Goal: Task Accomplishment & Management: Complete application form

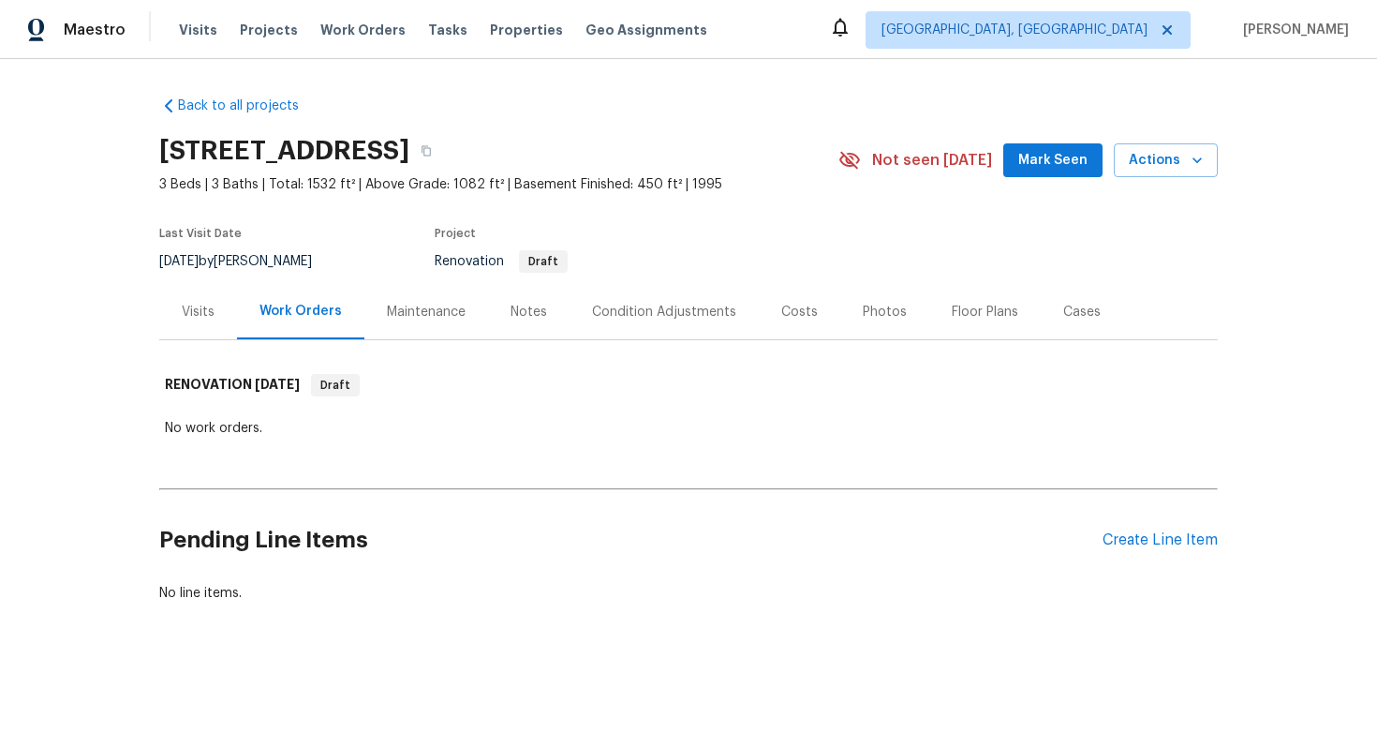
click at [1163, 550] on div "Pending Line Items Create Line Item" at bounding box center [688, 540] width 1059 height 87
click at [1139, 544] on div "Create Line Item" at bounding box center [1160, 540] width 115 height 18
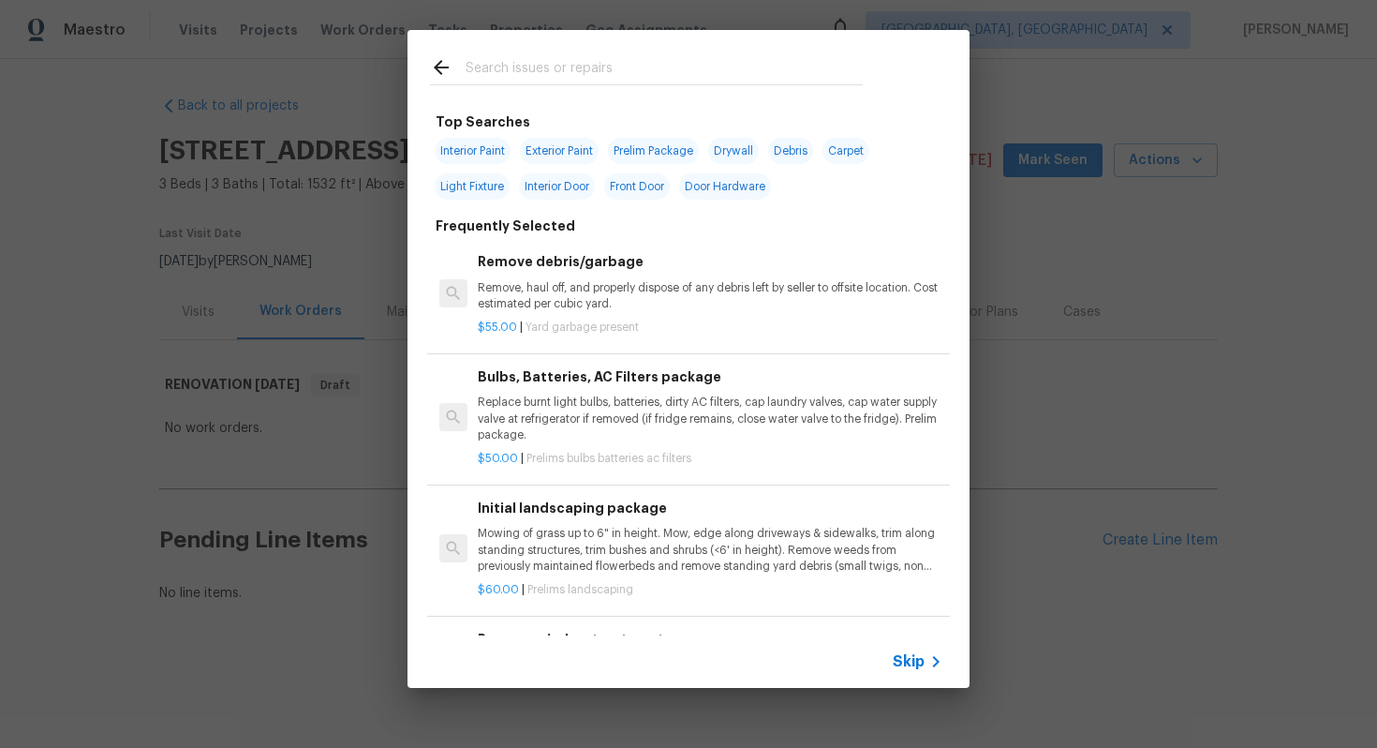
click at [923, 666] on span "Skip" at bounding box center [909, 661] width 32 height 19
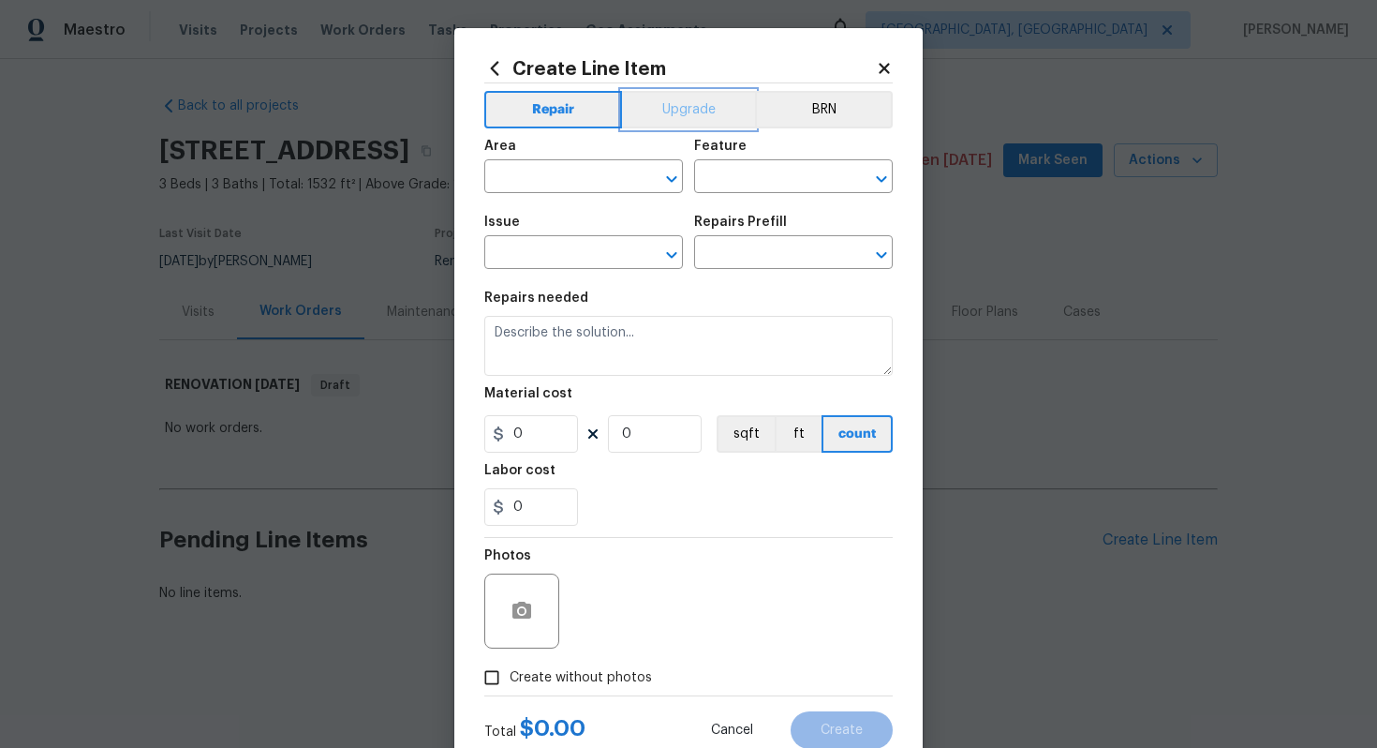
click at [668, 91] on button "Upgrade" at bounding box center [689, 109] width 134 height 37
click at [573, 171] on input "text" at bounding box center [557, 178] width 146 height 29
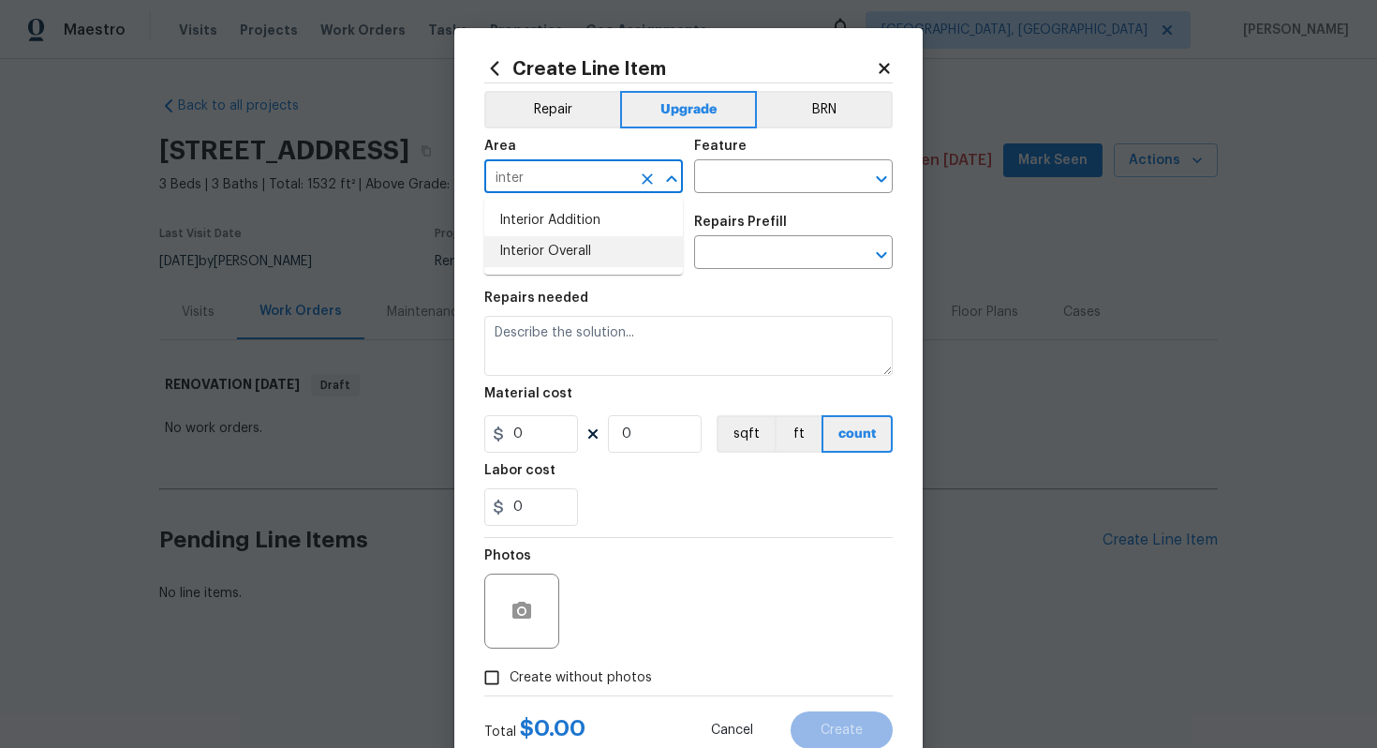
click at [604, 254] on li "Interior Overall" at bounding box center [583, 251] width 199 height 31
type input "Interior Overall"
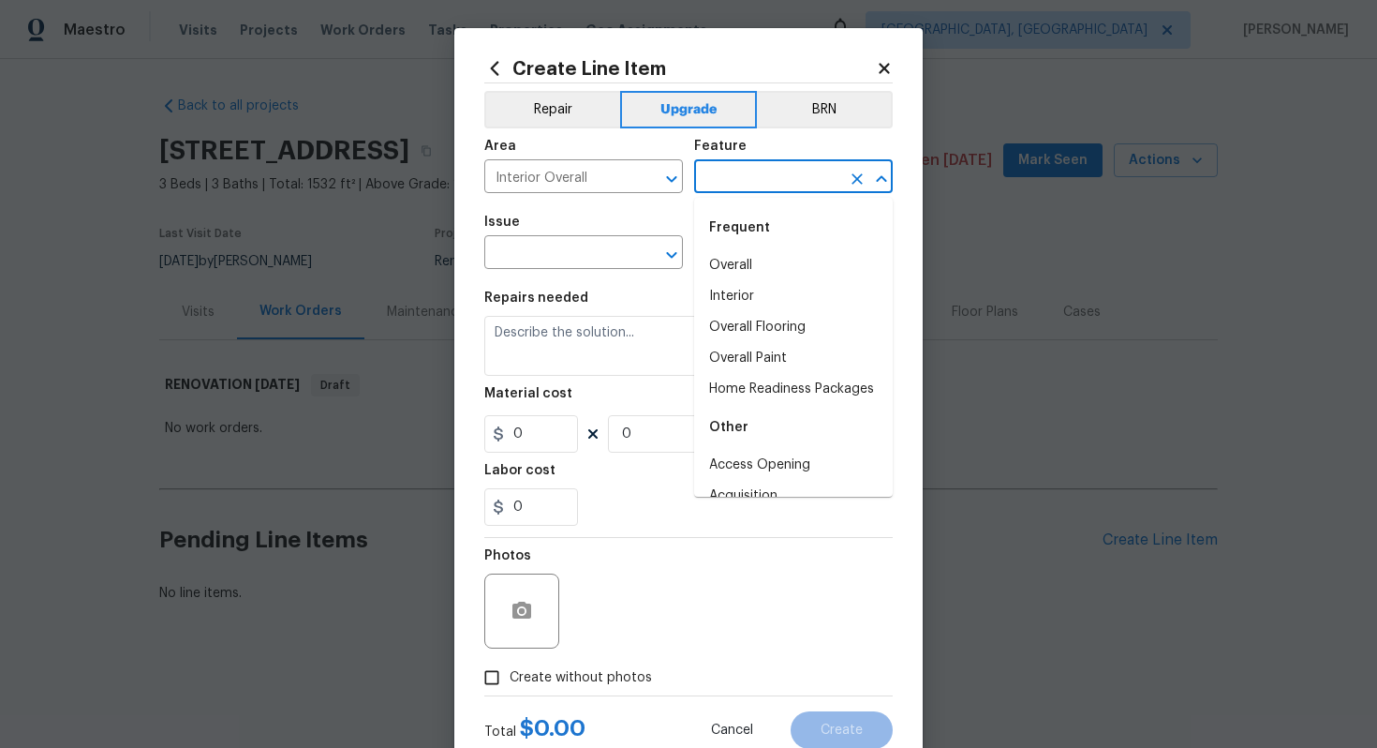
click at [755, 178] on input "text" at bounding box center [767, 178] width 146 height 29
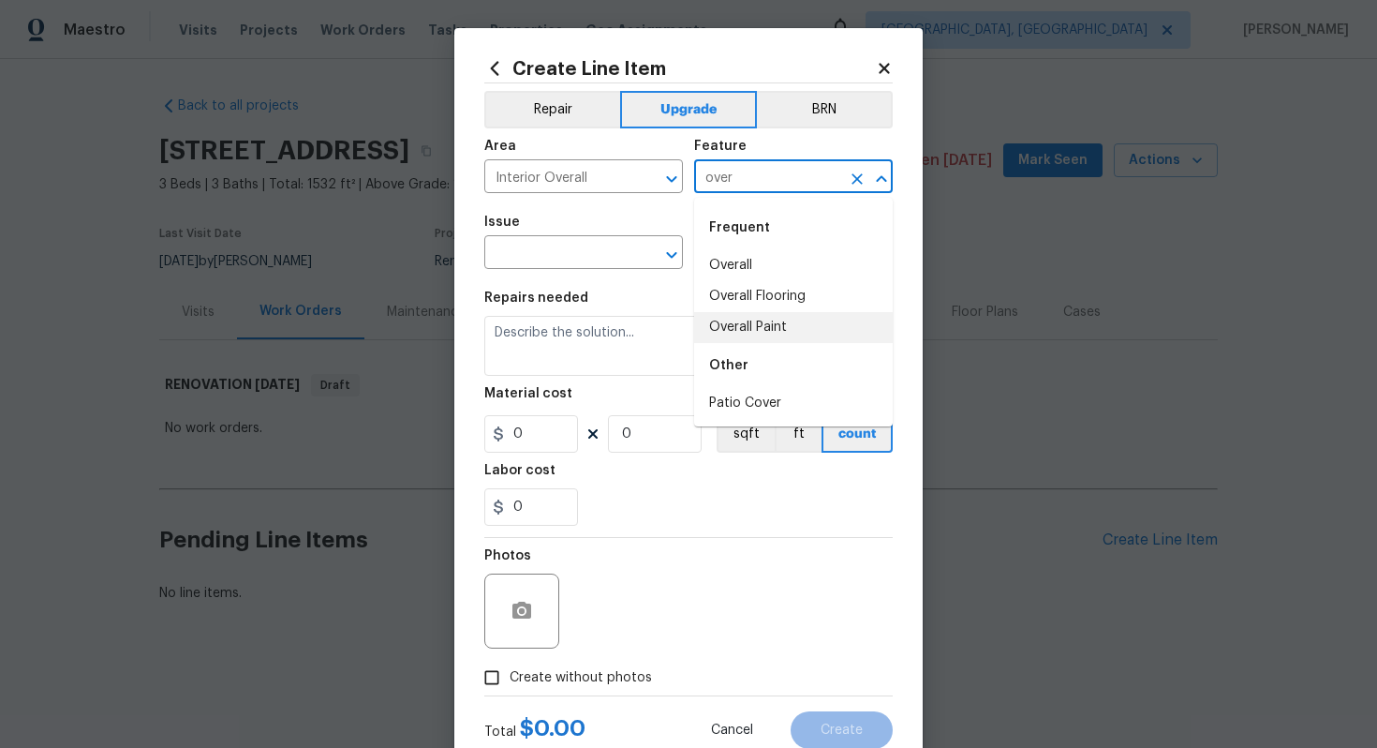
click at [772, 316] on li "Overall Paint" at bounding box center [793, 327] width 199 height 31
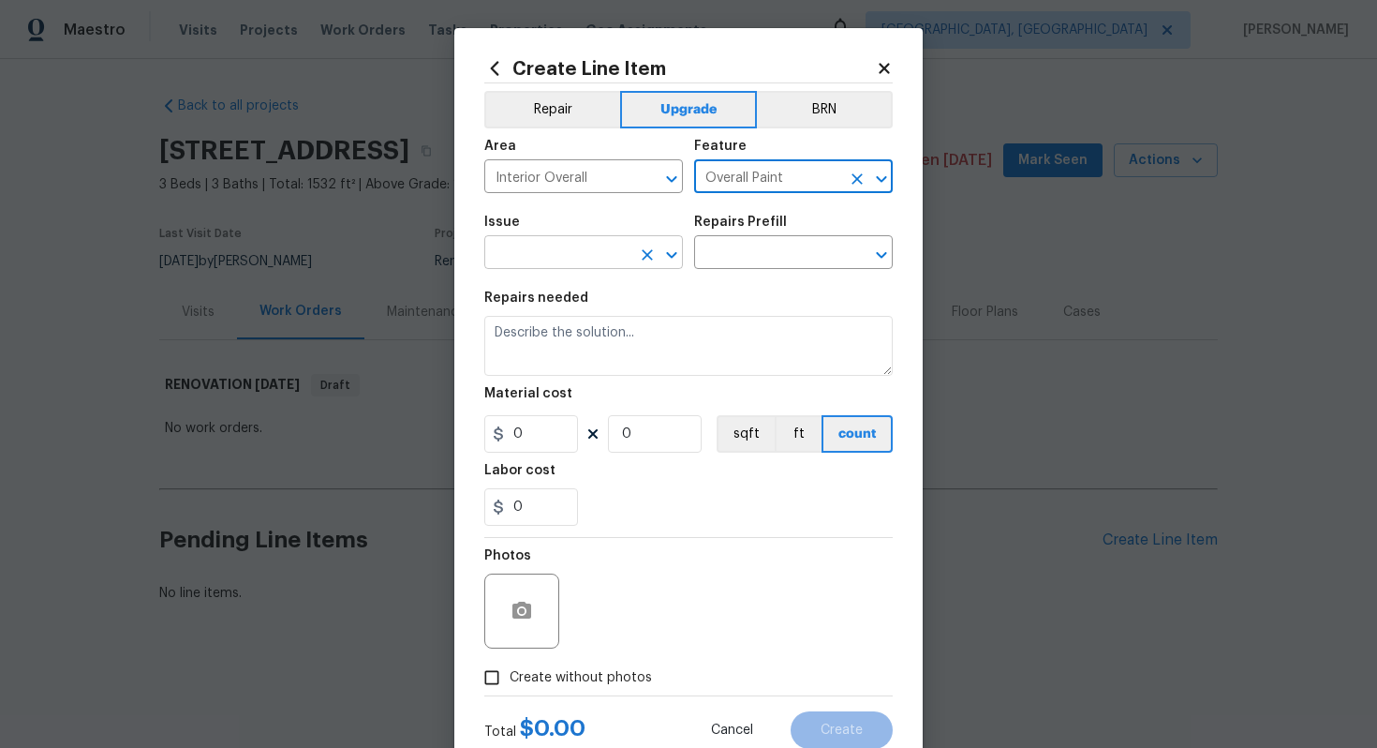
type input "Overall Paint"
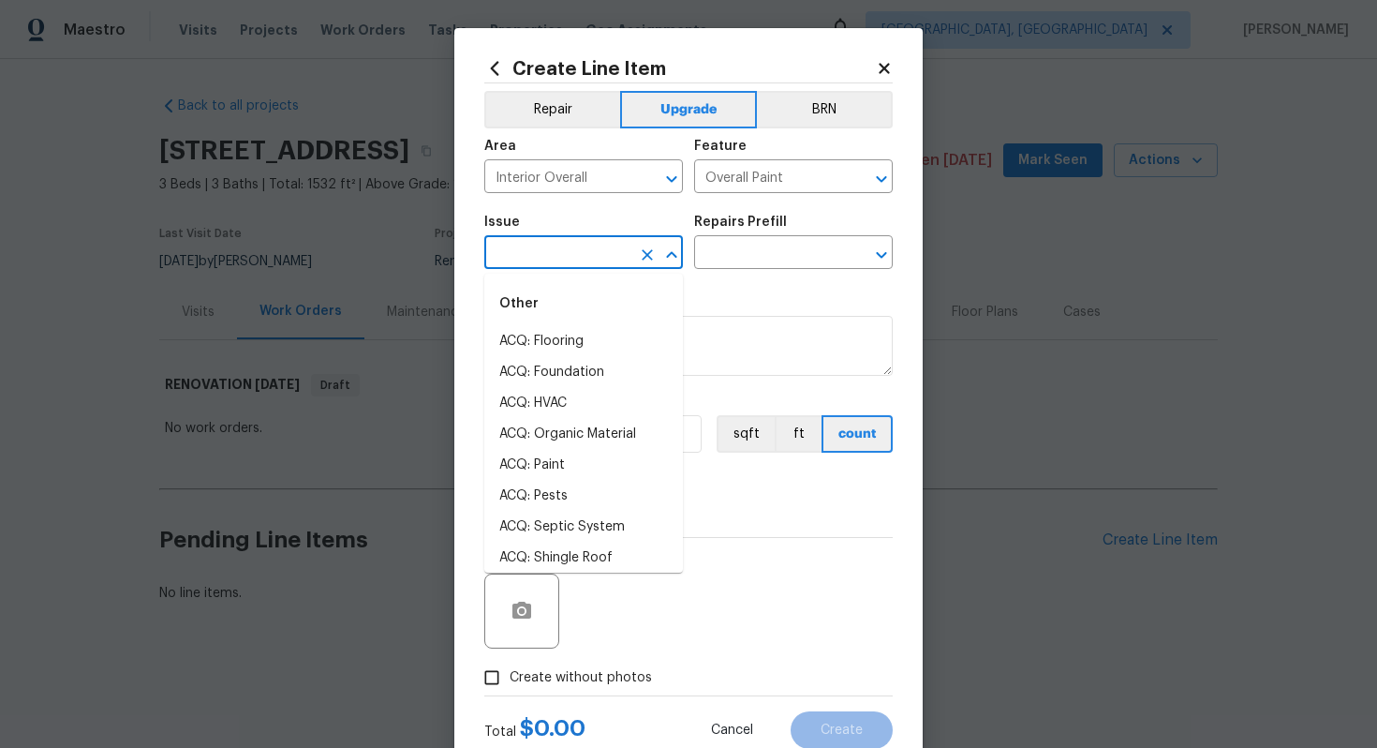
click at [516, 244] on input "text" at bounding box center [557, 254] width 146 height 29
click at [602, 503] on li "Interior Paint" at bounding box center [583, 496] width 199 height 31
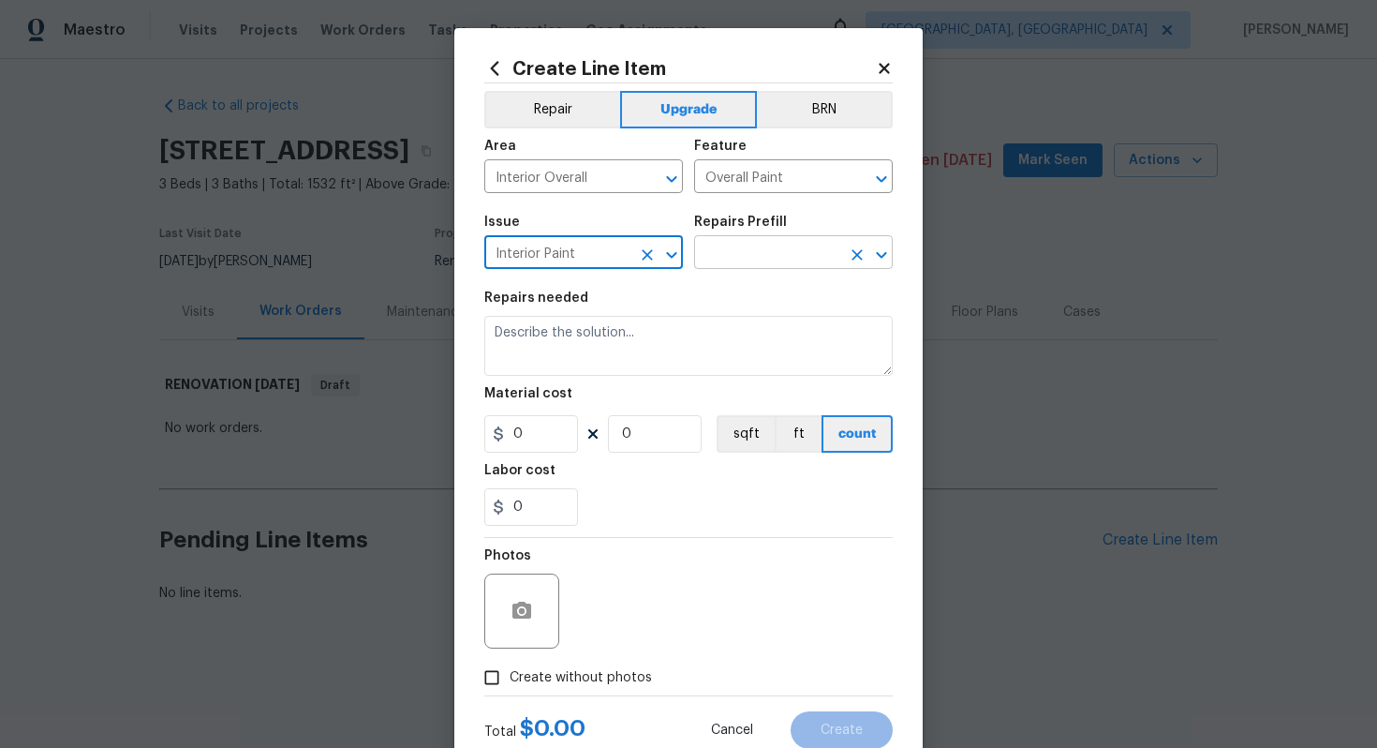
type input "Interior Paint"
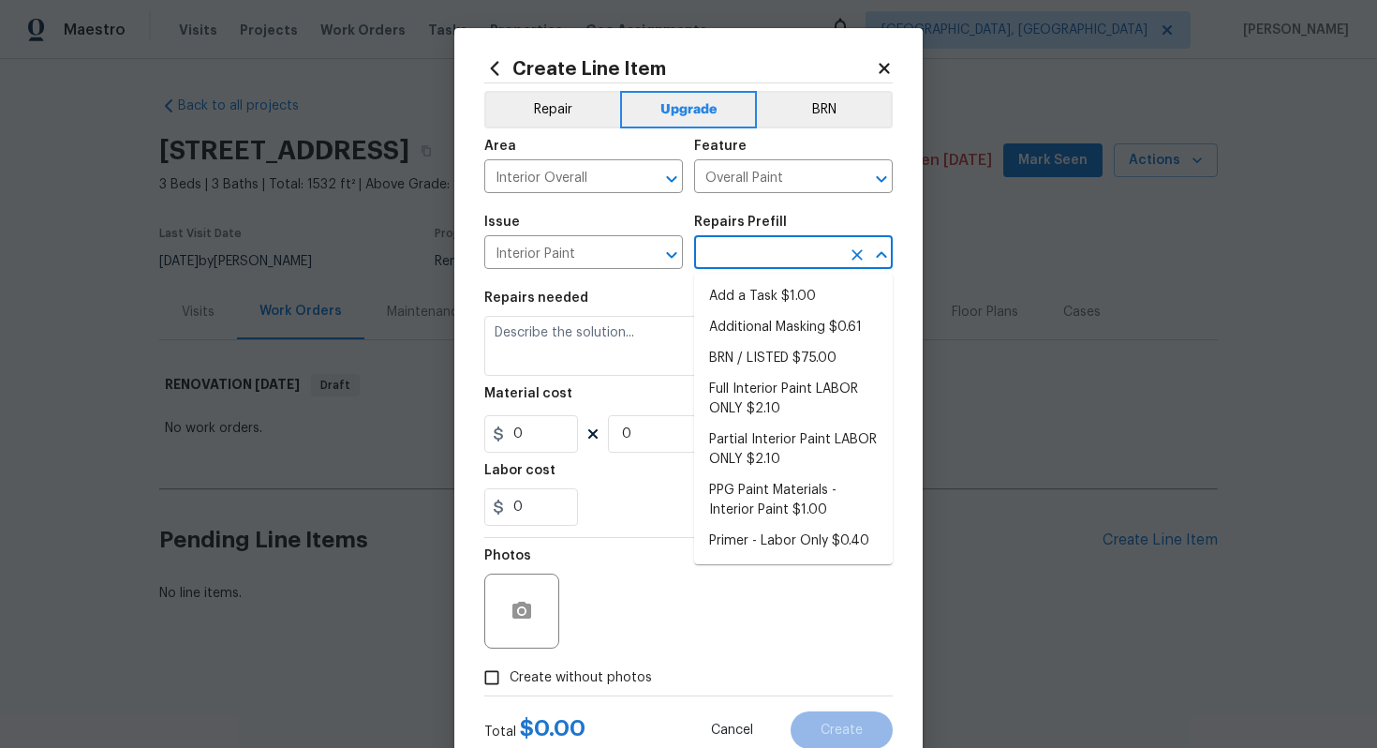
click at [754, 250] on input "text" at bounding box center [767, 254] width 146 height 29
click at [763, 409] on li "Full Interior Paint LABOR ONLY $2.10" at bounding box center [793, 399] width 199 height 51
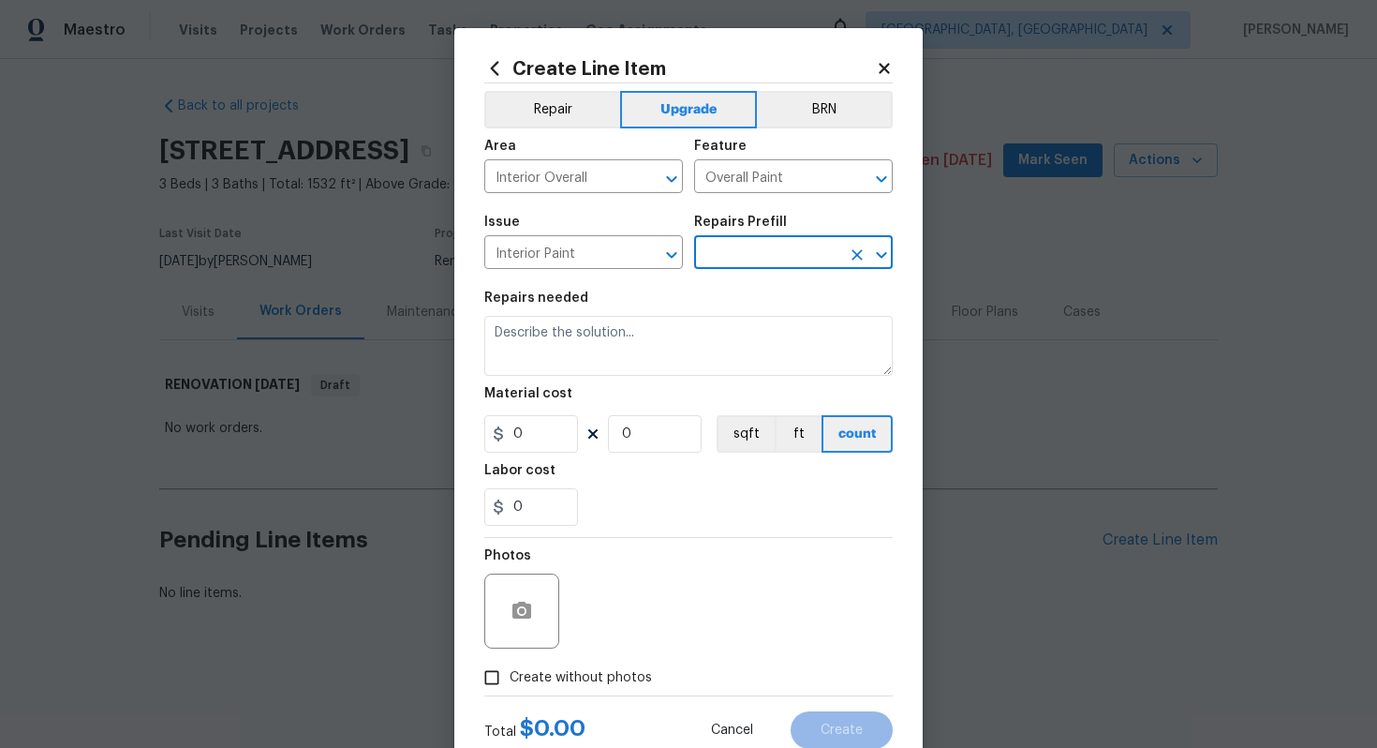
type input "Full Interior Paint LABOR ONLY $2.10"
type textarea "Full Interior paint - (walls, ceilings, trim, and doors) - PAINT PROVIDED BY OP…"
type input "2.1"
type input "1"
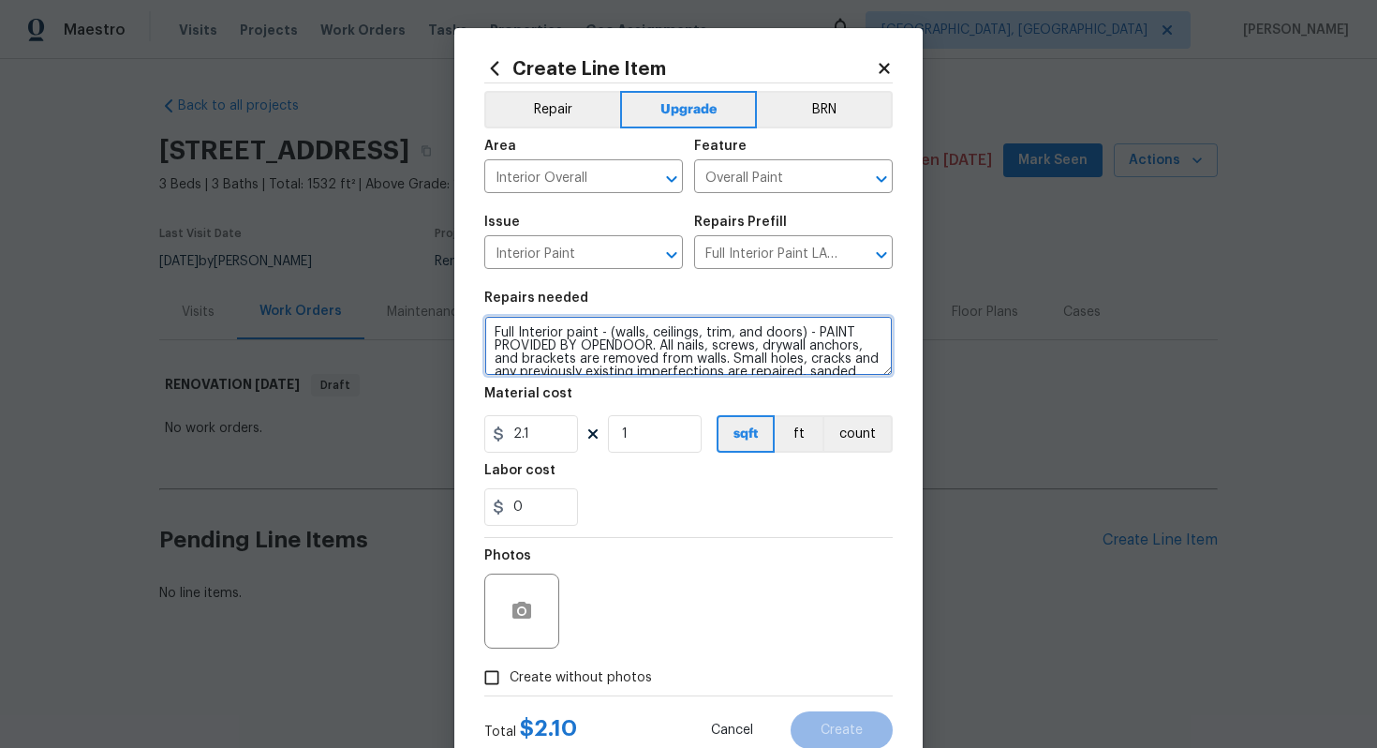
click at [491, 329] on textarea "Full Interior paint - (walls, ceilings, trim, and doors) - PAINT PROVIDED BY OP…" at bounding box center [688, 346] width 408 height 60
type textarea "#sala - Full Interior paint - (walls, ceilings, trim, and doors) - PAINT PROVID…"
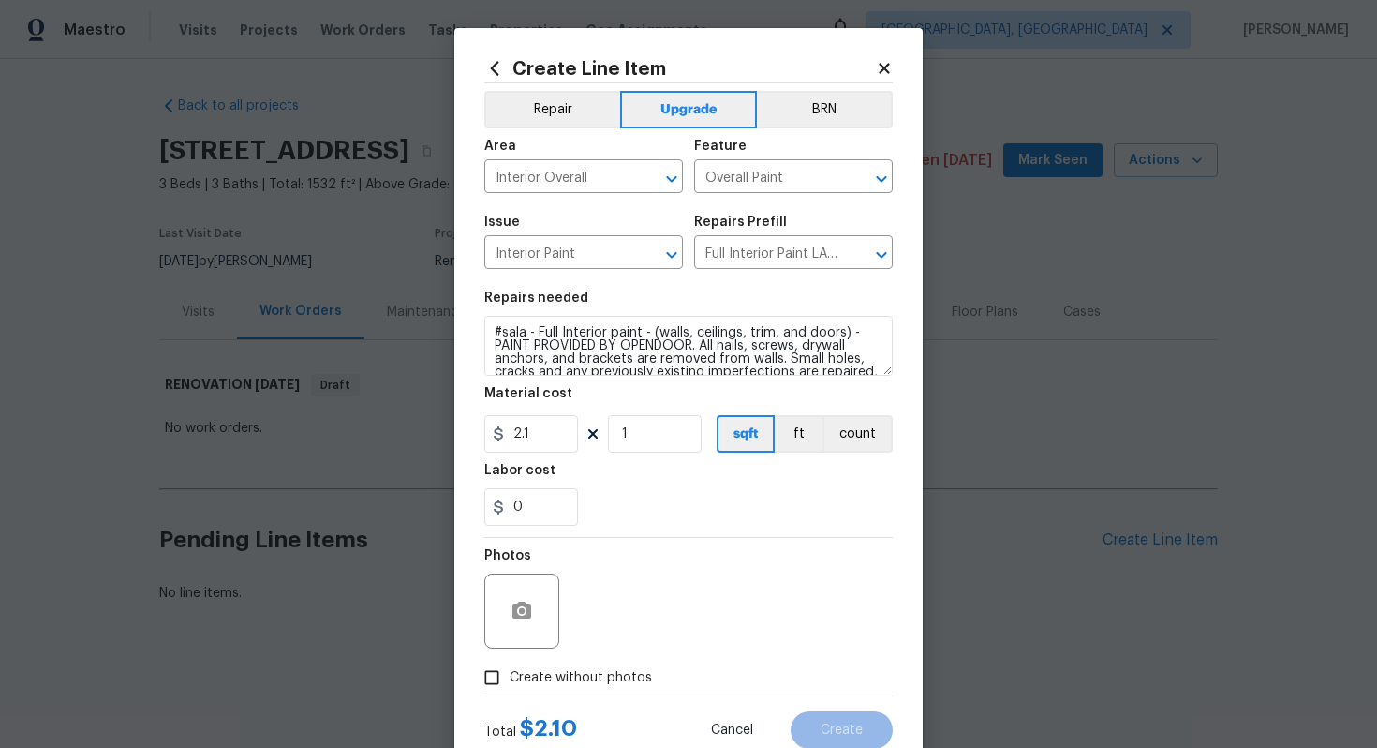
click at [653, 415] on figure "Material cost 2.1 1 sqft ft count" at bounding box center [688, 420] width 408 height 66
click at [658, 443] on input "1" at bounding box center [655, 433] width 94 height 37
type input "1532"
click at [616, 685] on span "Create without photos" at bounding box center [581, 678] width 142 height 20
click at [510, 685] on input "Create without photos" at bounding box center [492, 678] width 36 height 36
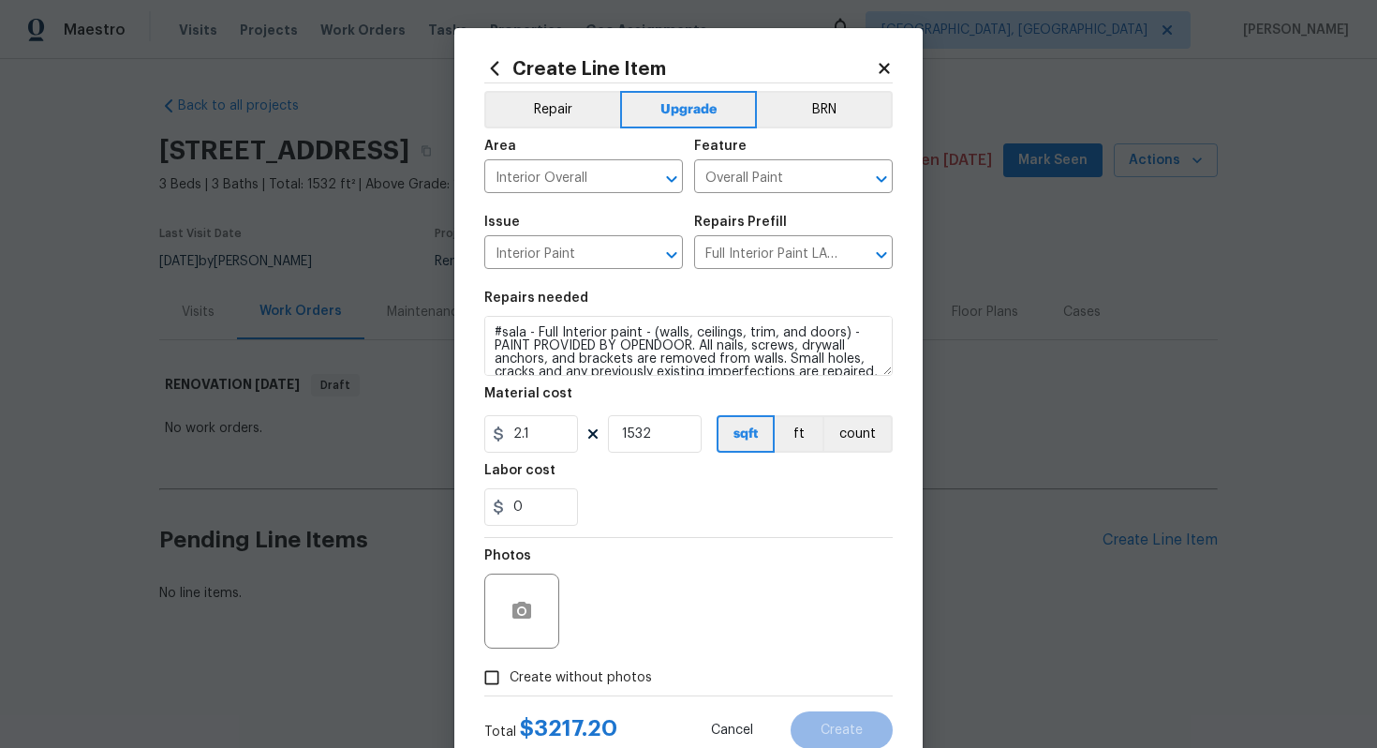
checkbox input "true"
click at [632, 565] on div "Reason*" at bounding box center [733, 561] width 319 height 24
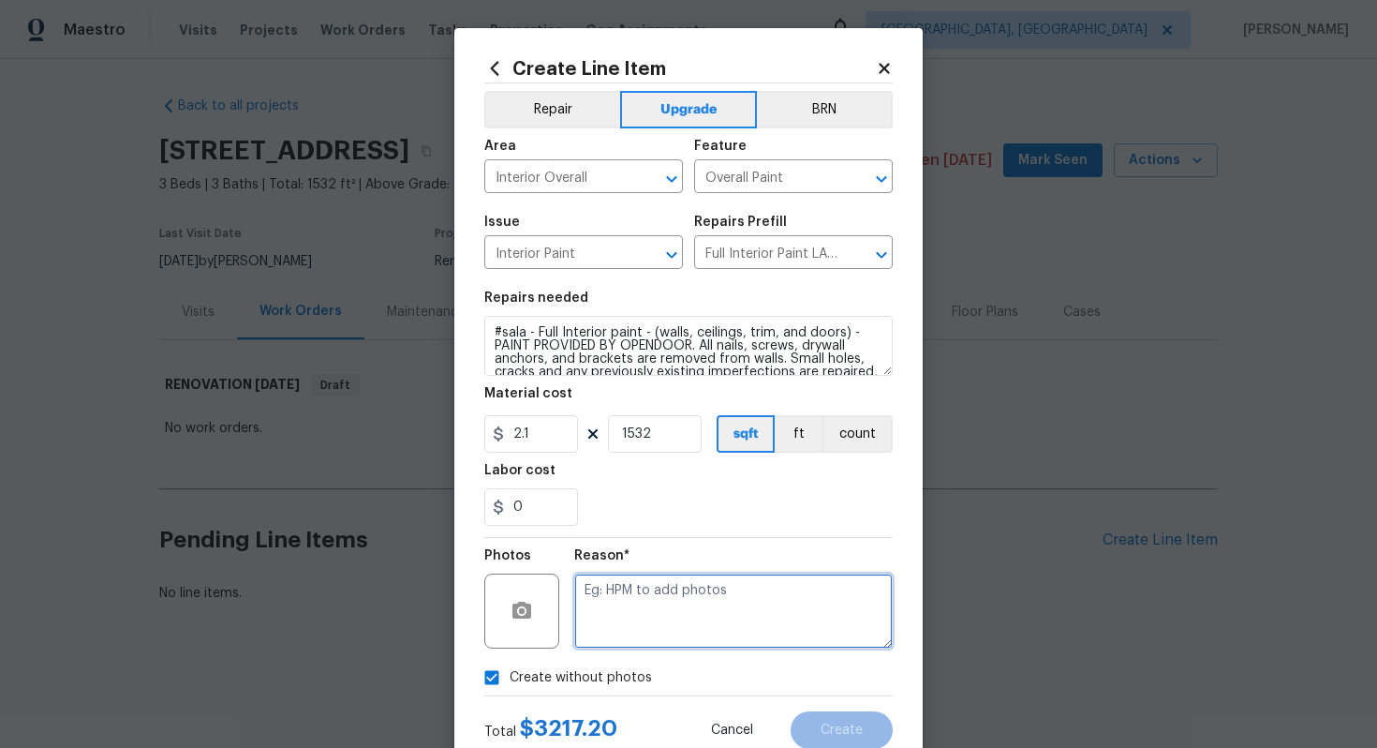
click at [634, 589] on textarea at bounding box center [733, 610] width 319 height 75
type textarea "n/a"
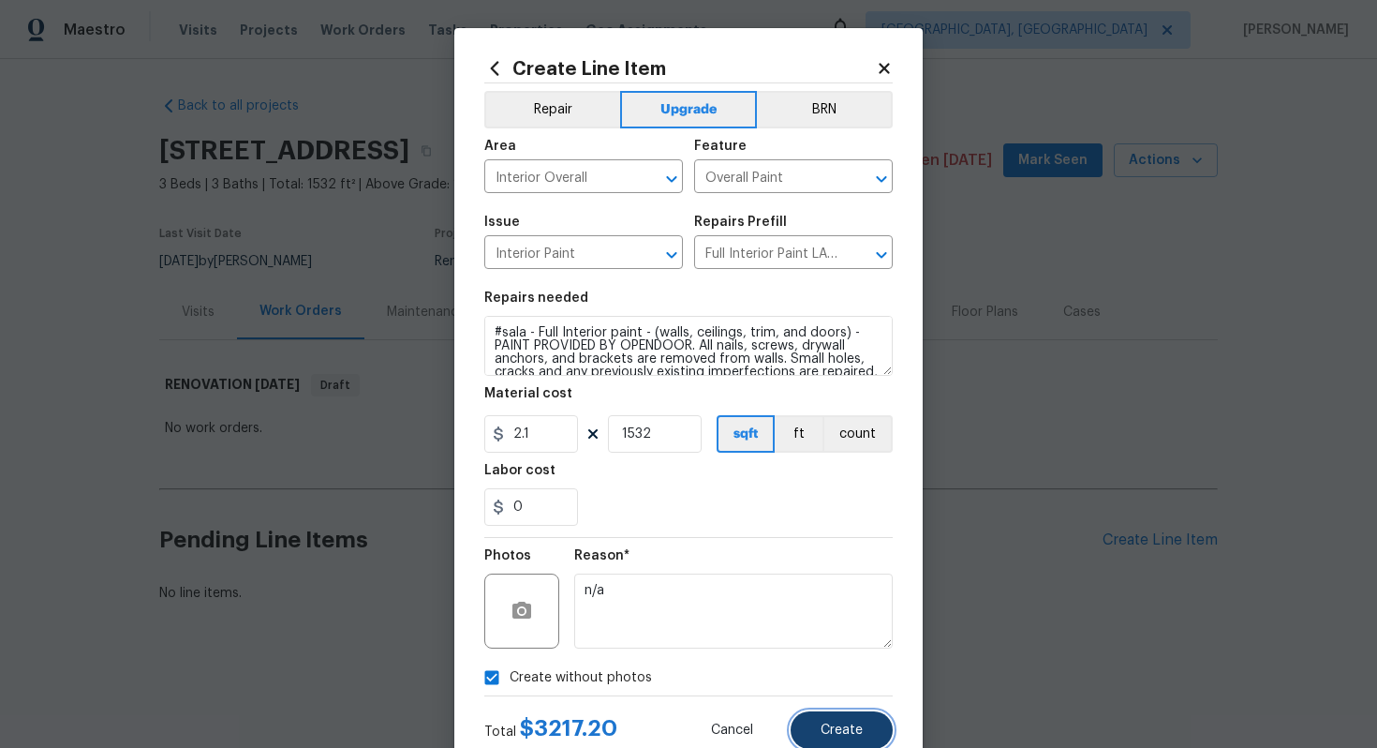
click at [833, 722] on button "Create" at bounding box center [842, 729] width 102 height 37
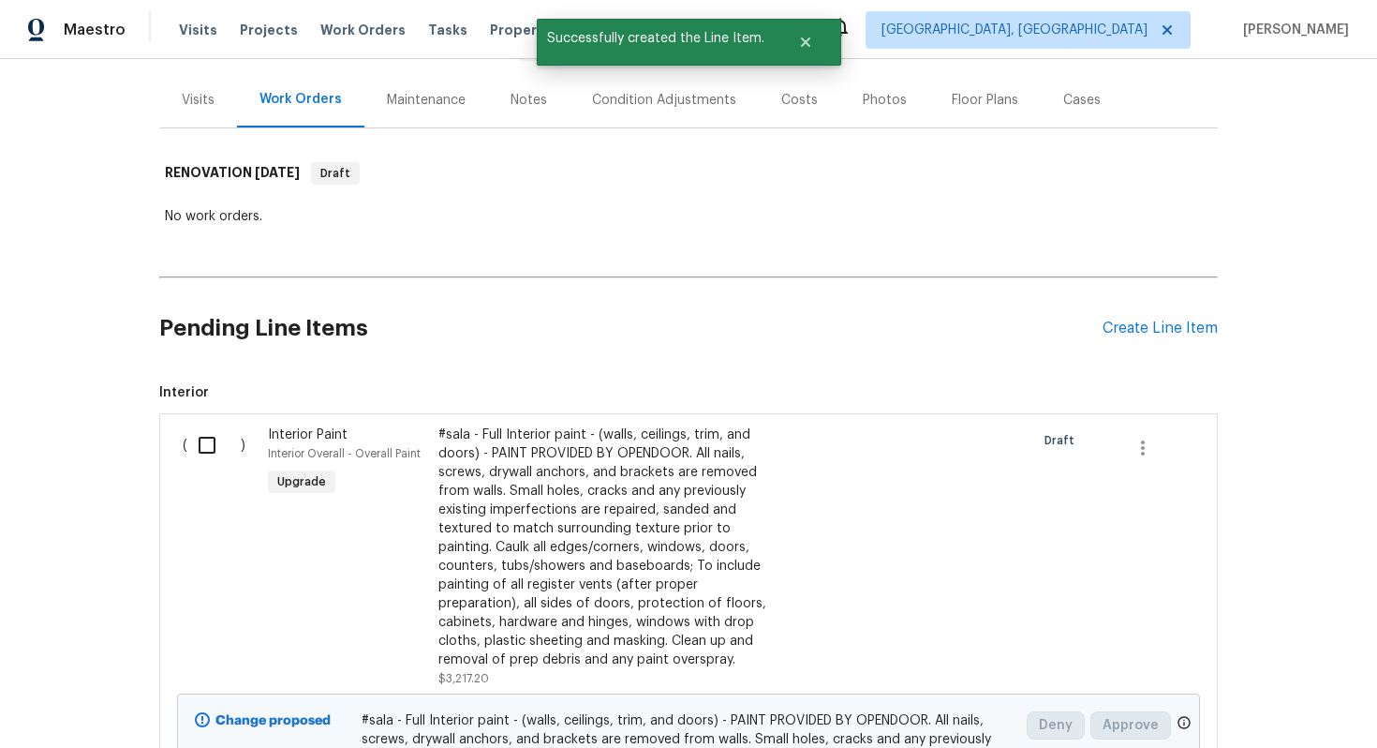
scroll to position [290, 0]
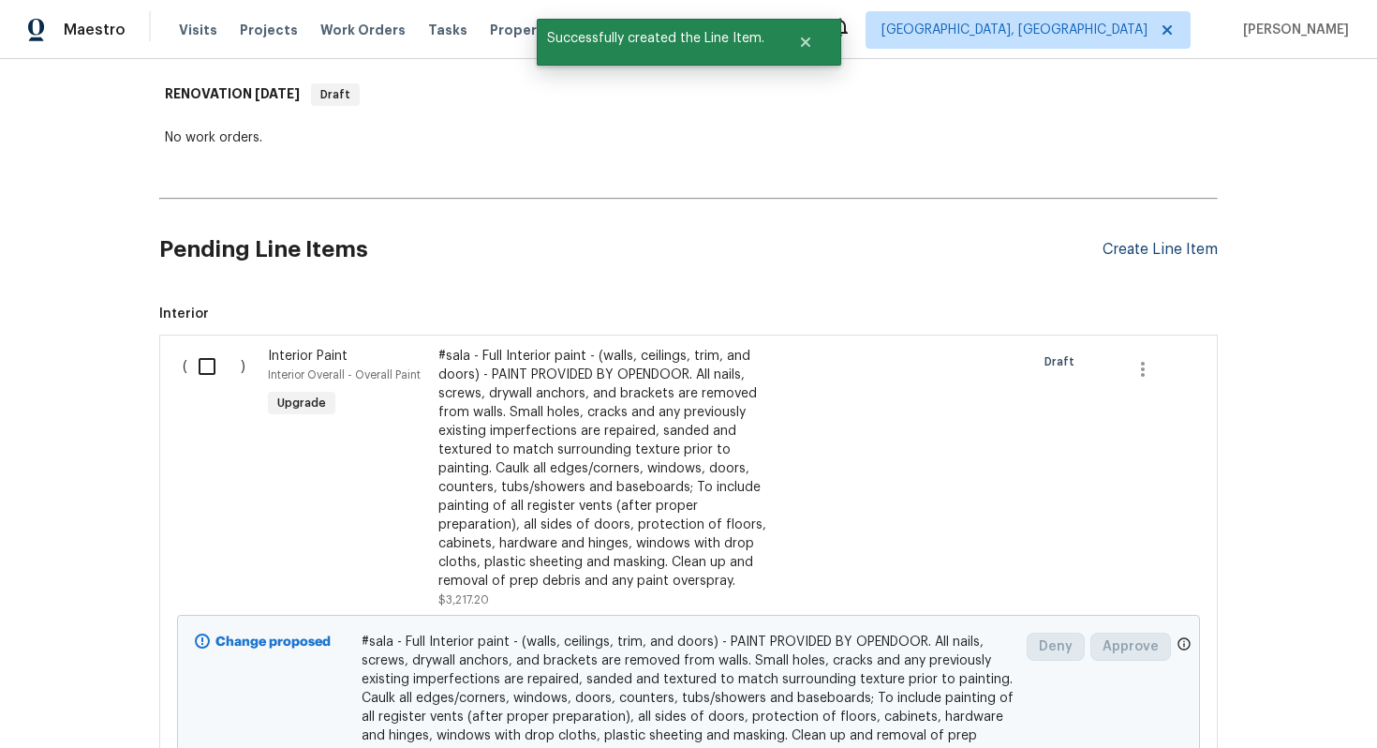
click at [1137, 245] on div "Create Line Item" at bounding box center [1160, 250] width 115 height 18
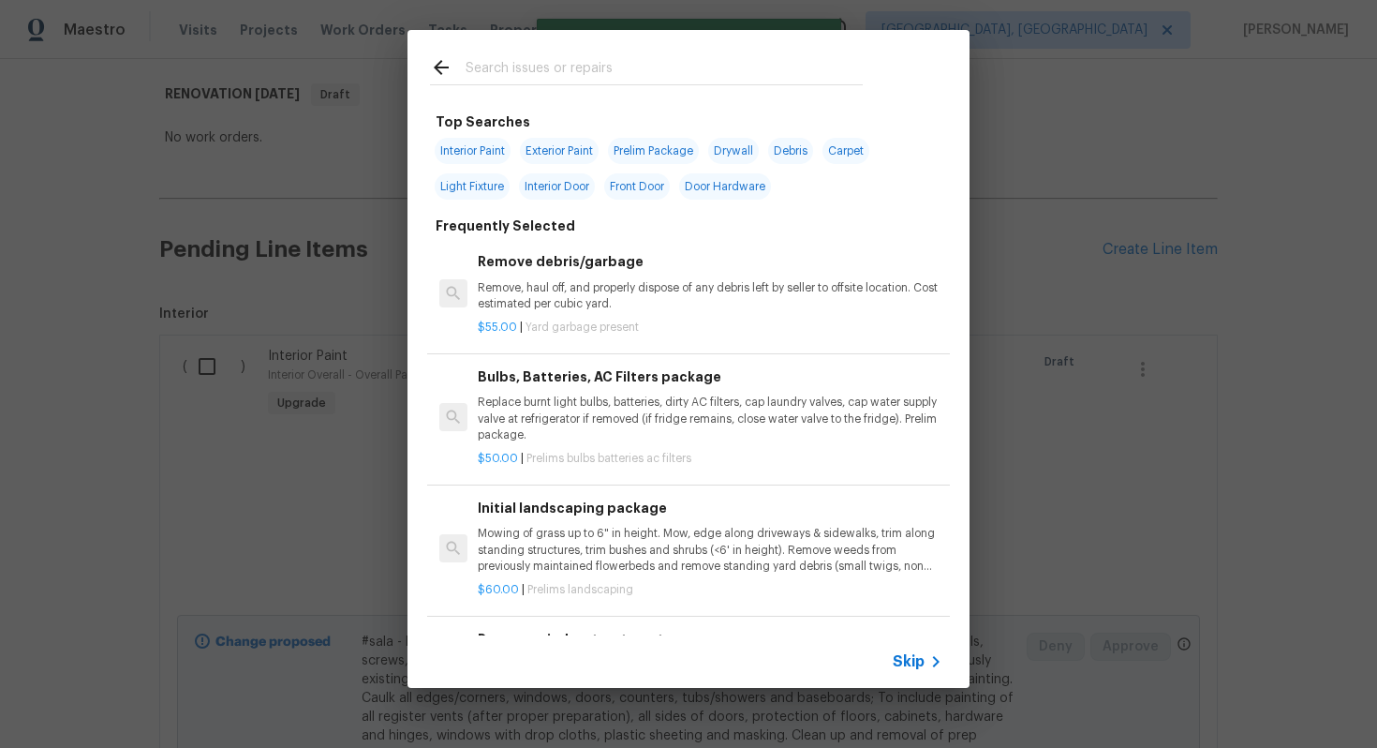
click at [927, 658] on icon at bounding box center [936, 661] width 22 height 22
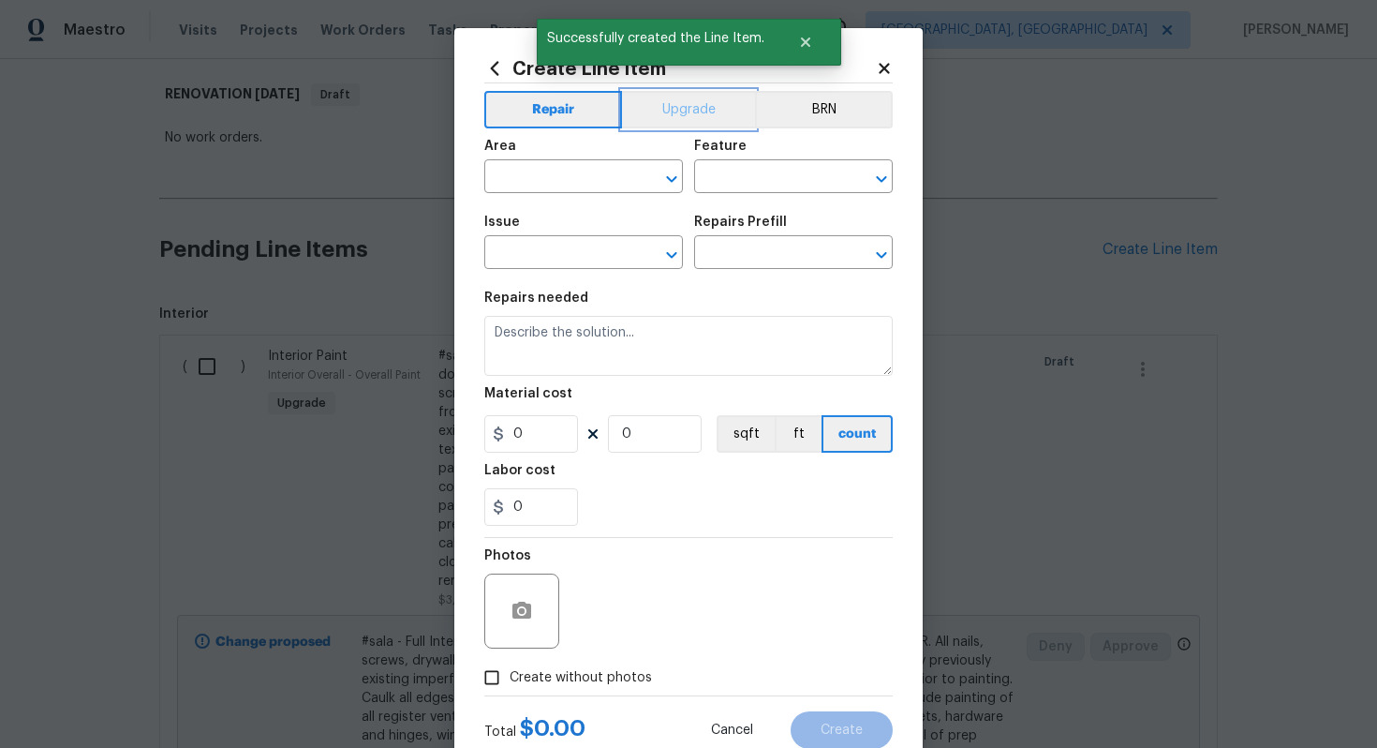
click at [677, 122] on button "Upgrade" at bounding box center [689, 109] width 134 height 37
click at [544, 171] on input "text" at bounding box center [557, 178] width 146 height 29
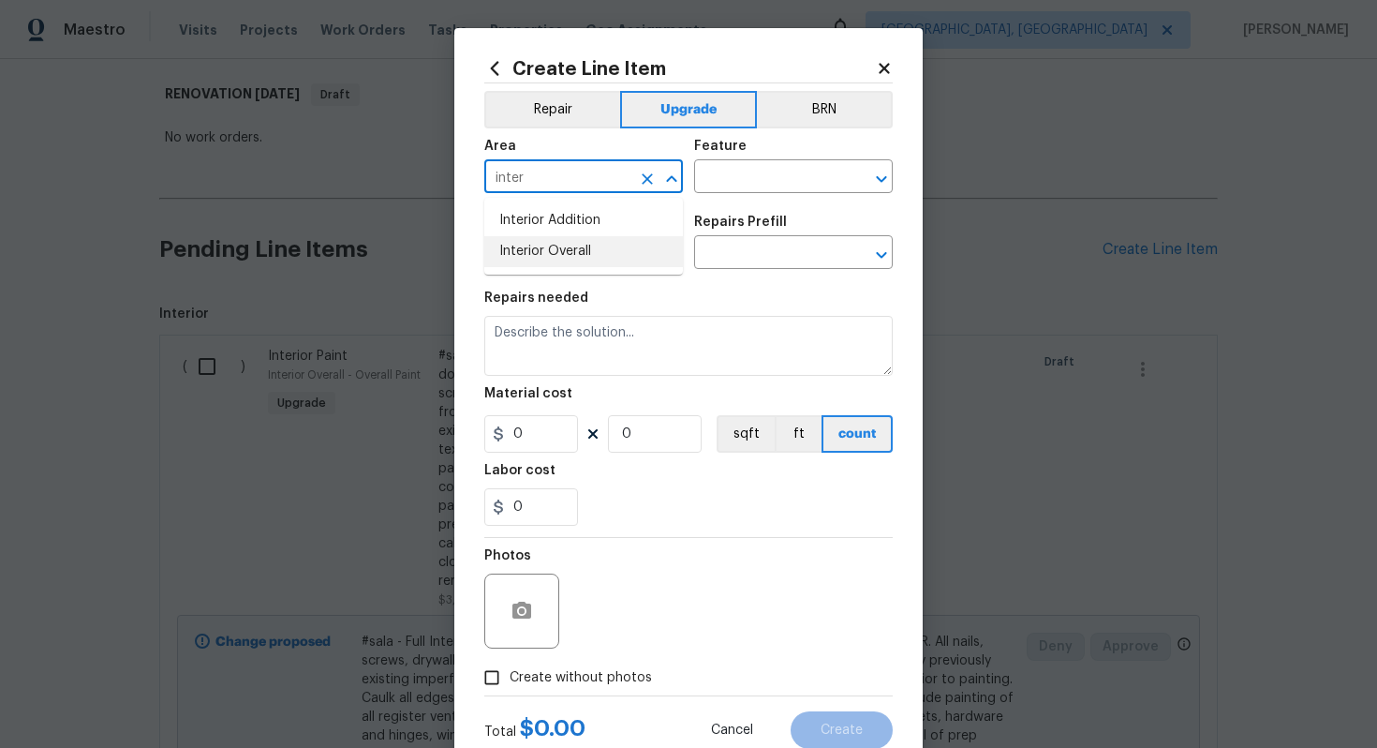
click at [571, 249] on li "Interior Overall" at bounding box center [583, 251] width 199 height 31
type input "Interior Overall"
click at [731, 196] on div "Area Interior Overall ​ Feature ​" at bounding box center [688, 166] width 408 height 76
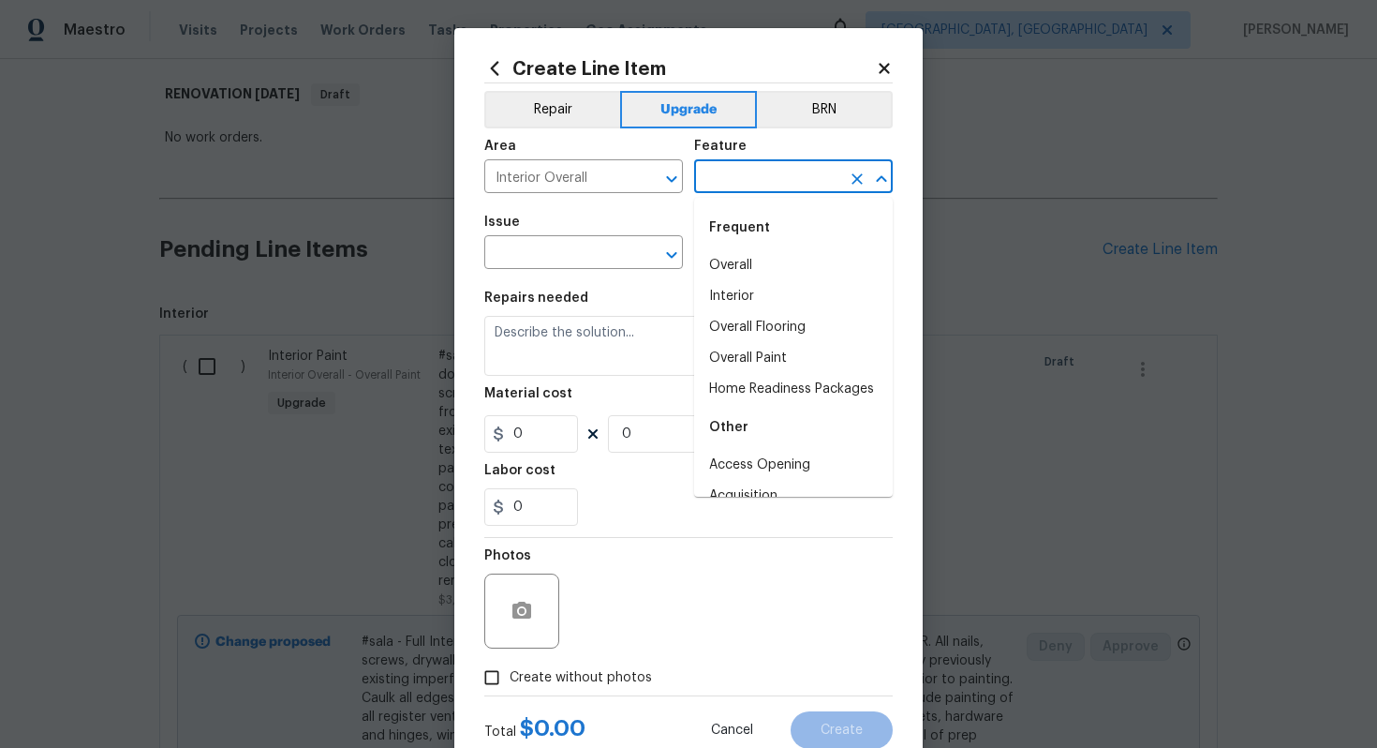
click at [735, 164] on input "text" at bounding box center [767, 178] width 146 height 29
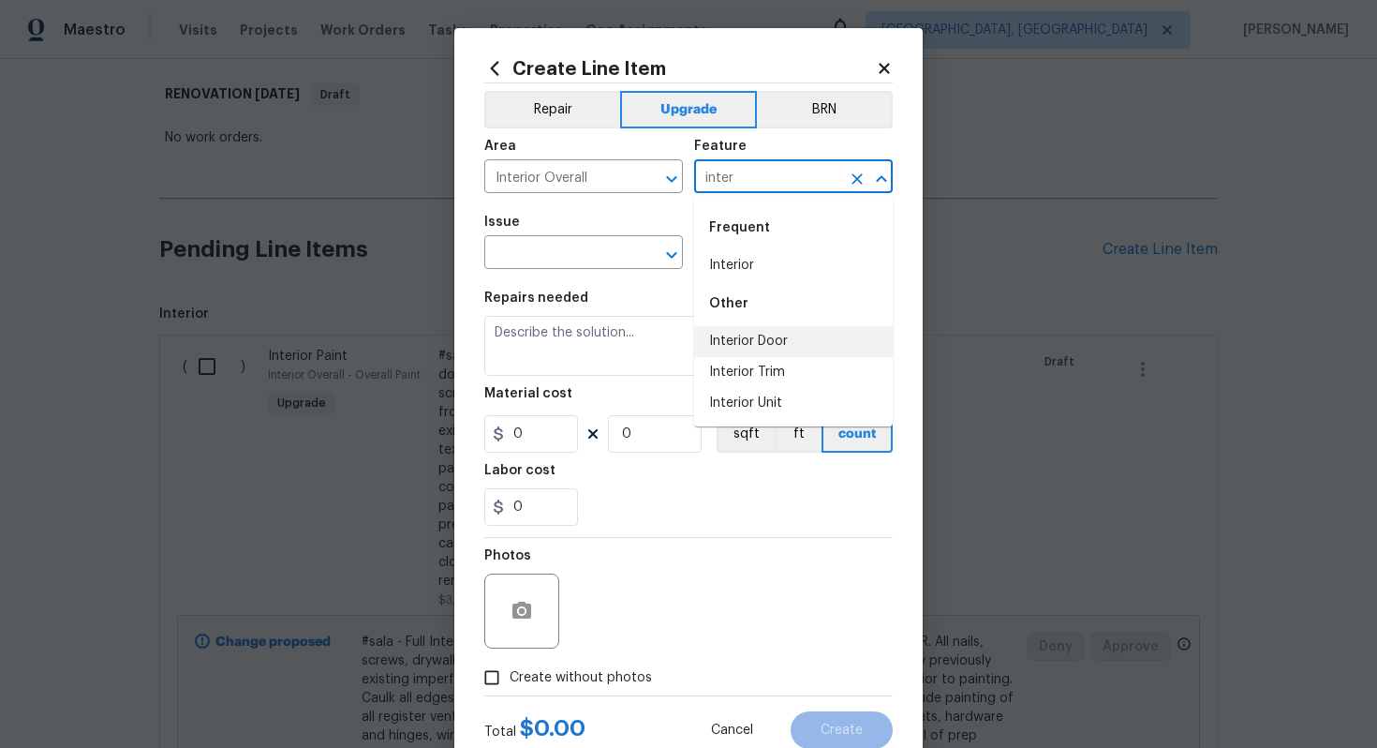
click at [756, 346] on li "Interior Door" at bounding box center [793, 341] width 199 height 31
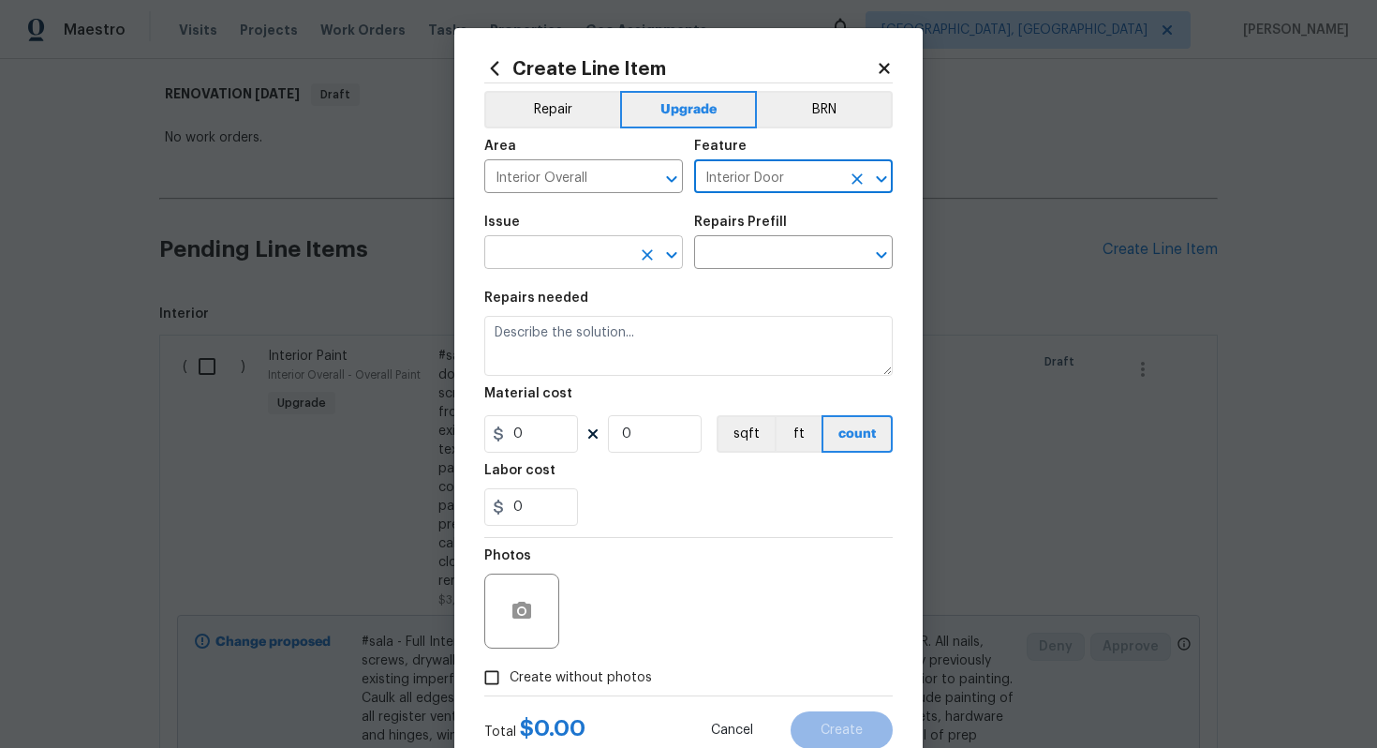
type input "Interior Door"
click at [567, 260] on input "text" at bounding box center [557, 254] width 146 height 29
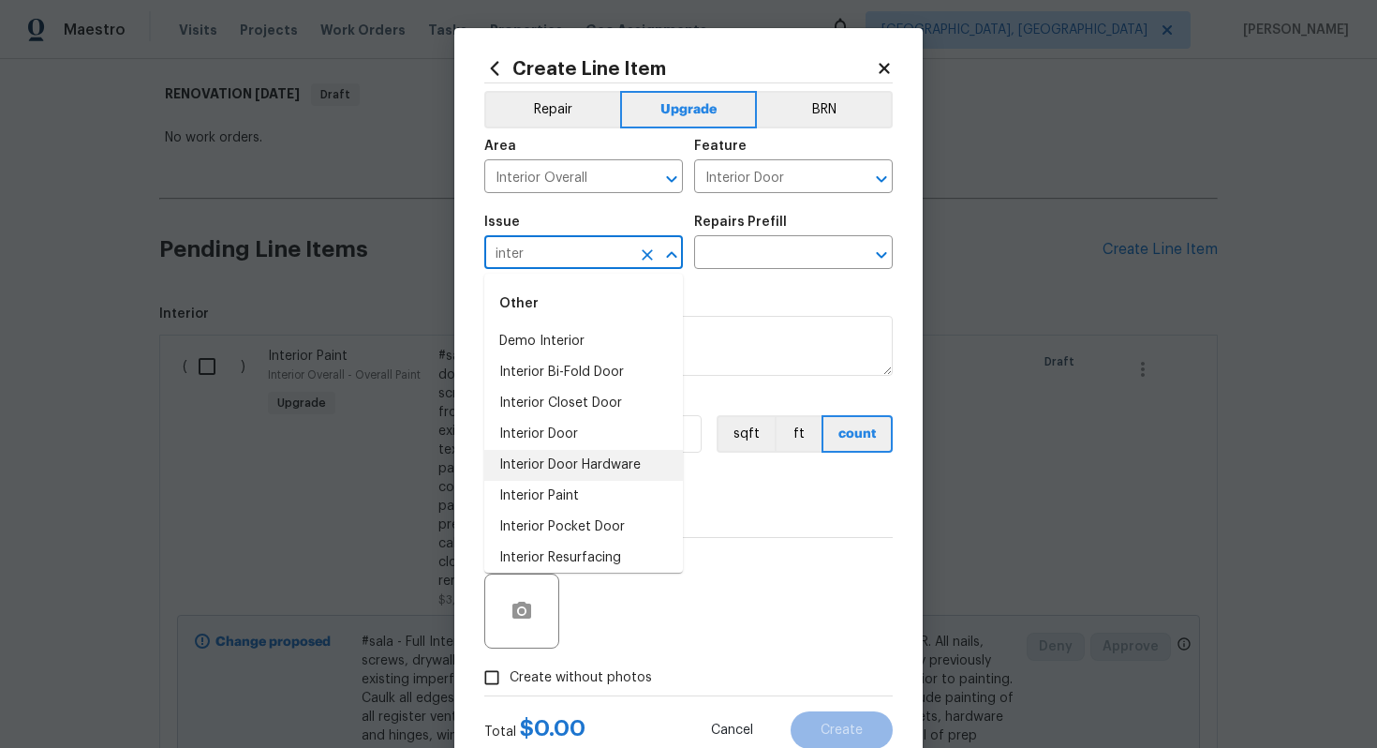
click at [595, 459] on li "Interior Door Hardware" at bounding box center [583, 465] width 199 height 31
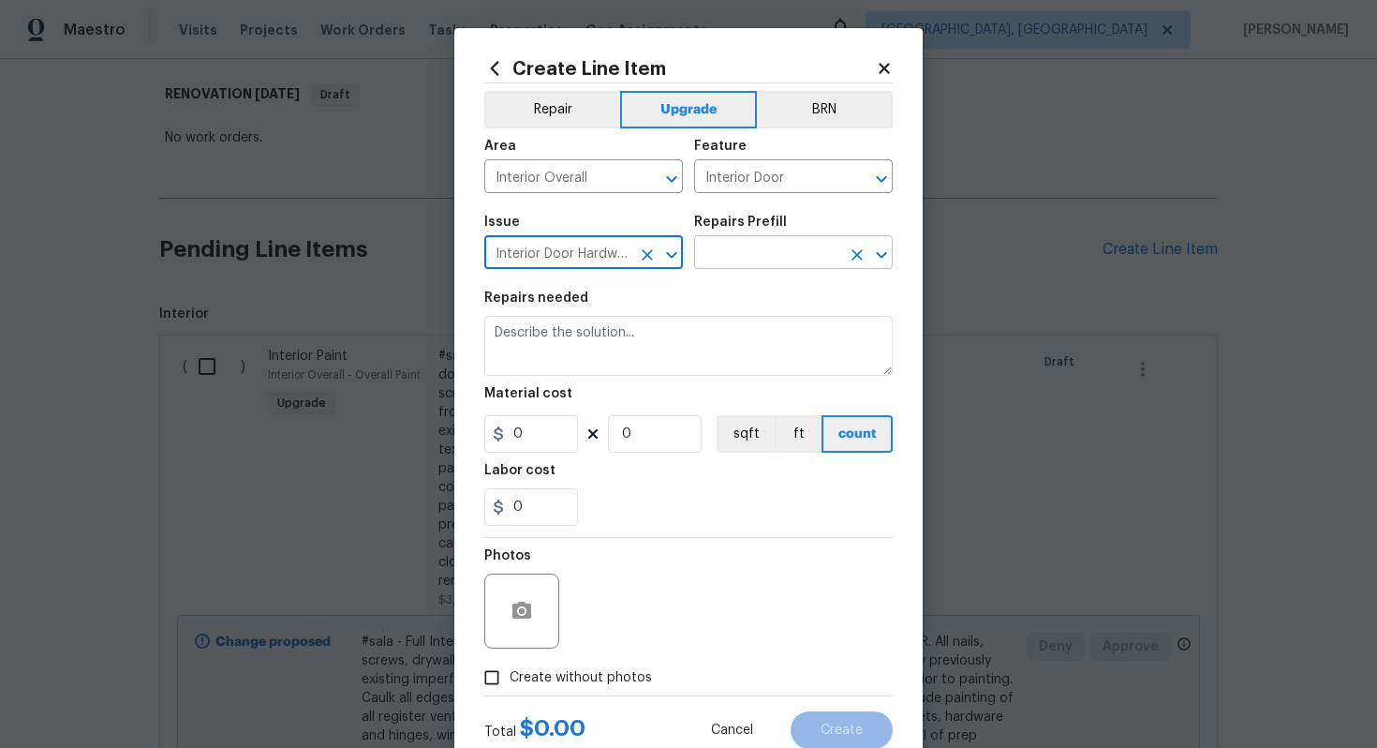
type input "Interior Door Hardware"
click at [779, 244] on input "text" at bounding box center [767, 254] width 146 height 29
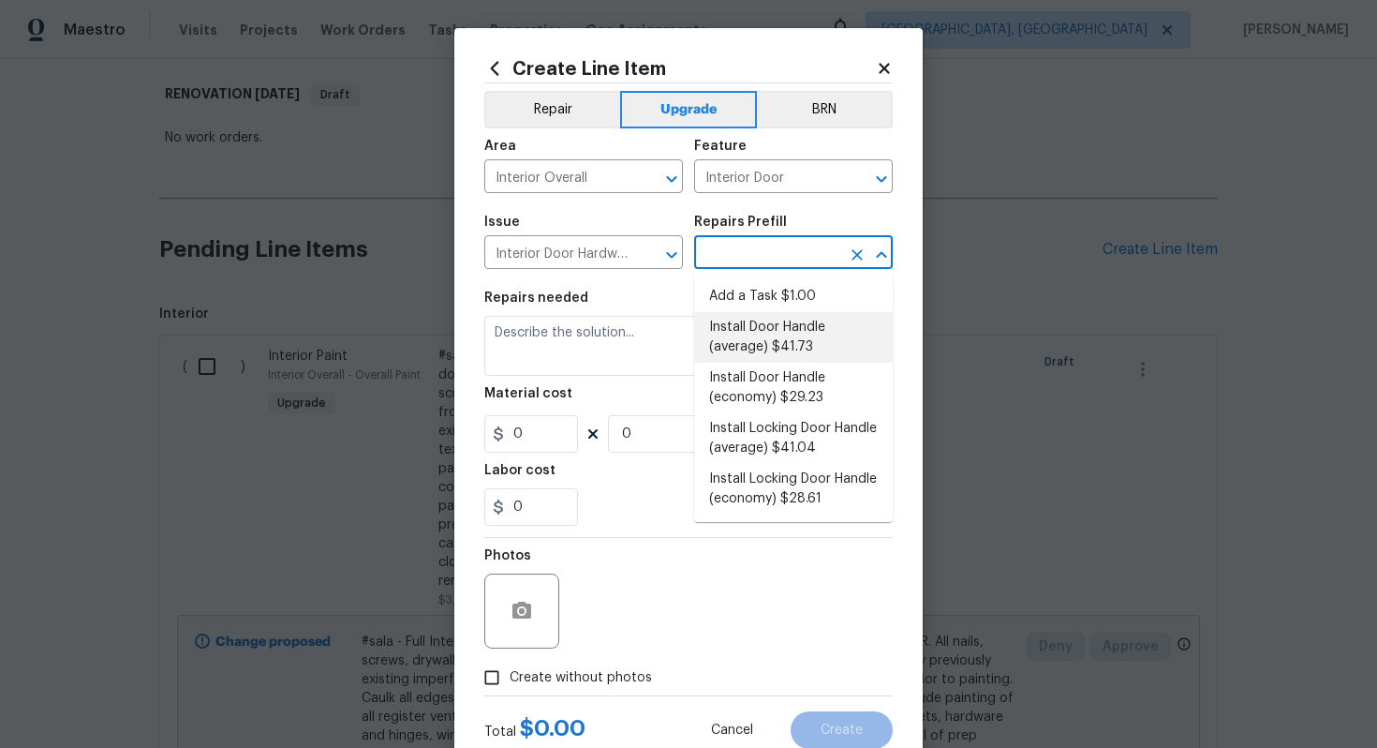
click at [802, 356] on li "Install Door Handle (average) $41.73" at bounding box center [793, 337] width 199 height 51
type input "Install Door Handle (average) $41.73"
type textarea "Remove the existing interior door handle (if present). Install a new (average) …"
type input "41.73"
type input "1"
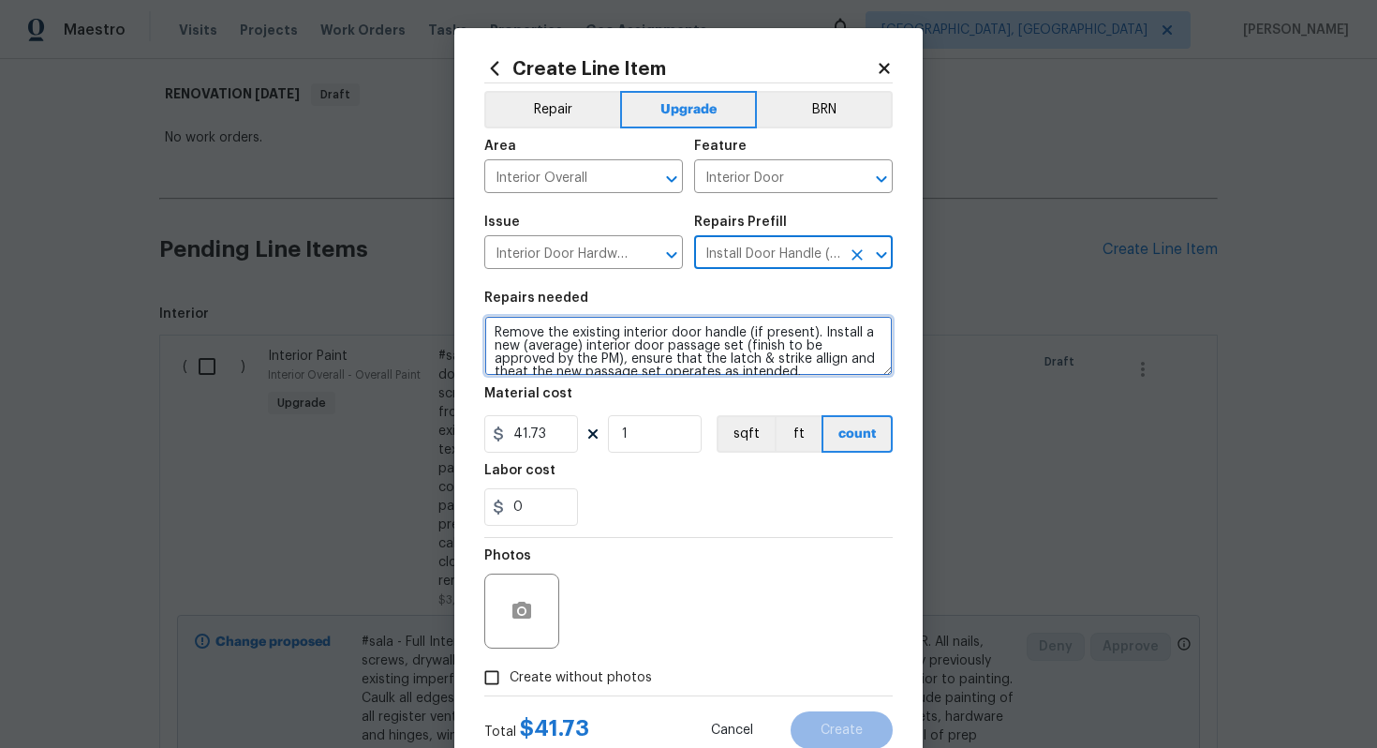
click at [494, 332] on textarea "Remove the existing interior door handle (if present). Install a new (average) …" at bounding box center [688, 346] width 408 height 60
type textarea "#sala - Remove the existing interior door handle (if present). Install a new (a…"
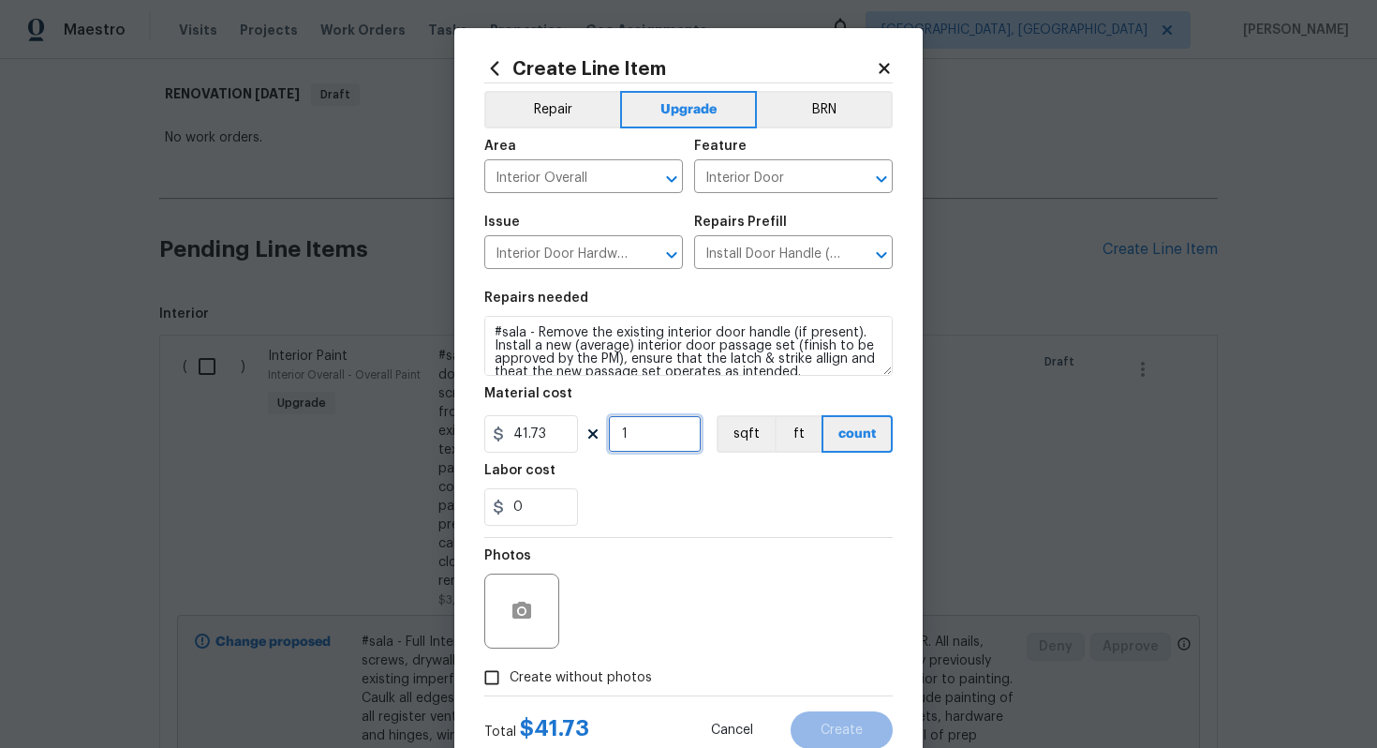
click at [635, 434] on input "1" at bounding box center [655, 433] width 94 height 37
type input "15"
click at [612, 679] on span "Create without photos" at bounding box center [581, 678] width 142 height 20
click at [510, 679] on input "Create without photos" at bounding box center [492, 678] width 36 height 36
checkbox input "true"
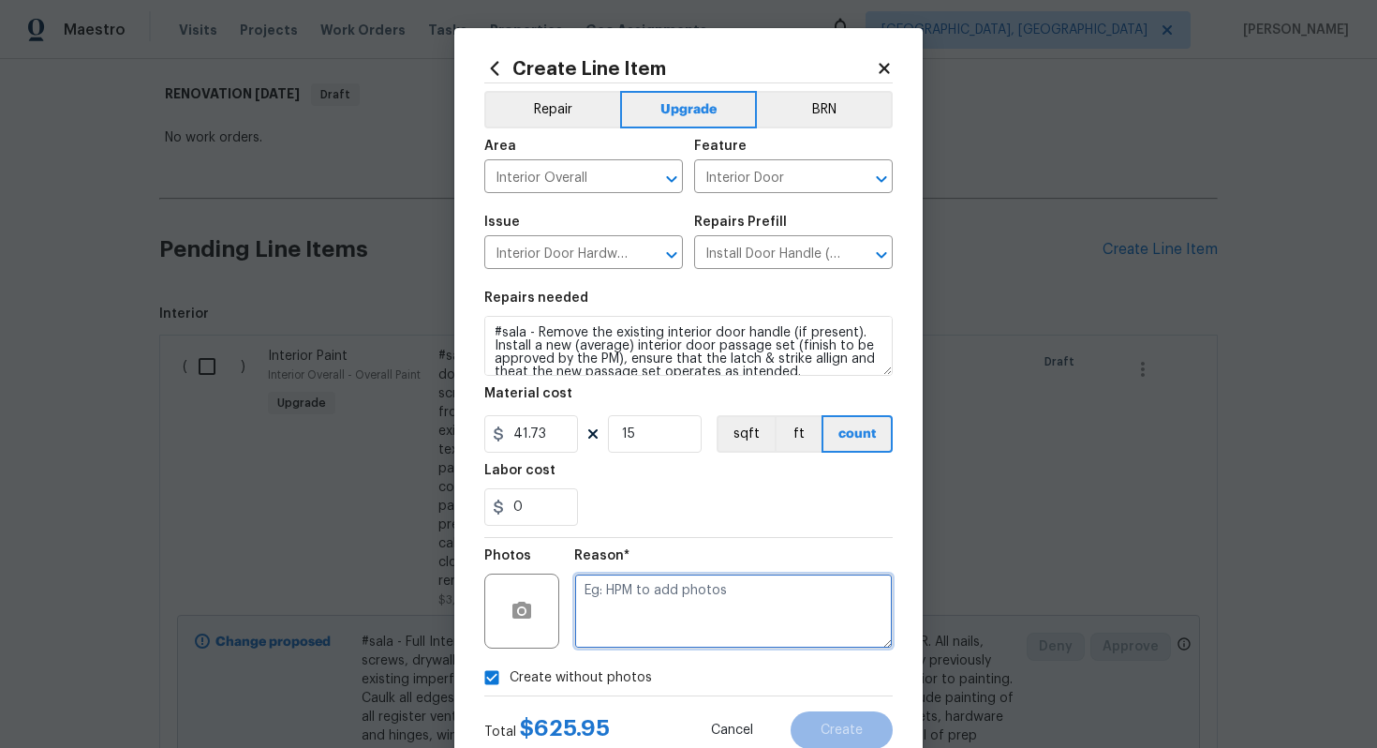
click at [638, 619] on textarea at bounding box center [733, 610] width 319 height 75
type textarea "n/a"
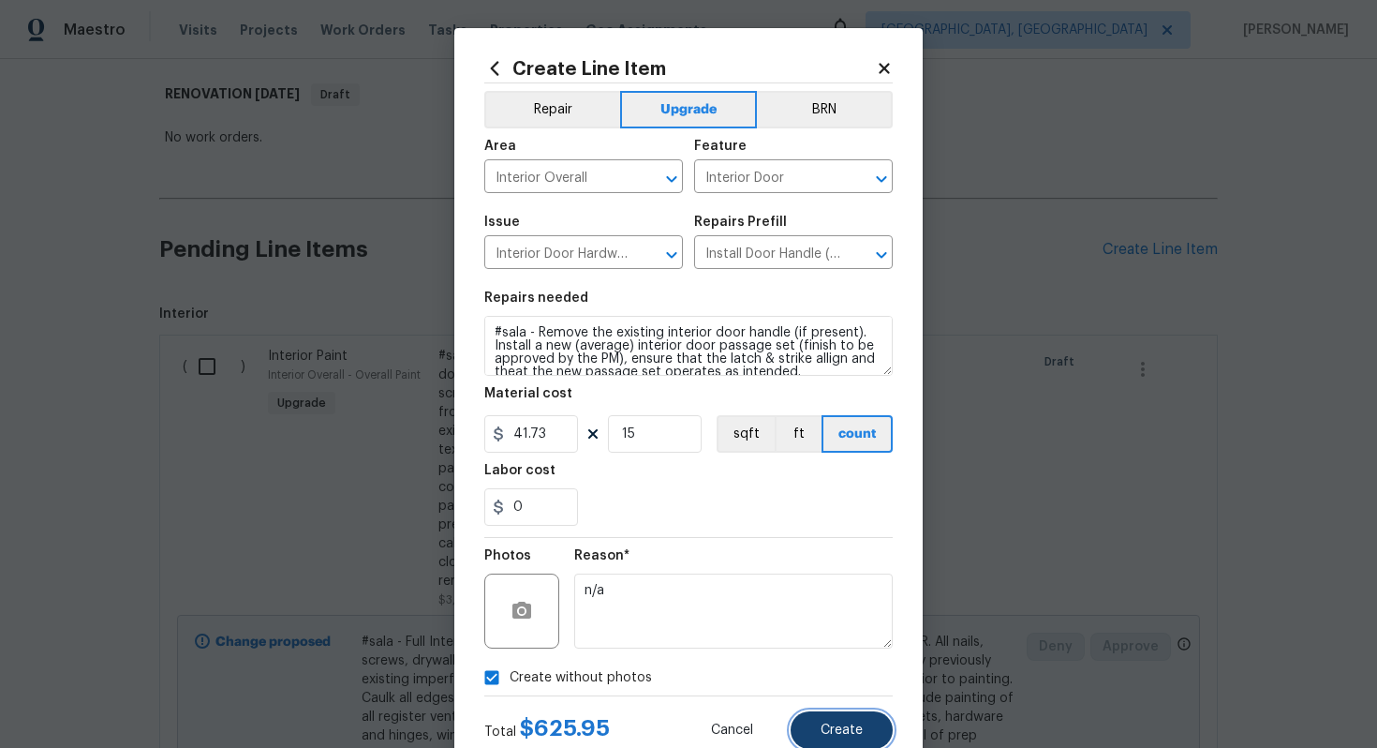
click at [834, 727] on span "Create" at bounding box center [842, 730] width 42 height 14
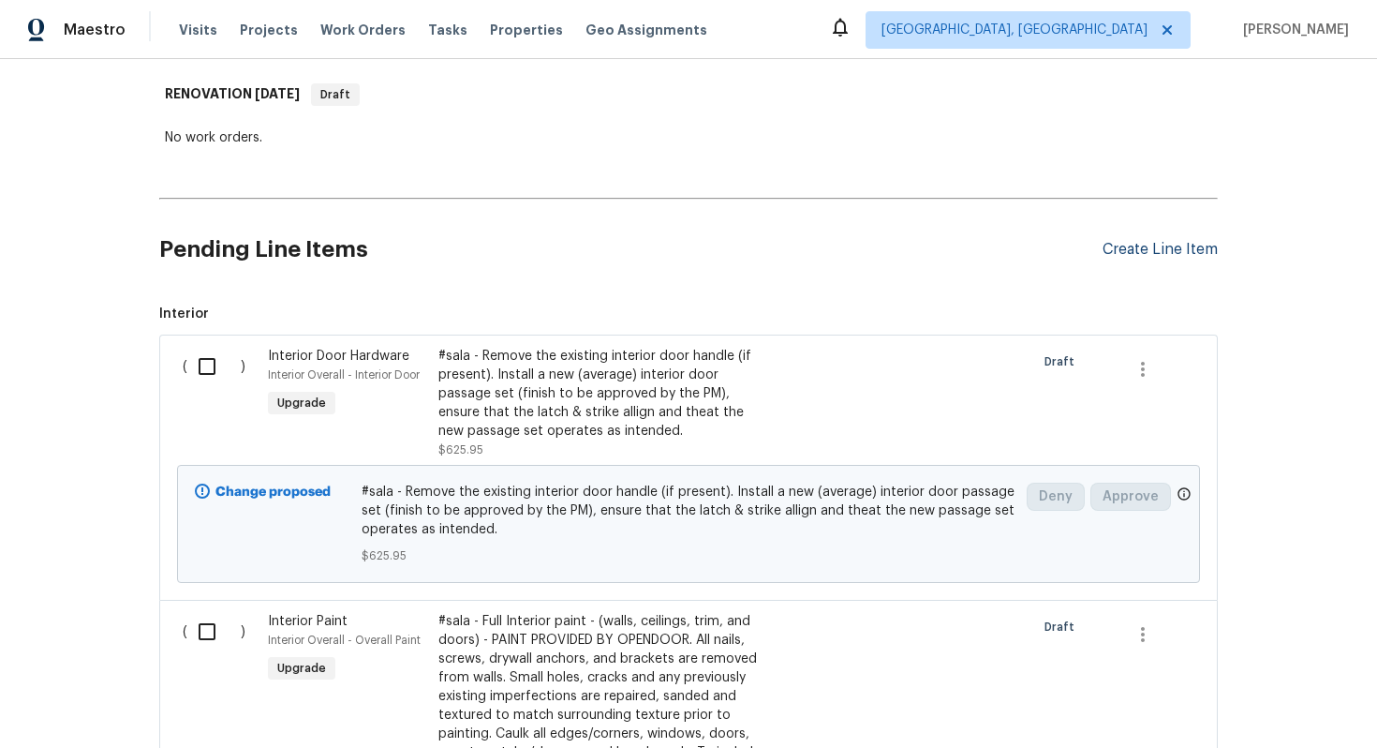
click at [1121, 242] on div "Create Line Item" at bounding box center [1160, 250] width 115 height 18
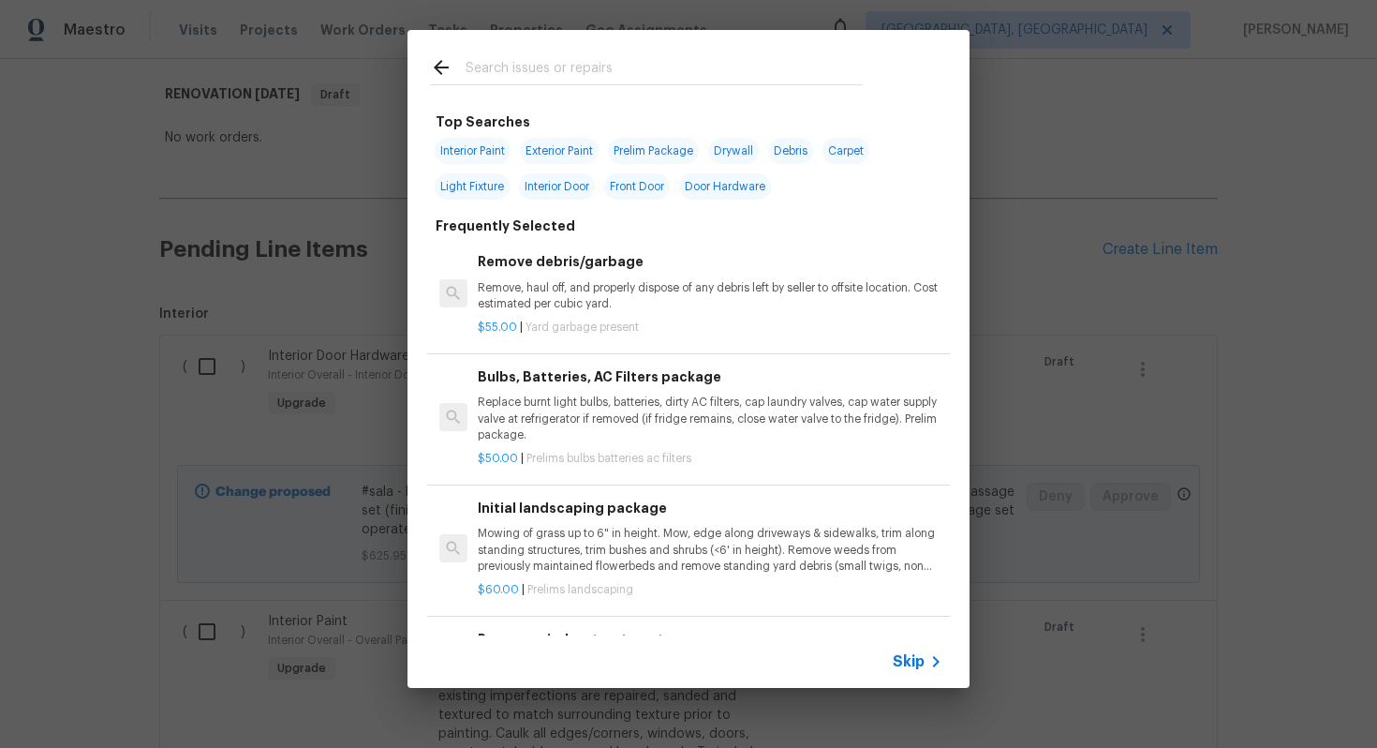
click at [912, 661] on span "Skip" at bounding box center [909, 661] width 32 height 19
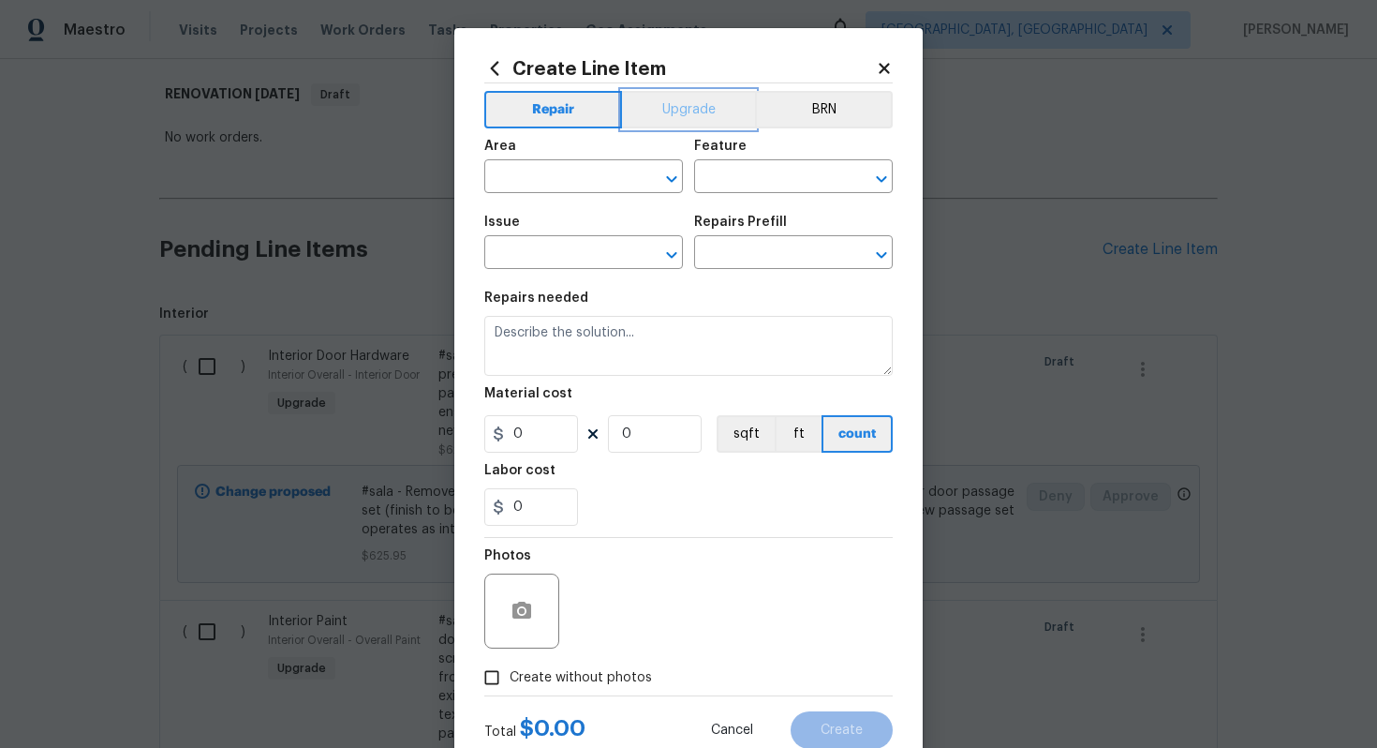
click at [682, 105] on button "Upgrade" at bounding box center [689, 109] width 134 height 37
click at [578, 182] on input "text" at bounding box center [557, 178] width 146 height 29
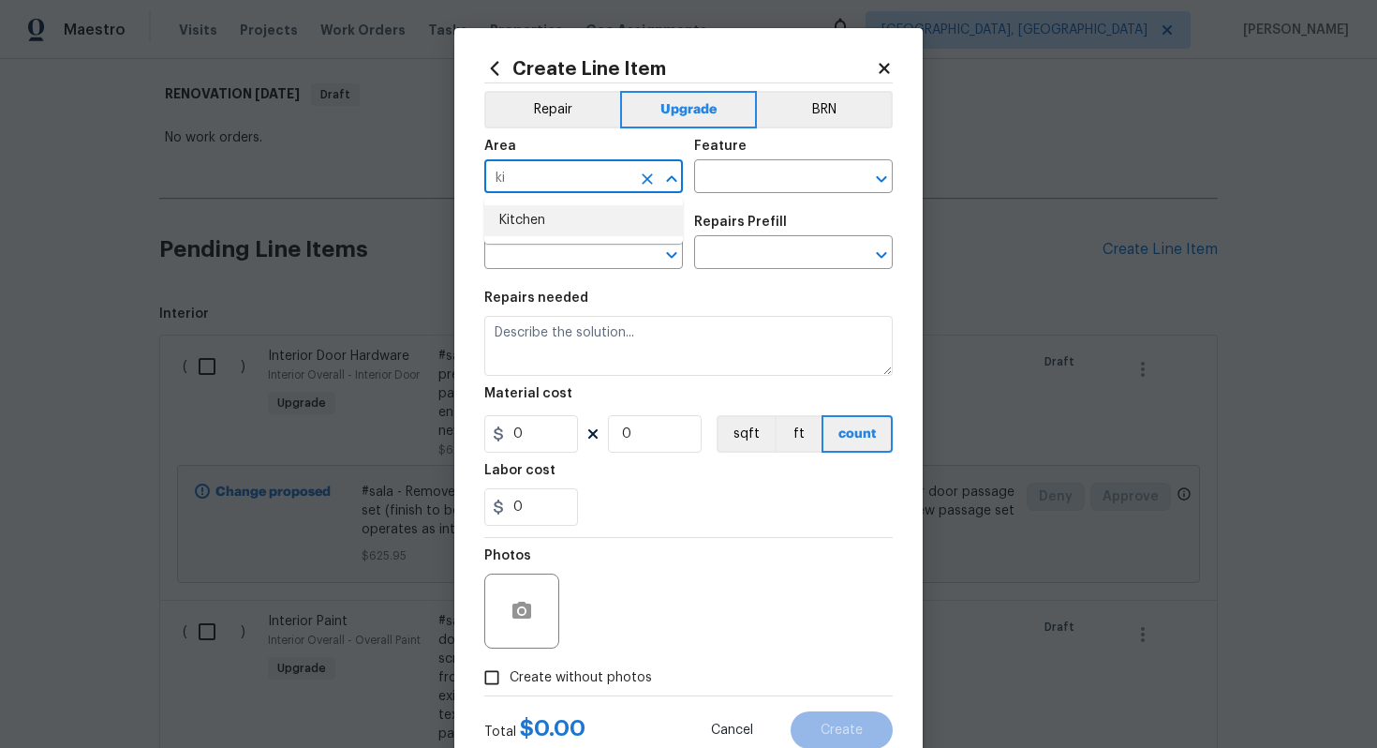
click at [575, 236] on ul "Kitchen" at bounding box center [583, 221] width 199 height 46
click at [612, 219] on li "Kitchen" at bounding box center [583, 220] width 199 height 31
type input "Kitchen"
click at [745, 184] on input "text" at bounding box center [767, 178] width 146 height 29
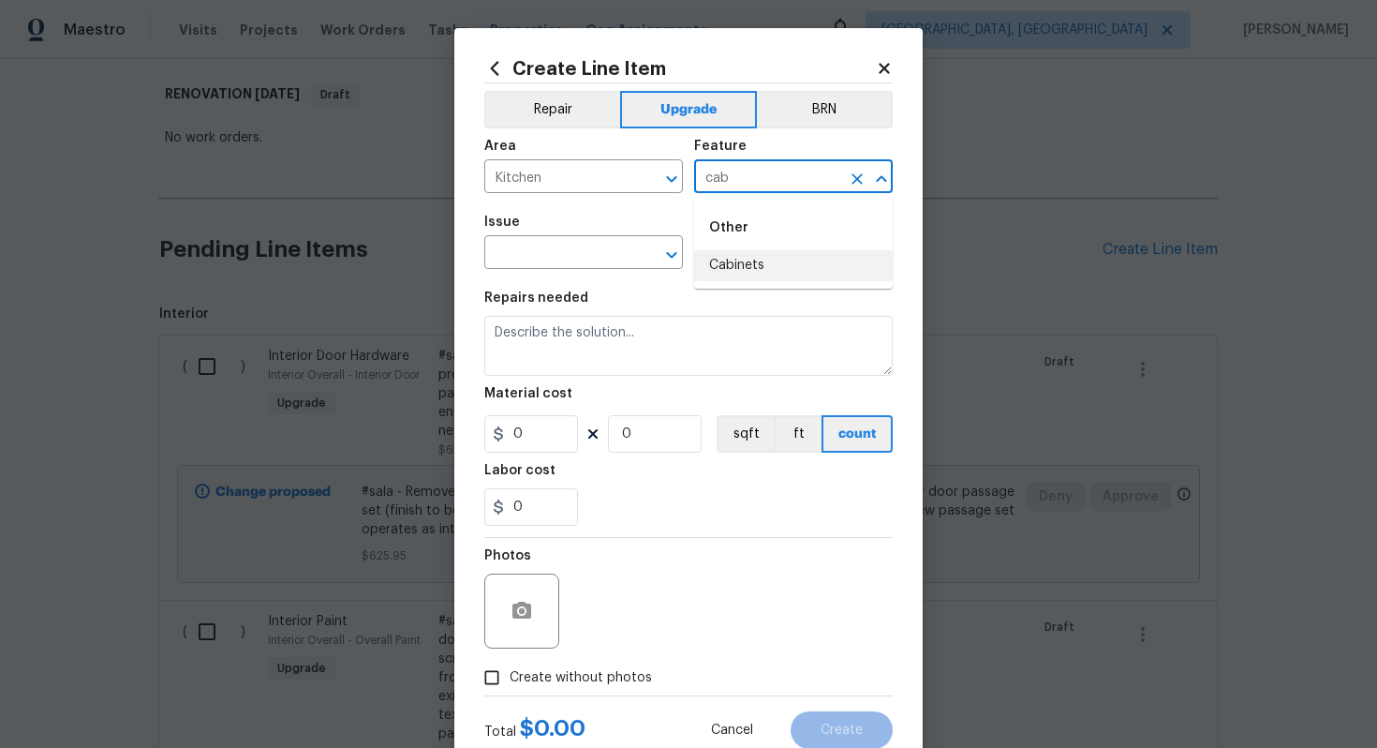
click at [764, 266] on li "Cabinets" at bounding box center [793, 265] width 199 height 31
type input "Cabinets"
click at [546, 271] on span "Issue ​" at bounding box center [583, 242] width 199 height 76
click at [546, 252] on input "text" at bounding box center [557, 254] width 146 height 29
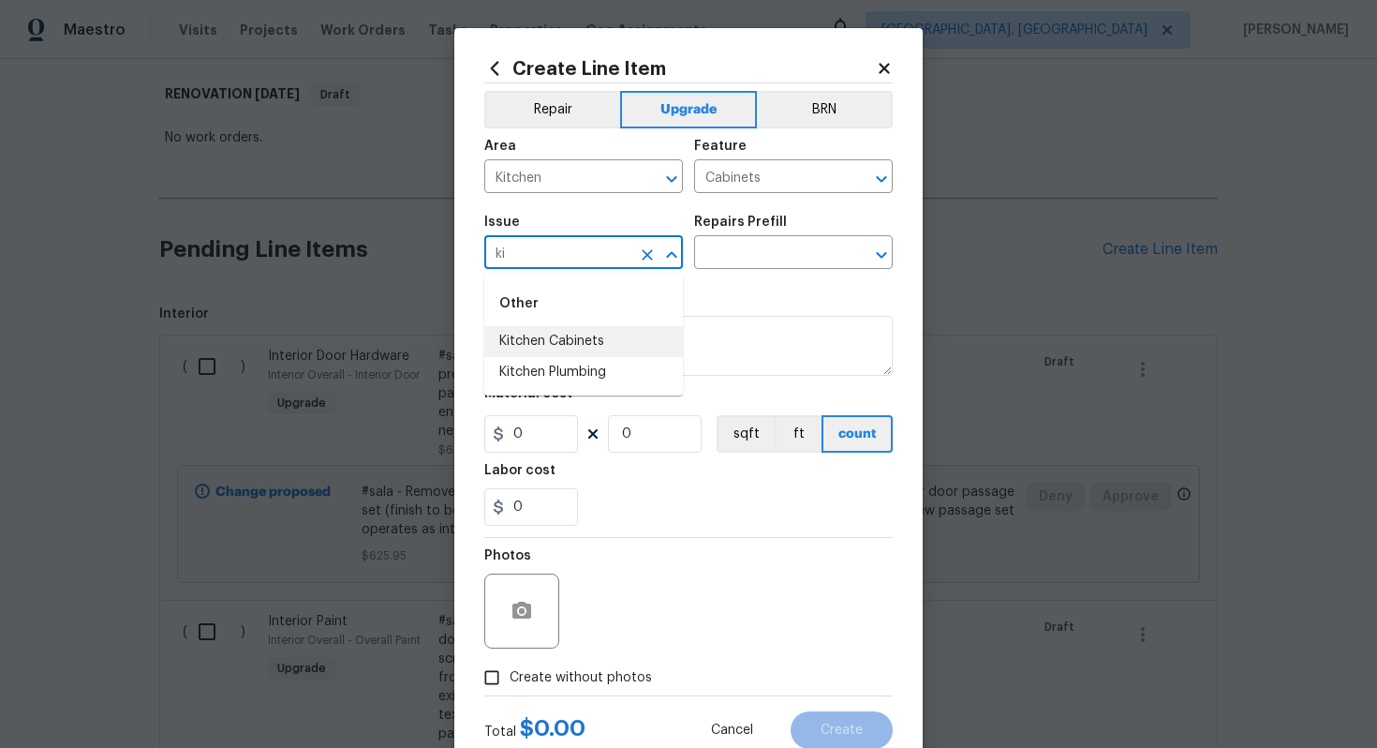
click at [596, 343] on li "Kitchen Cabinets" at bounding box center [583, 341] width 199 height 31
type input "Kitchen Cabinets"
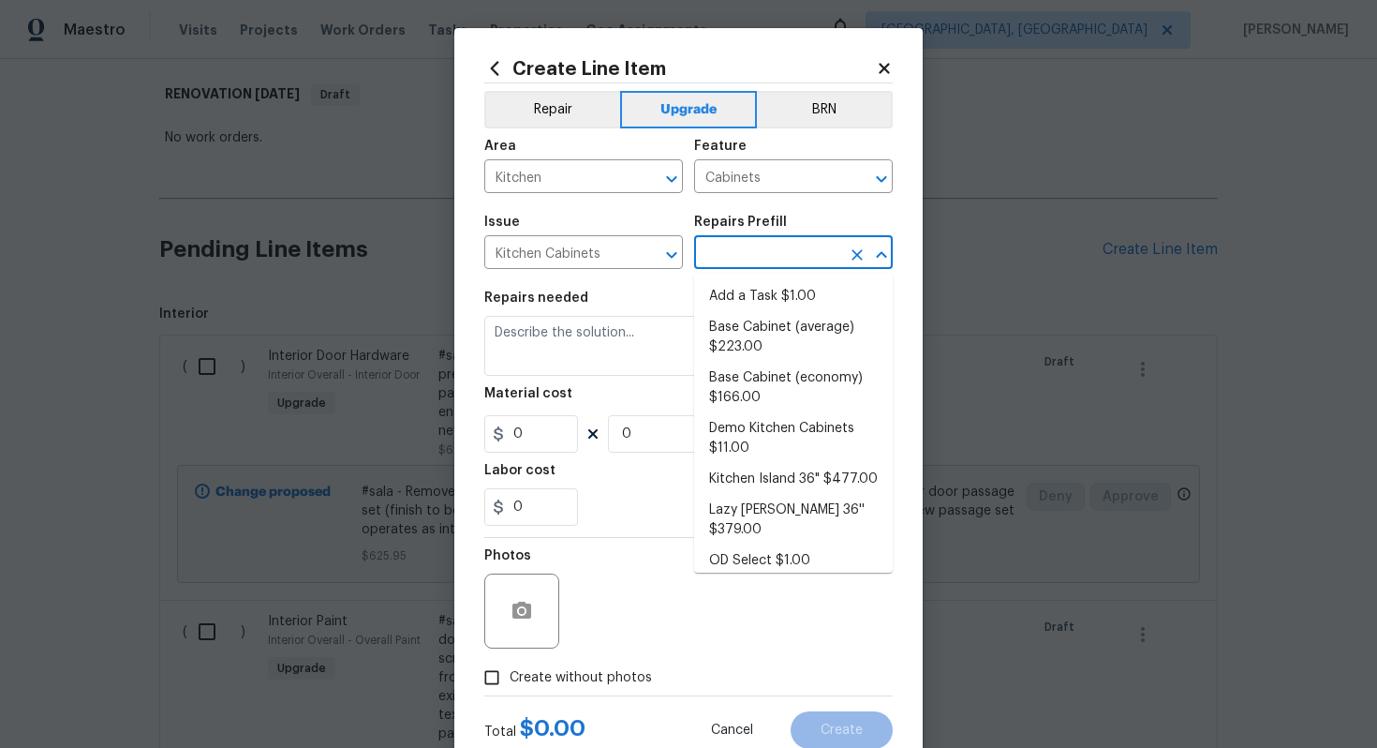
click at [739, 254] on input "text" at bounding box center [767, 254] width 146 height 29
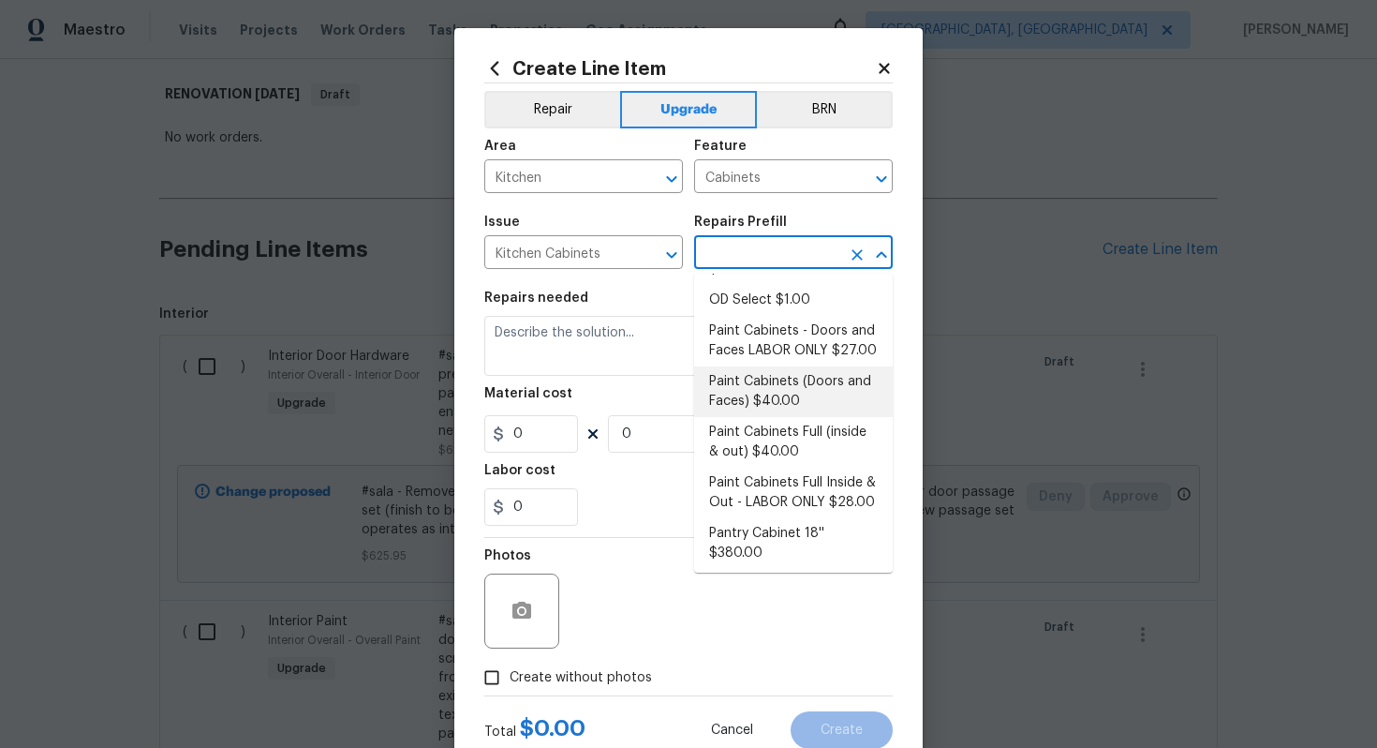
scroll to position [270, 0]
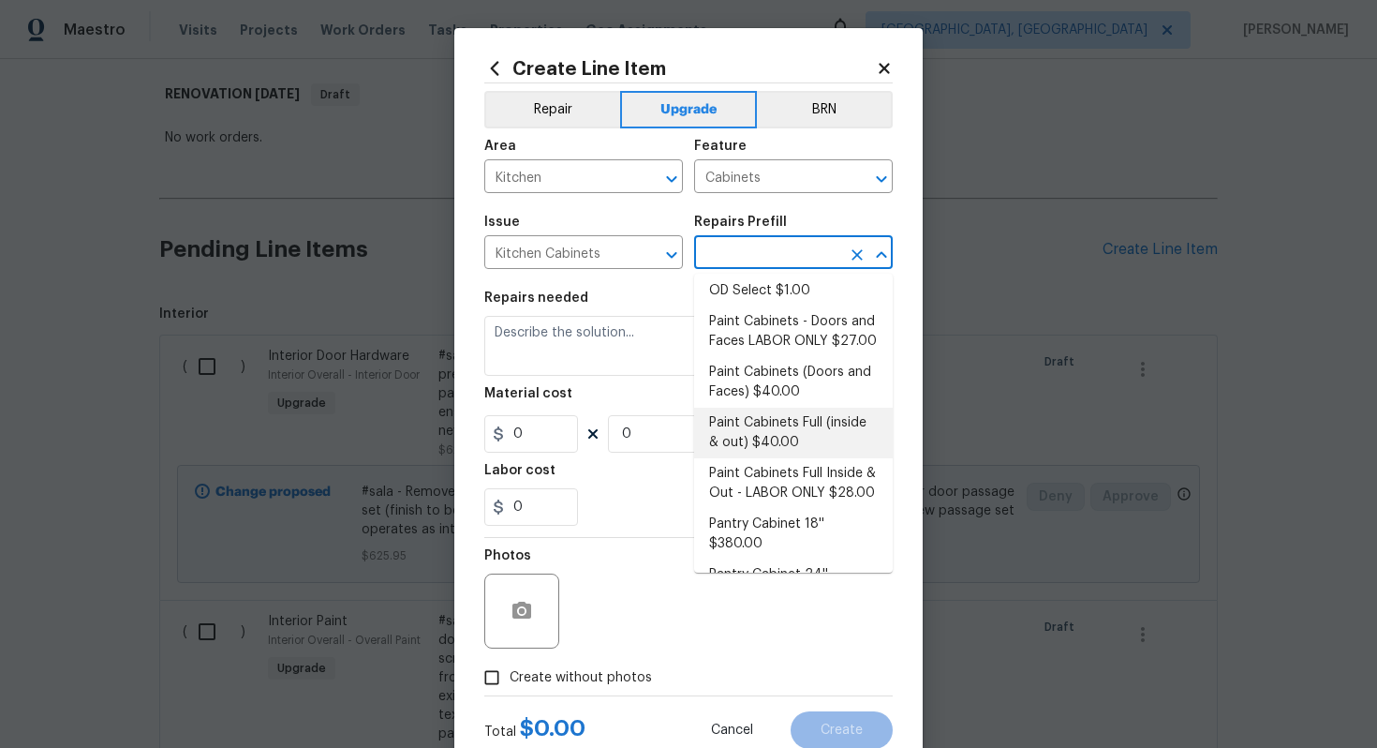
click at [743, 408] on li "Paint Cabinets Full (inside & out) $40.00" at bounding box center [793, 433] width 199 height 51
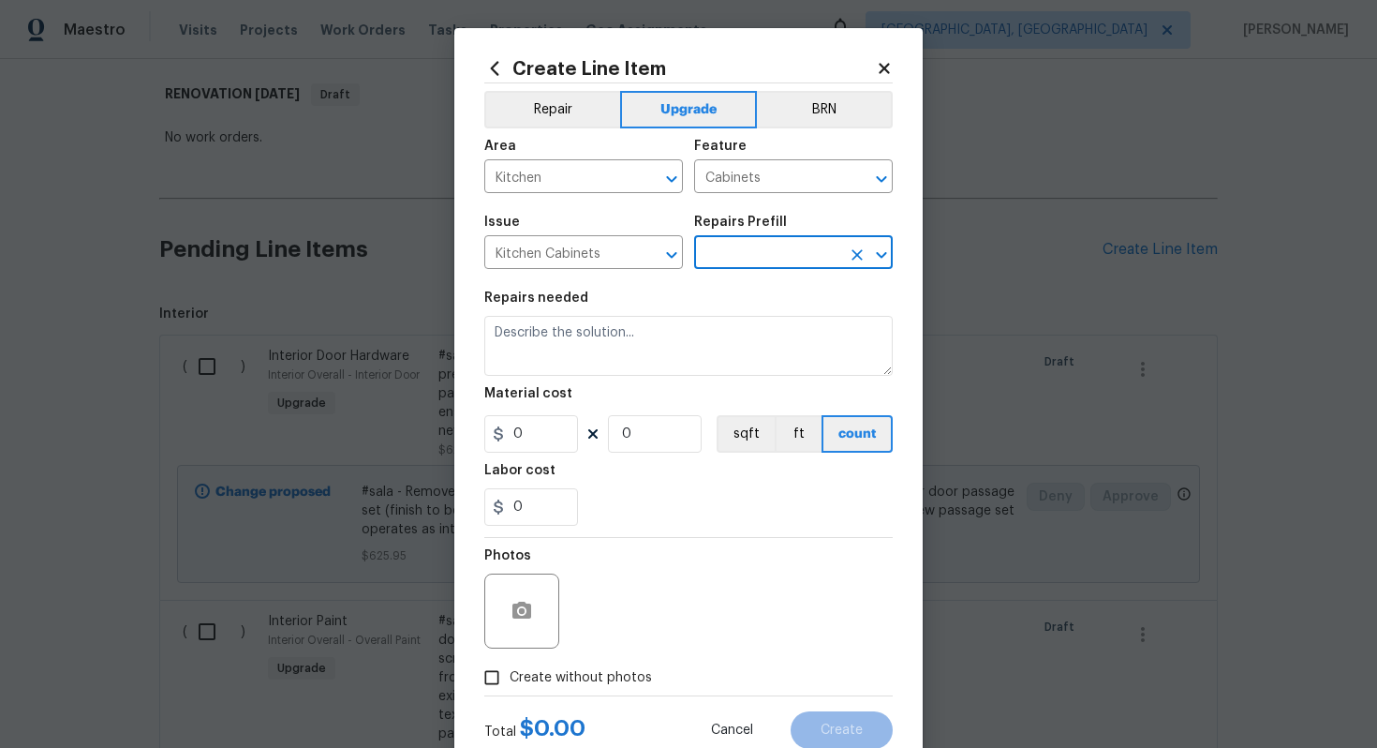
type input "Paint Cabinets Full (inside & out) $40.00"
type textarea "Prep, sand, mask and apply 2 coats of paint to the kitchen cabinet doors, inter…"
type input "40"
type input "1"
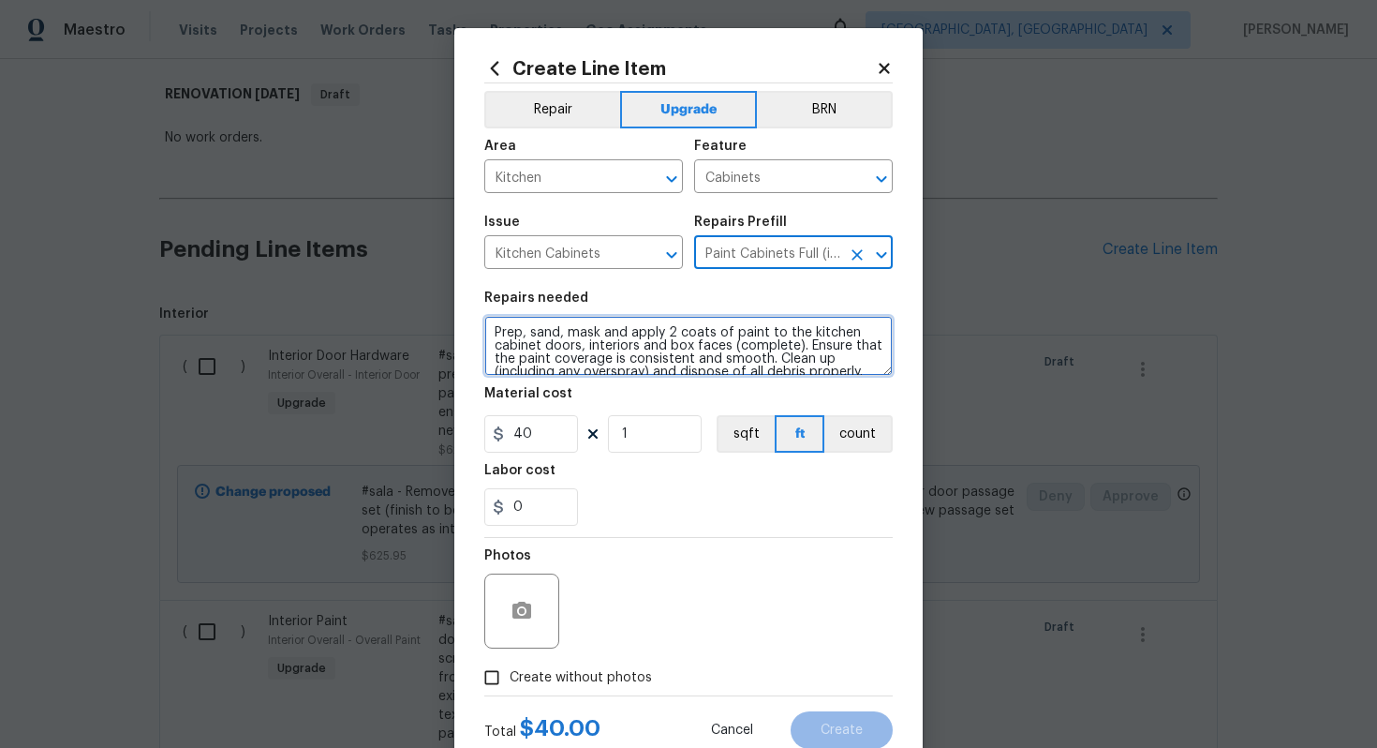
click at [485, 332] on textarea "Prep, sand, mask and apply 2 coats of paint to the kitchen cabinet doors, inter…" at bounding box center [688, 346] width 408 height 60
type textarea "#sala - Prep, sand, mask and apply 2 coats of paint to the kitchen cabinet door…"
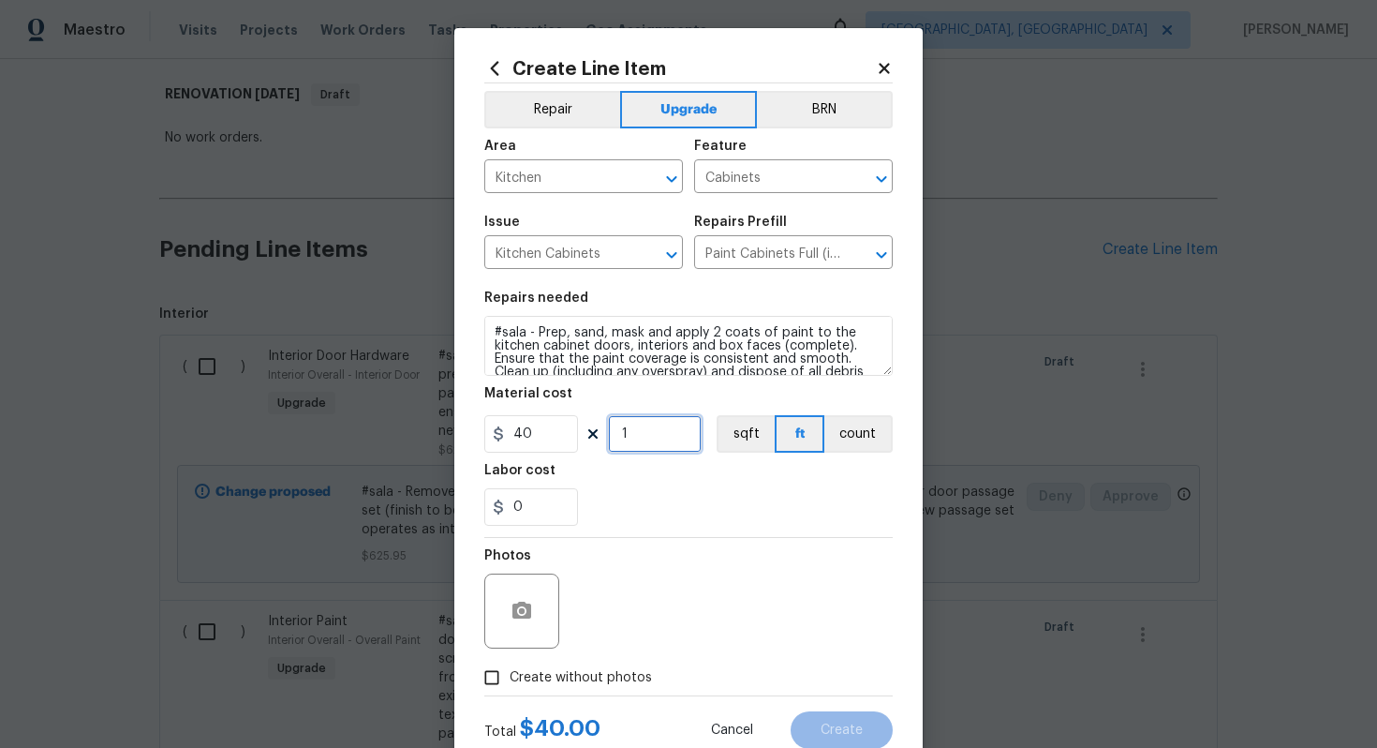
click at [667, 426] on input "1" at bounding box center [655, 433] width 94 height 37
type input "60"
click at [588, 676] on span "Create without photos" at bounding box center [581, 678] width 142 height 20
click at [510, 676] on input "Create without photos" at bounding box center [492, 678] width 36 height 36
checkbox input "true"
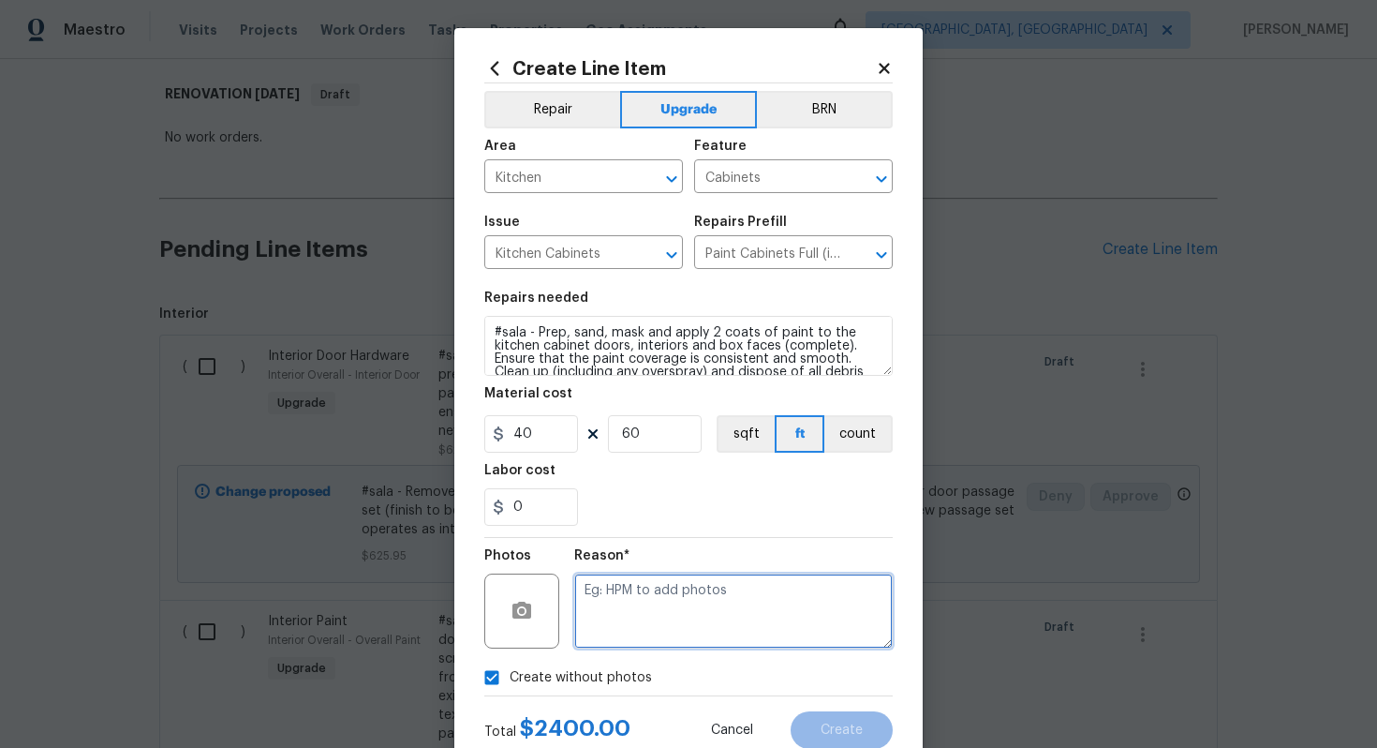
click at [671, 580] on textarea at bounding box center [733, 610] width 319 height 75
type textarea "n/a"
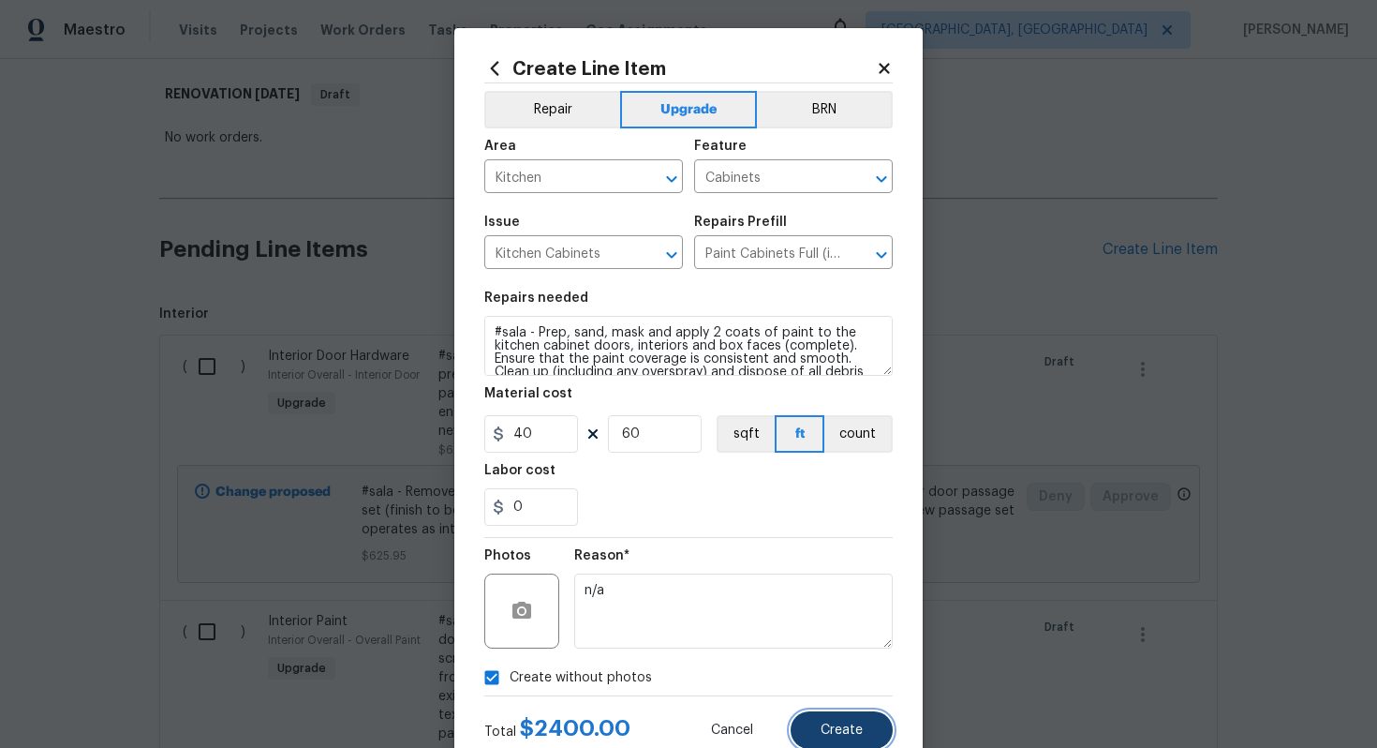
click at [821, 720] on button "Create" at bounding box center [842, 729] width 102 height 37
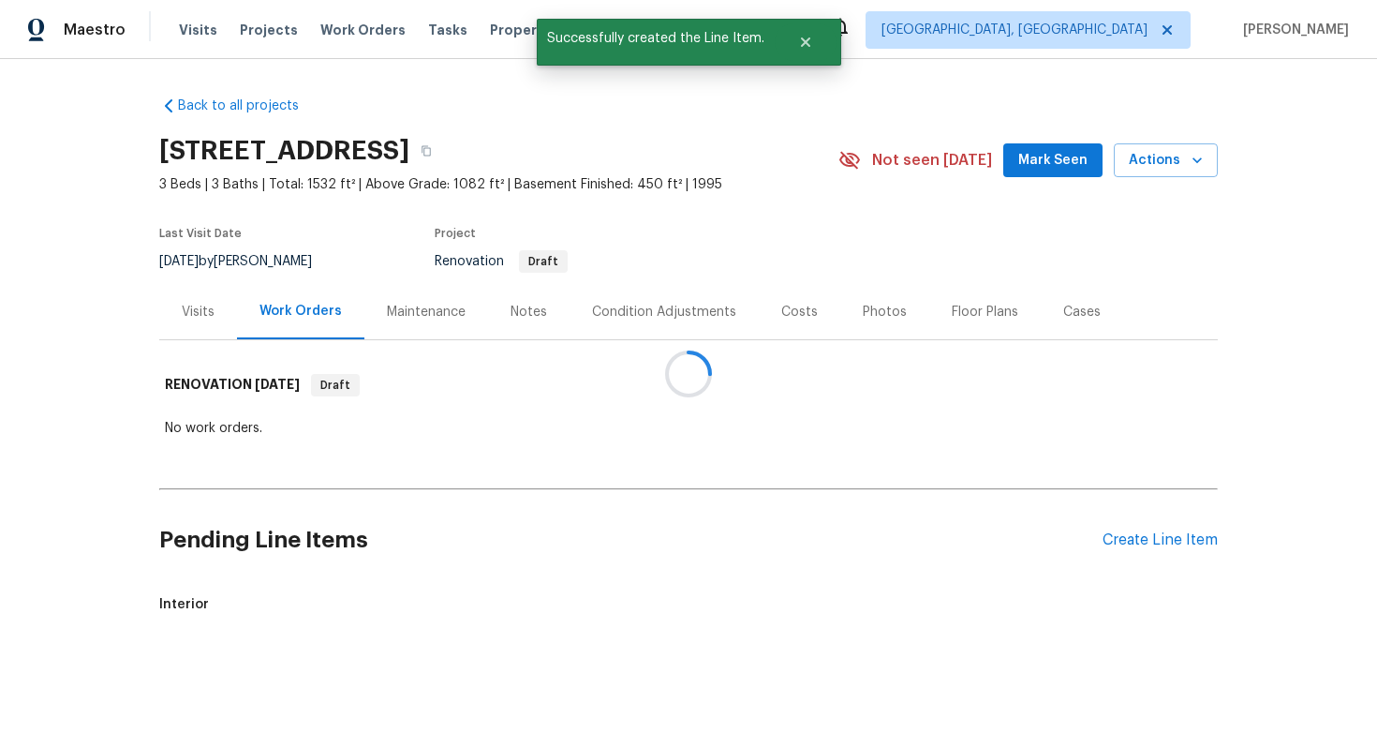
scroll to position [0, 0]
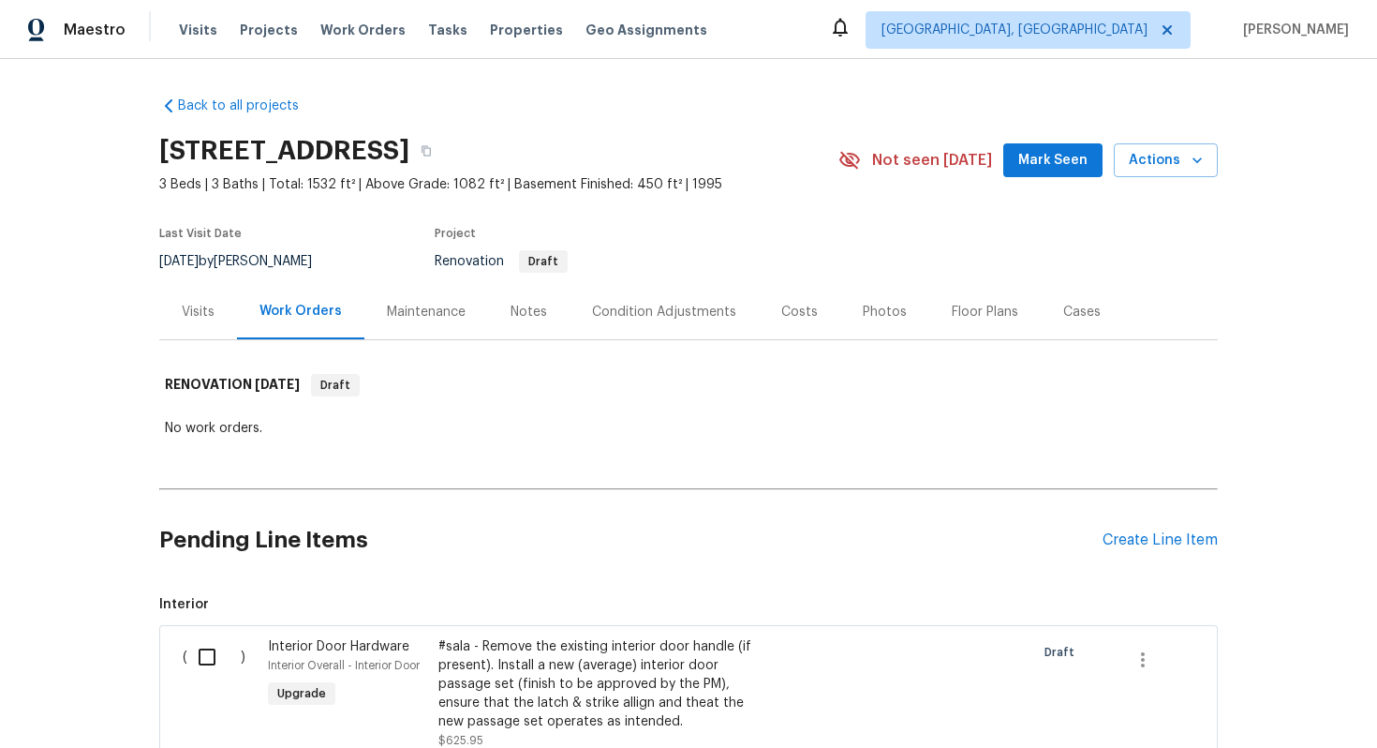
click at [1177, 550] on div "Pending Line Items Create Line Item" at bounding box center [688, 540] width 1059 height 87
click at [1124, 523] on div "Pending Line Items Create Line Item" at bounding box center [688, 540] width 1059 height 87
click at [1123, 537] on div "Create Line Item" at bounding box center [1160, 540] width 115 height 18
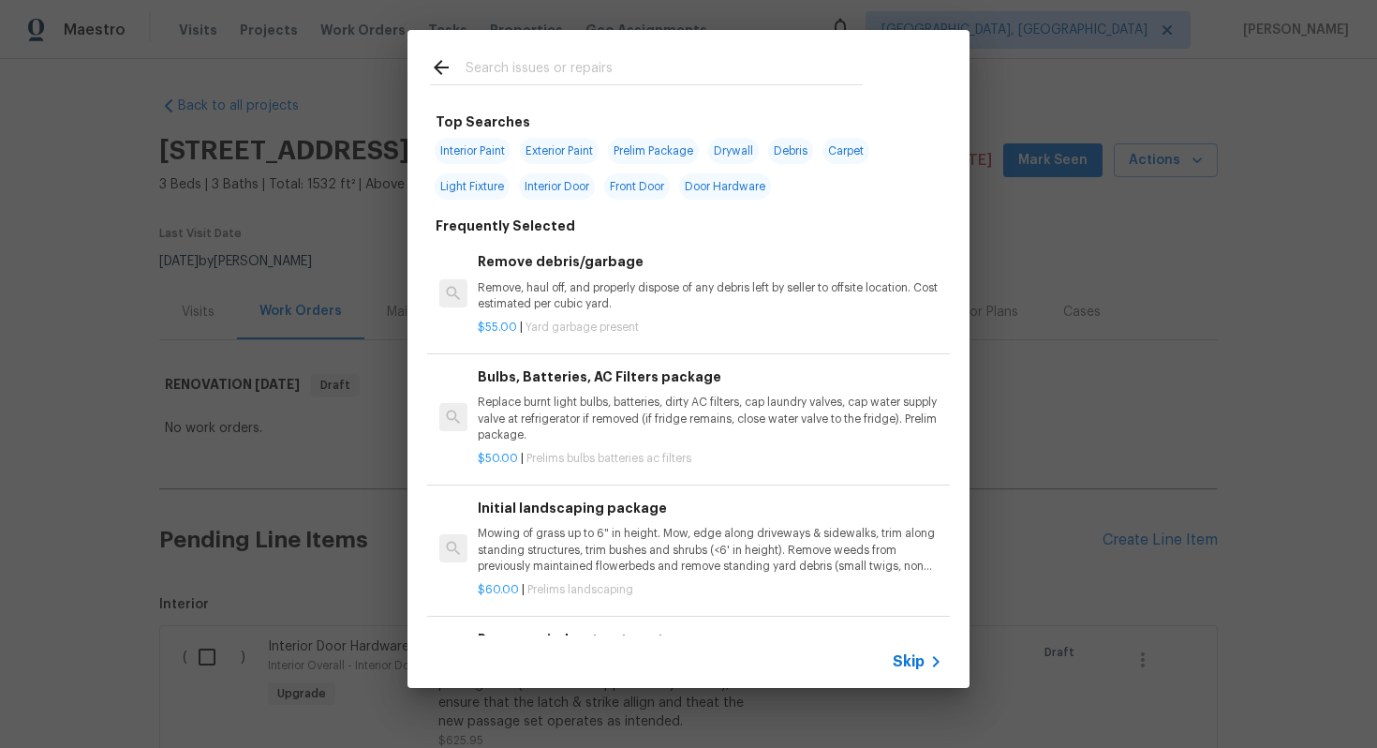
click at [914, 660] on span "Skip" at bounding box center [909, 661] width 32 height 19
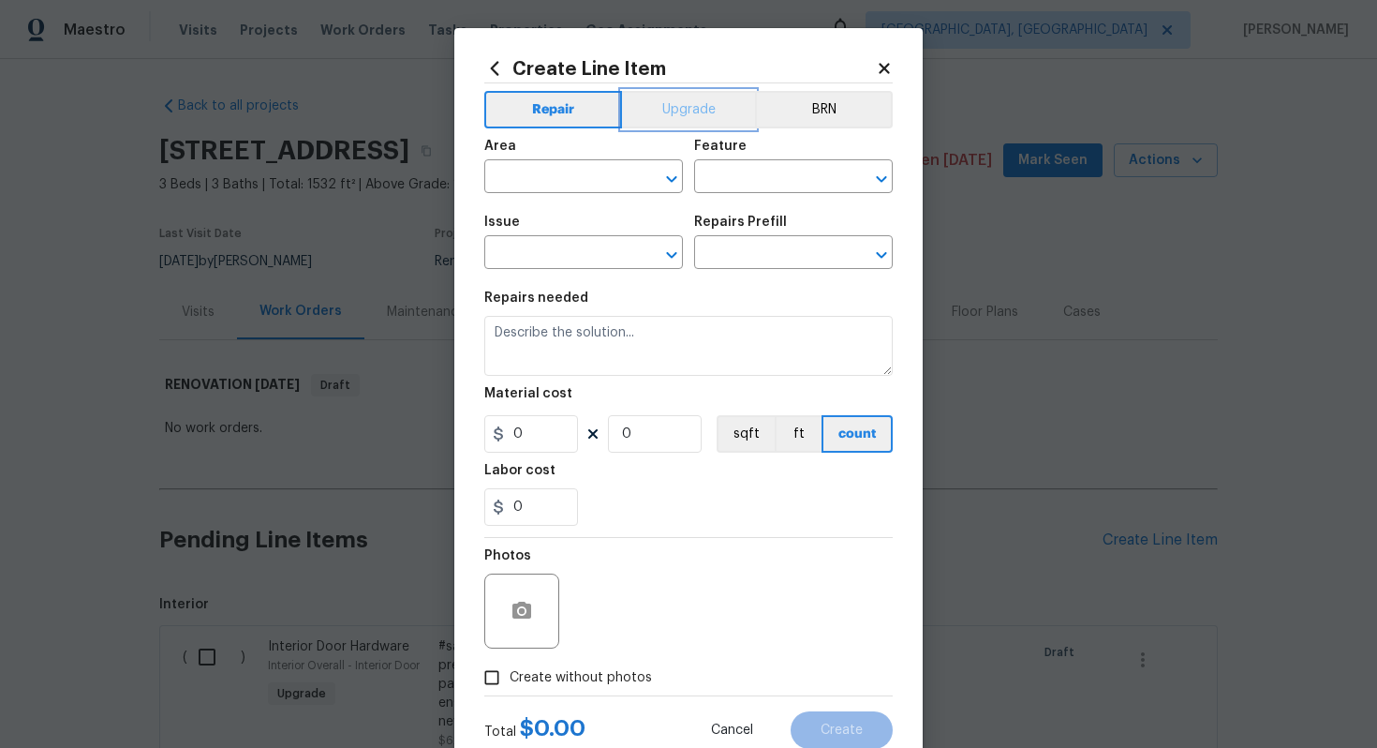
click at [672, 113] on button "Upgrade" at bounding box center [689, 109] width 134 height 37
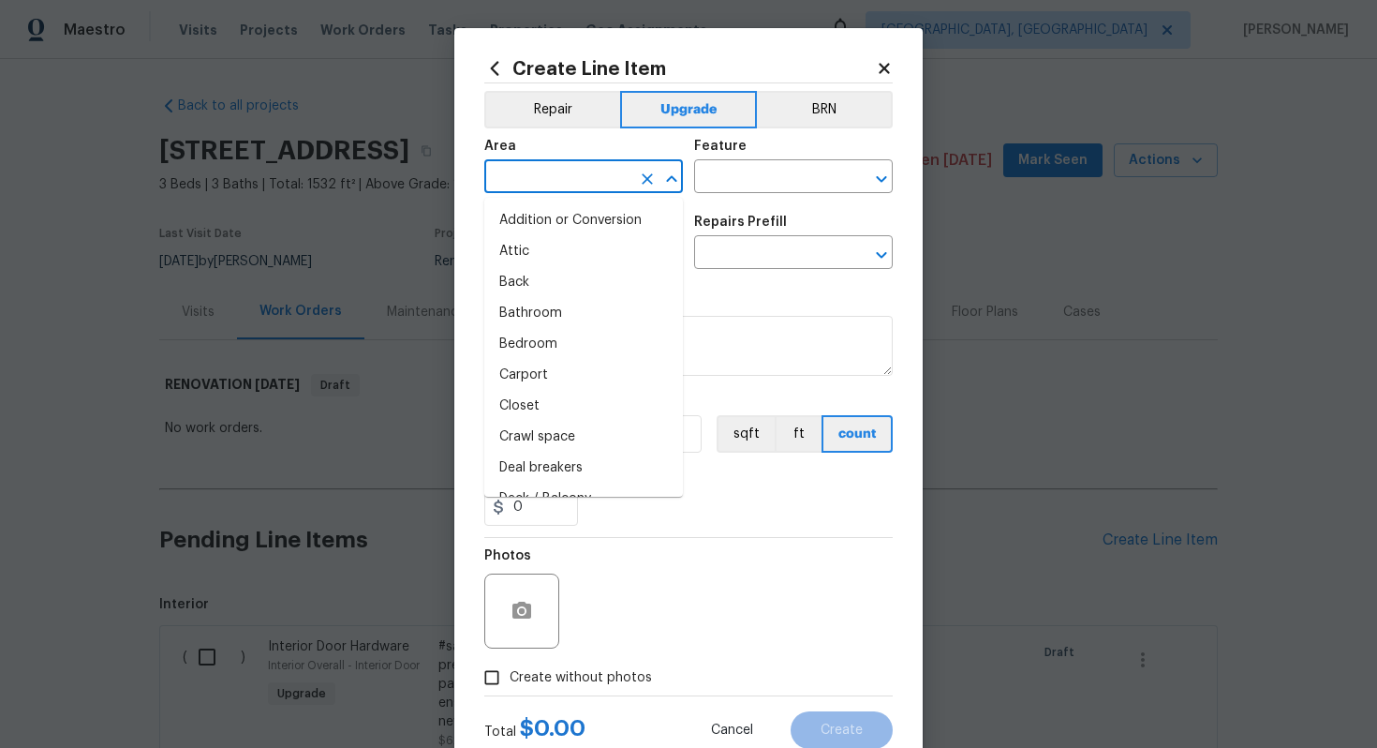
click at [571, 186] on input "text" at bounding box center [557, 178] width 146 height 29
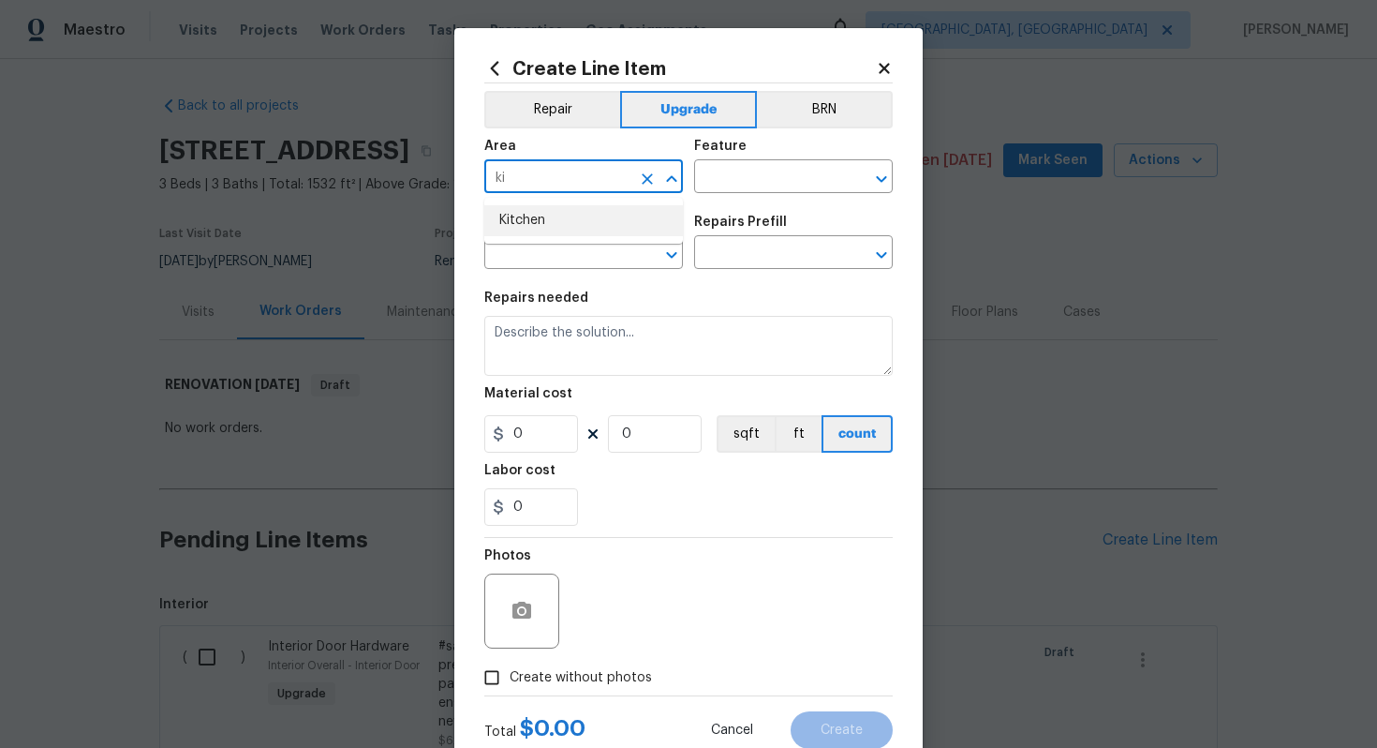
click at [564, 230] on li "Kitchen" at bounding box center [583, 220] width 199 height 31
type input "Kitchen"
click at [730, 189] on input "text" at bounding box center [767, 178] width 146 height 29
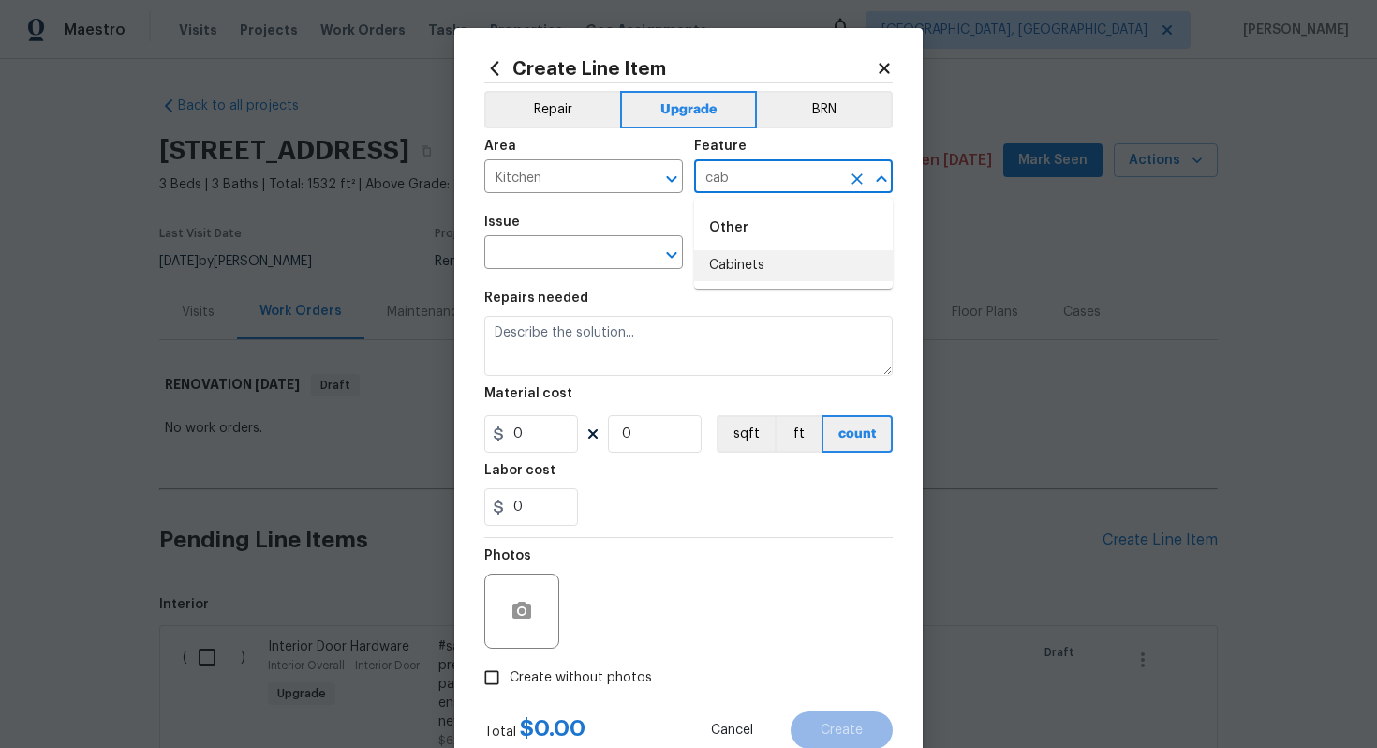
click at [759, 265] on li "Cabinets" at bounding box center [793, 265] width 199 height 31
type input "Cabinets"
click at [568, 257] on input "text" at bounding box center [557, 254] width 146 height 29
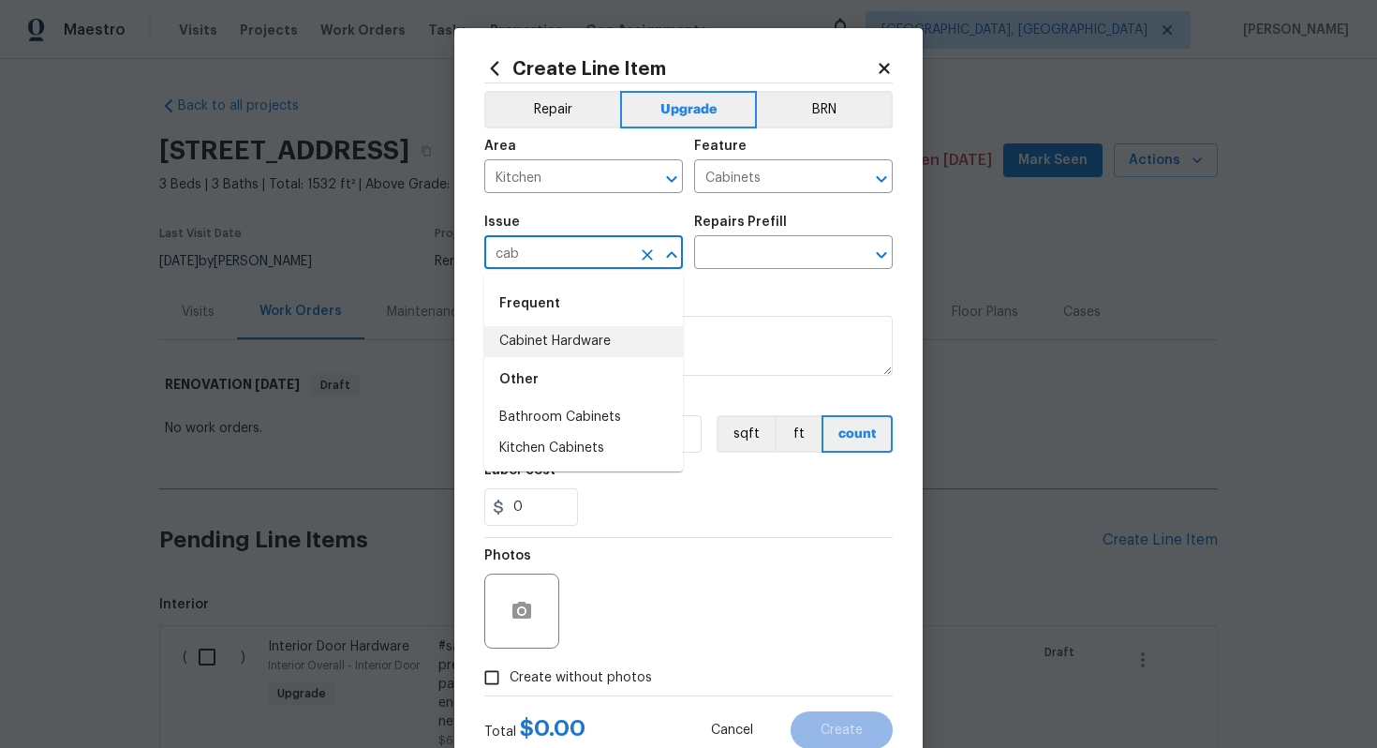
click at [597, 336] on li "Cabinet Hardware" at bounding box center [583, 341] width 199 height 31
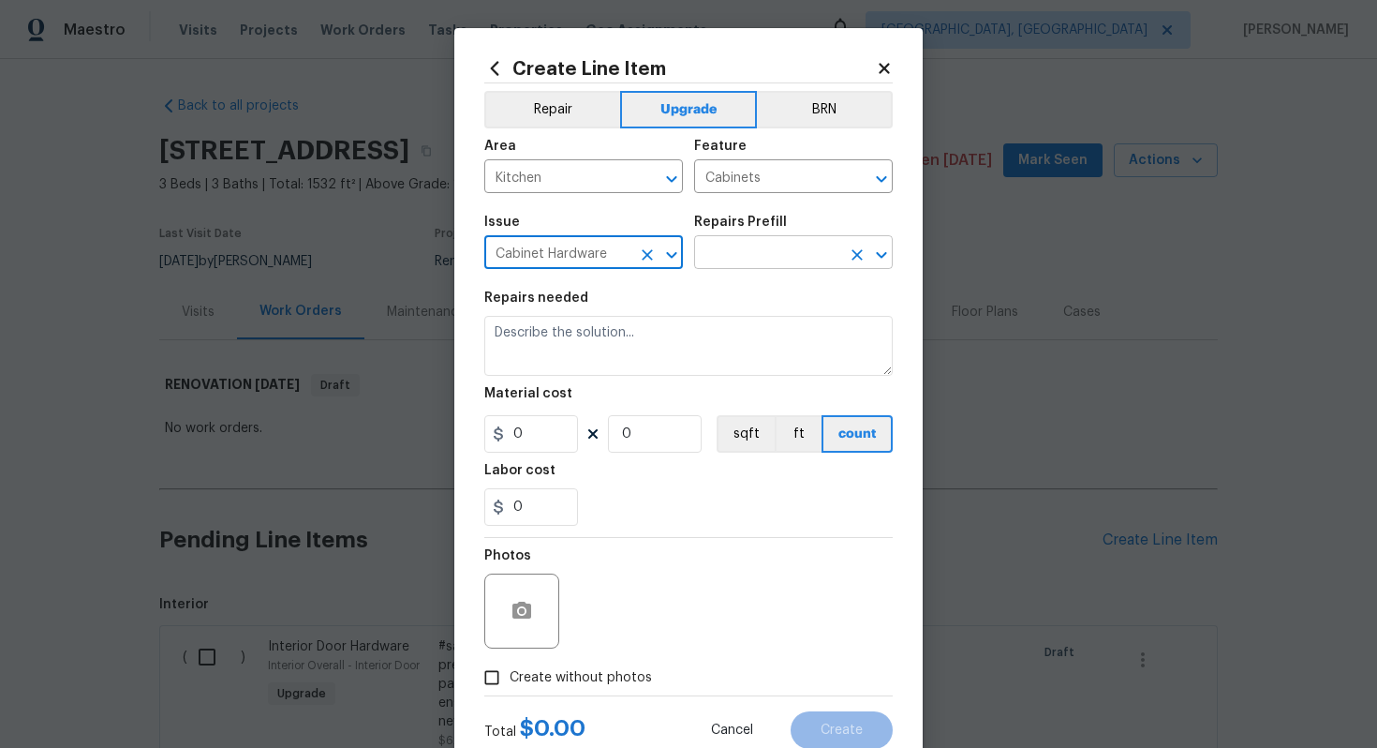
type input "Cabinet Hardware"
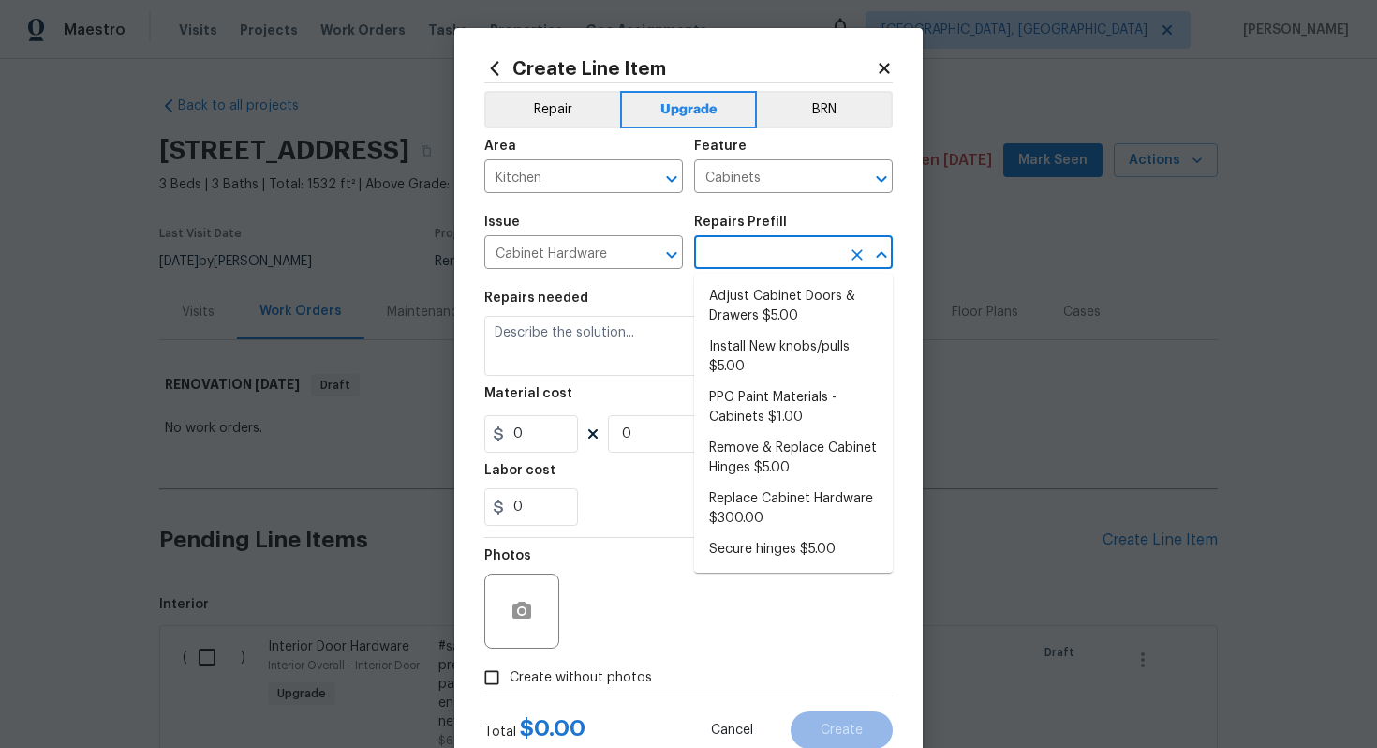
click at [769, 256] on input "text" at bounding box center [767, 254] width 146 height 29
click at [805, 507] on li "Replace Cabinet Hardware $300.00" at bounding box center [793, 508] width 199 height 51
type input "Replace Cabinet Hardware $300.00"
type textarea "Replace cabinet hardware with new hinges and pulls. HPM to provide specs"
type input "300"
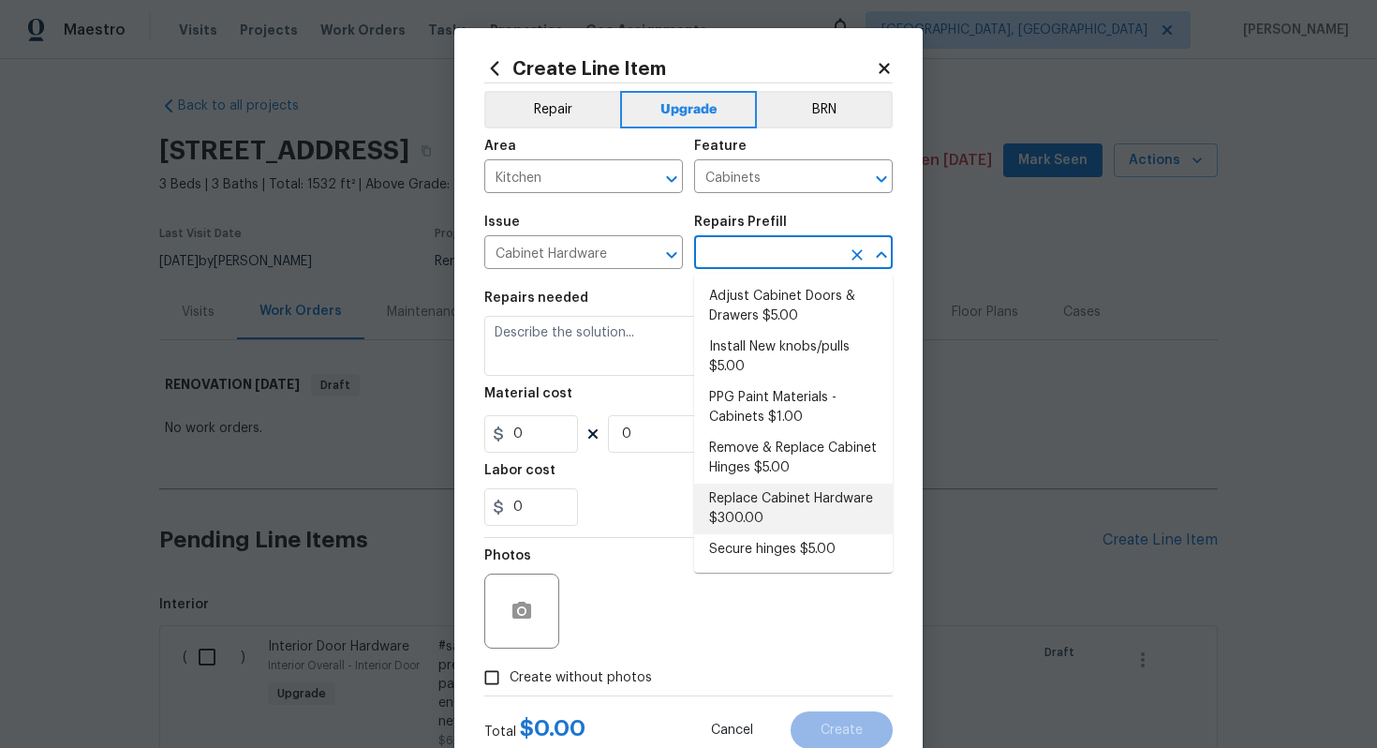
type input "1"
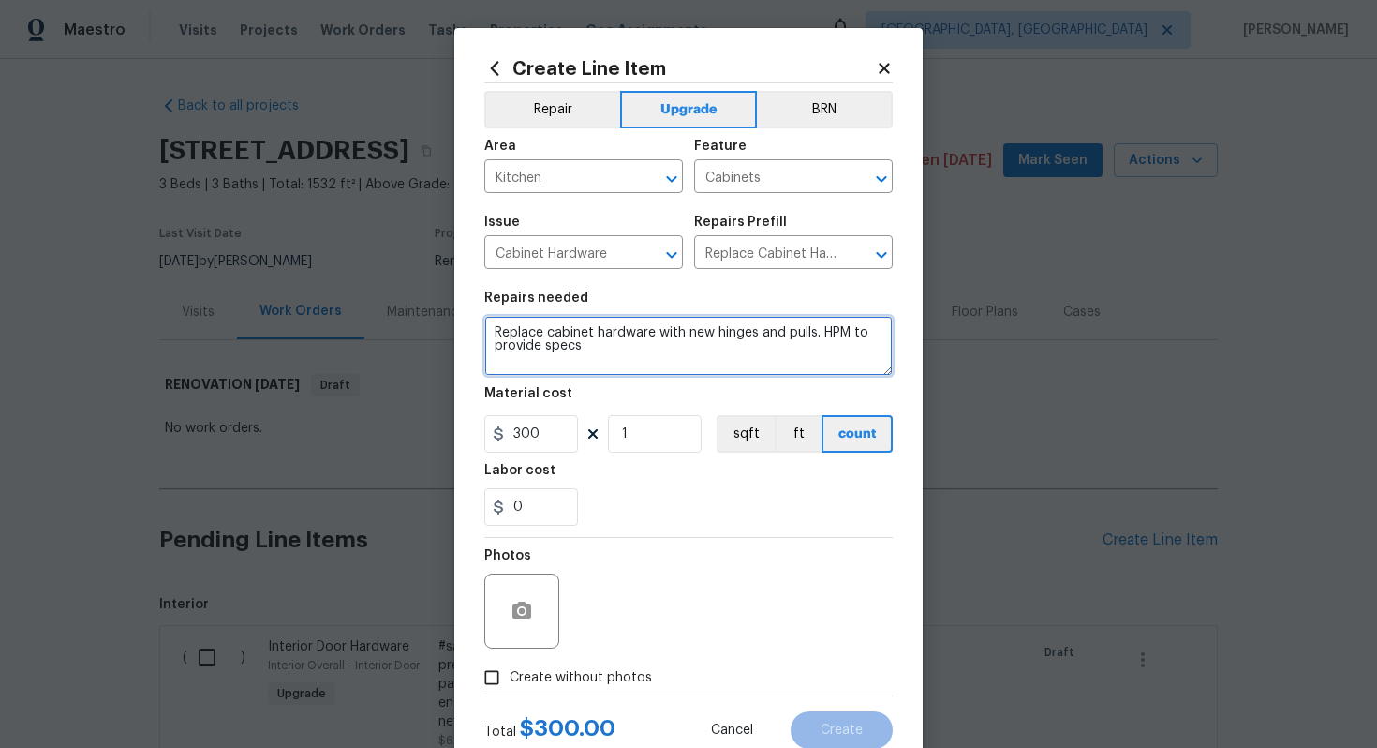
click at [493, 331] on textarea "Replace cabinet hardware with new hinges and pulls. HPM to provide specs" at bounding box center [688, 346] width 408 height 60
type textarea "#sala - Replace cabinet hardware with new hinges and pulls. HPM to provide specs"
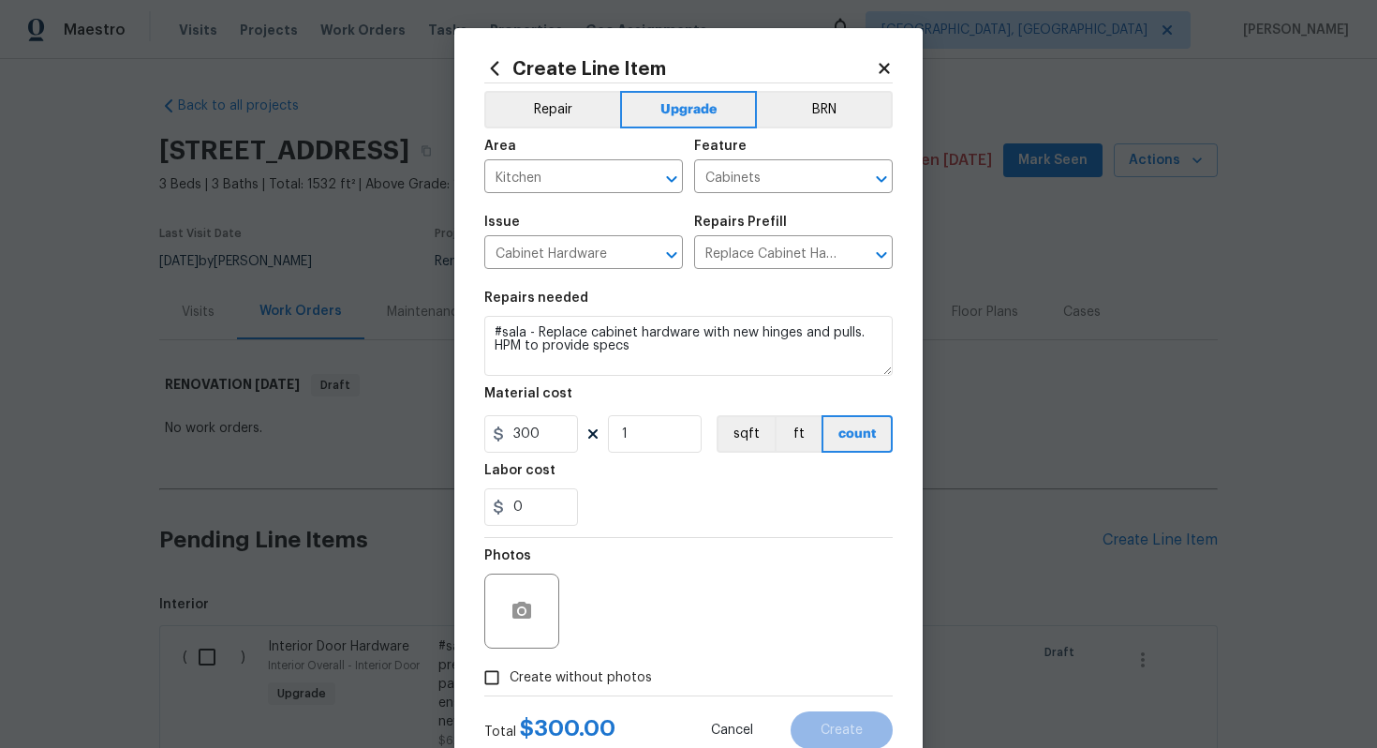
click at [608, 676] on span "Create without photos" at bounding box center [581, 678] width 142 height 20
click at [510, 676] on input "Create without photos" at bounding box center [492, 678] width 36 height 36
checkbox input "true"
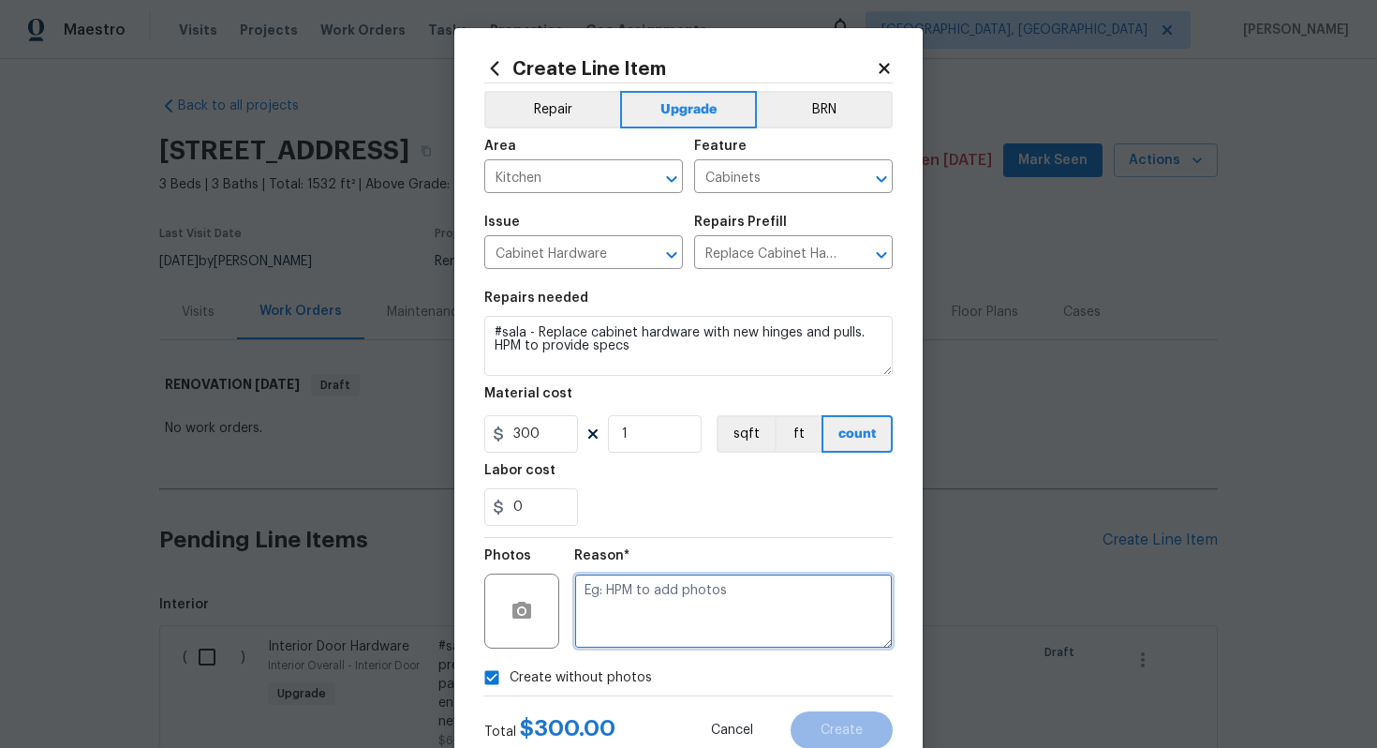
click at [624, 580] on textarea at bounding box center [733, 610] width 319 height 75
type textarea "n/a"
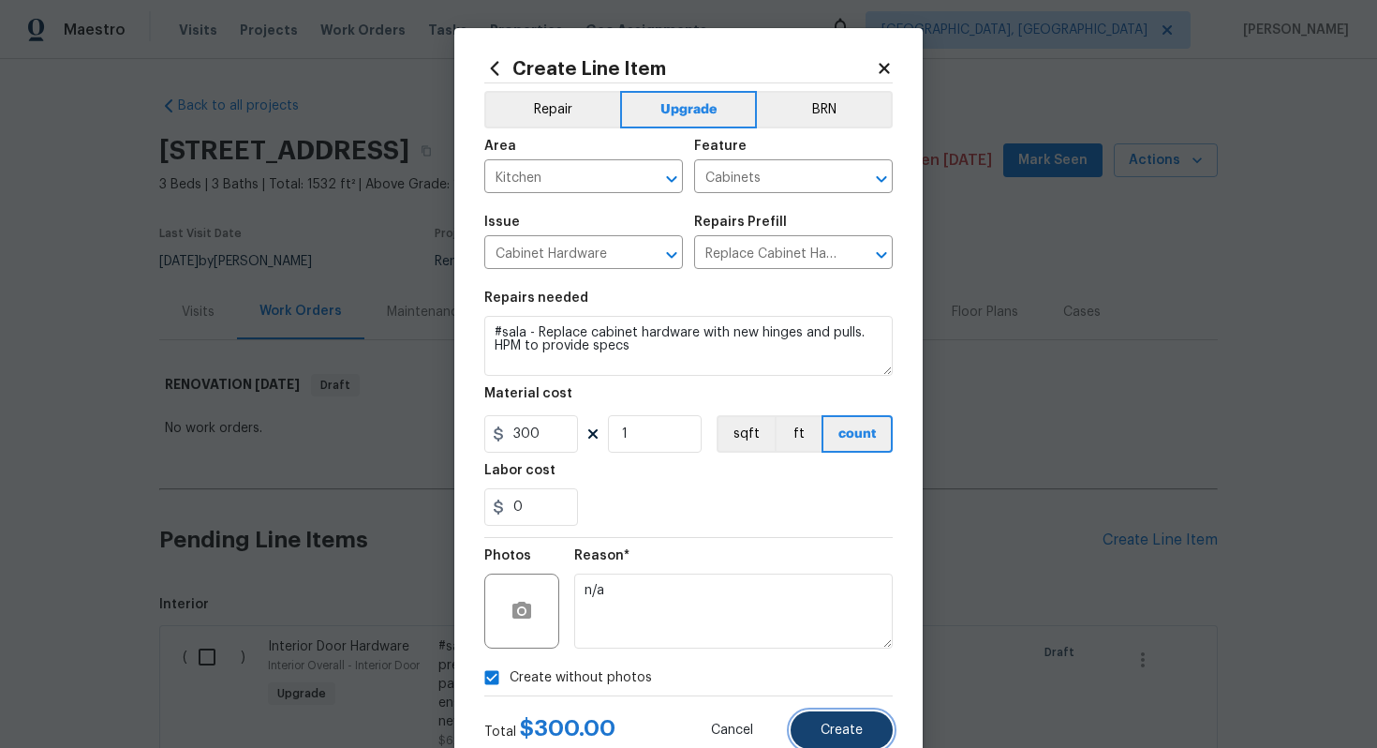
click at [842, 728] on span "Create" at bounding box center [842, 730] width 42 height 14
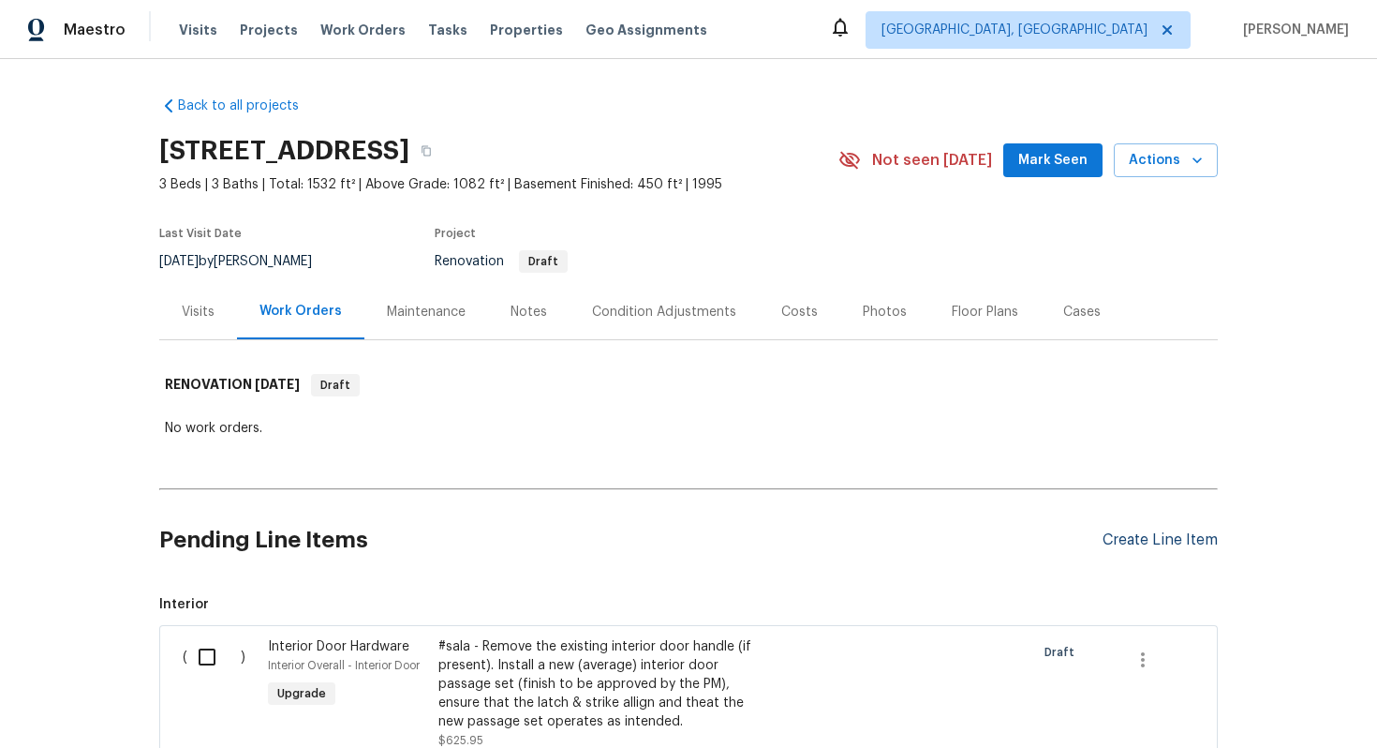
click at [1133, 534] on div "Create Line Item" at bounding box center [1160, 540] width 115 height 18
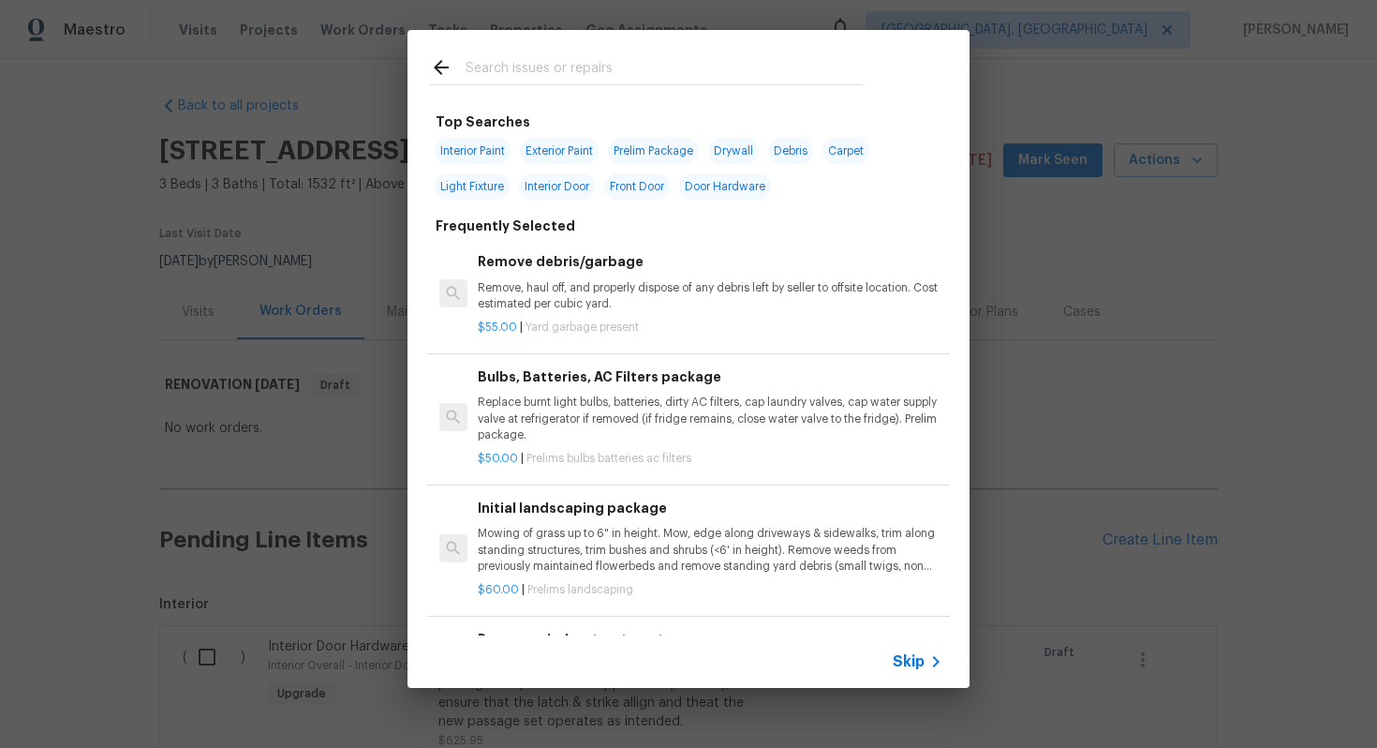
click at [908, 662] on span "Skip" at bounding box center [909, 661] width 32 height 19
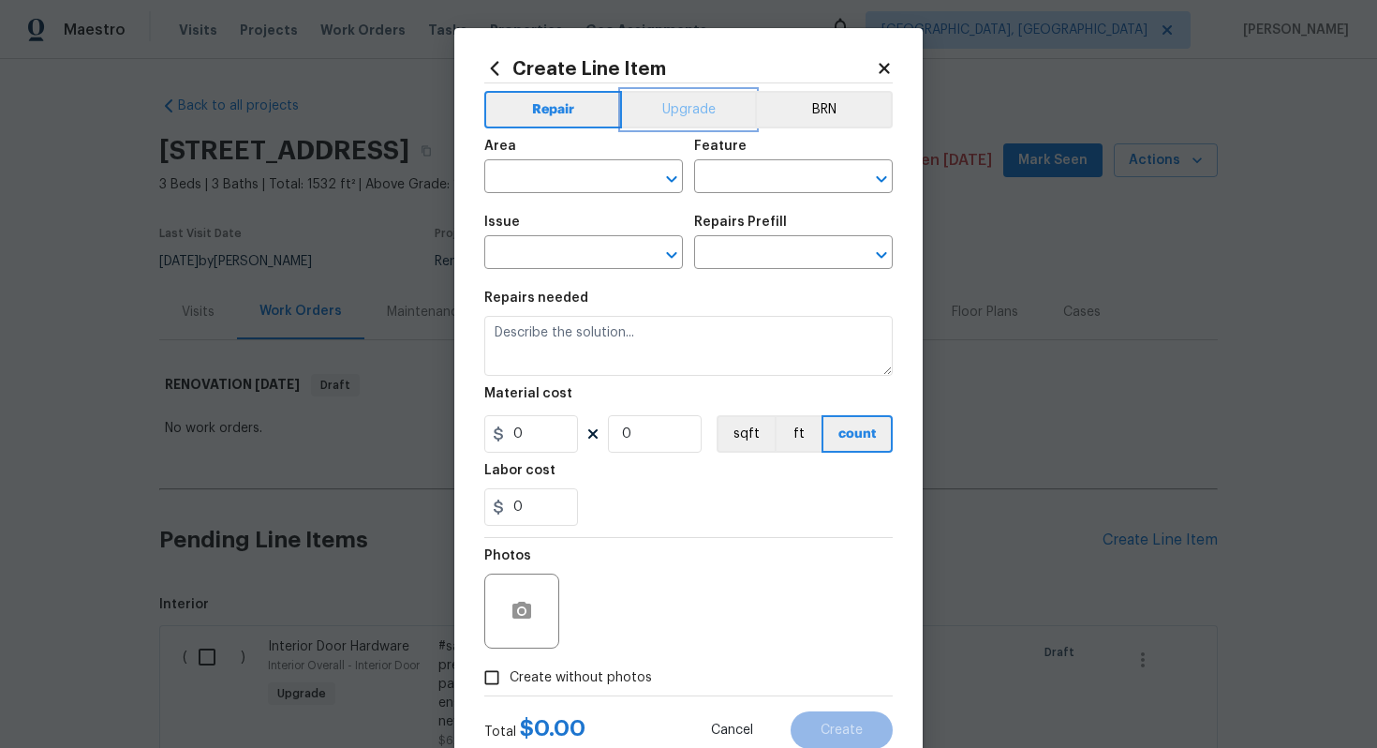
click at [679, 100] on button "Upgrade" at bounding box center [689, 109] width 134 height 37
click at [586, 182] on input "text" at bounding box center [557, 178] width 146 height 29
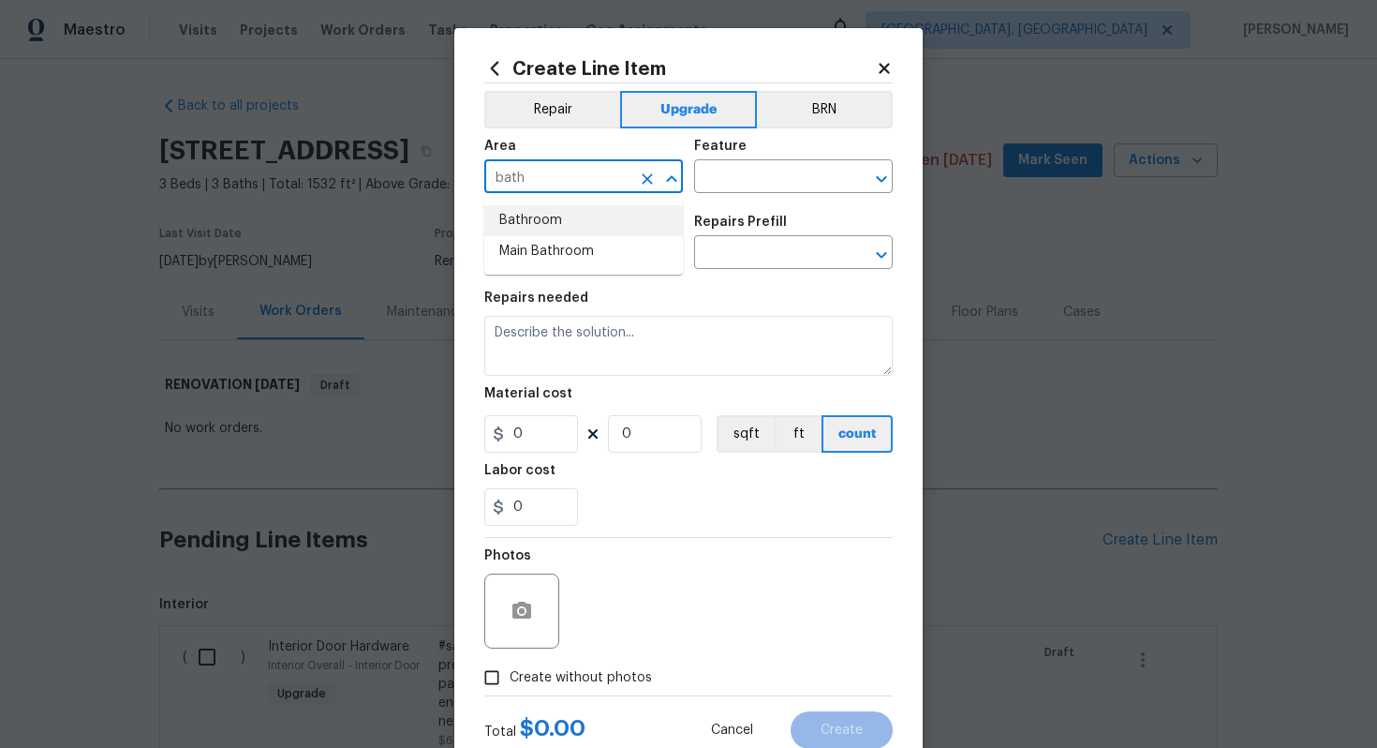
click at [586, 225] on li "Bathroom" at bounding box center [583, 220] width 199 height 31
type input "Bathroom"
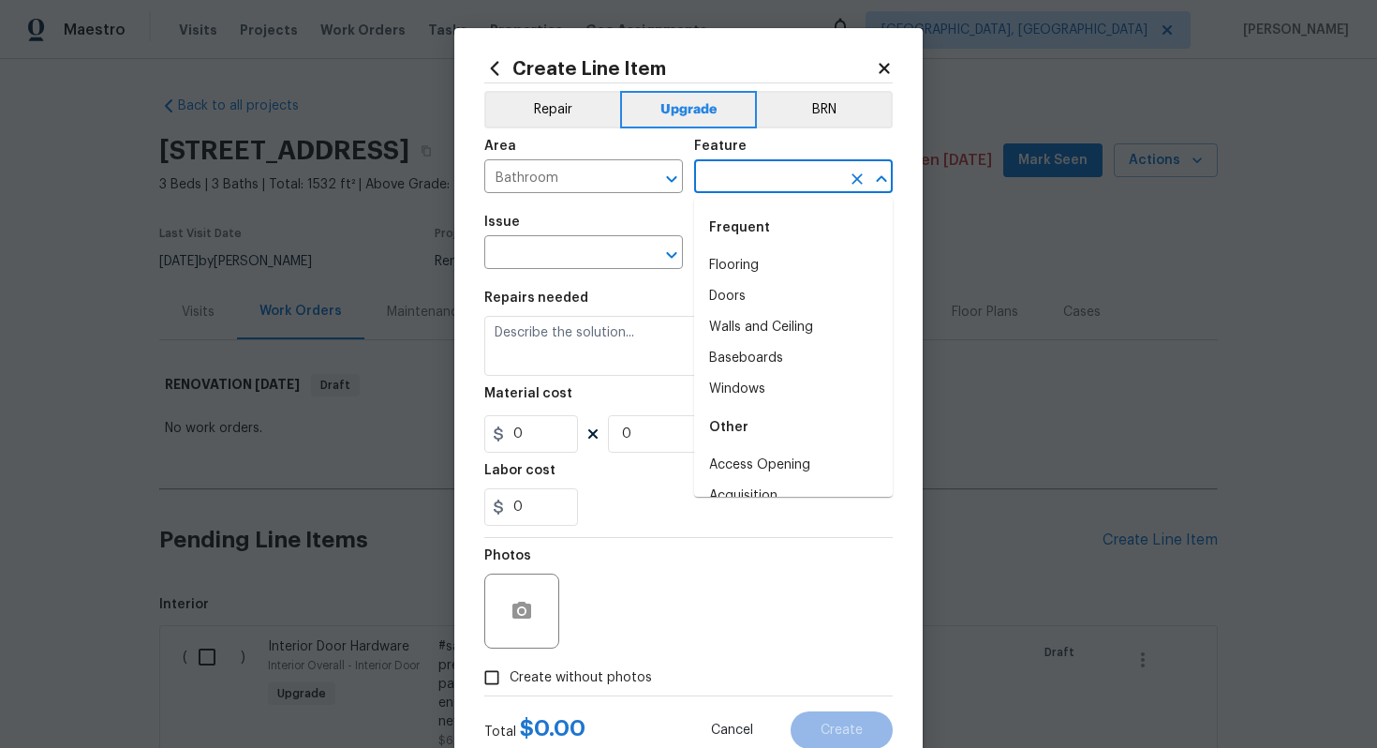
click at [750, 178] on input "text" at bounding box center [767, 178] width 146 height 29
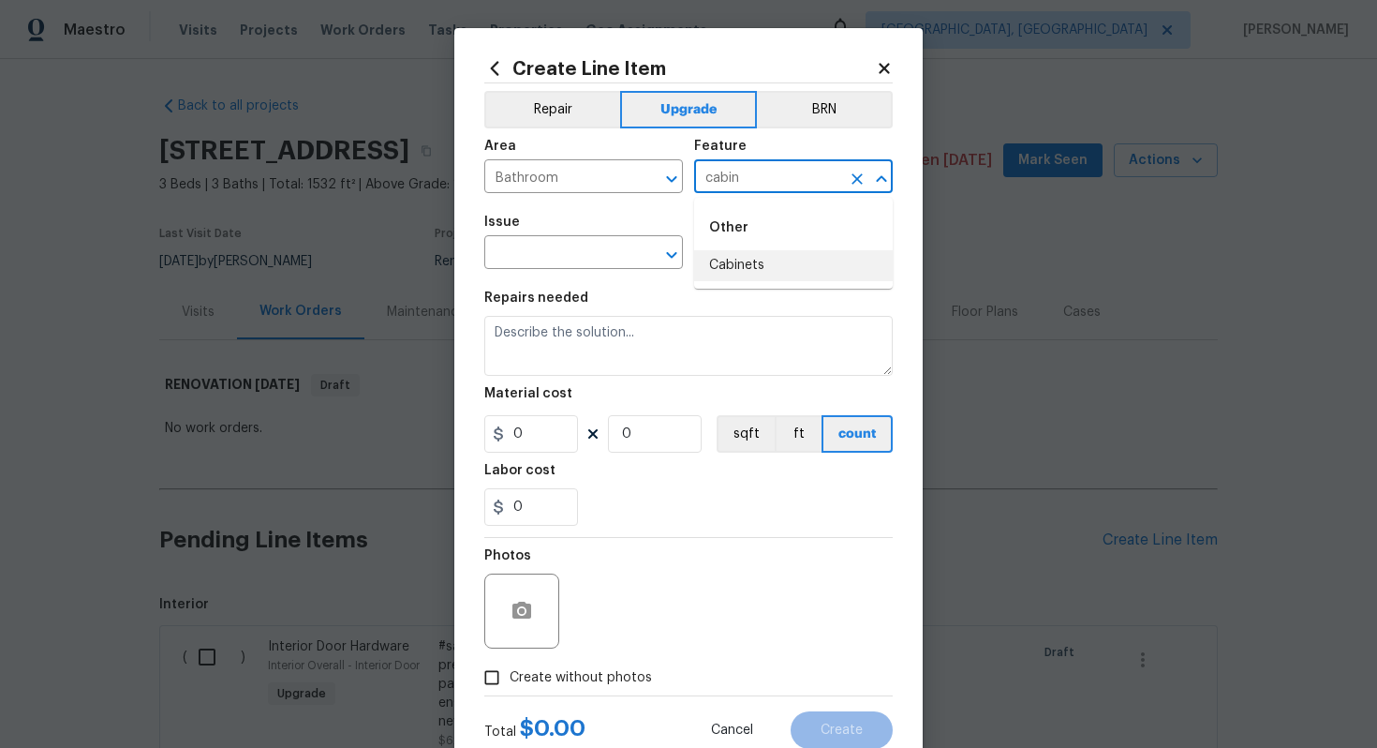
click at [747, 265] on li "Cabinets" at bounding box center [793, 265] width 199 height 31
type input "Cabinets"
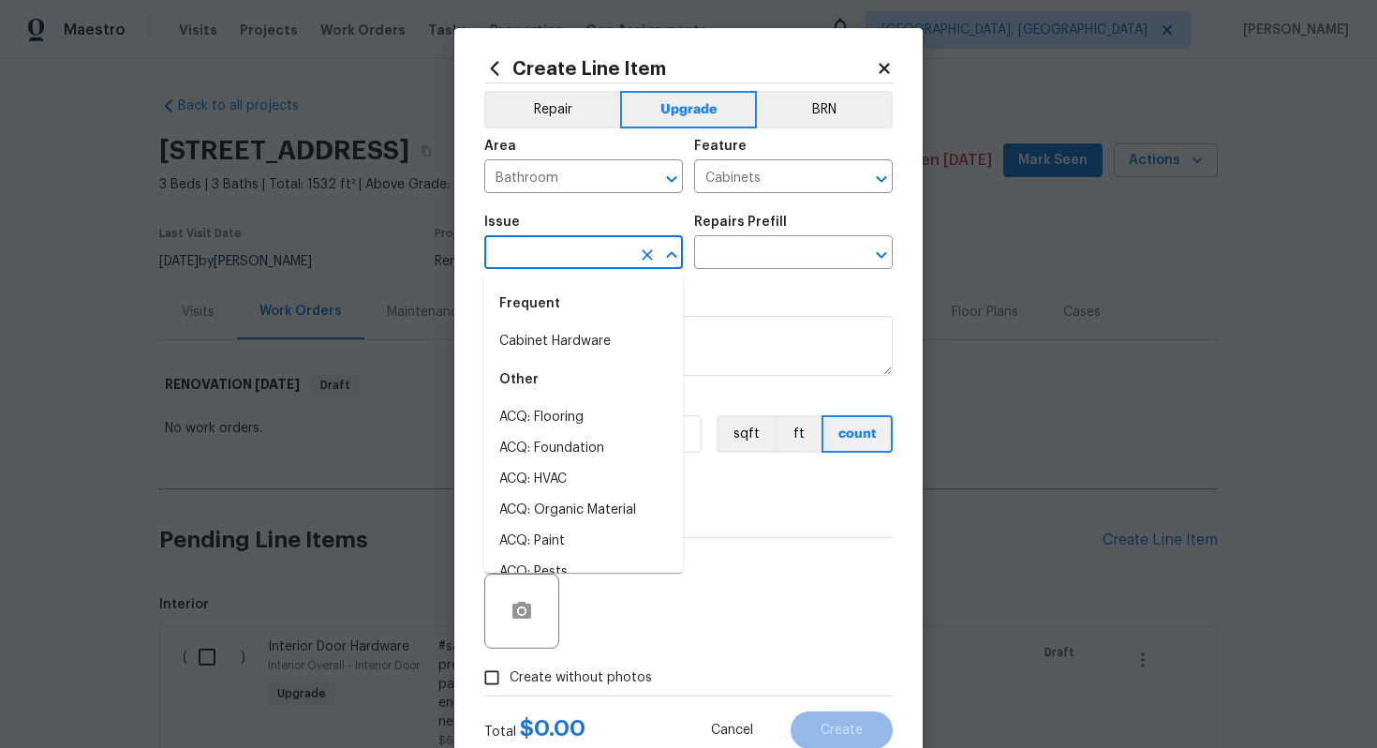
click at [550, 265] on input "text" at bounding box center [557, 254] width 146 height 29
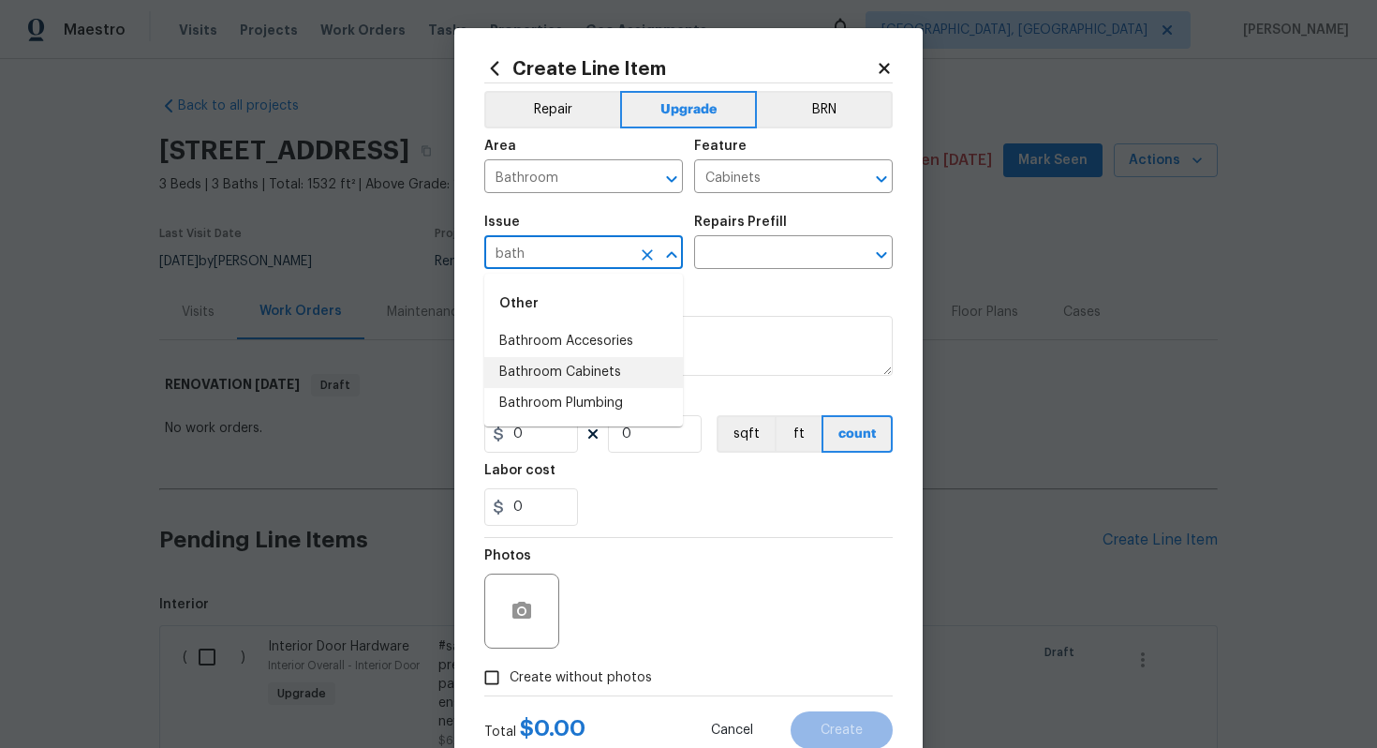
click at [572, 382] on li "Bathroom Cabinets" at bounding box center [583, 372] width 199 height 31
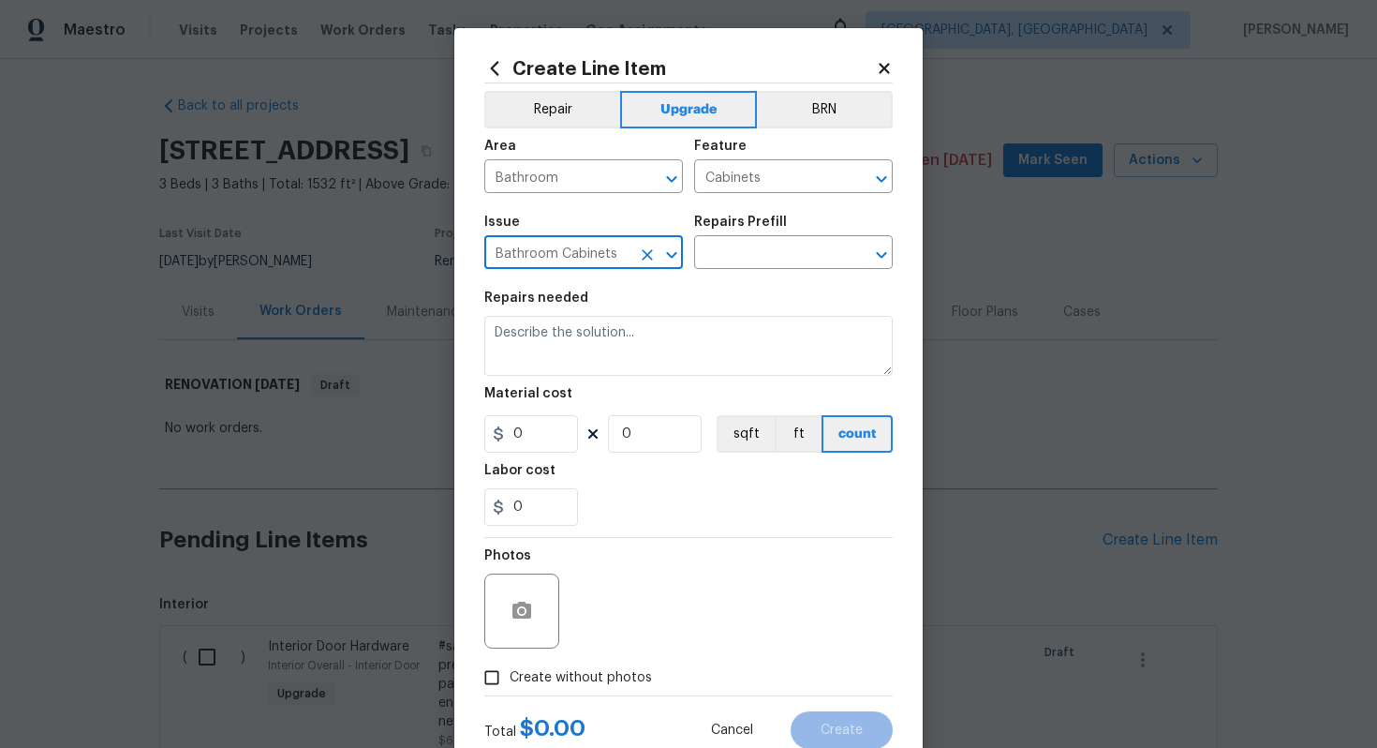
type input "Bathroom Cabinets"
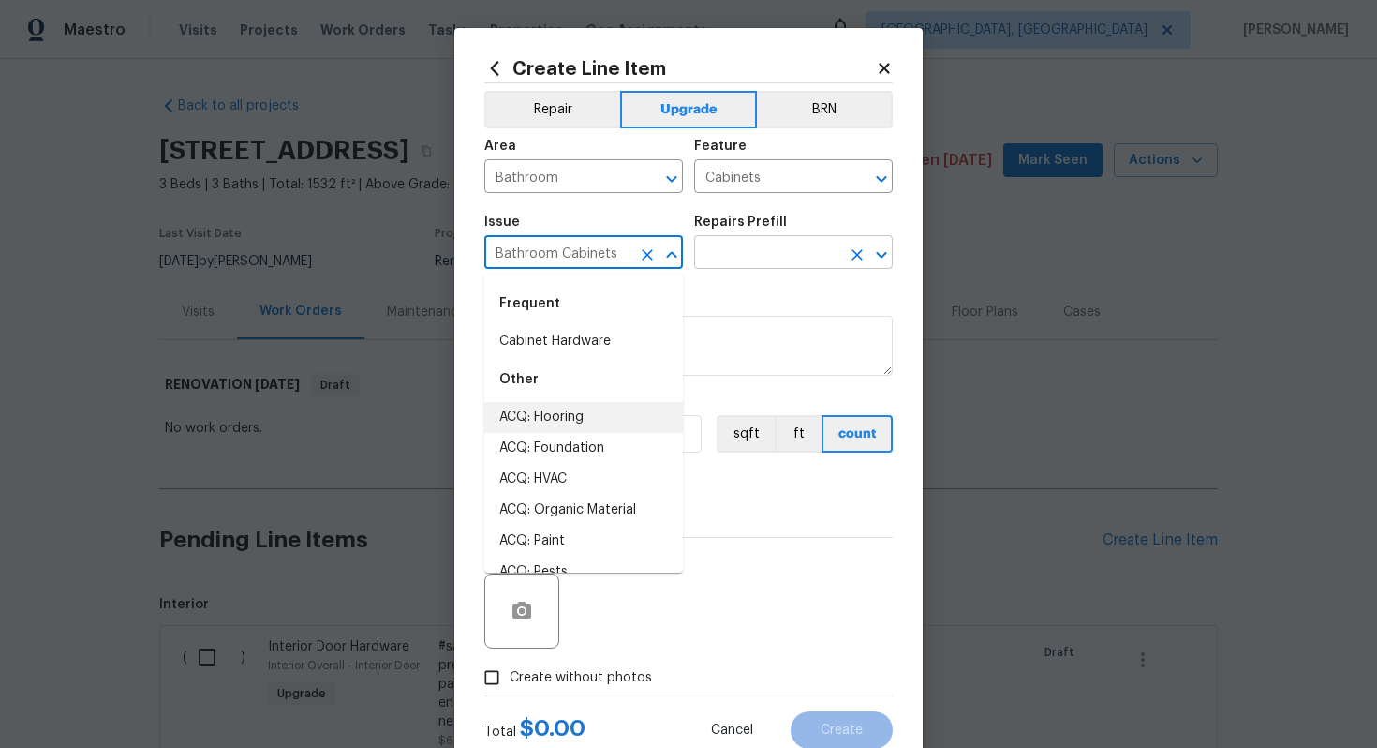
click at [762, 254] on input "text" at bounding box center [767, 254] width 146 height 29
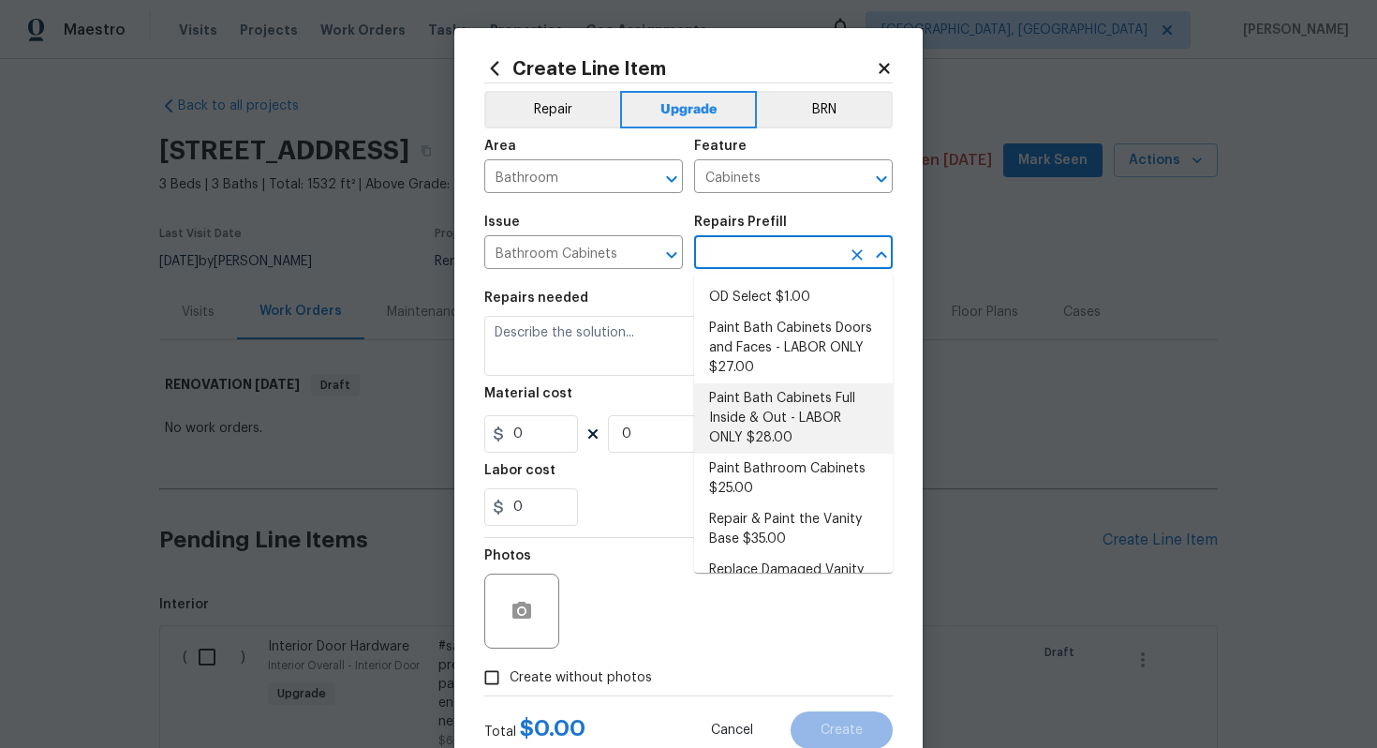
scroll to position [244, 0]
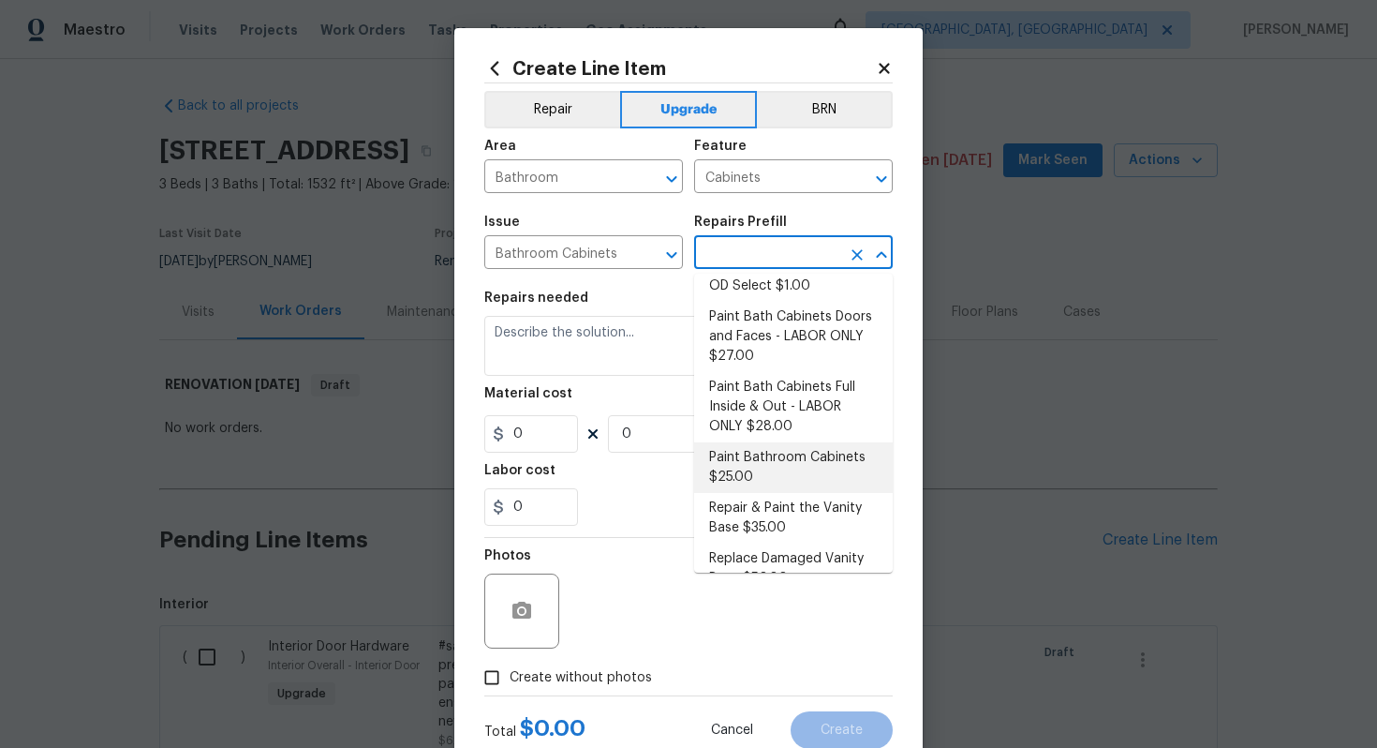
click at [755, 467] on li "Paint Bathroom Cabinets $25.00" at bounding box center [793, 467] width 199 height 51
type input "Paint Bathroom Cabinets $25.00"
type textarea "Prep, sand, mask and apply 2 coats of paint to the bathroom cabinet doors, inte…"
type input "25"
type input "1"
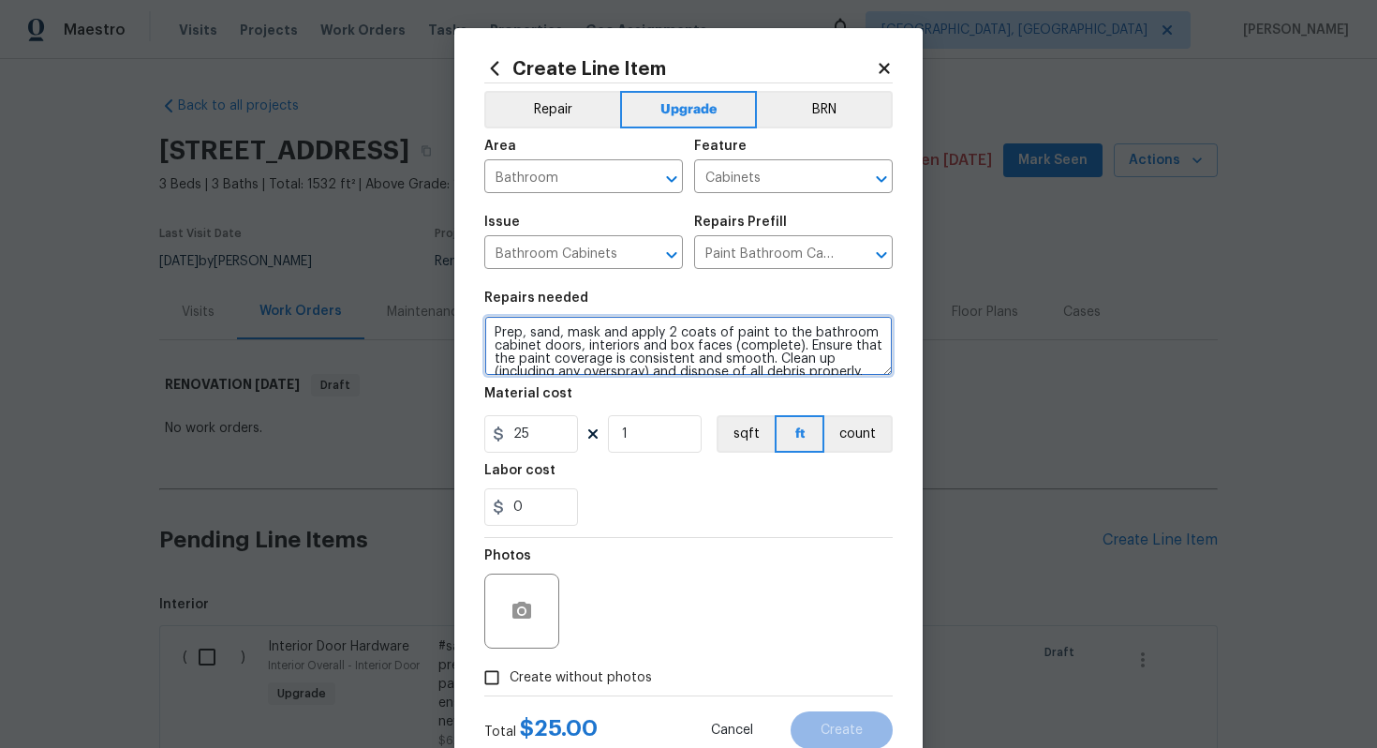
click at [491, 334] on textarea "Prep, sand, mask and apply 2 coats of paint to the bathroom cabinet doors, inte…" at bounding box center [688, 346] width 408 height 60
paste textarea "All 3 bathrooms"
type textarea "#sala - All 3 bathrooms - Prep, sand, mask and apply 2 coats of paint to the ba…"
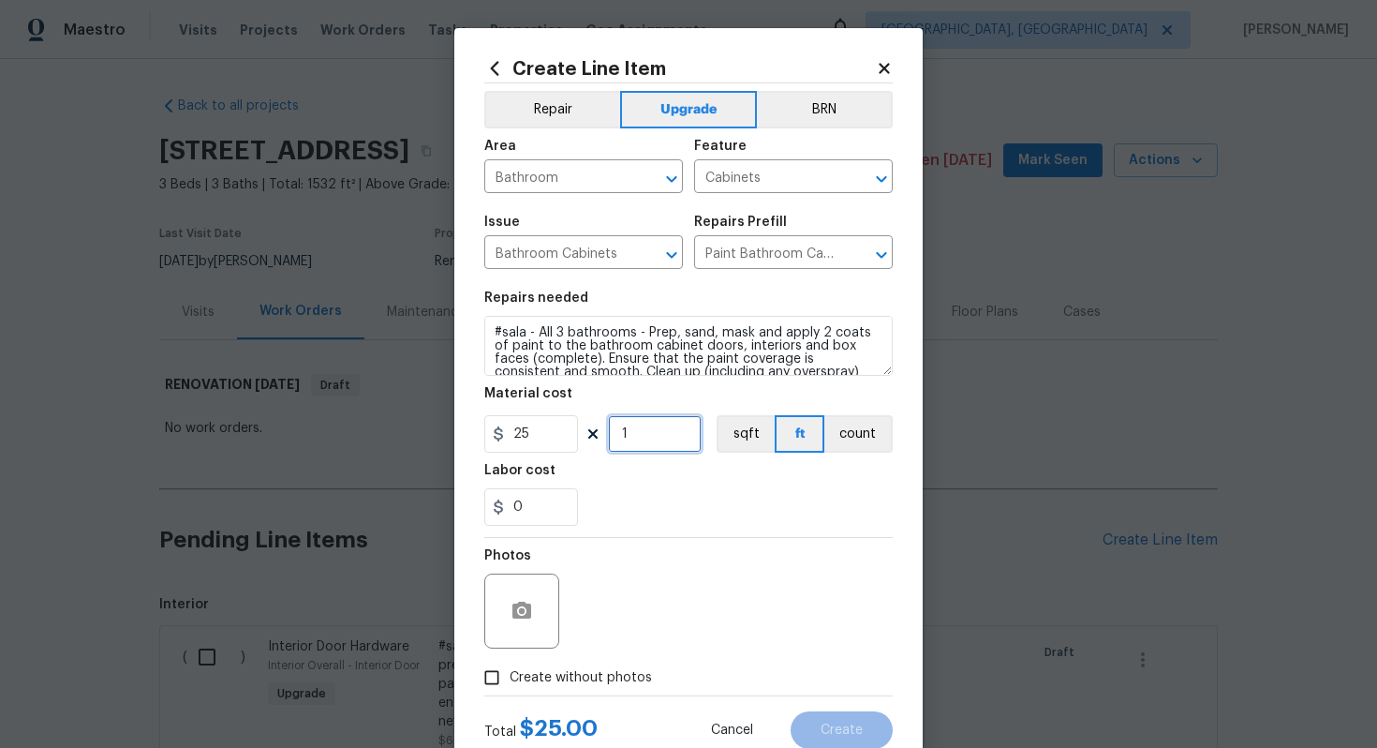
click at [643, 422] on input "1" at bounding box center [655, 433] width 94 height 37
type input "48"
click at [600, 668] on span "Create without photos" at bounding box center [581, 678] width 142 height 20
click at [510, 668] on input "Create without photos" at bounding box center [492, 678] width 36 height 36
checkbox input "true"
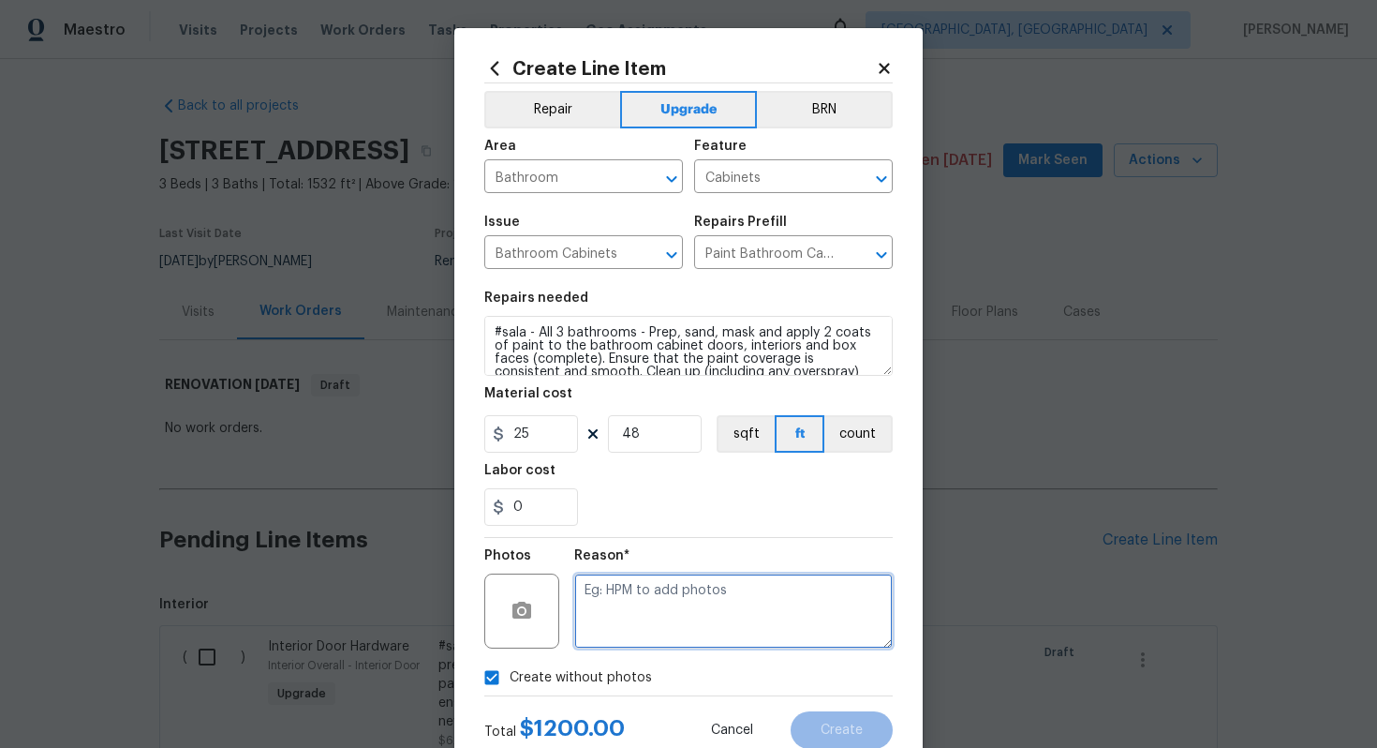
click at [624, 627] on textarea at bounding box center [733, 610] width 319 height 75
type textarea "n/a"
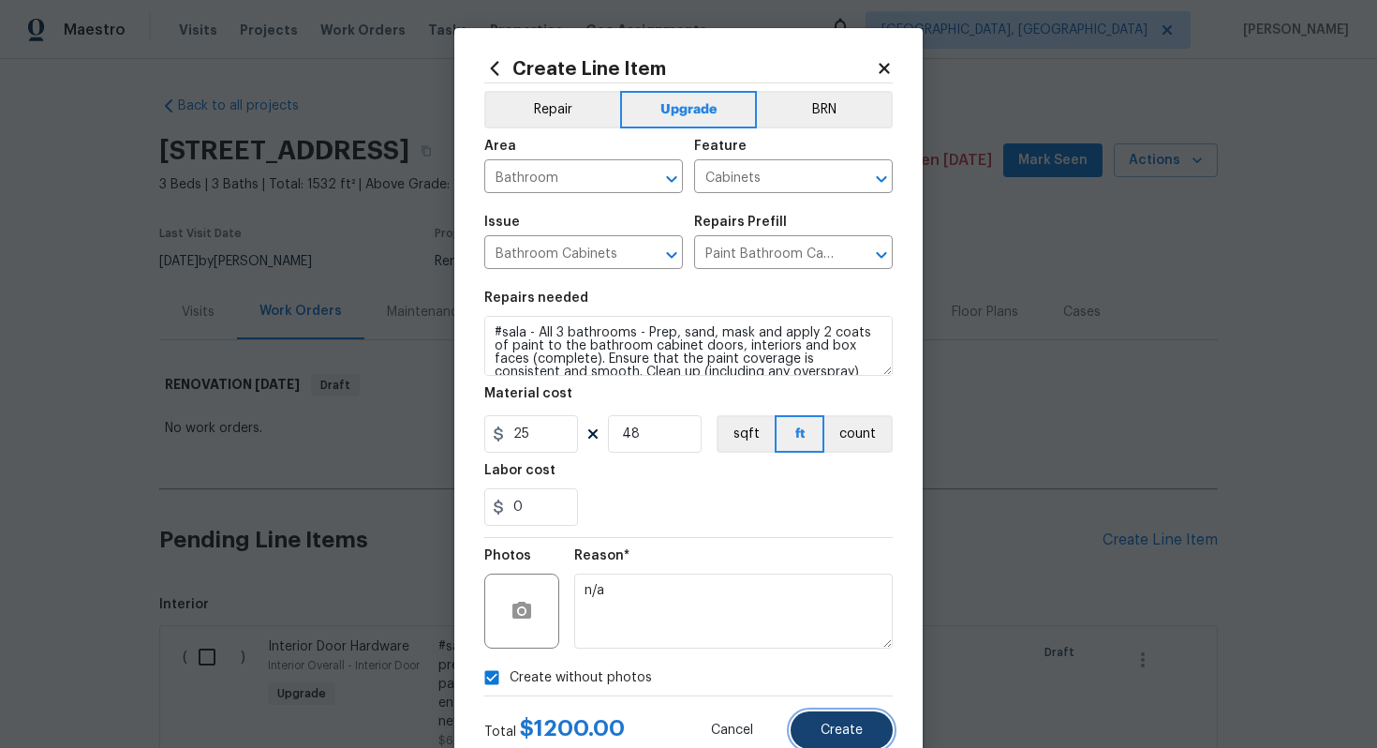
click at [846, 729] on span "Create" at bounding box center [842, 730] width 42 height 14
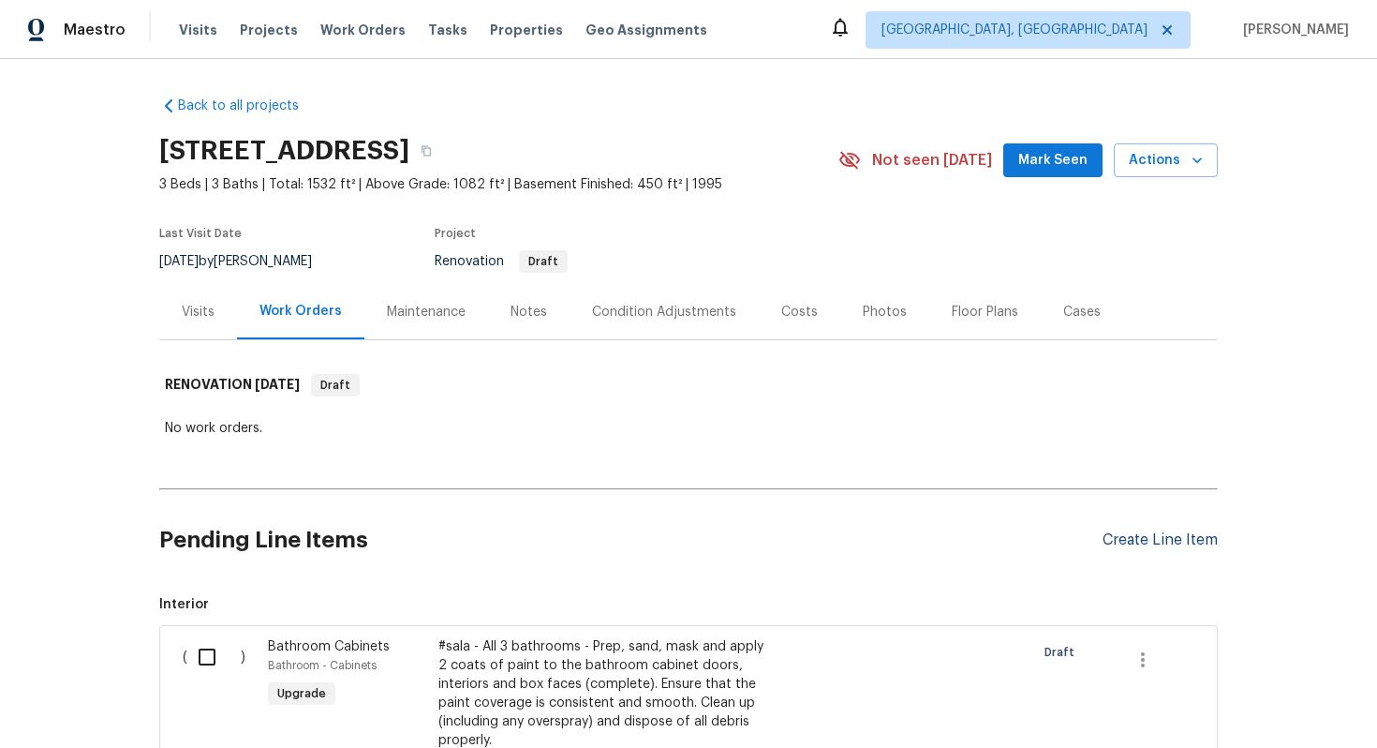
click at [1133, 532] on div "Create Line Item" at bounding box center [1160, 540] width 115 height 18
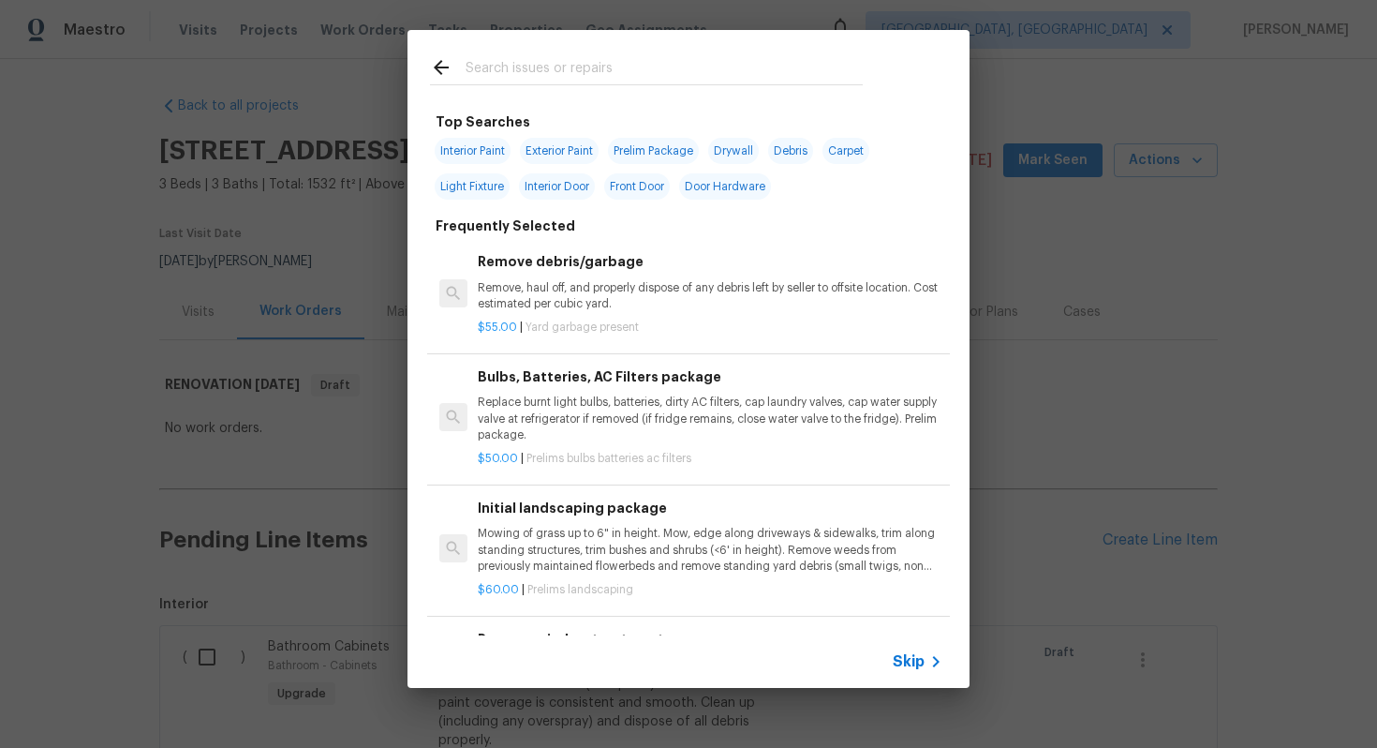
click at [911, 664] on span "Skip" at bounding box center [909, 661] width 32 height 19
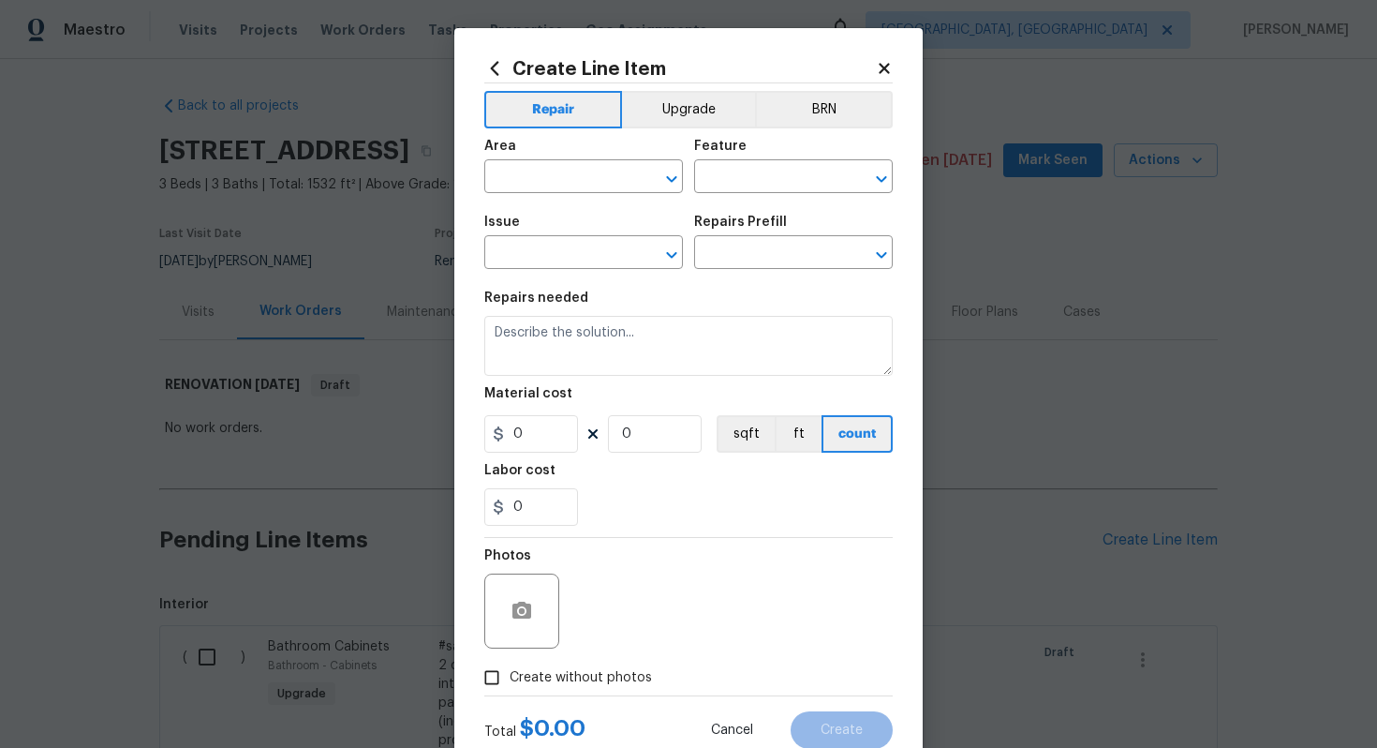
click at [662, 128] on span "Area ​" at bounding box center [583, 166] width 199 height 76
click at [654, 118] on button "Upgrade" at bounding box center [689, 109] width 134 height 37
click at [600, 163] on div "Area" at bounding box center [583, 152] width 199 height 24
click at [580, 176] on input "text" at bounding box center [557, 178] width 146 height 29
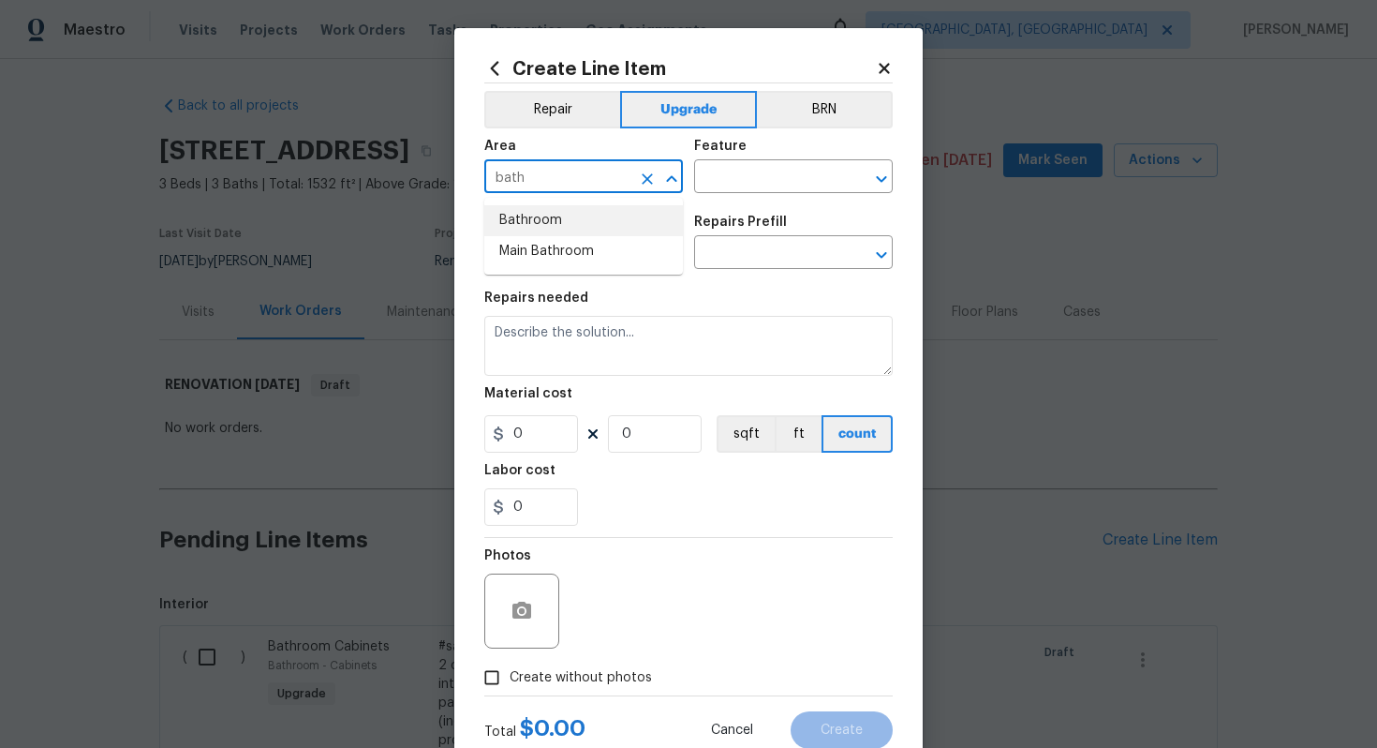
click at [541, 200] on ul "Bathroom Main Bathroom" at bounding box center [583, 236] width 199 height 77
click at [540, 212] on li "Bathroom" at bounding box center [583, 220] width 199 height 31
type input "Bathroom"
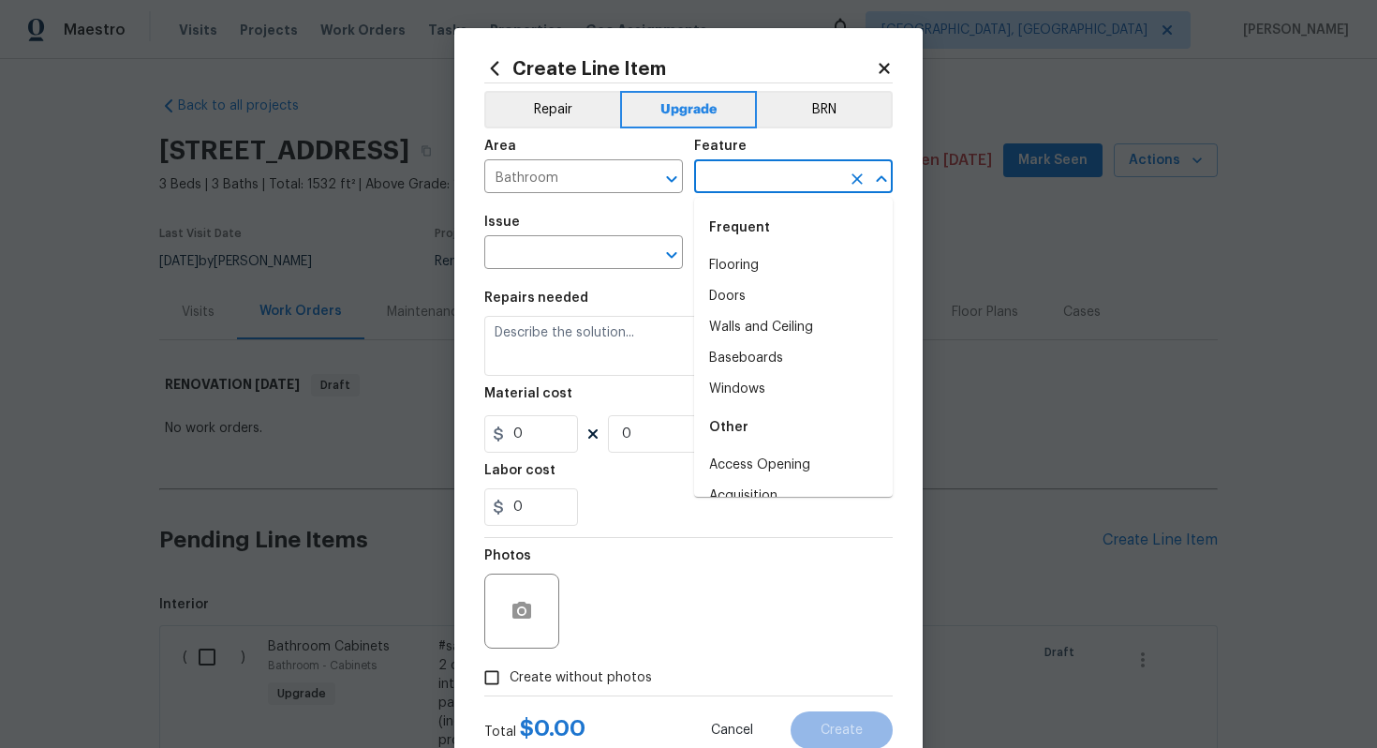
click at [757, 192] on input "text" at bounding box center [767, 178] width 146 height 29
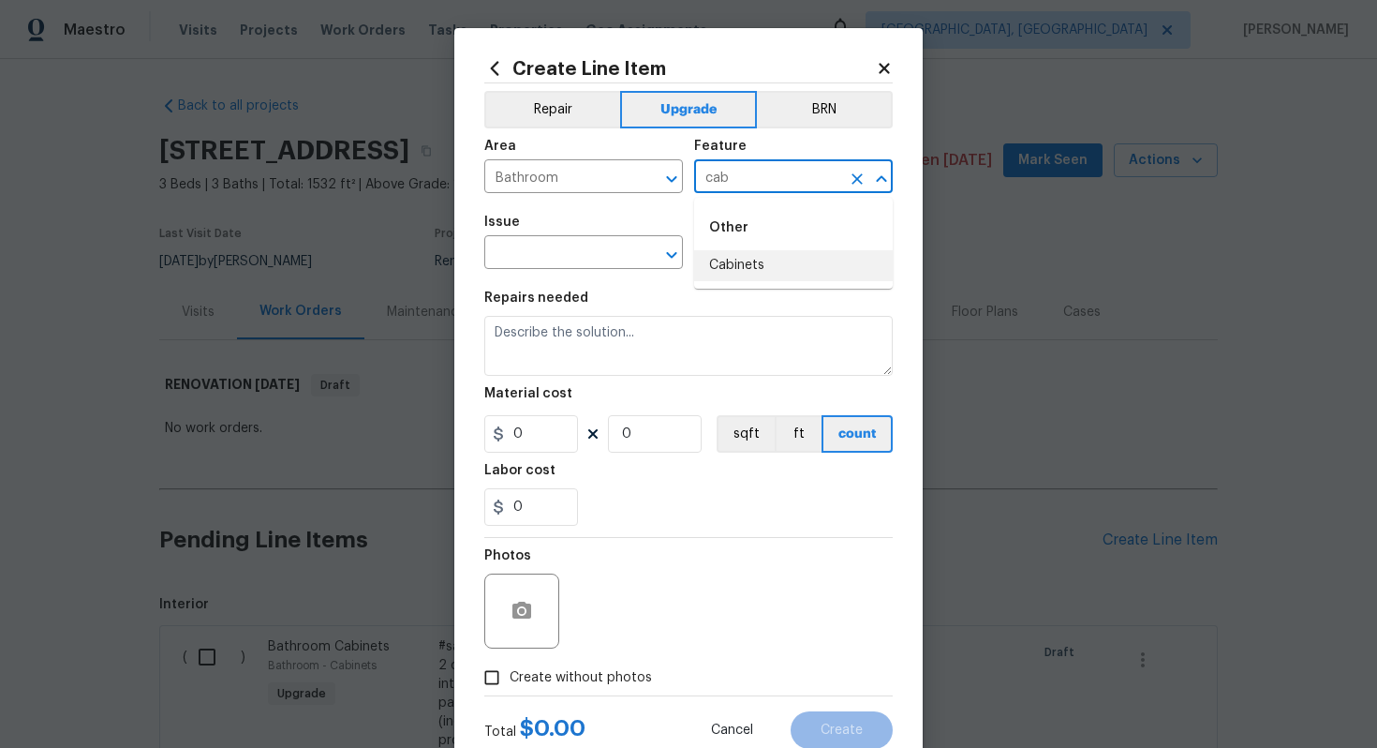
click at [757, 284] on ul "Other Cabinets" at bounding box center [793, 243] width 199 height 91
click at [734, 258] on li "Cabinets" at bounding box center [793, 265] width 199 height 31
type input "Cabinets"
click at [577, 254] on input "text" at bounding box center [557, 254] width 146 height 29
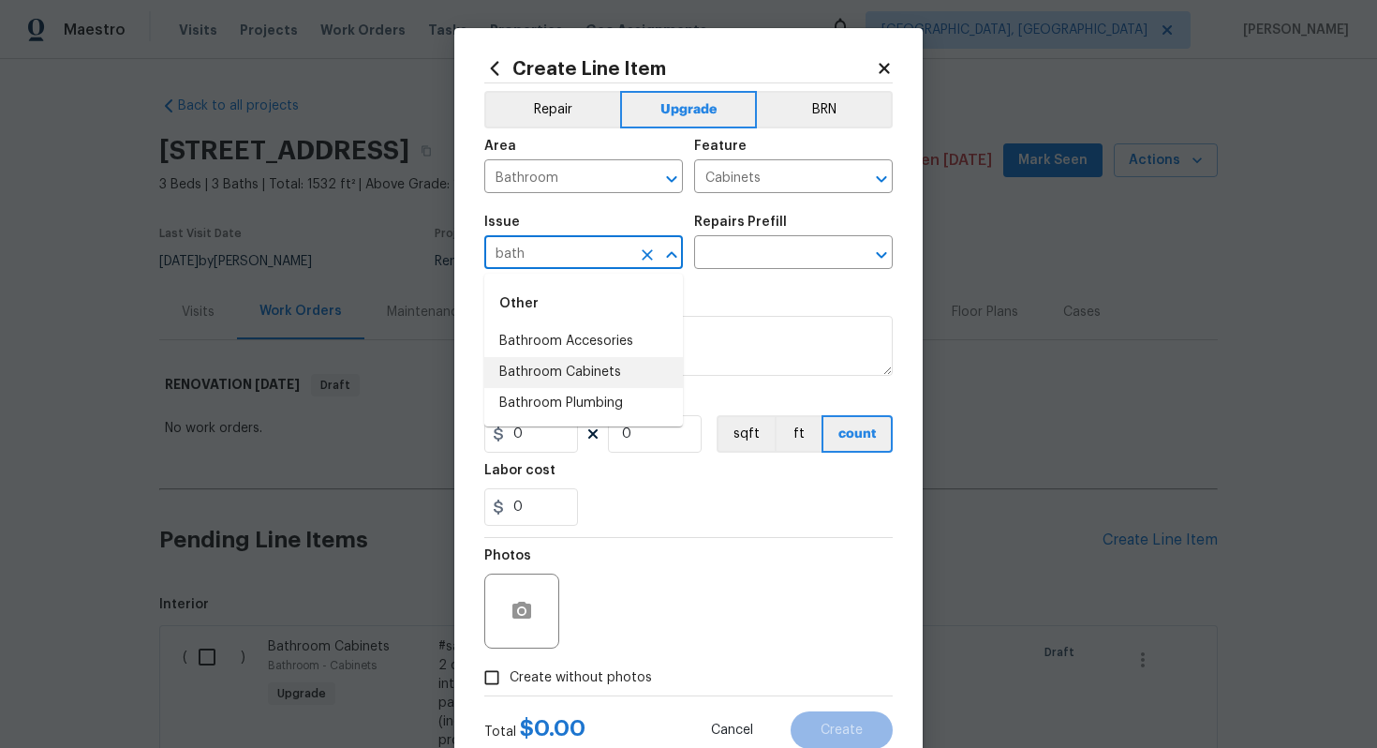
click at [583, 382] on li "Bathroom Cabinets" at bounding box center [583, 372] width 199 height 31
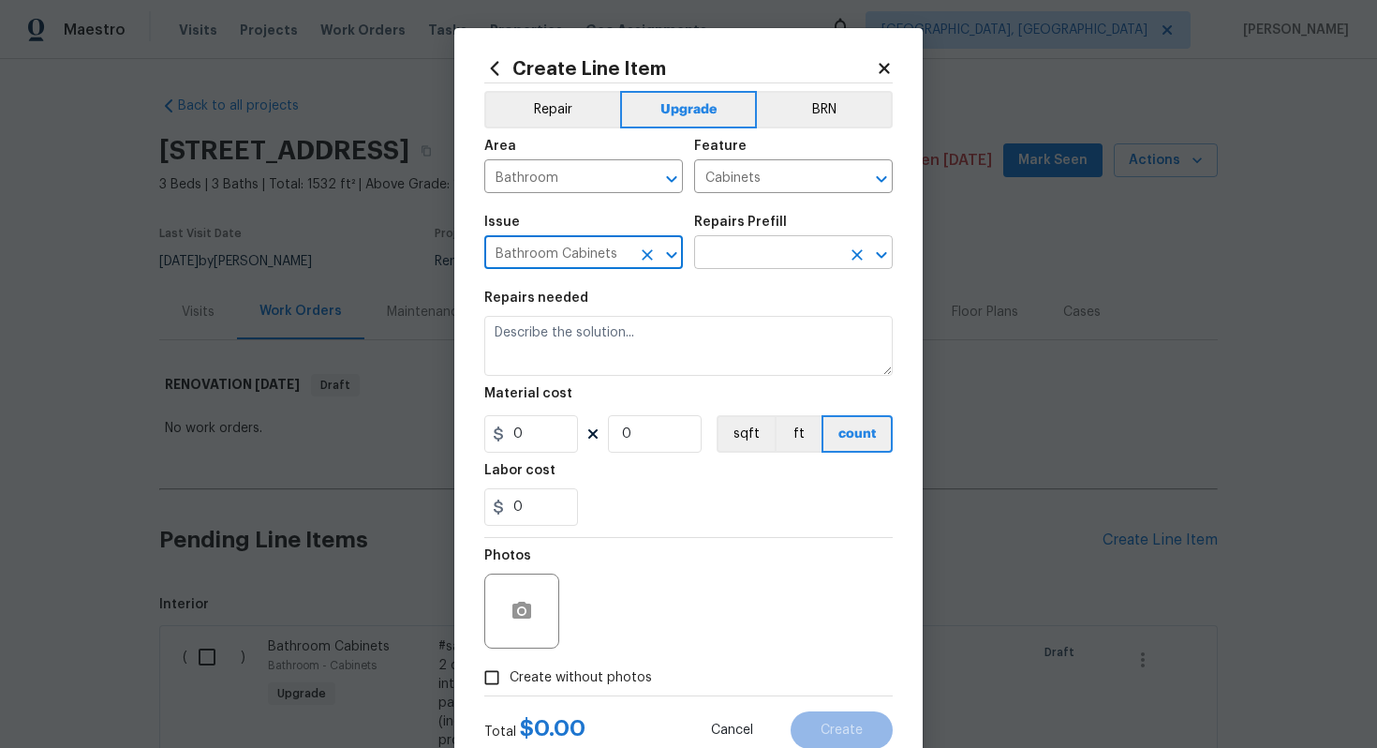
type input "Bathroom Cabinets"
click at [728, 262] on input "text" at bounding box center [767, 254] width 146 height 29
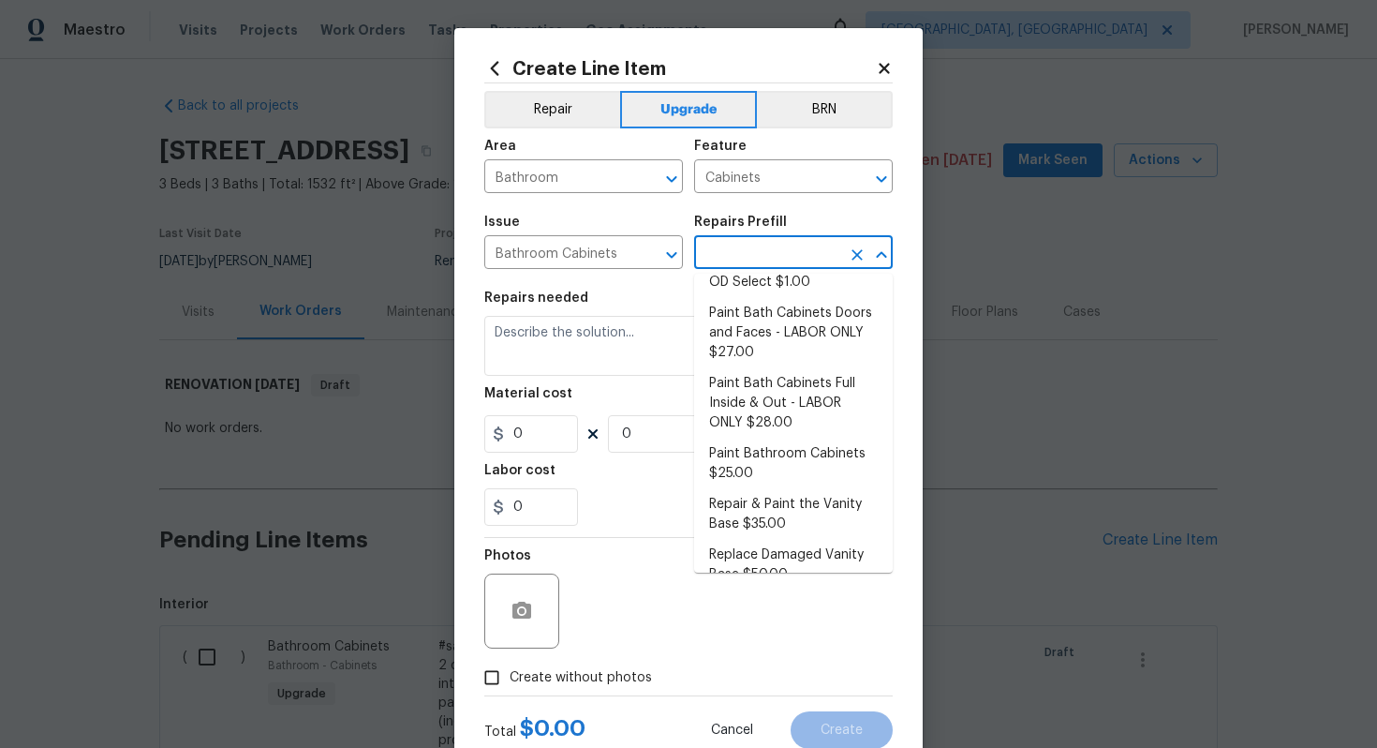
scroll to position [273, 0]
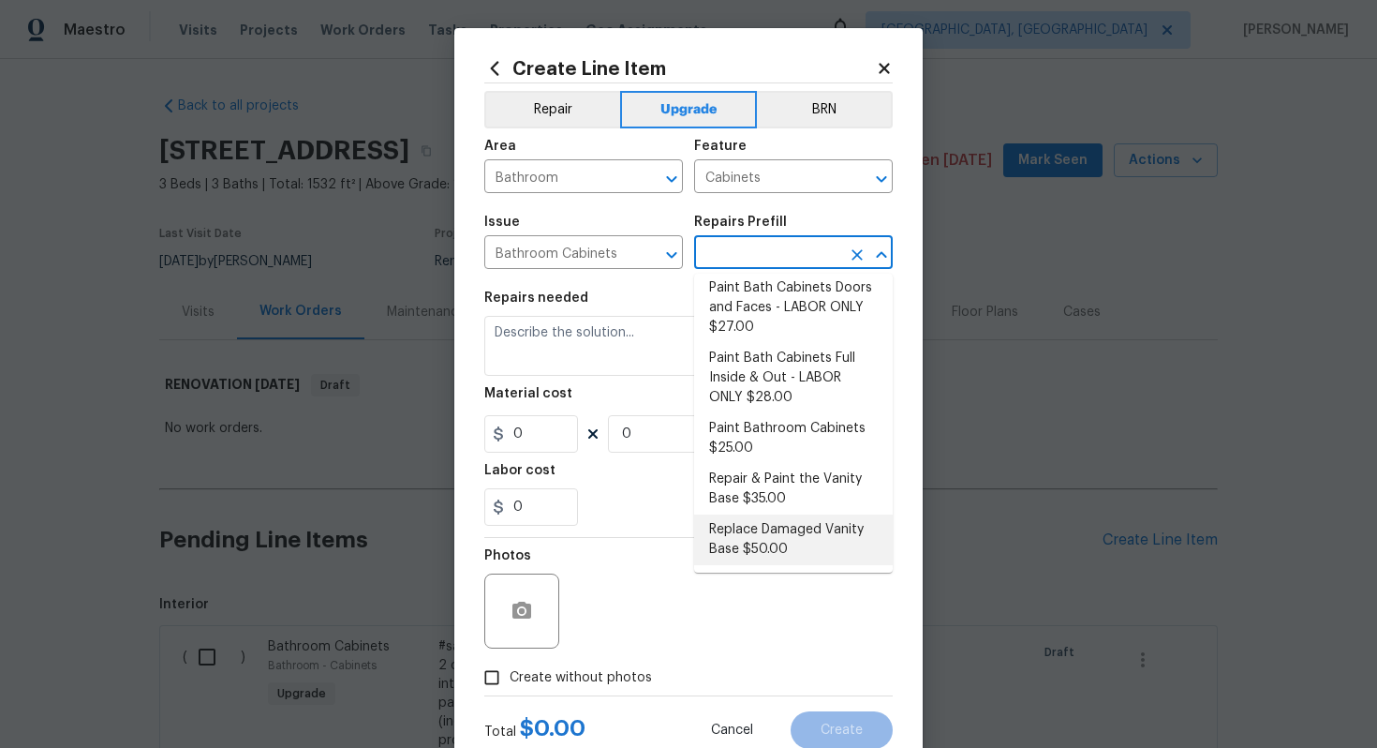
click at [773, 543] on li "Replace Damaged Vanity Base $50.00" at bounding box center [793, 539] width 199 height 51
type input "Replace Damaged Vanity Base $50.00"
type textarea "Remove the existing/damage cabinet base and replace with new. Ensure that the n…"
type input "50"
type input "1"
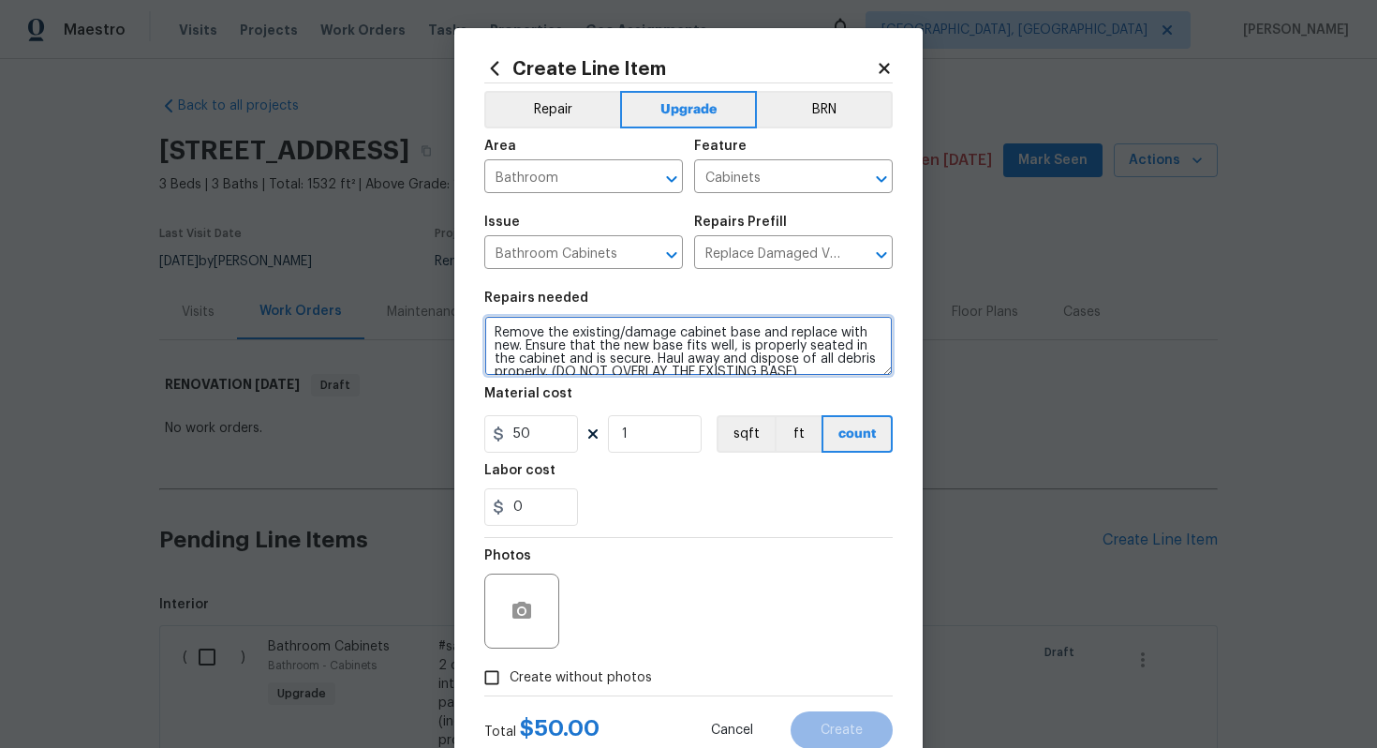
click at [487, 326] on textarea "Remove the existing/damage cabinet base and replace with new. Ensure that the n…" at bounding box center [688, 346] width 408 height 60
paste textarea "All 3 bathrooms"
type textarea "#sala - All 3 bathrooms - Remove the existing/damage cabinet base and replace w…"
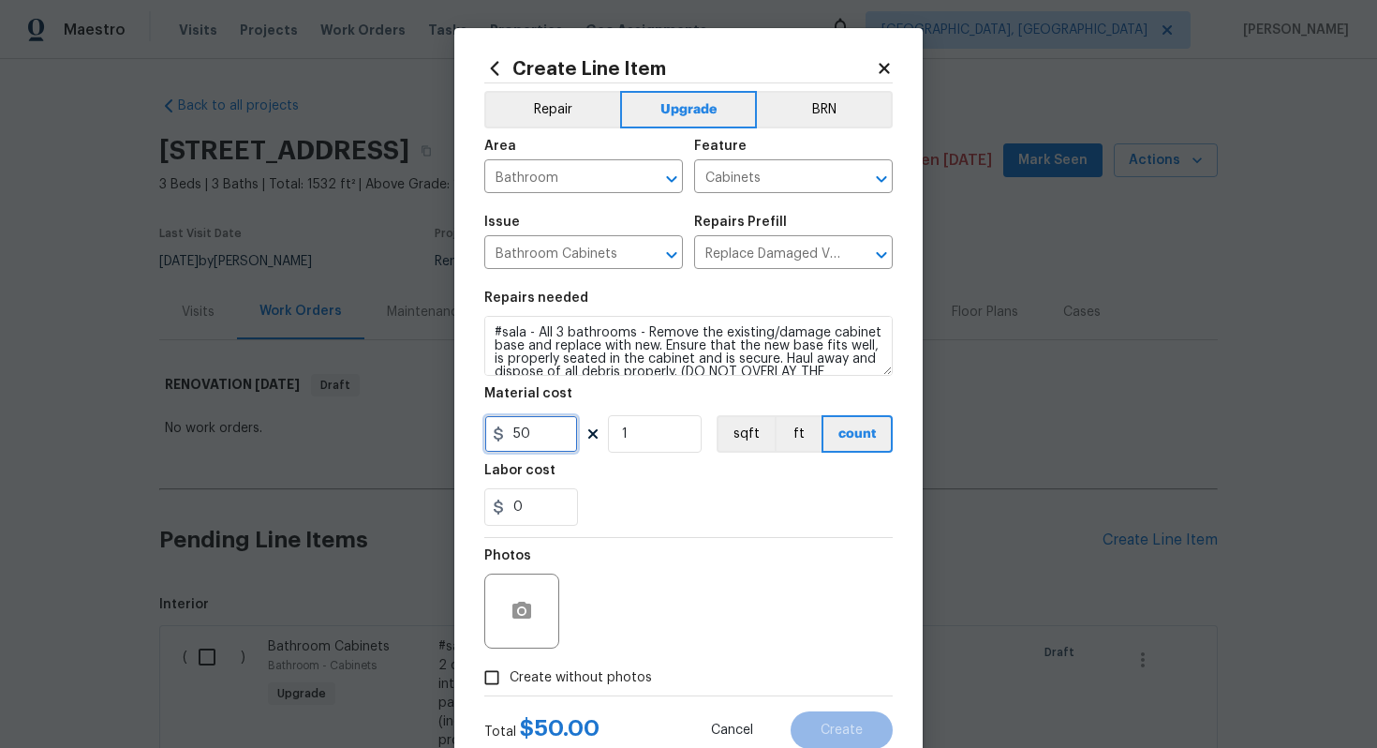
click at [554, 440] on input "50" at bounding box center [531, 433] width 94 height 37
type input "65"
type input "3"
click at [589, 672] on span "Create without photos" at bounding box center [581, 678] width 142 height 20
click at [510, 672] on input "Create without photos" at bounding box center [492, 678] width 36 height 36
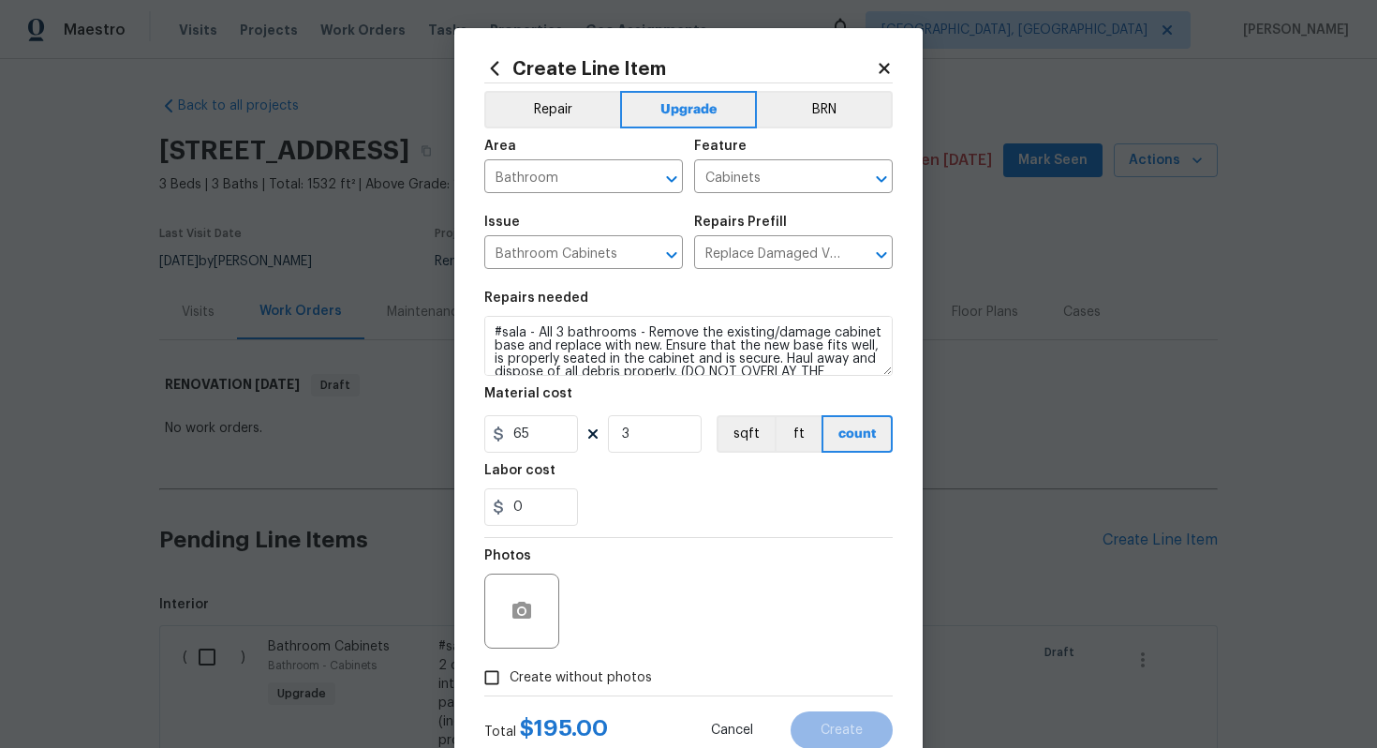
checkbox input "true"
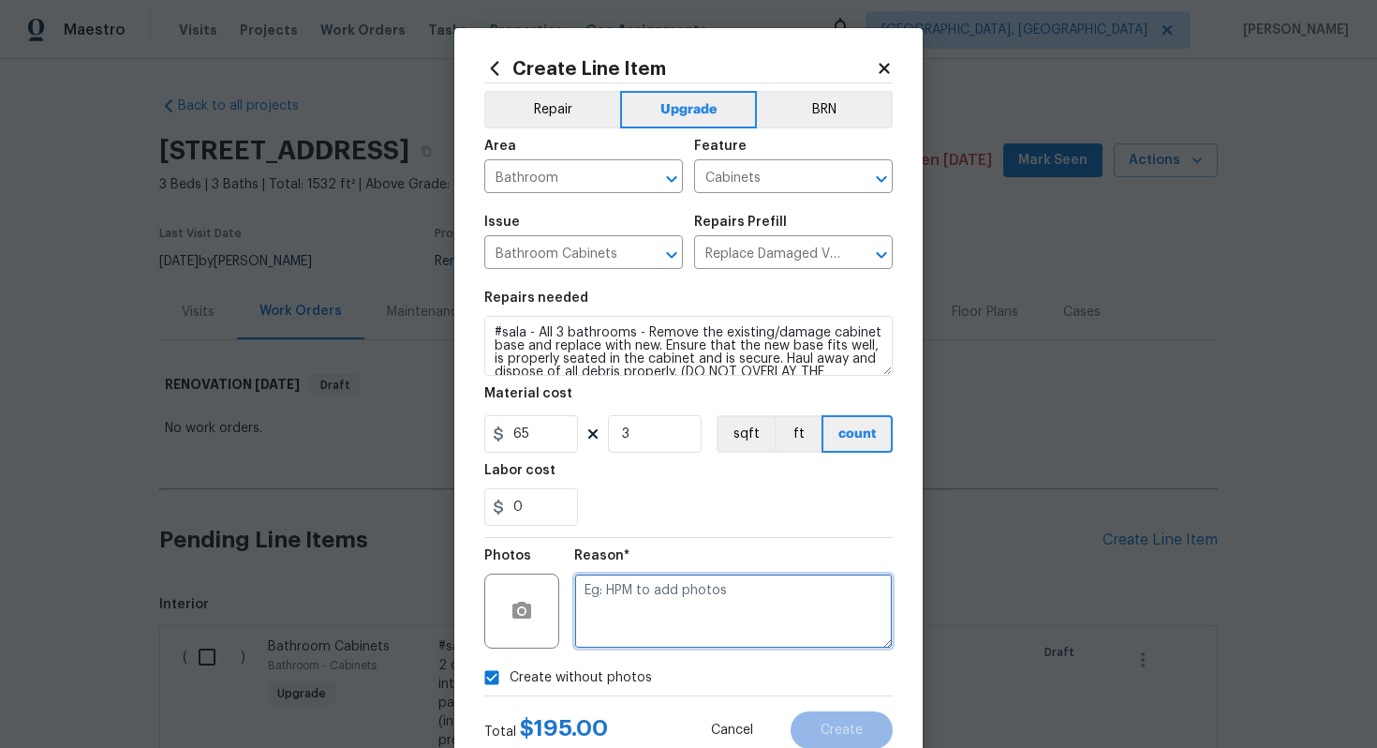
click at [635, 592] on textarea at bounding box center [733, 610] width 319 height 75
type textarea "n/a"
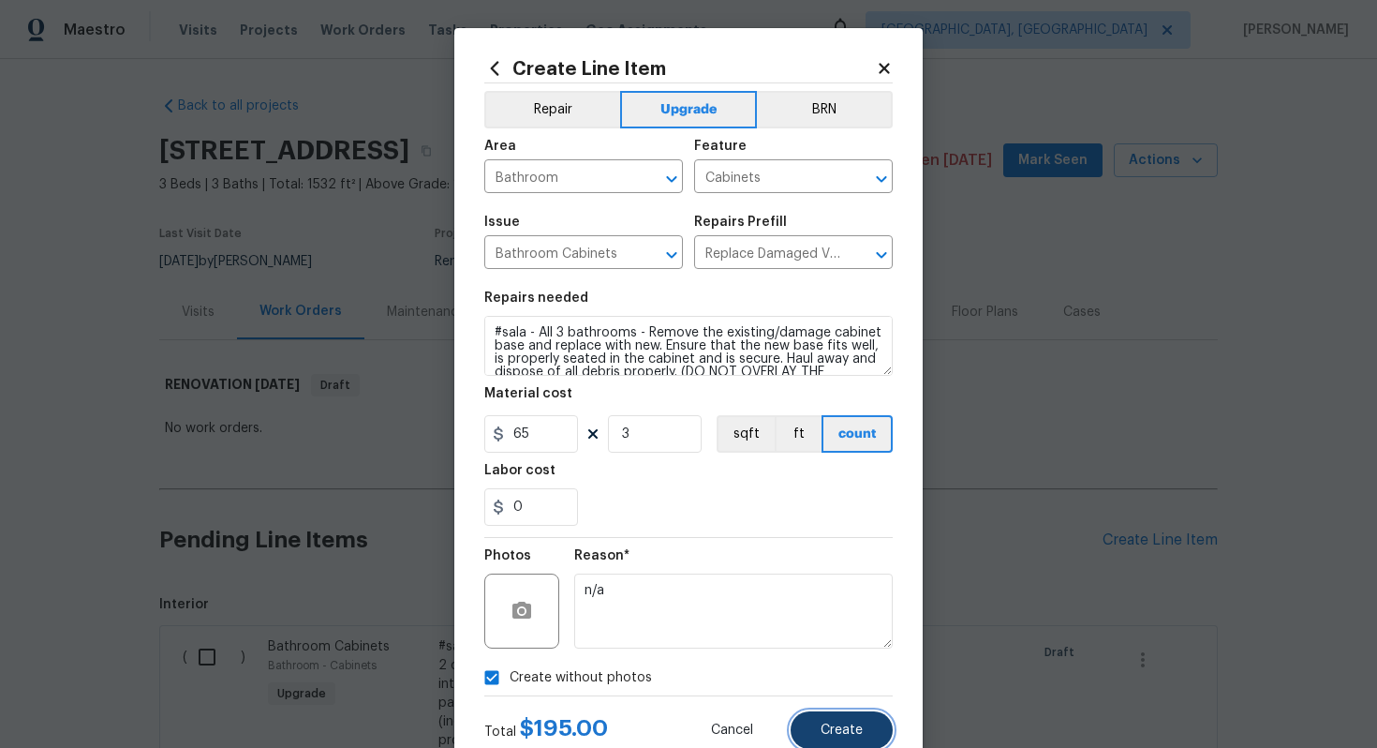
click at [838, 713] on button "Create" at bounding box center [842, 729] width 102 height 37
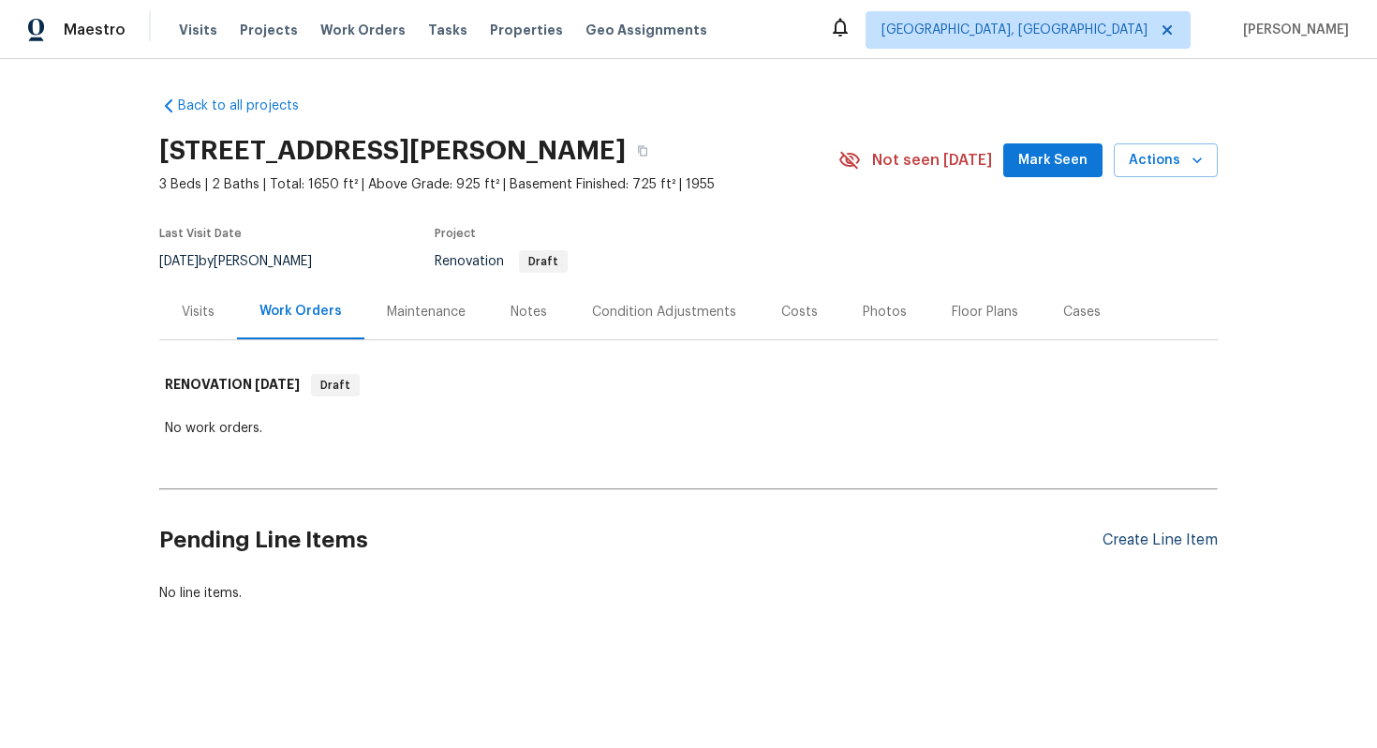
click at [1166, 538] on div "Create Line Item" at bounding box center [1160, 540] width 115 height 18
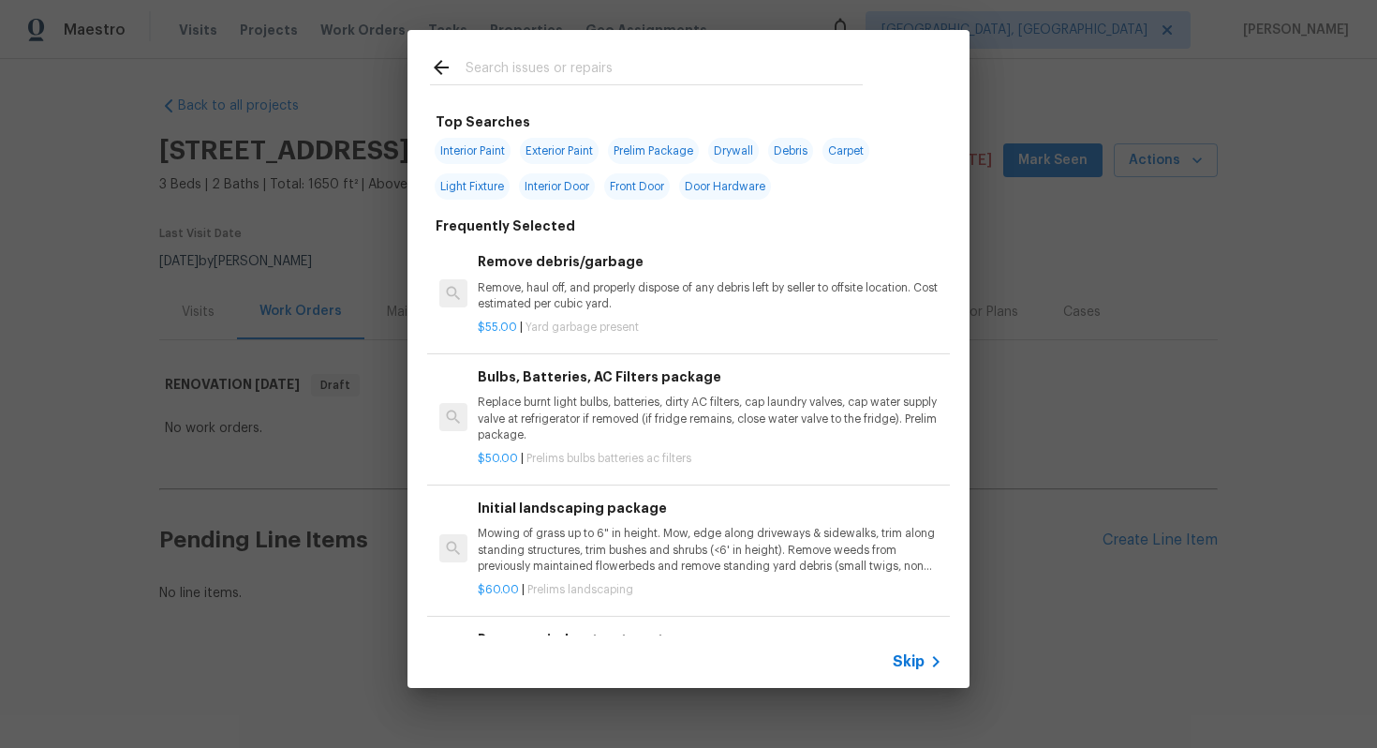
click at [908, 666] on span "Skip" at bounding box center [909, 661] width 32 height 19
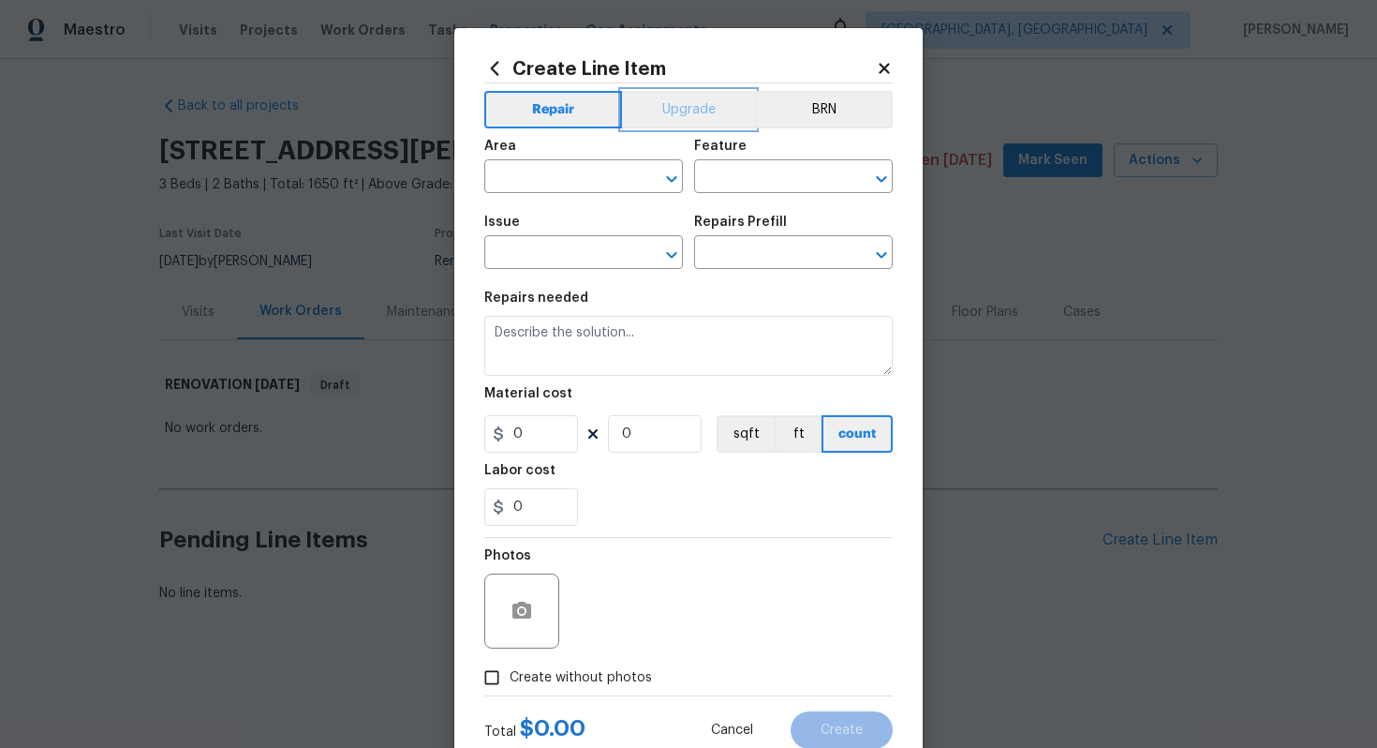
click at [653, 101] on button "Upgrade" at bounding box center [689, 109] width 134 height 37
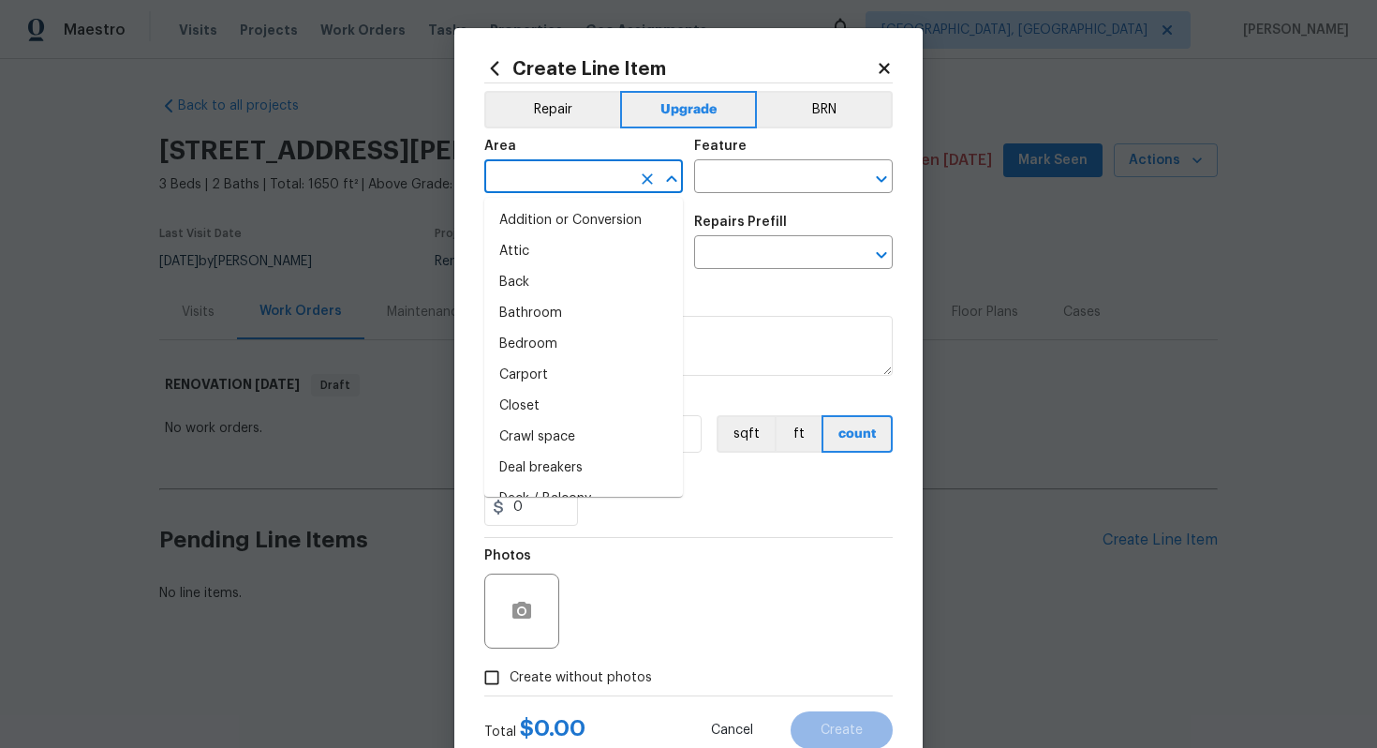
click at [582, 183] on input "text" at bounding box center [557, 178] width 146 height 29
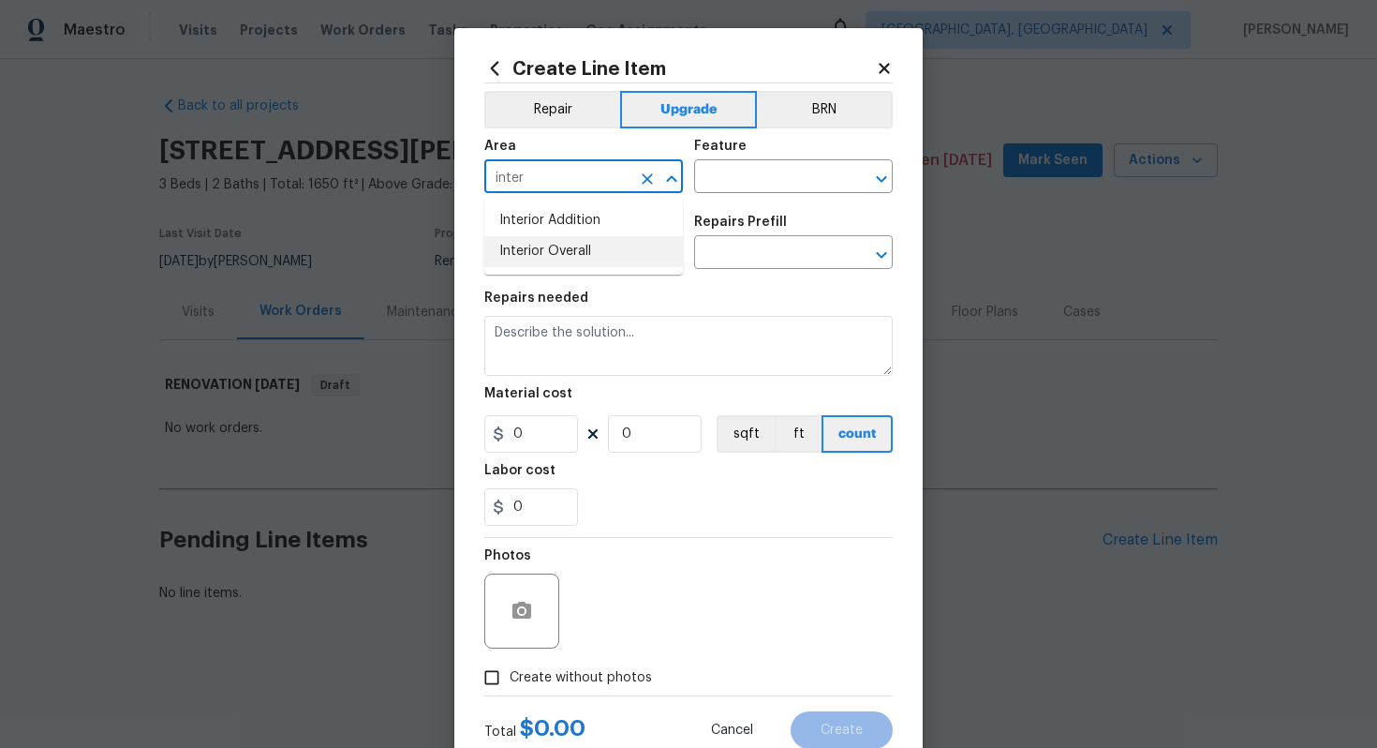
click at [567, 253] on li "Interior Overall" at bounding box center [583, 251] width 199 height 31
type input "Interior Overall"
click at [744, 180] on input "text" at bounding box center [767, 178] width 146 height 29
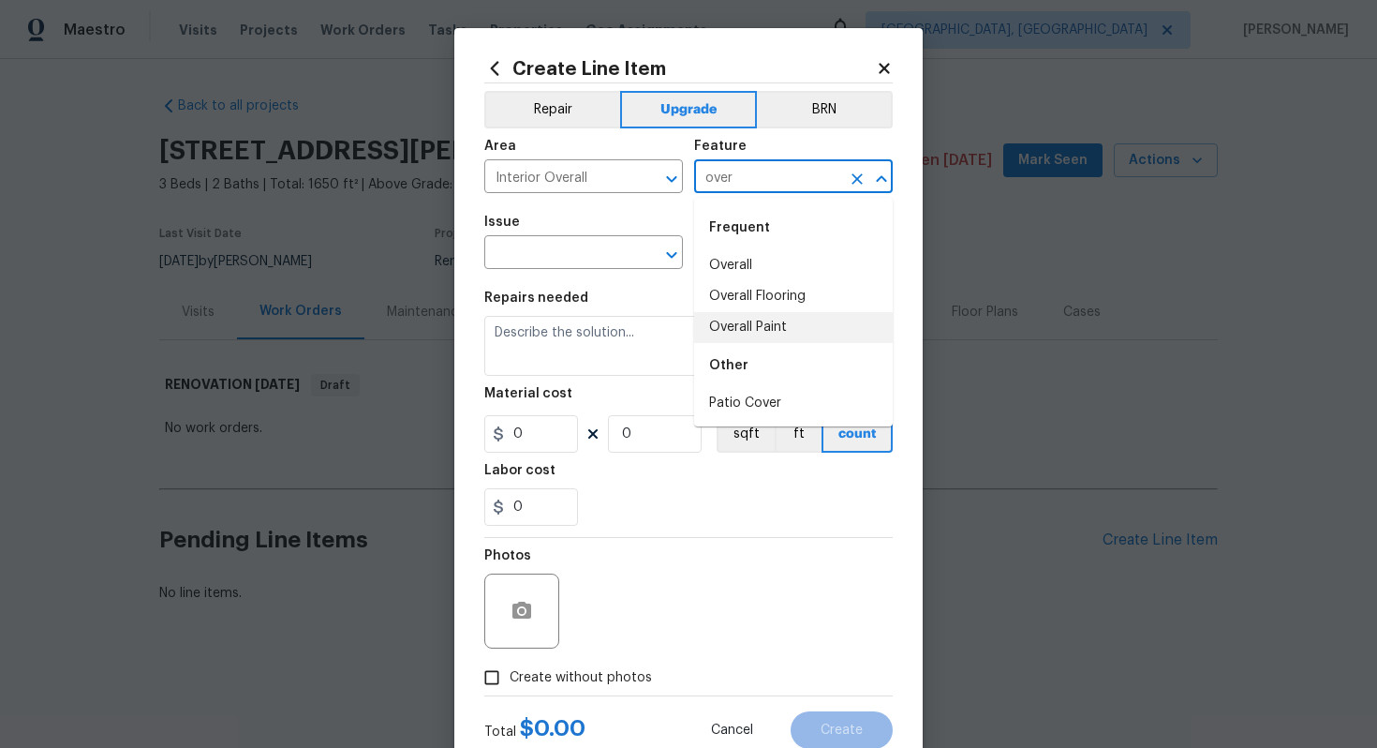
click at [734, 329] on li "Overall Paint" at bounding box center [793, 327] width 199 height 31
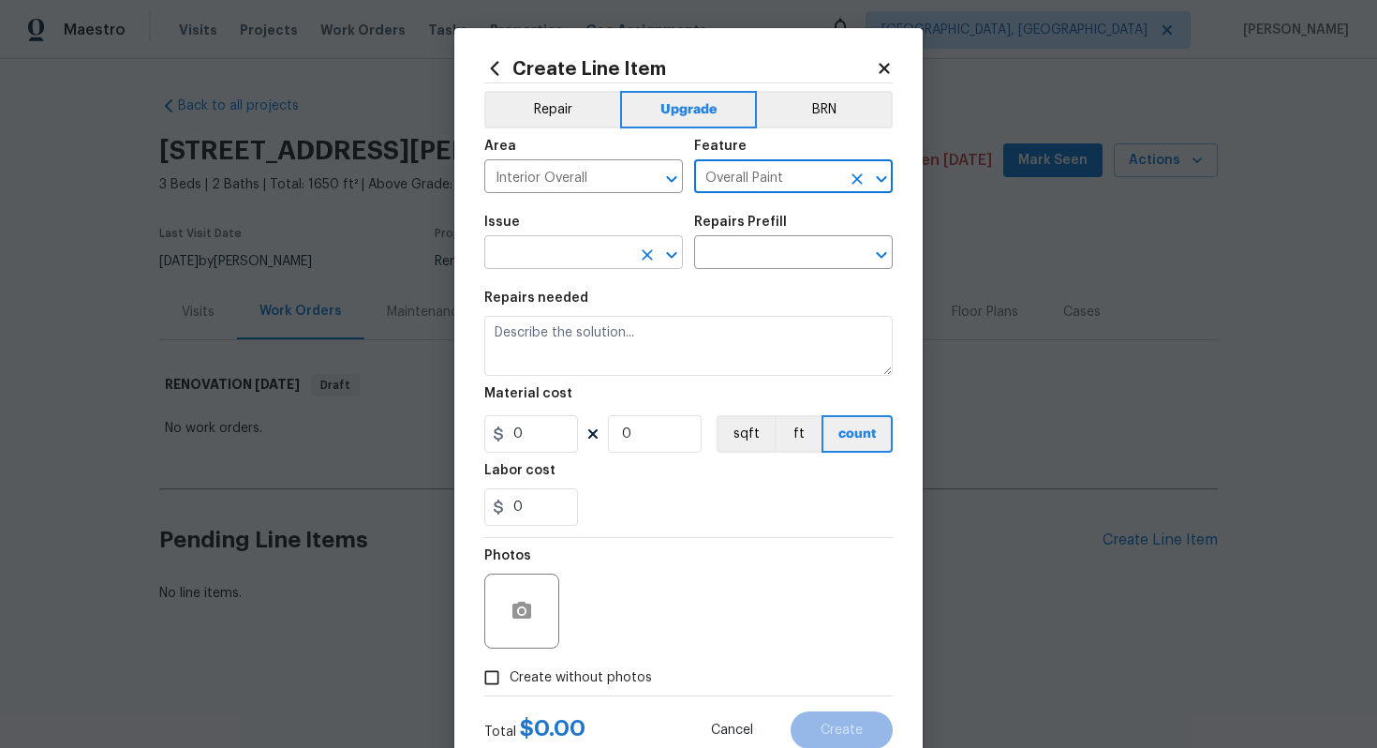
type input "Overall Paint"
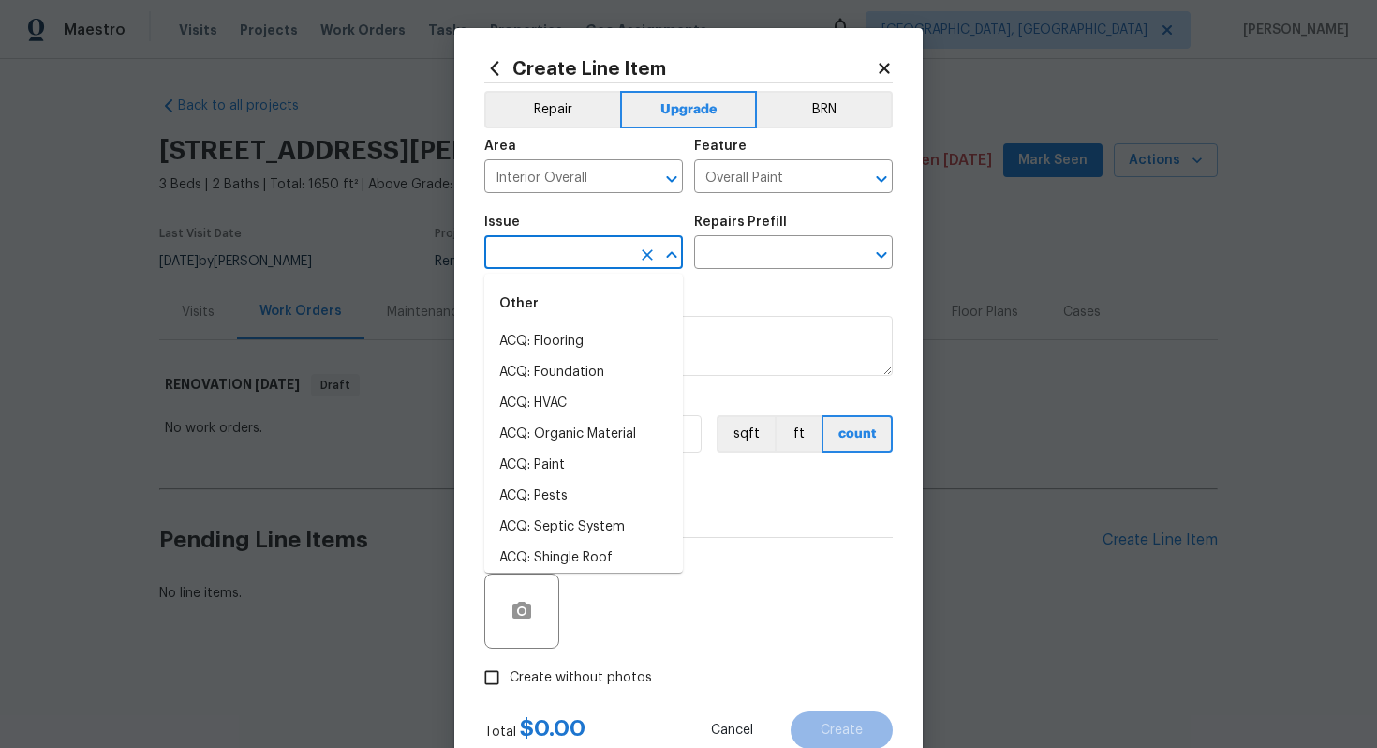
click at [596, 260] on input "text" at bounding box center [557, 254] width 146 height 29
click at [565, 260] on input "text" at bounding box center [557, 254] width 146 height 29
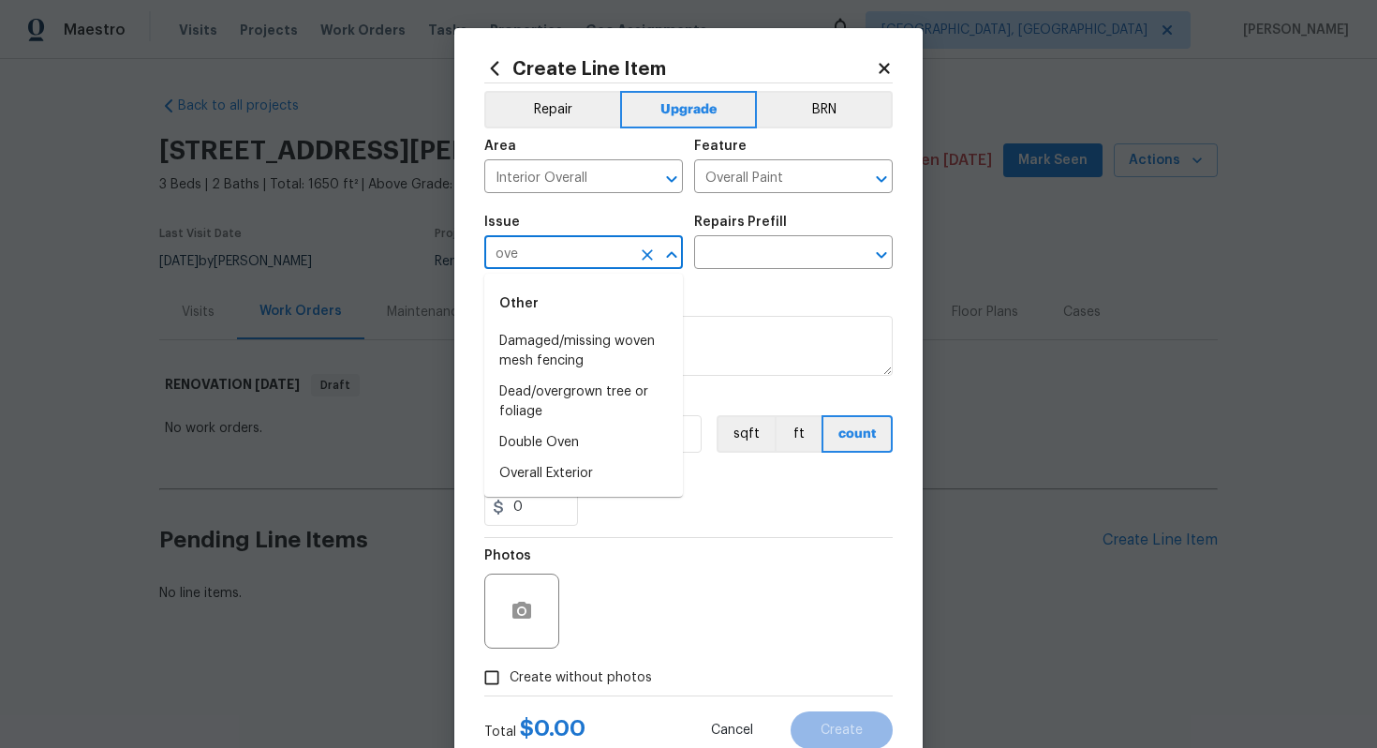
type input "over"
click at [646, 253] on icon "Clear" at bounding box center [647, 254] width 11 height 11
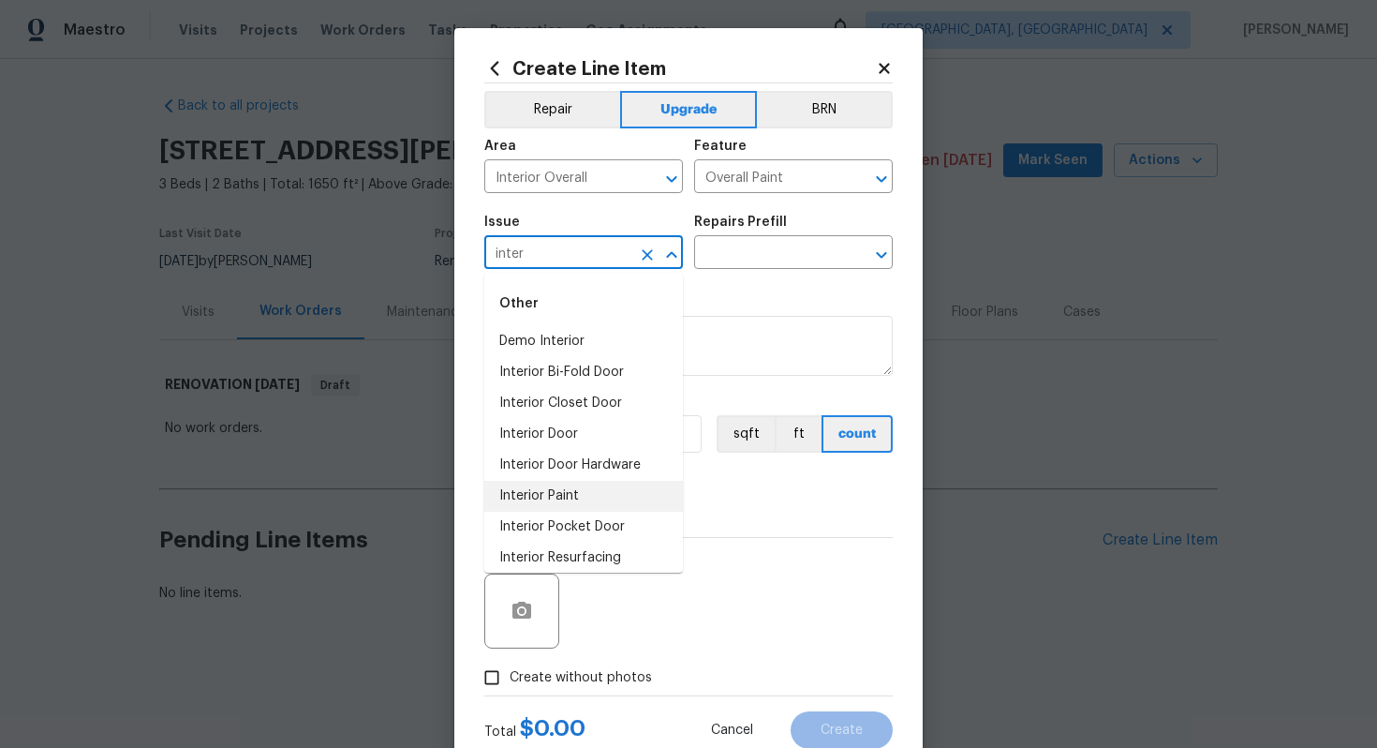
click at [573, 496] on li "Interior Paint" at bounding box center [583, 496] width 199 height 31
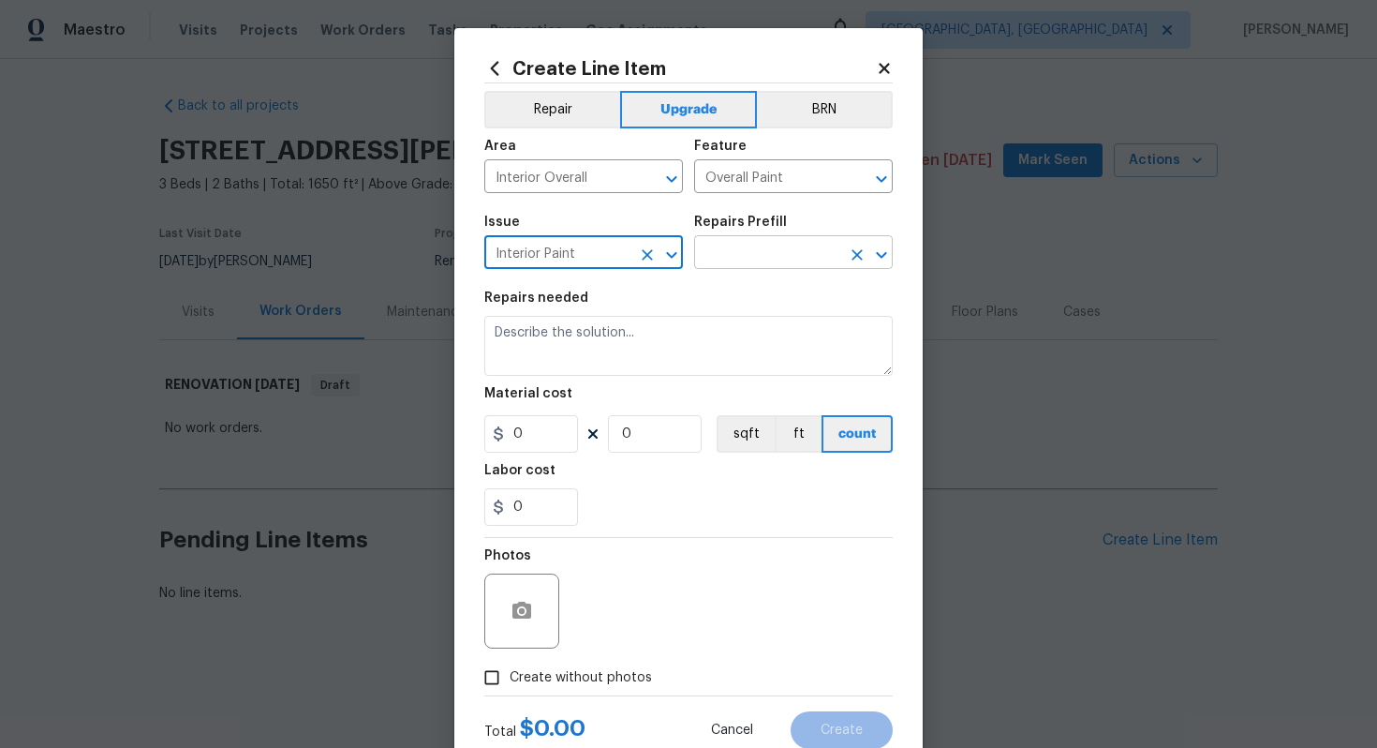
type input "Interior Paint"
click at [742, 241] on input "text" at bounding box center [767, 254] width 146 height 29
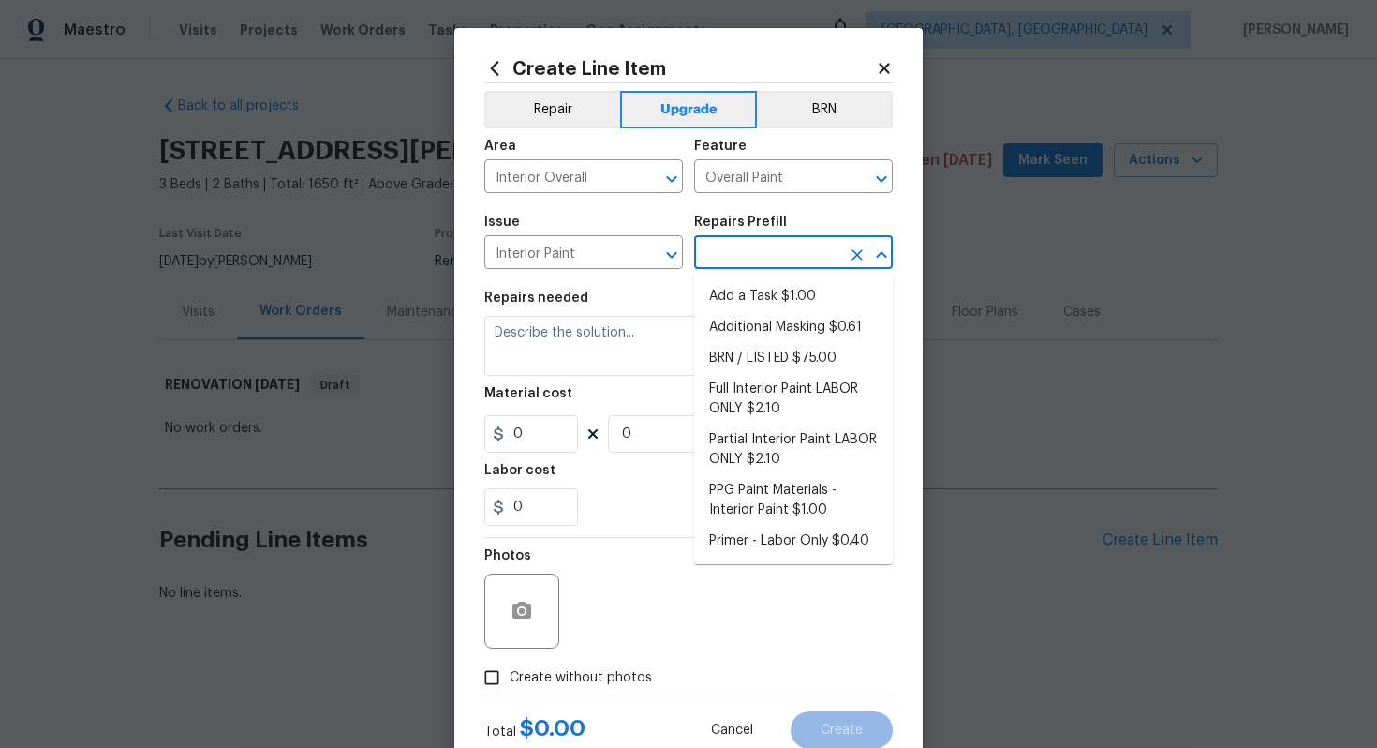
click at [734, 250] on input "text" at bounding box center [767, 254] width 146 height 29
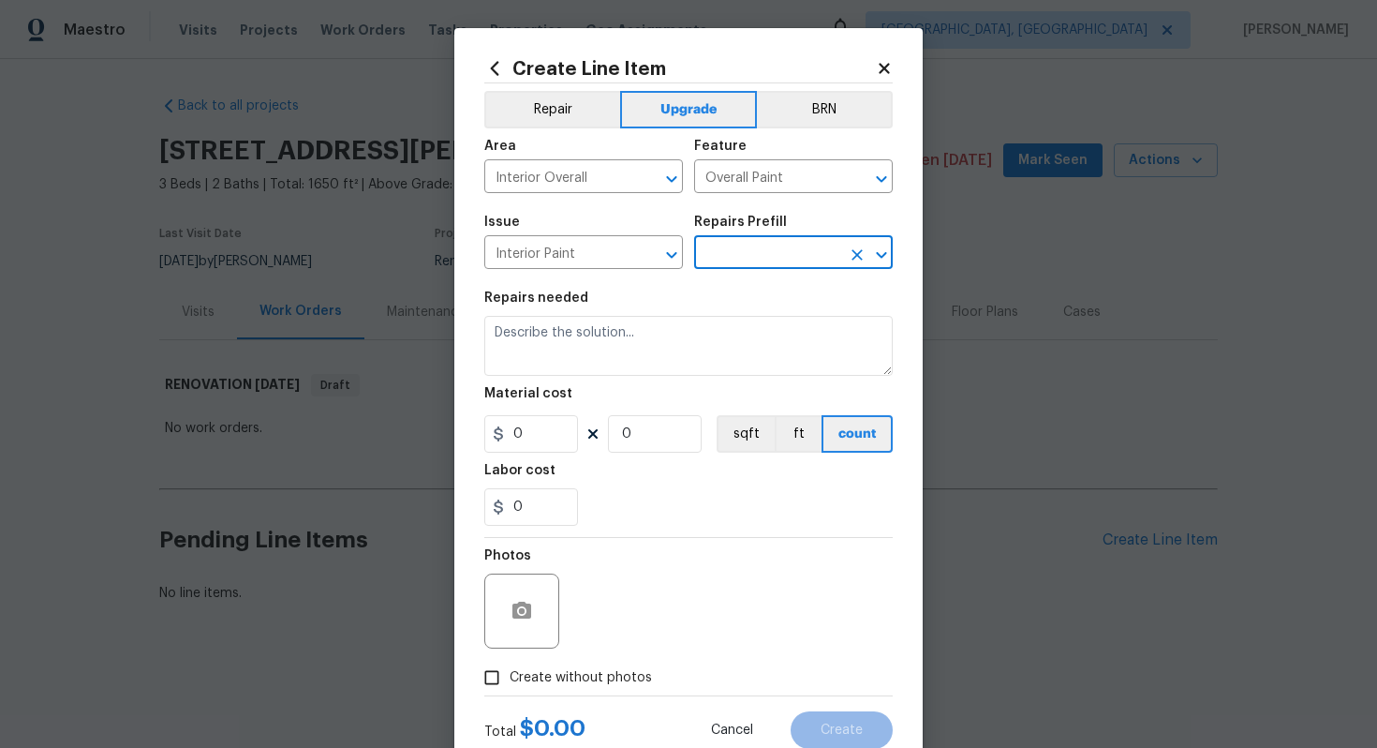
click at [734, 250] on input "text" at bounding box center [767, 254] width 146 height 29
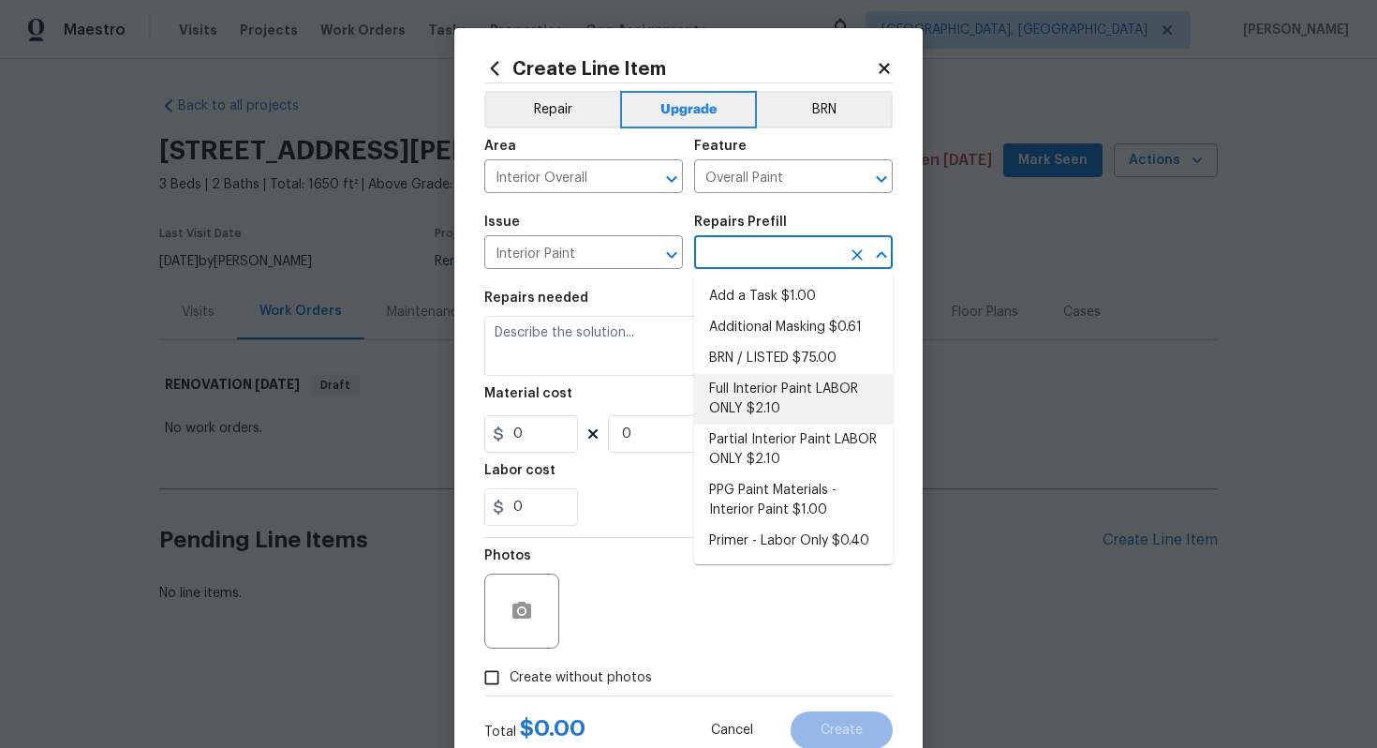
click at [775, 393] on li "Full Interior Paint LABOR ONLY $2.10" at bounding box center [793, 399] width 199 height 51
type input "Full Interior Paint LABOR ONLY $2.10"
type textarea "Full Interior paint - (walls, ceilings, trim, and doors) - PAINT PROVIDED BY OP…"
type input "2.1"
type input "1"
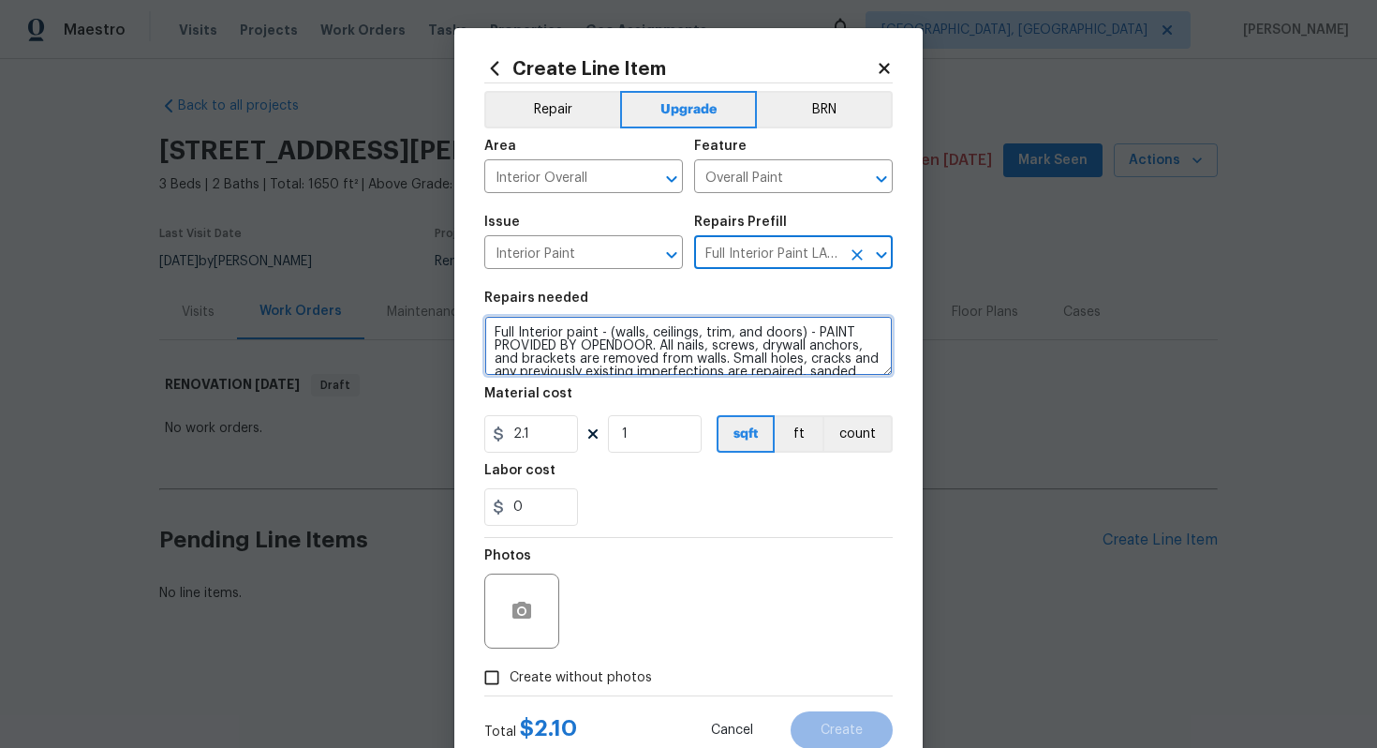
click at [485, 330] on textarea "Full Interior paint - (walls, ceilings, trim, and doors) - PAINT PROVIDED BY OP…" at bounding box center [688, 346] width 408 height 60
type textarea "#sala - Full Interior paint - (walls, ceilings, trim, and doors) - PAINT PROVID…"
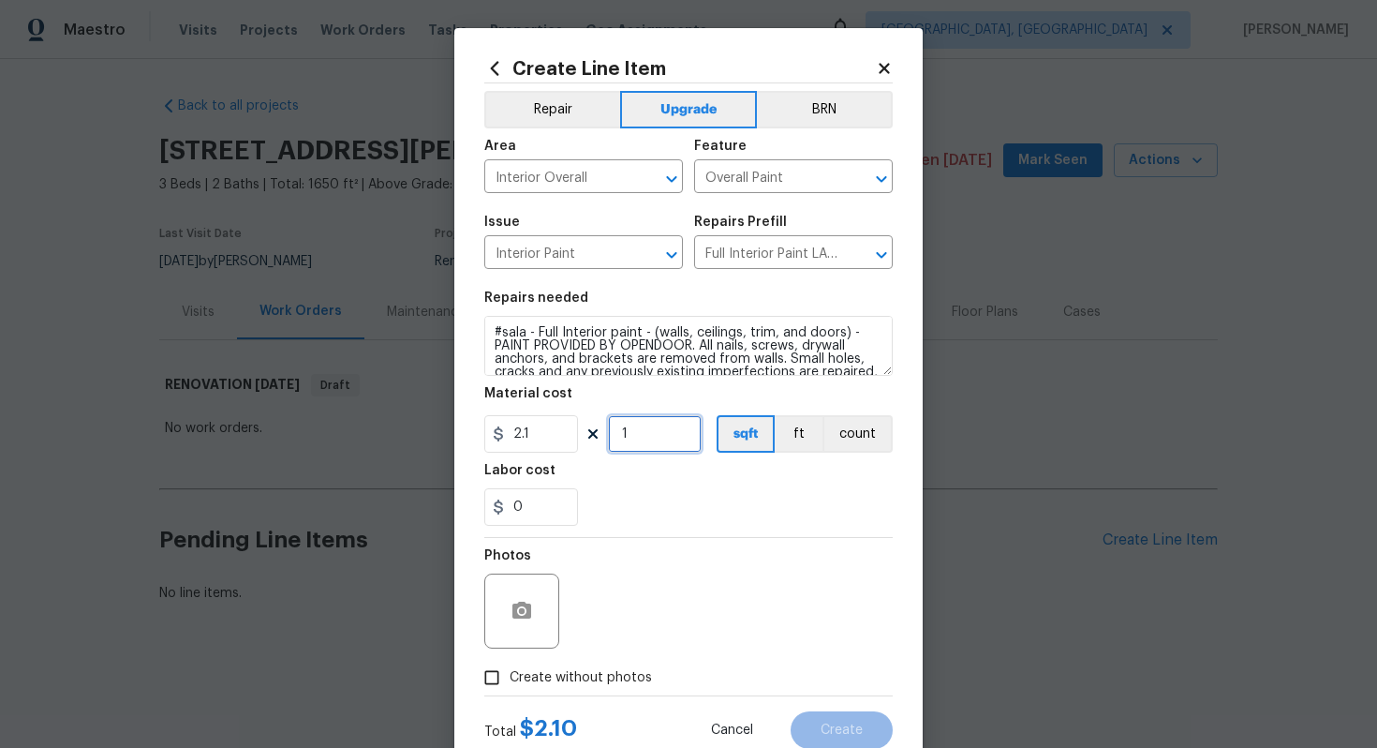
click at [667, 428] on input "1" at bounding box center [655, 433] width 94 height 37
type input "1650"
click at [598, 671] on span "Create without photos" at bounding box center [581, 678] width 142 height 20
click at [510, 671] on input "Create without photos" at bounding box center [492, 678] width 36 height 36
checkbox input "true"
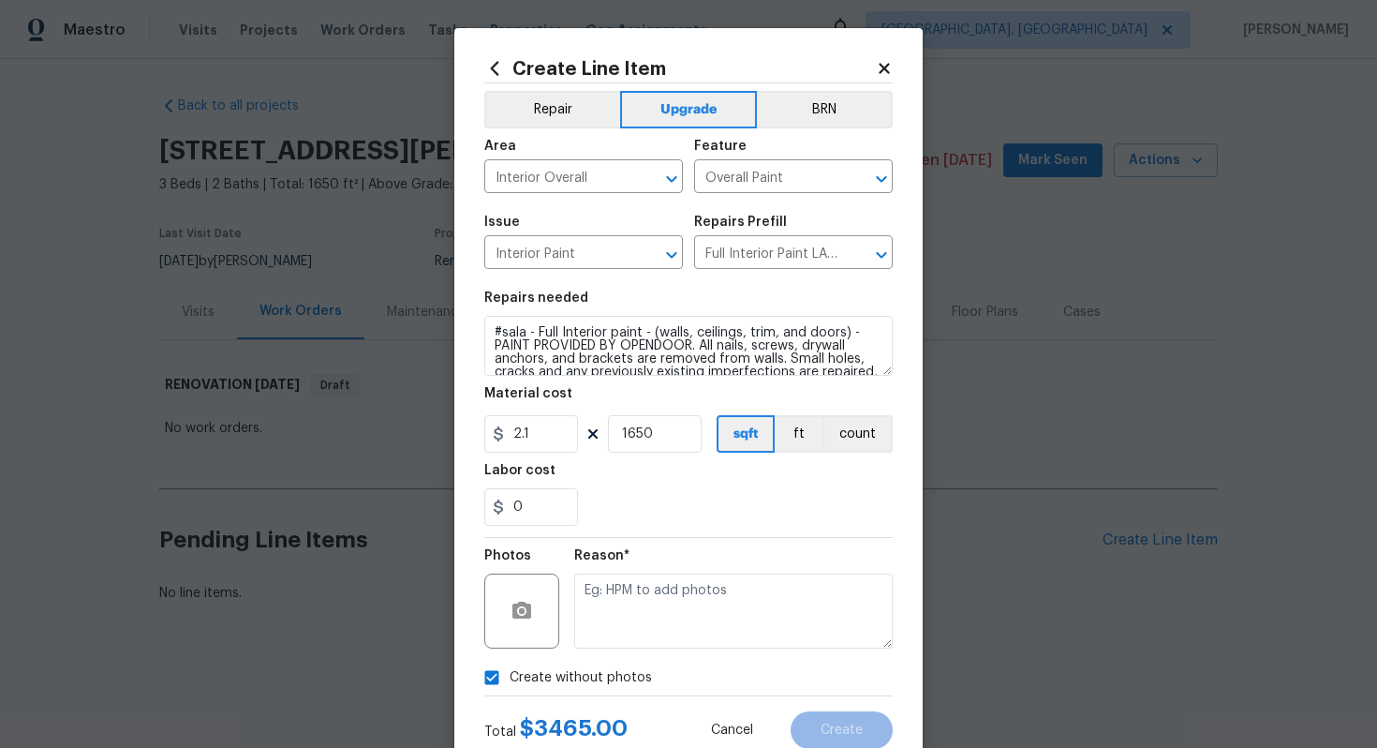
click at [671, 571] on div "Reason*" at bounding box center [733, 561] width 319 height 24
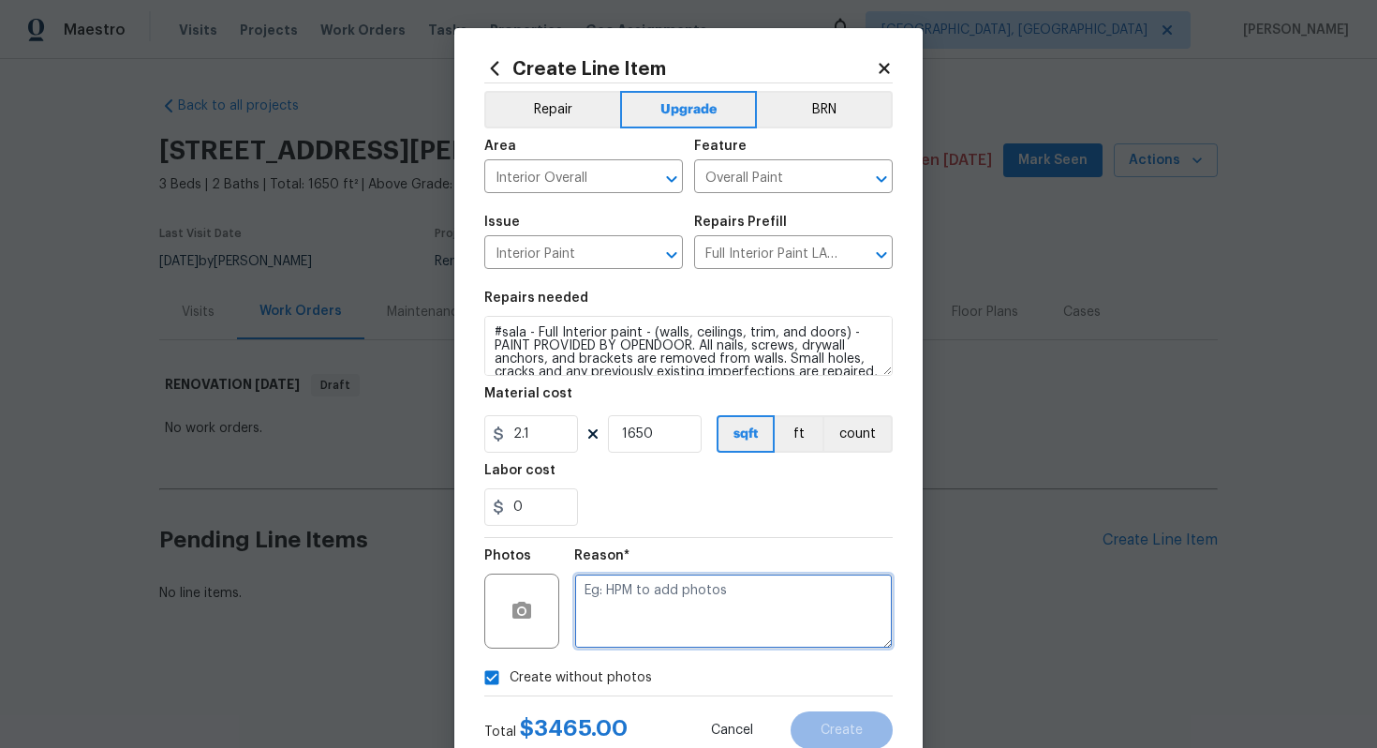
click at [662, 602] on textarea at bounding box center [733, 610] width 319 height 75
type textarea "n/a"
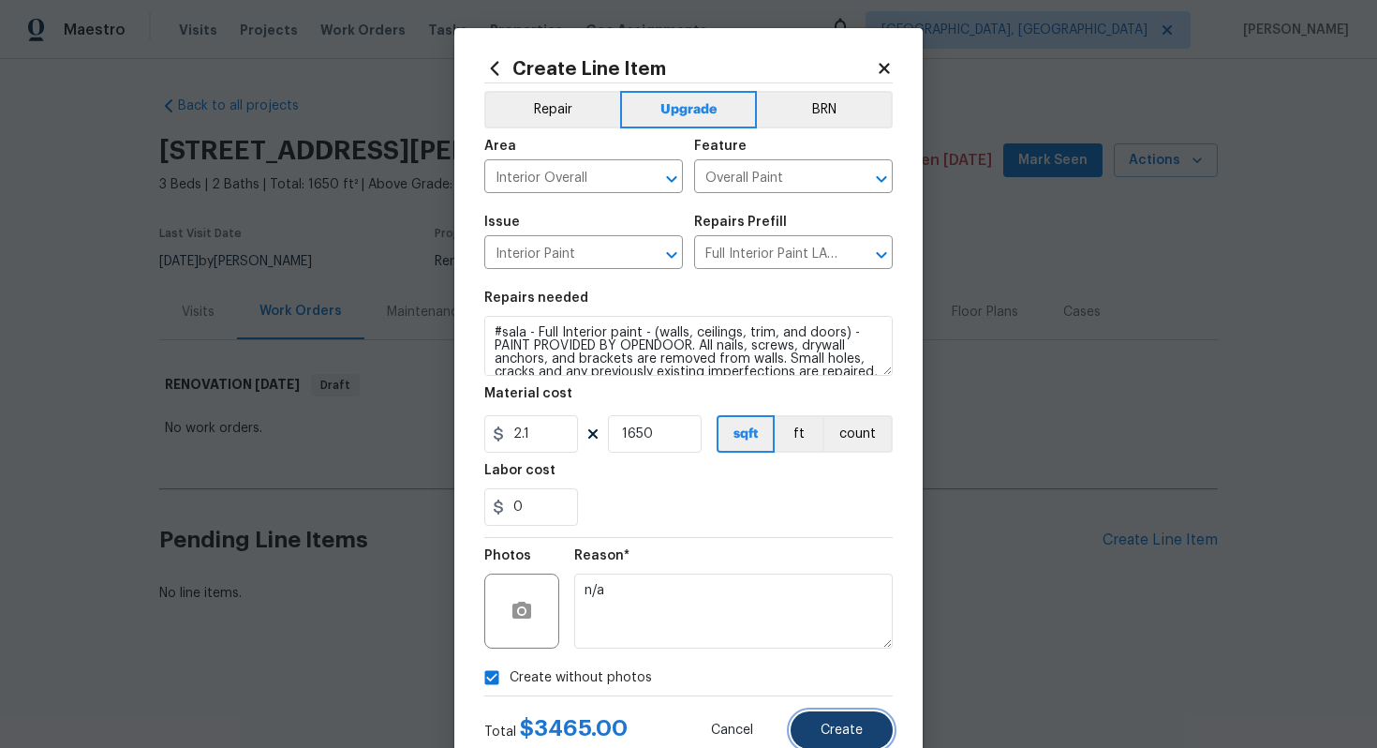
click at [825, 742] on button "Create" at bounding box center [842, 729] width 102 height 37
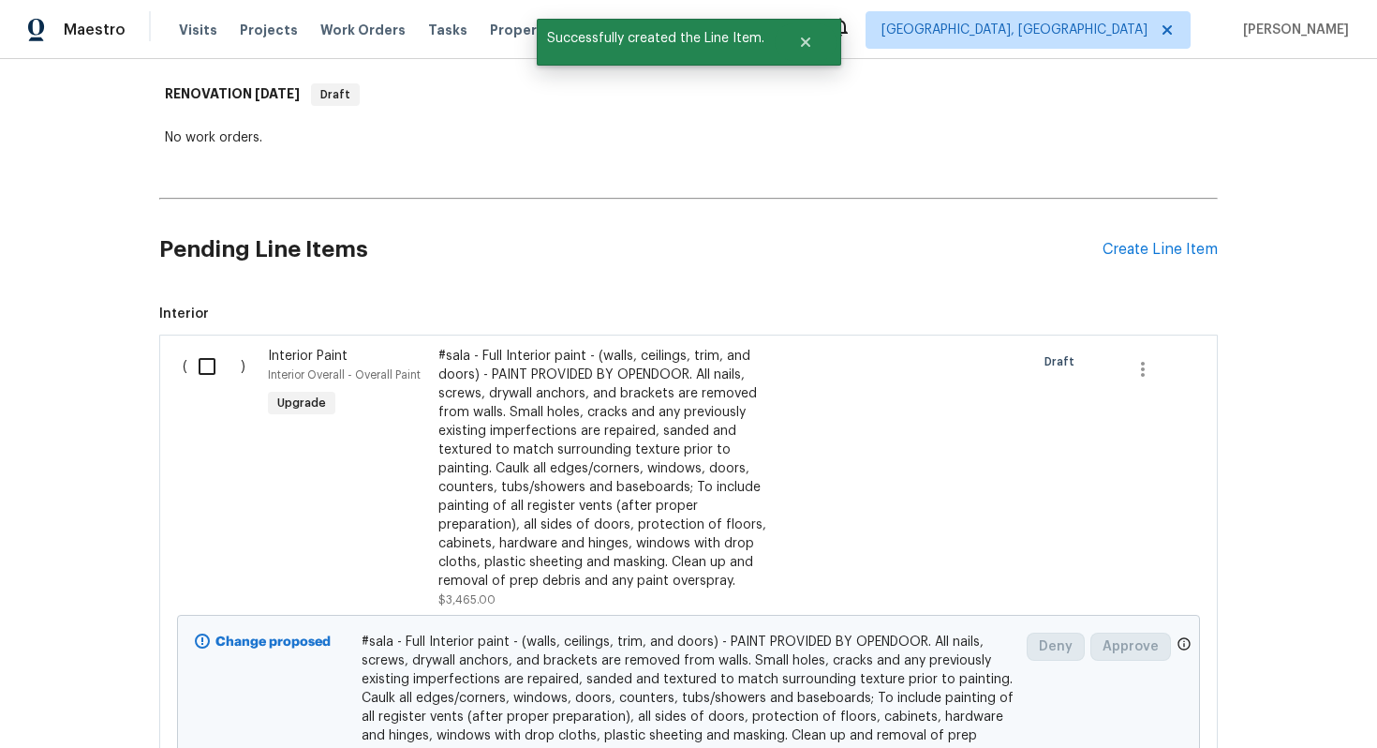
scroll to position [393, 0]
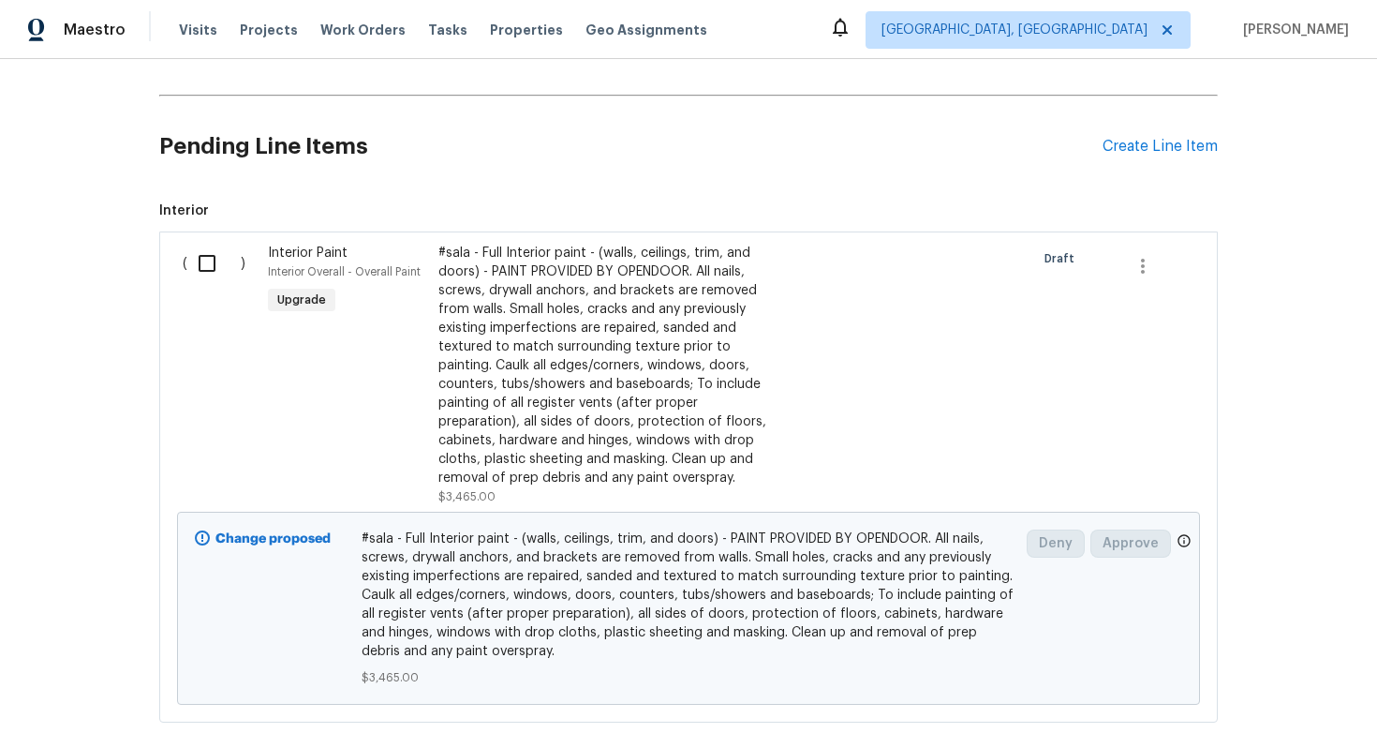
click at [1111, 135] on div "Pending Line Items Create Line Item" at bounding box center [688, 146] width 1059 height 87
click at [1110, 144] on div "Create Line Item" at bounding box center [1160, 147] width 115 height 18
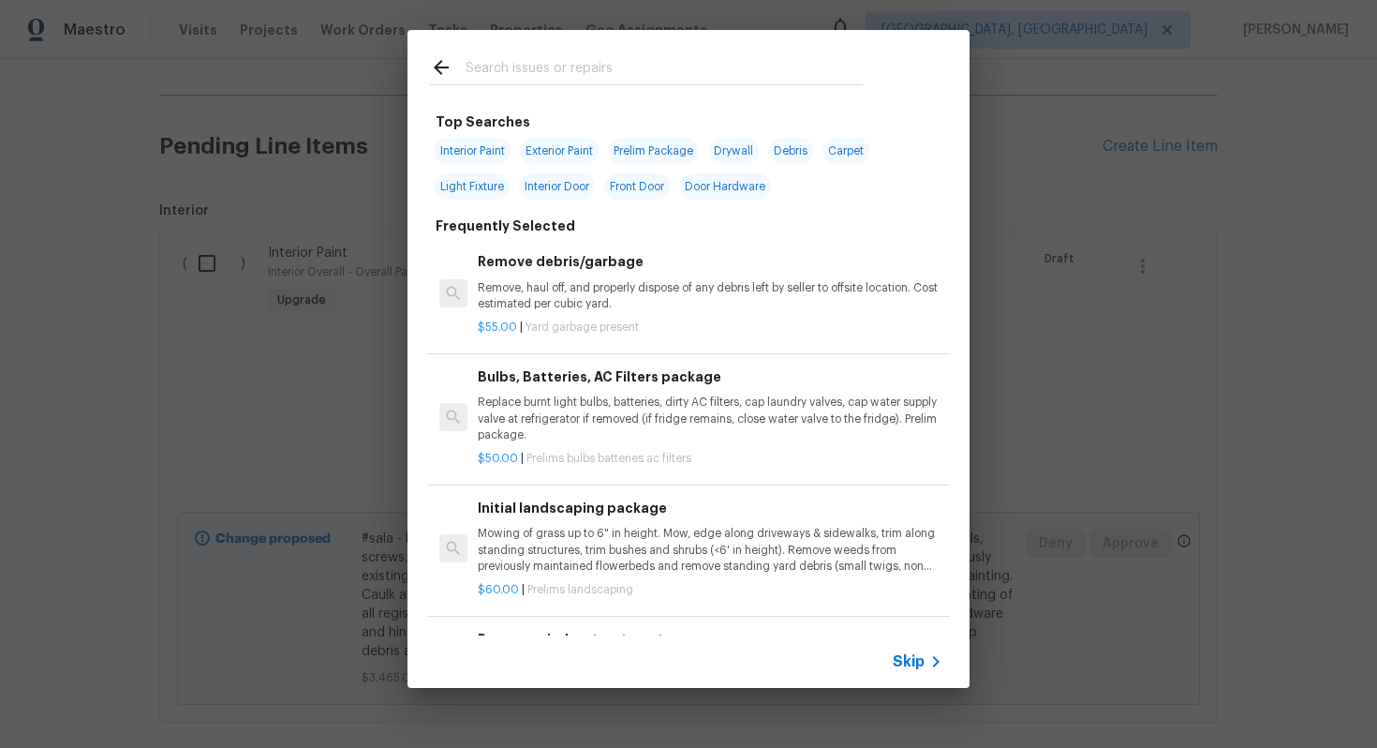
click at [897, 666] on span "Skip" at bounding box center [909, 661] width 32 height 19
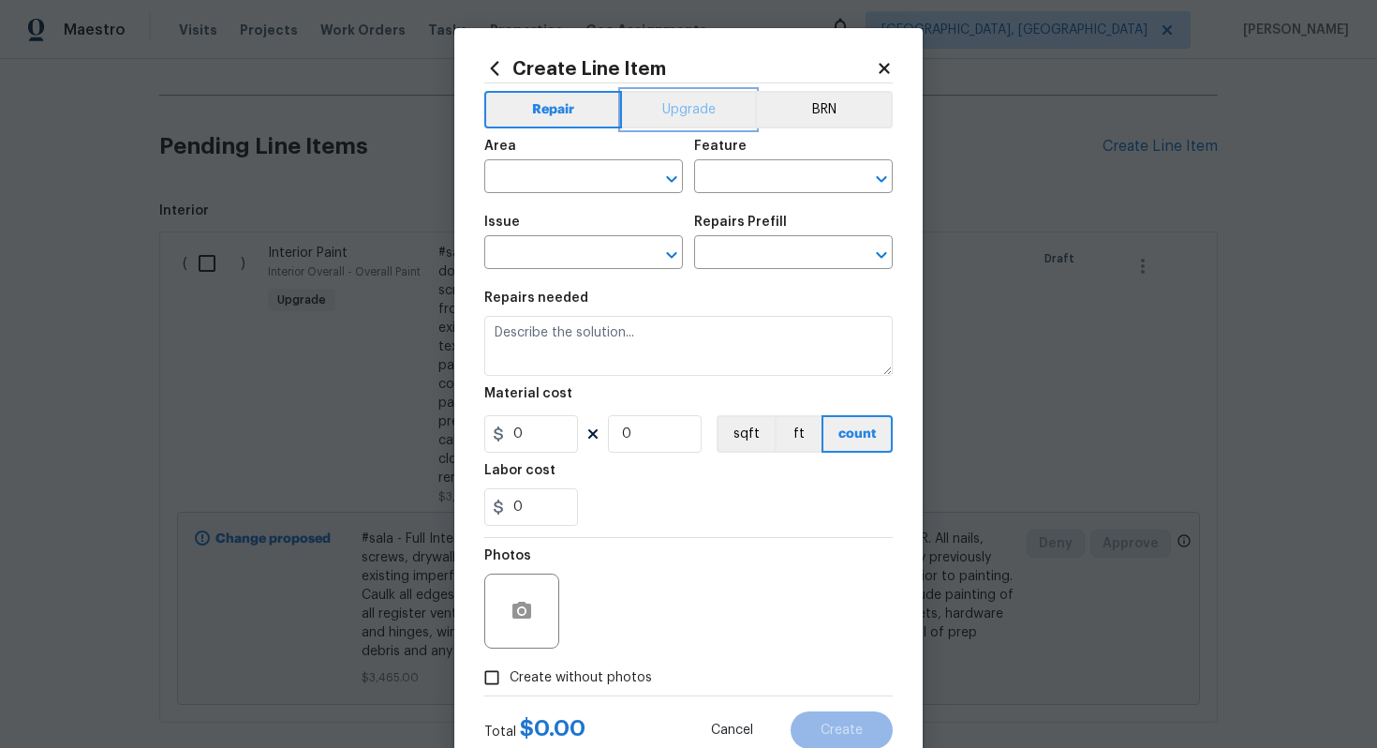
click at [663, 120] on button "Upgrade" at bounding box center [689, 109] width 134 height 37
click at [586, 164] on input "text" at bounding box center [557, 178] width 146 height 29
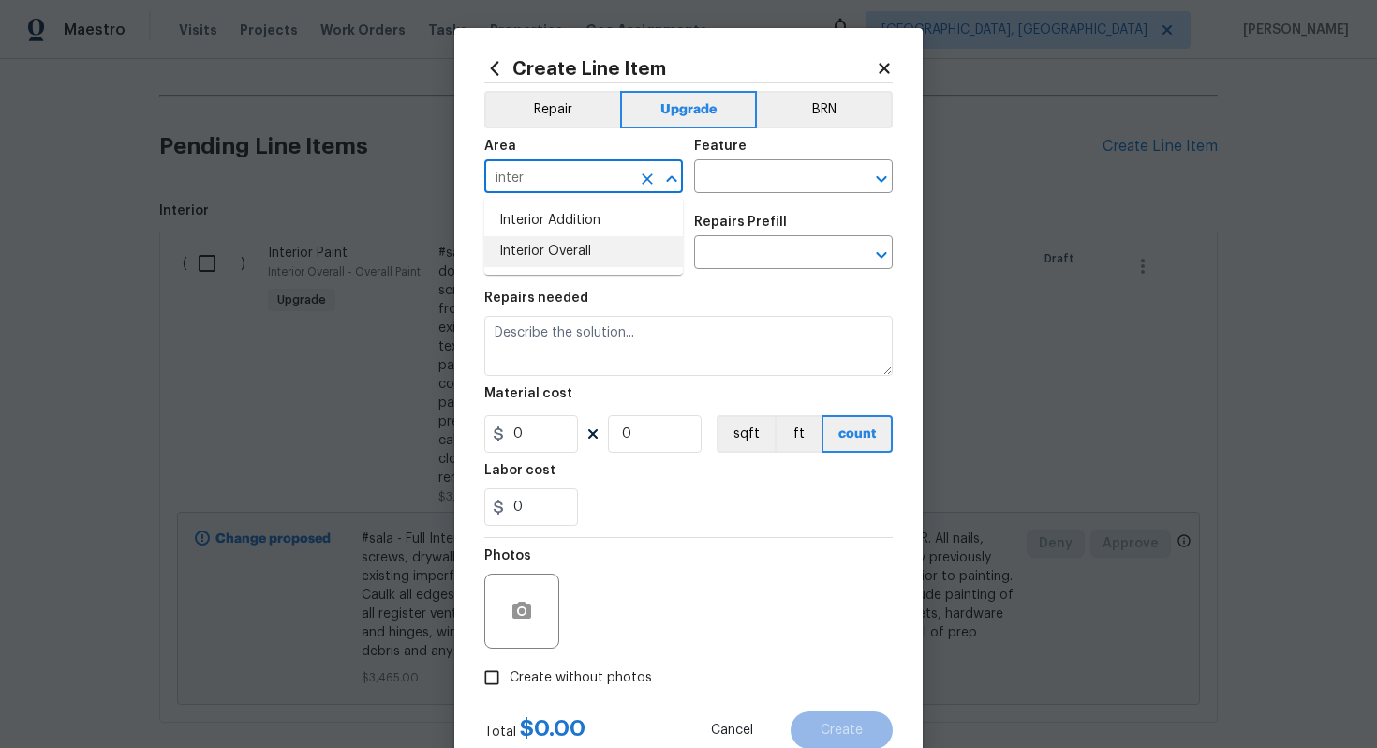
click at [600, 244] on li "Interior Overall" at bounding box center [583, 251] width 199 height 31
type input "Interior Overall"
click at [748, 196] on div "Area Interior Overall ​ Feature ​" at bounding box center [688, 166] width 408 height 76
click at [748, 164] on input "text" at bounding box center [767, 178] width 146 height 29
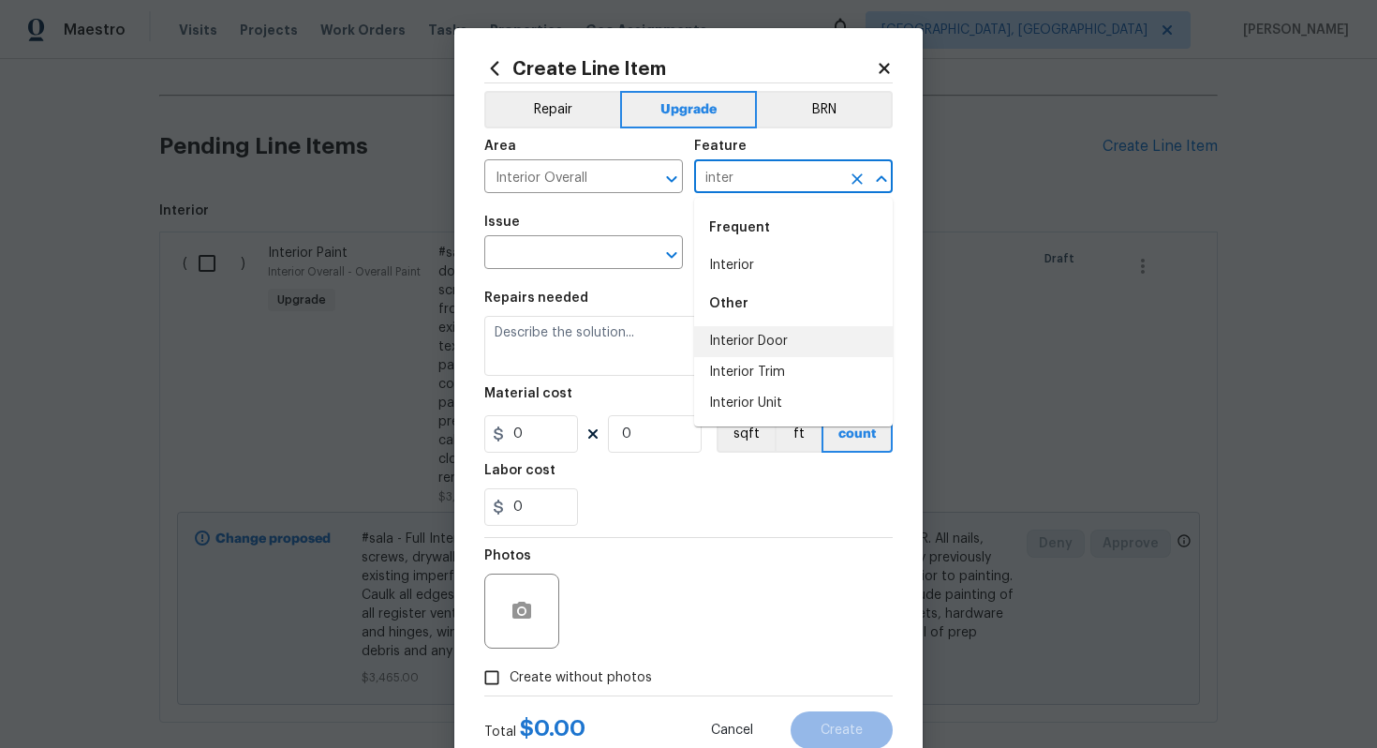
click at [764, 336] on li "Interior Door" at bounding box center [793, 341] width 199 height 31
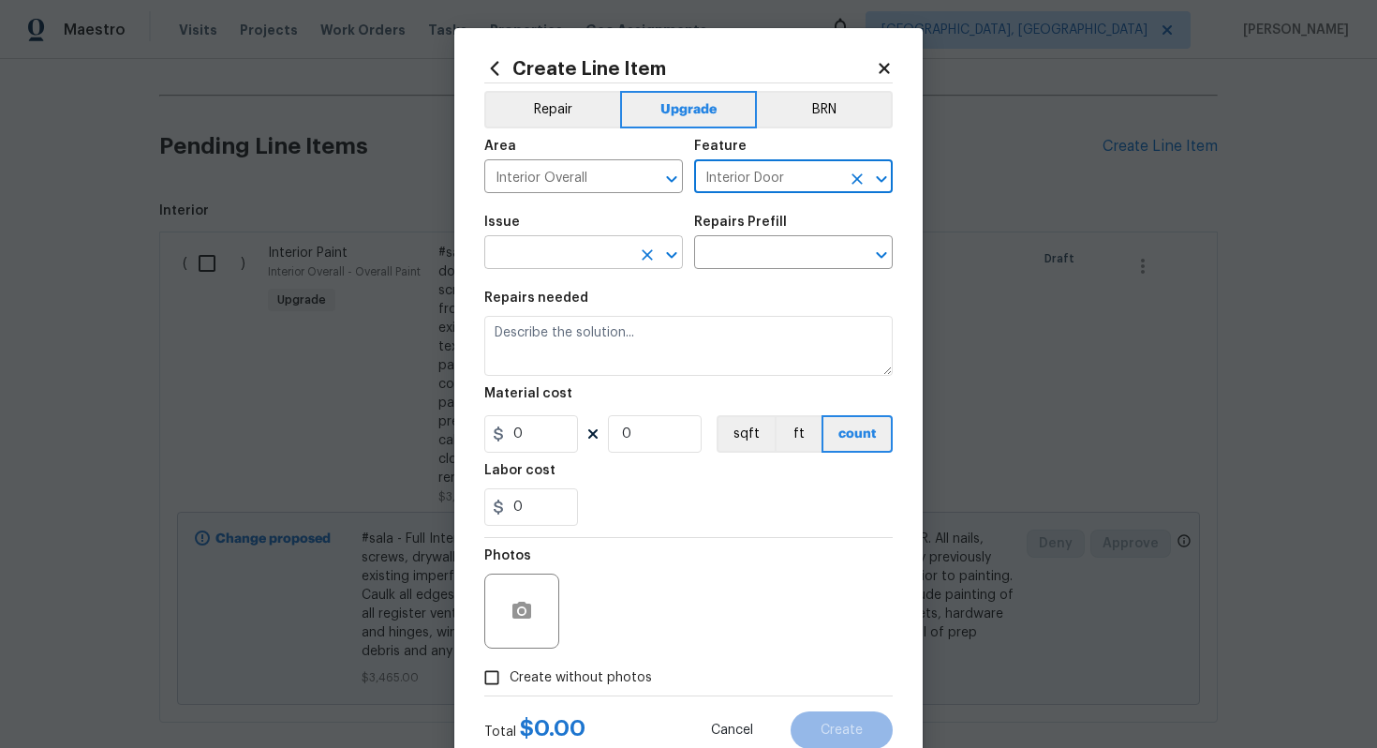
type input "Interior Door"
click at [592, 260] on input "text" at bounding box center [557, 254] width 146 height 29
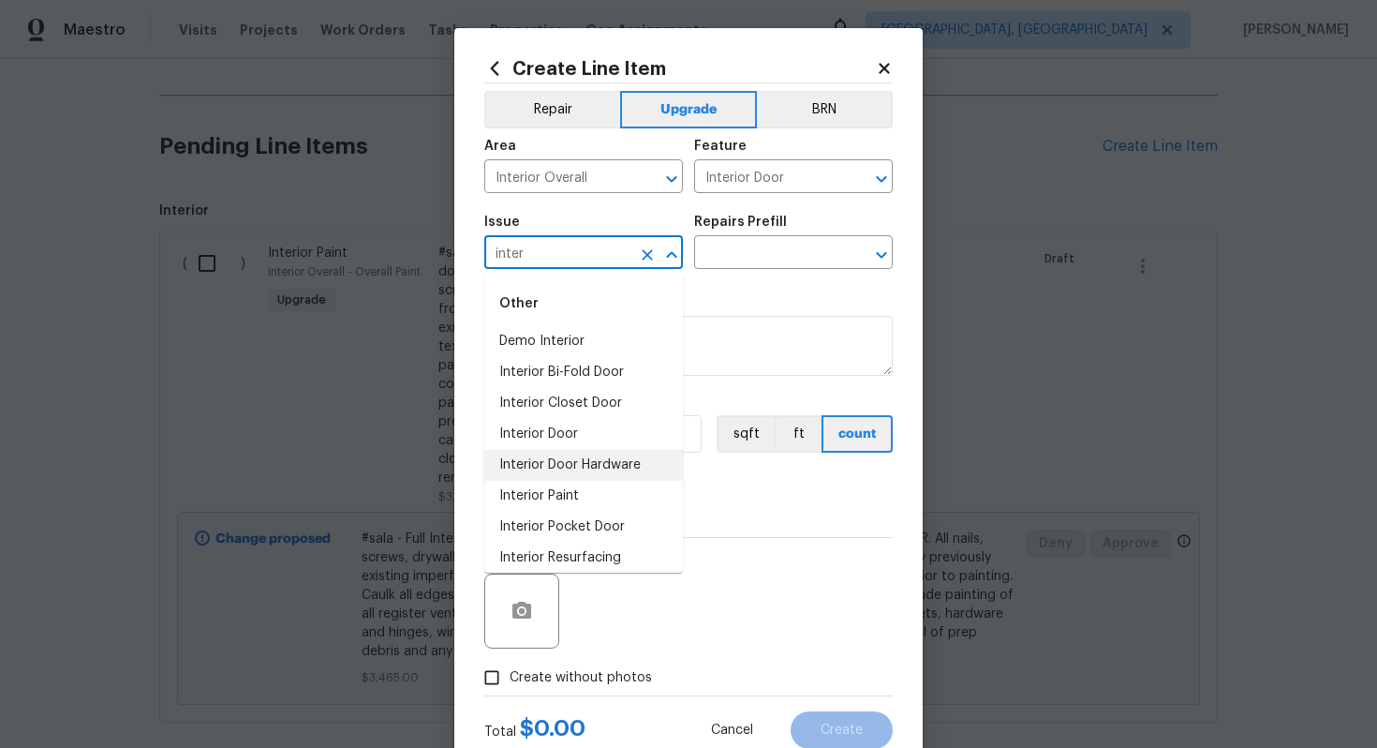
click at [604, 466] on li "Interior Door Hardware" at bounding box center [583, 465] width 199 height 31
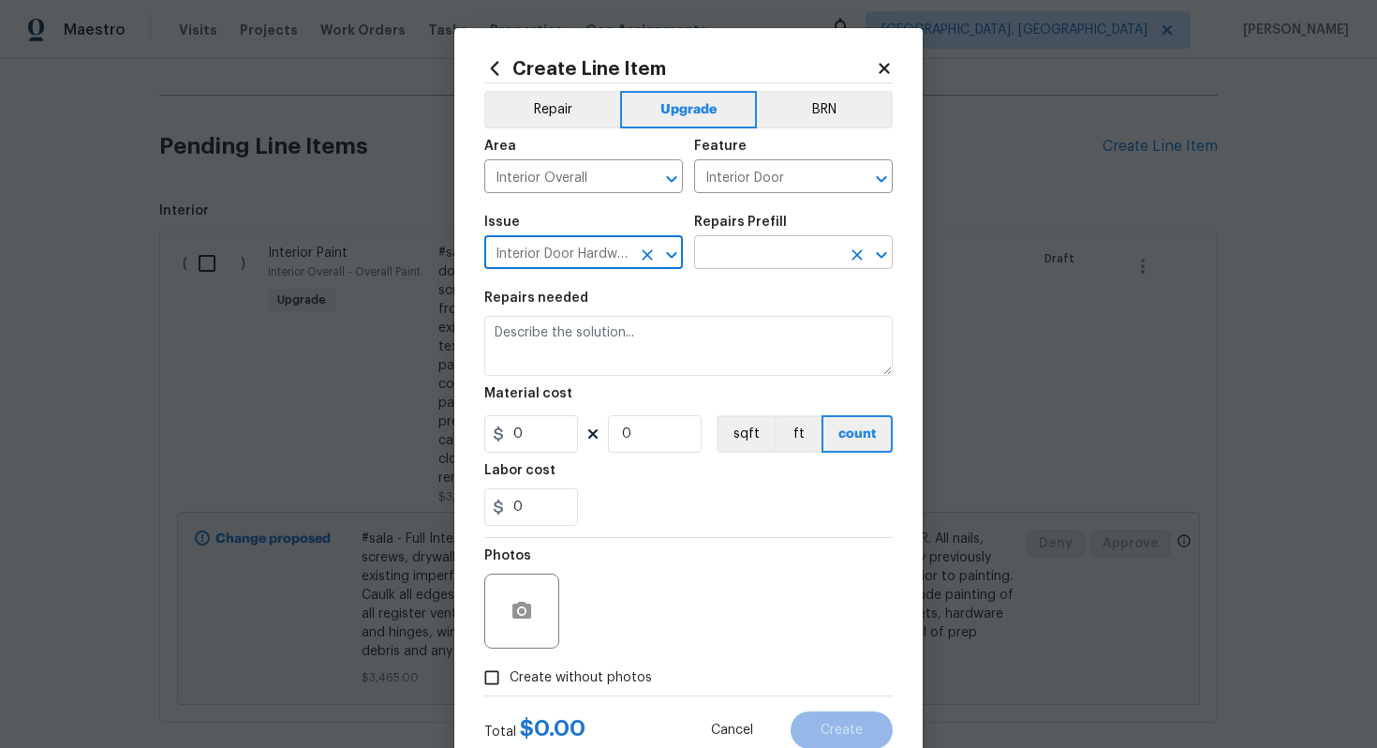
type input "Interior Door Hardware"
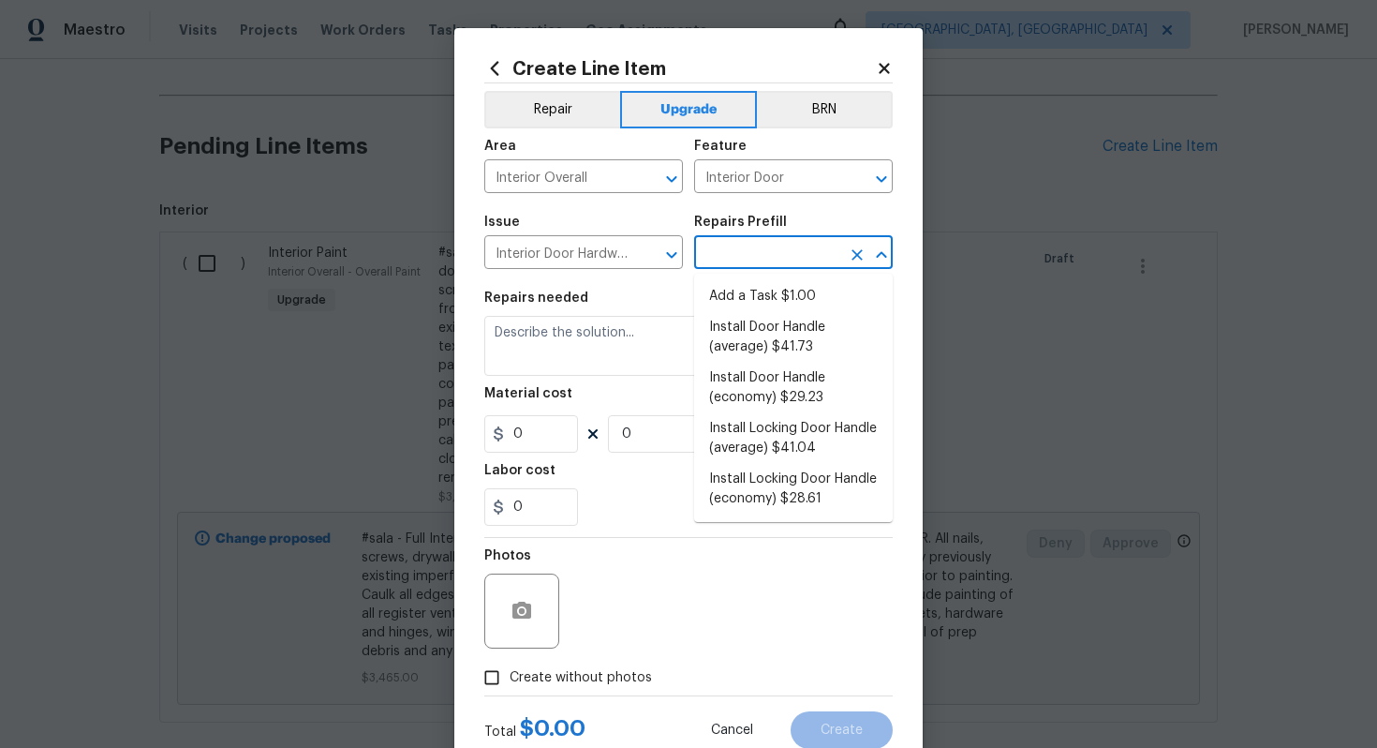
click at [742, 260] on input "text" at bounding box center [767, 254] width 146 height 29
click at [792, 348] on li "Install Door Handle (average) $41.73" at bounding box center [793, 337] width 199 height 51
type input "Install Door Handle (average) $41.73"
type textarea "Remove the existing interior door handle (if present). Install a new (average) …"
type input "41.73"
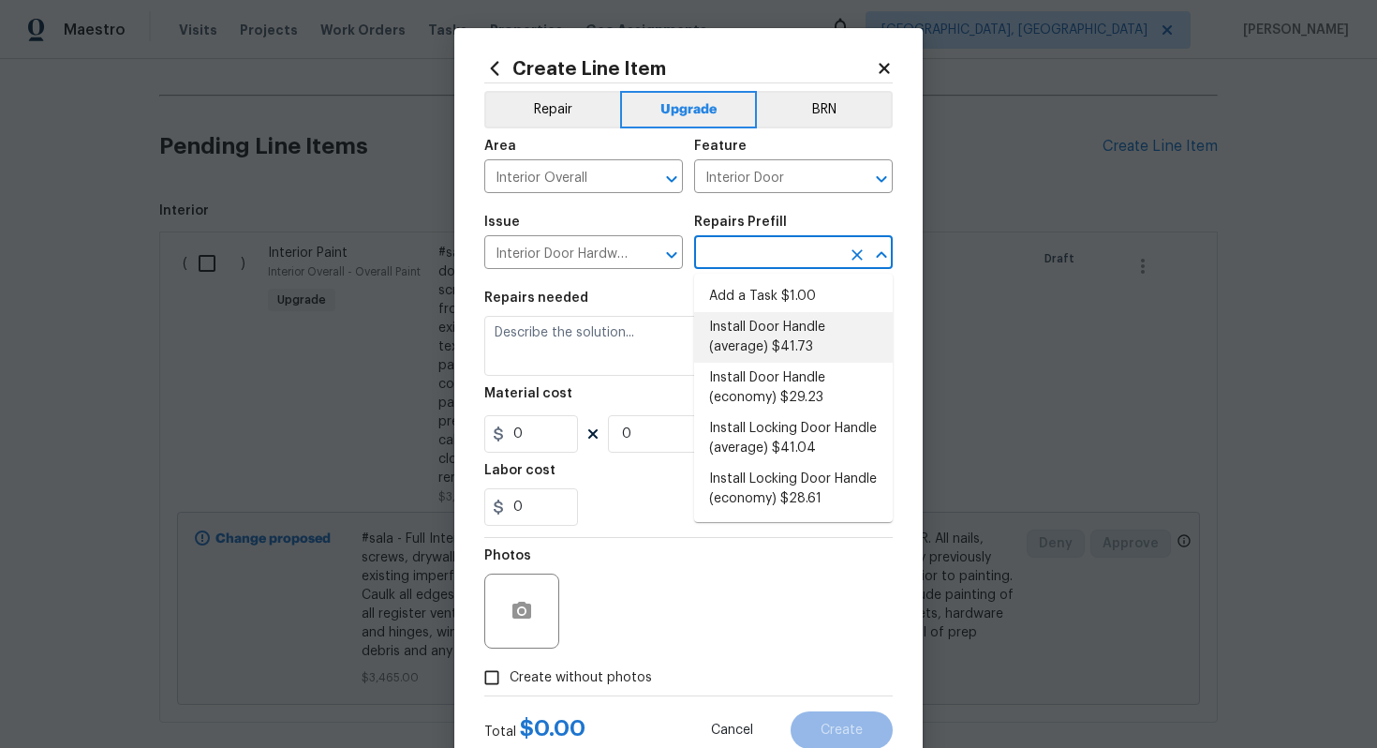
type input "1"
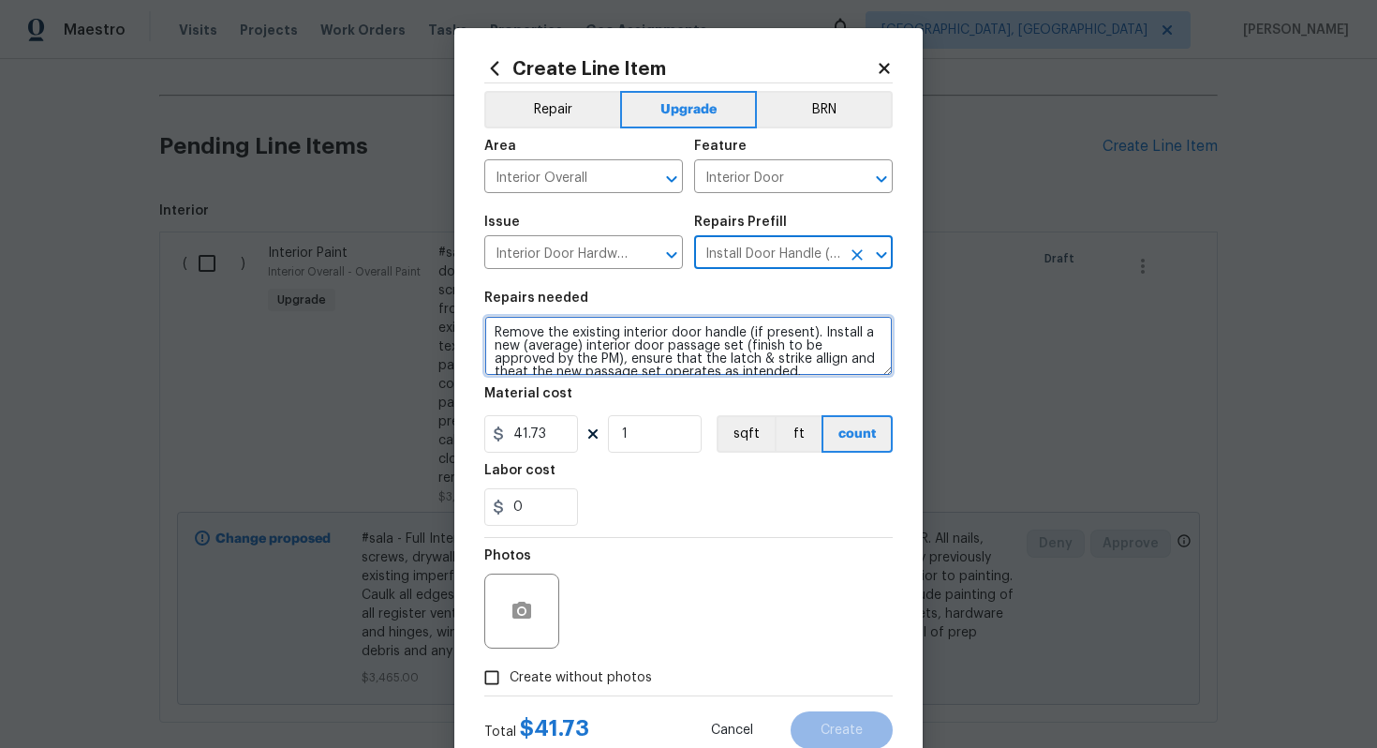
click at [492, 334] on textarea "Remove the existing interior door handle (if present). Install a new (average) …" at bounding box center [688, 346] width 408 height 60
type textarea "#sala - Remove the existing interior door handle (if present). Install a new (a…"
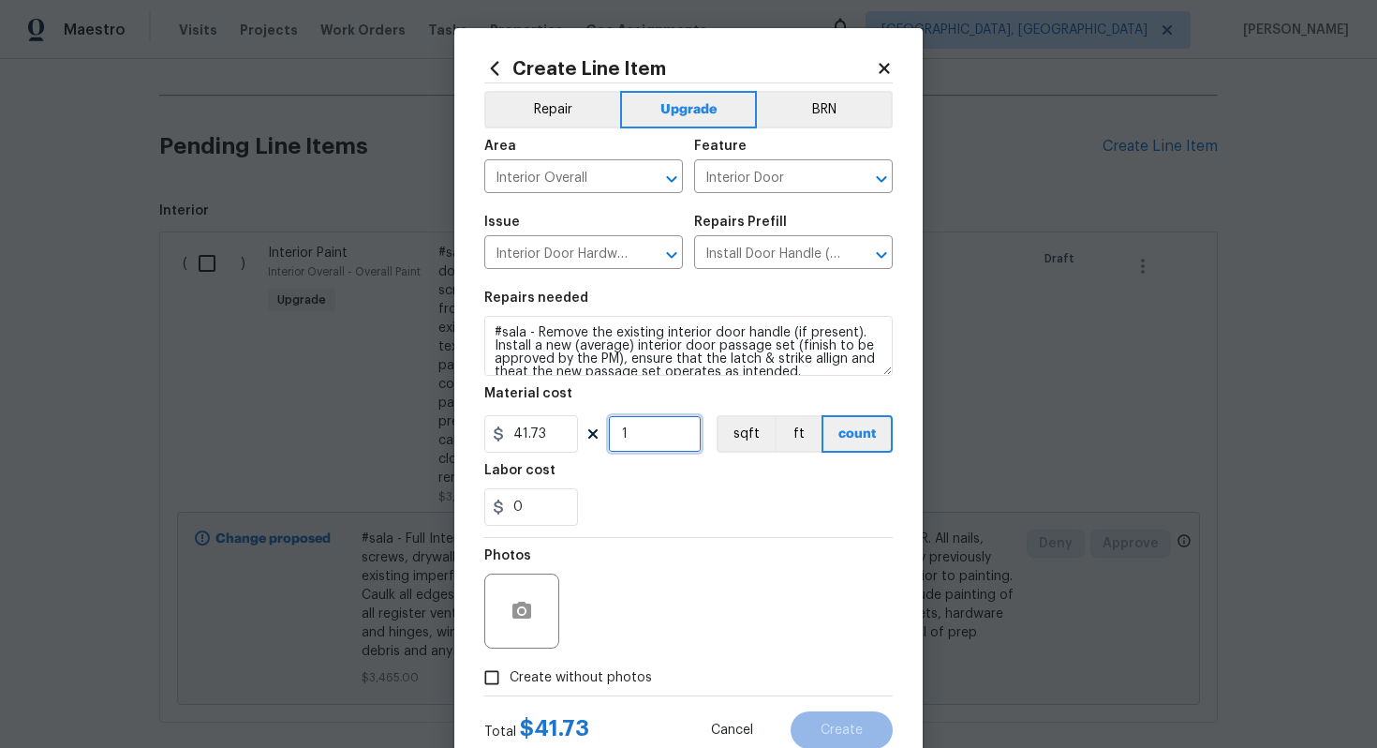
click at [642, 442] on input "1" at bounding box center [655, 433] width 94 height 37
type input "15"
click at [616, 684] on span "Create without photos" at bounding box center [581, 678] width 142 height 20
click at [510, 684] on input "Create without photos" at bounding box center [492, 678] width 36 height 36
checkbox input "true"
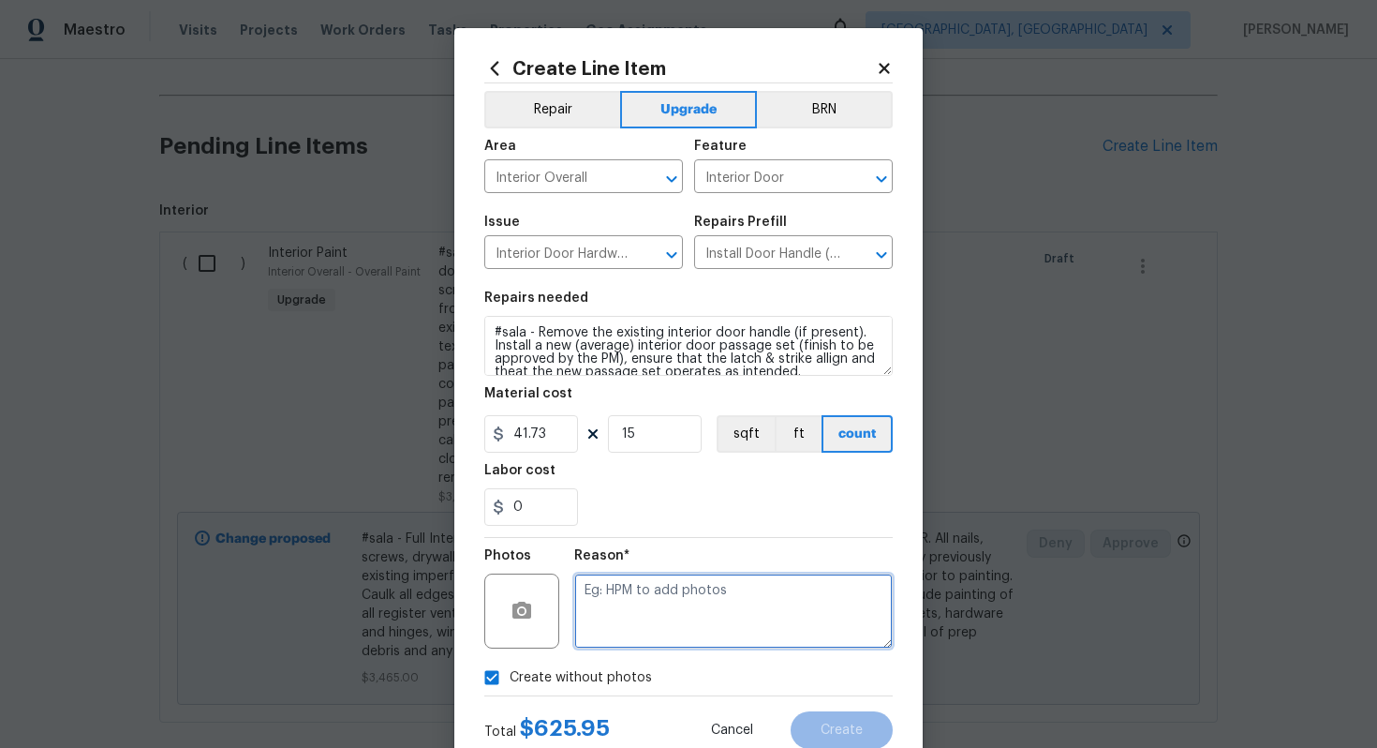
click at [639, 604] on textarea at bounding box center [733, 610] width 319 height 75
type textarea "n/a"
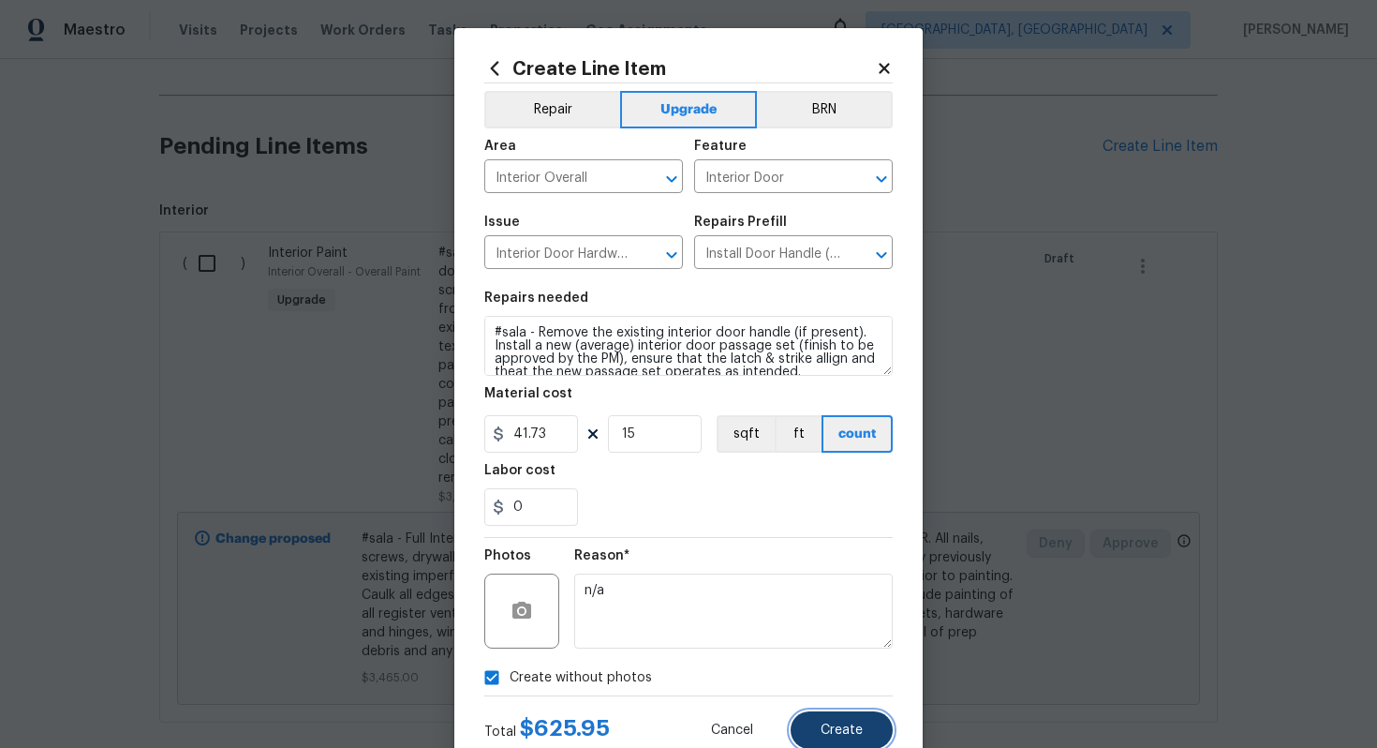
click at [856, 725] on span "Create" at bounding box center [842, 730] width 42 height 14
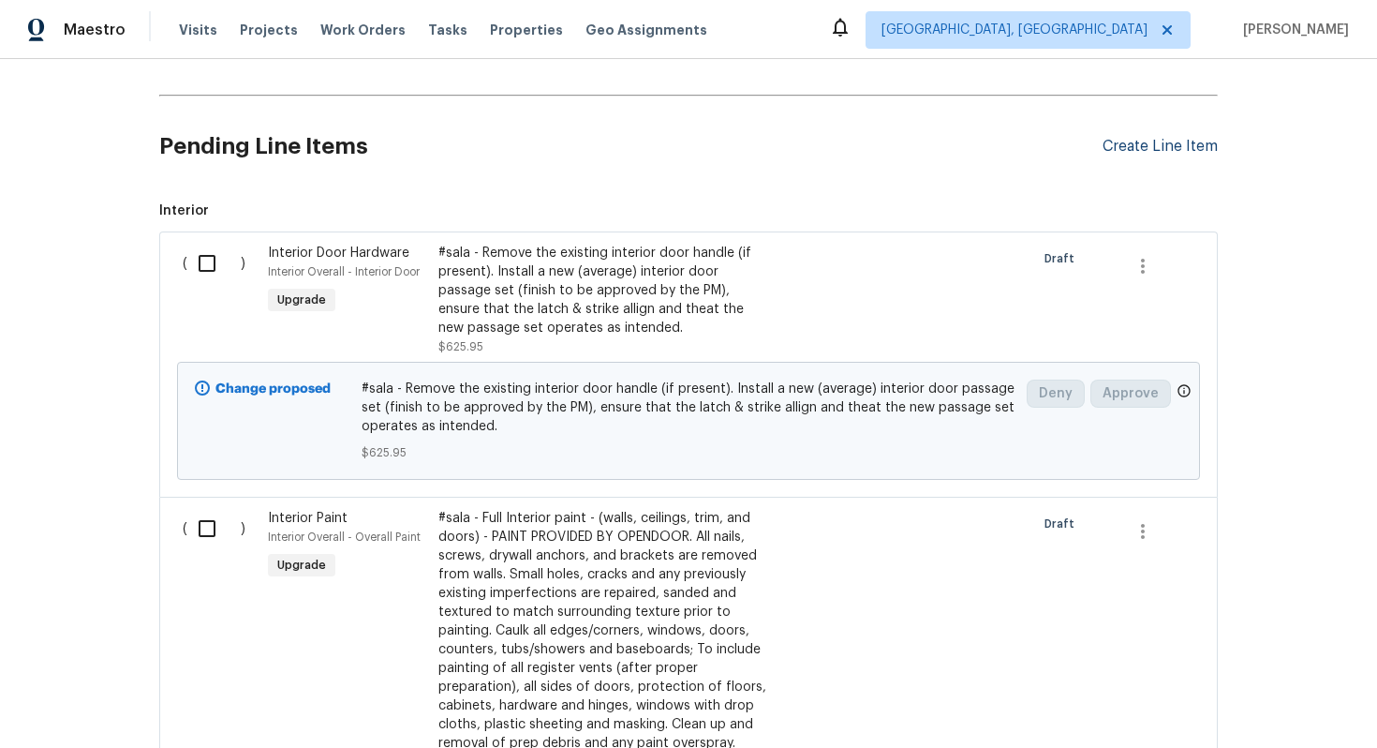
click at [1134, 153] on div "Create Line Item" at bounding box center [1160, 147] width 115 height 18
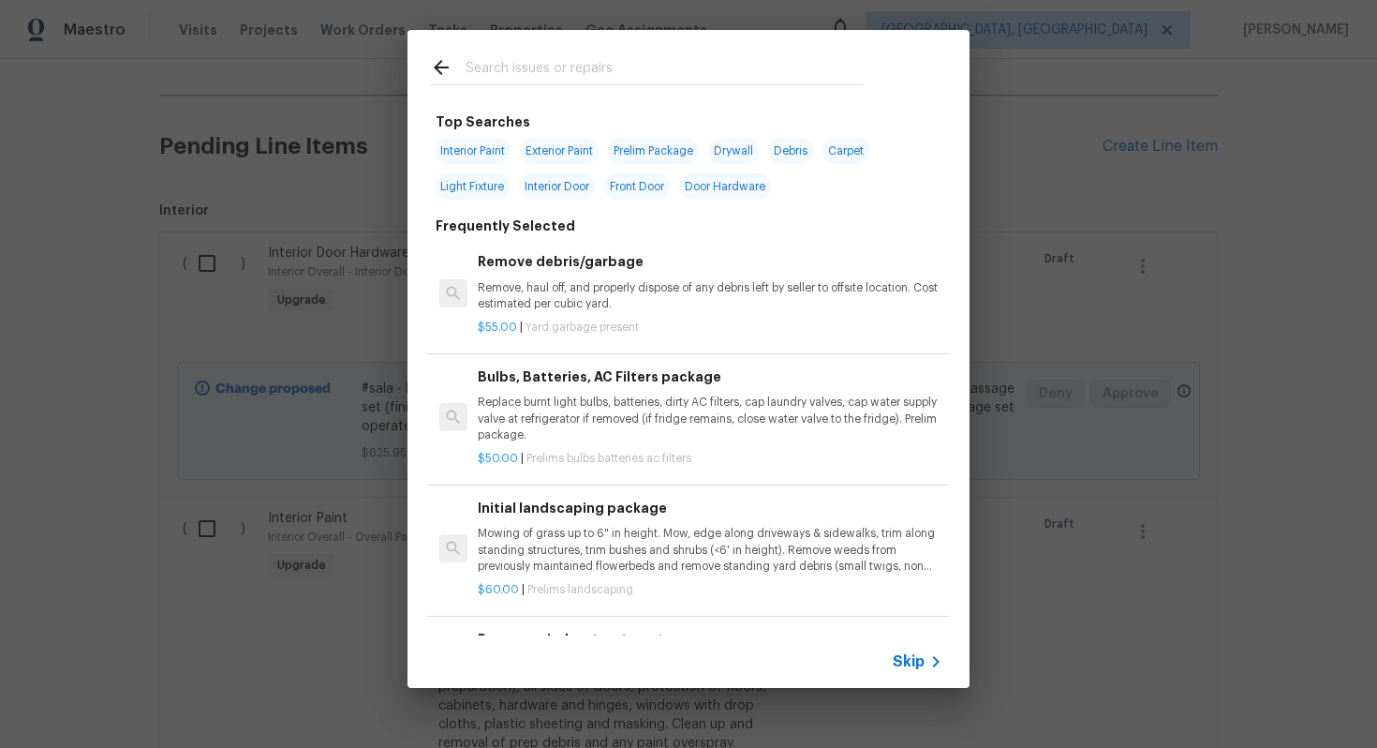
click at [909, 644] on div "Skip" at bounding box center [689, 661] width 562 height 52
click at [909, 652] on span "Skip" at bounding box center [909, 661] width 32 height 19
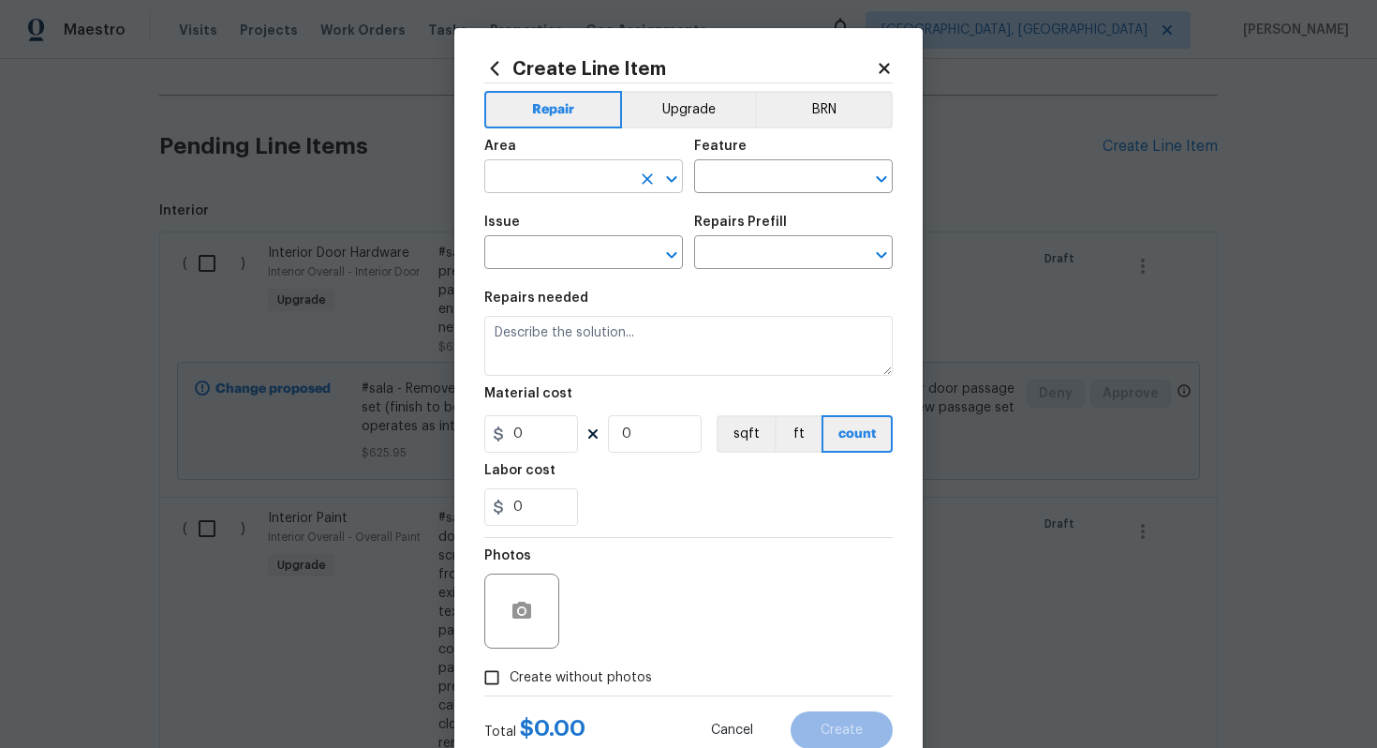
click at [526, 185] on input "text" at bounding box center [557, 178] width 146 height 29
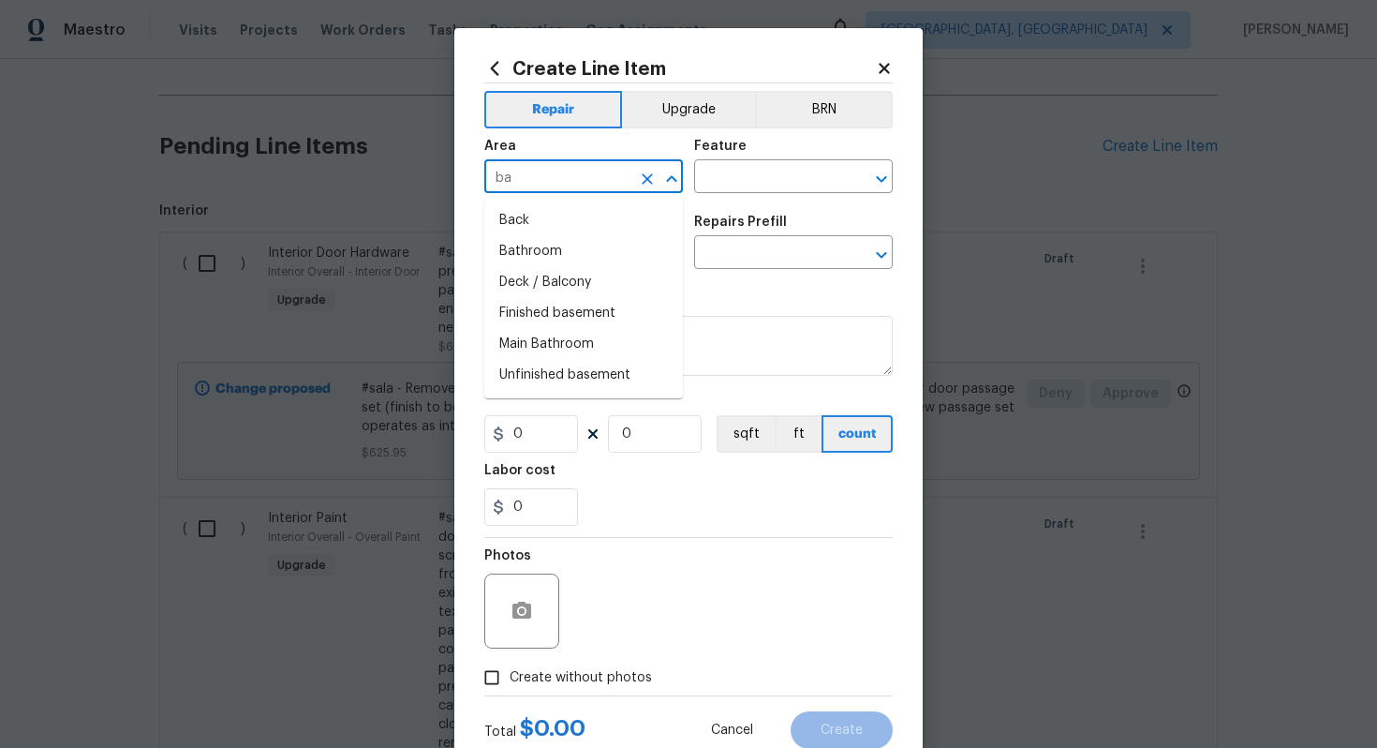
type input "b"
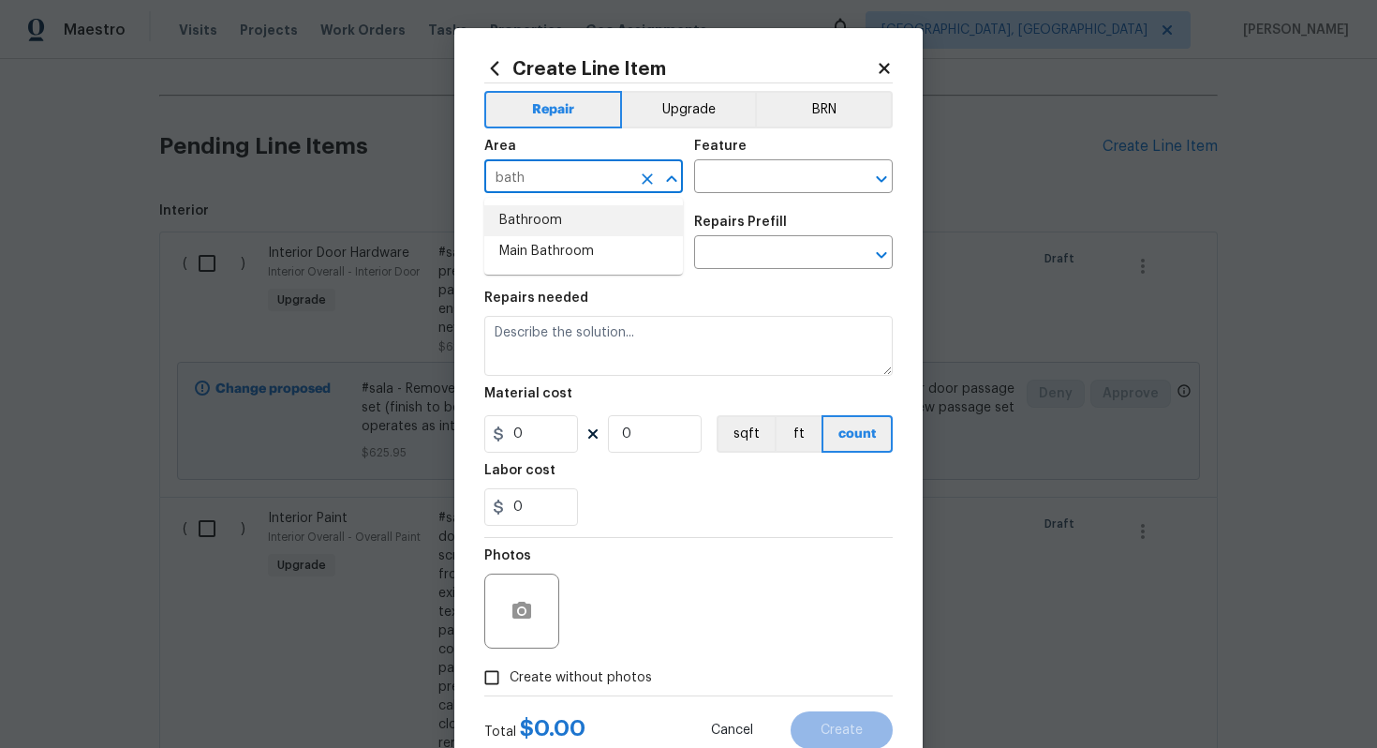
click at [536, 218] on li "Bathroom" at bounding box center [583, 220] width 199 height 31
type input "Bathroom"
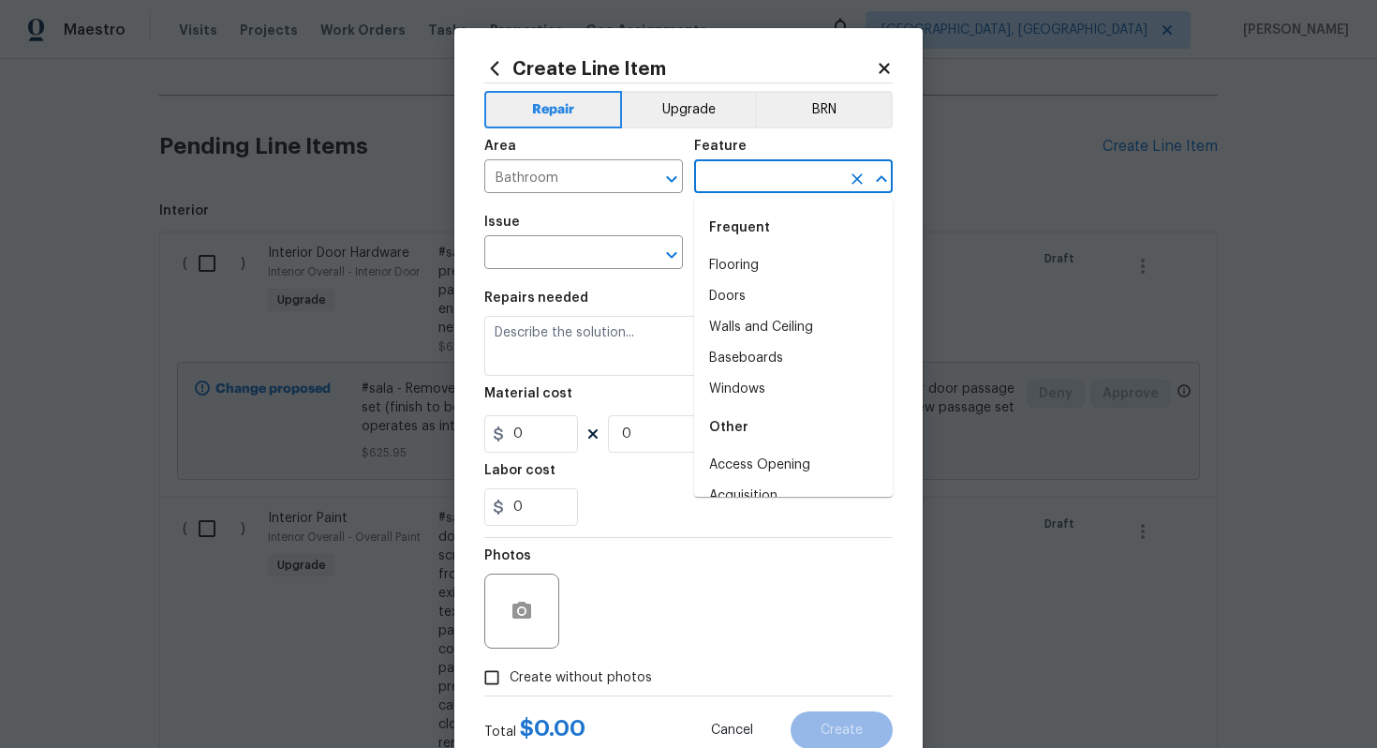
click at [743, 171] on input "text" at bounding box center [767, 178] width 146 height 29
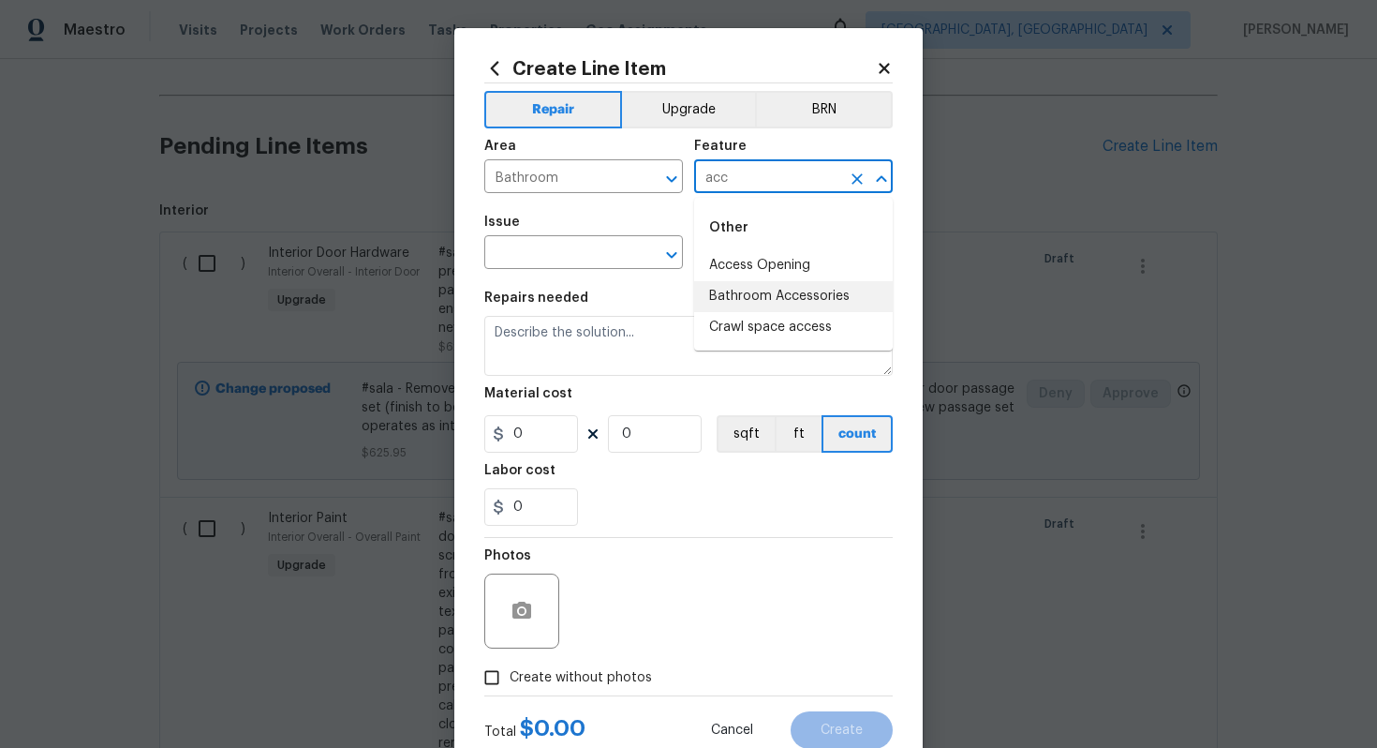
click at [784, 295] on li "Bathroom Accessories" at bounding box center [793, 296] width 199 height 31
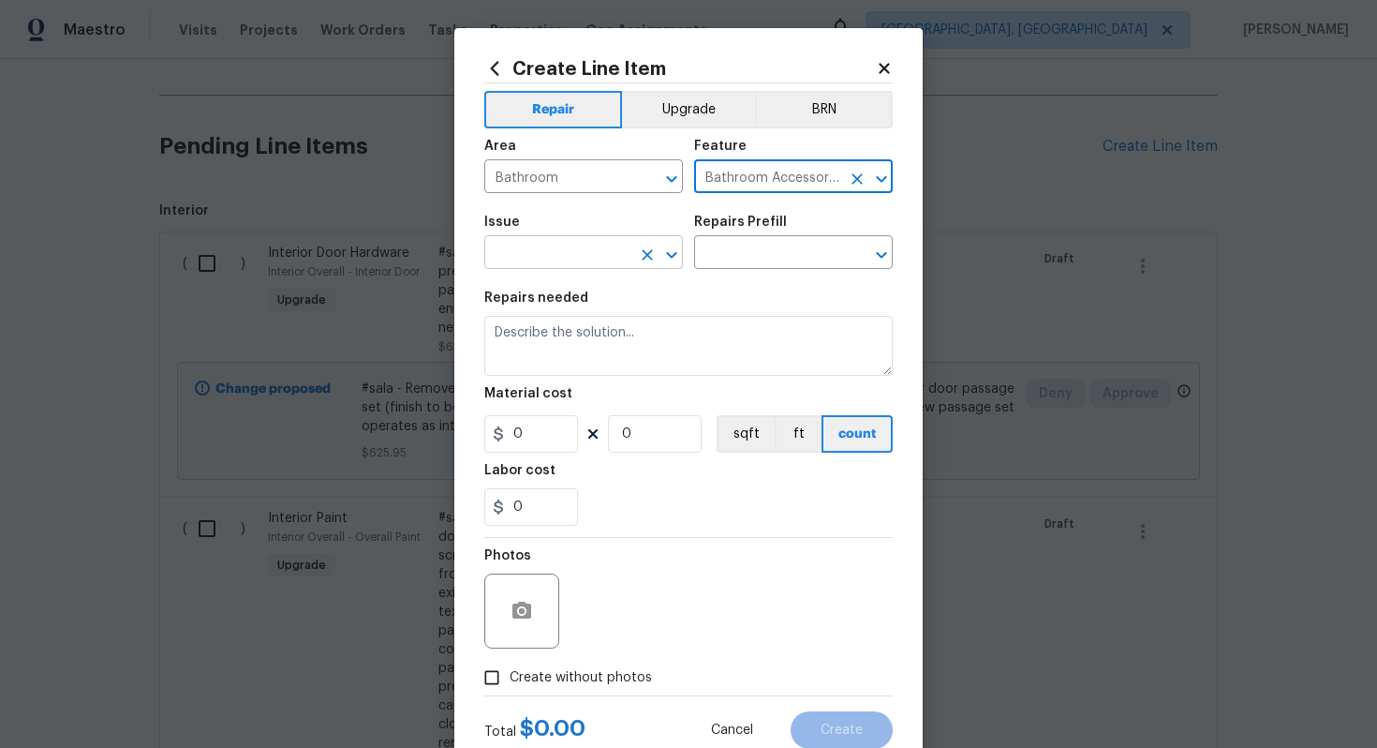
type input "Bathroom Accessories"
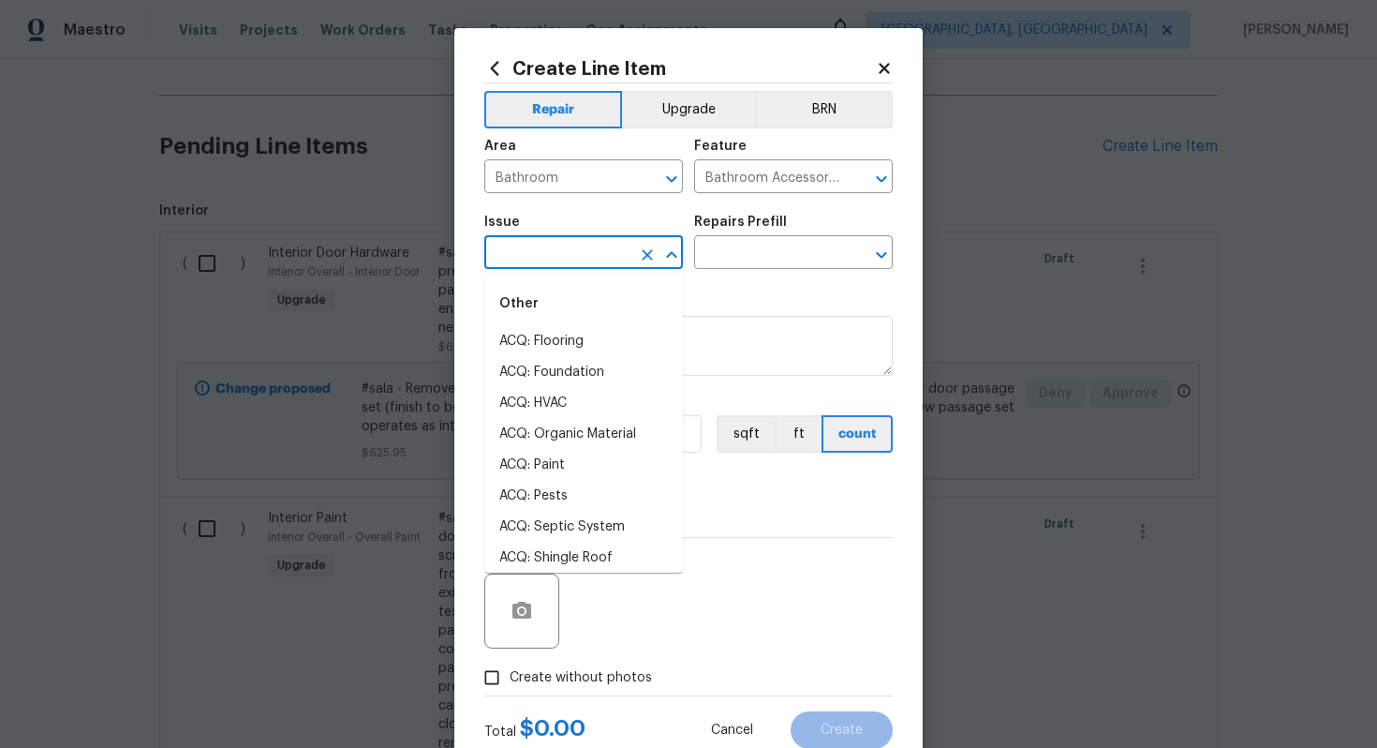
click at [565, 263] on input "text" at bounding box center [557, 254] width 146 height 29
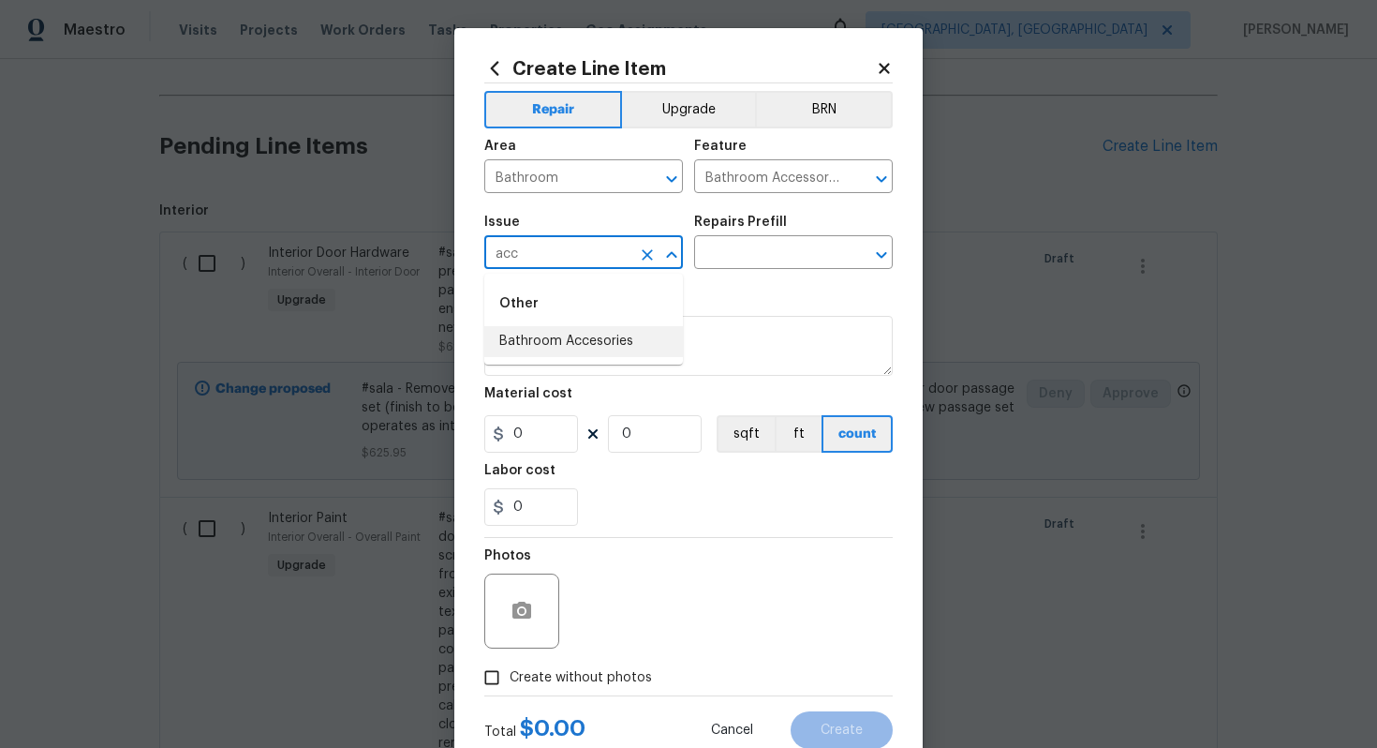
click at [606, 334] on li "Bathroom Accesories" at bounding box center [583, 341] width 199 height 31
type input "Bathroom Accesories"
click at [754, 244] on input "text" at bounding box center [767, 254] width 146 height 29
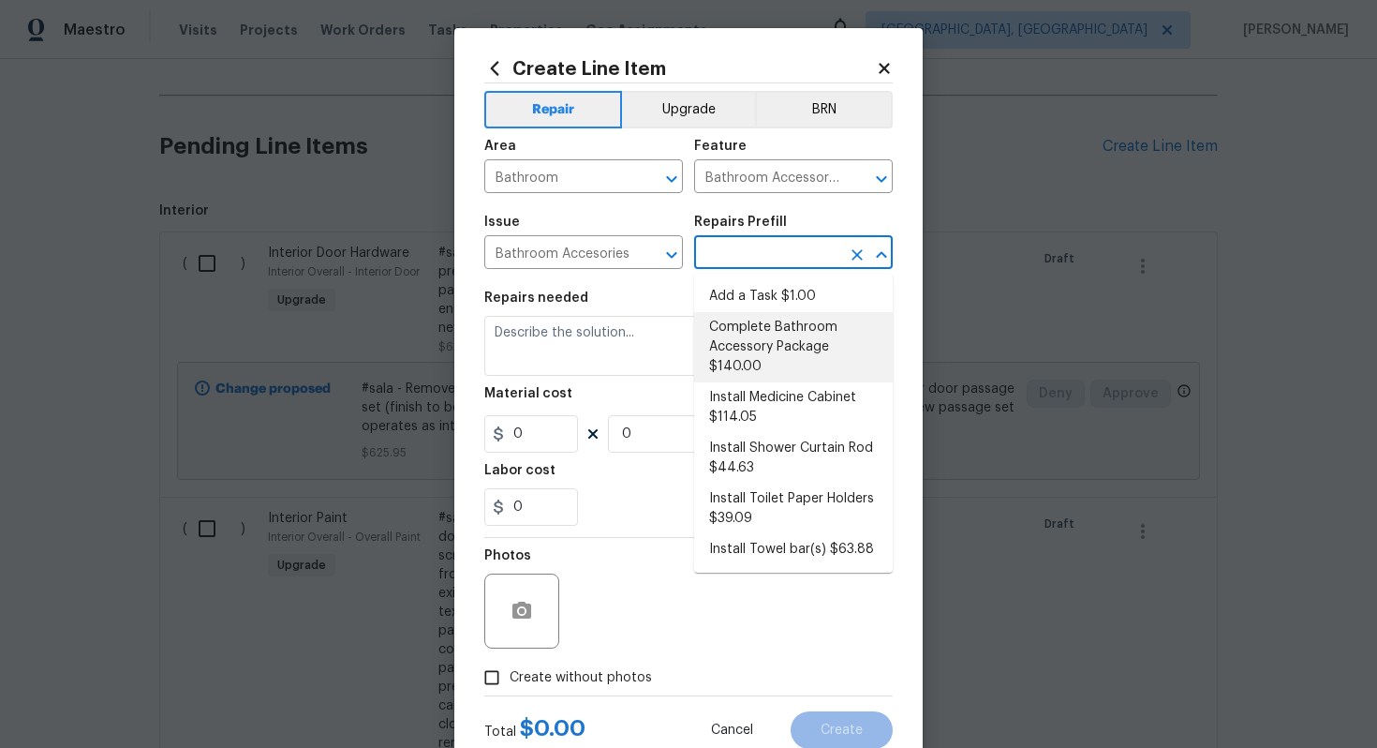
click at [783, 338] on li "Complete Bathroom Accessory Package $140.00" at bounding box center [793, 347] width 199 height 70
type input "Interior Trim"
type input "Complete Bathroom Accessory Package $140.00"
type textarea "Install a new TP holder, shower towel bar and vanity towel bar in the locations…"
type input "140"
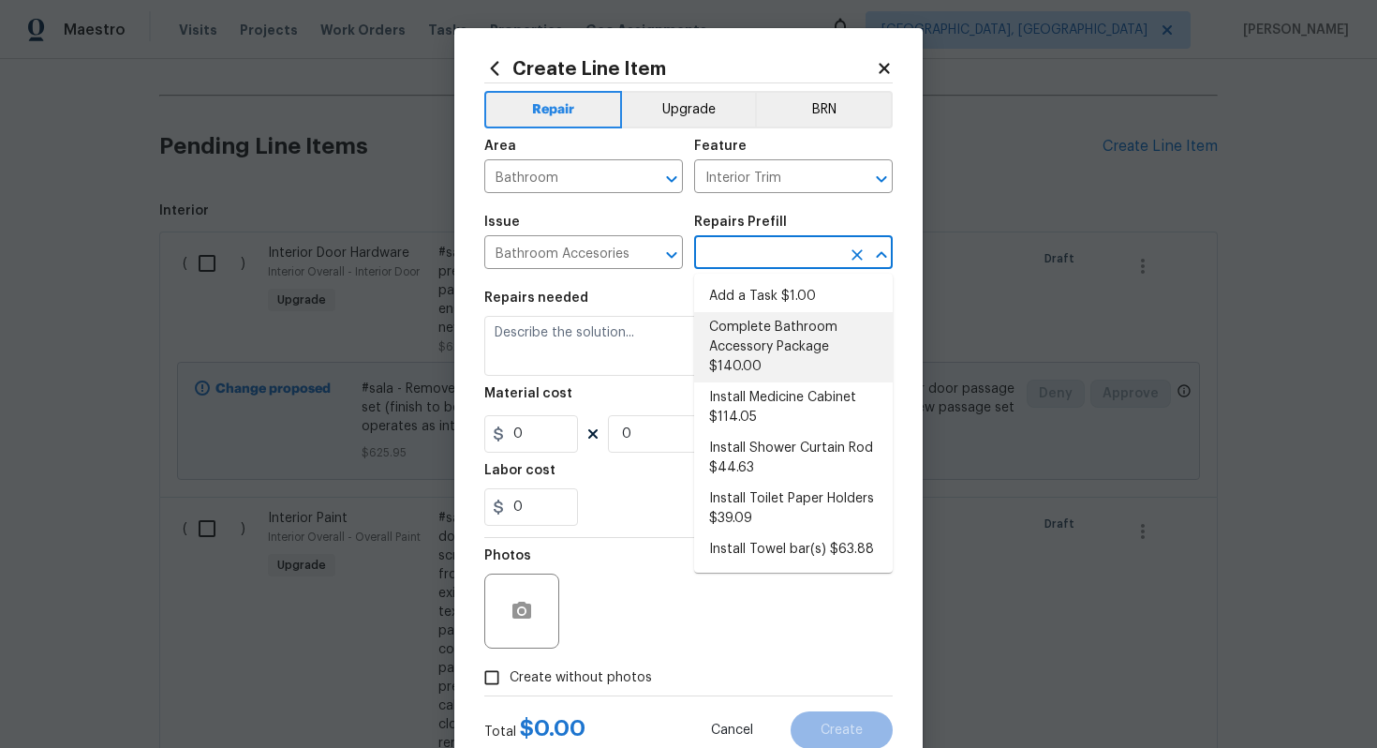
type input "1"
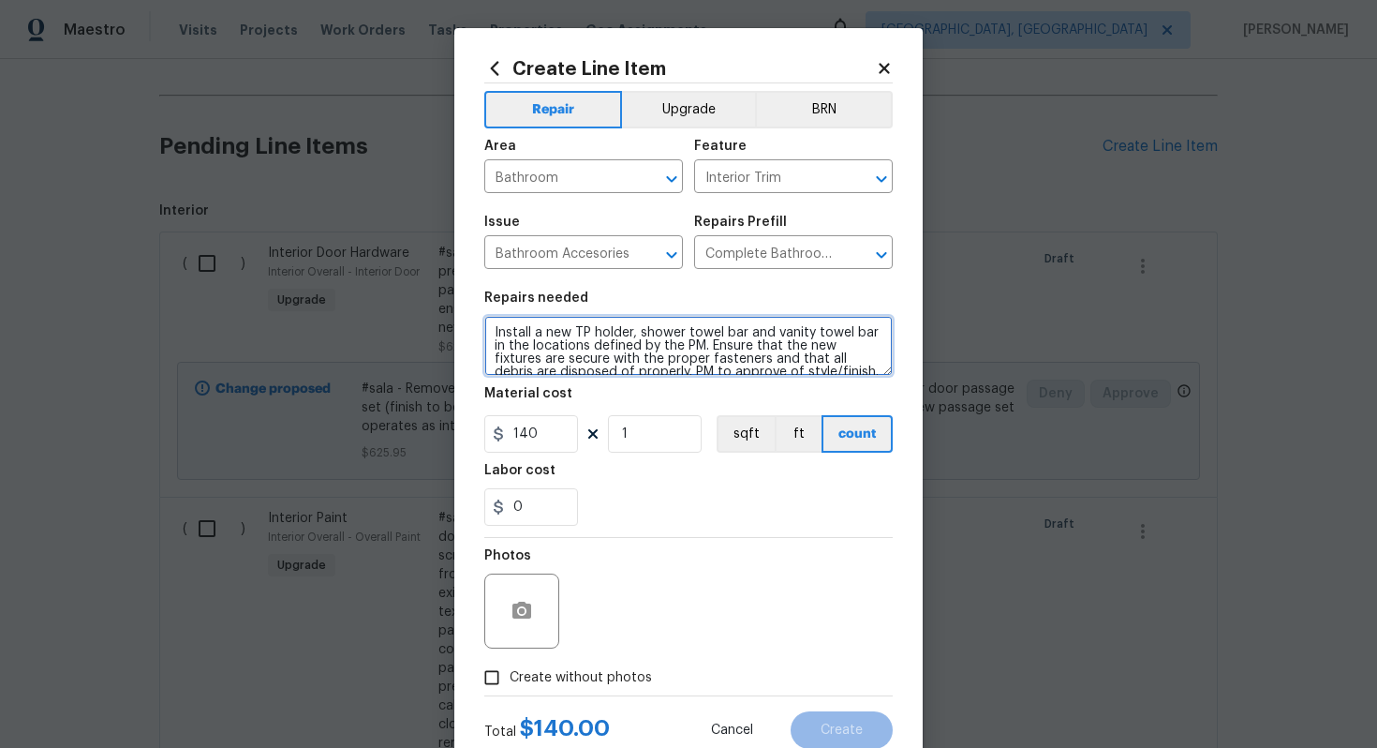
click at [485, 330] on textarea "Install a new TP holder, shower towel bar and vanity towel bar in the locations…" at bounding box center [688, 346] width 408 height 60
paste textarea "Replace bathroom accessories"
paste textarea "Basement bath"
type textarea "#sala - Basement bath - Install a new TP holder, shower towel bar and vanity to…"
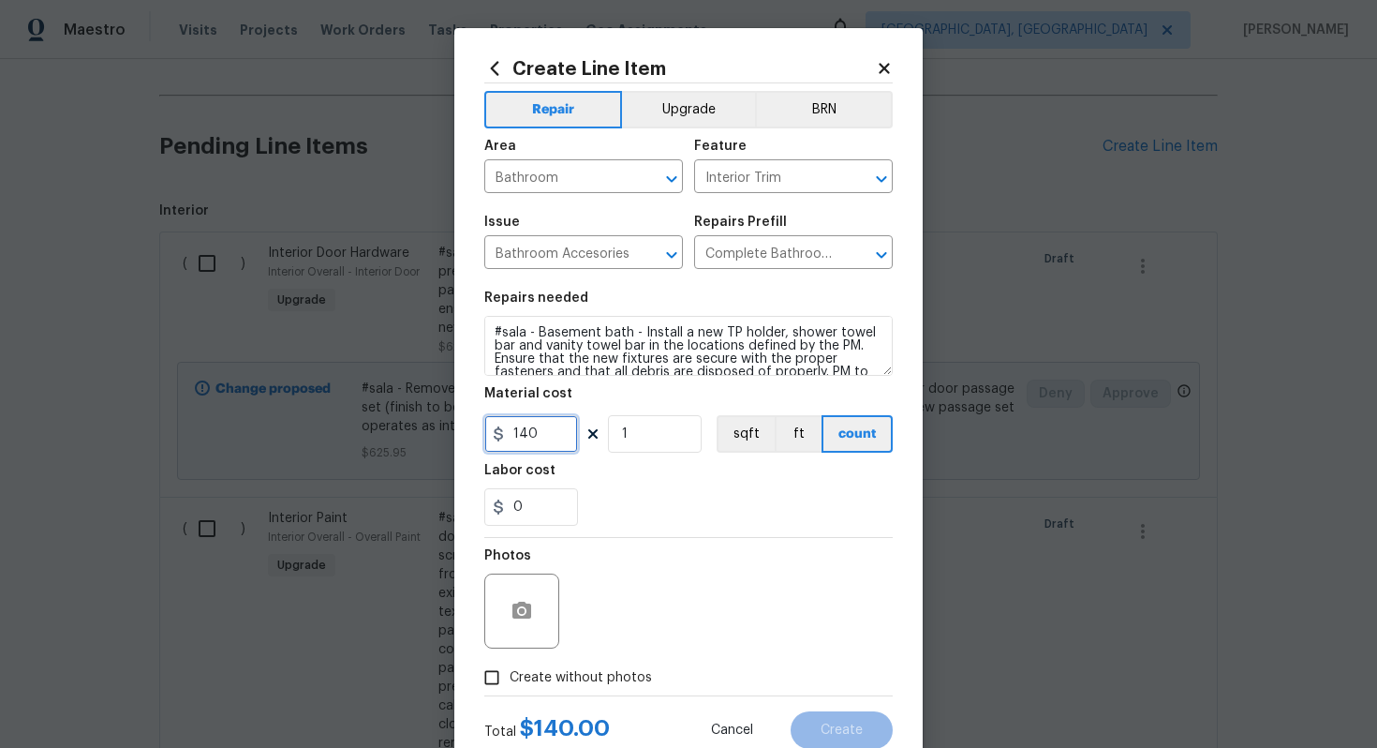
click at [537, 422] on input "140" at bounding box center [531, 433] width 94 height 37
type input "60"
click at [551, 680] on span "Create without photos" at bounding box center [581, 678] width 142 height 20
click at [510, 680] on input "Create without photos" at bounding box center [492, 678] width 36 height 36
checkbox input "true"
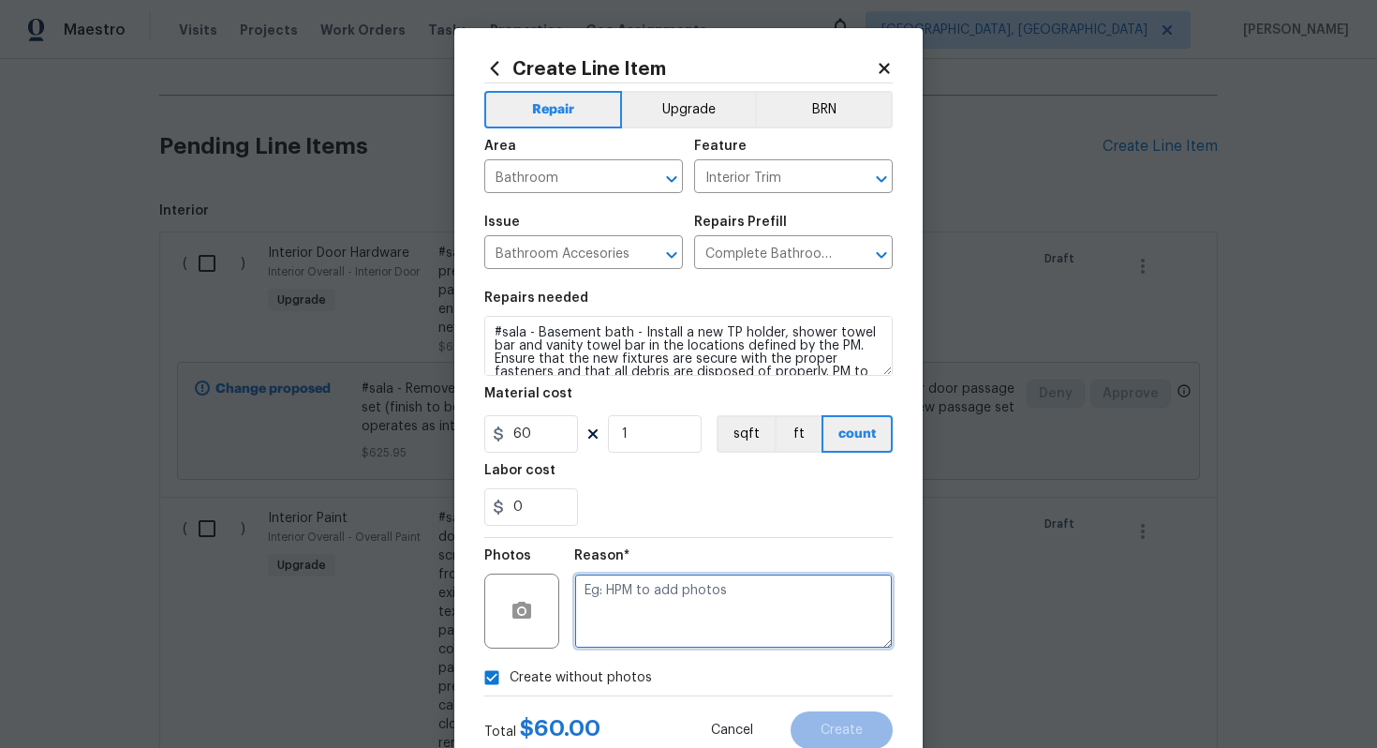
click at [671, 581] on textarea at bounding box center [733, 610] width 319 height 75
type textarea "n/a"
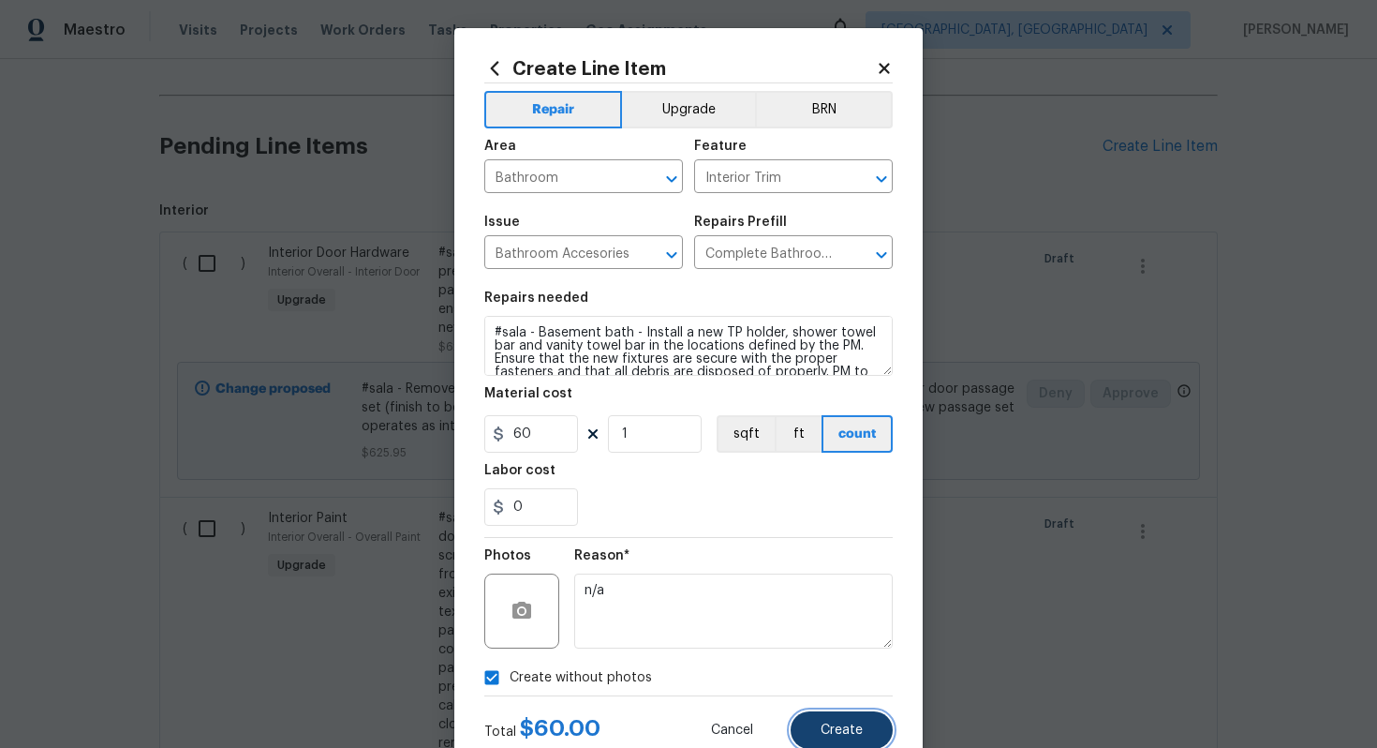
click at [863, 737] on button "Create" at bounding box center [842, 729] width 102 height 37
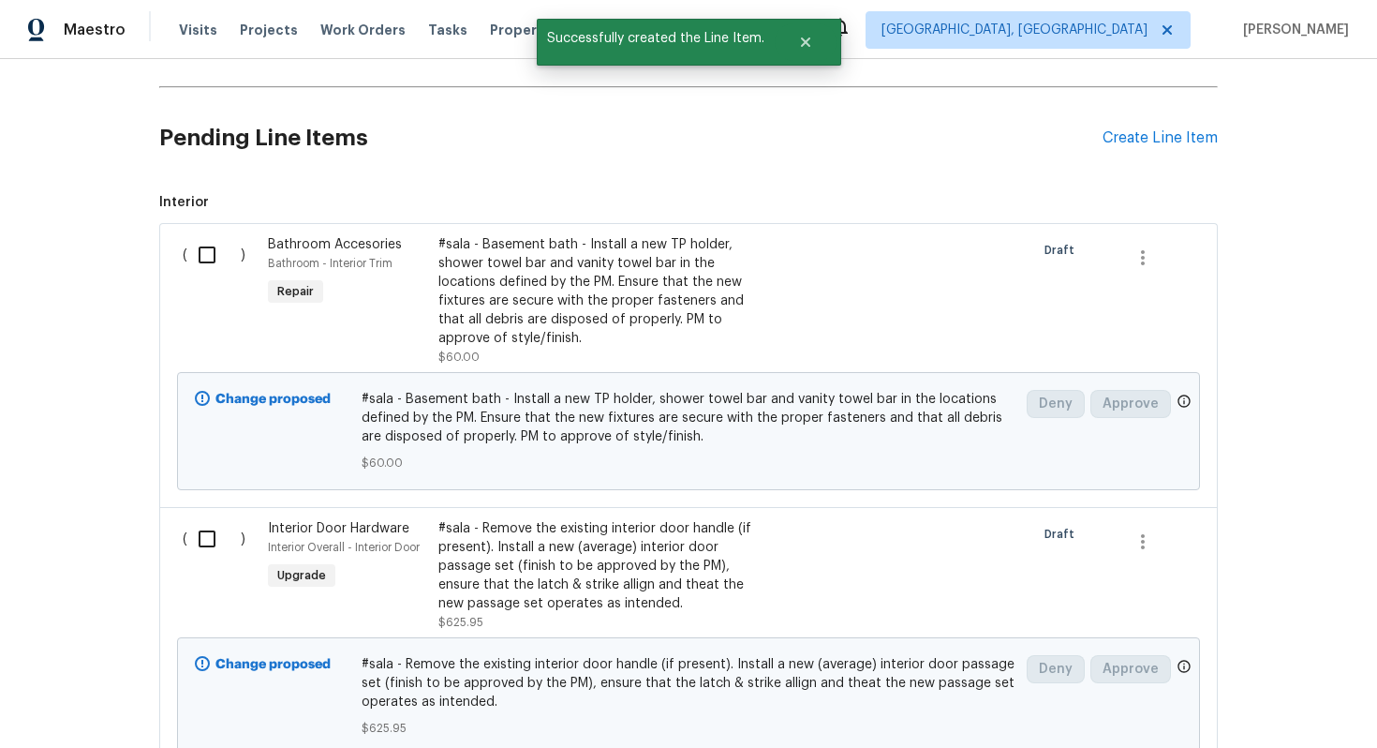
scroll to position [519, 0]
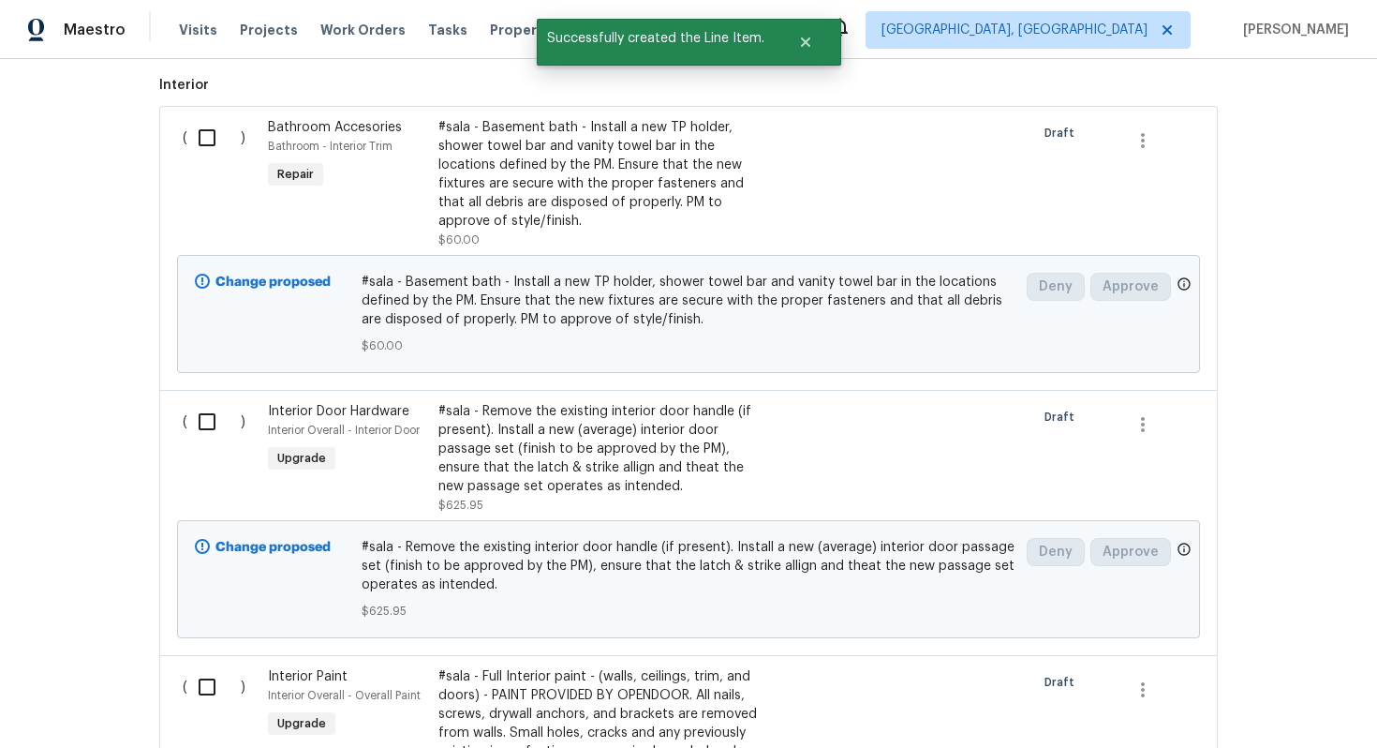
click at [297, 100] on span "Interior ( ) Bathroom Accesories Bathroom - Interior Trim Repair #sala - Baseme…" at bounding box center [688, 611] width 1059 height 1070
click at [293, 119] on div "Bathroom Accesories" at bounding box center [347, 127] width 159 height 19
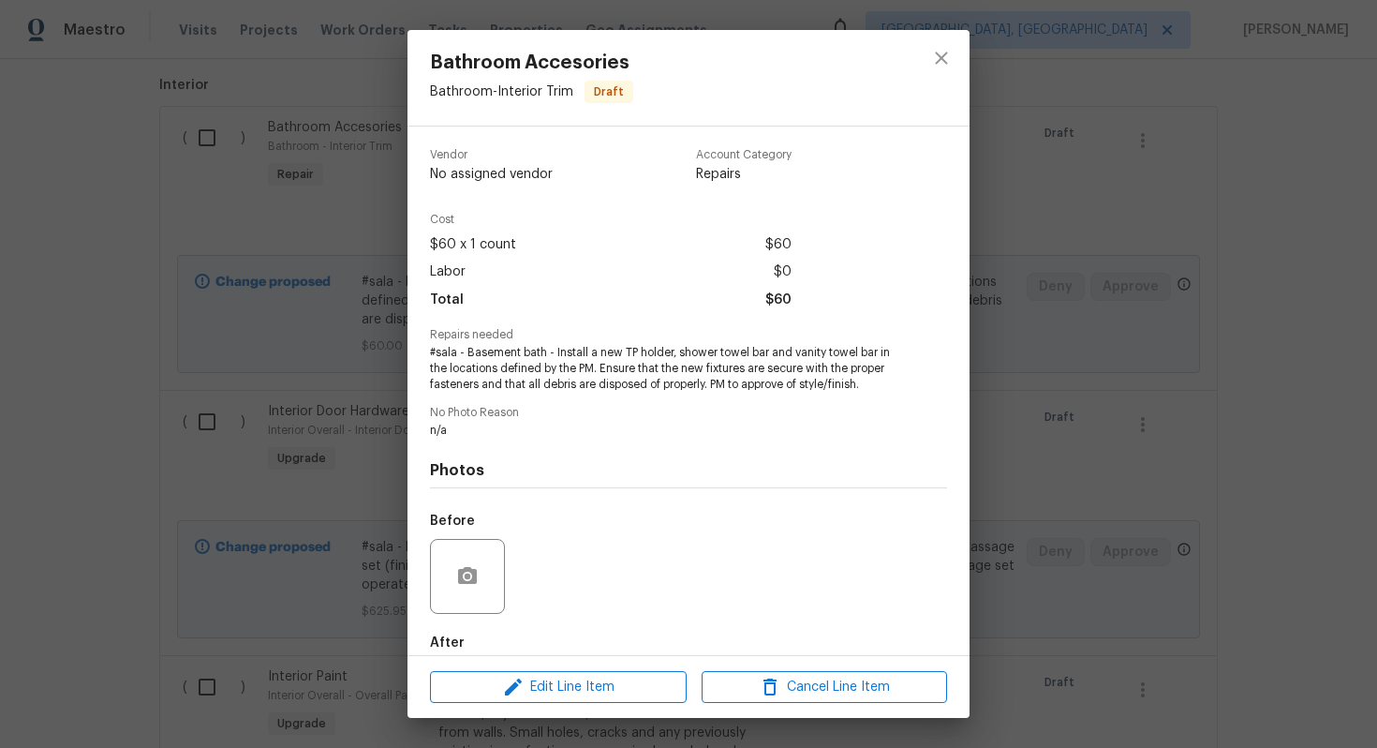
click at [576, 709] on div "Edit Line Item Cancel Line Item" at bounding box center [689, 687] width 562 height 63
click at [571, 694] on span "Edit Line Item" at bounding box center [558, 686] width 245 height 23
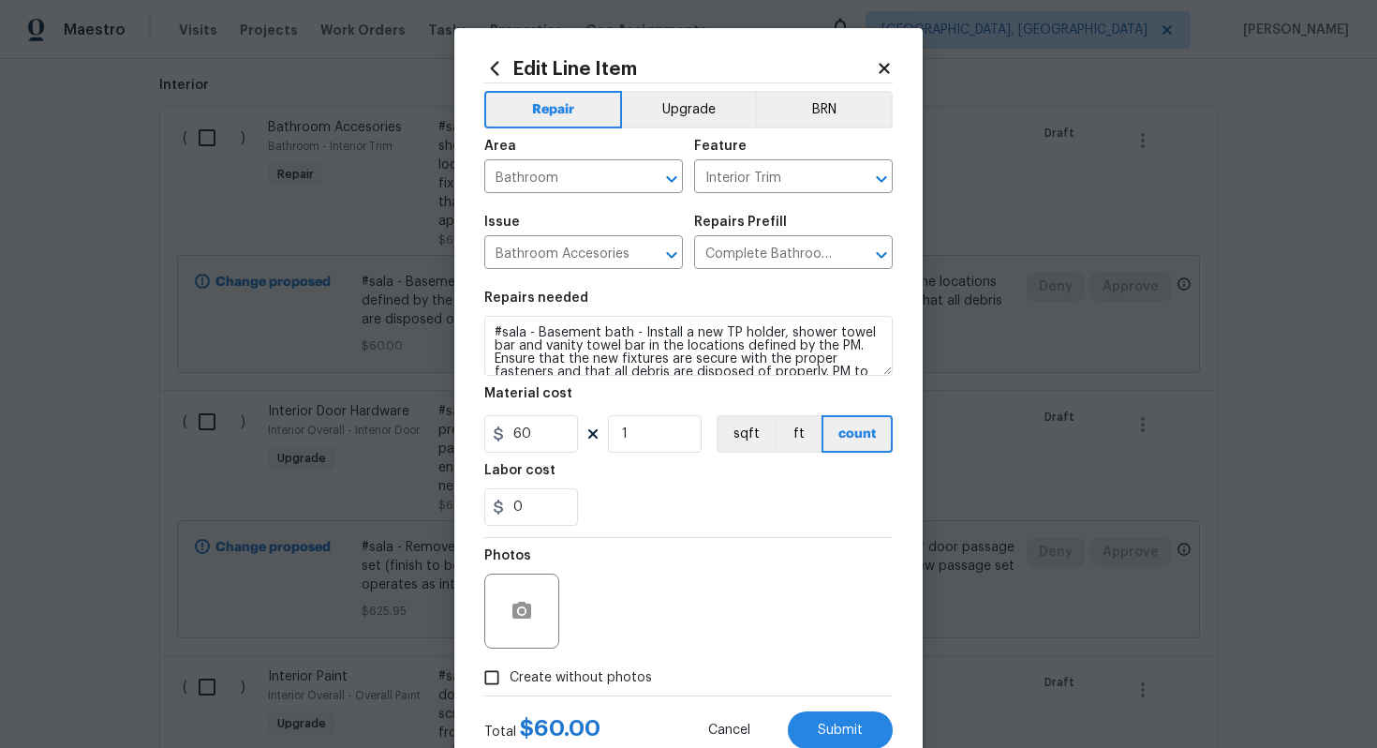
click at [676, 128] on span "Area Bathroom ​" at bounding box center [583, 166] width 199 height 76
click at [676, 107] on button "Upgrade" at bounding box center [689, 109] width 134 height 37
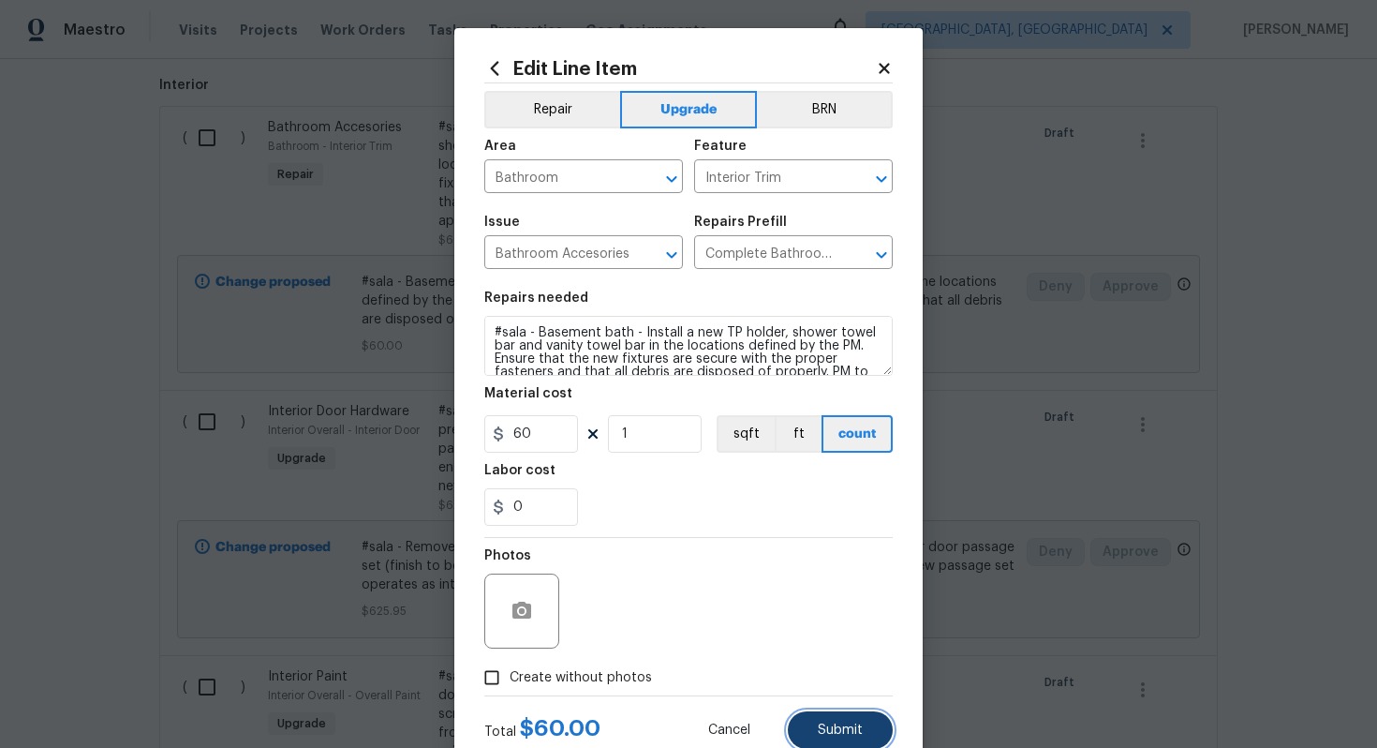
click at [854, 724] on span "Submit" at bounding box center [840, 730] width 45 height 14
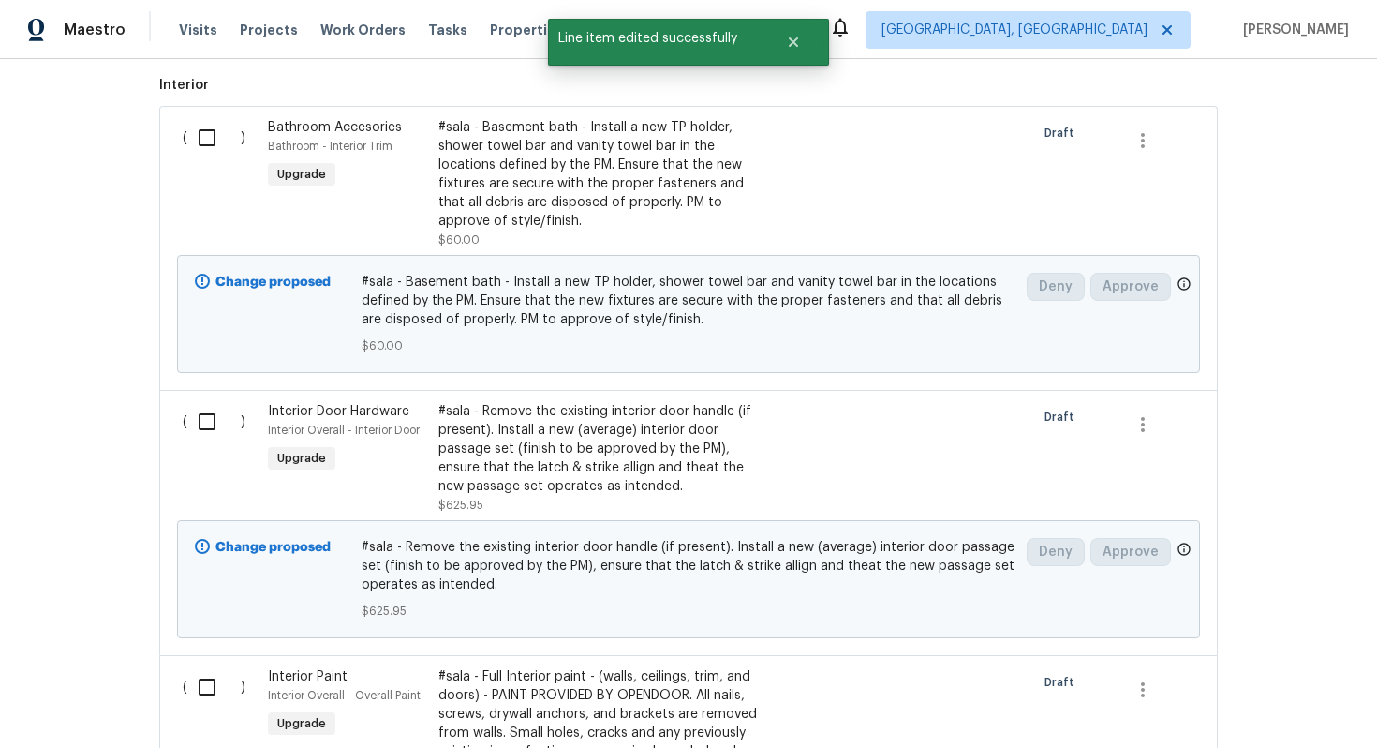
scroll to position [0, 0]
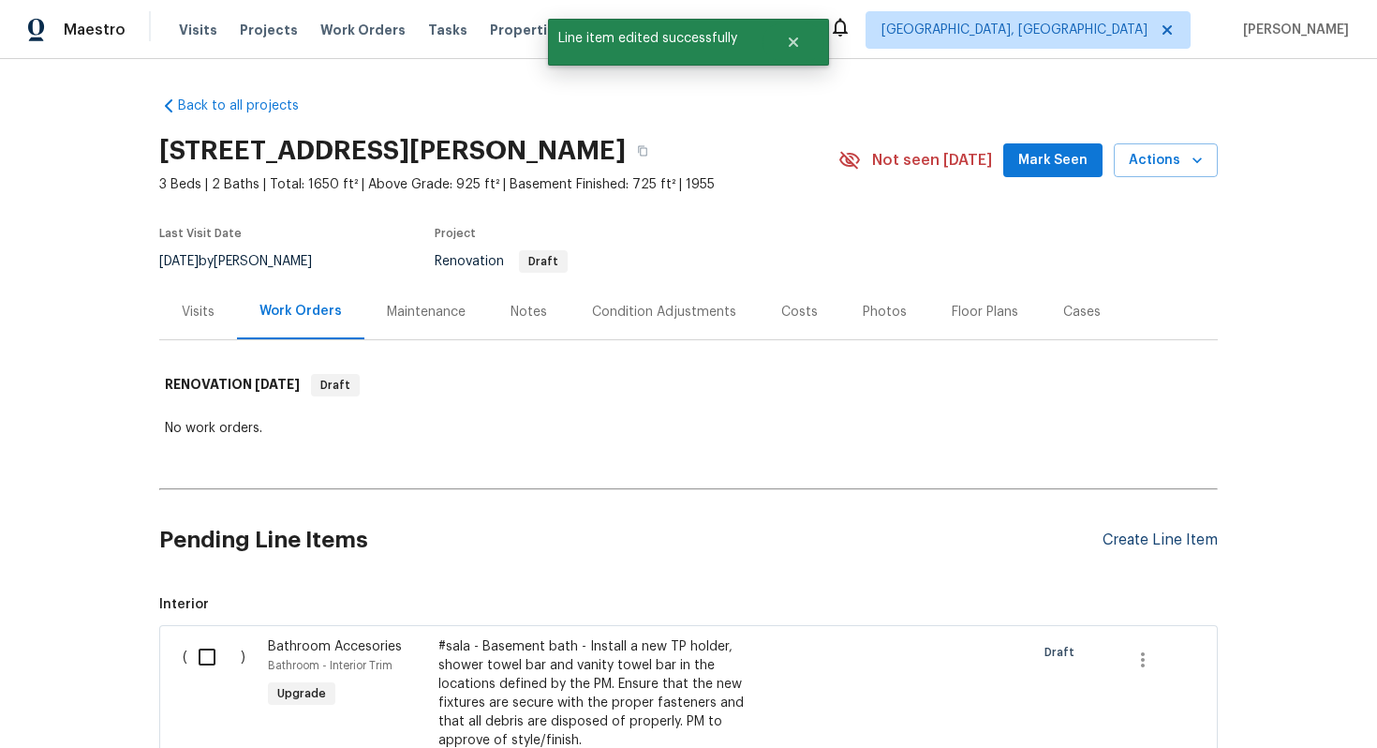
click at [1135, 532] on div "Create Line Item" at bounding box center [1160, 540] width 115 height 18
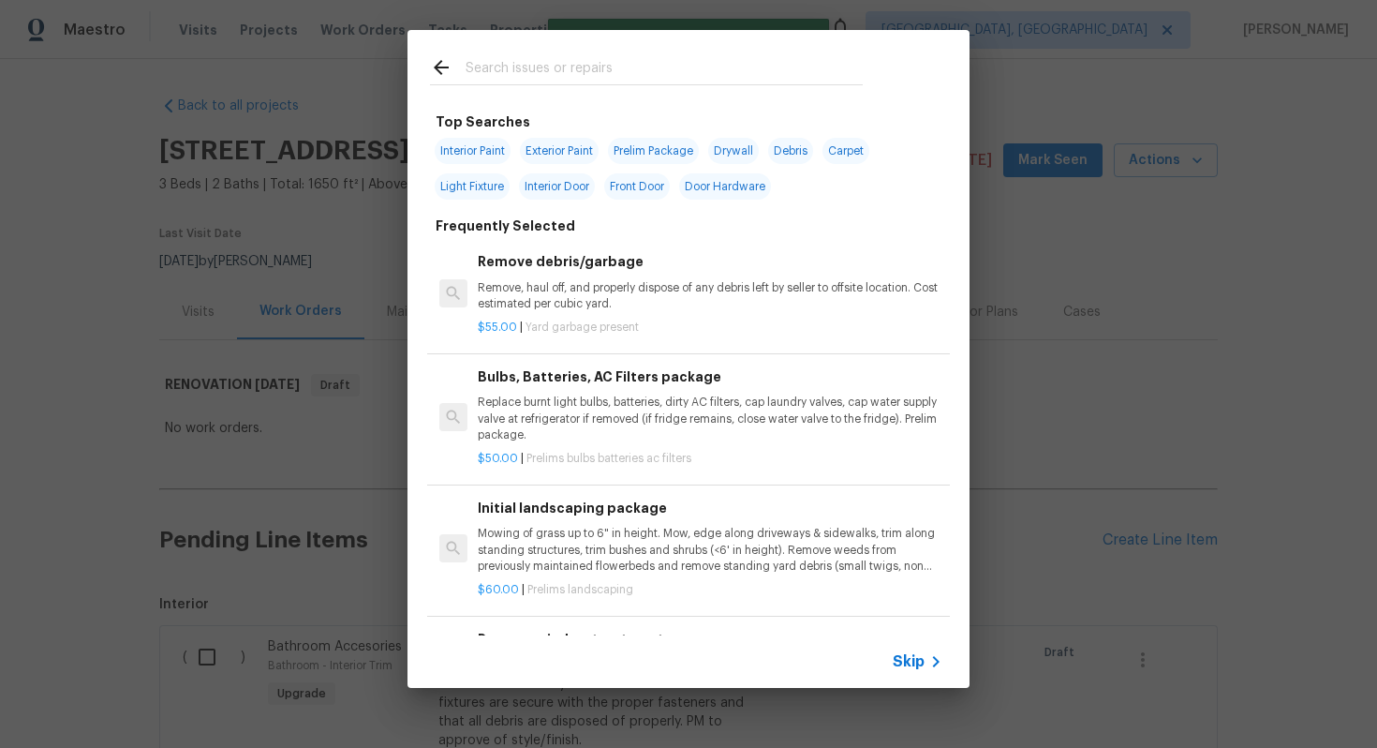
click at [918, 651] on div "Skip" at bounding box center [920, 661] width 54 height 22
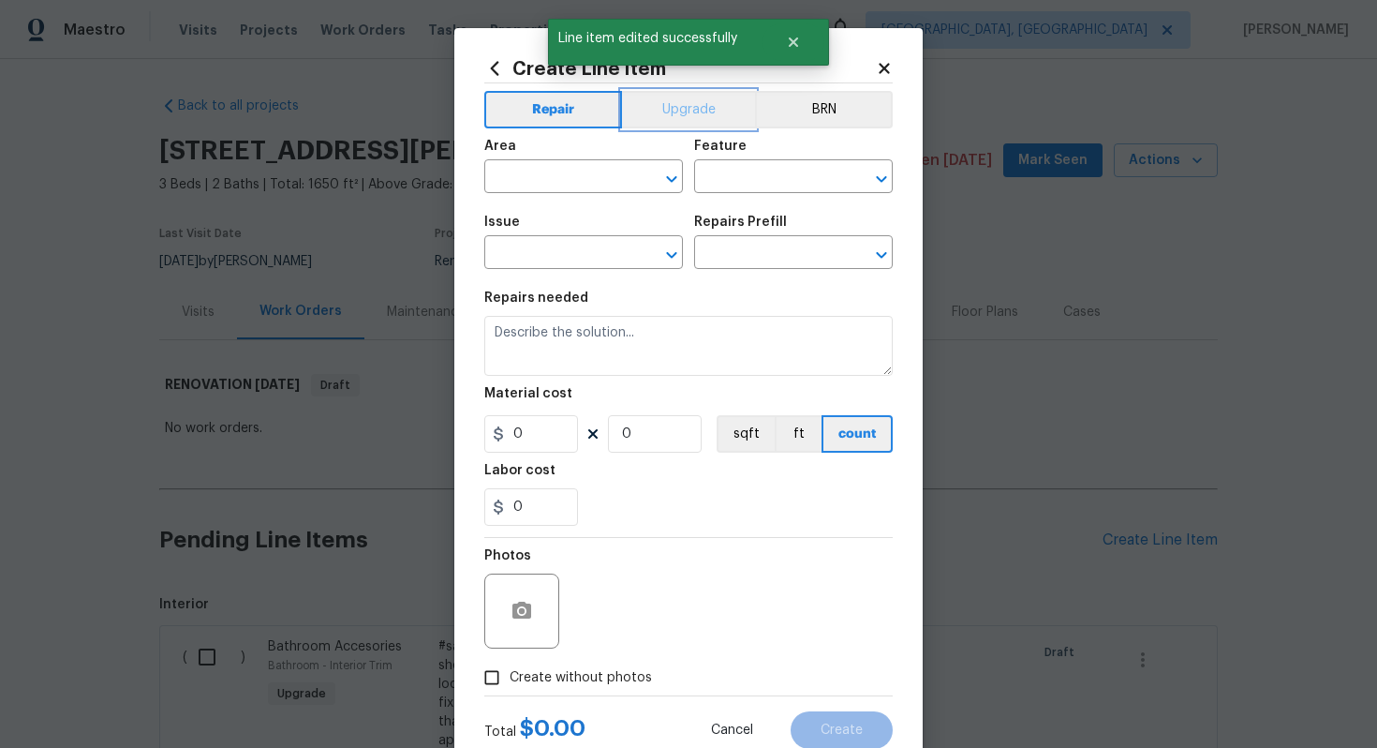
click at [687, 106] on button "Upgrade" at bounding box center [689, 109] width 134 height 37
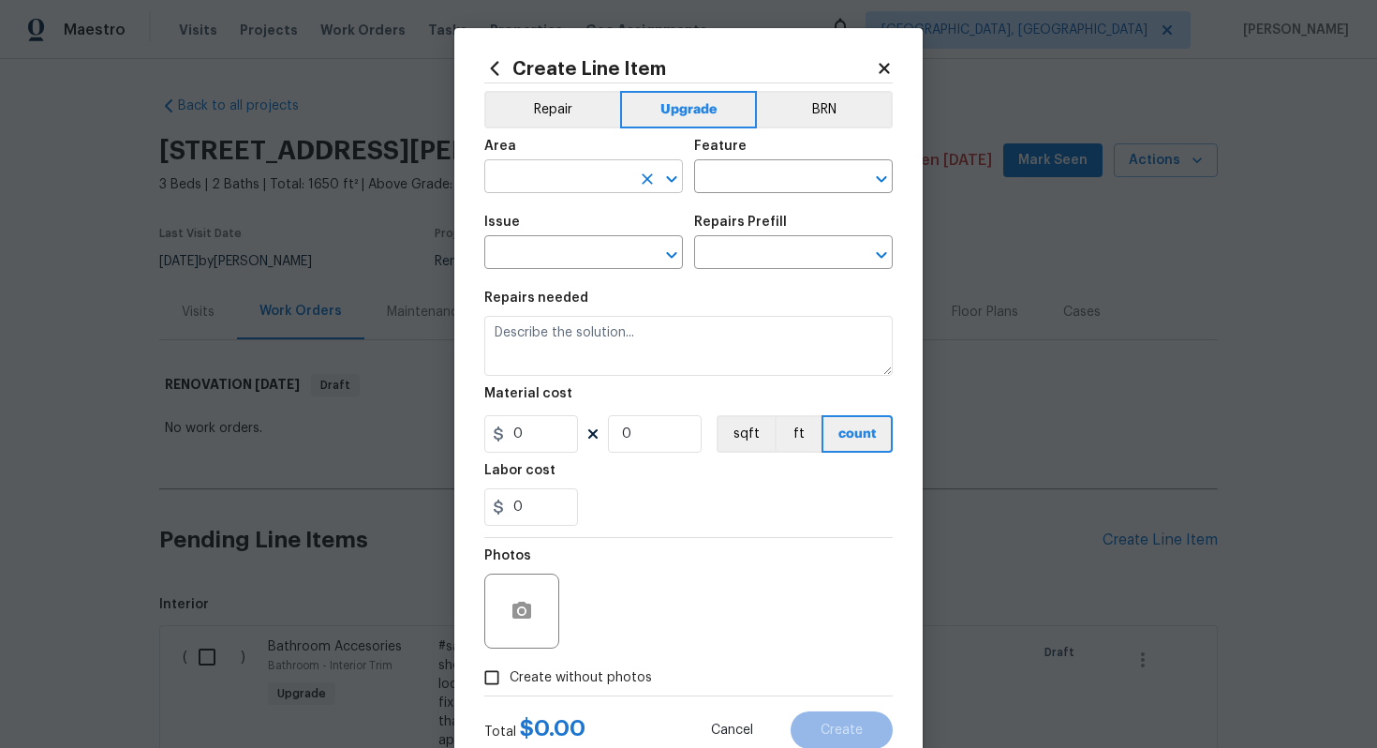
click at [547, 174] on input "text" at bounding box center [557, 178] width 146 height 29
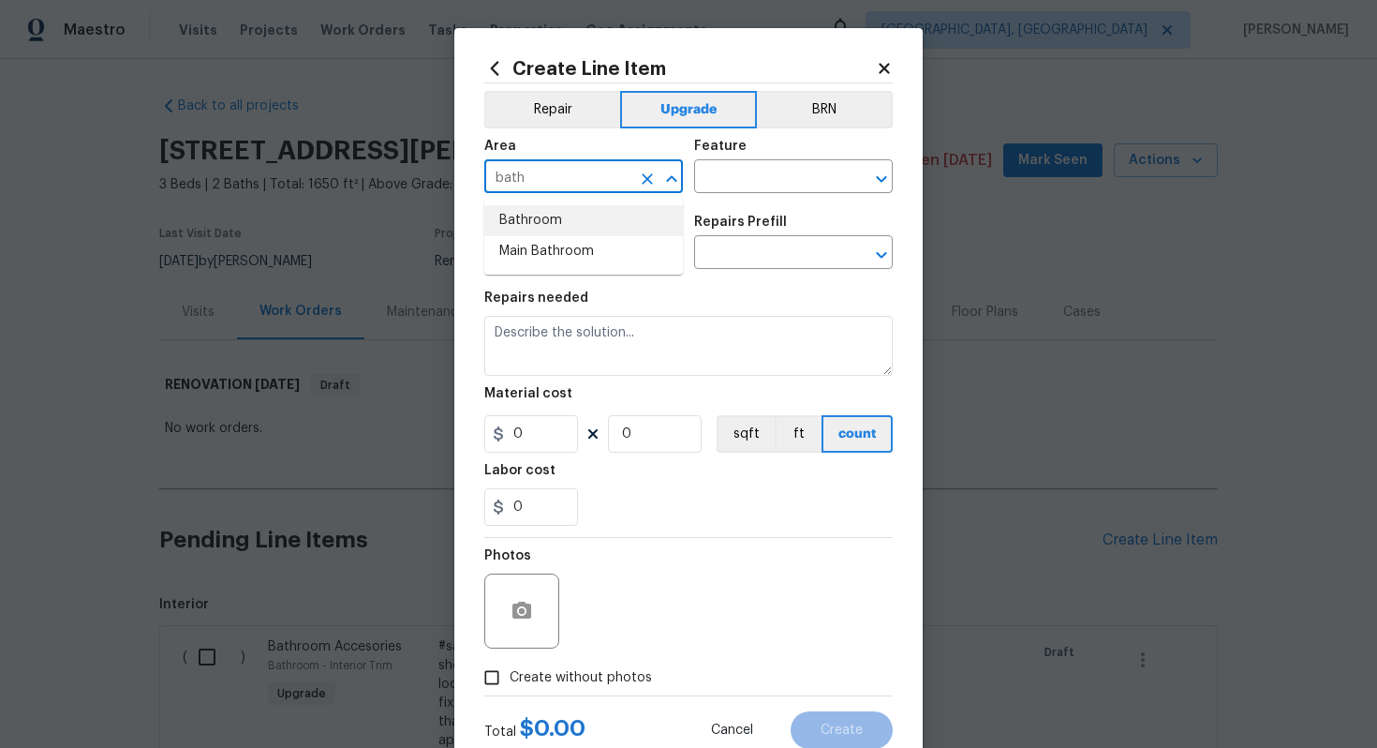
click at [542, 217] on li "Bathroom" at bounding box center [583, 220] width 199 height 31
type input "Bathroom"
click at [816, 180] on input "text" at bounding box center [767, 178] width 146 height 29
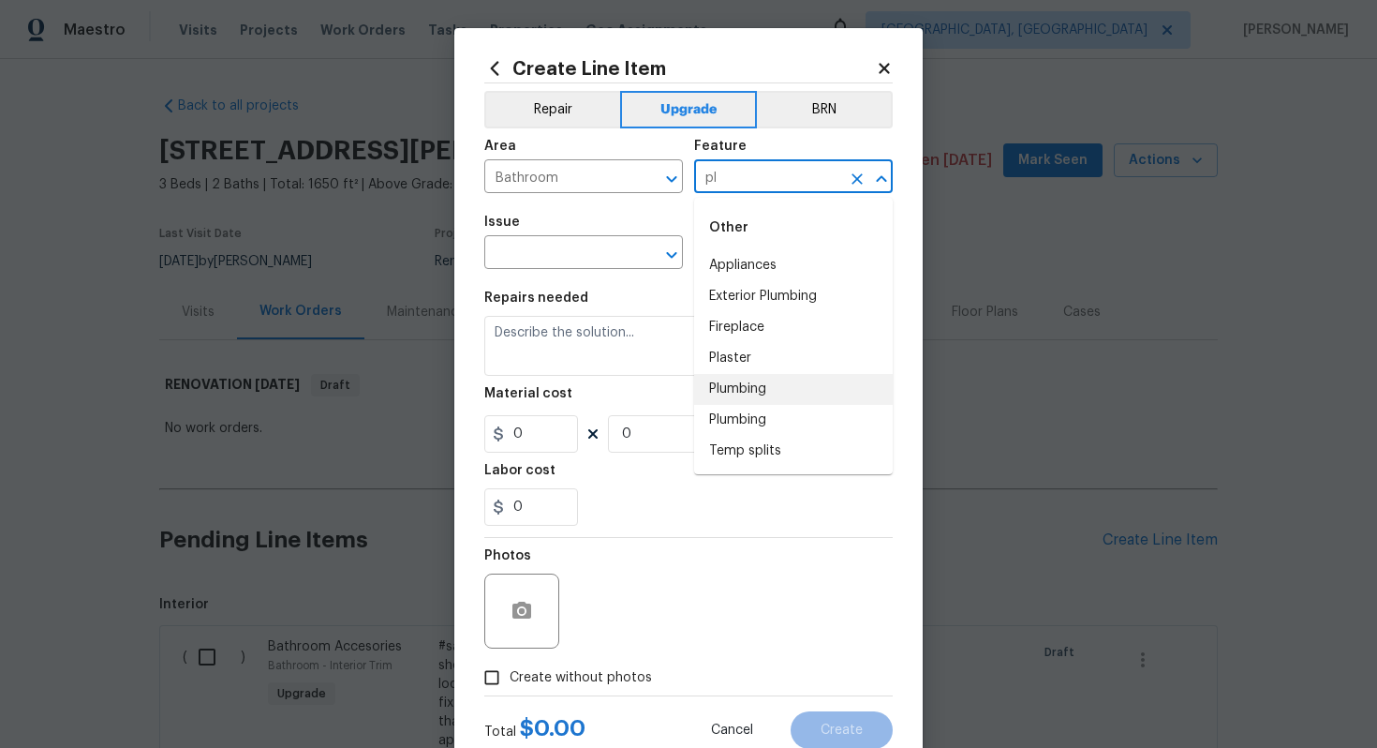
click at [791, 380] on li "Plumbing" at bounding box center [793, 389] width 199 height 31
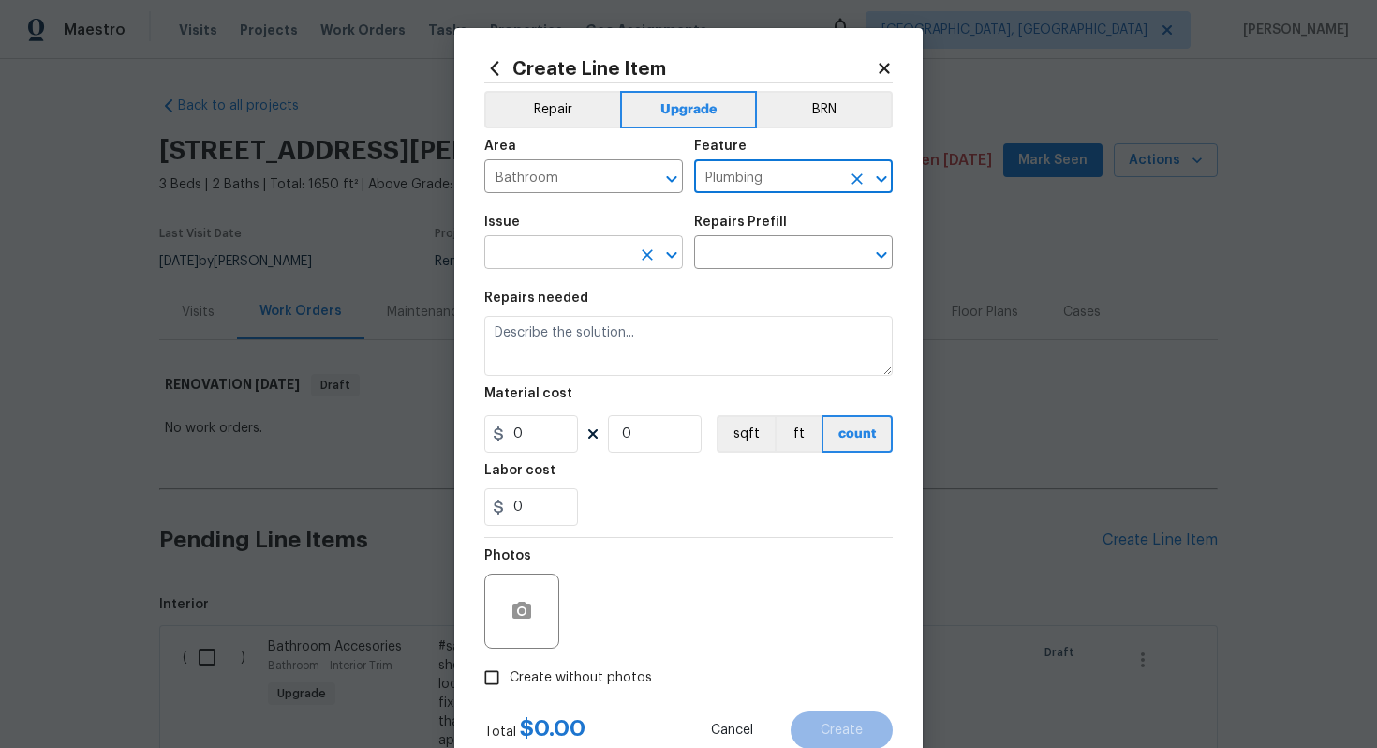
type input "Plumbing"
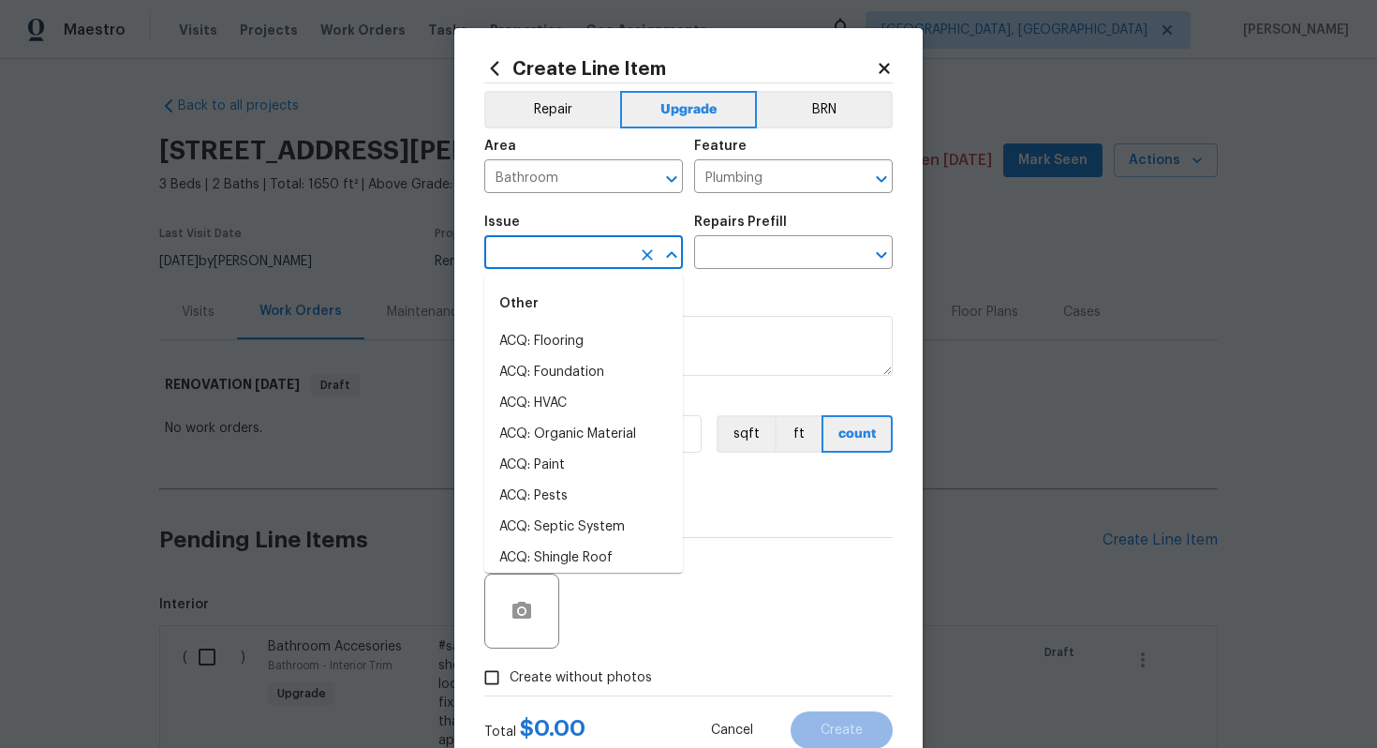
click at [543, 255] on input "text" at bounding box center [557, 254] width 146 height 29
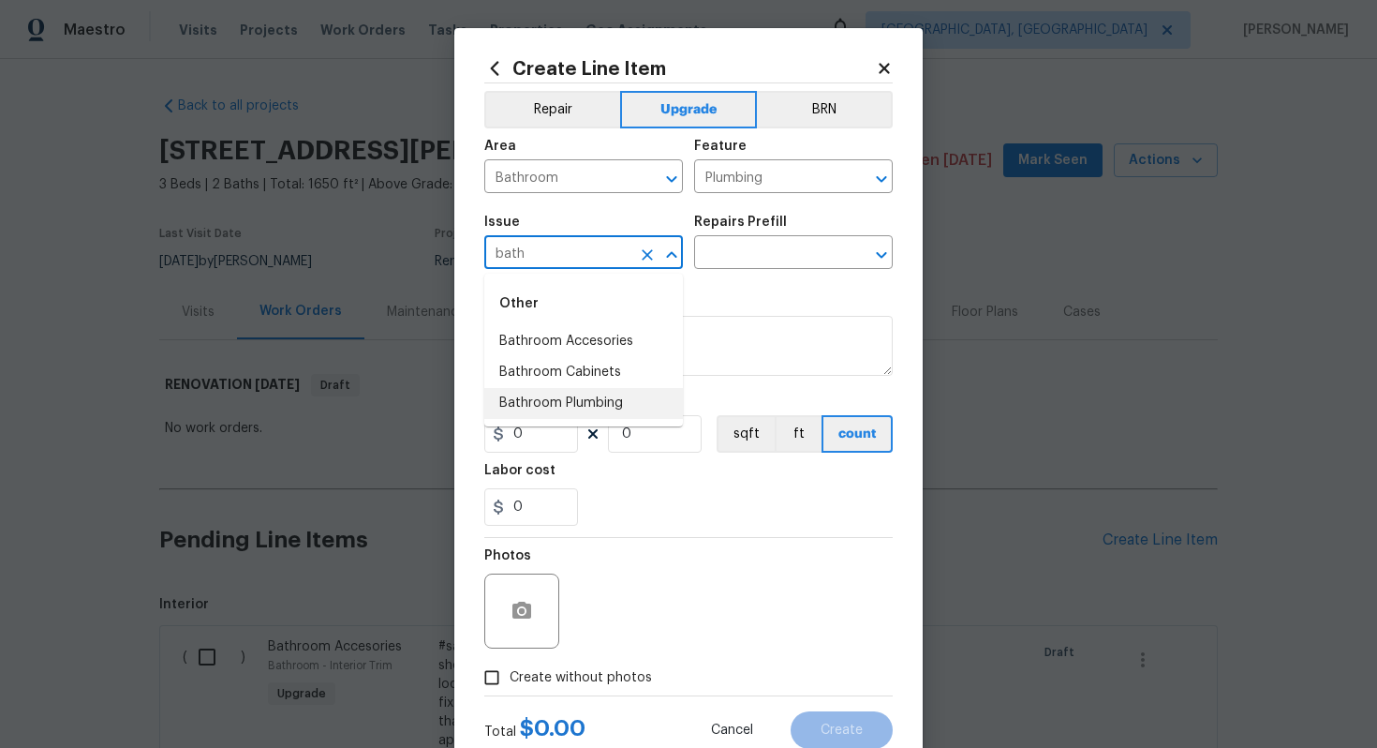
click at [582, 411] on li "Bathroom Plumbing" at bounding box center [583, 403] width 199 height 31
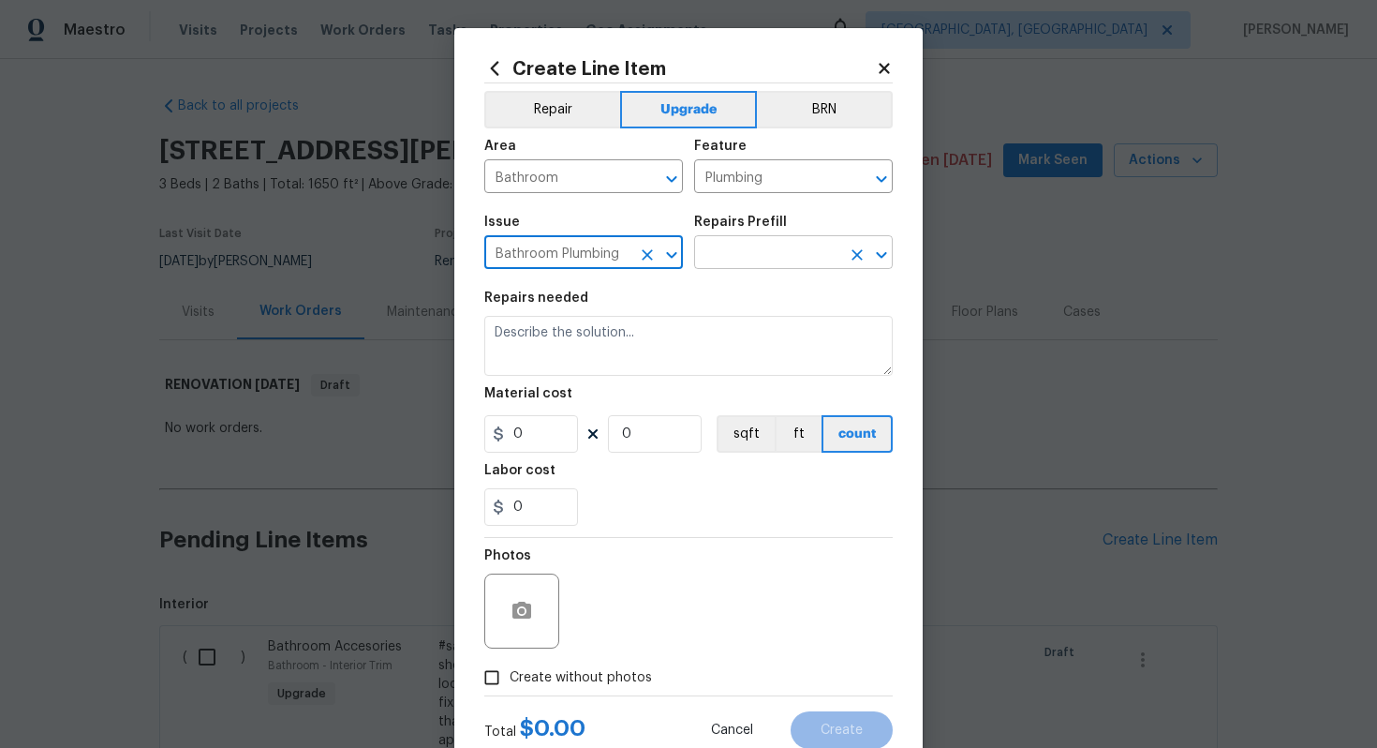
type input "Bathroom Plumbing"
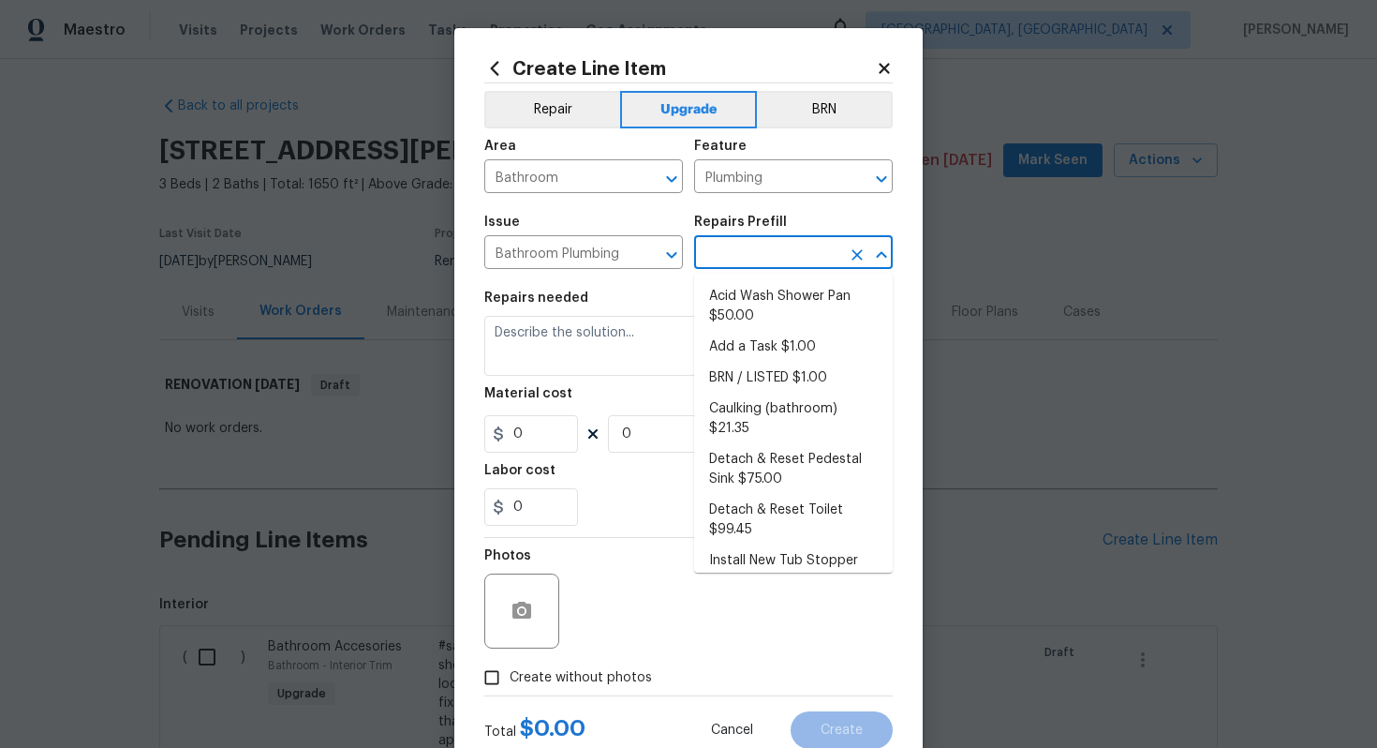
click at [758, 250] on input "text" at bounding box center [767, 254] width 146 height 29
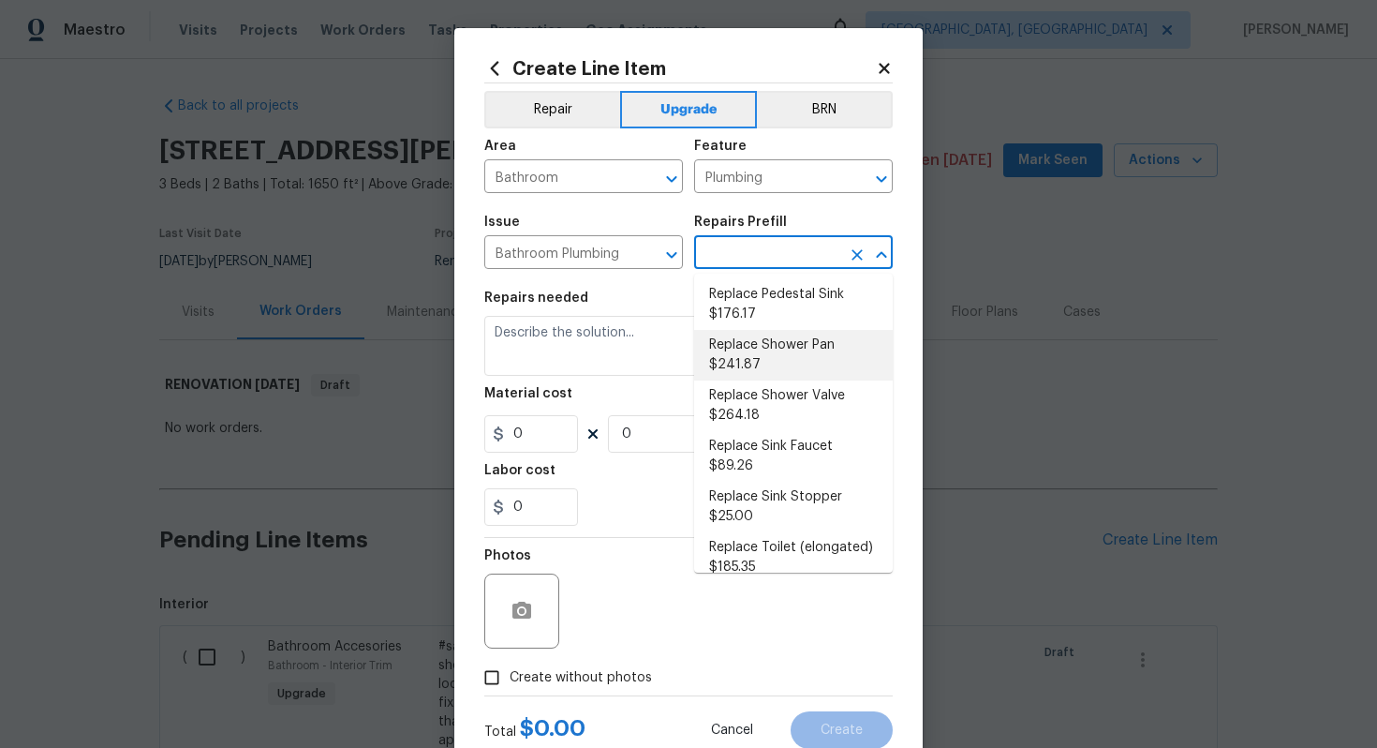
scroll to position [735, 0]
click at [769, 433] on li "Replace Sink Faucet $89.26" at bounding box center [793, 453] width 199 height 51
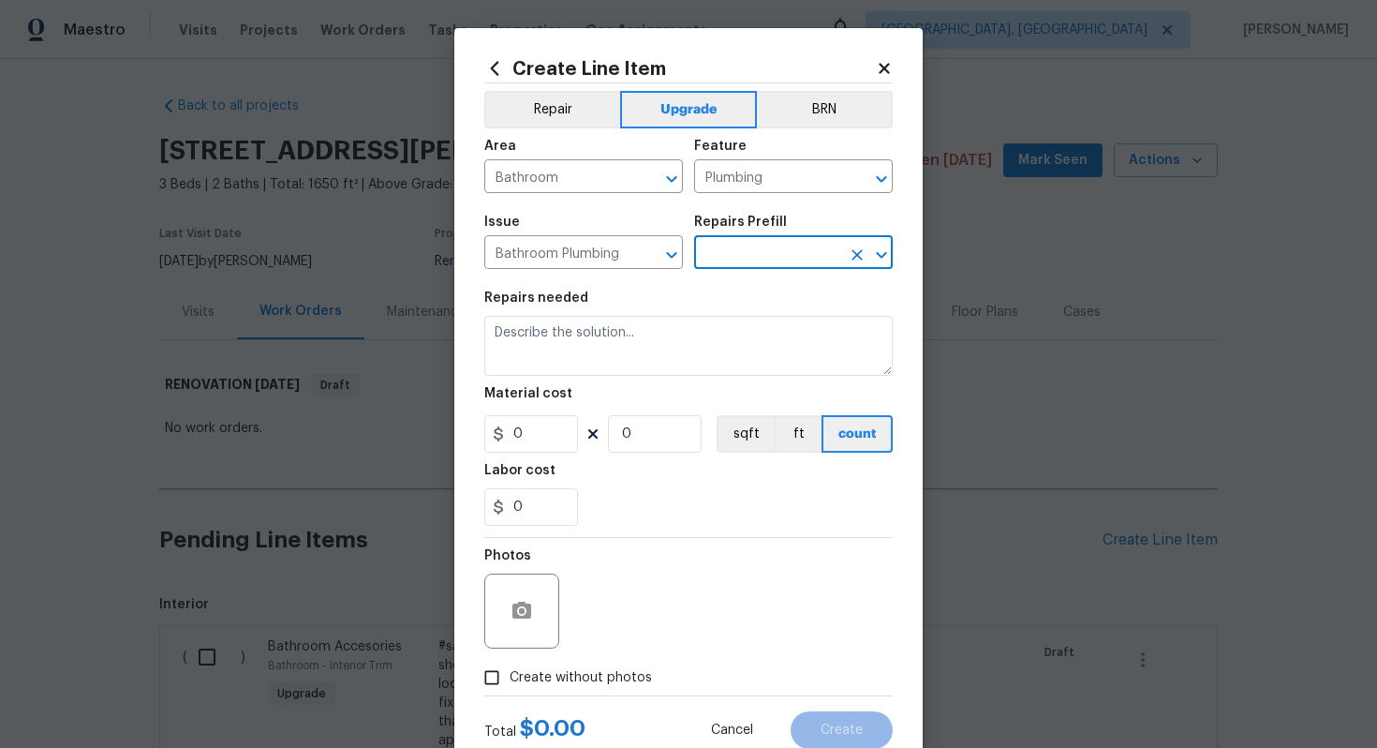
type input "Replace Sink Faucet $89.26"
type textarea "Remove and replace the existing sink faucet with new (PM to approve finish). En…"
type input "89.26"
type input "1"
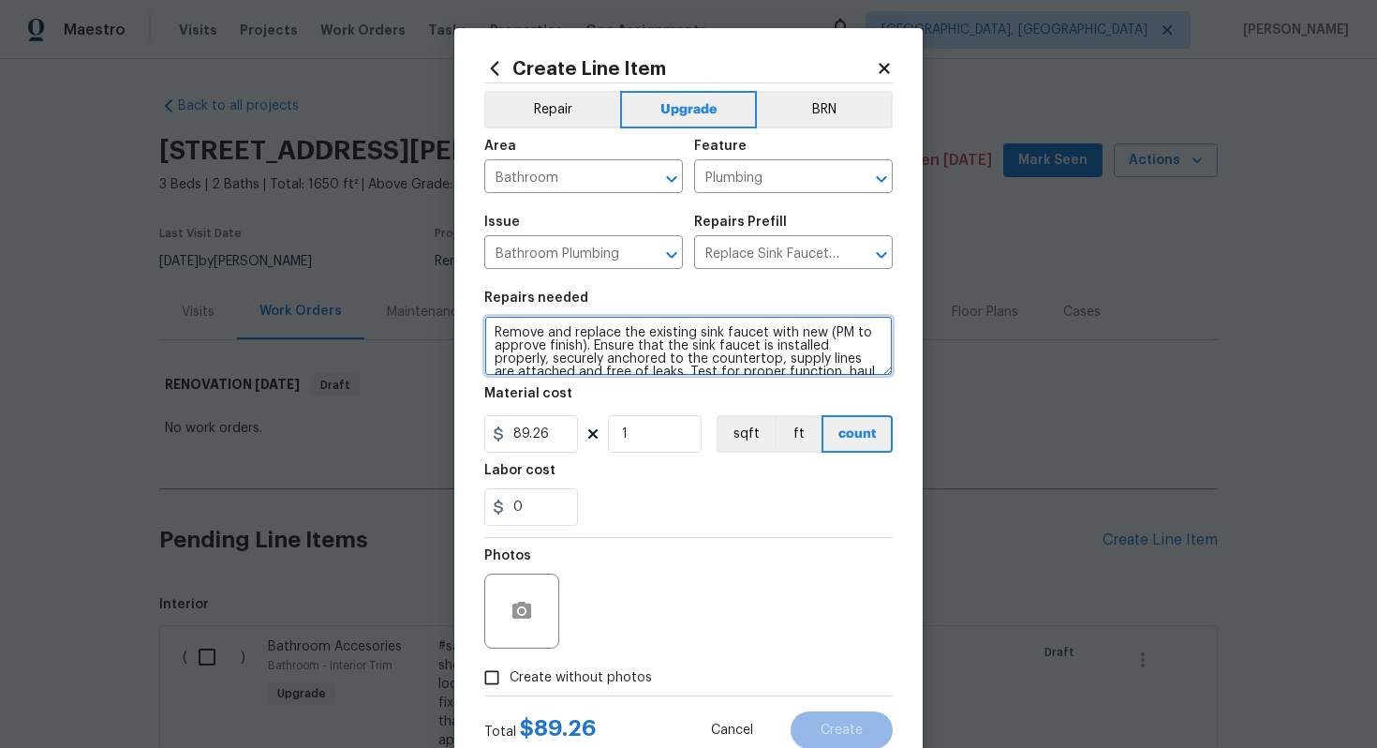
click at [489, 332] on textarea "Remove and replace the existing sink faucet with new (PM to approve finish). En…" at bounding box center [688, 346] width 408 height 60
paste textarea "Basement bath"
type textarea "#sala - Basement bath - Remove and replace the existing sink faucet with new (P…"
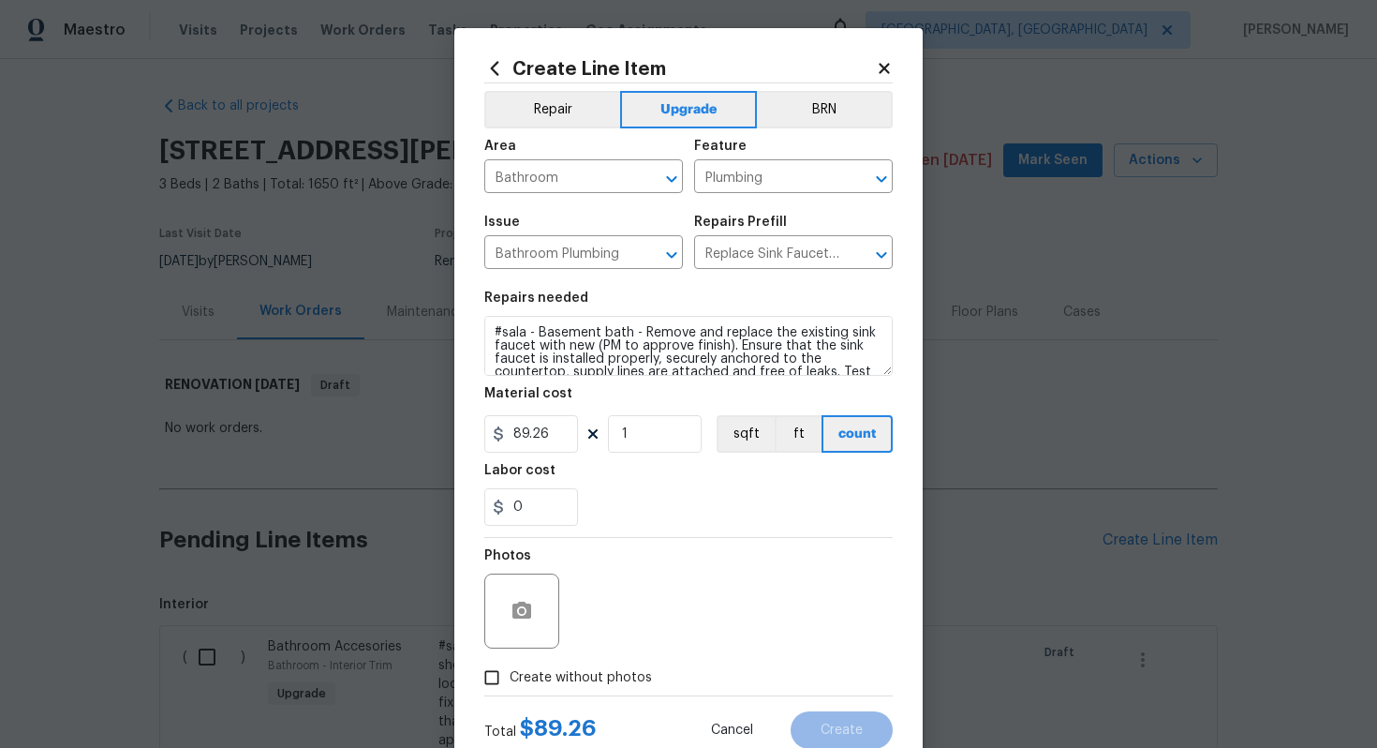
click at [590, 678] on span "Create without photos" at bounding box center [581, 678] width 142 height 20
click at [510, 678] on input "Create without photos" at bounding box center [492, 678] width 36 height 36
checkbox input "true"
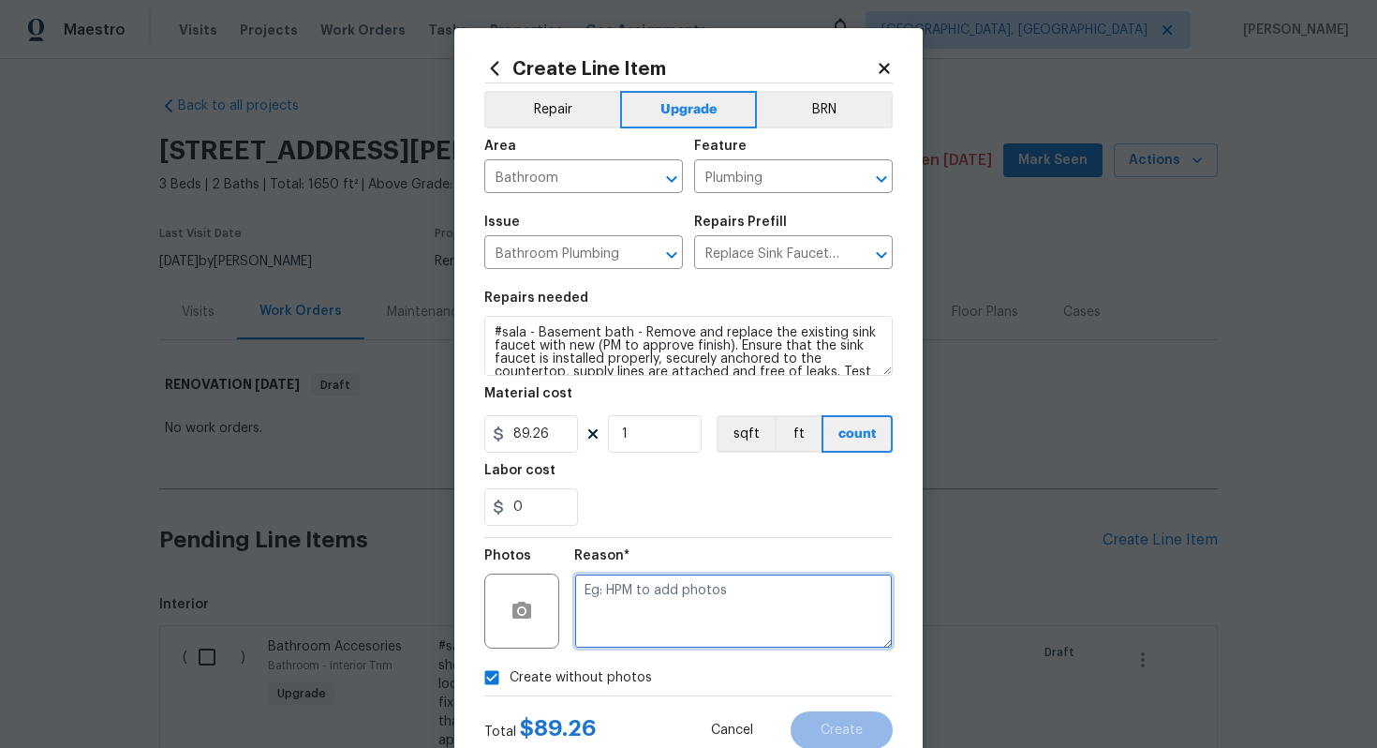
click at [641, 641] on textarea at bounding box center [733, 610] width 319 height 75
type textarea "n/a"
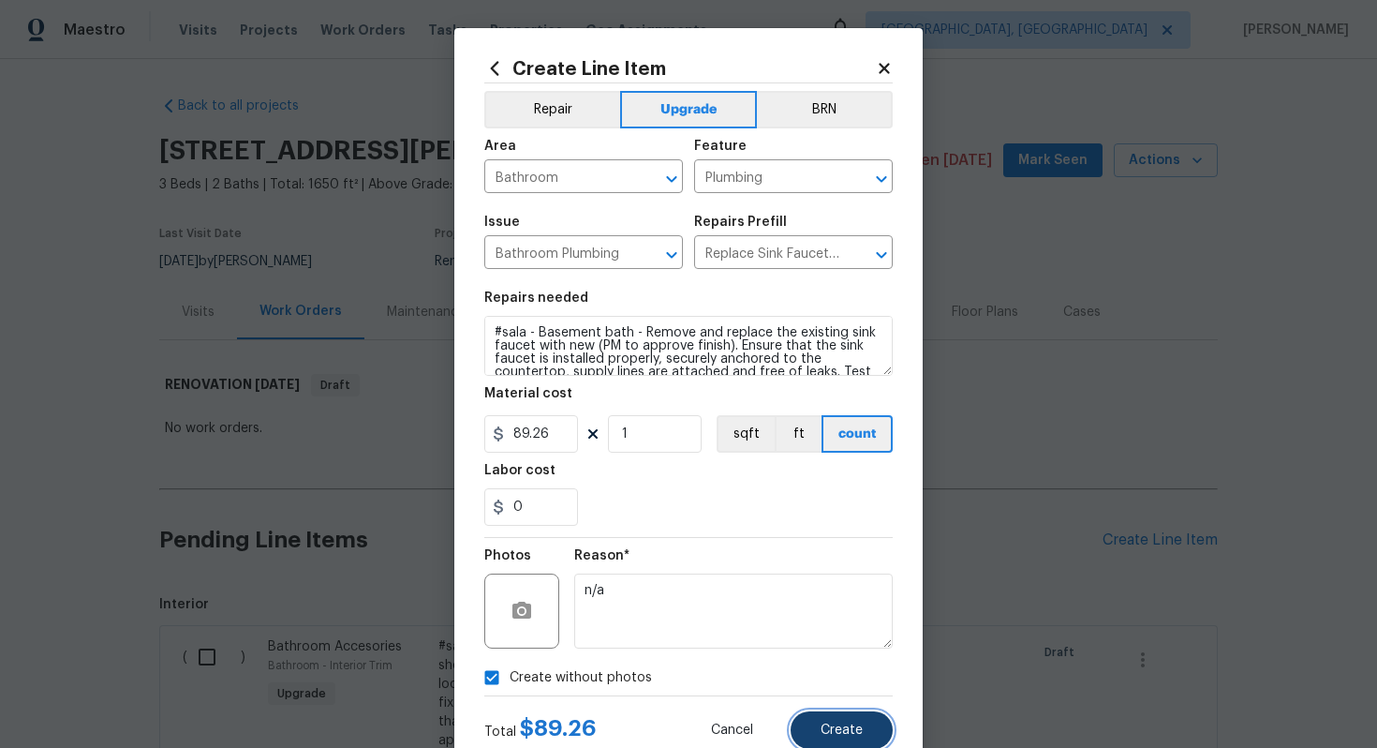
click at [842, 731] on span "Create" at bounding box center [842, 730] width 42 height 14
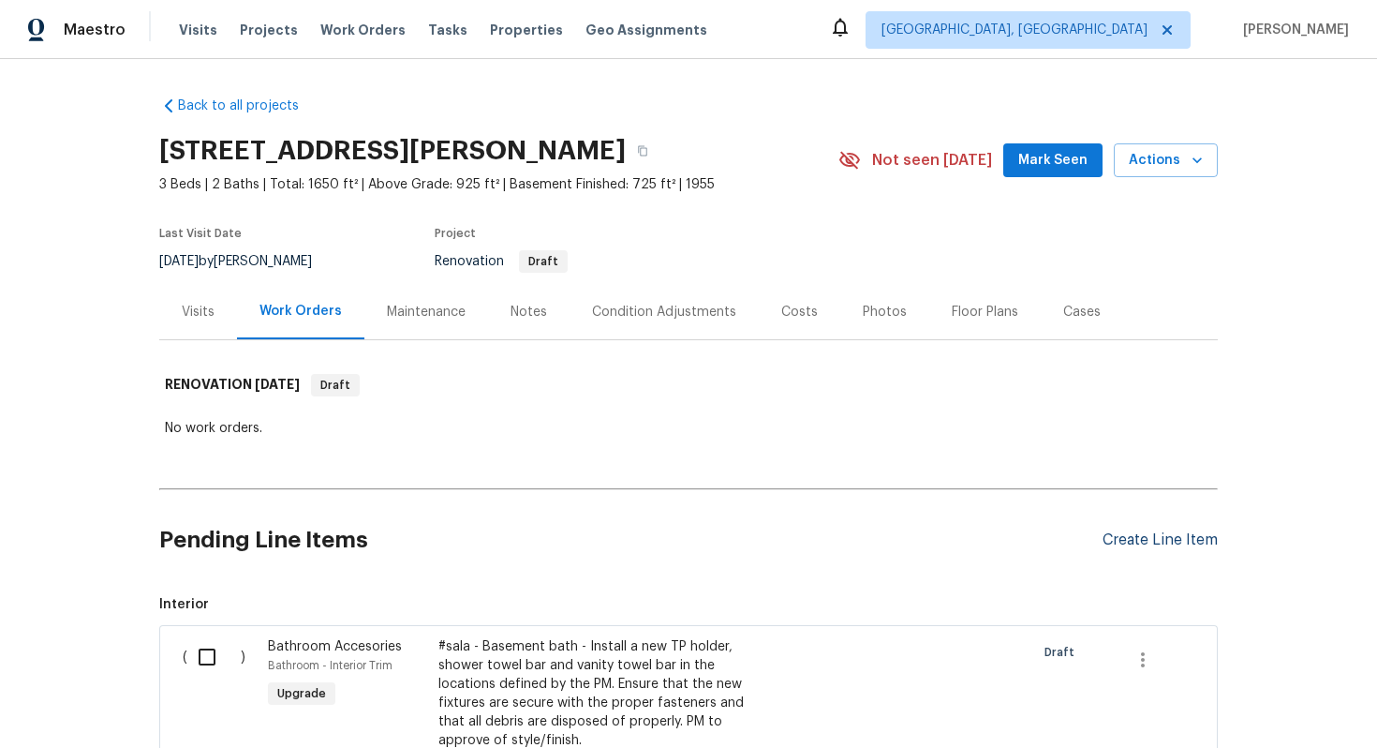
click at [1156, 539] on div "Create Line Item" at bounding box center [1160, 540] width 115 height 18
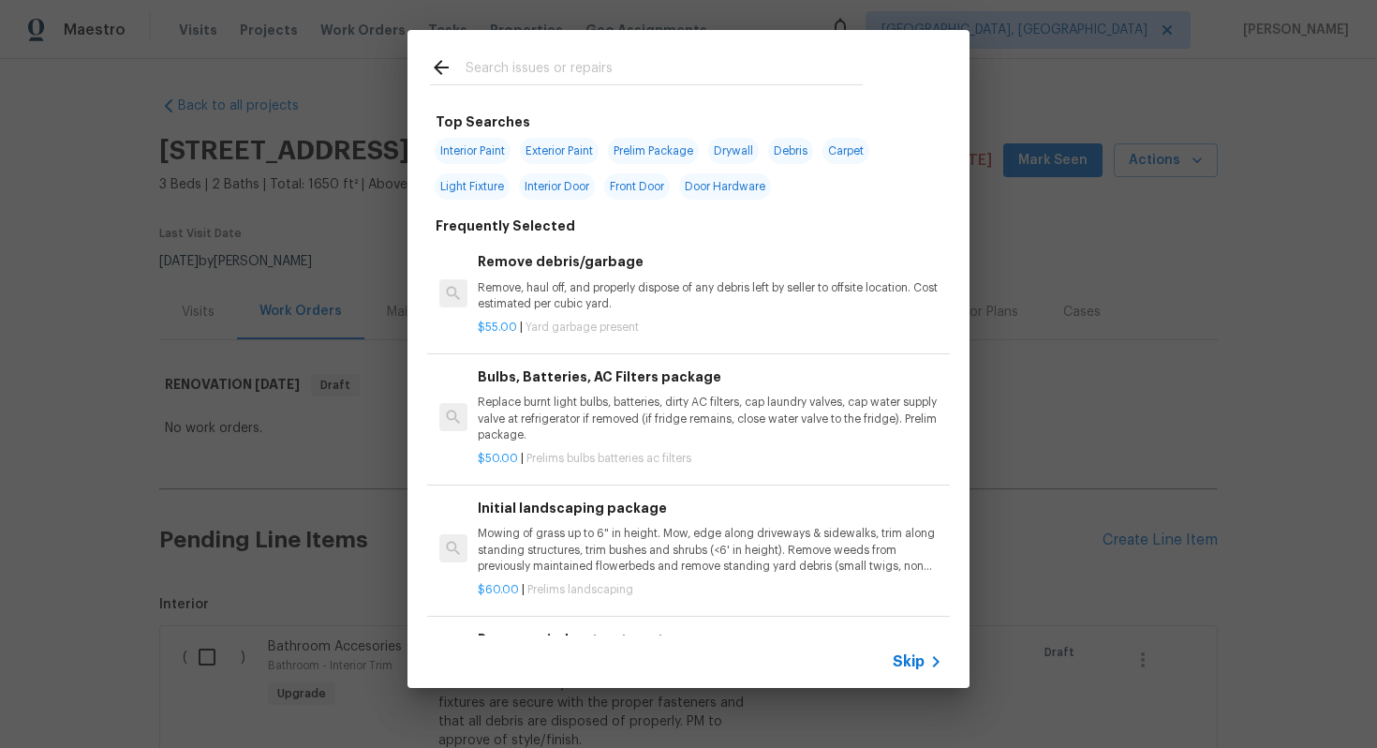
click at [912, 654] on span "Skip" at bounding box center [909, 661] width 32 height 19
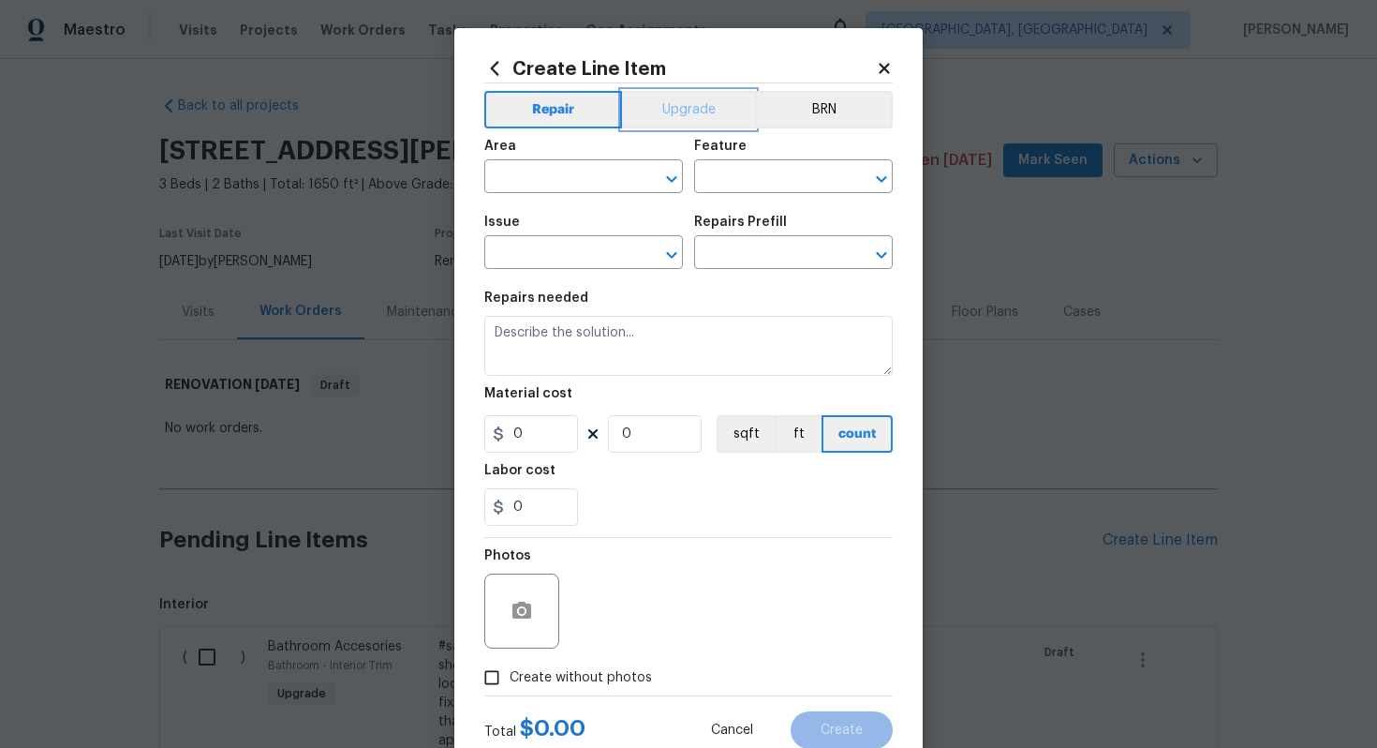
click at [714, 126] on button "Upgrade" at bounding box center [689, 109] width 134 height 37
click at [567, 191] on input "text" at bounding box center [557, 178] width 146 height 29
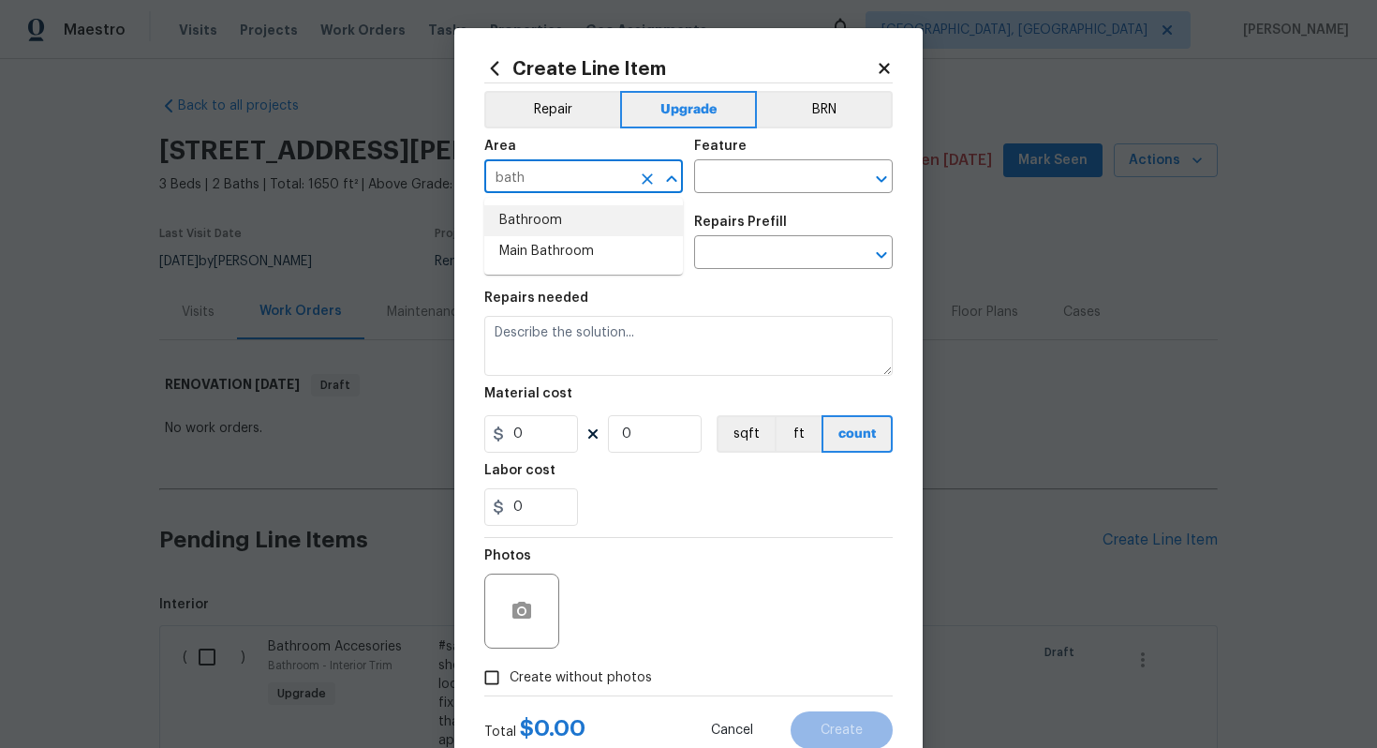
click at [564, 221] on li "Bathroom" at bounding box center [583, 220] width 199 height 31
type input "Bathroom"
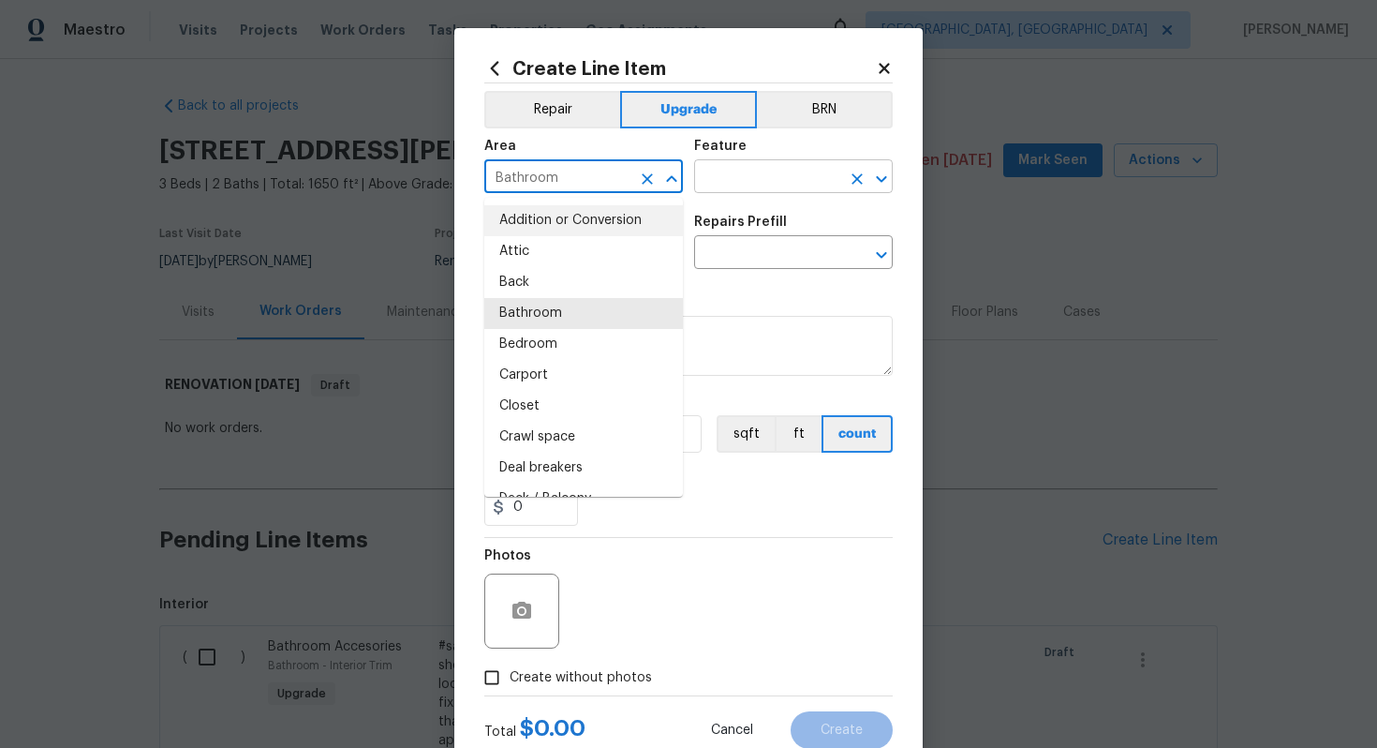
click at [756, 179] on input "text" at bounding box center [767, 178] width 146 height 29
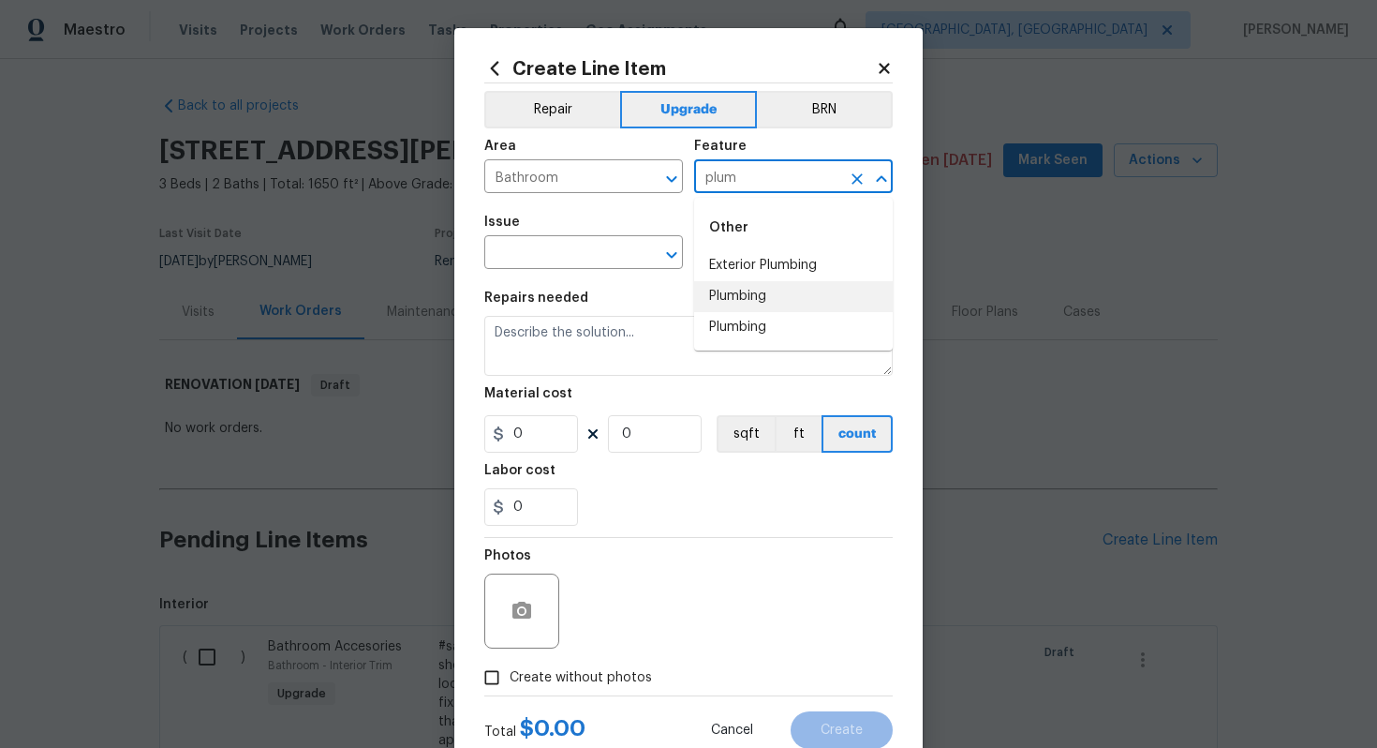
click at [765, 303] on li "Plumbing" at bounding box center [793, 296] width 199 height 31
type input "Plumbing"
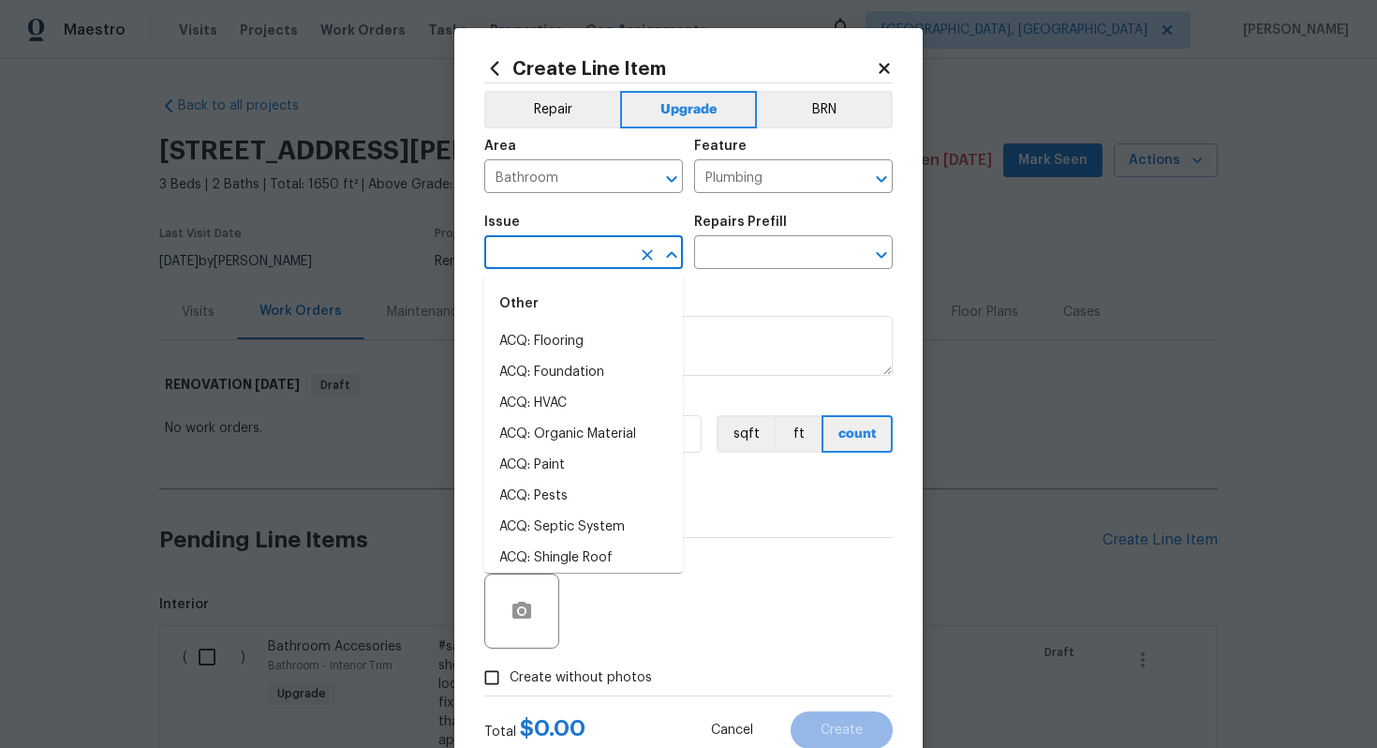
click at [561, 247] on input "text" at bounding box center [557, 254] width 146 height 29
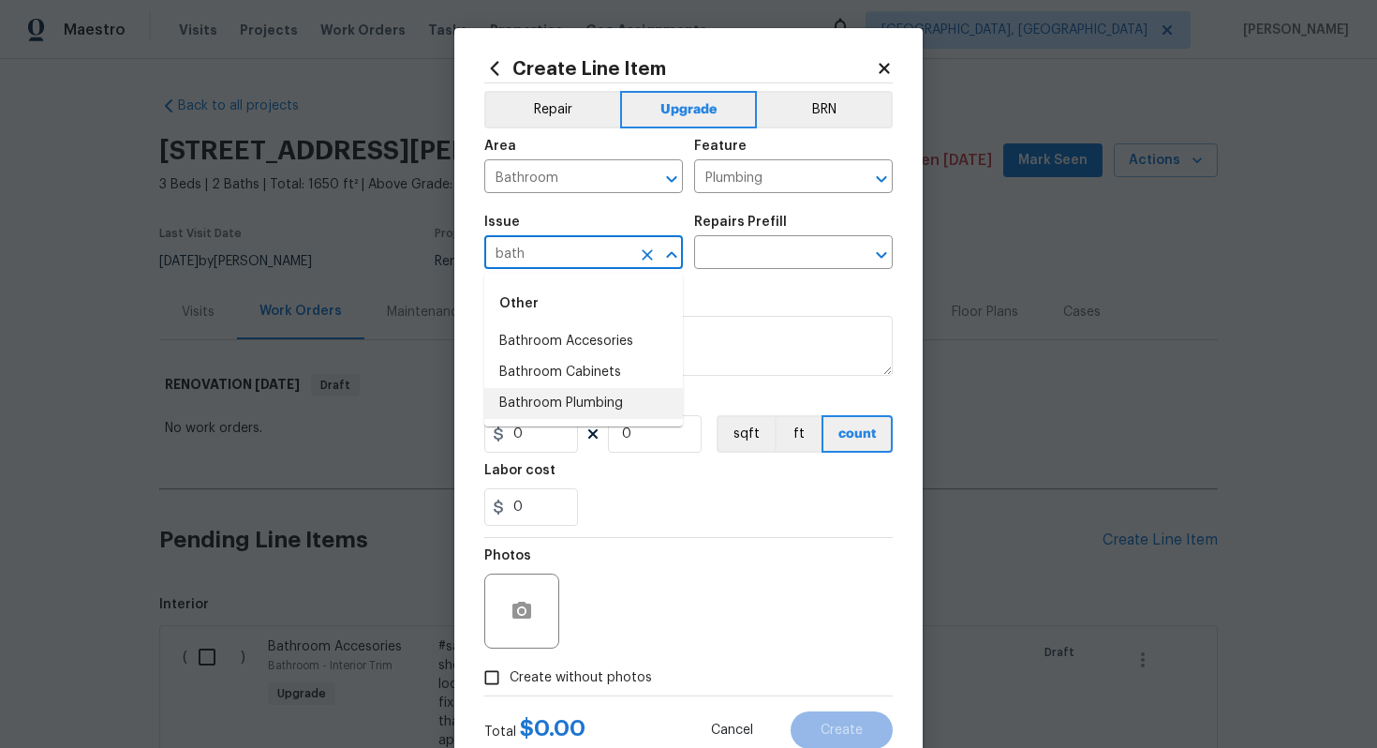
click at [596, 404] on li "Bathroom Plumbing" at bounding box center [583, 403] width 199 height 31
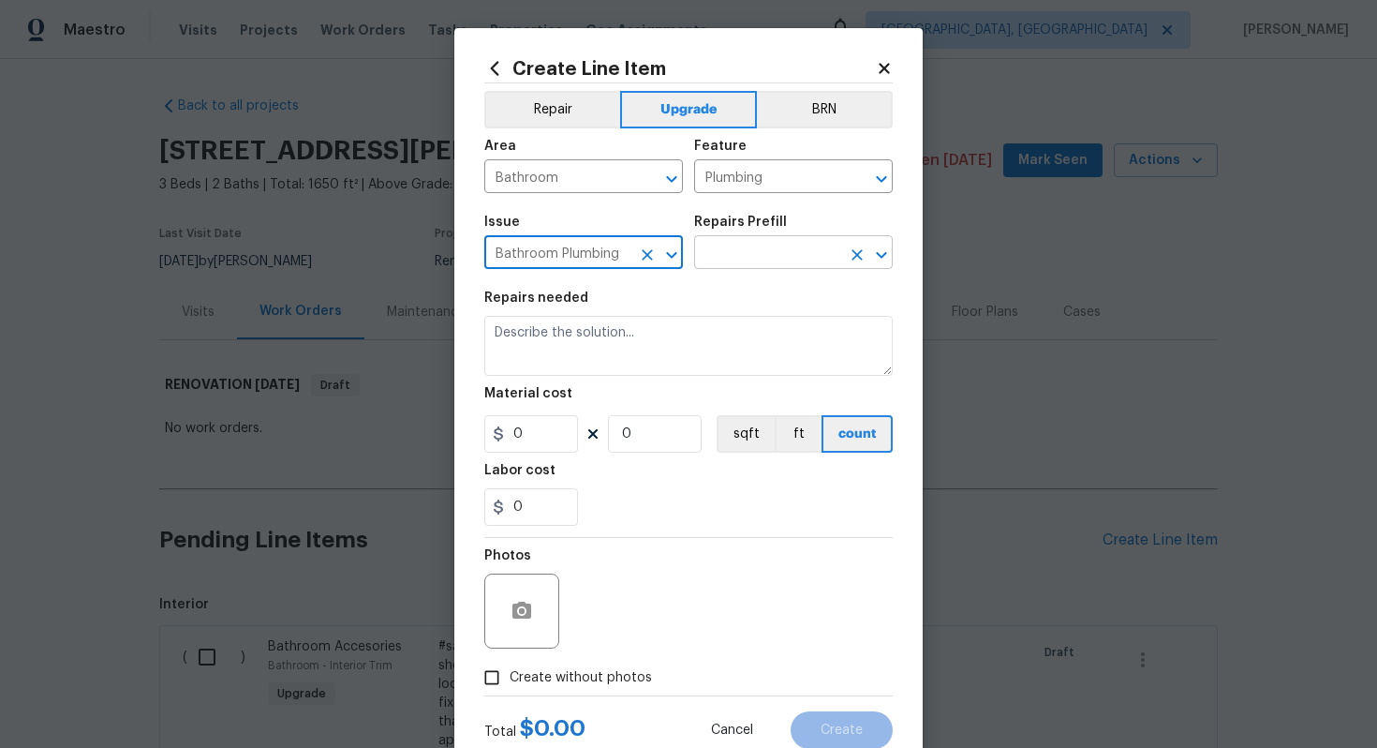
type input "Bathroom Plumbing"
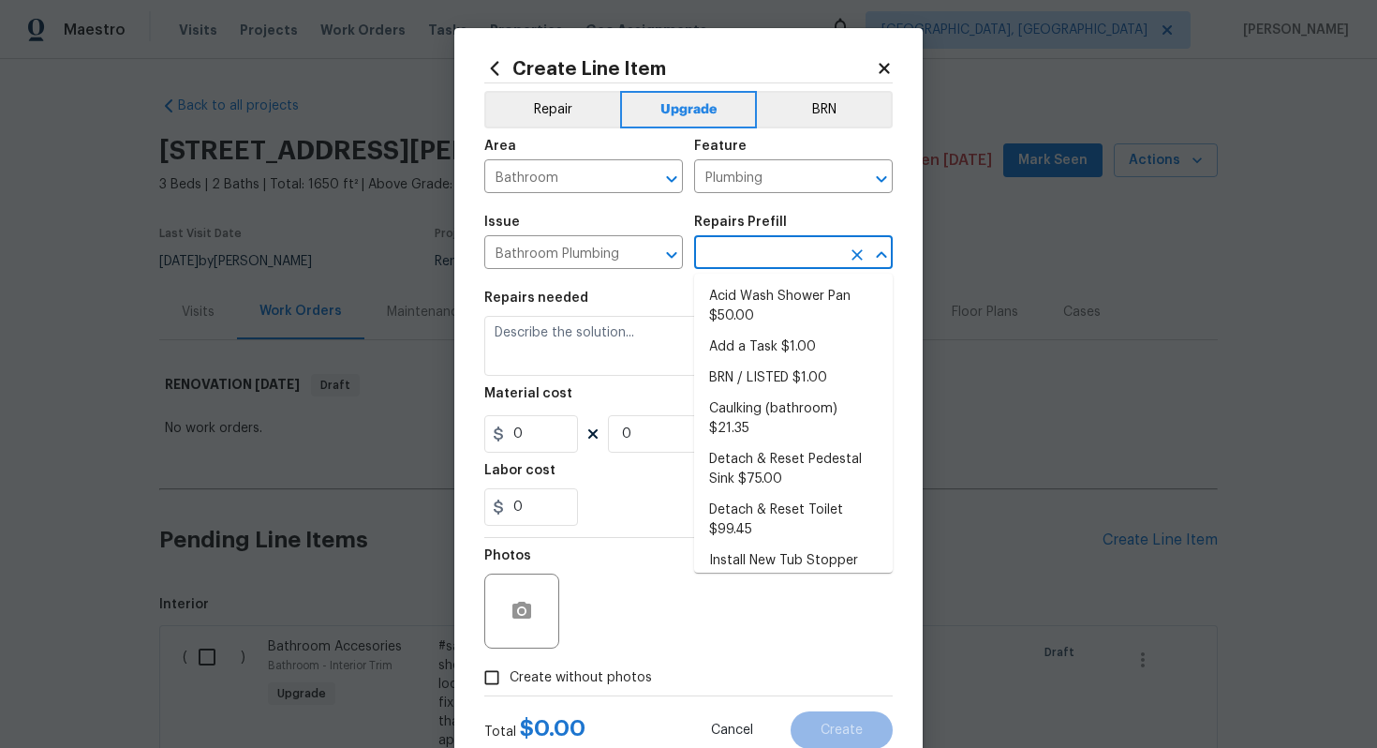
click at [732, 264] on input "text" at bounding box center [767, 254] width 146 height 29
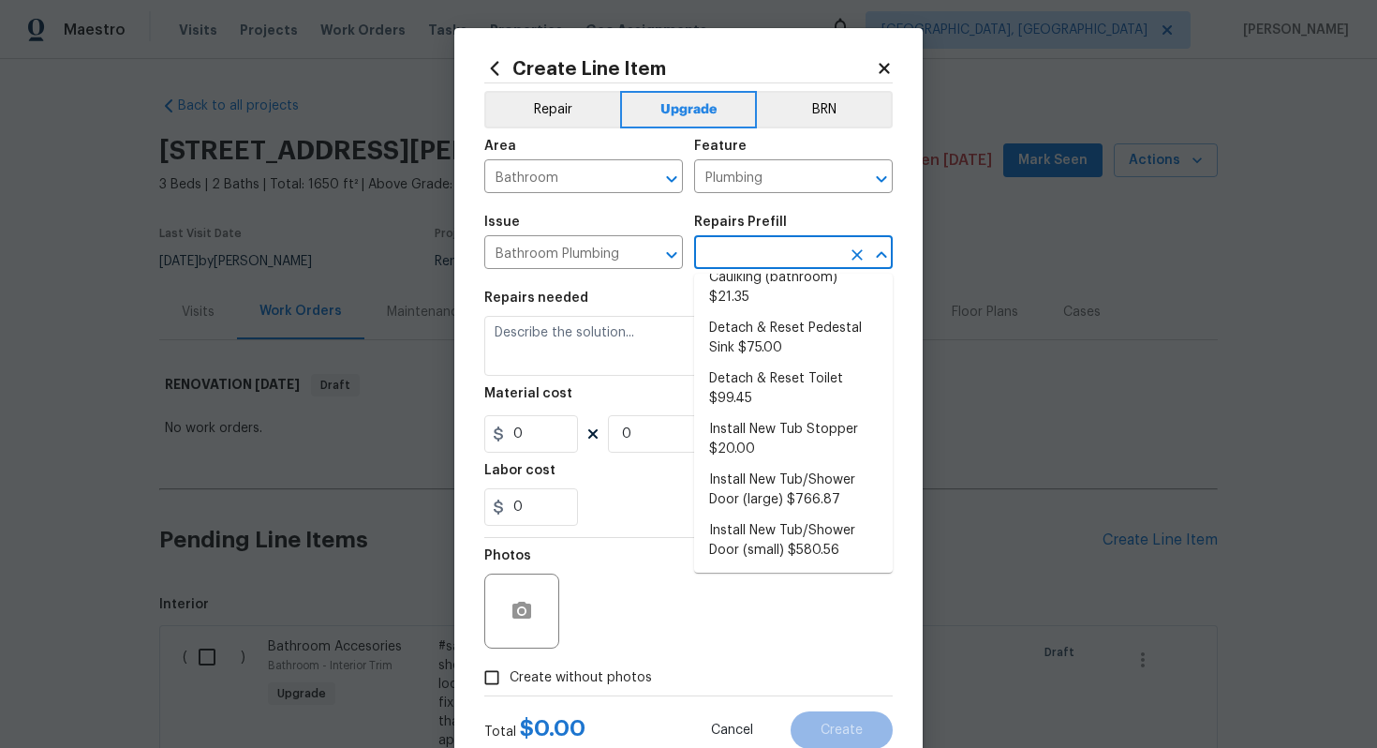
scroll to position [0, 0]
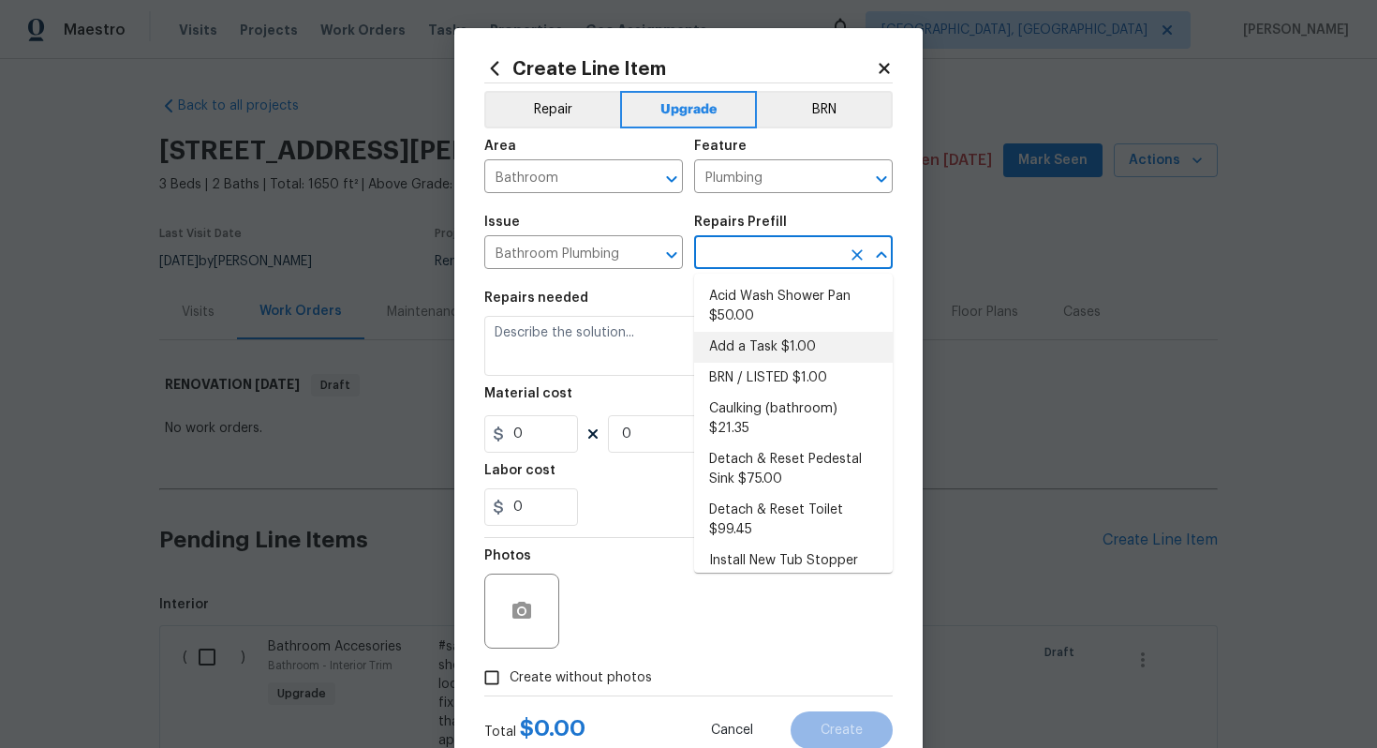
click at [767, 338] on li "Add a Task $1.00" at bounding box center [793, 347] width 199 height 31
type input "Add a Task $1.00"
type textarea "HPM to detail"
type input "1"
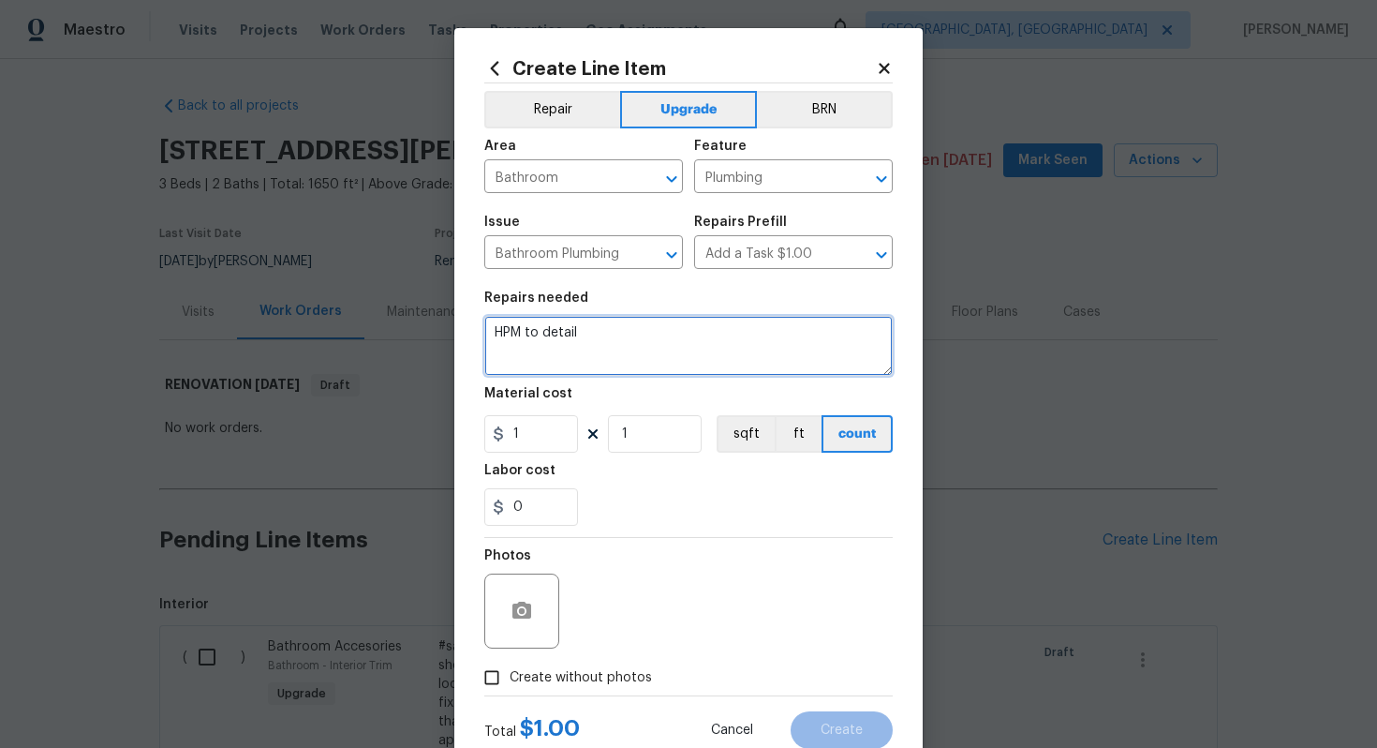
click at [632, 349] on textarea "HPM to detail" at bounding box center [688, 346] width 408 height 60
paste textarea "Basement bath"
paste textarea "Replace shower components"
type textarea "#sala - Basement bath - Replace shower components"
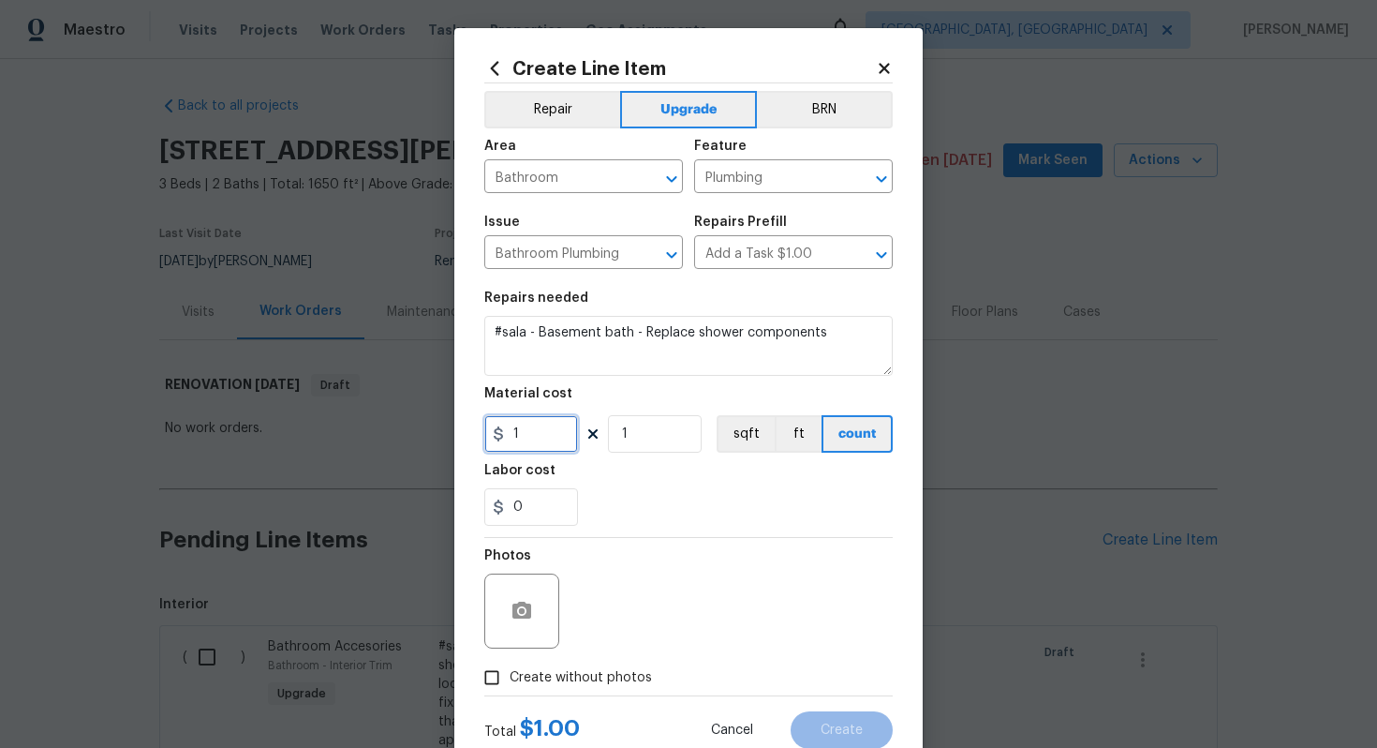
click at [547, 443] on input "1" at bounding box center [531, 433] width 94 height 37
type input "250"
click at [598, 672] on span "Create without photos" at bounding box center [581, 678] width 142 height 20
click at [510, 672] on input "Create without photos" at bounding box center [492, 678] width 36 height 36
checkbox input "true"
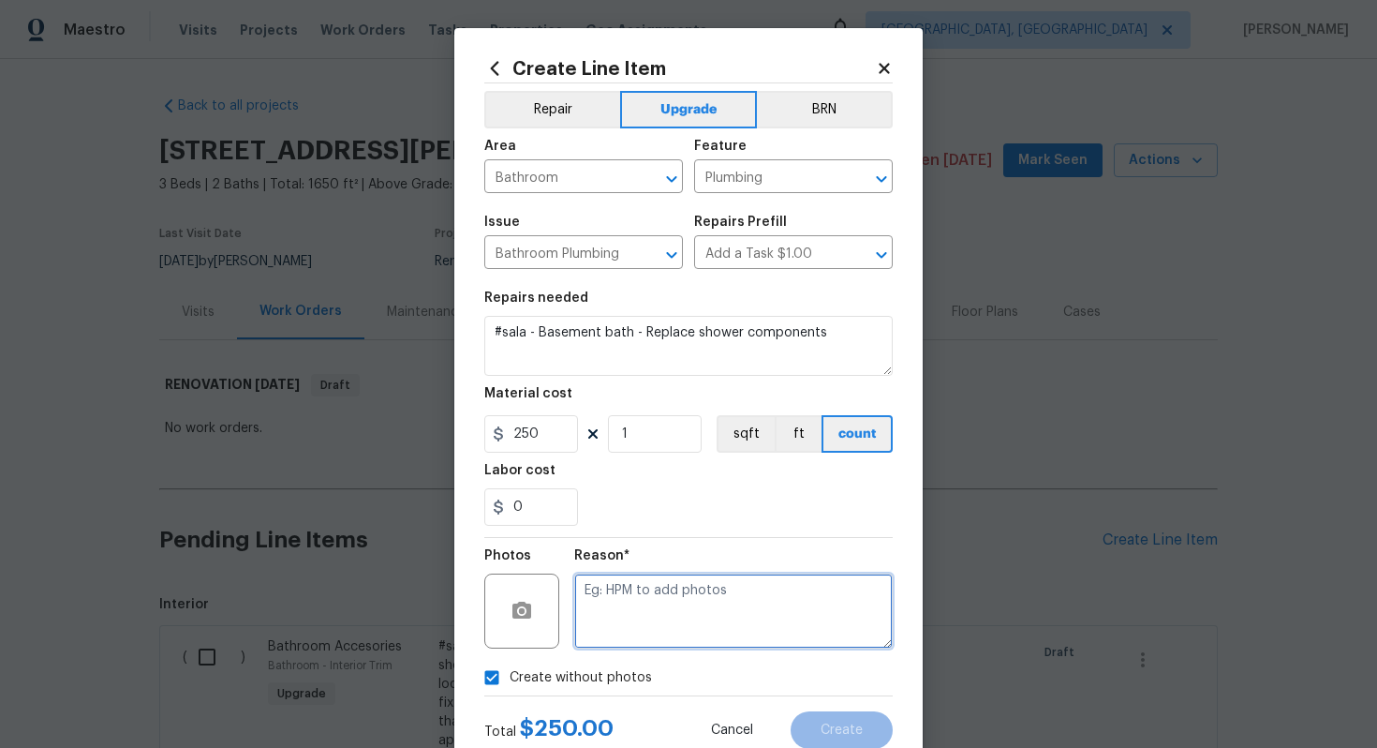
click at [647, 621] on textarea at bounding box center [733, 610] width 319 height 75
type textarea "n/a"
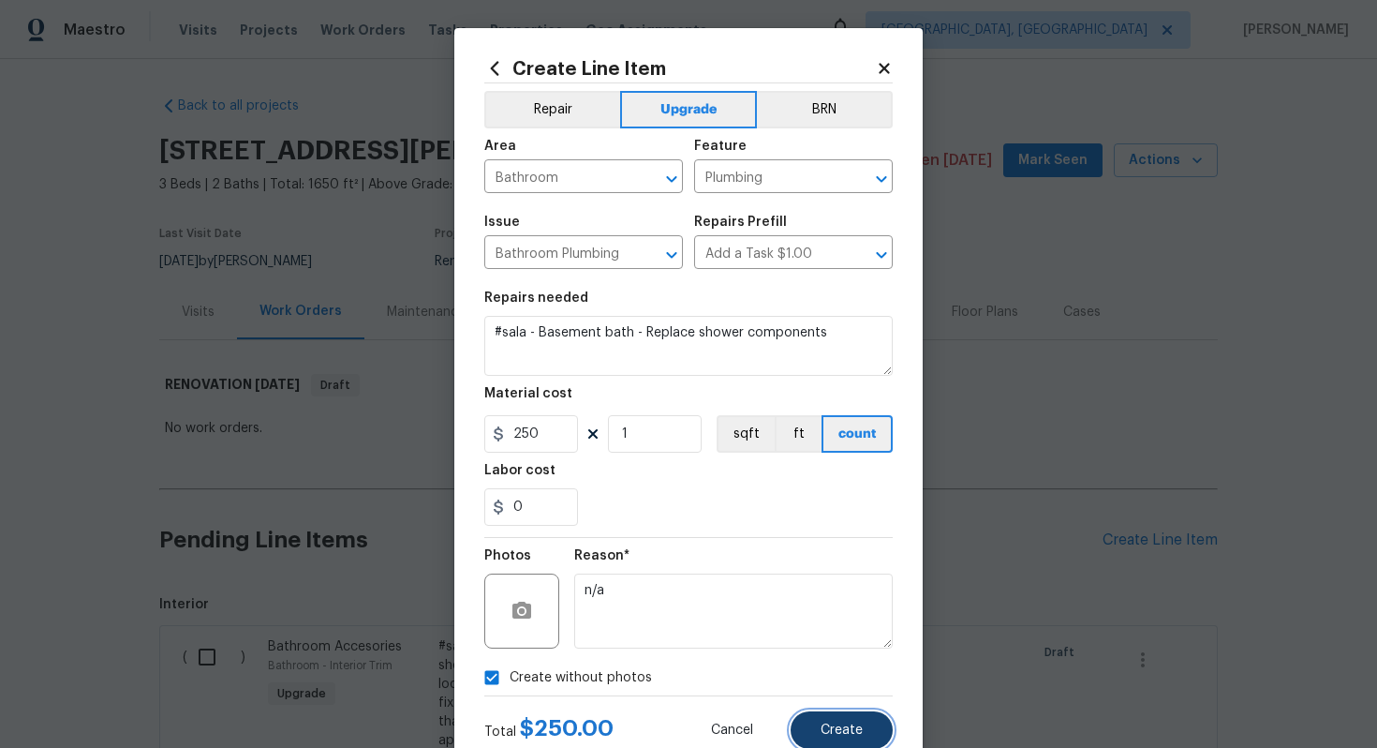
click at [855, 731] on span "Create" at bounding box center [842, 730] width 42 height 14
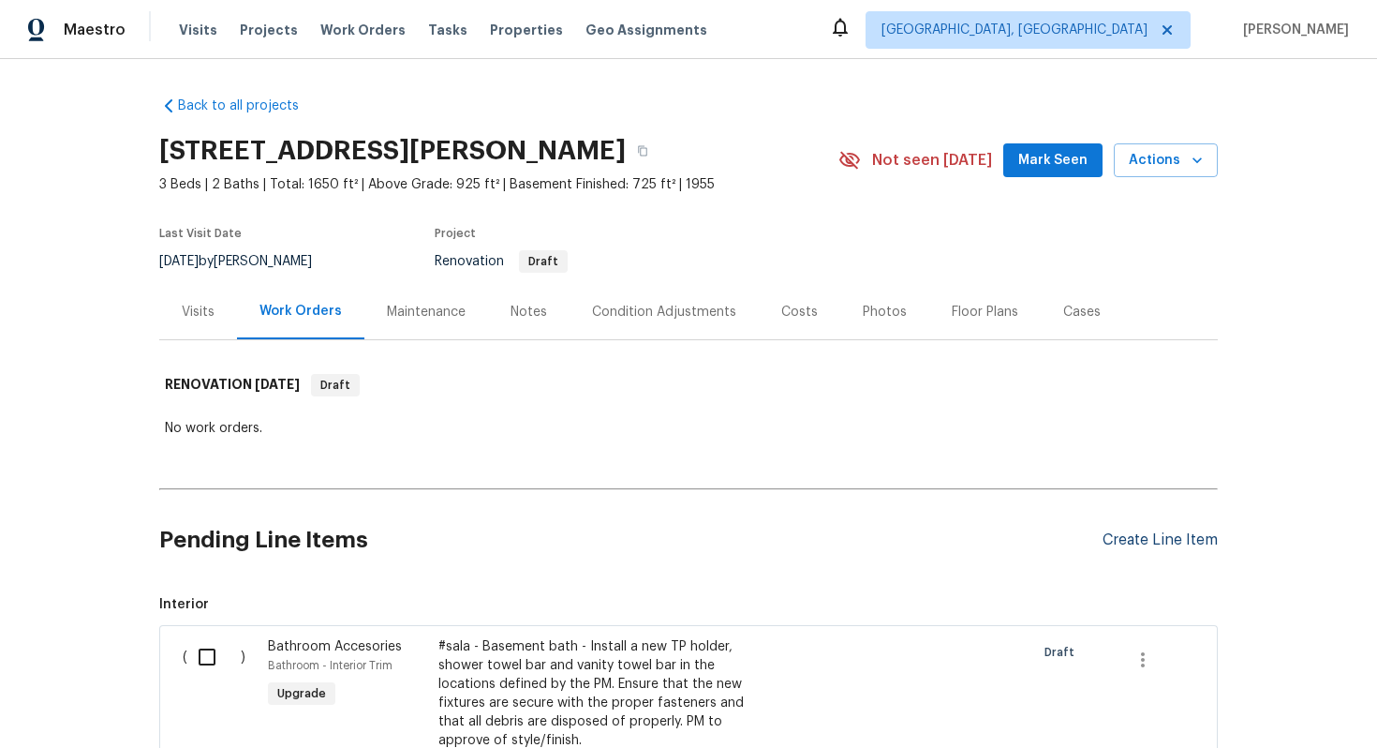
click at [1171, 538] on div "Create Line Item" at bounding box center [1160, 540] width 115 height 18
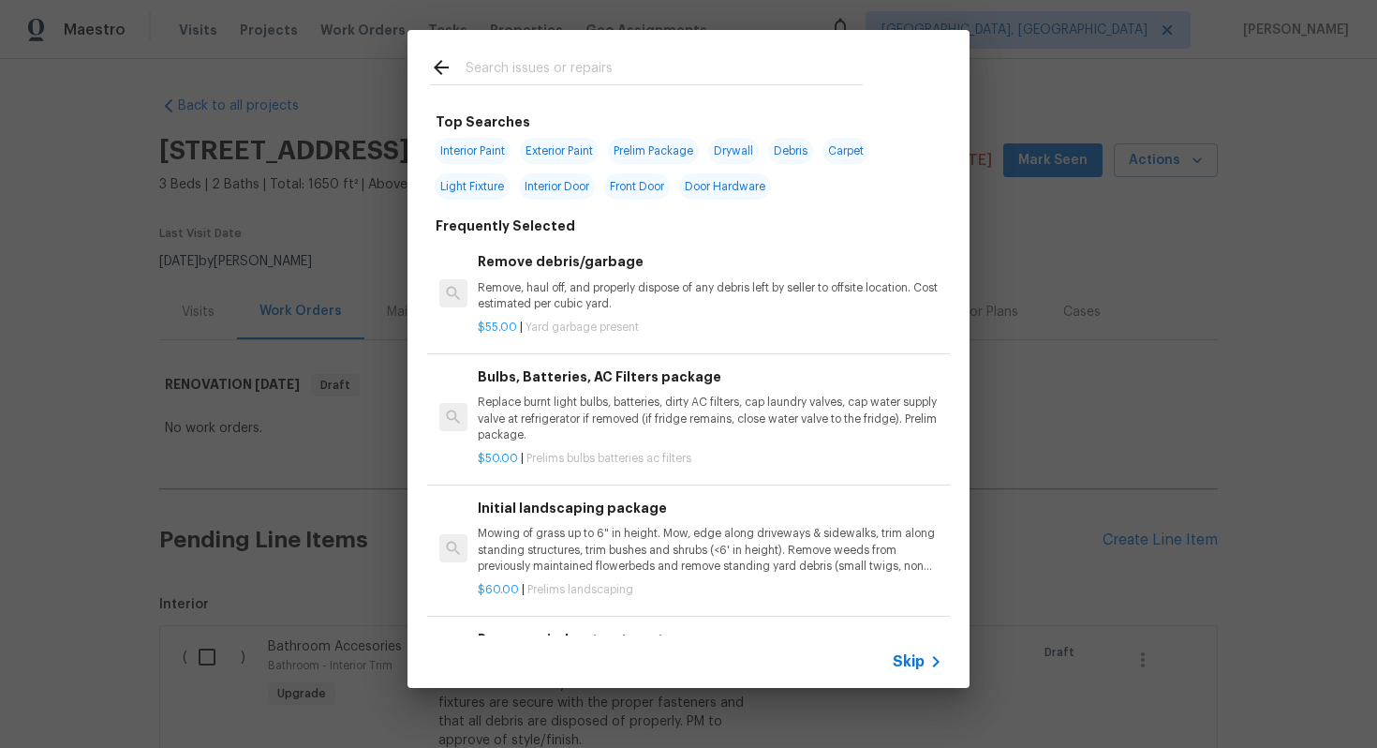
click at [923, 656] on span "Skip" at bounding box center [909, 661] width 32 height 19
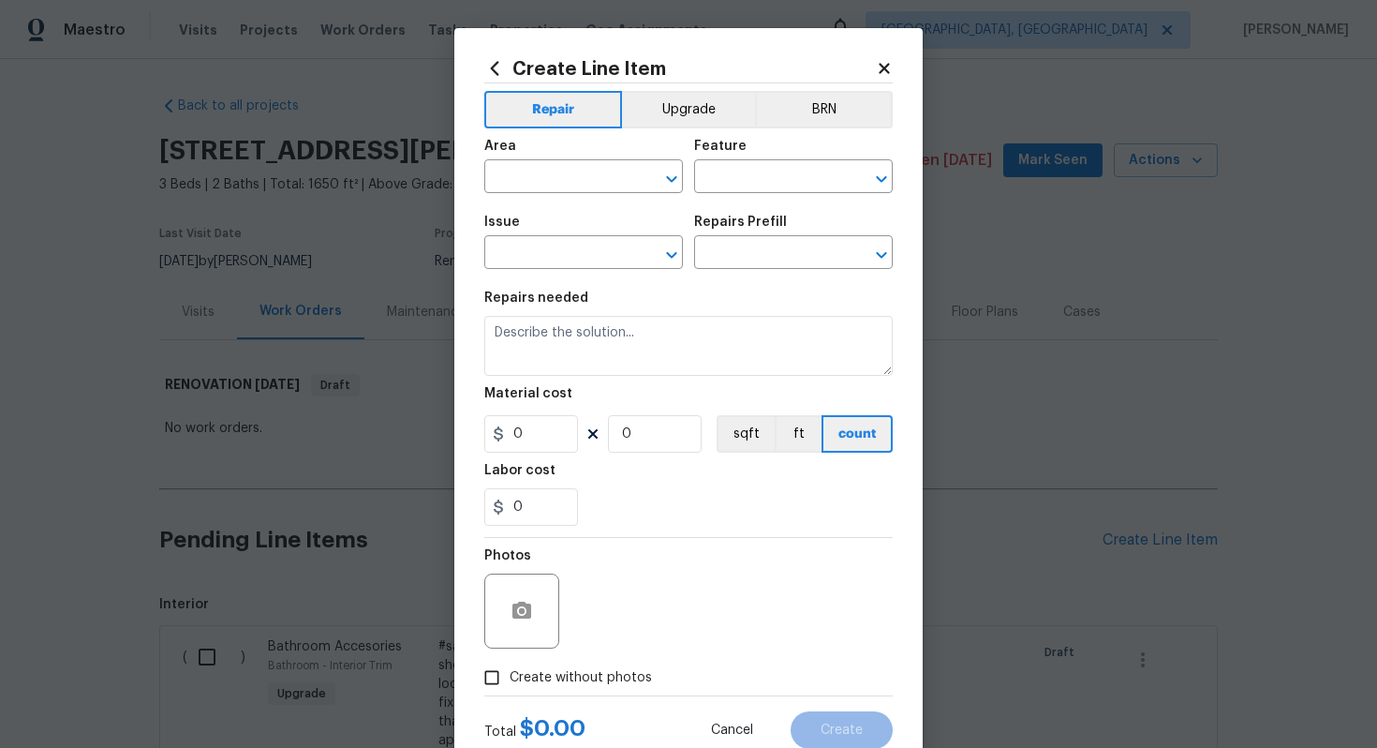
click at [657, 86] on div "Repair Upgrade BRN Area ​ Feature ​ Issue ​ Repairs Prefill ​ Repairs needed Ma…" at bounding box center [688, 389] width 408 height 612
click at [657, 104] on button "Upgrade" at bounding box center [689, 109] width 134 height 37
click at [573, 179] on input "text" at bounding box center [557, 178] width 146 height 29
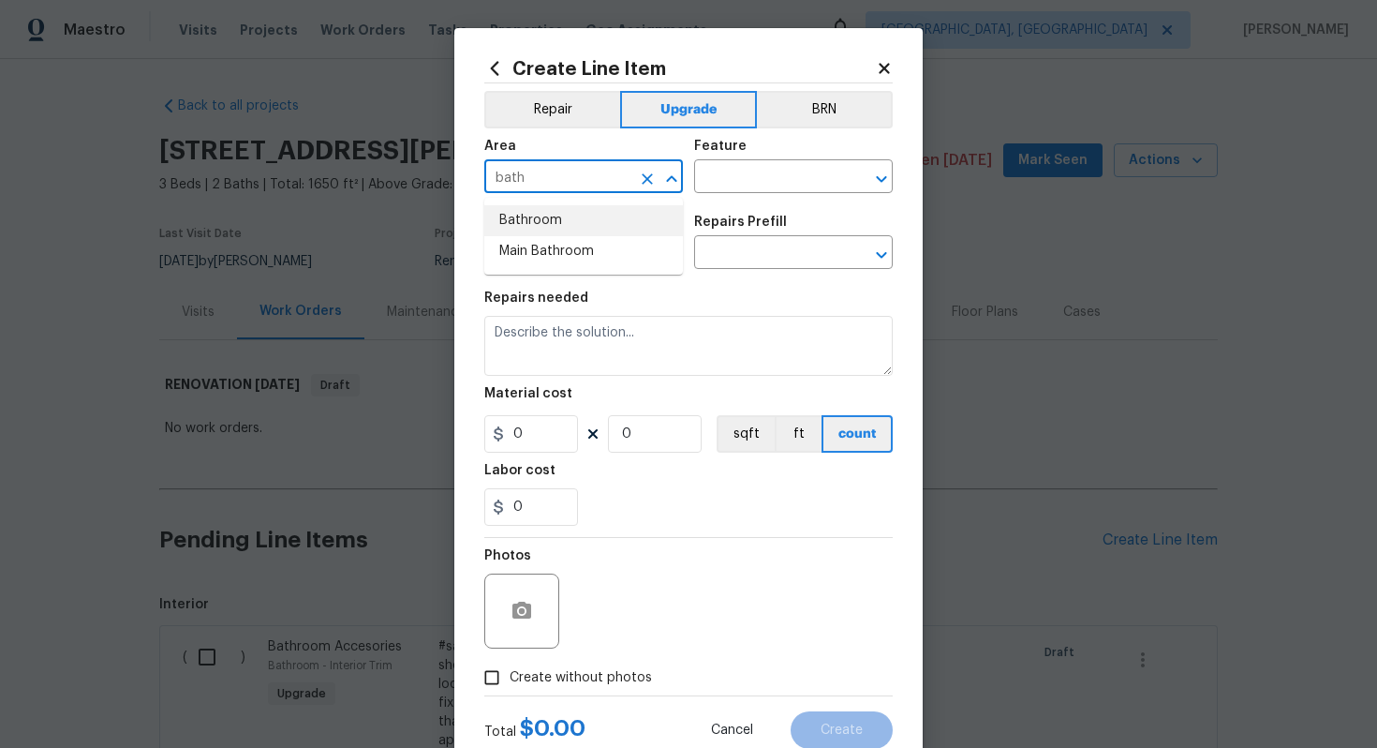
click at [548, 214] on li "Bathroom" at bounding box center [583, 220] width 199 height 31
type input "Bathroom"
click at [736, 182] on input "text" at bounding box center [767, 178] width 146 height 29
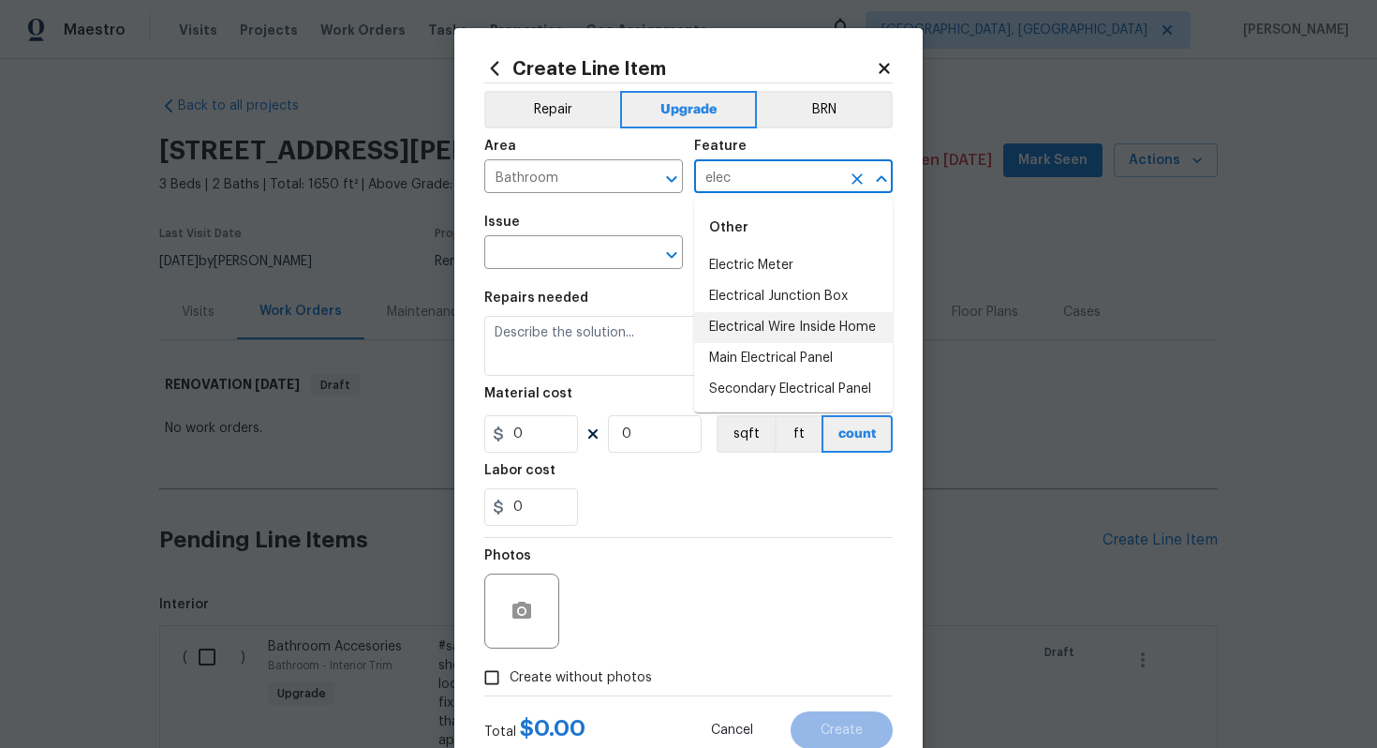
click at [801, 330] on li "Electrical Wire Inside Home" at bounding box center [793, 327] width 199 height 31
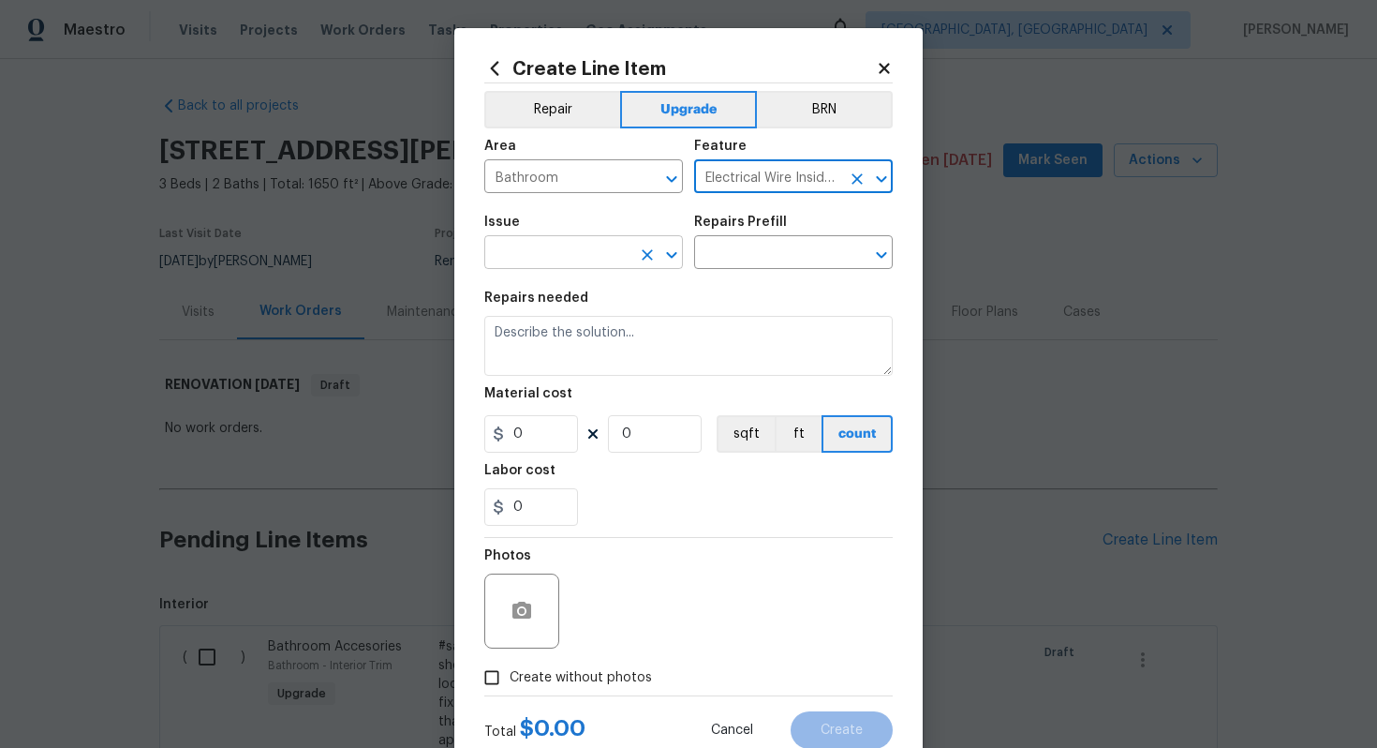
type input "Electrical Wire Inside Home"
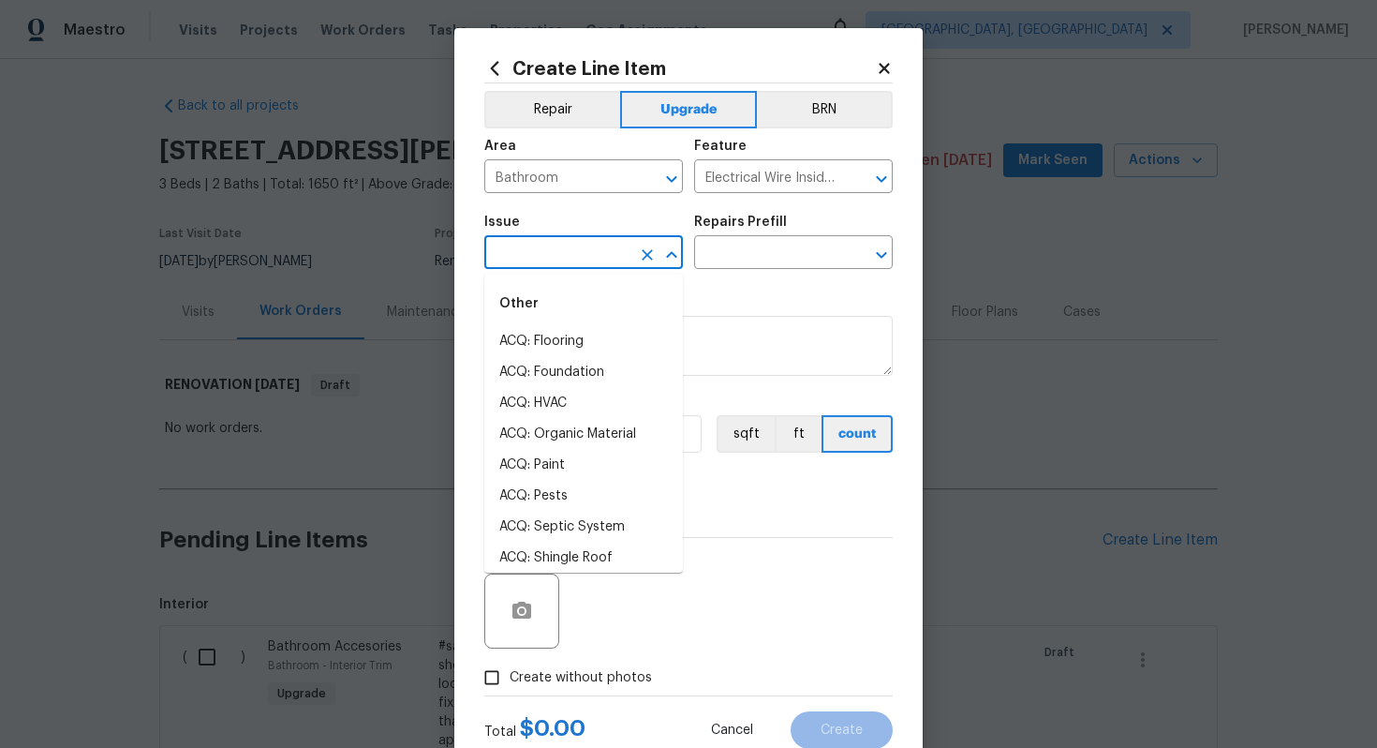
click at [591, 258] on input "text" at bounding box center [557, 254] width 146 height 29
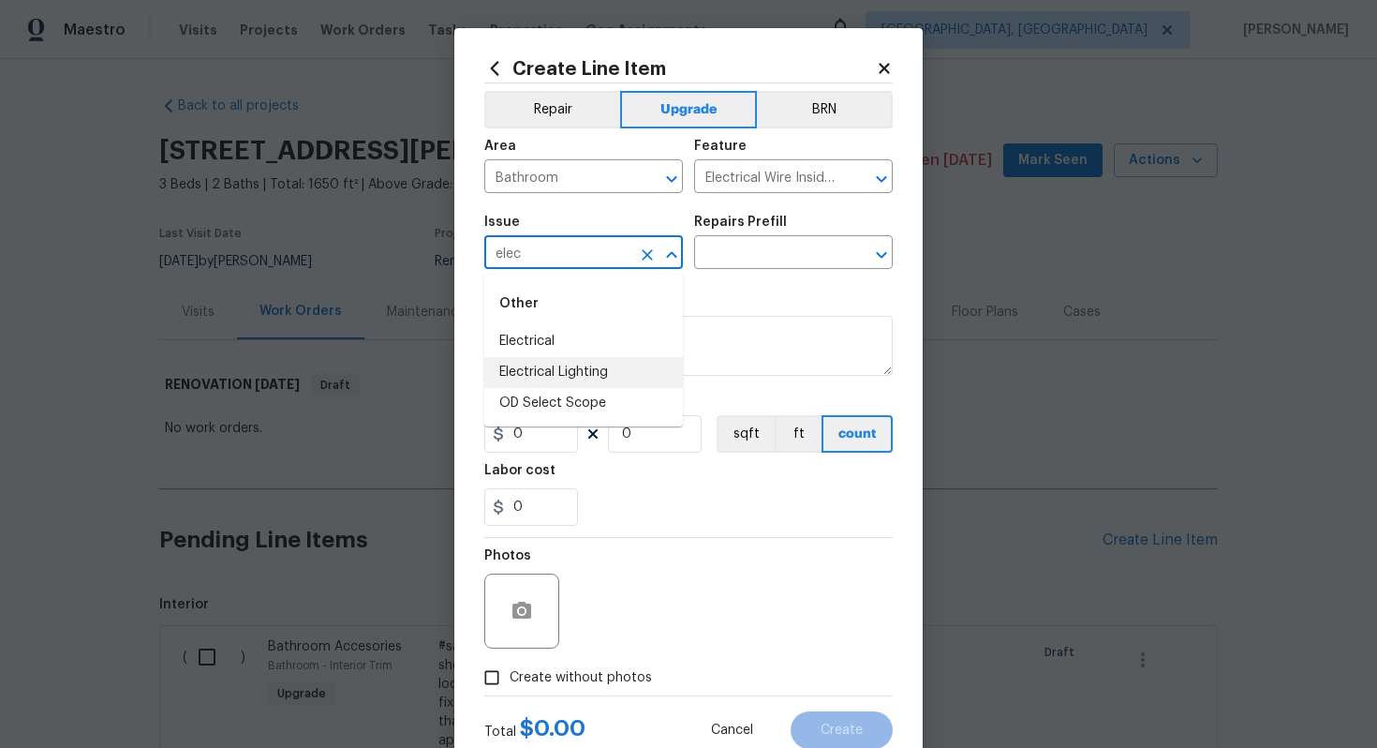
click at [606, 367] on li "Electrical Lighting" at bounding box center [583, 372] width 199 height 31
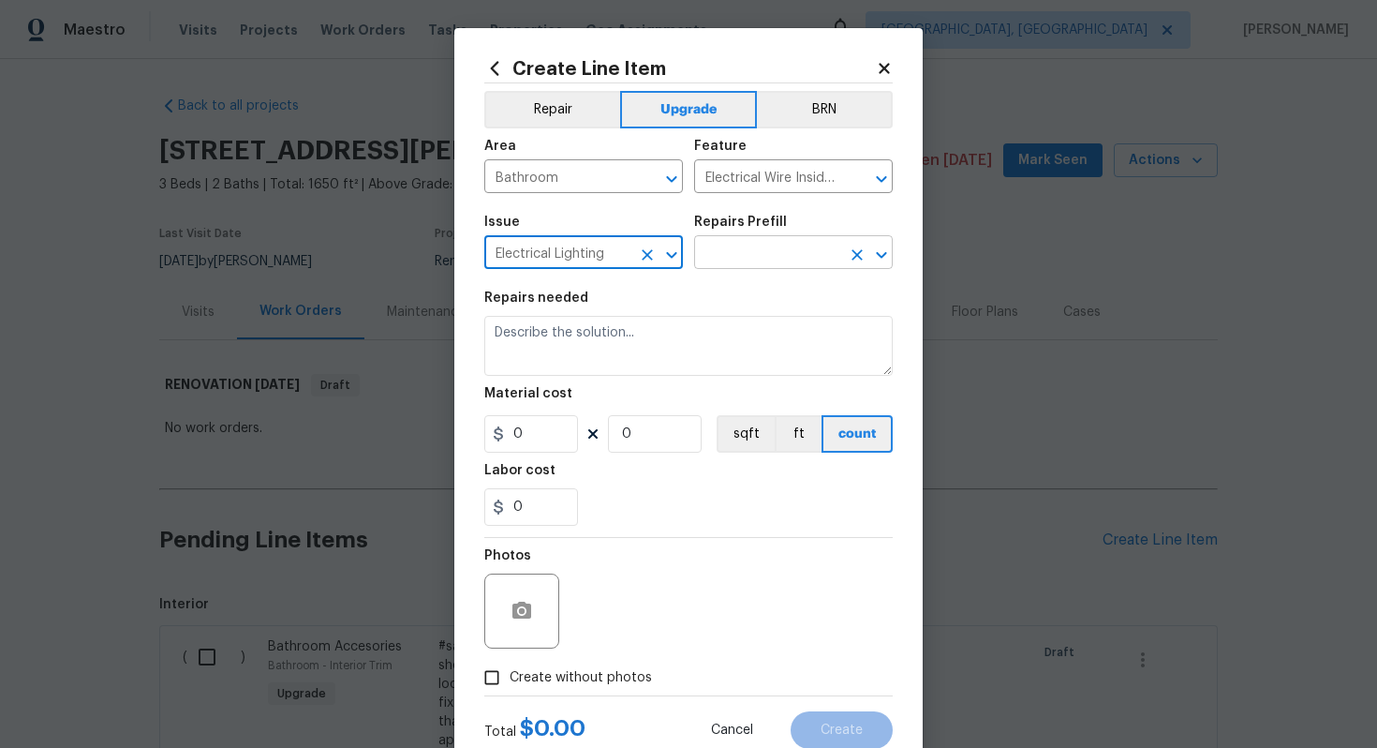
type input "Electrical Lighting"
click at [762, 258] on input "text" at bounding box center [767, 254] width 146 height 29
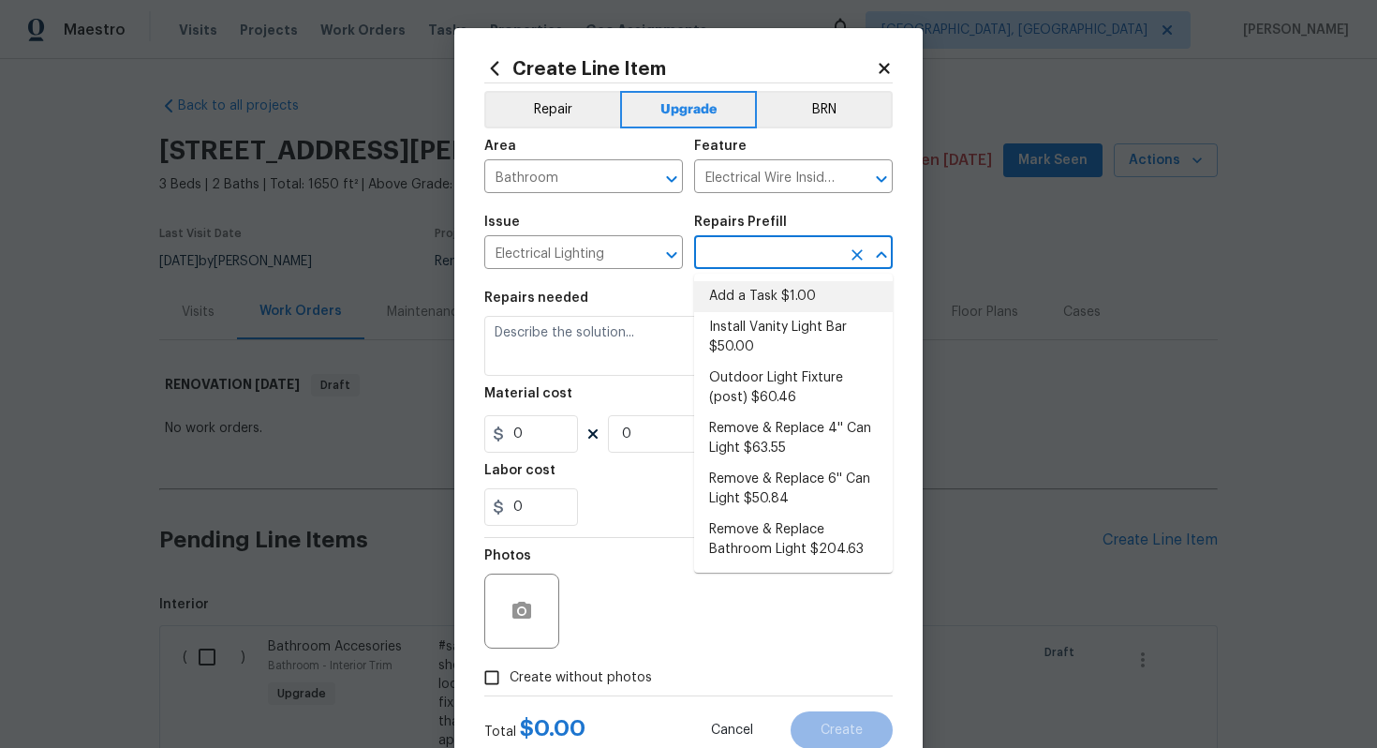
click at [761, 290] on li "Add a Task $1.00" at bounding box center [793, 296] width 199 height 31
type input "Add a Task $1.00"
type textarea "HPM to detail"
type input "1"
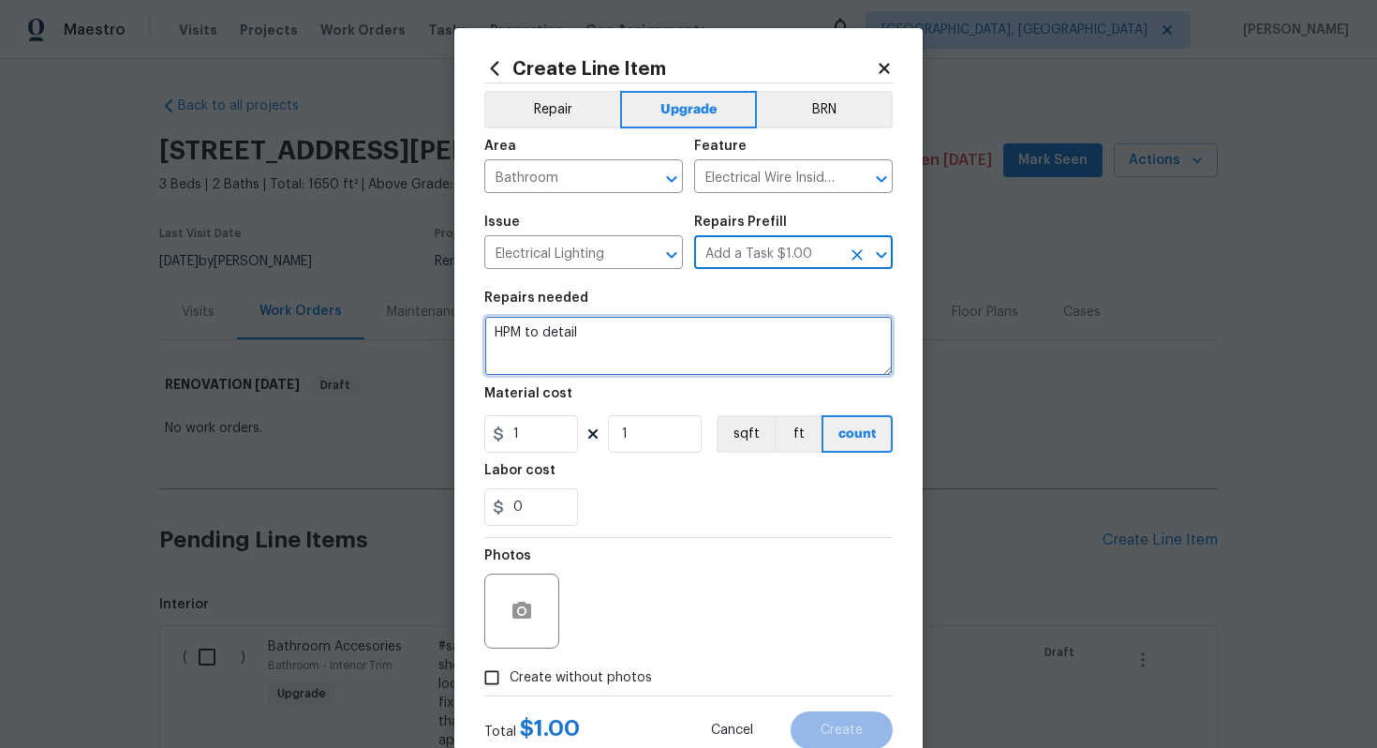
click at [646, 345] on textarea "HPM to detail" at bounding box center [688, 346] width 408 height 60
paste textarea "Replace shower components"
drag, startPoint x: 536, startPoint y: 332, endPoint x: 714, endPoint y: 336, distance: 178.1
click at [714, 336] on textarea "#sala - Replace shower components -" at bounding box center [688, 346] width 408 height 60
paste textarea "Basement bath"
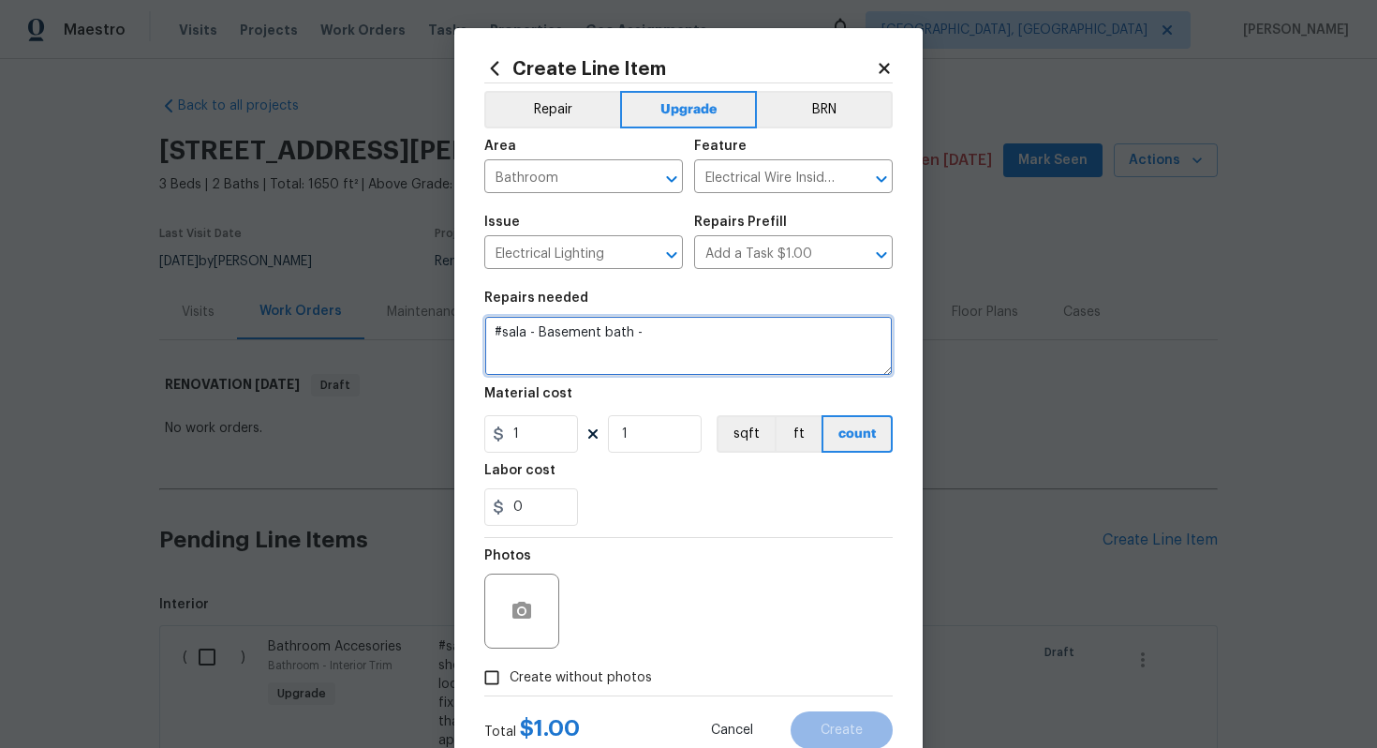
click at [650, 339] on textarea "#sala - Basement bath -" at bounding box center [688, 346] width 408 height 60
paste textarea "Replace light"
type textarea "#sala - Basement bath - Replace light"
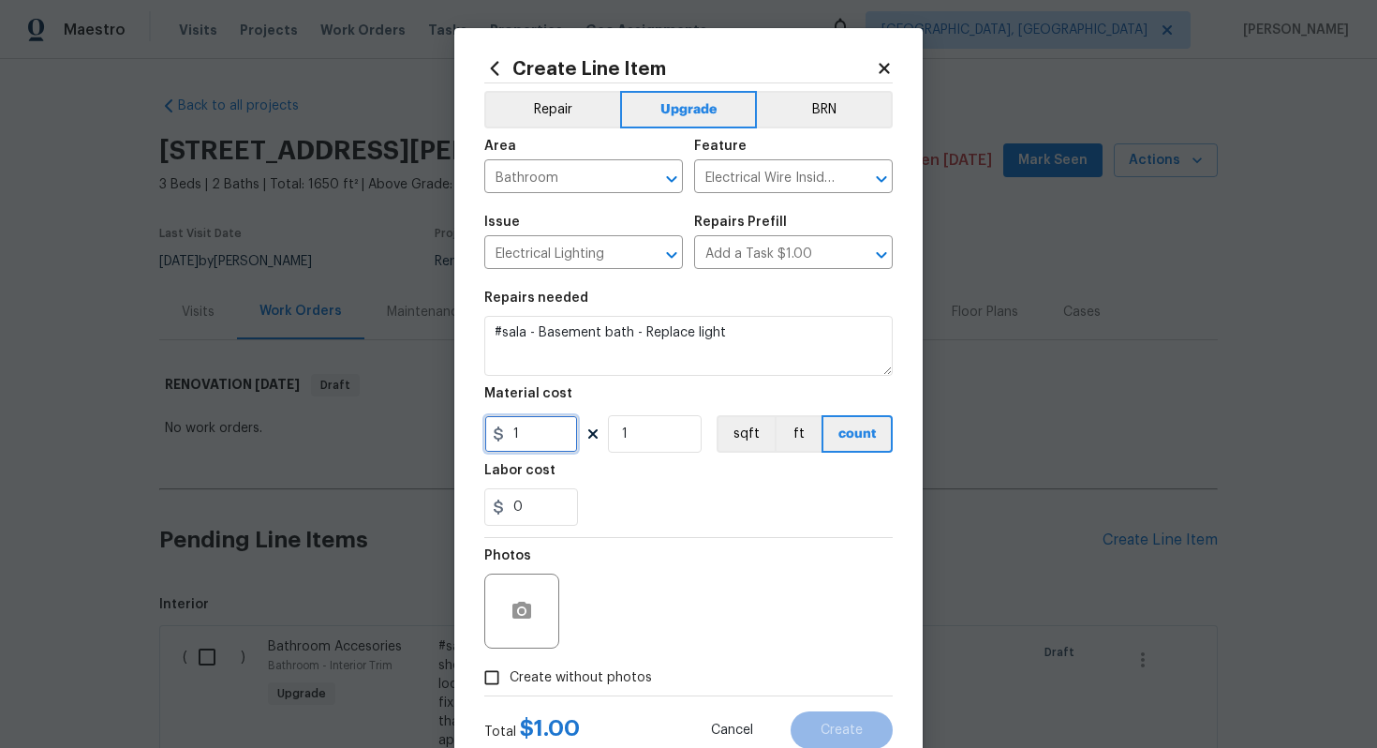
click at [542, 442] on input "1" at bounding box center [531, 433] width 94 height 37
type input "200"
click at [596, 688] on span "Create without photos" at bounding box center [581, 678] width 142 height 20
click at [510, 688] on input "Create without photos" at bounding box center [492, 678] width 36 height 36
checkbox input "true"
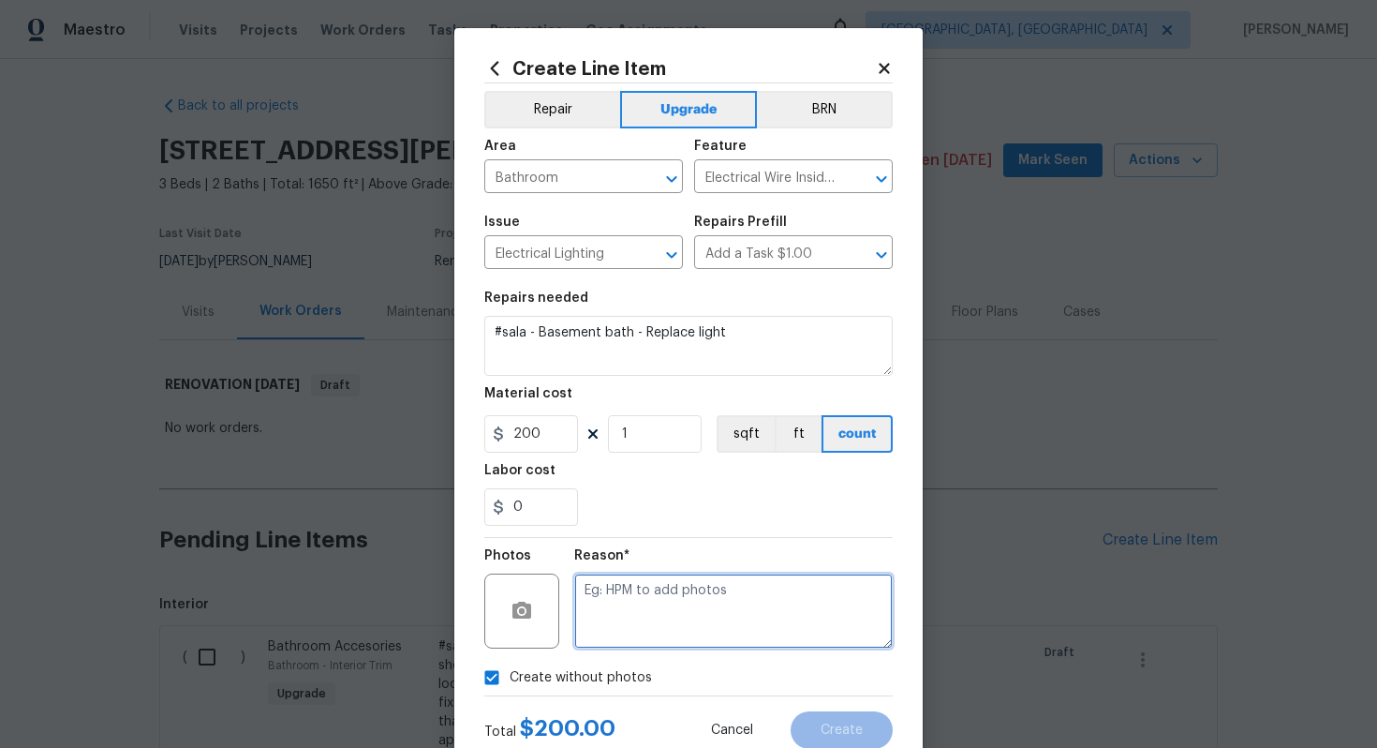
click at [635, 601] on textarea at bounding box center [733, 610] width 319 height 75
type textarea "n/a"
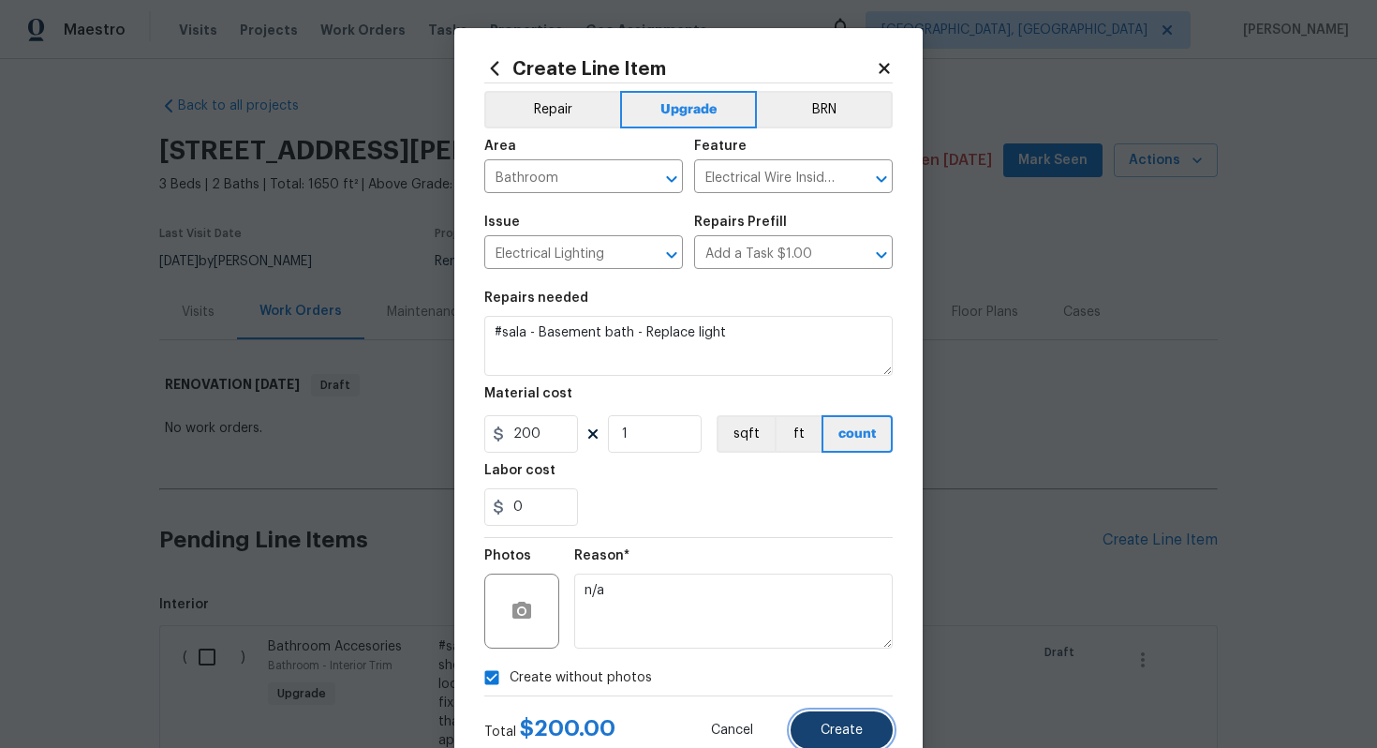
click at [851, 726] on span "Create" at bounding box center [842, 730] width 42 height 14
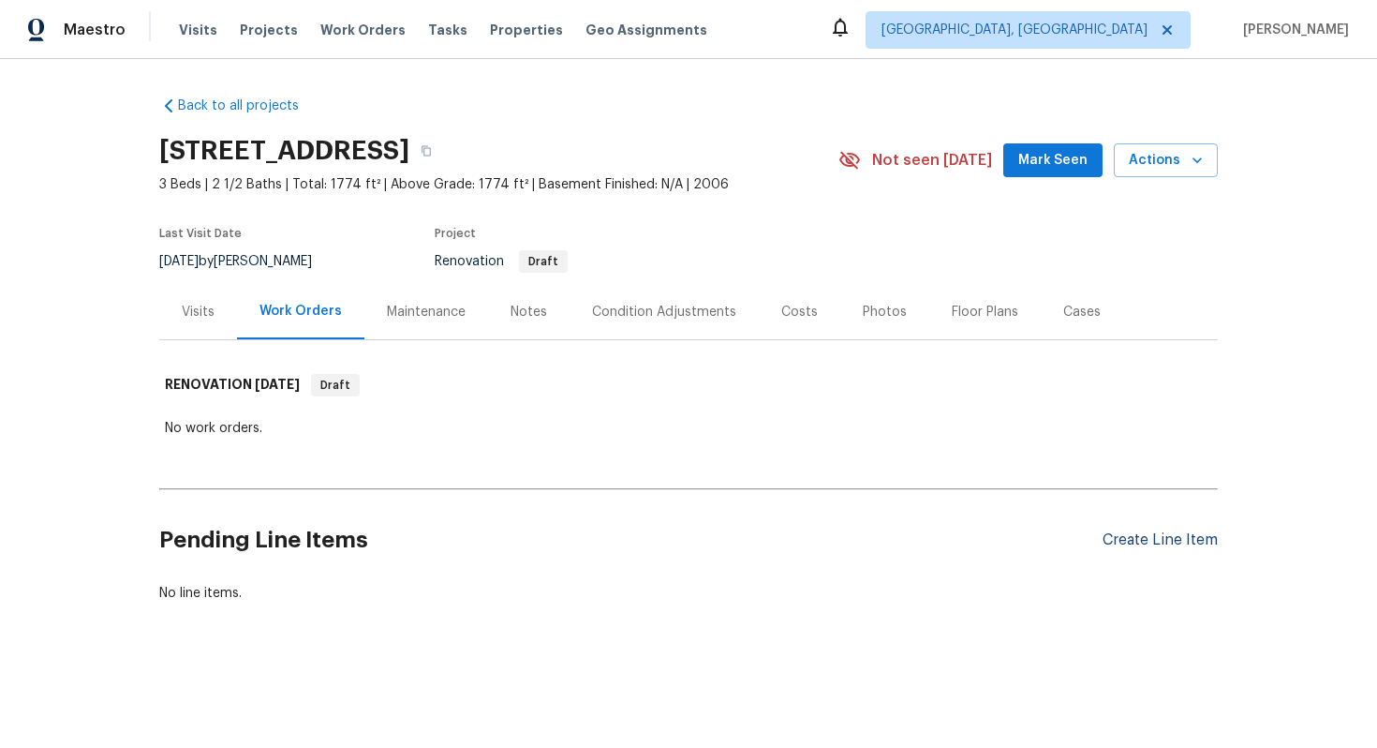
click at [1145, 531] on div "Create Line Item" at bounding box center [1160, 540] width 115 height 18
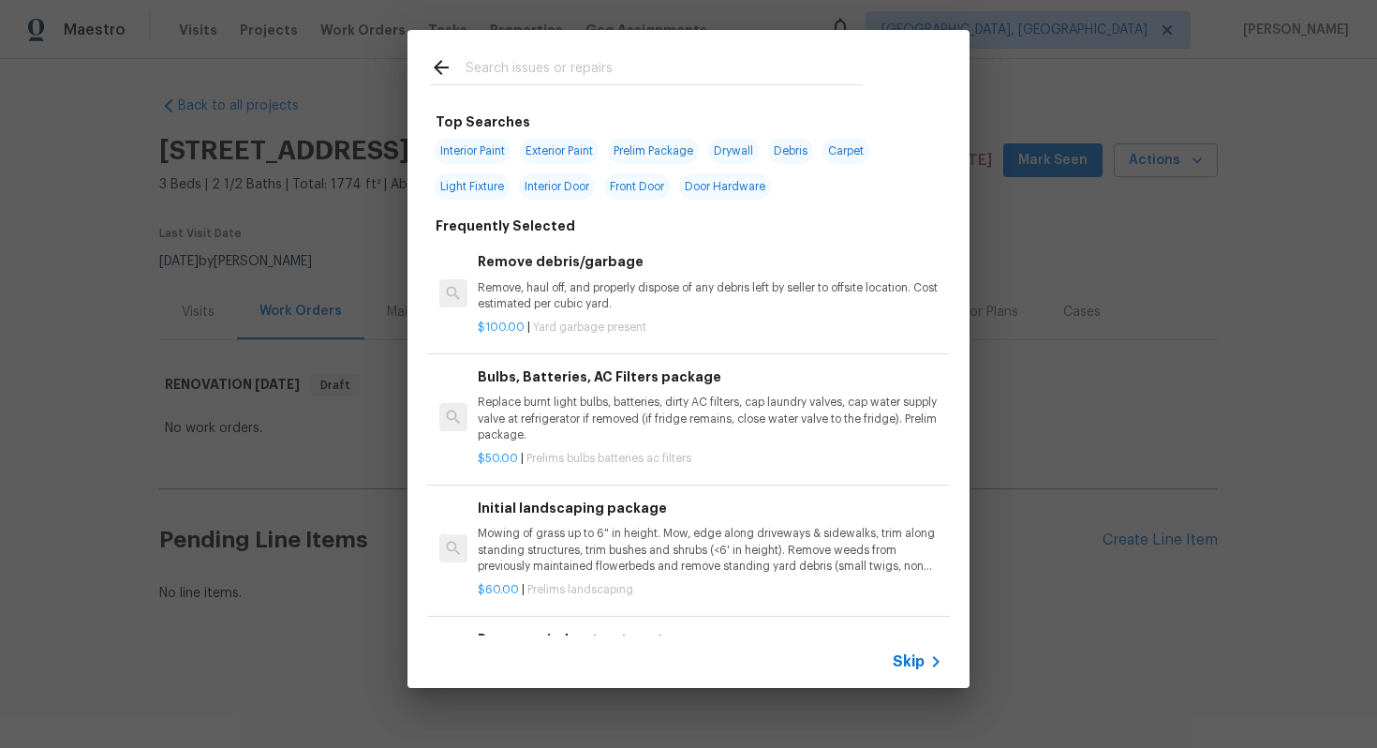
click at [927, 666] on icon at bounding box center [936, 661] width 22 height 22
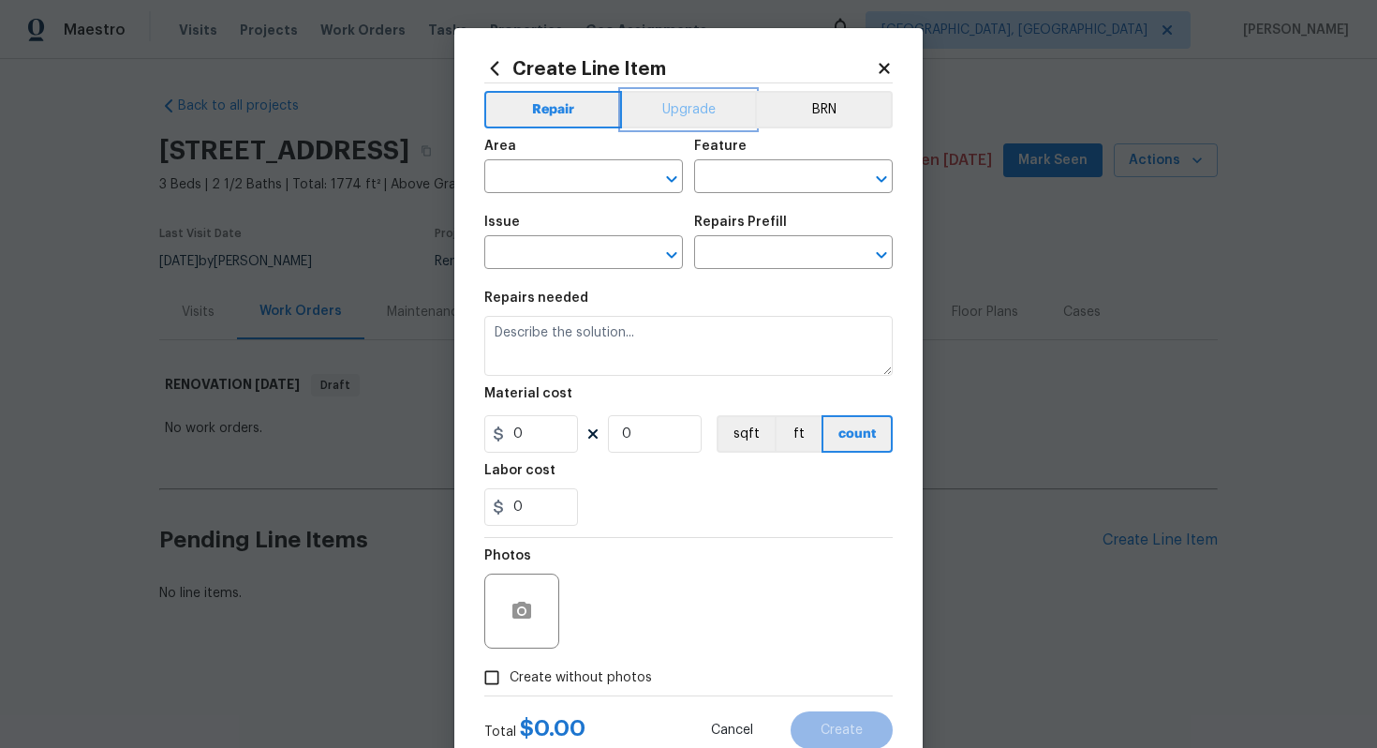
click at [666, 100] on button "Upgrade" at bounding box center [689, 109] width 134 height 37
click at [544, 116] on button "Repair" at bounding box center [552, 109] width 136 height 37
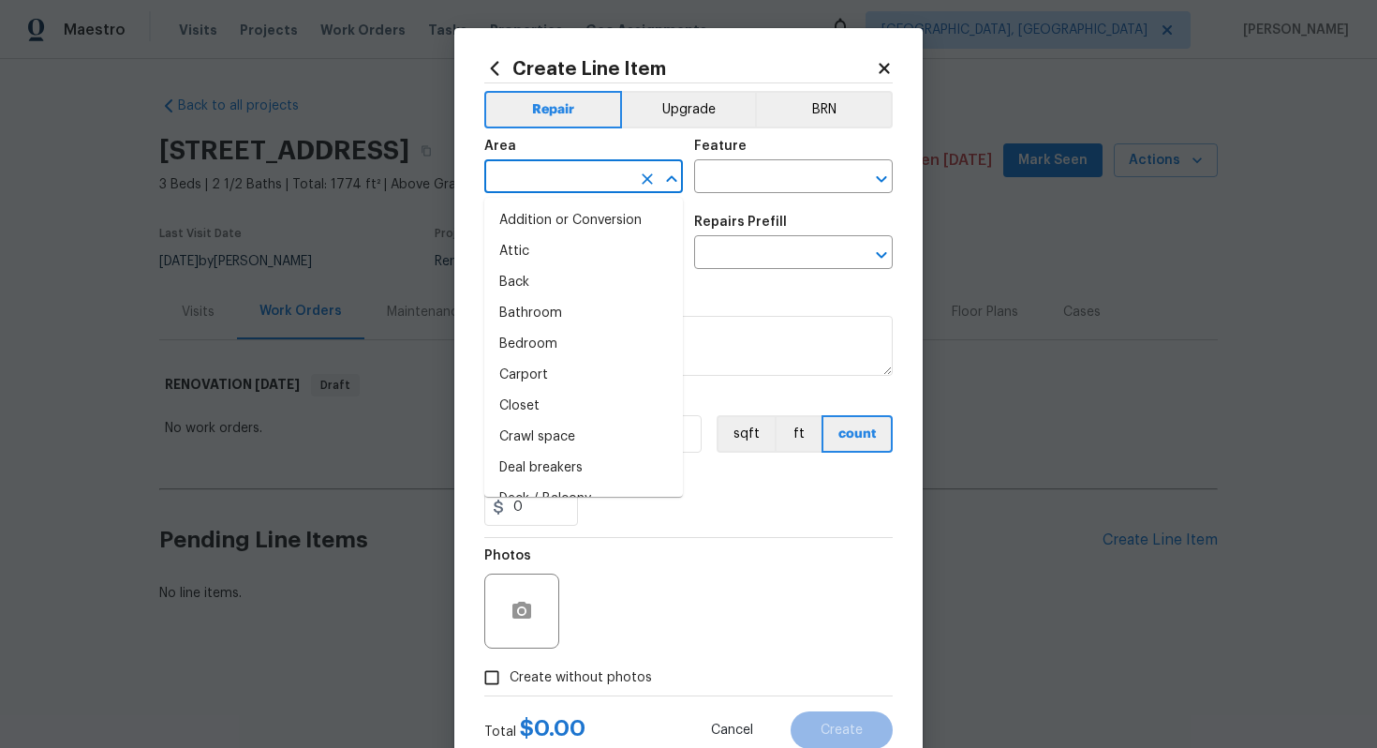
click at [541, 170] on input "text" at bounding box center [557, 178] width 146 height 29
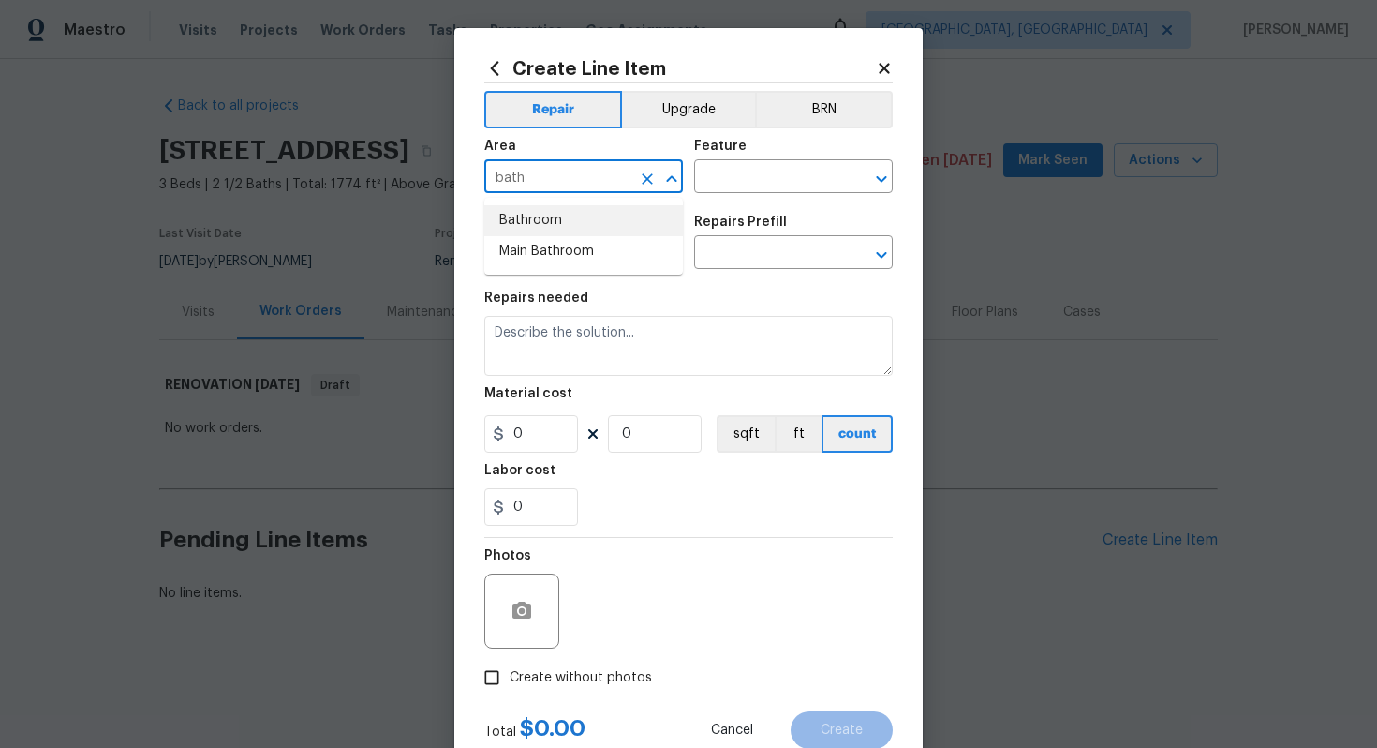
click at [554, 221] on li "Bathroom" at bounding box center [583, 220] width 199 height 31
type input "Bathroom"
click at [769, 187] on input "text" at bounding box center [767, 178] width 146 height 29
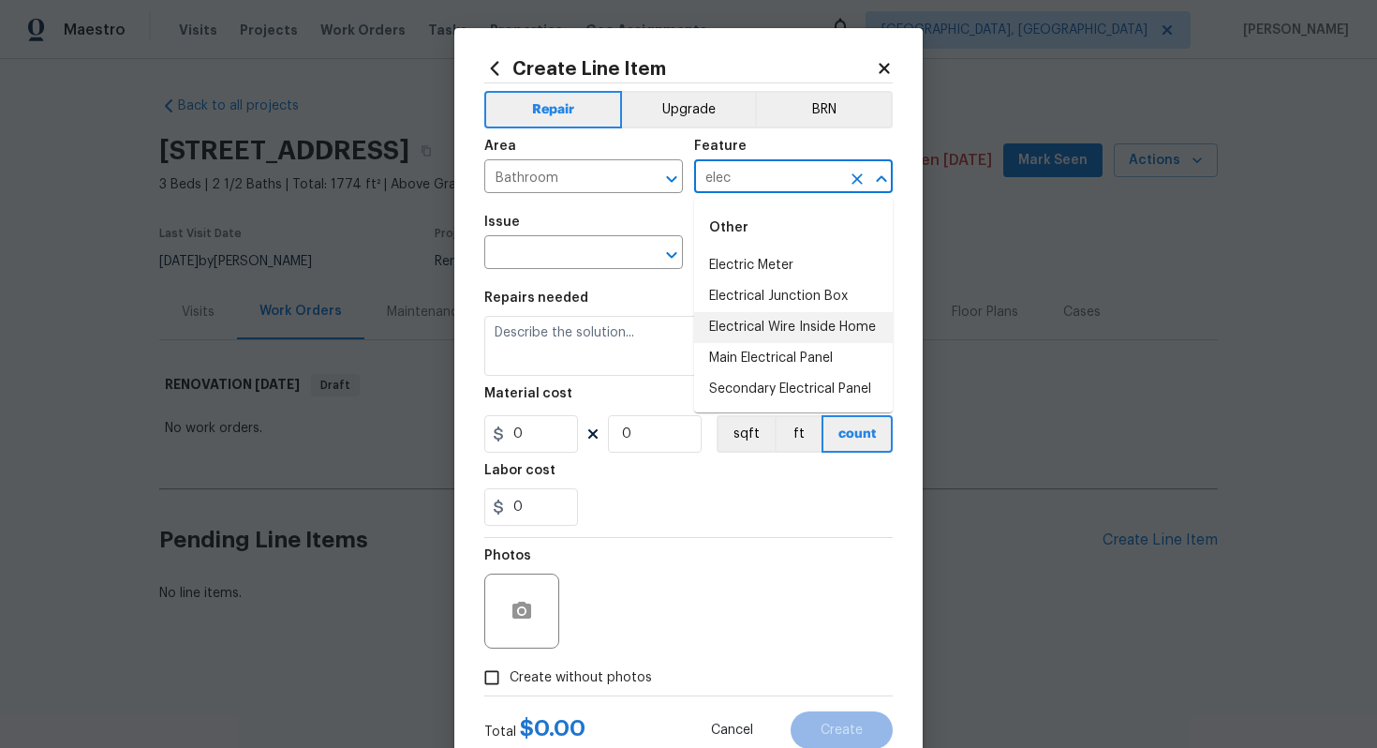
click at [784, 326] on li "Electrical Wire Inside Home" at bounding box center [793, 327] width 199 height 31
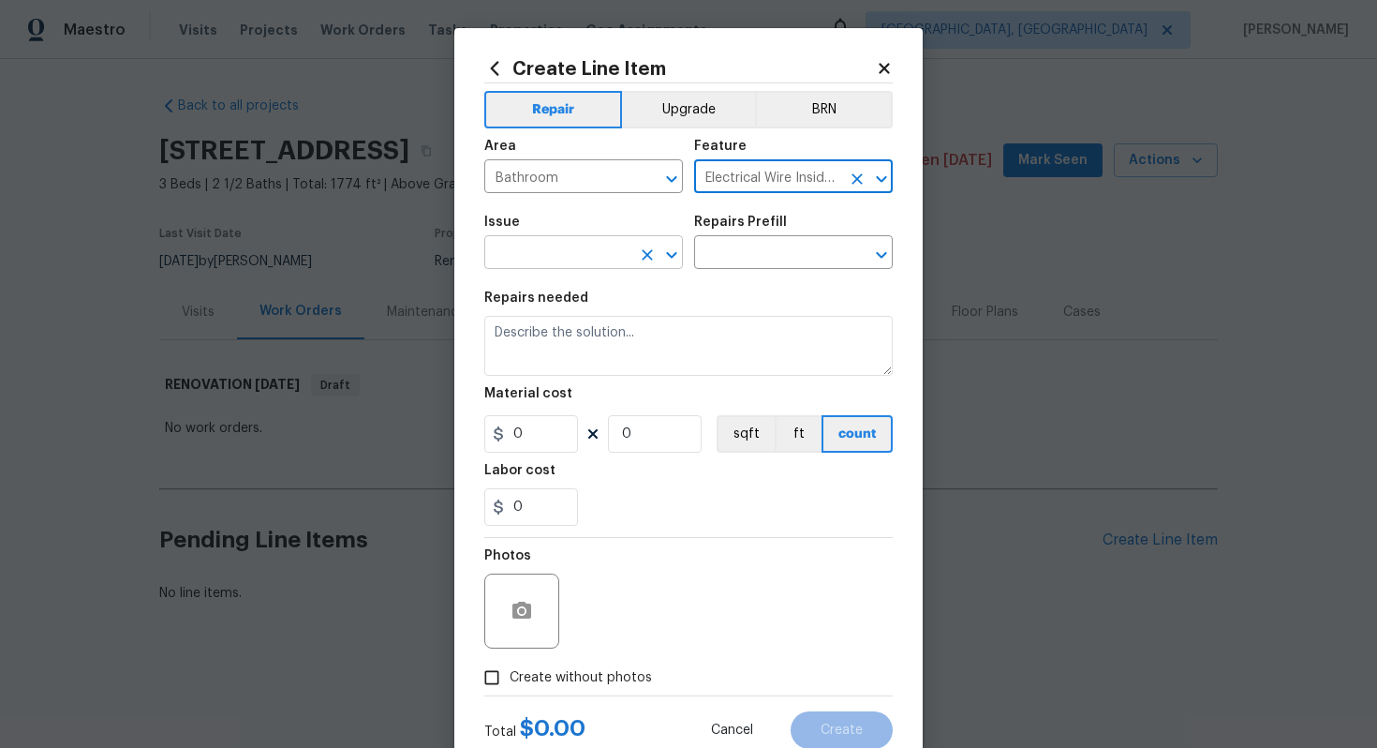
type input "Electrical Wire Inside Home"
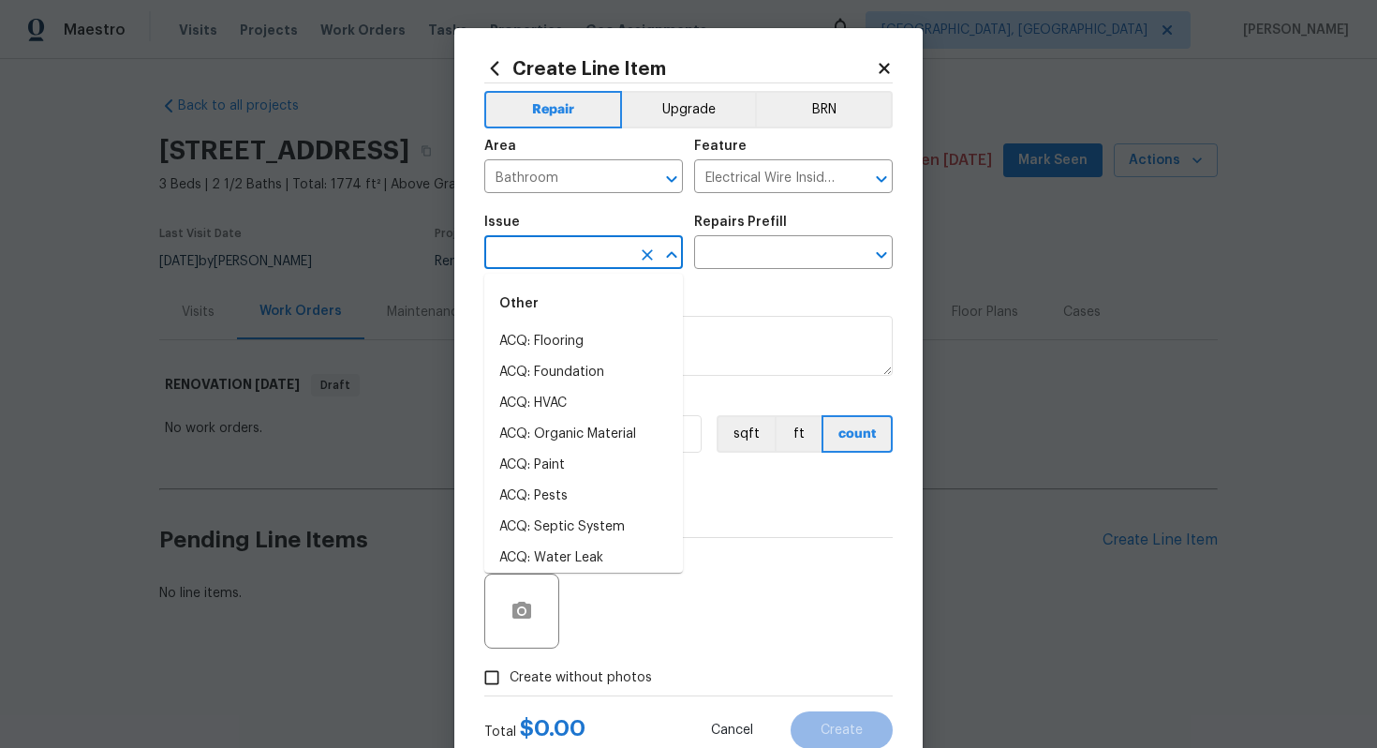
click at [586, 249] on input "text" at bounding box center [557, 254] width 146 height 29
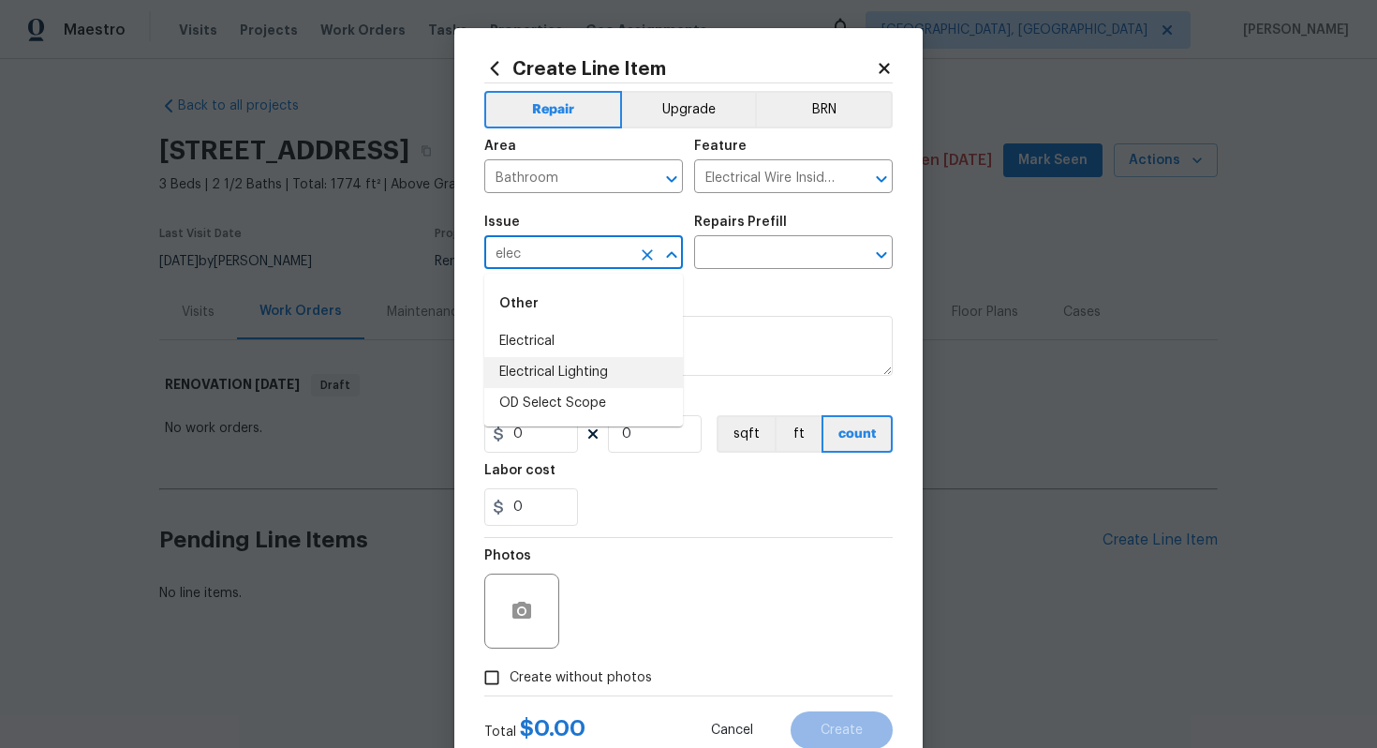
click at [607, 378] on li "Electrical Lighting" at bounding box center [583, 372] width 199 height 31
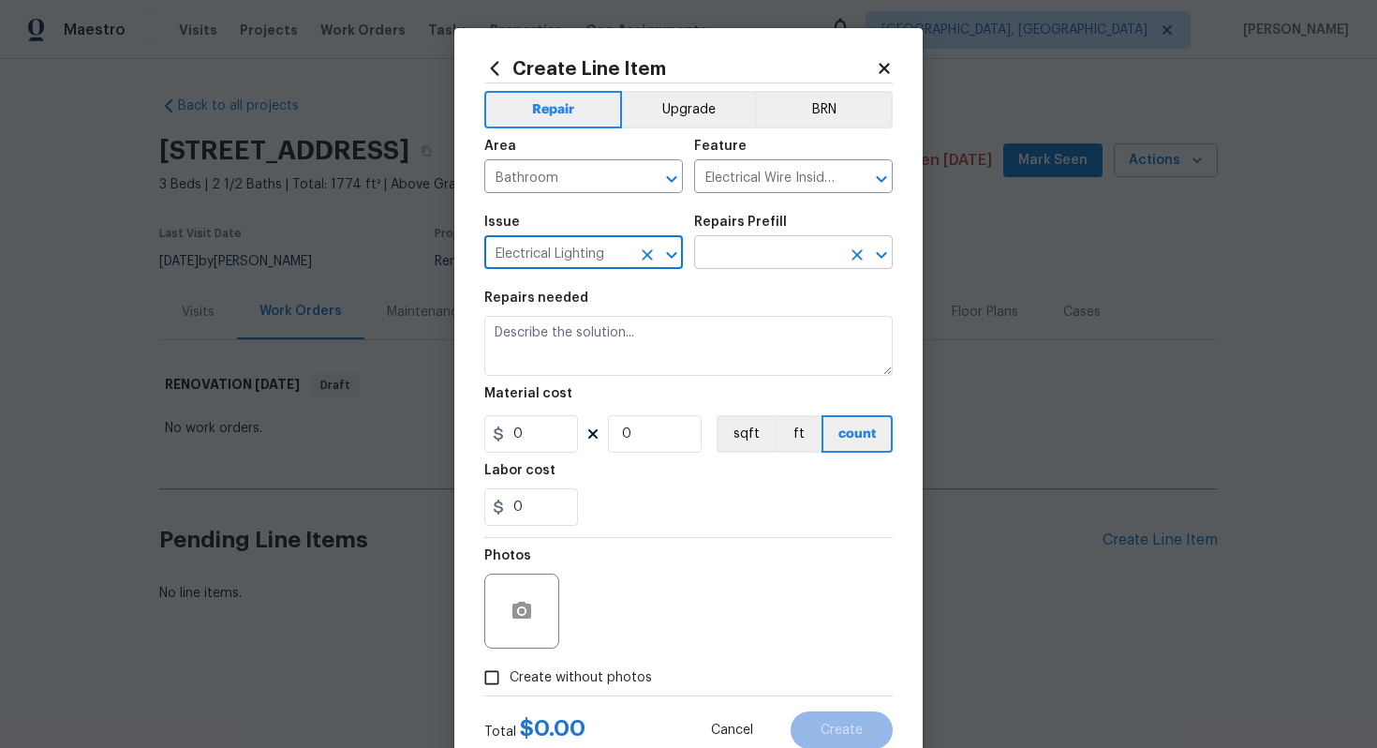
type input "Electrical Lighting"
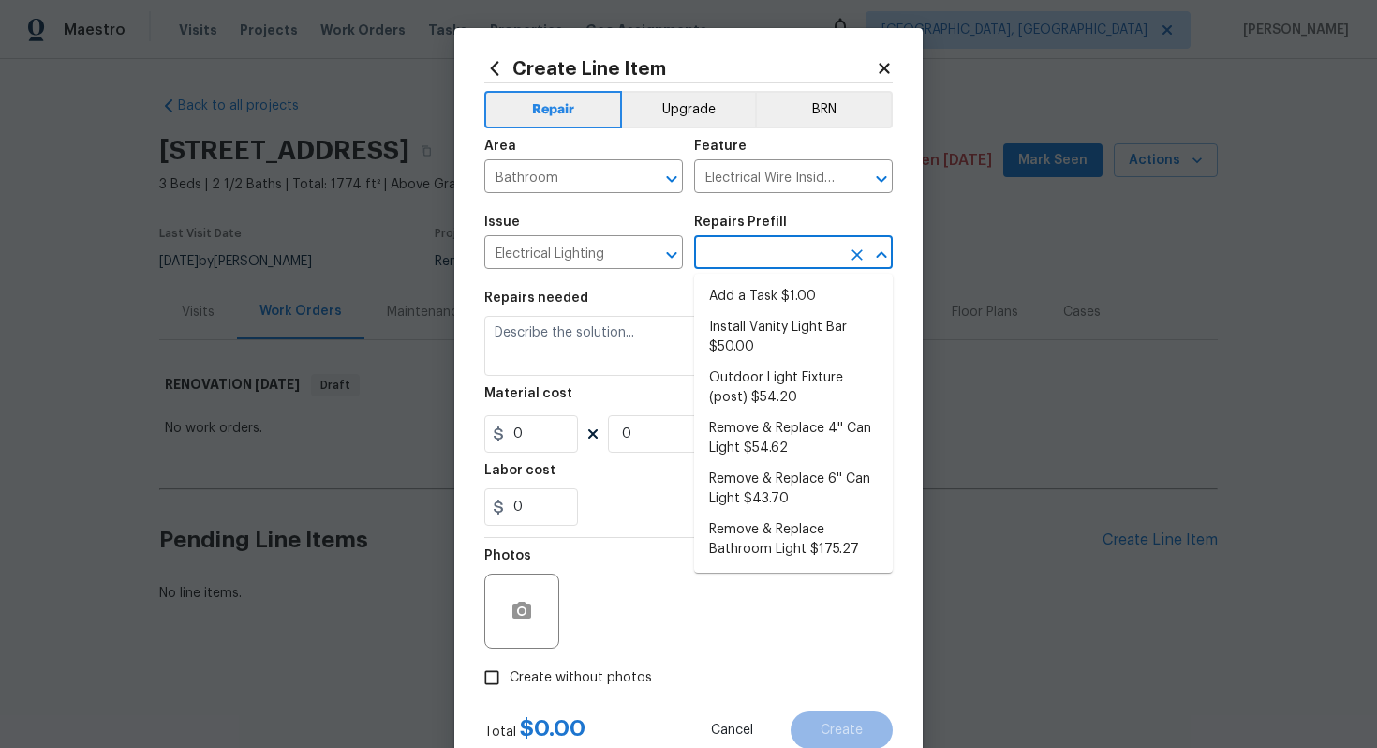
click at [729, 255] on input "text" at bounding box center [767, 254] width 146 height 29
click at [734, 293] on li "Add a Task $1.00" at bounding box center [793, 296] width 199 height 31
type input "Add a Task $1.00"
type textarea "HPM to detail"
type input "1"
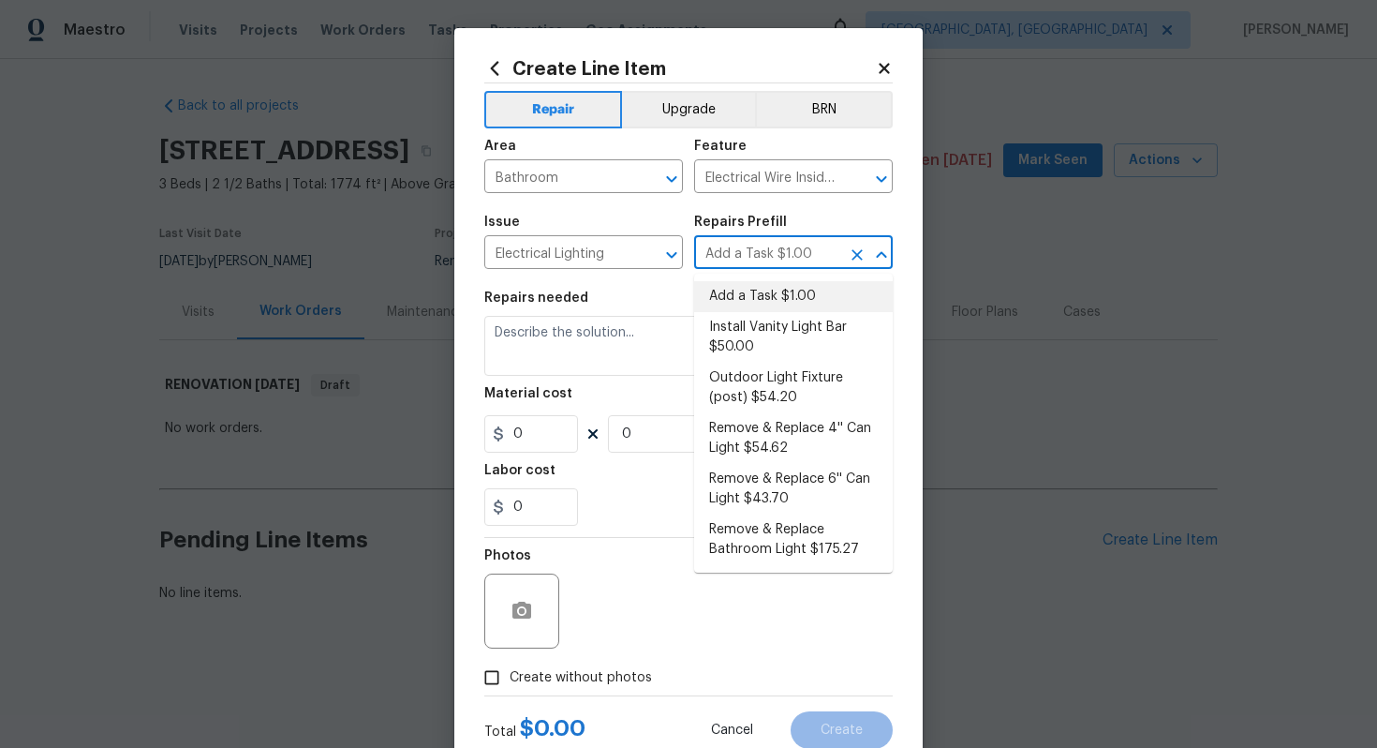
type input "1"
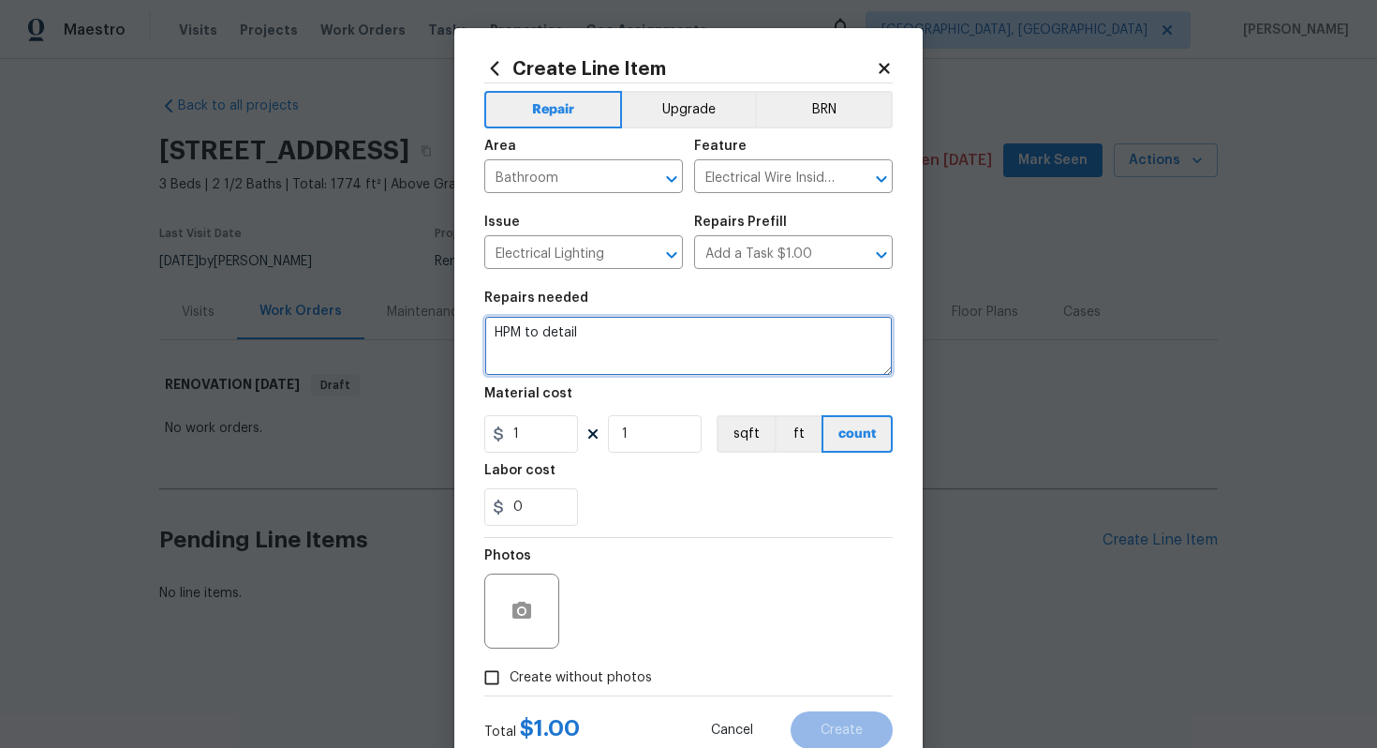
click at [688, 320] on textarea "HPM to detail" at bounding box center [688, 346] width 408 height 60
paste textarea "Replace bathroom lights"
paste textarea "All 3 bathrooms"
type textarea "#sala - Replace bathroom lights - All 3 bathrooms"
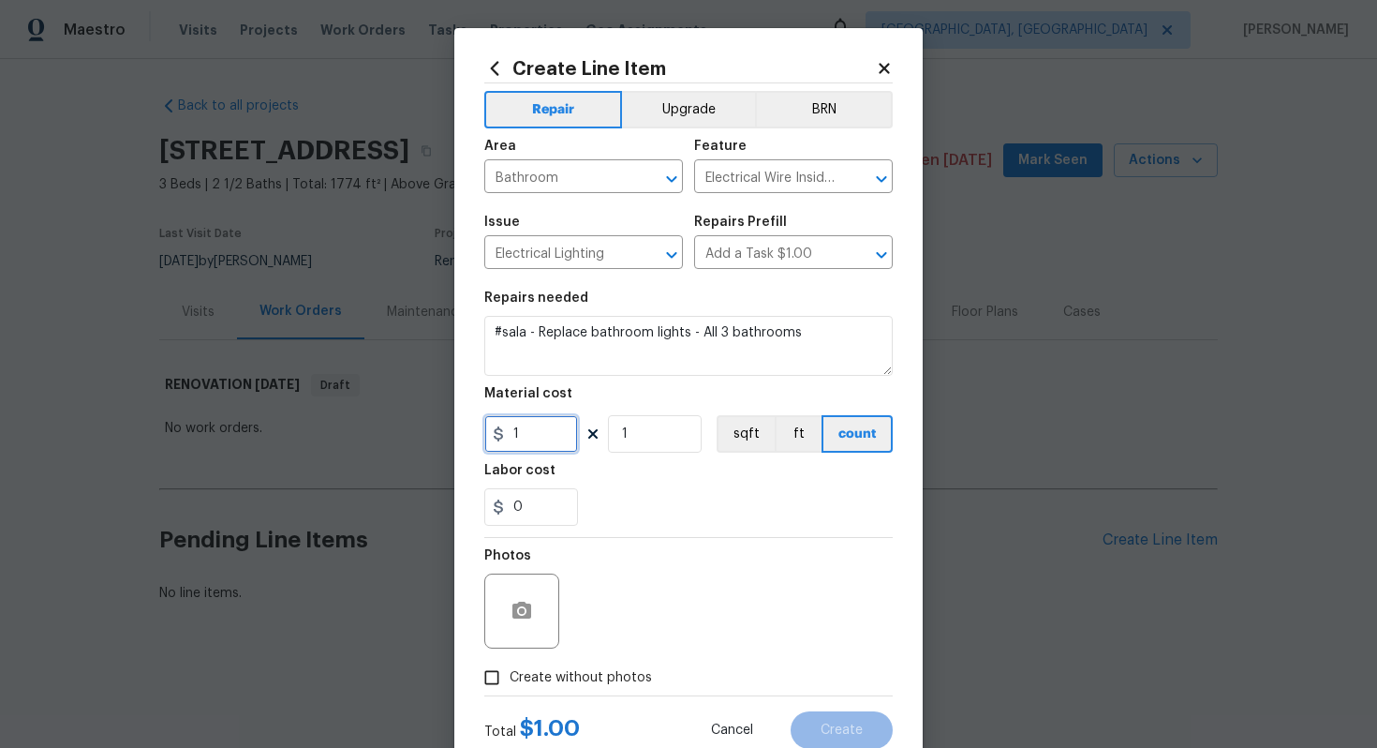
click at [542, 427] on input "1" at bounding box center [531, 433] width 94 height 37
type input "450"
click at [589, 672] on span "Create without photos" at bounding box center [581, 678] width 142 height 20
click at [510, 672] on input "Create without photos" at bounding box center [492, 678] width 36 height 36
checkbox input "true"
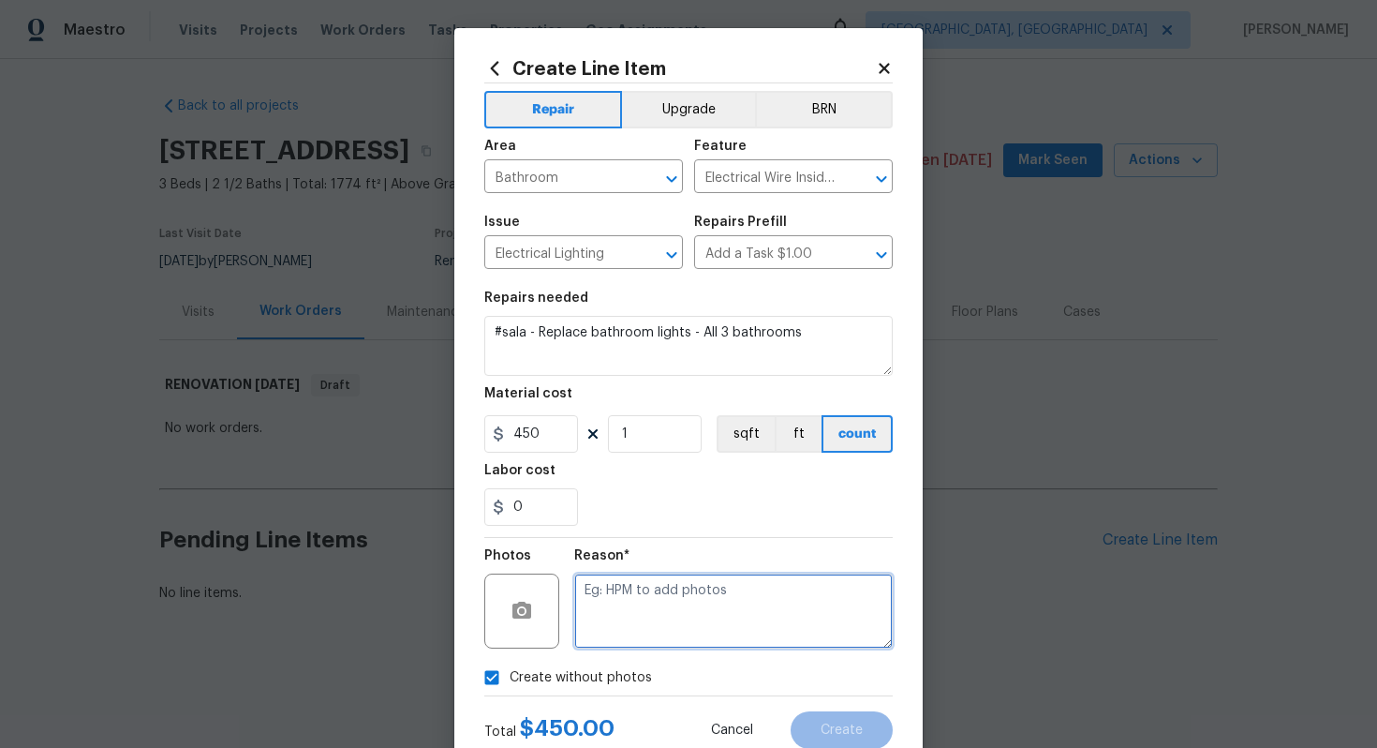
click at [663, 623] on textarea at bounding box center [733, 610] width 319 height 75
type textarea "n/a"
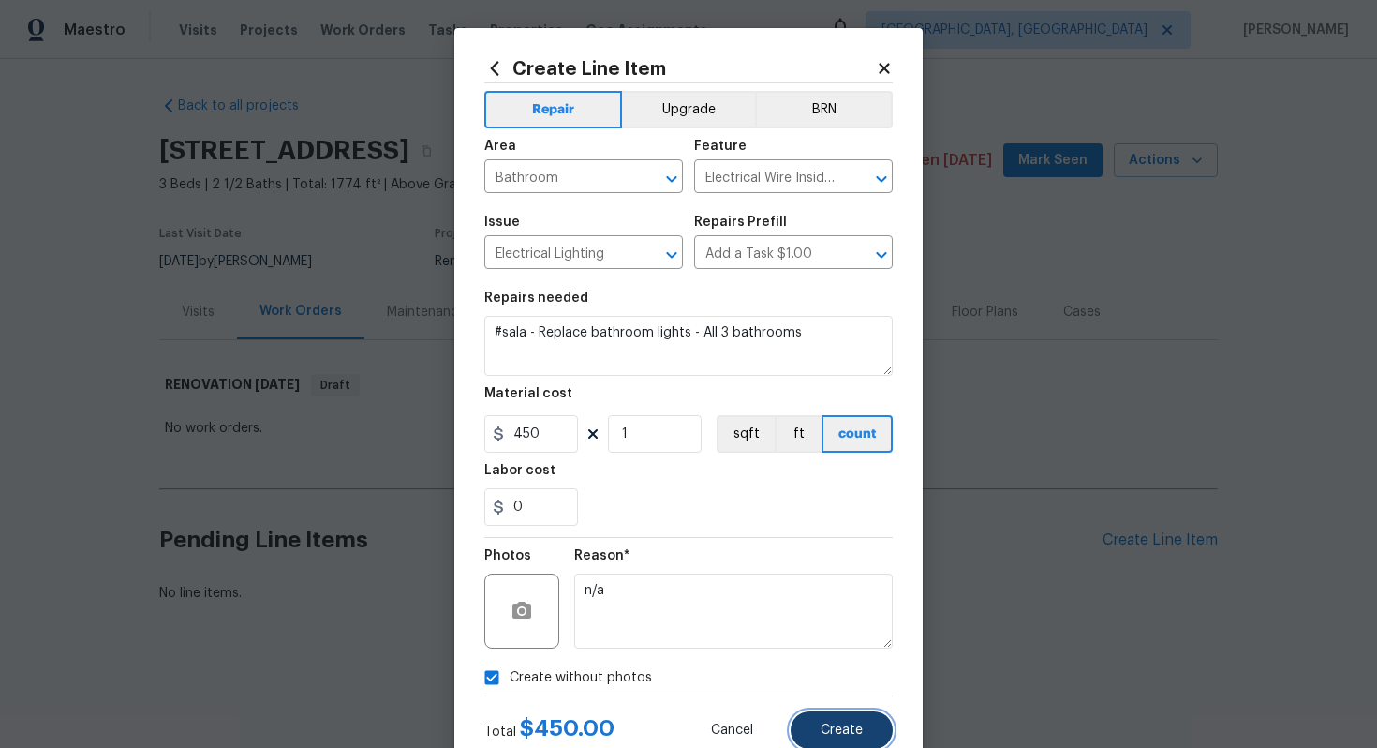
click at [831, 722] on button "Create" at bounding box center [842, 729] width 102 height 37
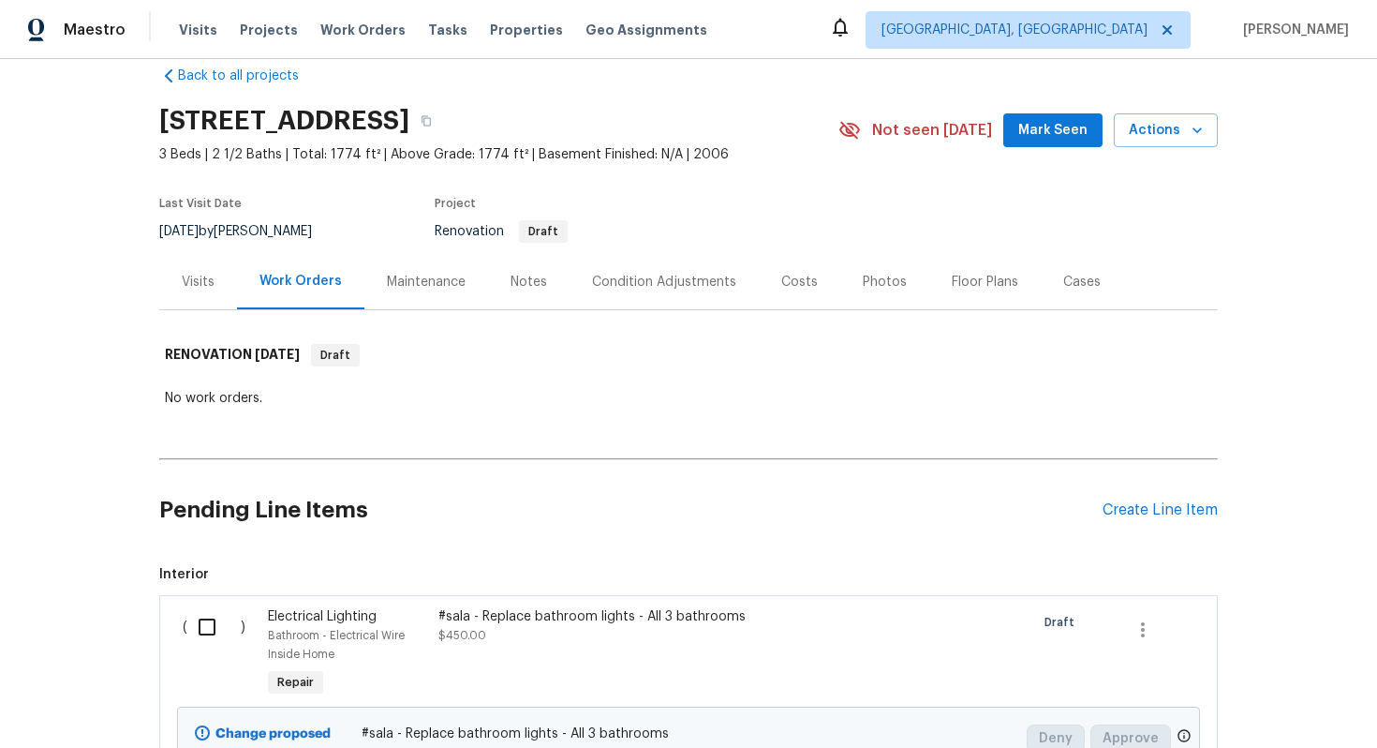
scroll to position [12, 0]
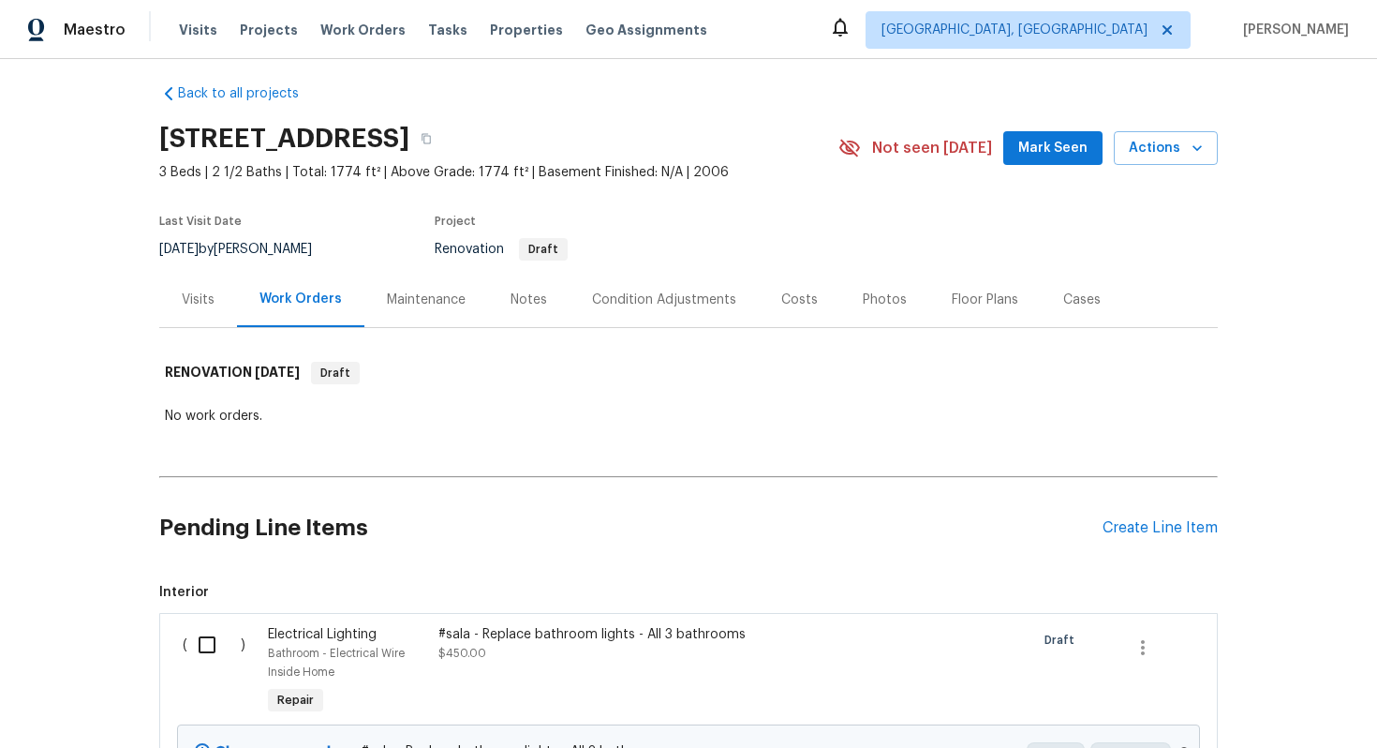
click at [1136, 516] on div "Pending Line Items Create Line Item" at bounding box center [688, 527] width 1059 height 87
click at [1131, 528] on div "Create Line Item" at bounding box center [1160, 528] width 115 height 18
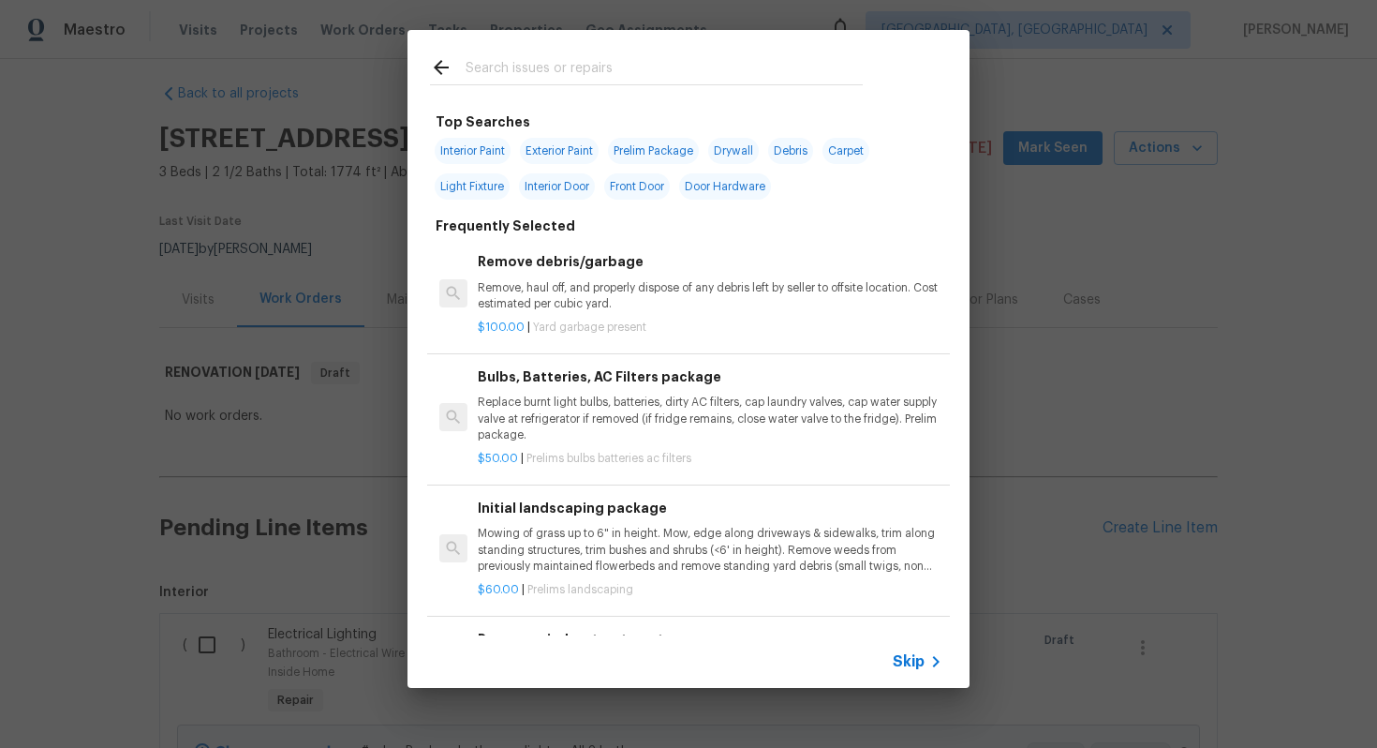
click at [918, 652] on span "Skip" at bounding box center [909, 661] width 32 height 19
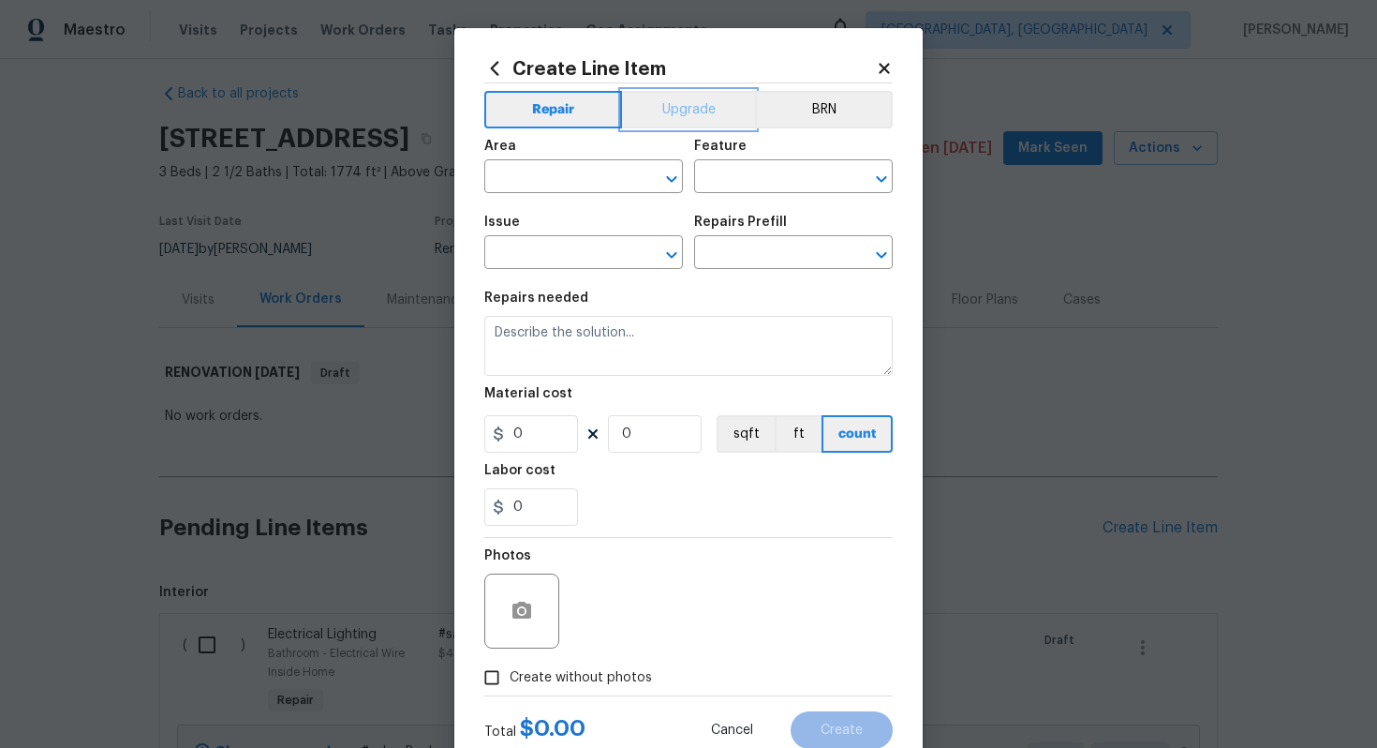
click at [633, 95] on button "Upgrade" at bounding box center [689, 109] width 134 height 37
click at [544, 191] on input "text" at bounding box center [557, 178] width 146 height 29
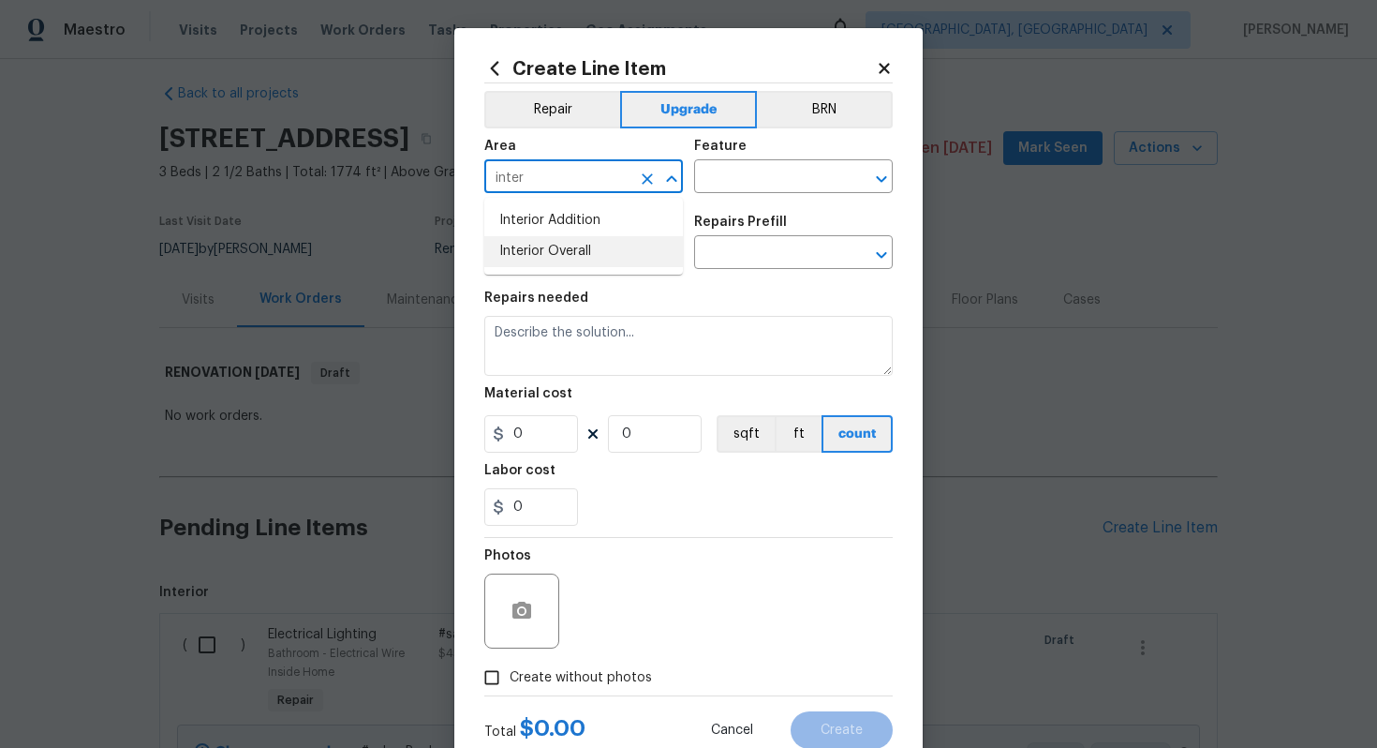
click at [560, 245] on li "Interior Overall" at bounding box center [583, 251] width 199 height 31
type input "Interior Overall"
click at [789, 147] on div "Feature" at bounding box center [793, 152] width 199 height 24
click at [789, 162] on div "Feature" at bounding box center [793, 152] width 199 height 24
click at [772, 177] on input "text" at bounding box center [767, 178] width 146 height 29
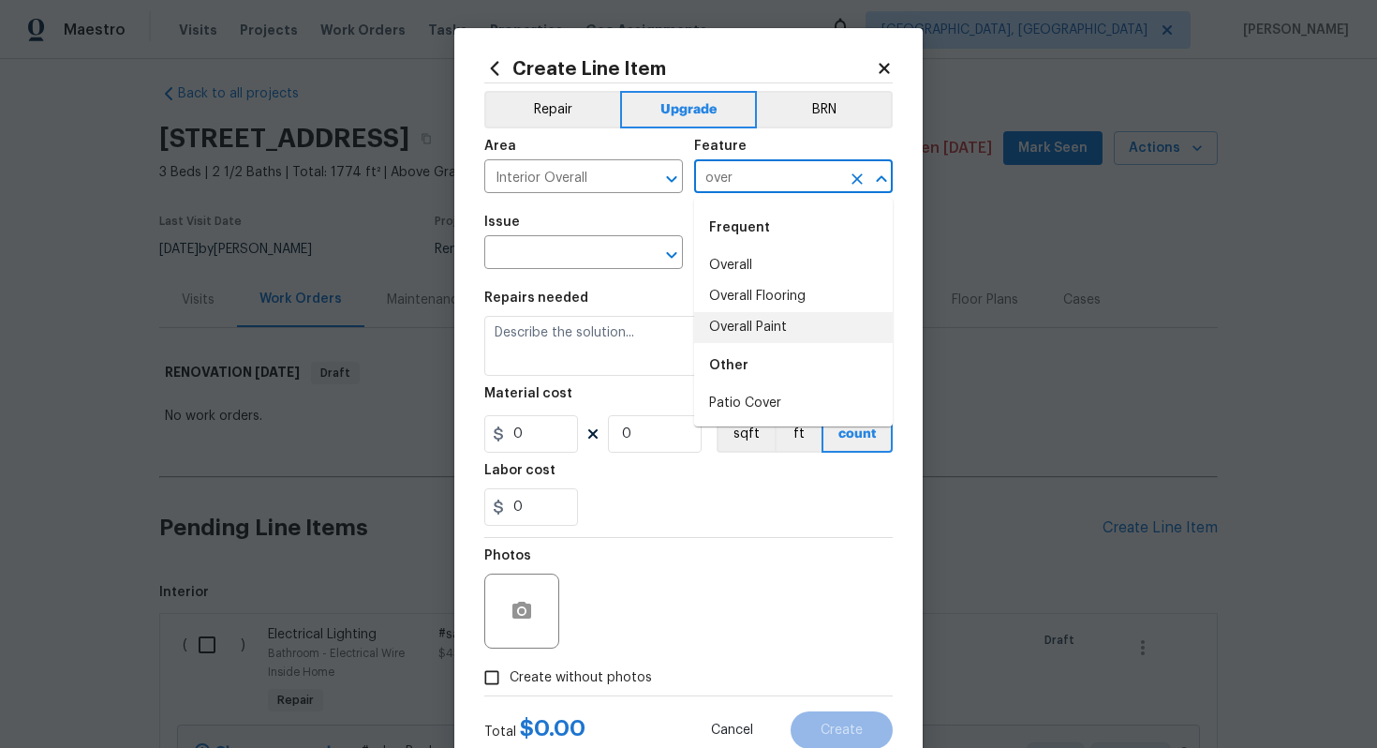
click at [782, 319] on li "Overall Paint" at bounding box center [793, 327] width 199 height 31
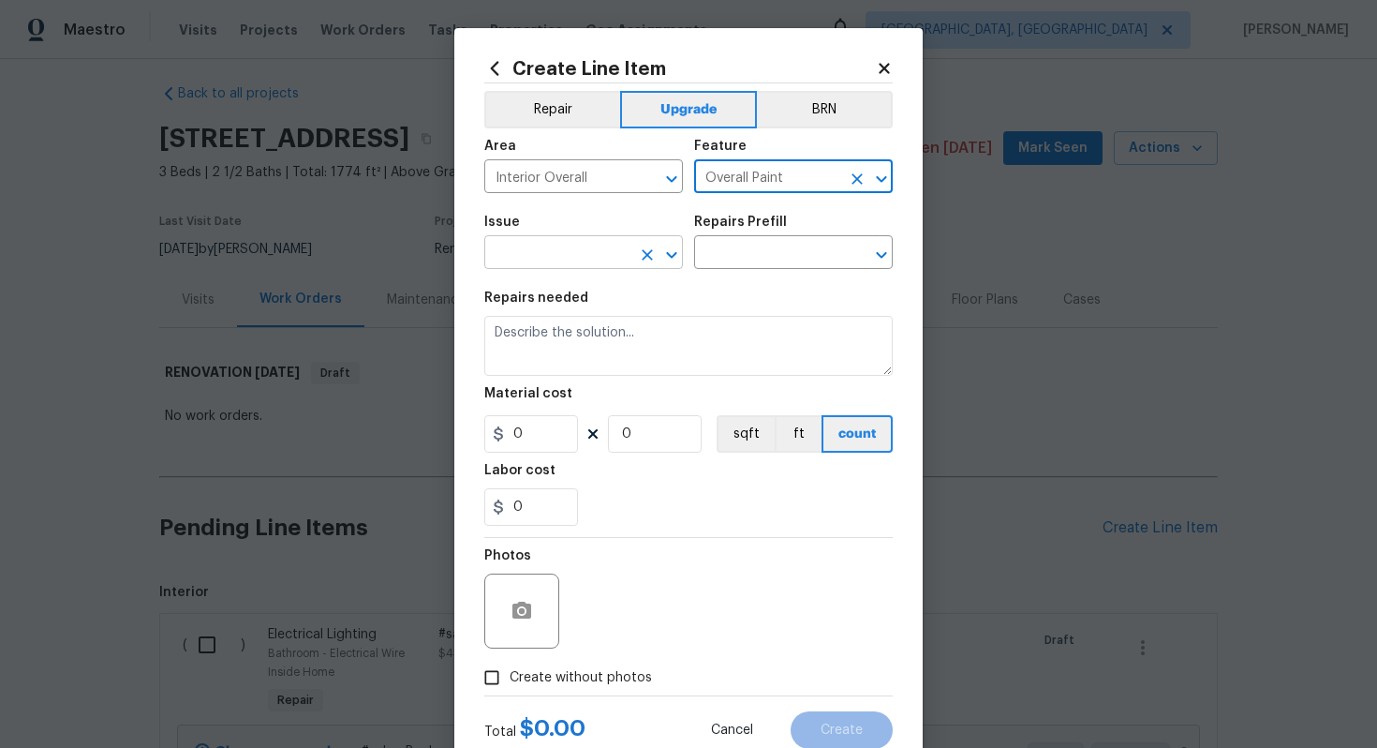
type input "Overall Paint"
click at [566, 255] on input "text" at bounding box center [557, 254] width 146 height 29
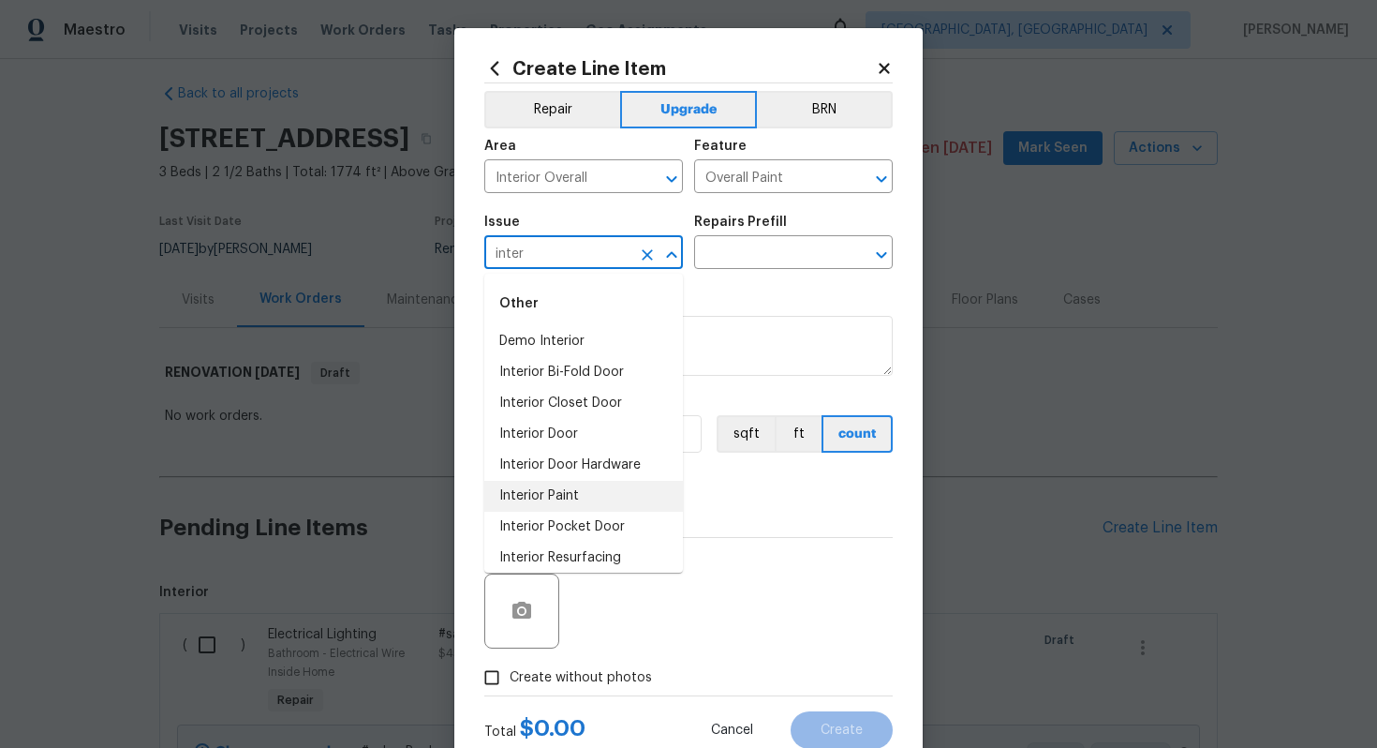
click at [579, 505] on li "Interior Paint" at bounding box center [583, 496] width 199 height 31
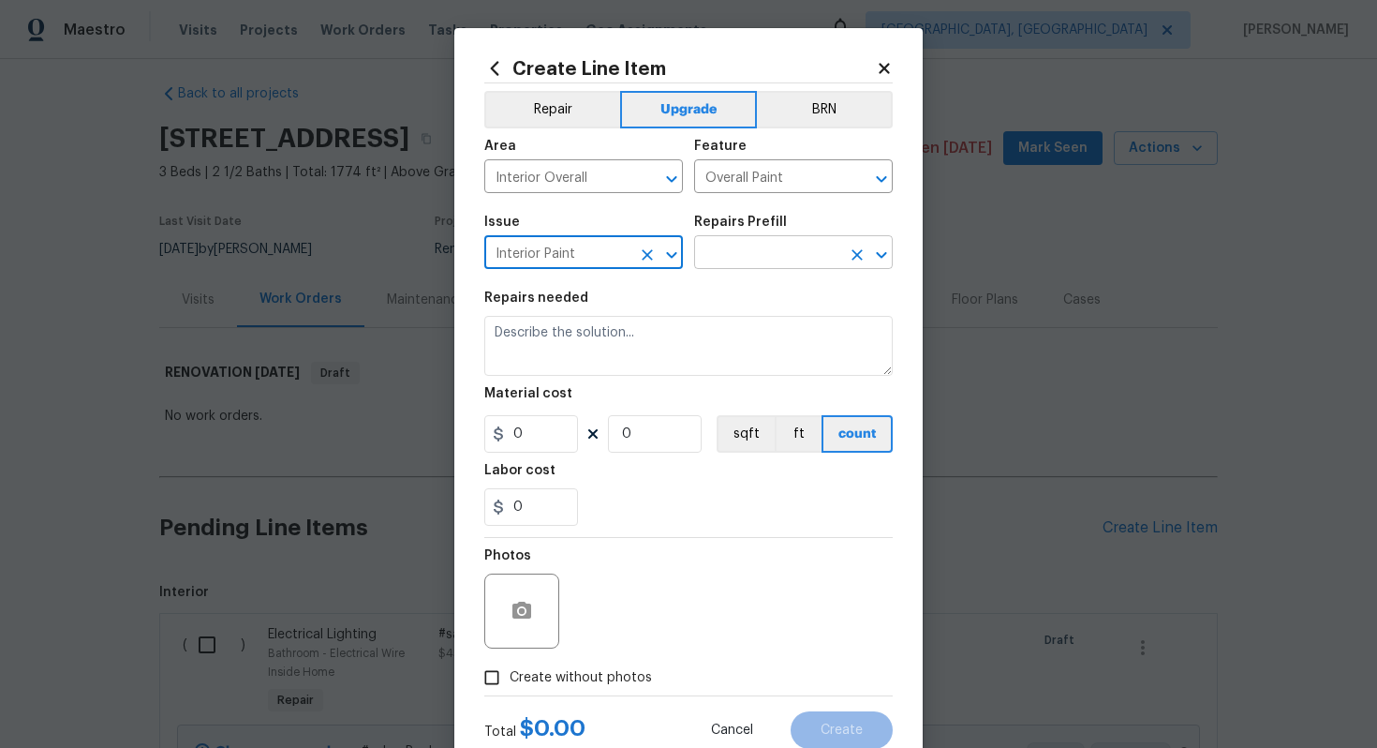
type input "Interior Paint"
click at [736, 255] on input "text" at bounding box center [767, 254] width 146 height 29
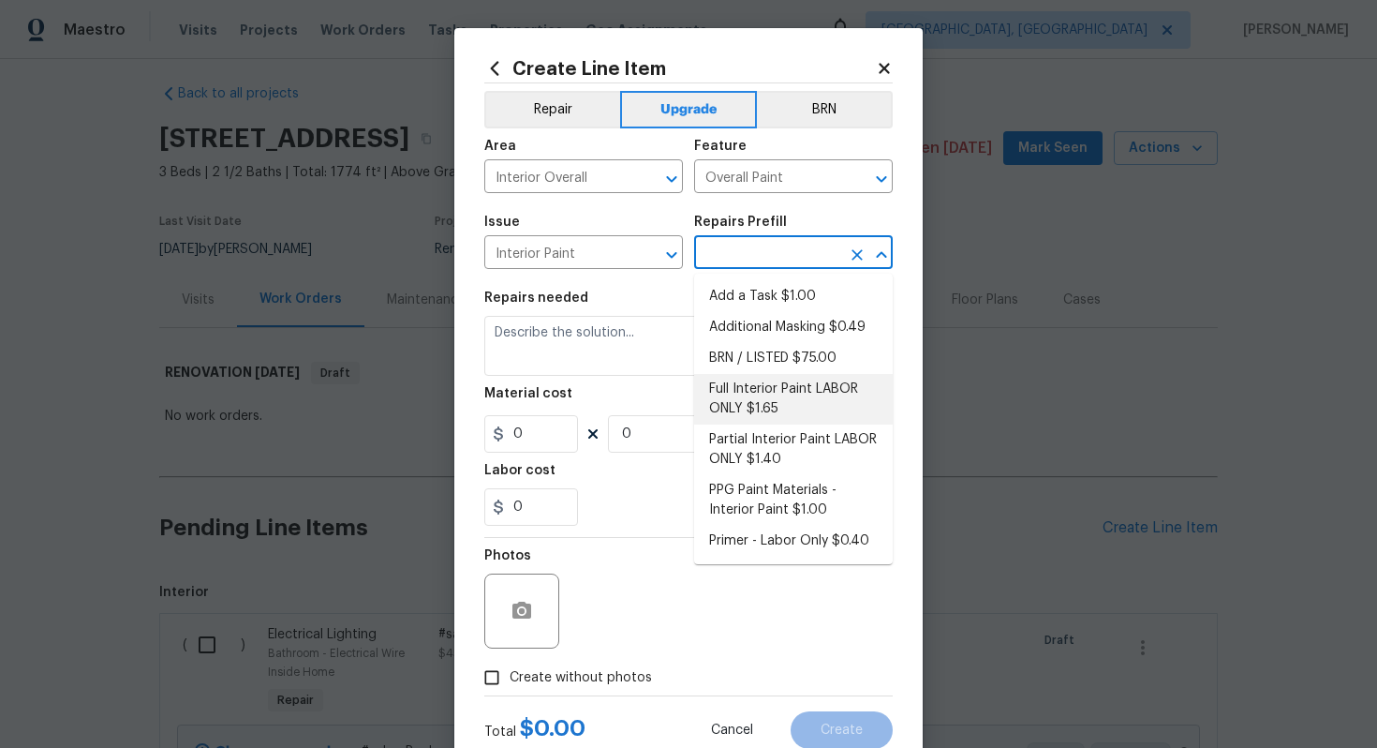
click at [779, 384] on li "Full Interior Paint LABOR ONLY $1.65" at bounding box center [793, 399] width 199 height 51
type input "Full Interior Paint LABOR ONLY $1.65"
type textarea "Full Interior paint - (walls, ceilings, trim, and doors) - PAINT PROVIDED BY OP…"
type input "1.65"
type input "1"
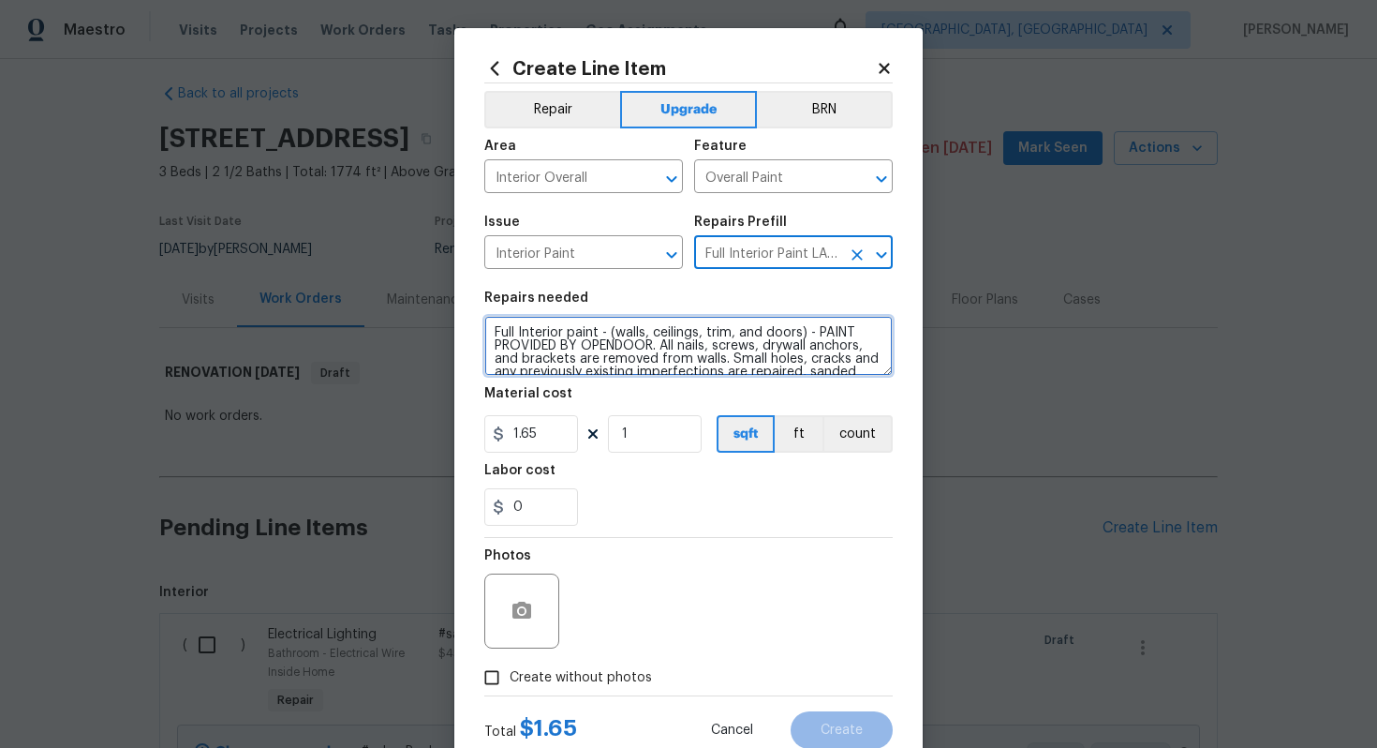
click at [484, 329] on textarea "Full Interior paint - (walls, ceilings, trim, and doors) - PAINT PROVIDED BY OP…" at bounding box center [688, 346] width 408 height 60
type textarea "#sala - Full Interior paint - (walls, ceilings, trim, and doors) - PAINT PROVID…"
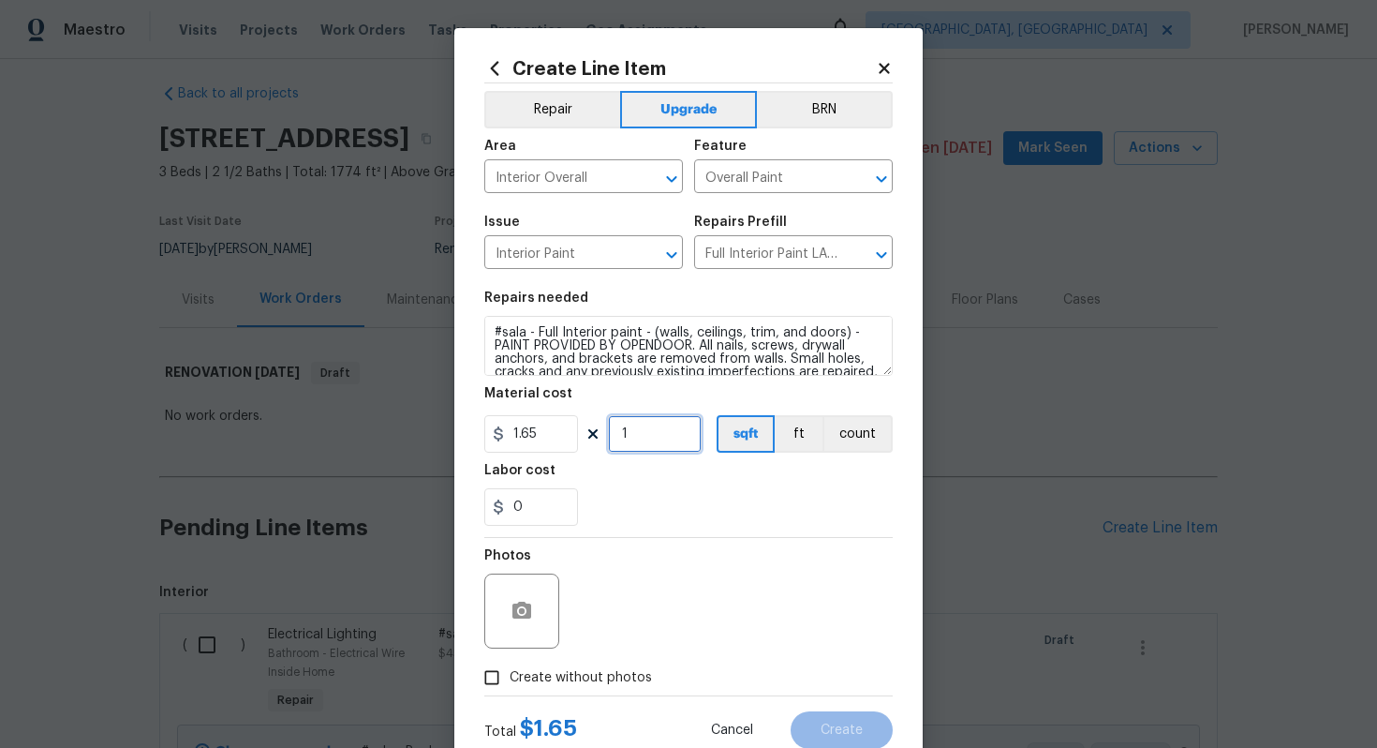
click at [648, 427] on input "1" at bounding box center [655, 433] width 94 height 37
type input "1774"
click at [579, 675] on span "Create without photos" at bounding box center [581, 678] width 142 height 20
click at [510, 675] on input "Create without photos" at bounding box center [492, 678] width 36 height 36
checkbox input "true"
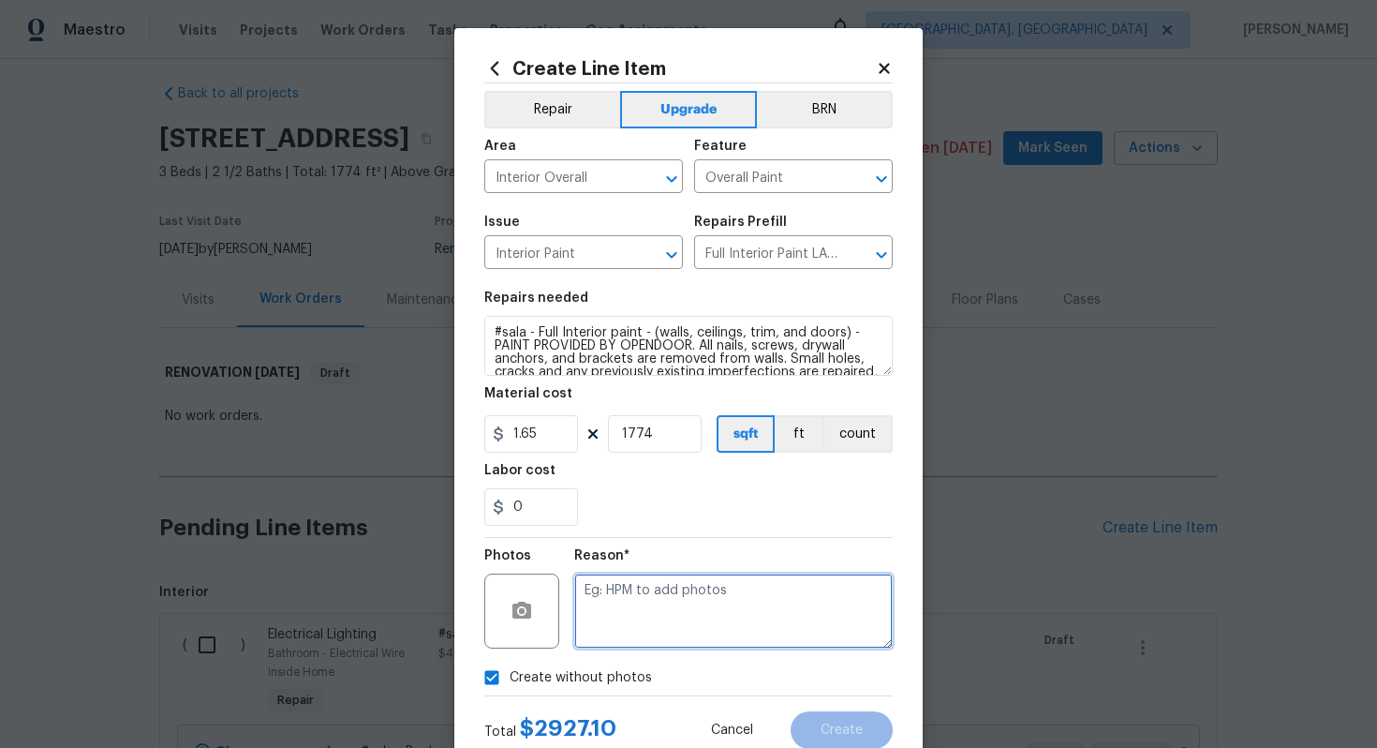
click at [658, 630] on textarea at bounding box center [733, 610] width 319 height 75
type textarea "n/a"
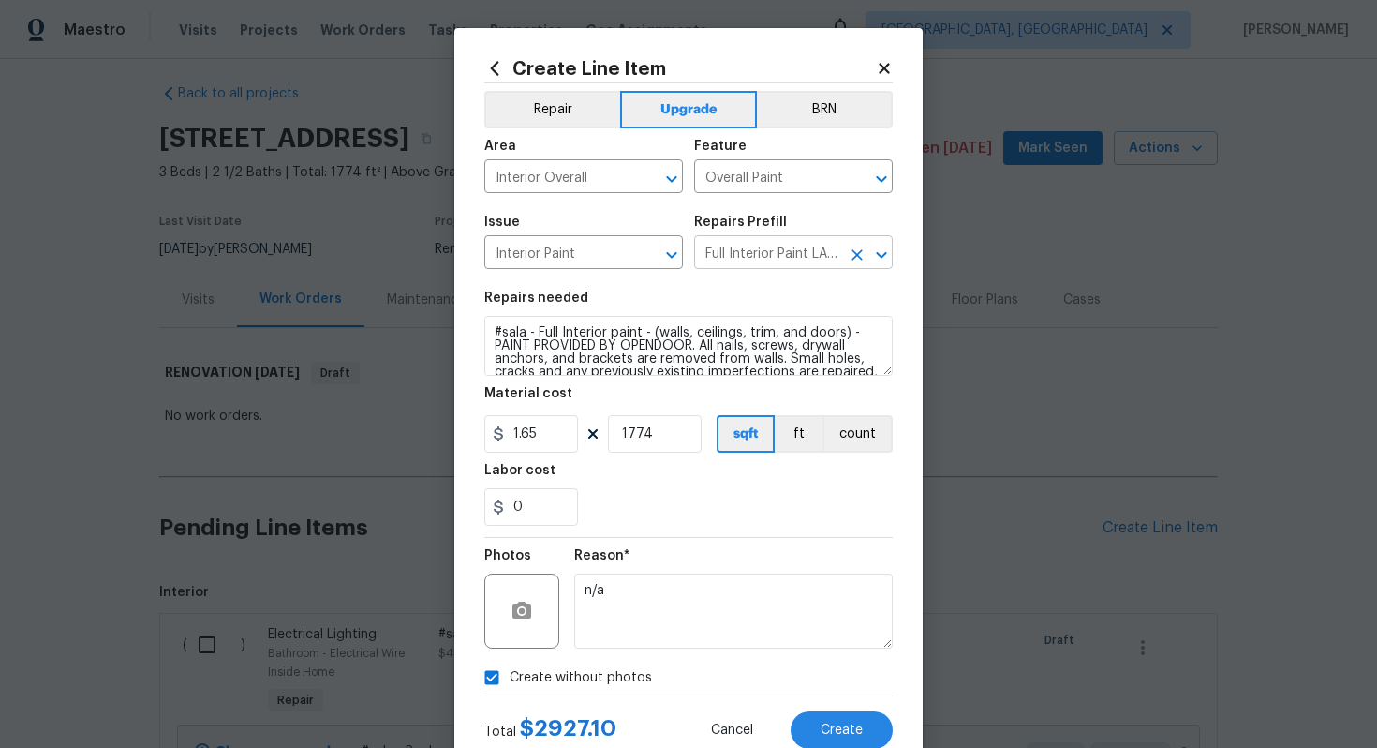
click at [802, 246] on input "Full Interior Paint LABOR ONLY $1.65" at bounding box center [767, 254] width 146 height 29
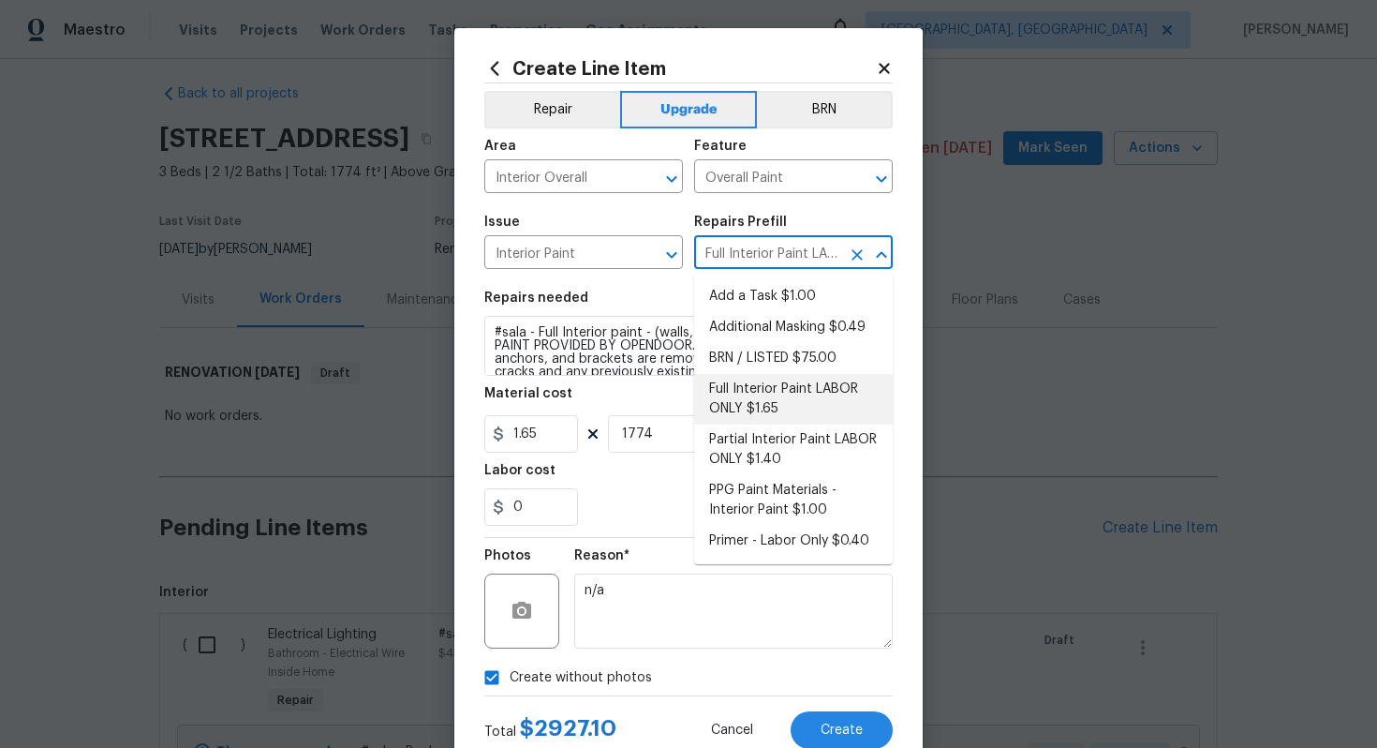
click at [876, 62] on icon at bounding box center [884, 68] width 17 height 17
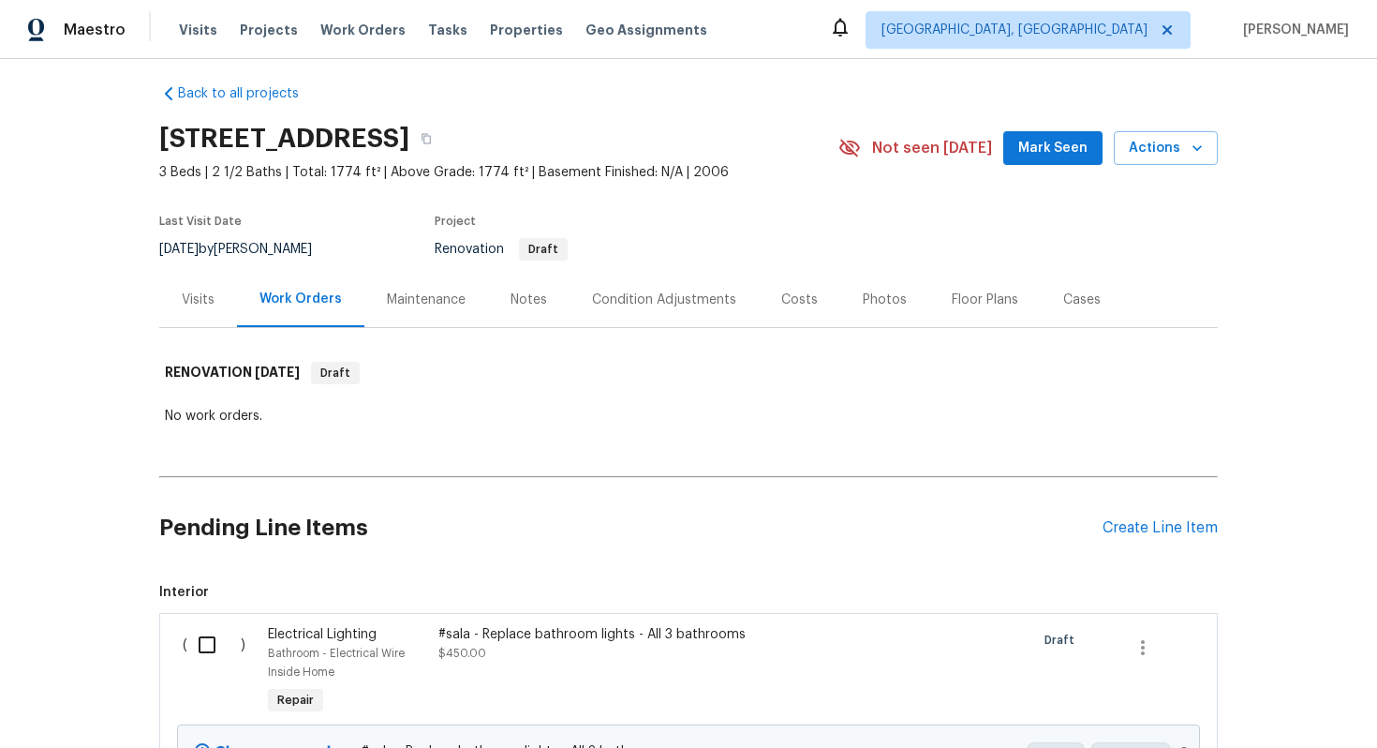
click at [1166, 537] on div "Pending Line Items Create Line Item" at bounding box center [688, 527] width 1059 height 87
click at [1138, 525] on div "Create Line Item" at bounding box center [1160, 528] width 115 height 18
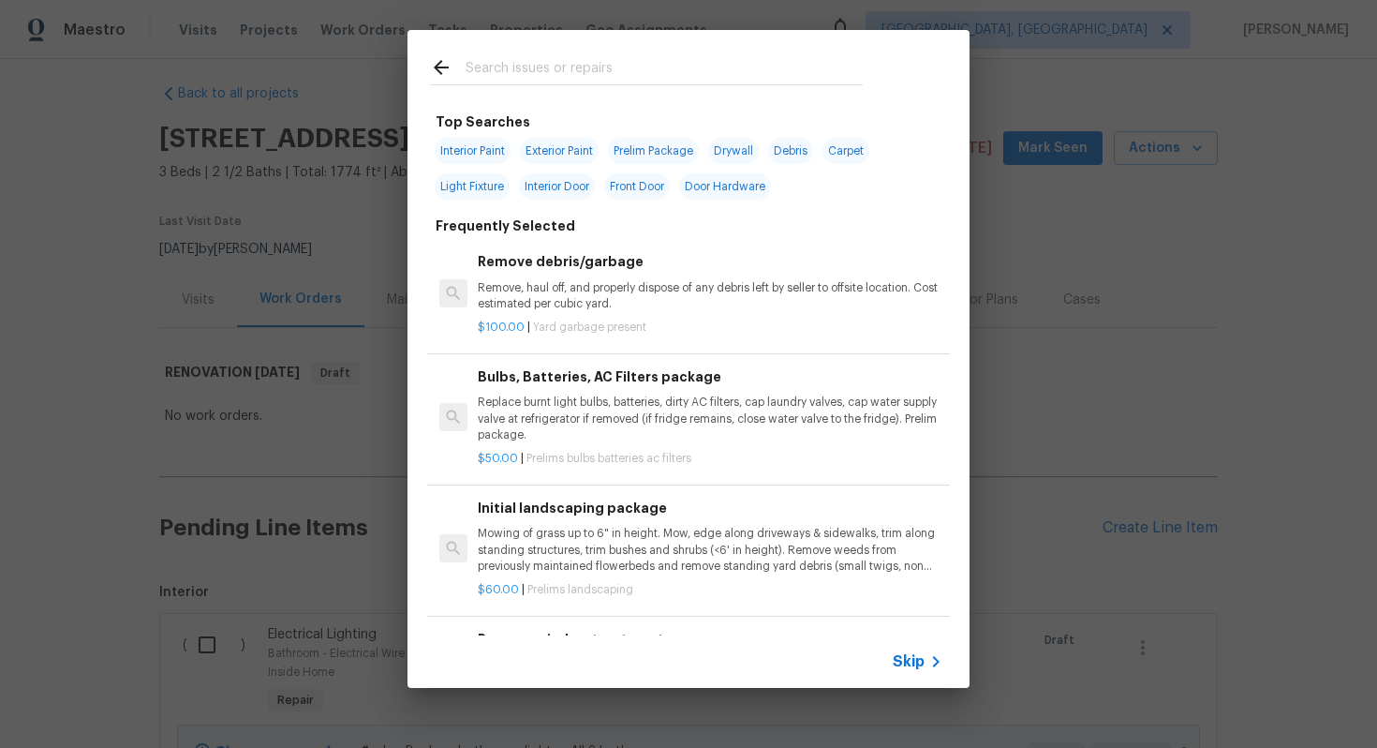
click at [939, 657] on icon at bounding box center [936, 661] width 22 height 22
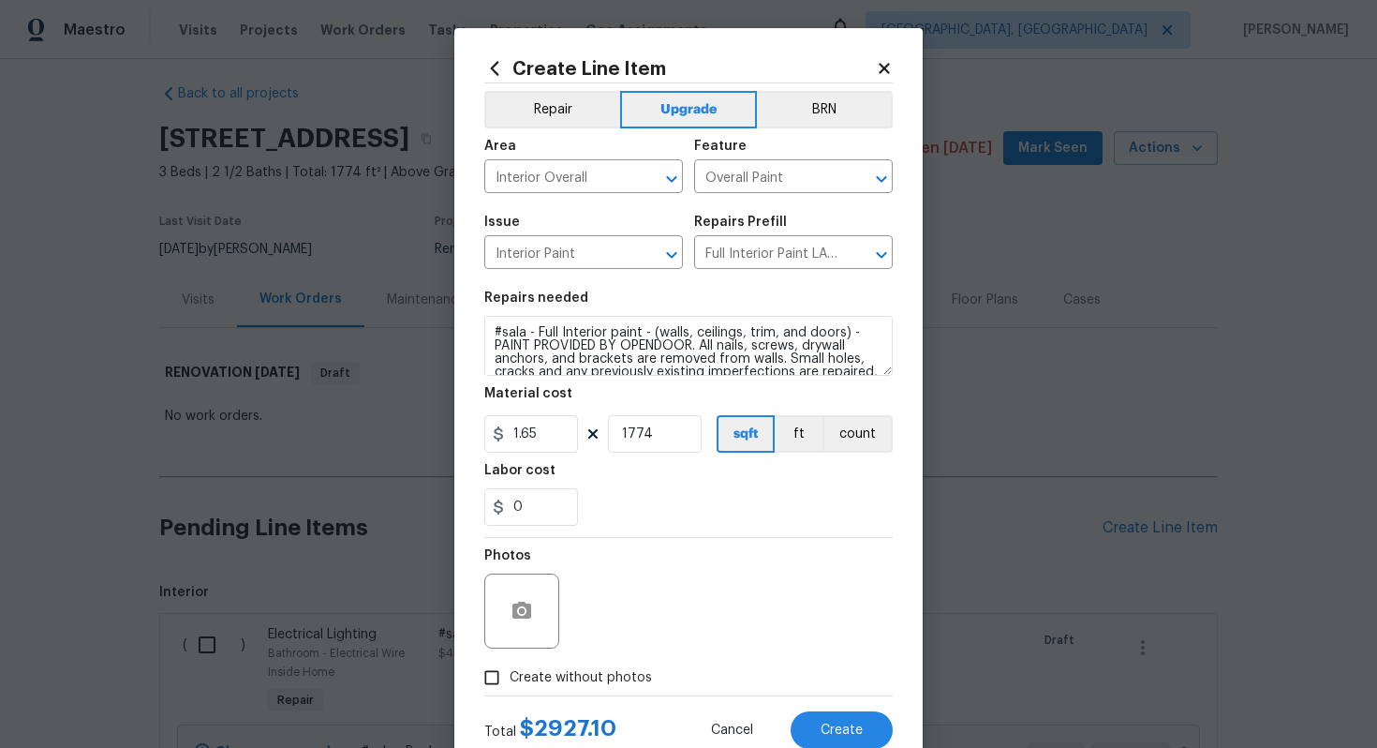
scroll to position [60, 0]
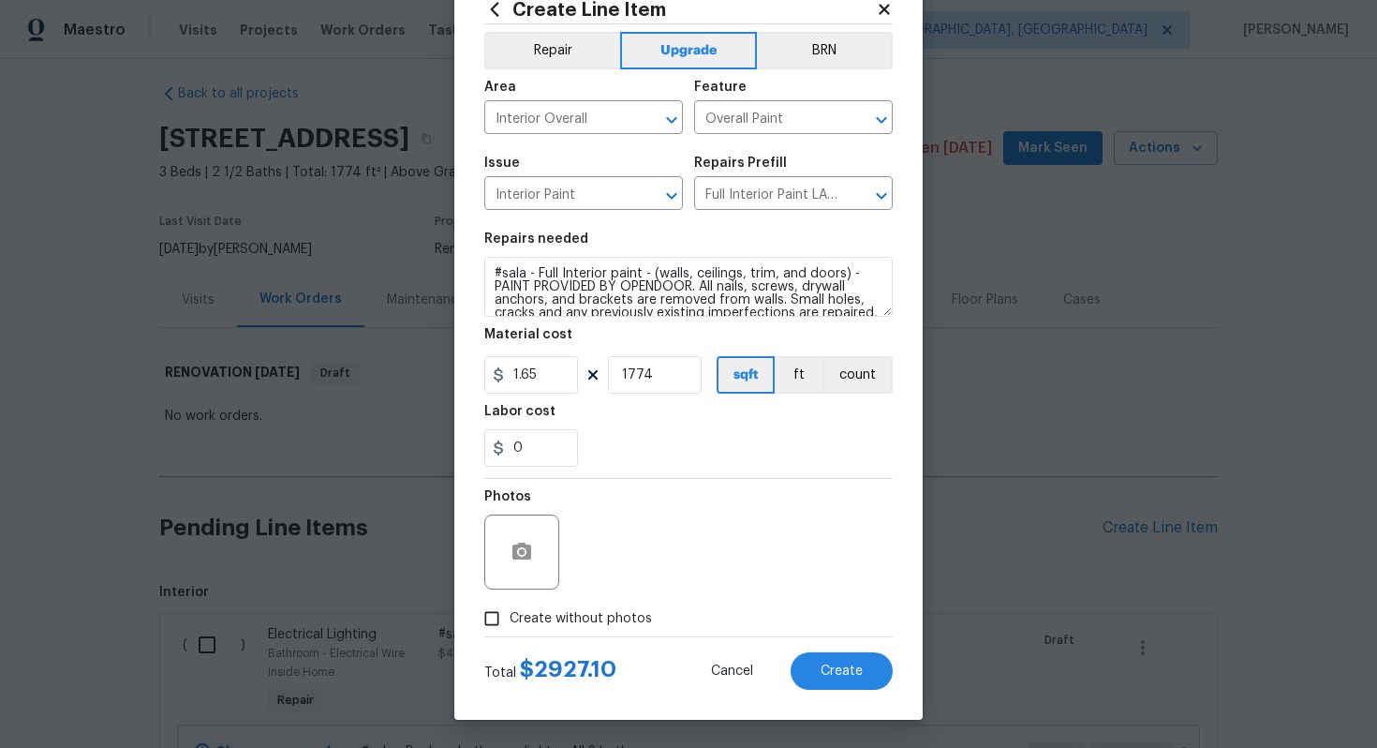
click at [565, 622] on span "Create without photos" at bounding box center [581, 619] width 142 height 20
click at [510, 622] on input "Create without photos" at bounding box center [492, 619] width 36 height 36
checkbox input "true"
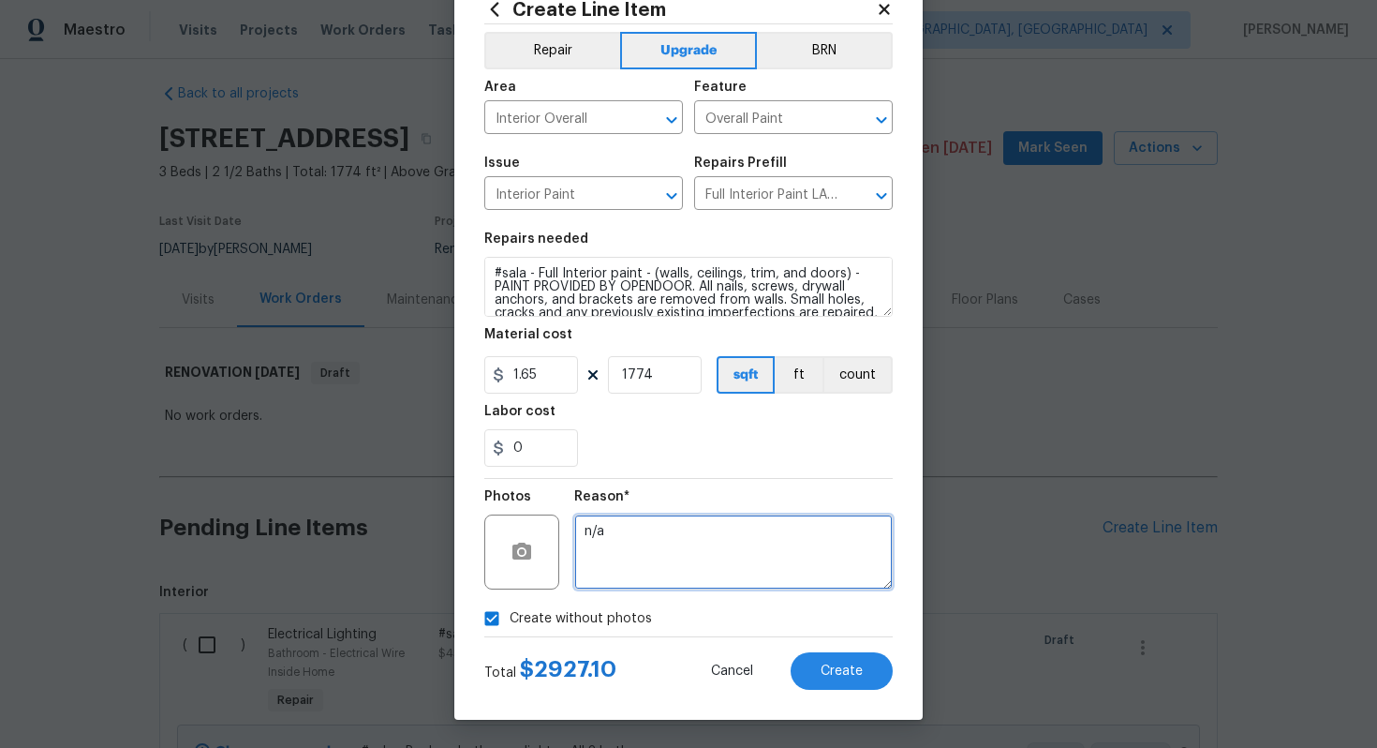
click at [699, 534] on textarea "n/a" at bounding box center [733, 551] width 319 height 75
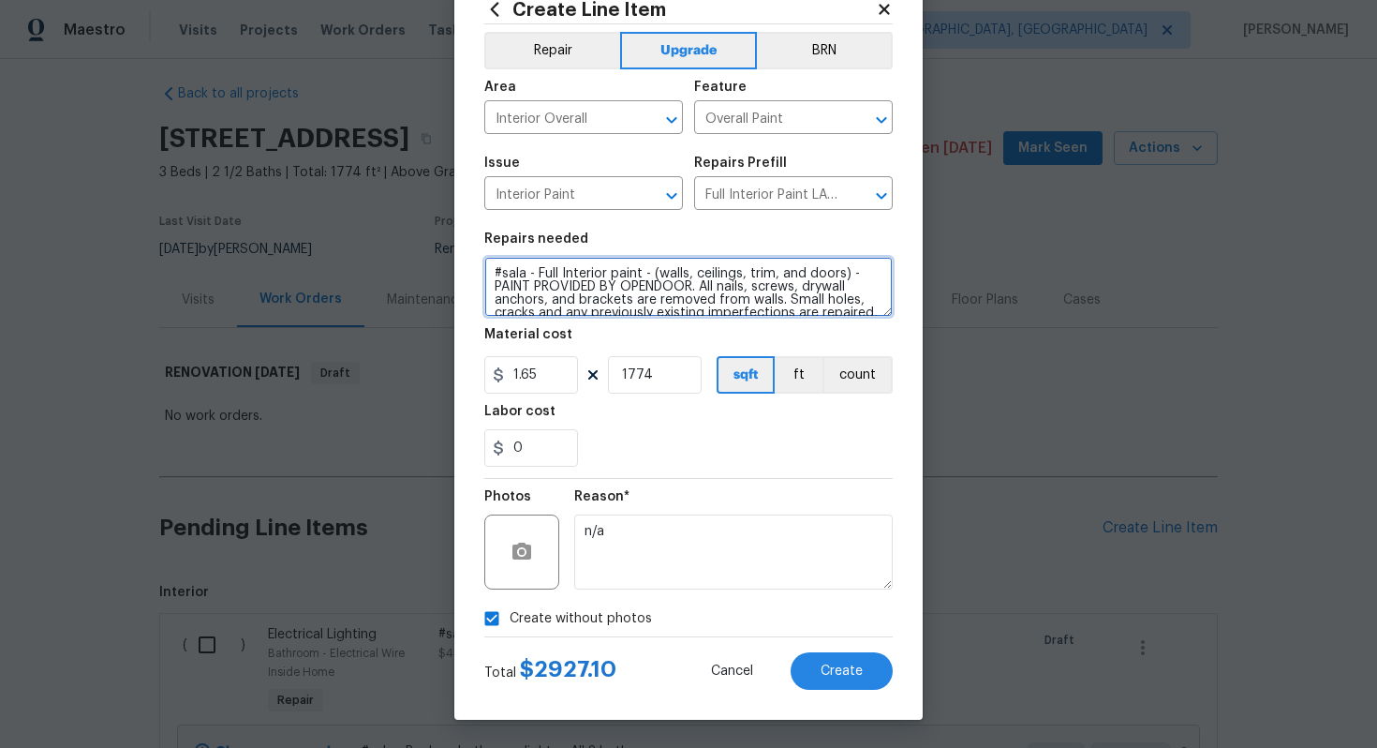
click at [537, 274] on textarea "#sala - Full Interior paint - (walls, ceilings, trim, and doors) - PAINT PROVID…" at bounding box center [688, 287] width 408 height 60
paste textarea "Entire interior, including doors and trim"
type textarea "#sala - Entire interior, including doors and trim - Full Interior paint - (wall…"
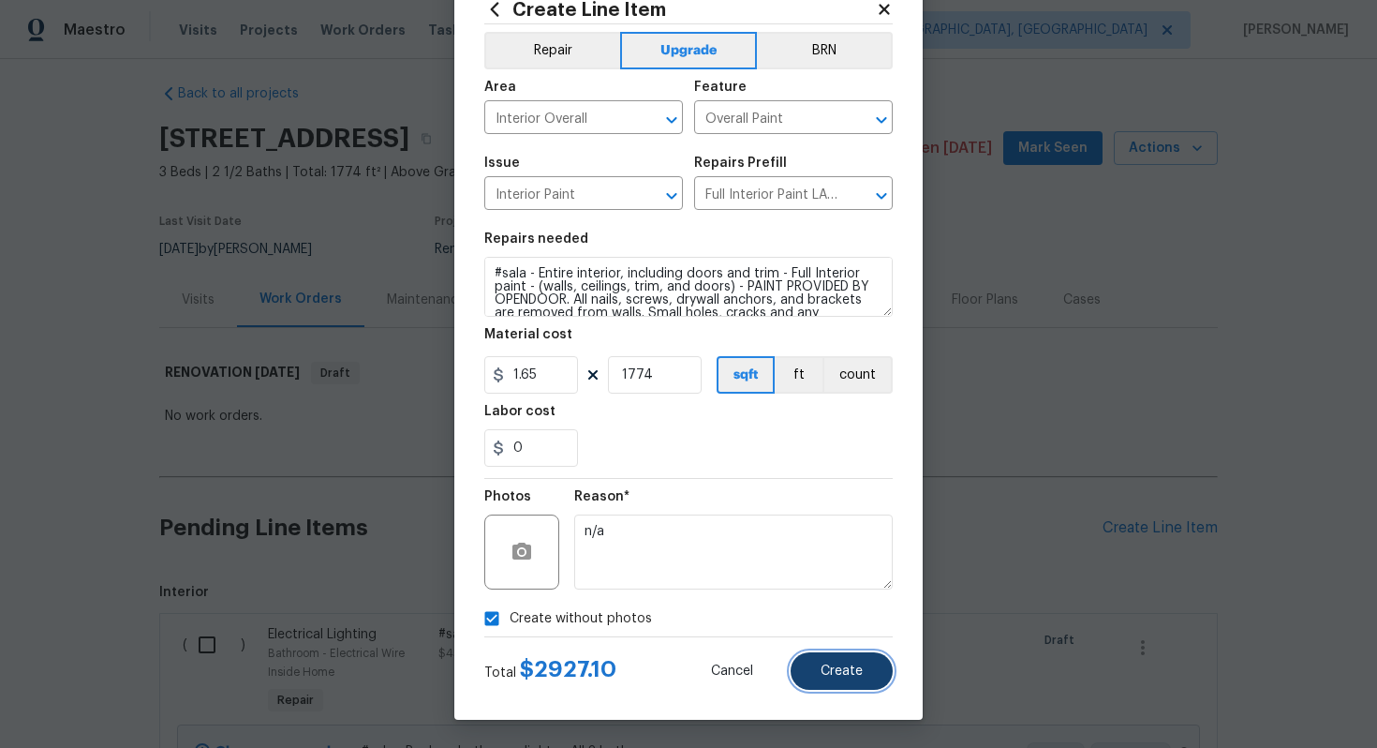
click at [821, 653] on button "Create" at bounding box center [842, 670] width 102 height 37
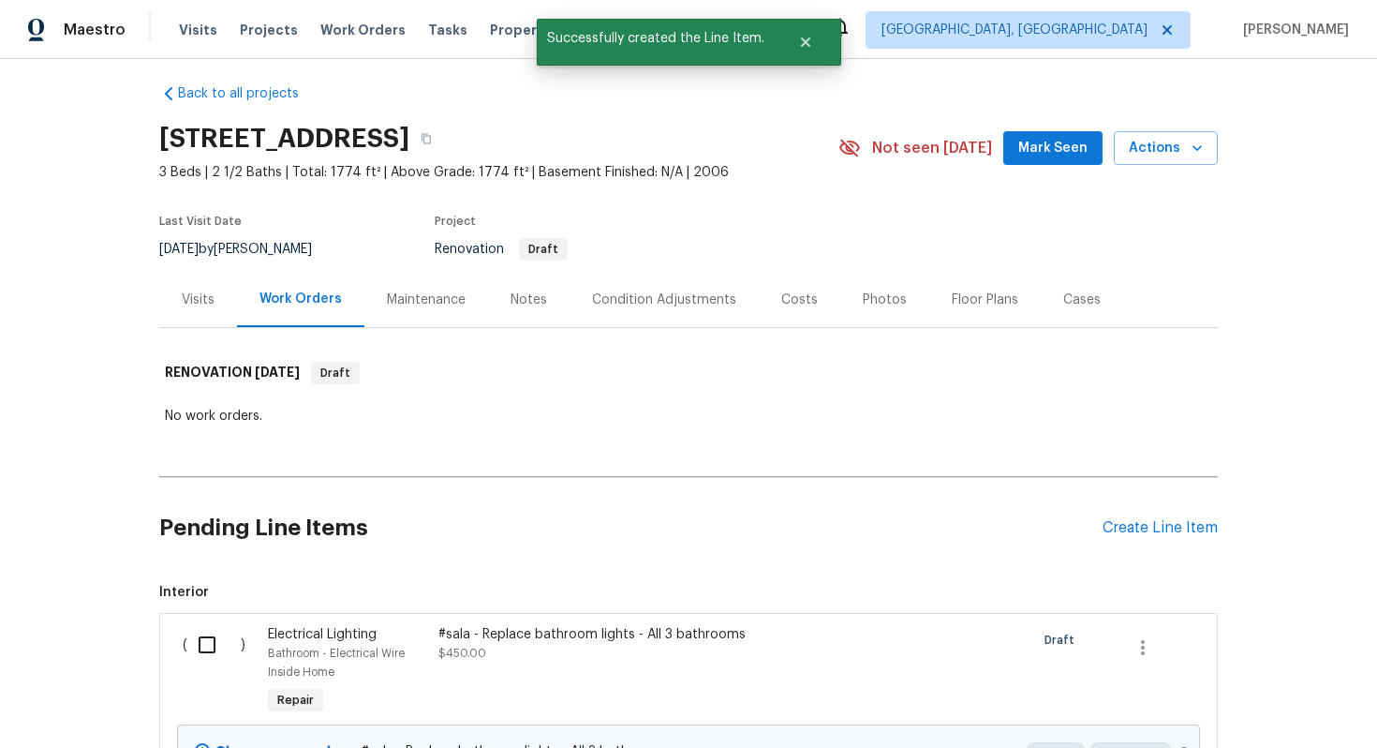
scroll to position [0, 0]
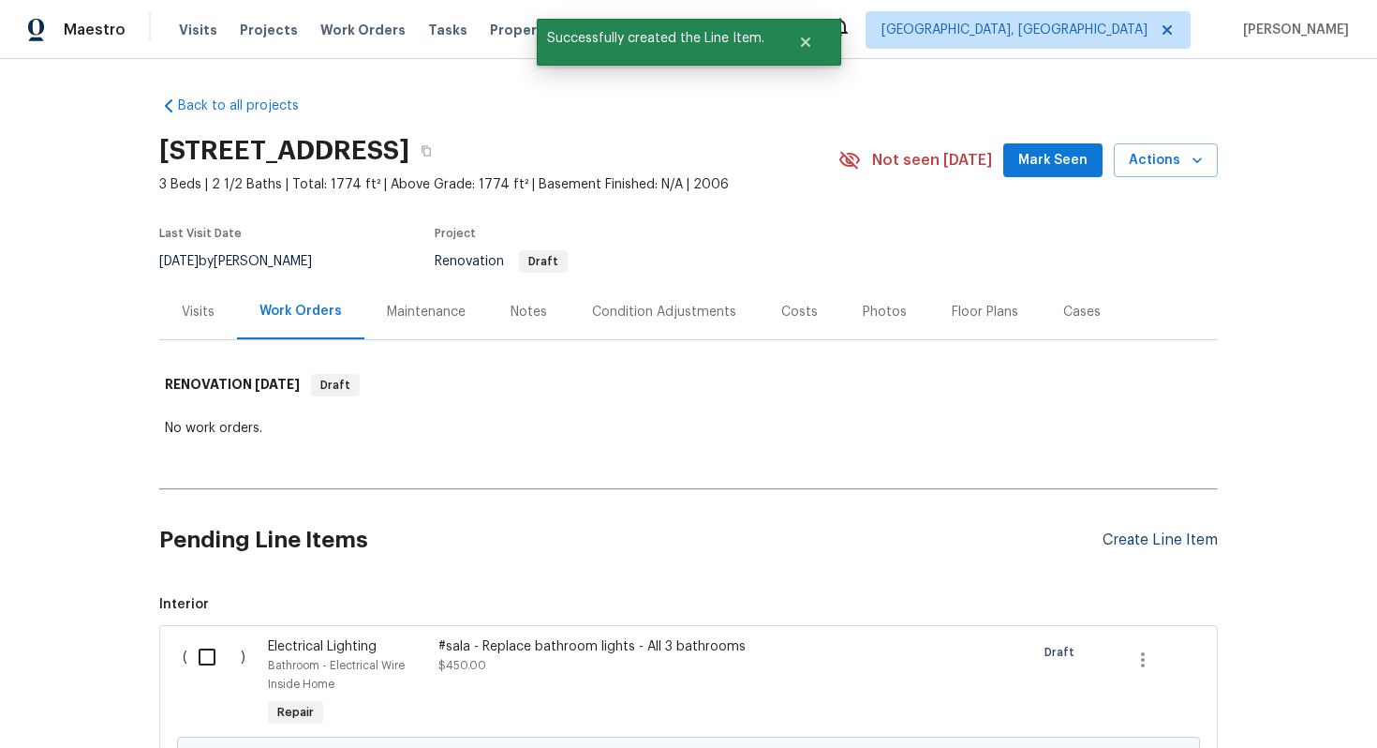
click at [1175, 544] on div "Create Line Item" at bounding box center [1160, 540] width 115 height 18
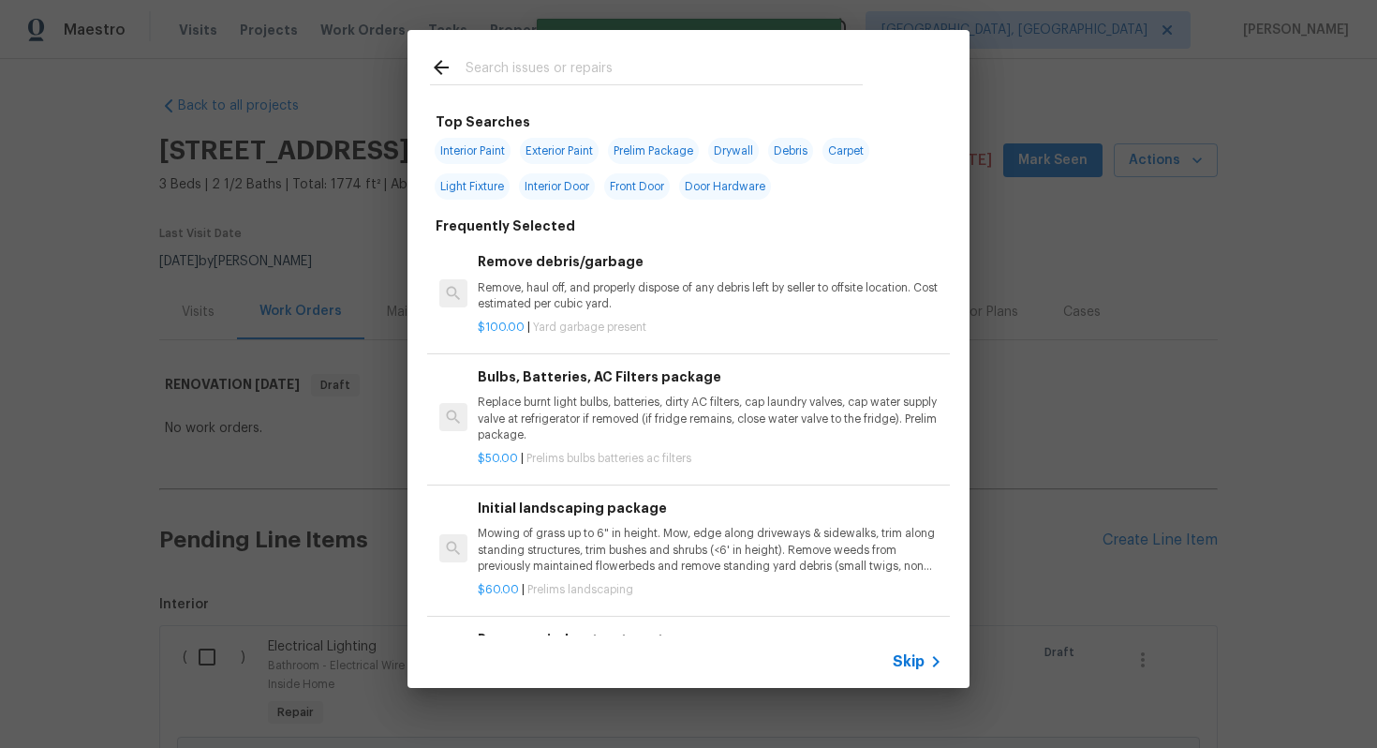
click at [903, 663] on span "Skip" at bounding box center [909, 661] width 32 height 19
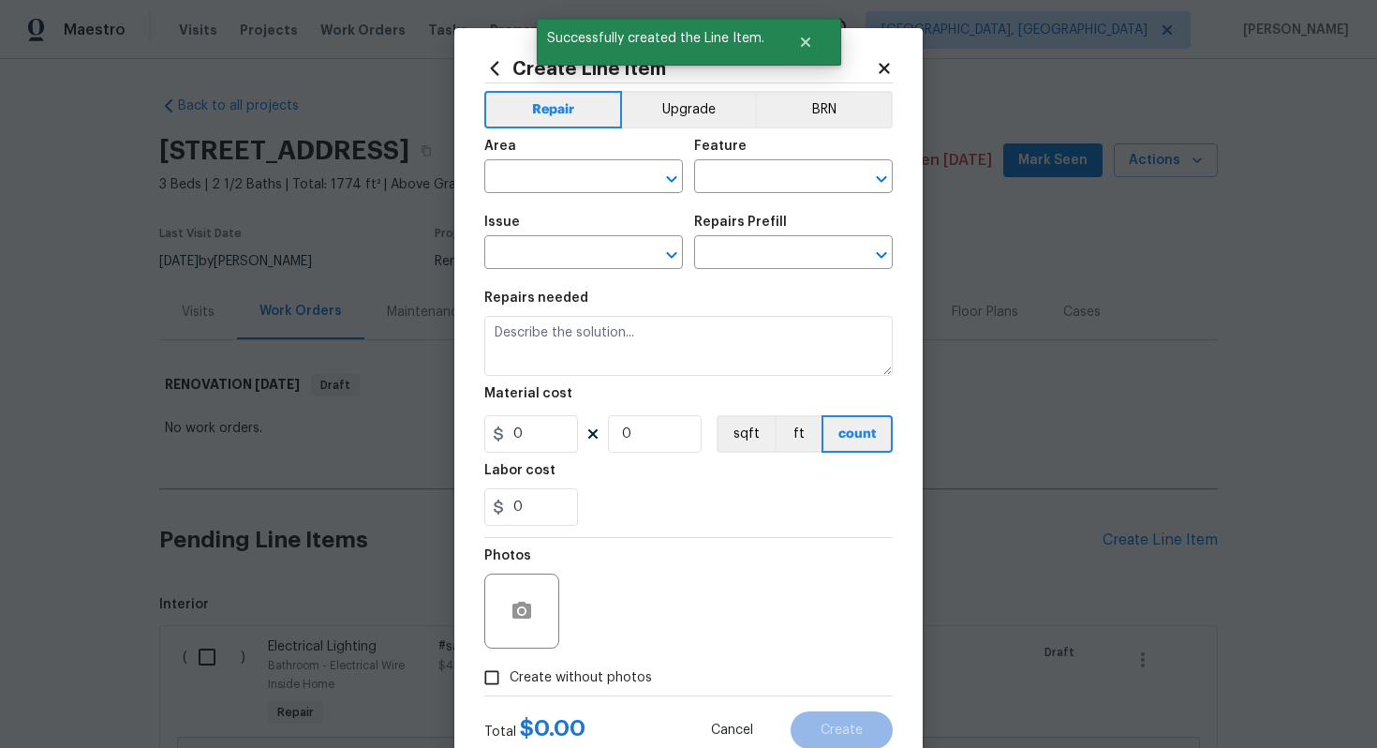
click at [671, 133] on span "Area ​" at bounding box center [583, 166] width 199 height 76
click at [670, 107] on button "Upgrade" at bounding box center [689, 109] width 134 height 37
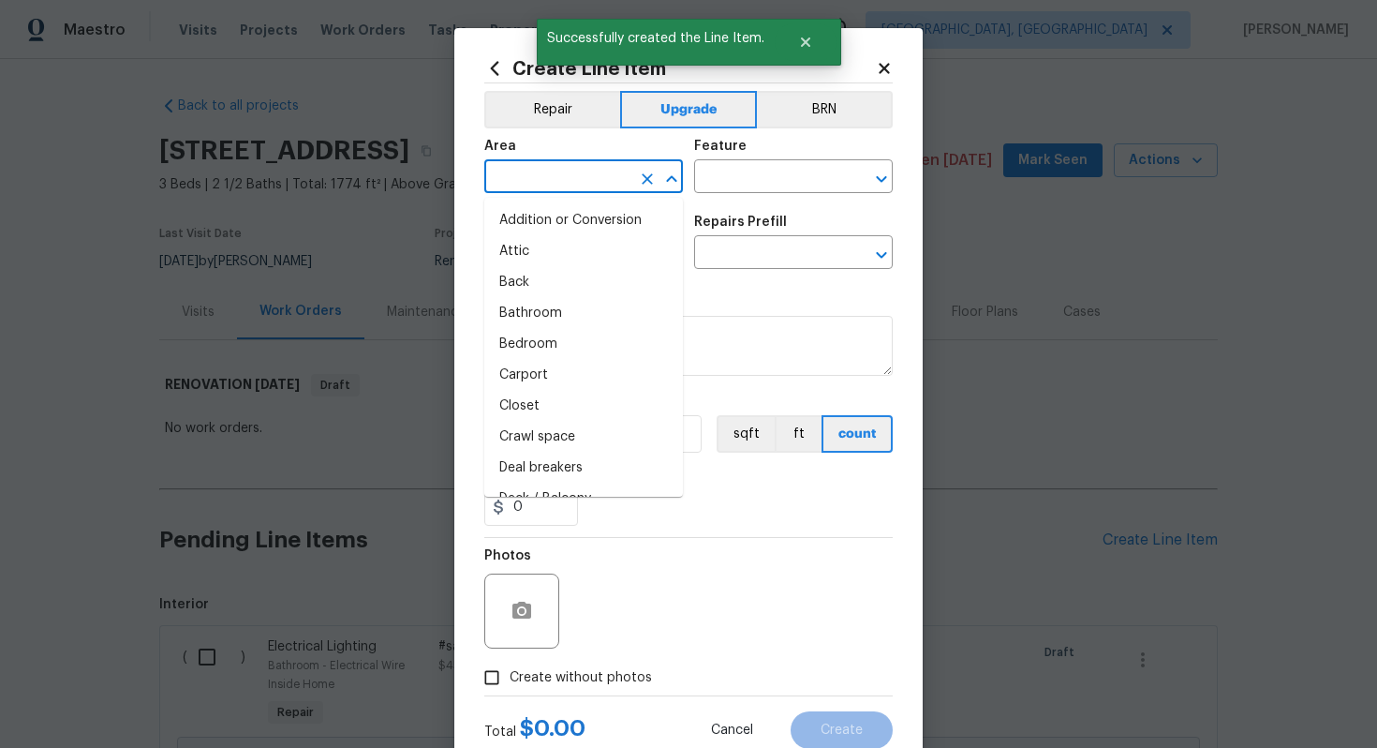
click at [574, 169] on input "text" at bounding box center [557, 178] width 146 height 29
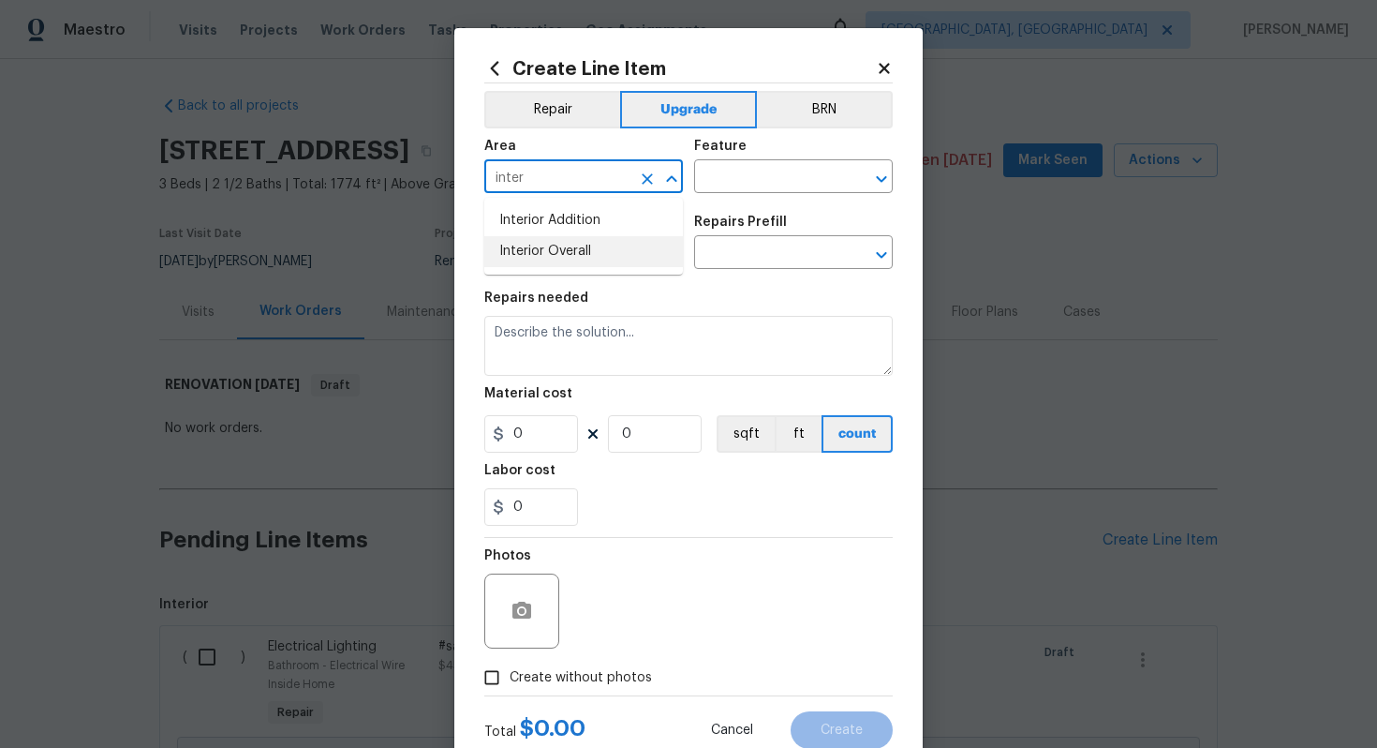
click at [584, 256] on li "Interior Overall" at bounding box center [583, 251] width 199 height 31
type input "Interior Overall"
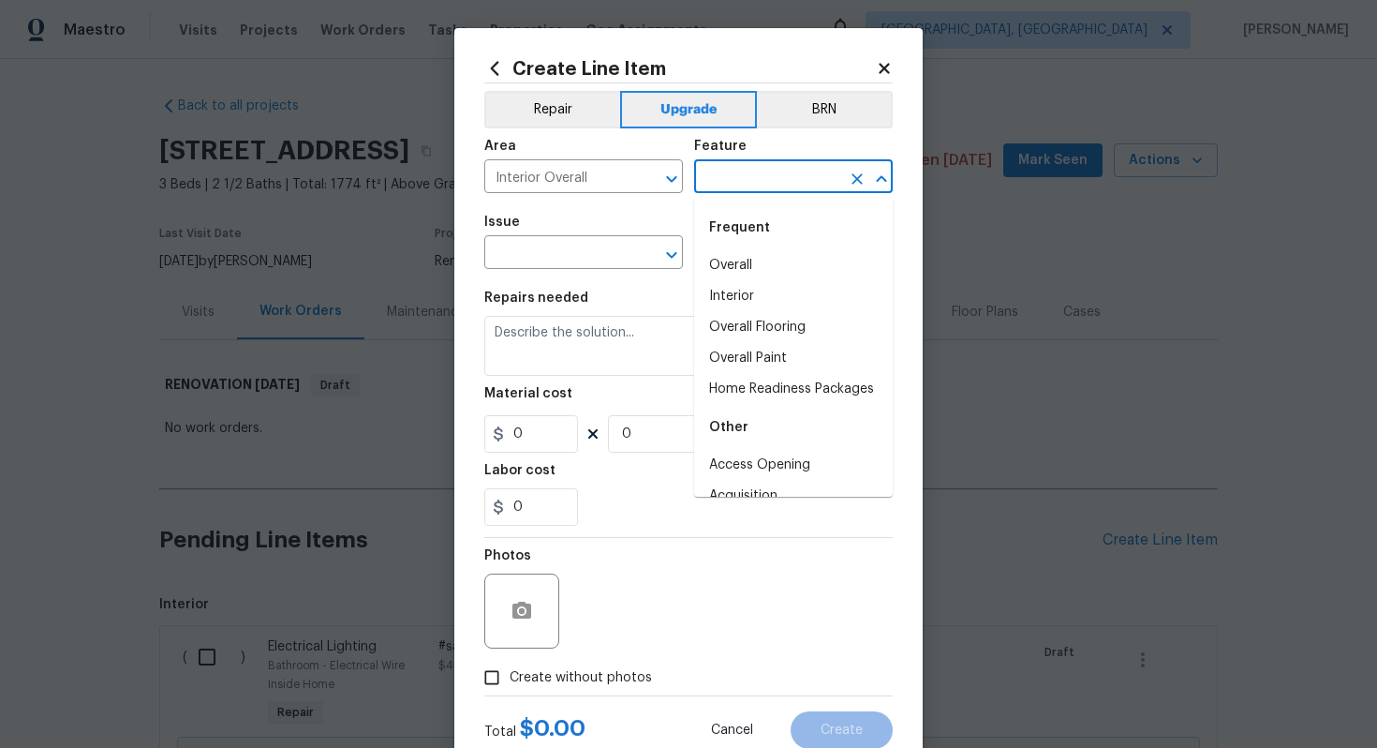
click at [727, 187] on input "text" at bounding box center [767, 178] width 146 height 29
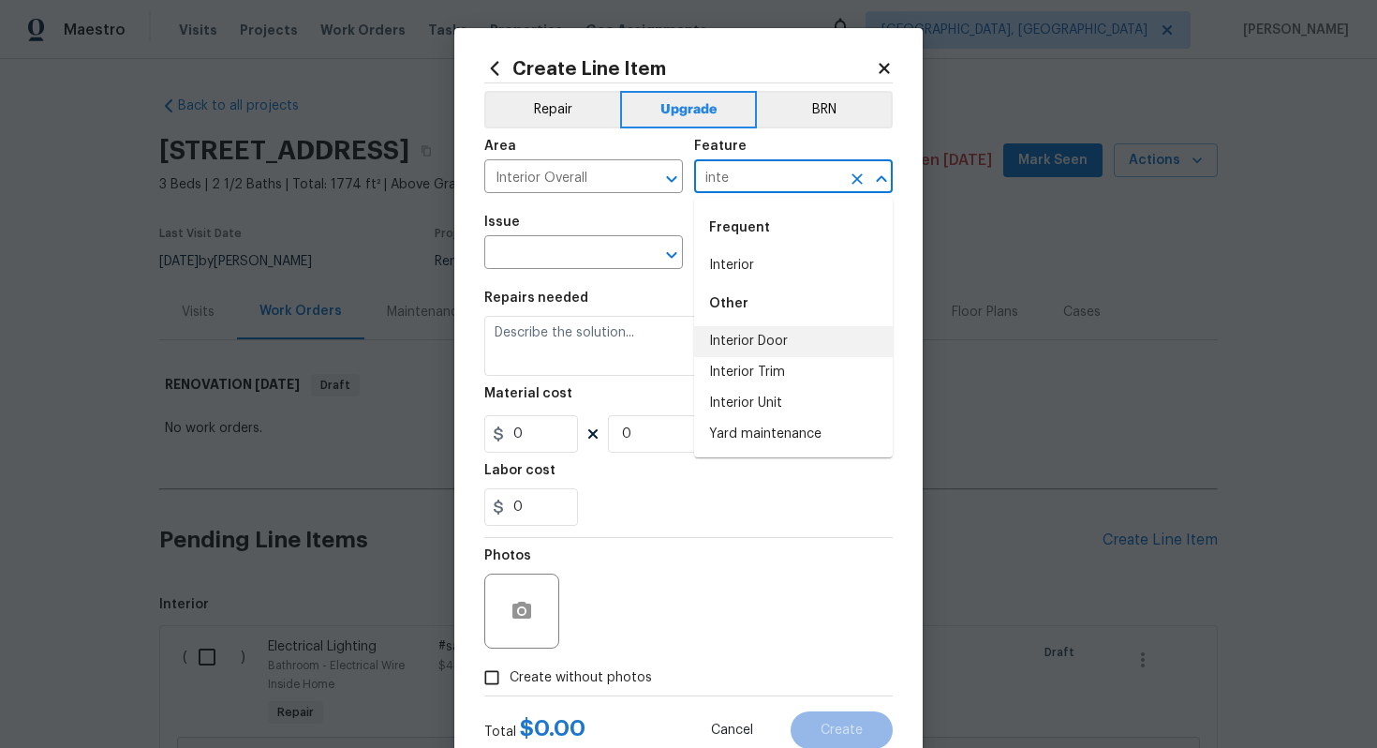
click at [766, 335] on li "Interior Door" at bounding box center [793, 341] width 199 height 31
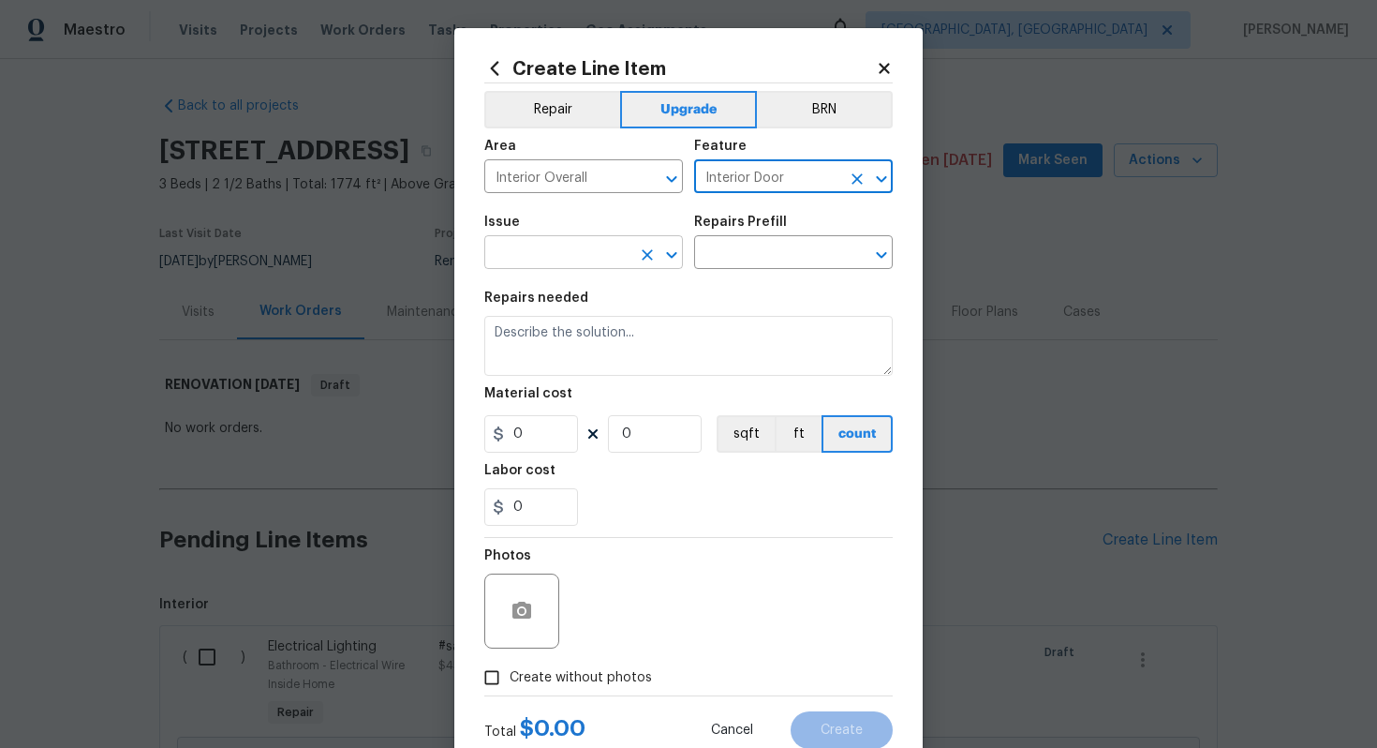
type input "Interior Door"
click at [578, 257] on input "text" at bounding box center [557, 254] width 146 height 29
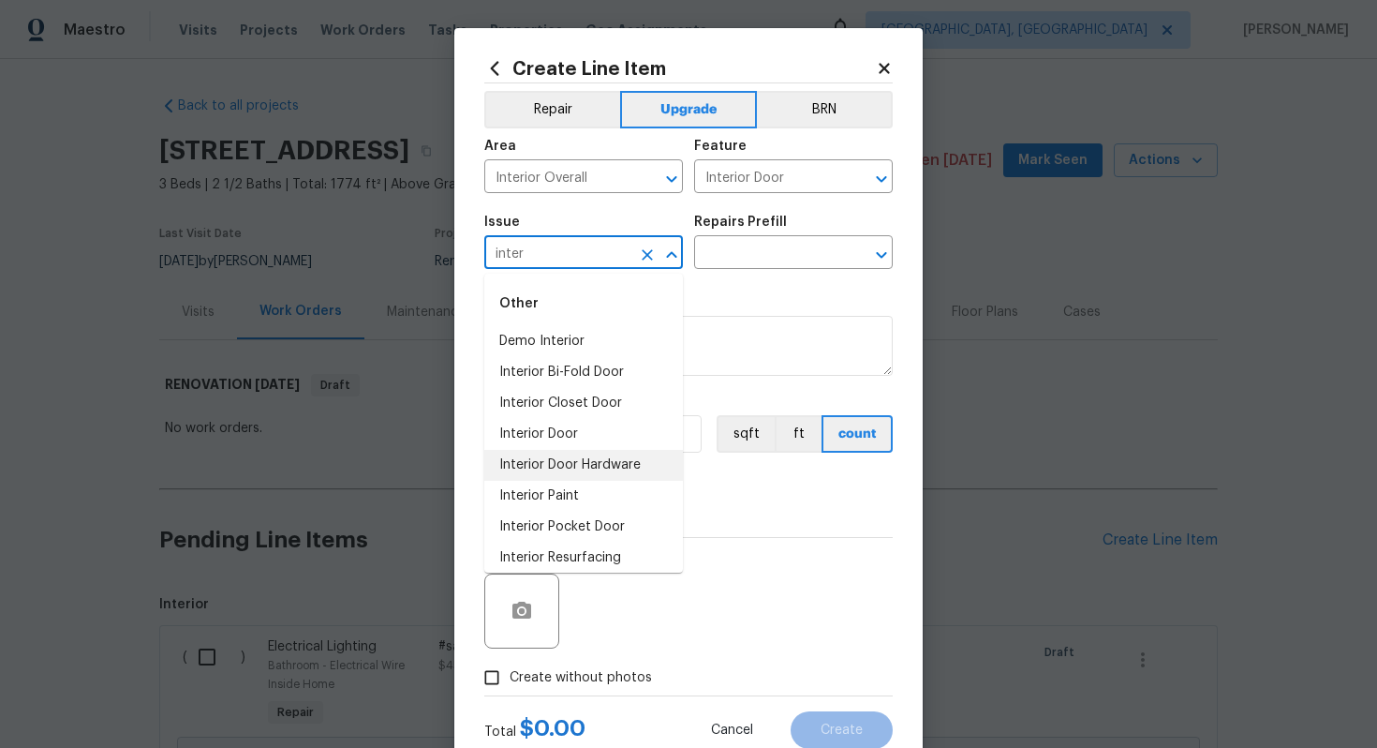
click at [617, 469] on li "Interior Door Hardware" at bounding box center [583, 465] width 199 height 31
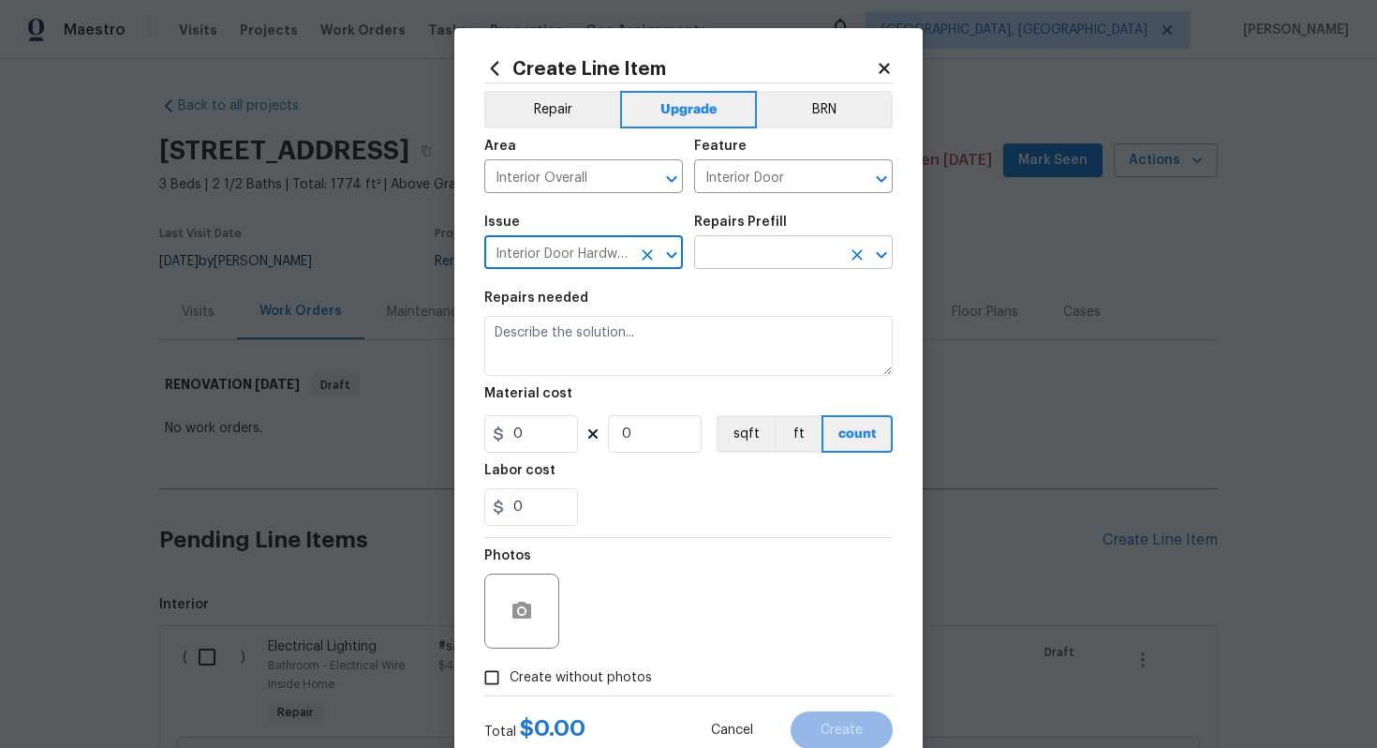
type input "Interior Door Hardware"
click at [754, 259] on input "text" at bounding box center [767, 254] width 146 height 29
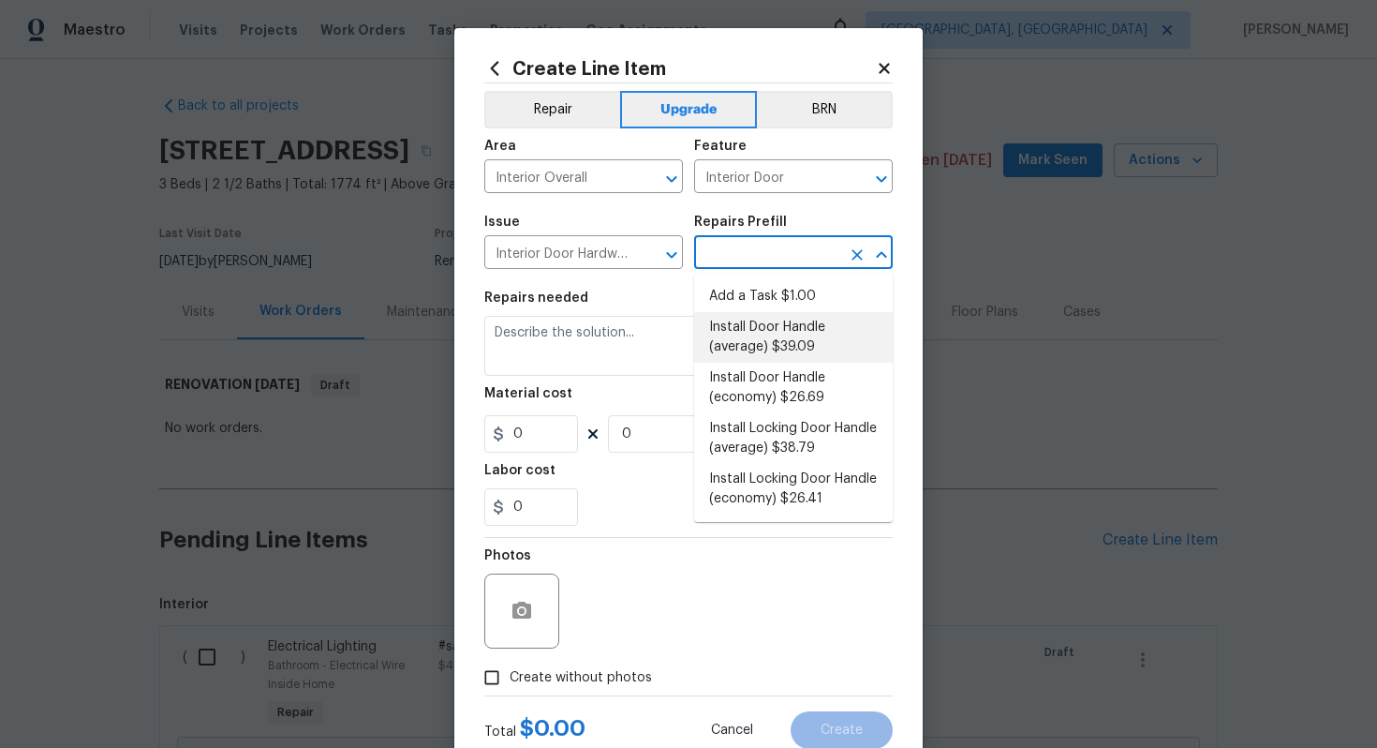
click at [797, 345] on li "Install Door Handle (average) $39.09" at bounding box center [793, 337] width 199 height 51
type input "Install Door Handle (average) $39.09"
type textarea "Remove the existing interior door handle (if present). Install a new (average) …"
type input "39.09"
type input "1"
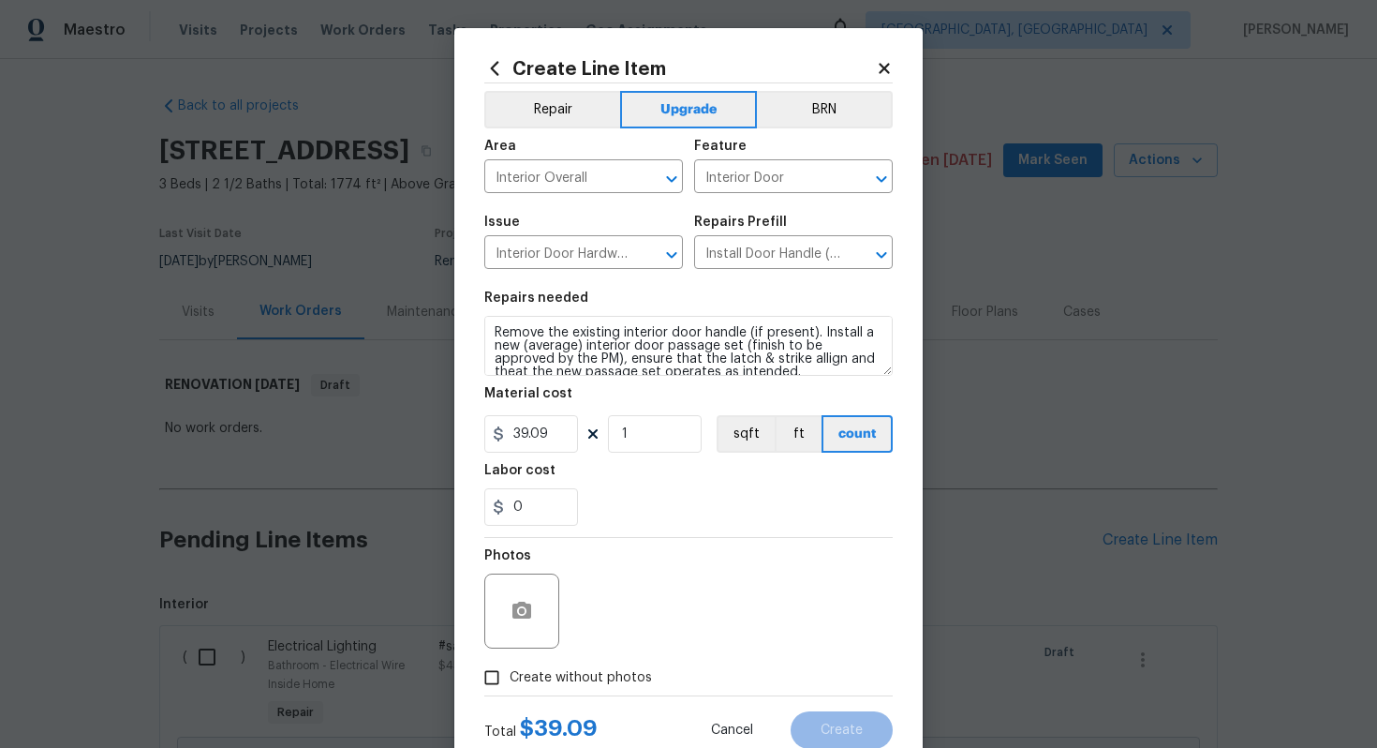
click at [483, 334] on div "Create Line Item Repair Upgrade BRN Area Interior Overall ​ Feature Interior Do…" at bounding box center [688, 403] width 468 height 750
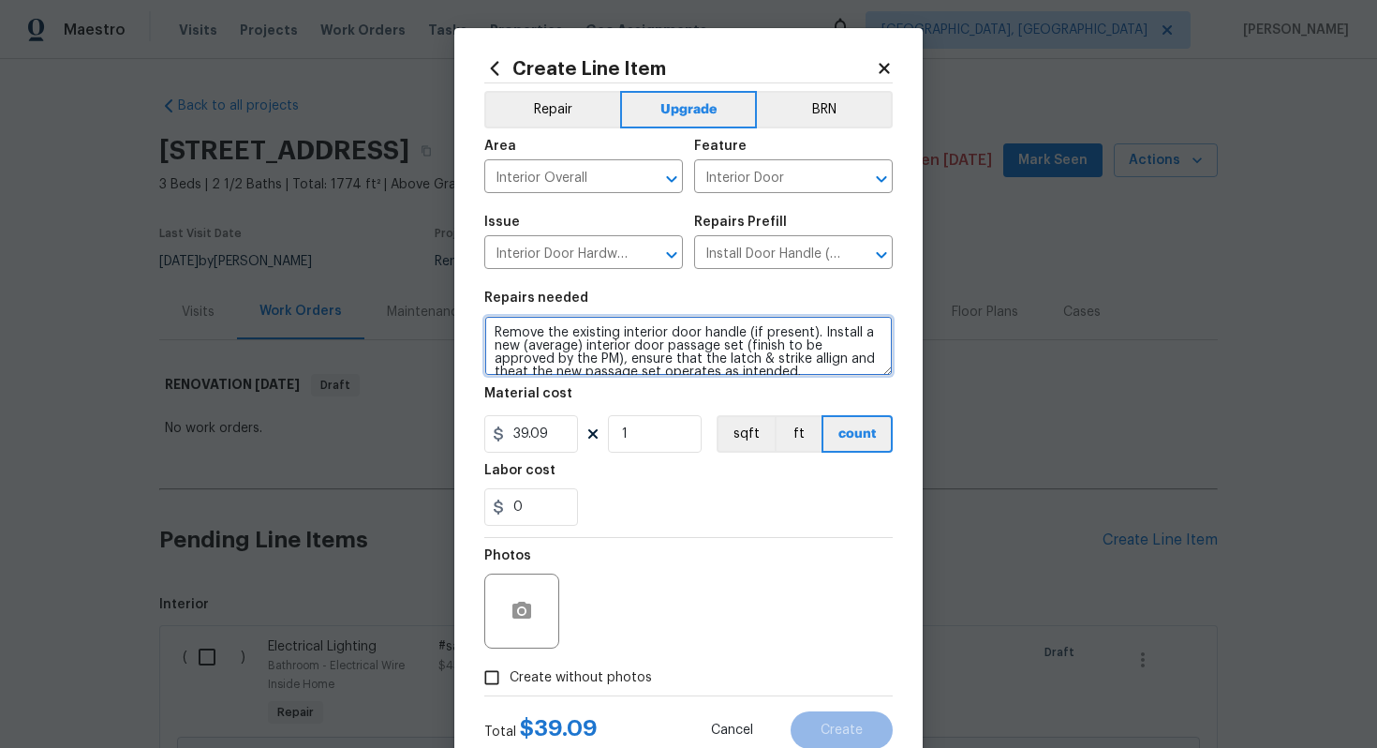
click at [485, 332] on textarea "Remove the existing interior door handle (if present). Install a new (average) …" at bounding box center [688, 346] width 408 height 60
type textarea "#sala - Remove the existing interior door handle (if present). Install a new (a…"
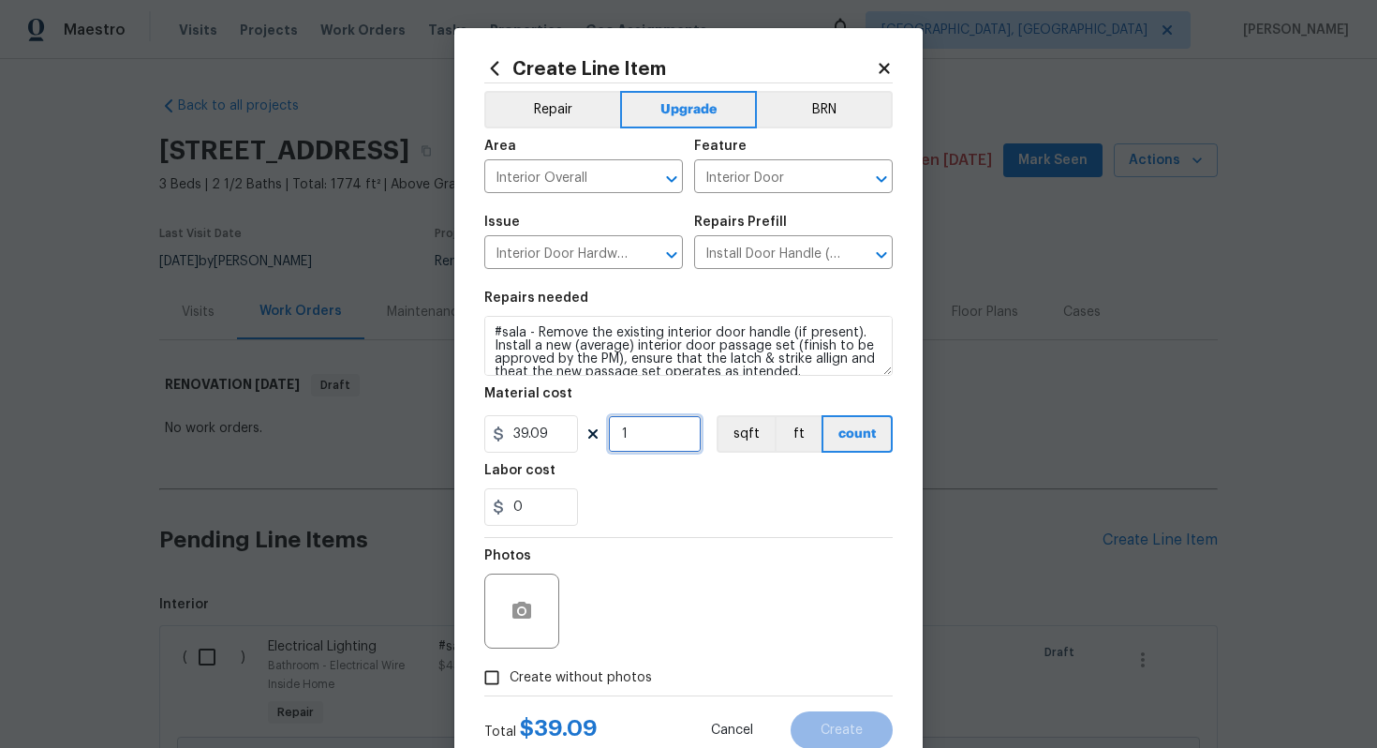
click at [660, 428] on input "1" at bounding box center [655, 433] width 94 height 37
type input "15"
click at [616, 672] on span "Create without photos" at bounding box center [581, 678] width 142 height 20
click at [510, 672] on input "Create without photos" at bounding box center [492, 678] width 36 height 36
checkbox input "true"
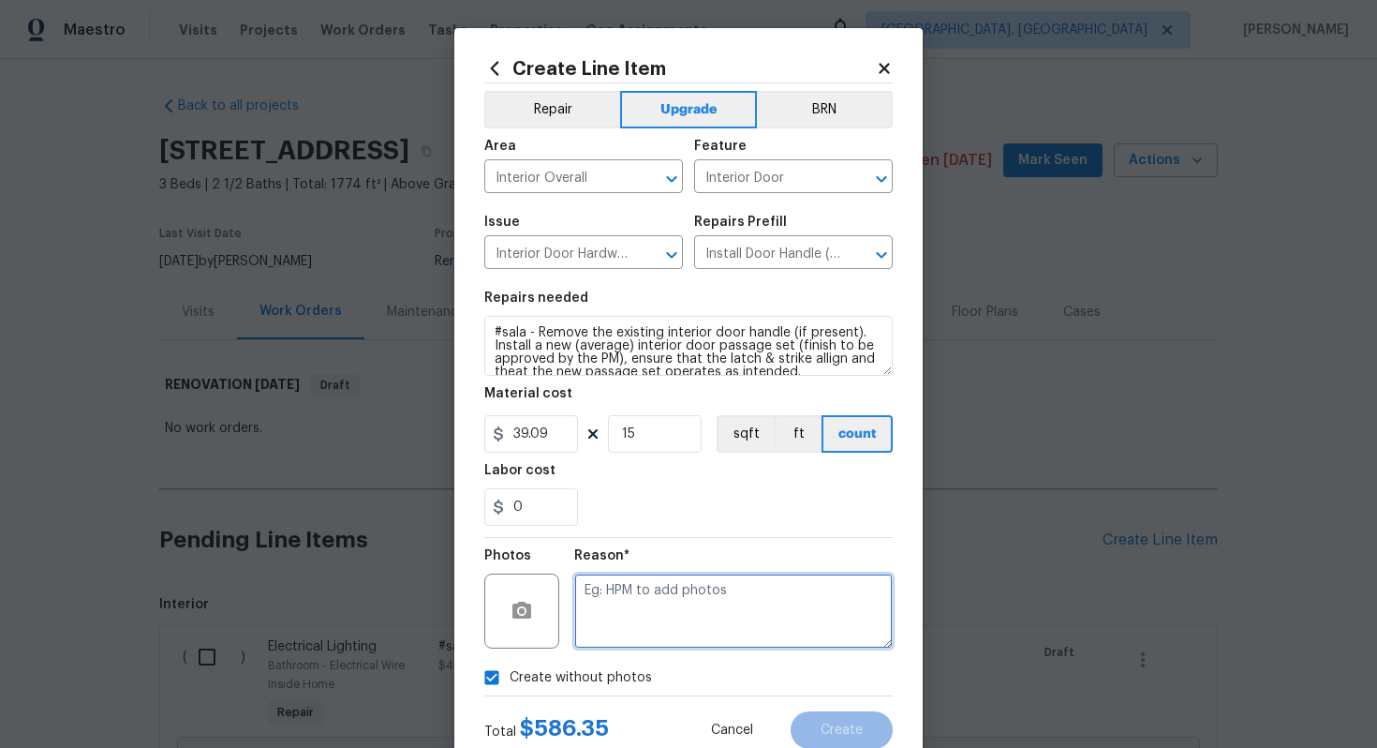
click at [639, 605] on textarea at bounding box center [733, 610] width 319 height 75
type textarea "n/a"
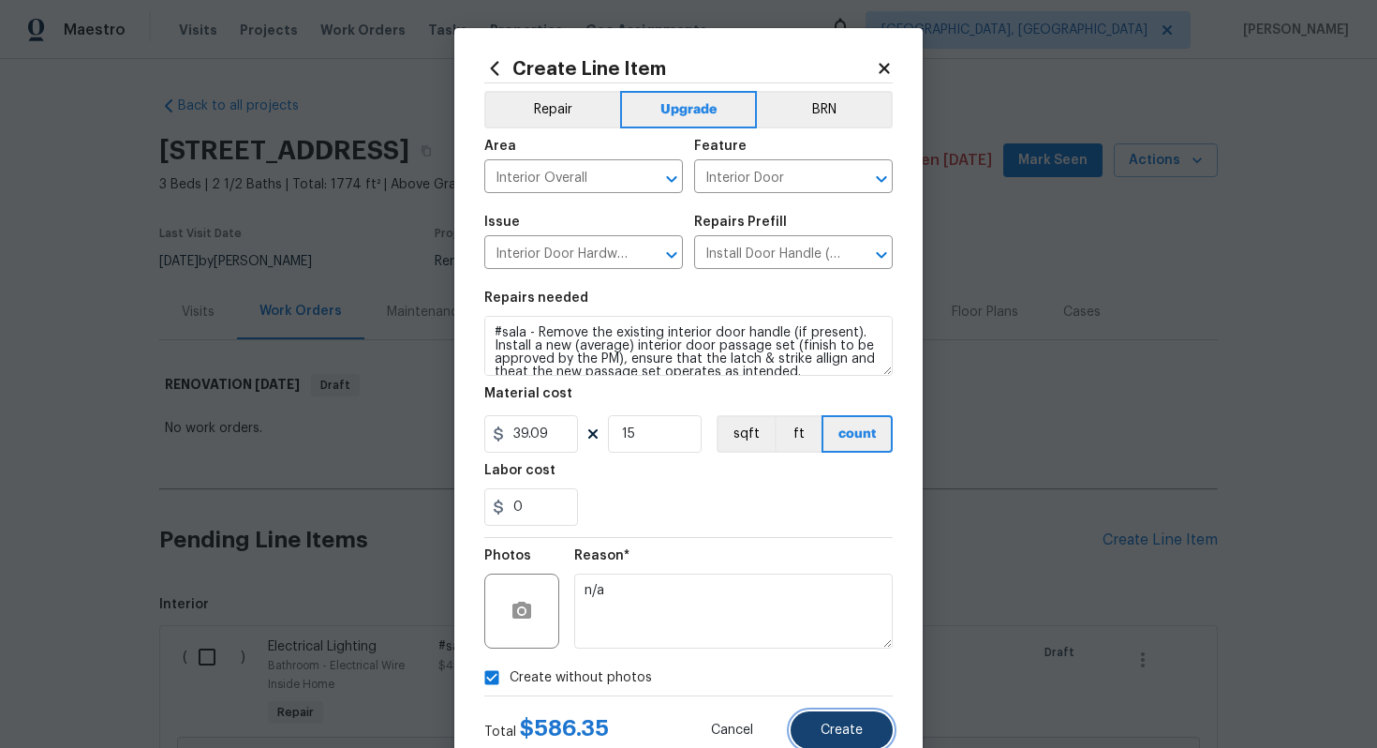
click at [840, 728] on span "Create" at bounding box center [842, 730] width 42 height 14
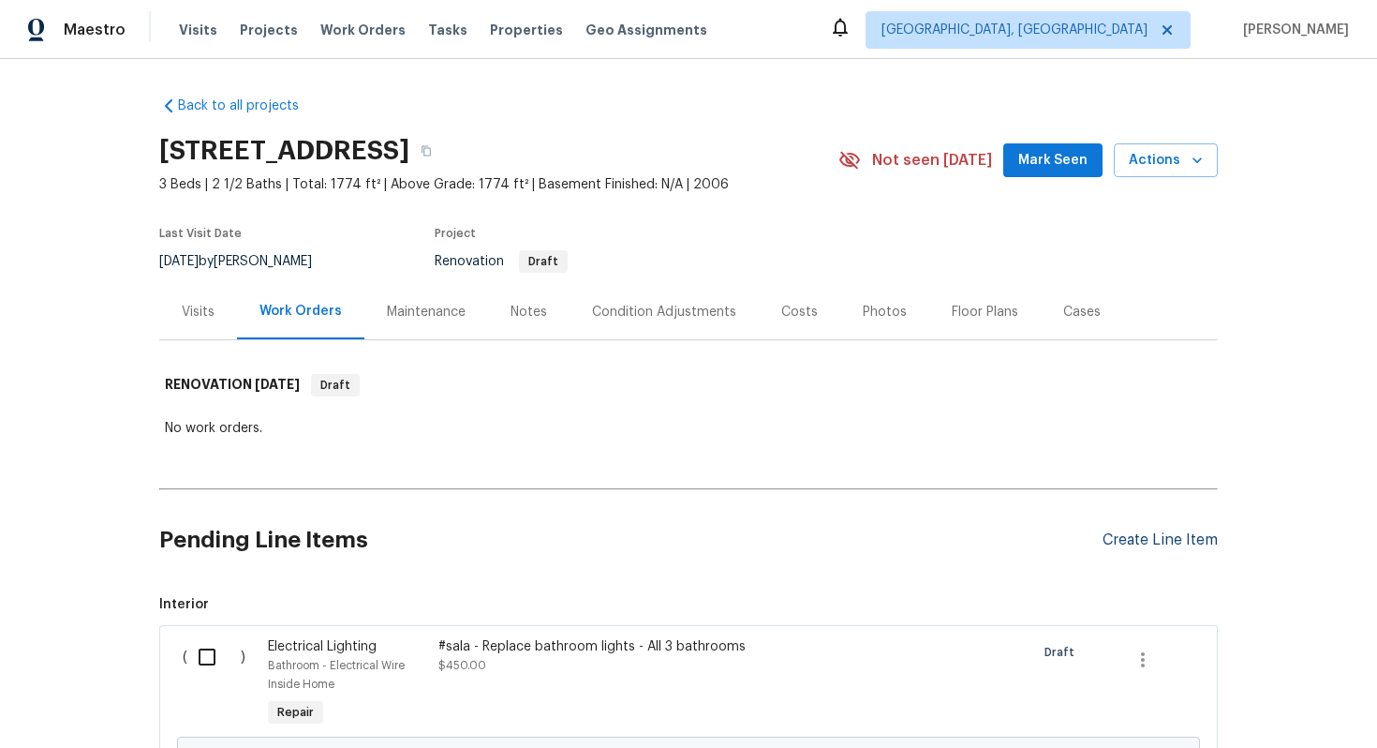
click at [1125, 532] on div "Create Line Item" at bounding box center [1160, 540] width 115 height 18
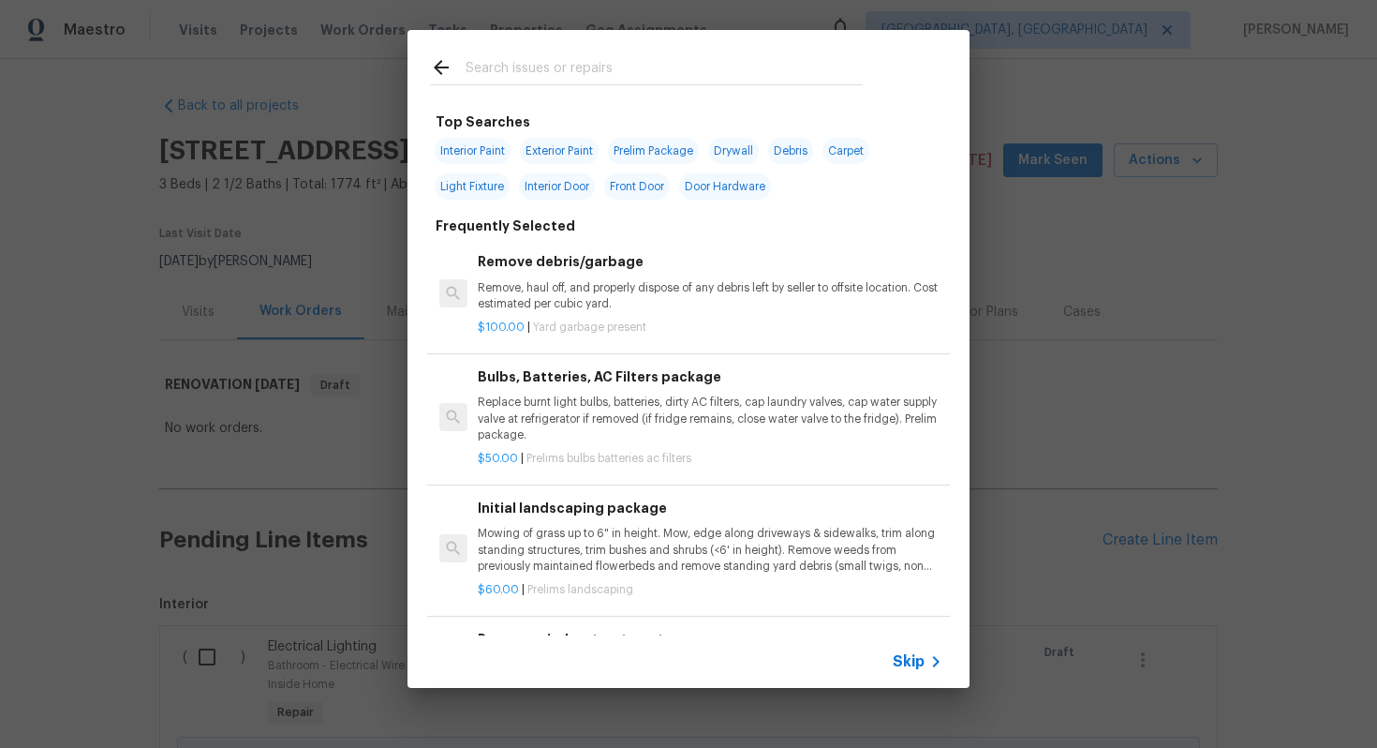
click at [918, 660] on span "Skip" at bounding box center [909, 661] width 32 height 19
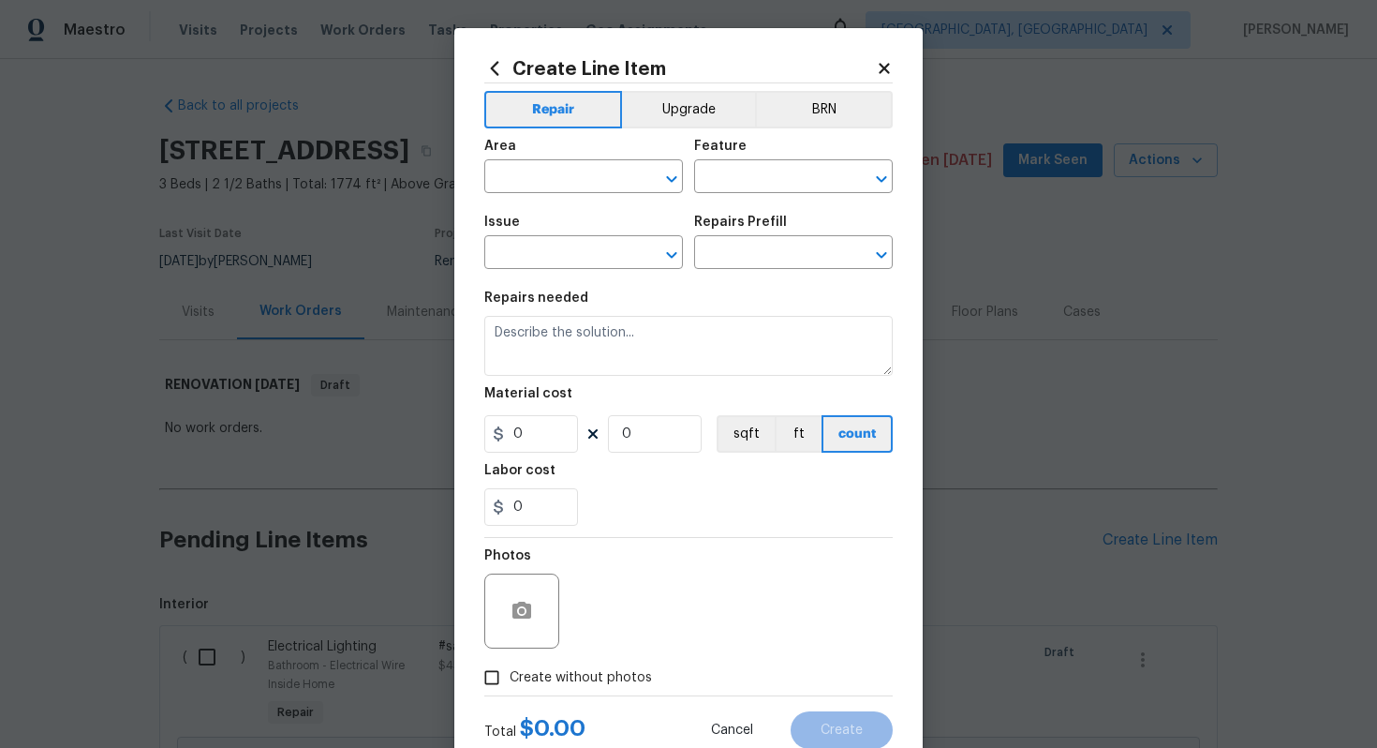
click at [681, 84] on div "Repair Upgrade BRN Area ​ Feature ​ Issue ​ Repairs Prefill ​ Repairs needed Ma…" at bounding box center [688, 389] width 408 height 612
click at [681, 97] on button "Upgrade" at bounding box center [689, 109] width 134 height 37
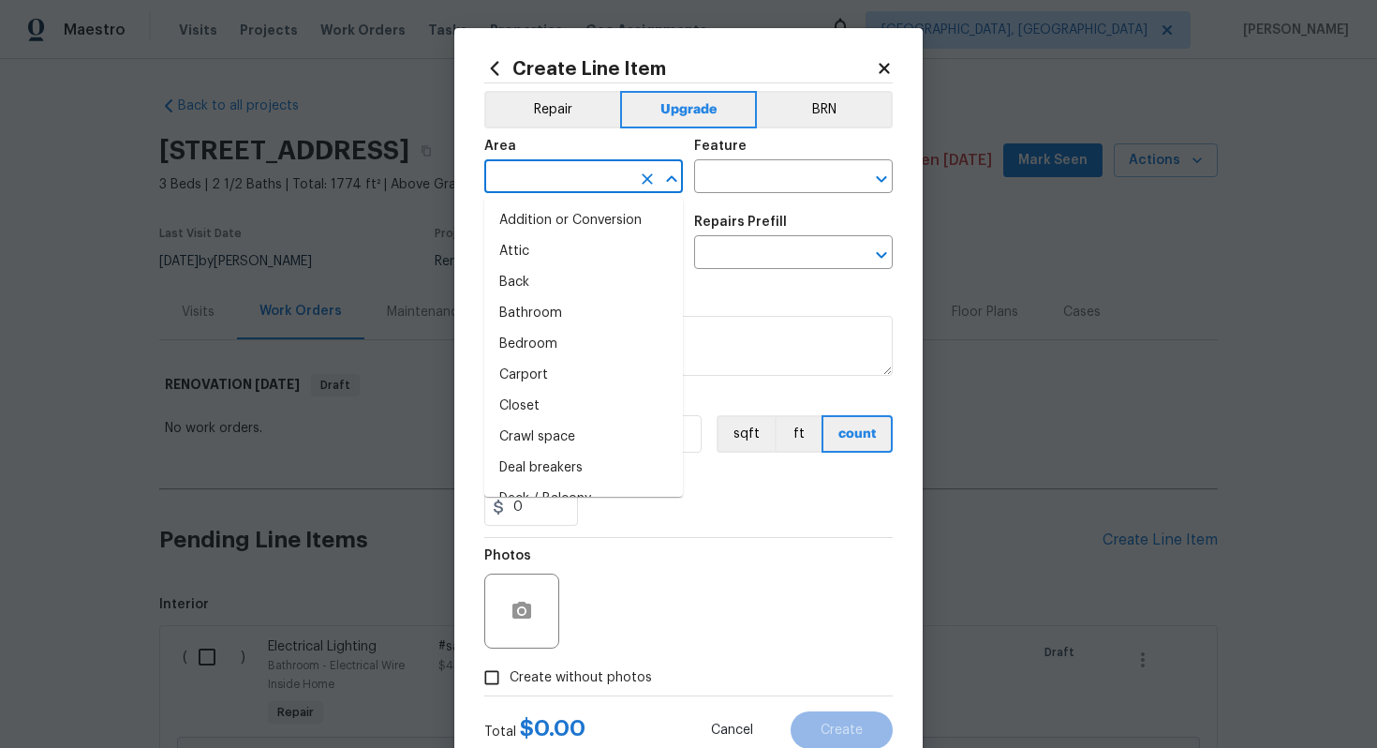
click at [573, 182] on input "text" at bounding box center [557, 178] width 146 height 29
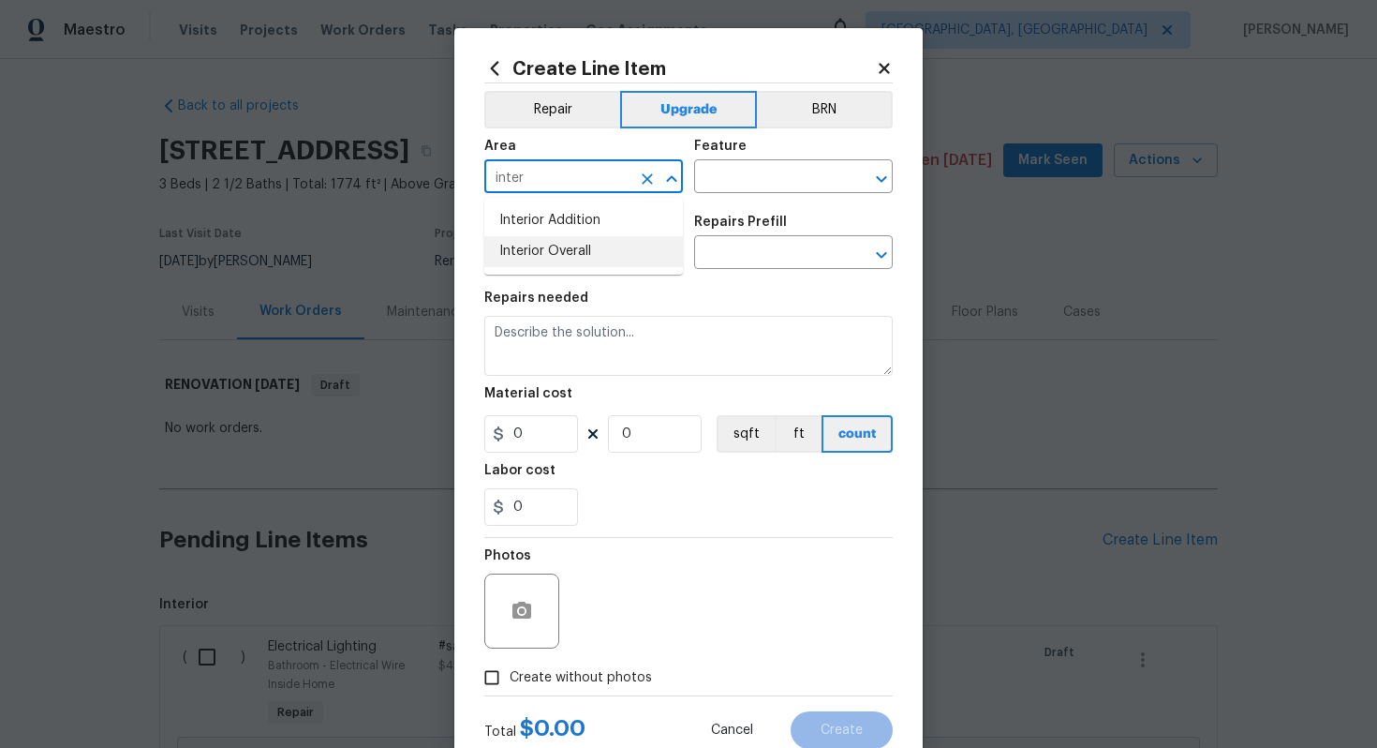
click at [586, 263] on li "Interior Overall" at bounding box center [583, 251] width 199 height 31
type input "Interior Overall"
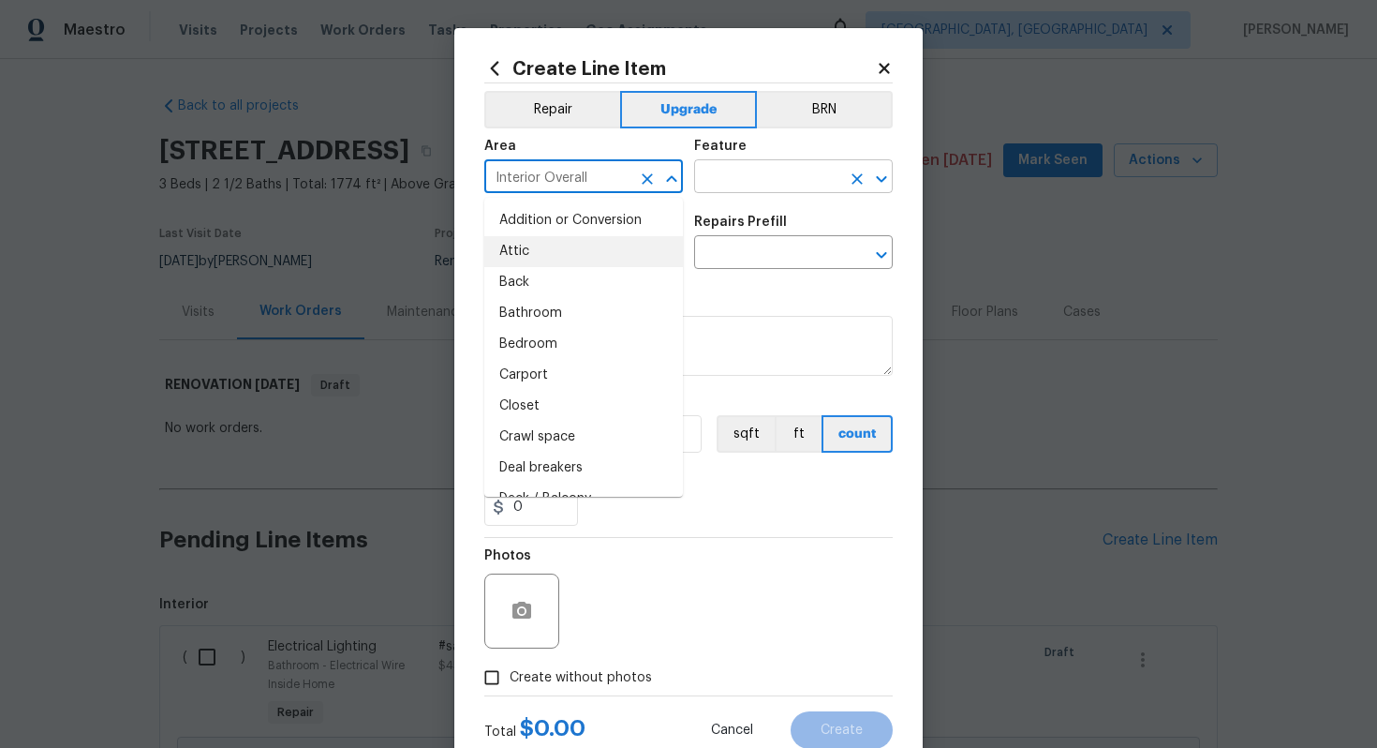
click at [740, 172] on input "text" at bounding box center [767, 178] width 146 height 29
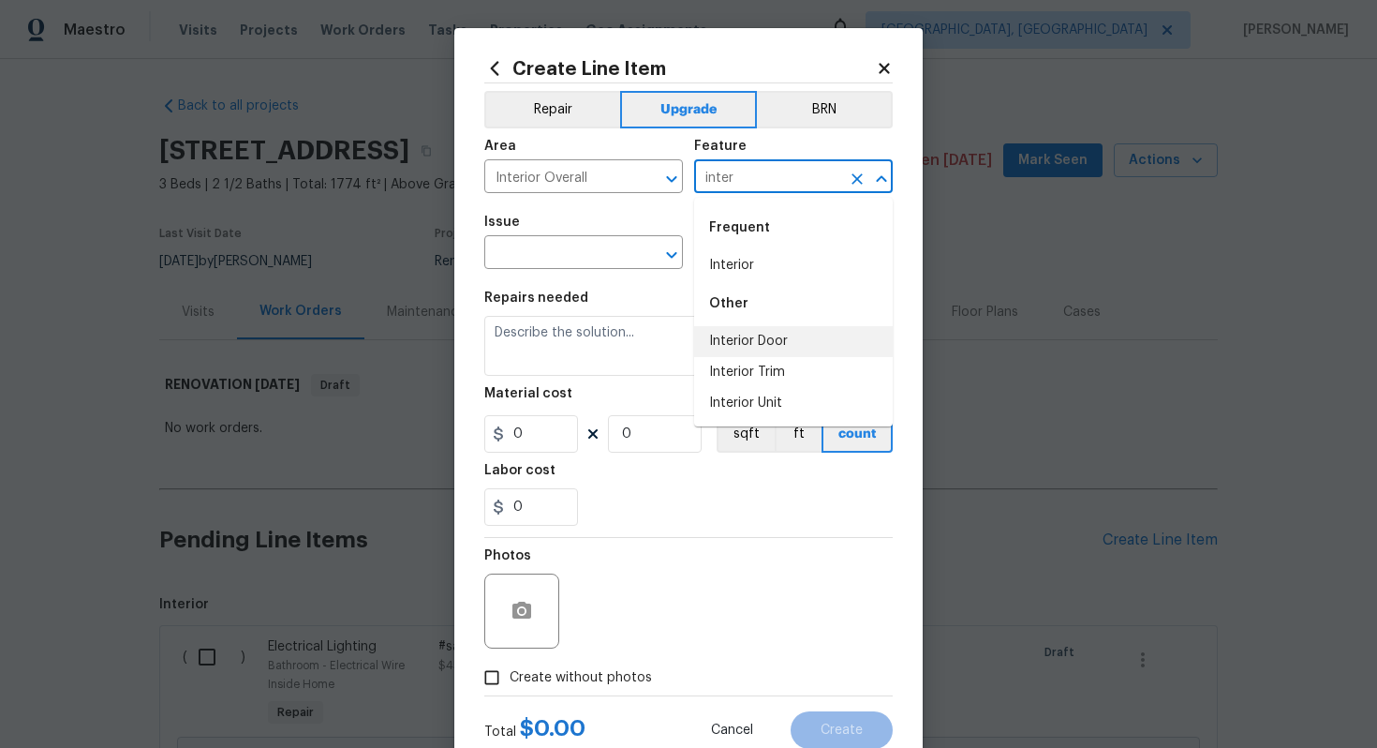
click at [800, 332] on li "Interior Door" at bounding box center [793, 341] width 199 height 31
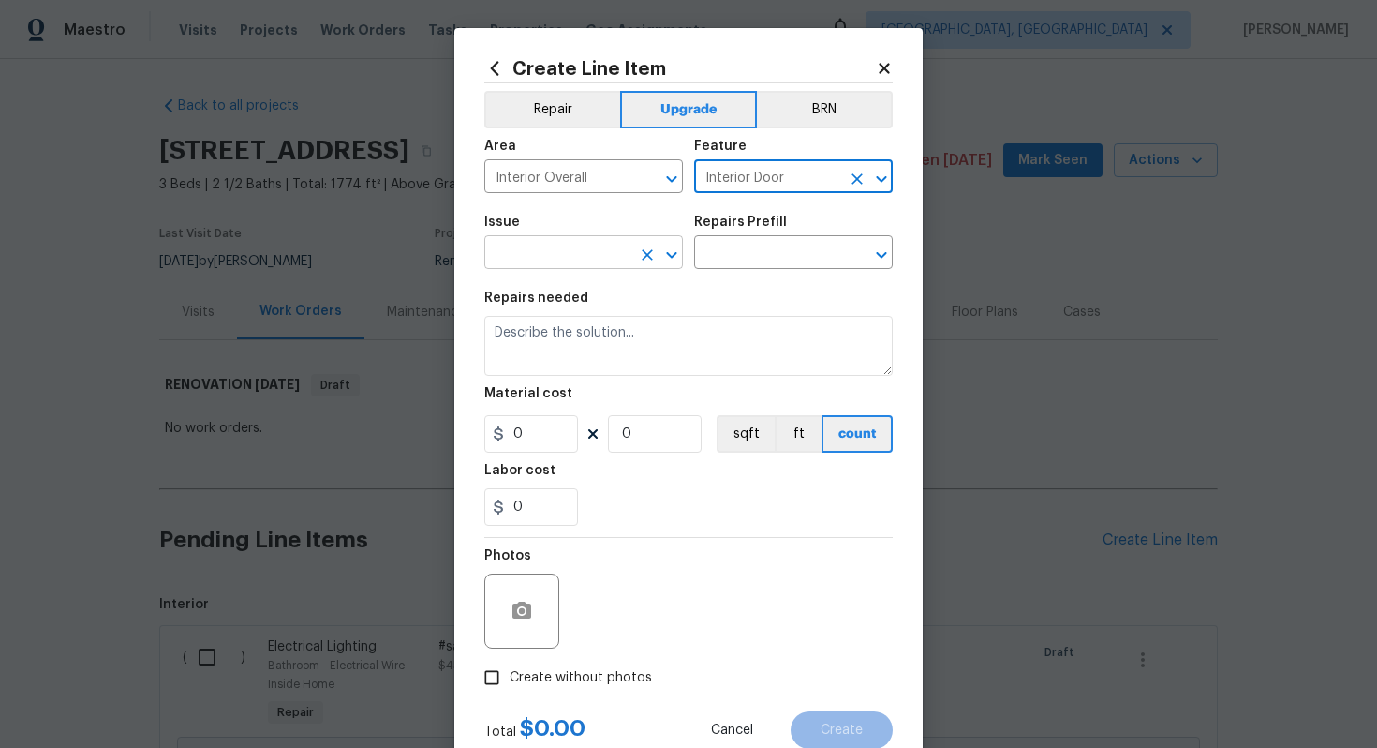
type input "Interior Door"
click at [525, 244] on input "text" at bounding box center [557, 254] width 146 height 29
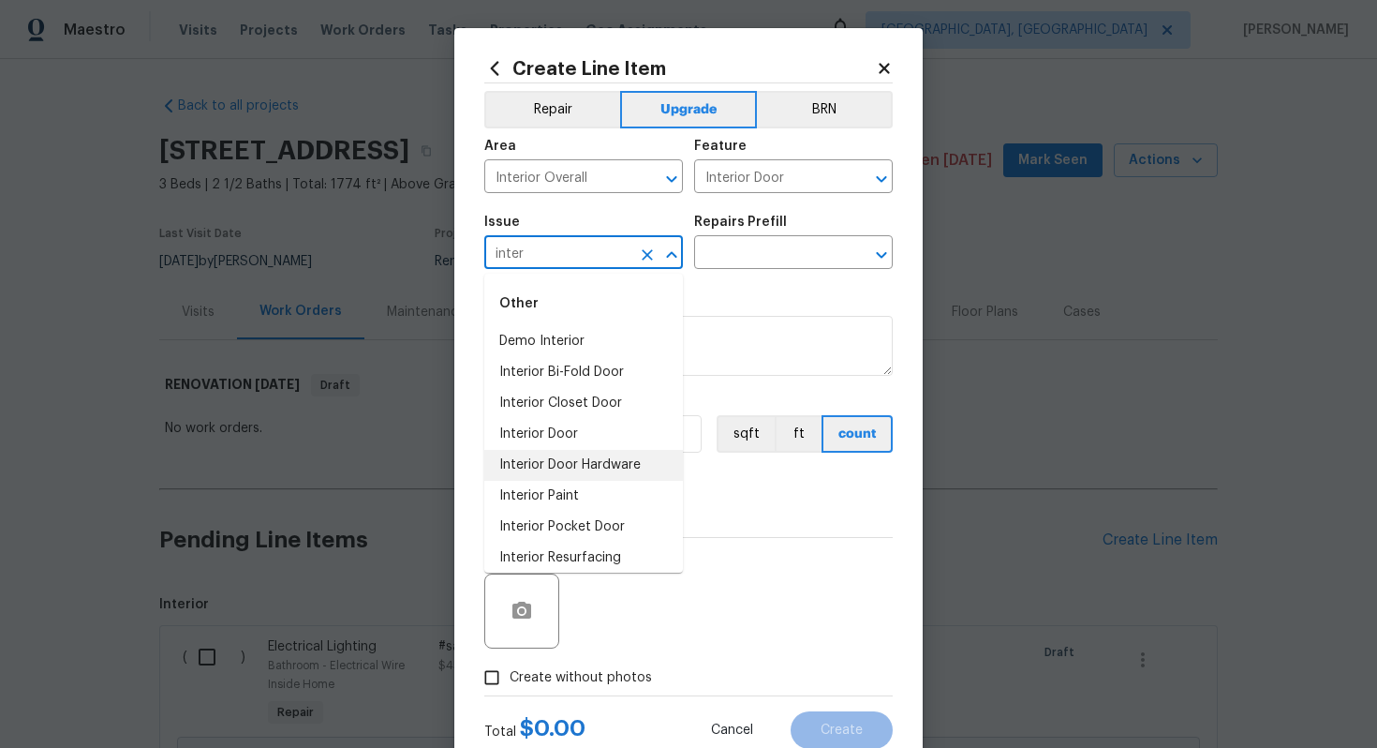
click at [596, 466] on li "Interior Door Hardware" at bounding box center [583, 465] width 199 height 31
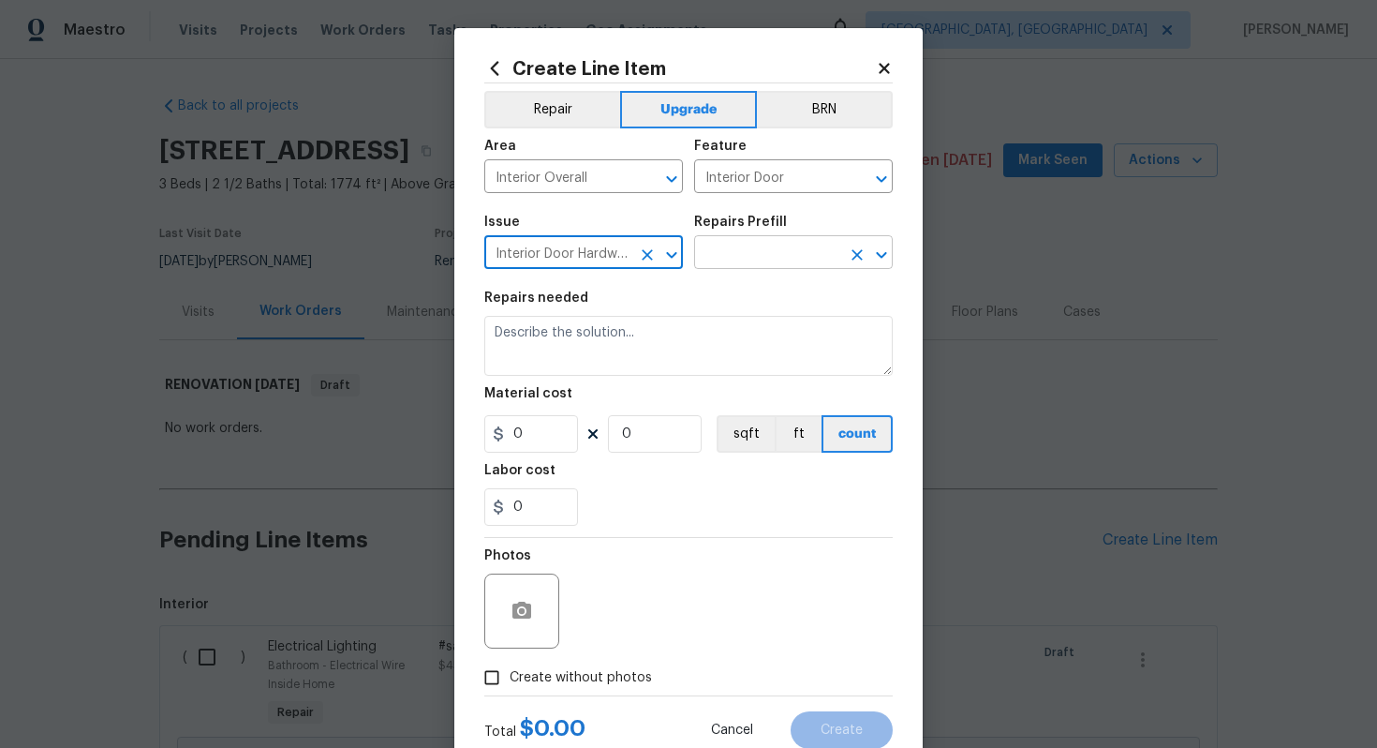
type input "Interior Door Hardware"
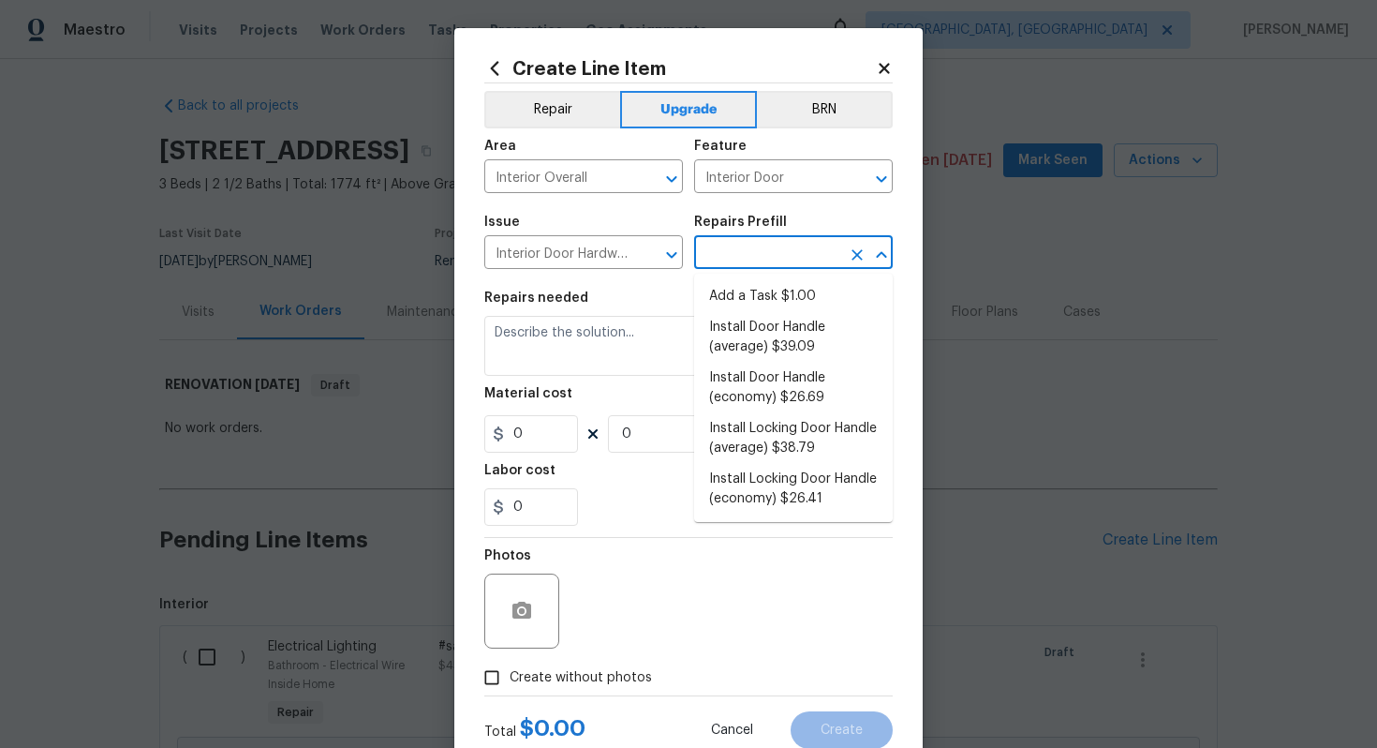
click at [748, 258] on input "text" at bounding box center [767, 254] width 146 height 29
click at [789, 335] on li "Install Door Handle (average) $39.09" at bounding box center [793, 337] width 199 height 51
type input "Install Door Handle (average) $39.09"
type textarea "Remove the existing interior door handle (if present). Install a new (average) …"
type input "39.09"
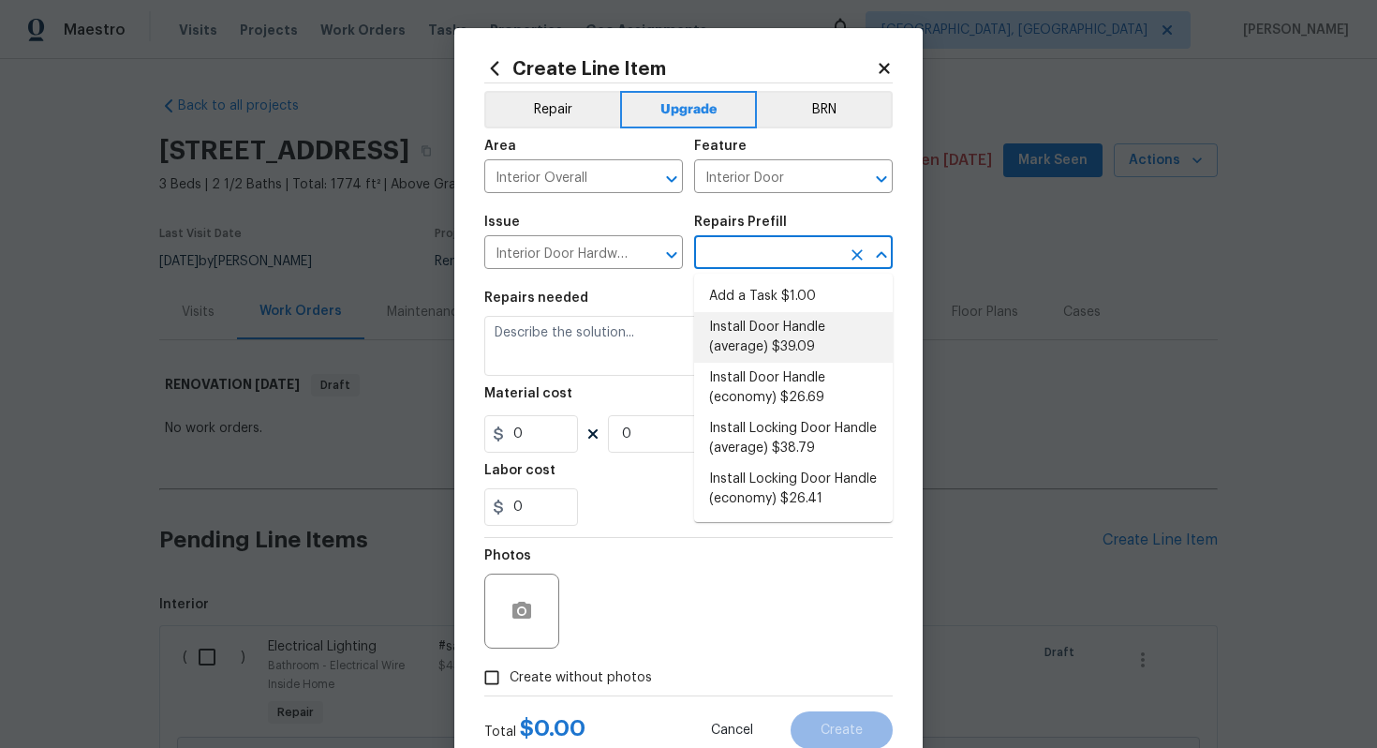
type input "1"
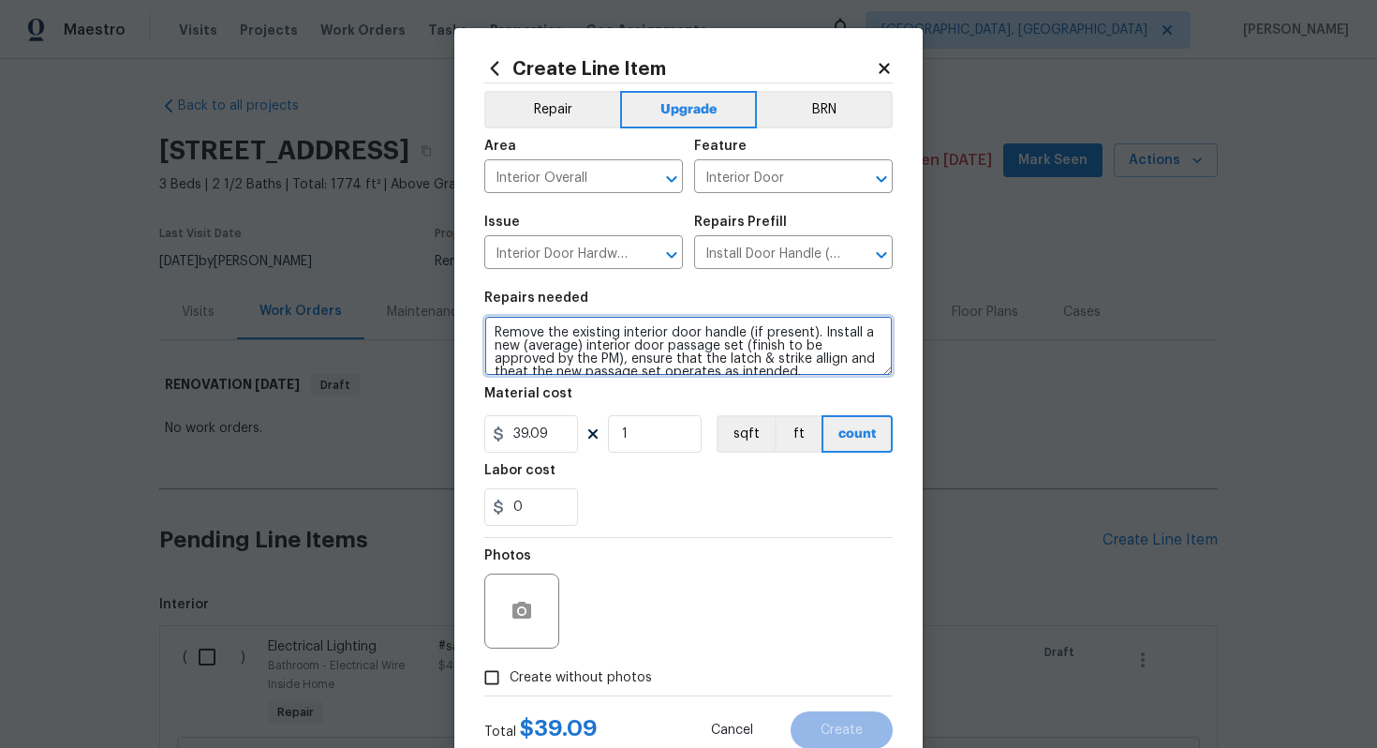
click at [494, 331] on textarea "Remove the existing interior door handle (if present). Install a new (average) …" at bounding box center [688, 346] width 408 height 60
type textarea "#sala - Remove the existing interior door handle (if present). Install a new (a…"
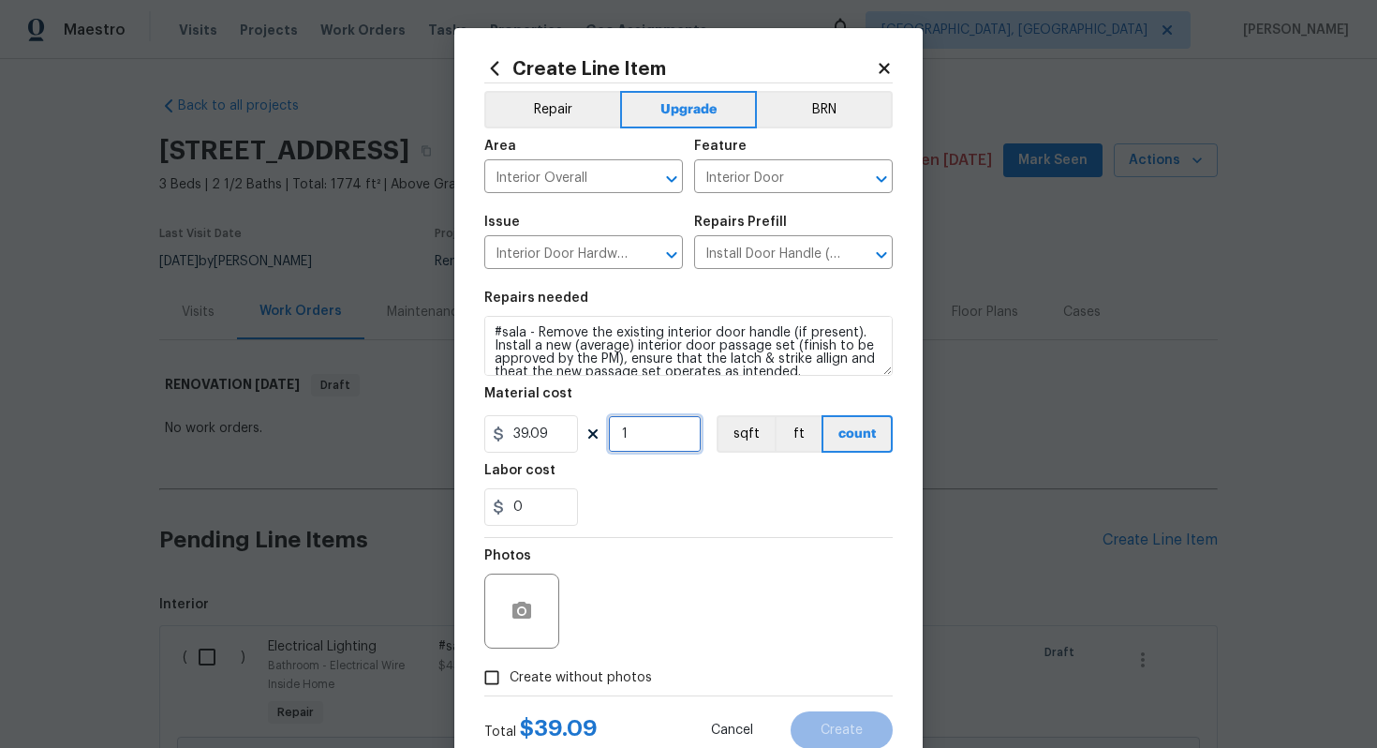
click at [642, 441] on input "1" at bounding box center [655, 433] width 94 height 37
type input "15"
click at [591, 682] on span "Create without photos" at bounding box center [581, 678] width 142 height 20
click at [510, 682] on input "Create without photos" at bounding box center [492, 678] width 36 height 36
checkbox input "true"
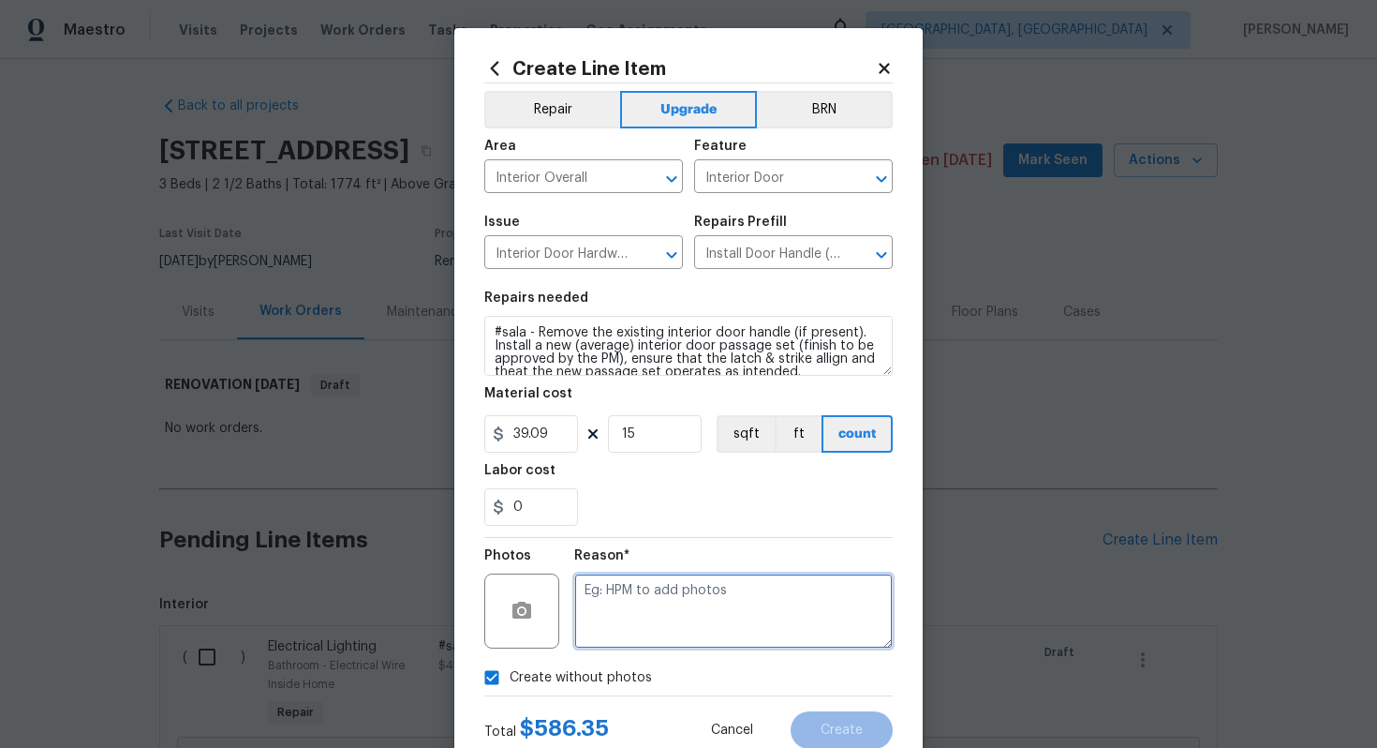
click at [619, 648] on textarea at bounding box center [733, 610] width 319 height 75
type textarea "n/a"
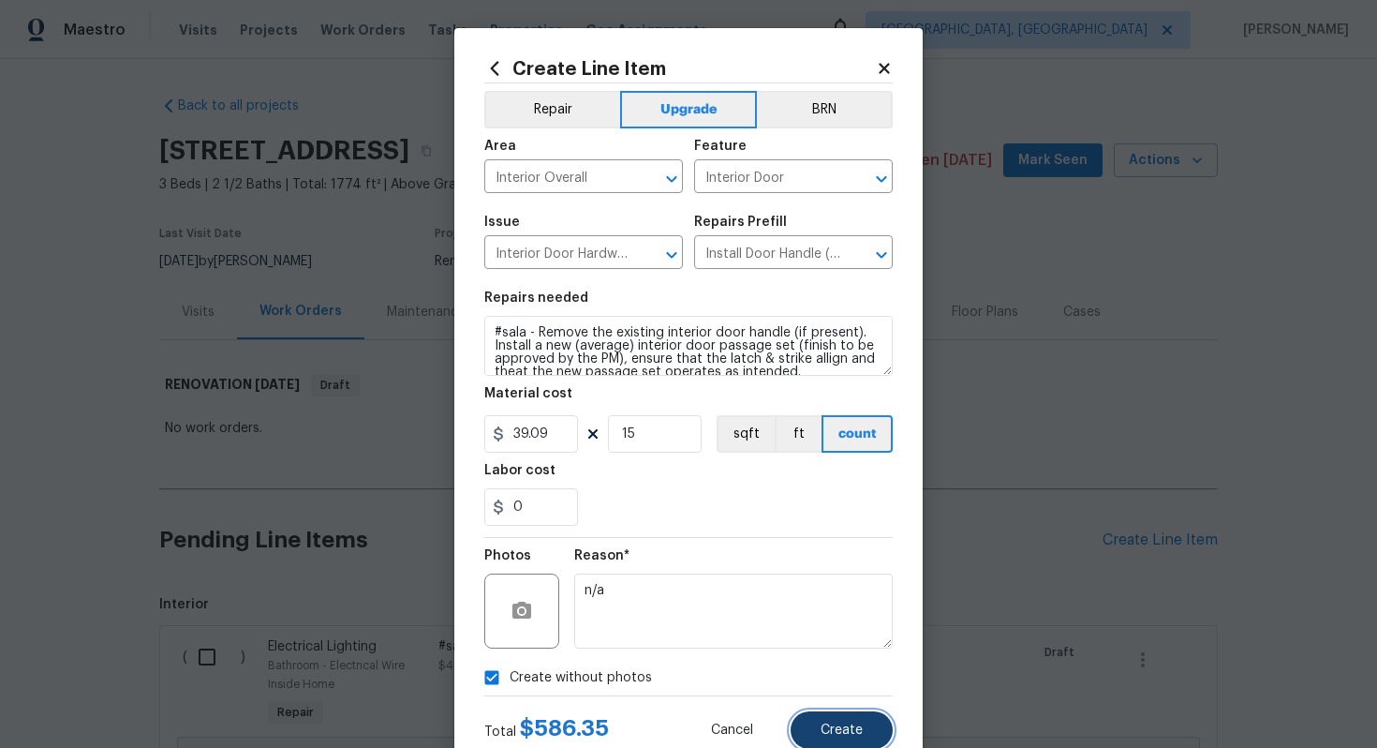
click at [851, 733] on span "Create" at bounding box center [842, 730] width 42 height 14
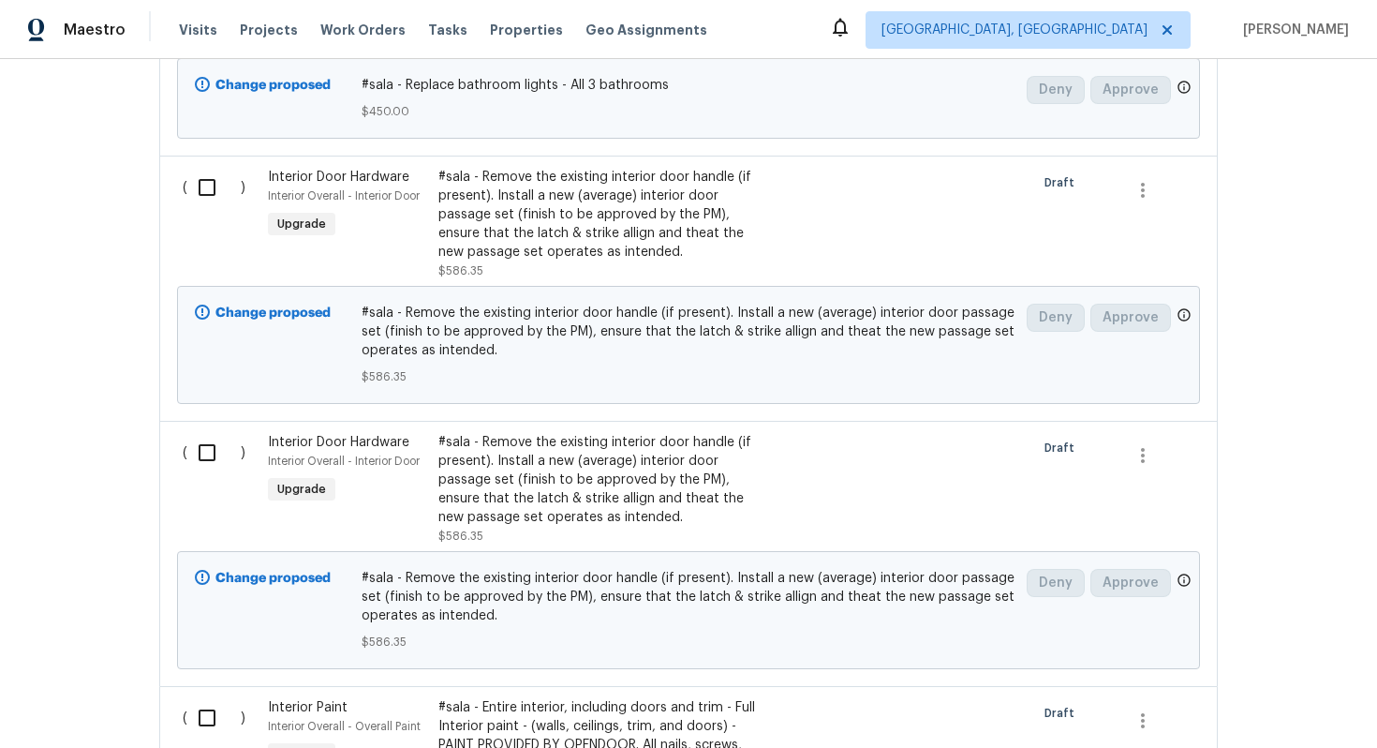
scroll to position [675, 0]
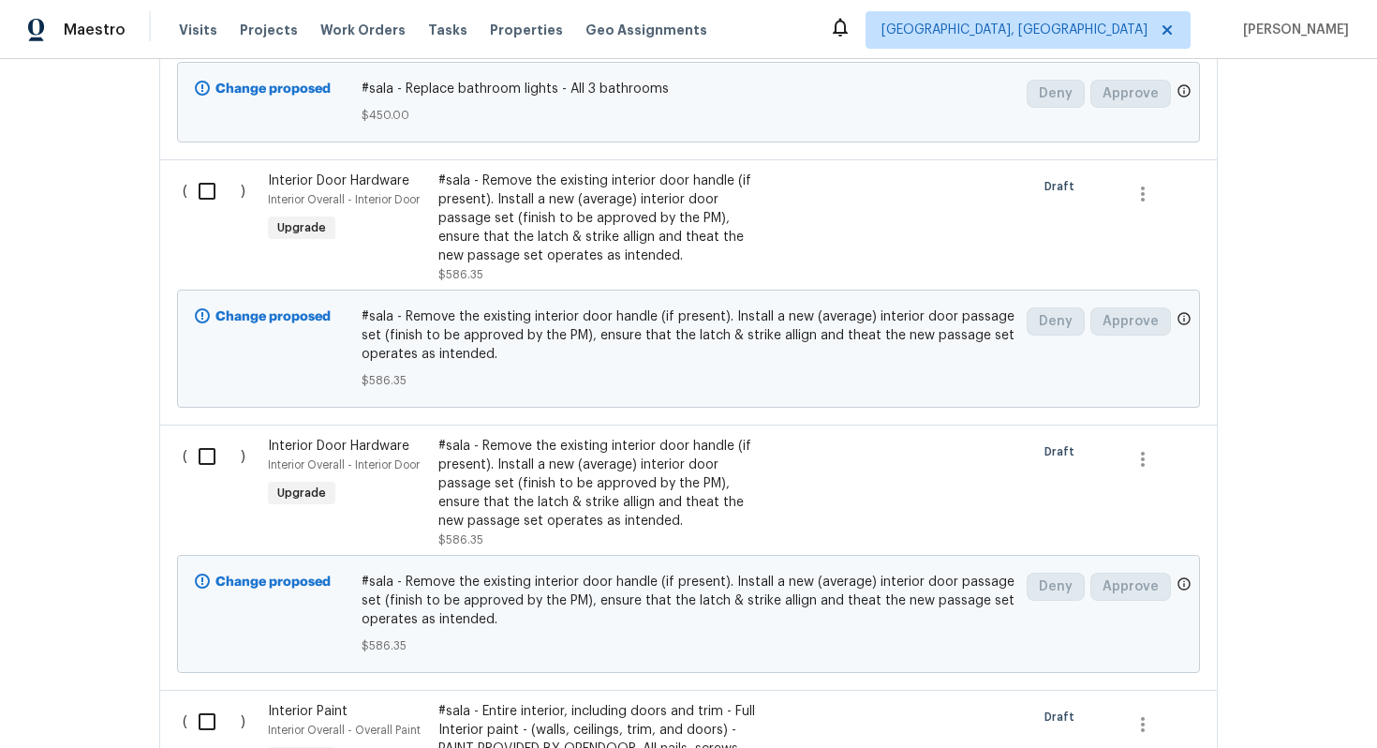
click at [368, 448] on span "Interior Door Hardware" at bounding box center [338, 445] width 141 height 13
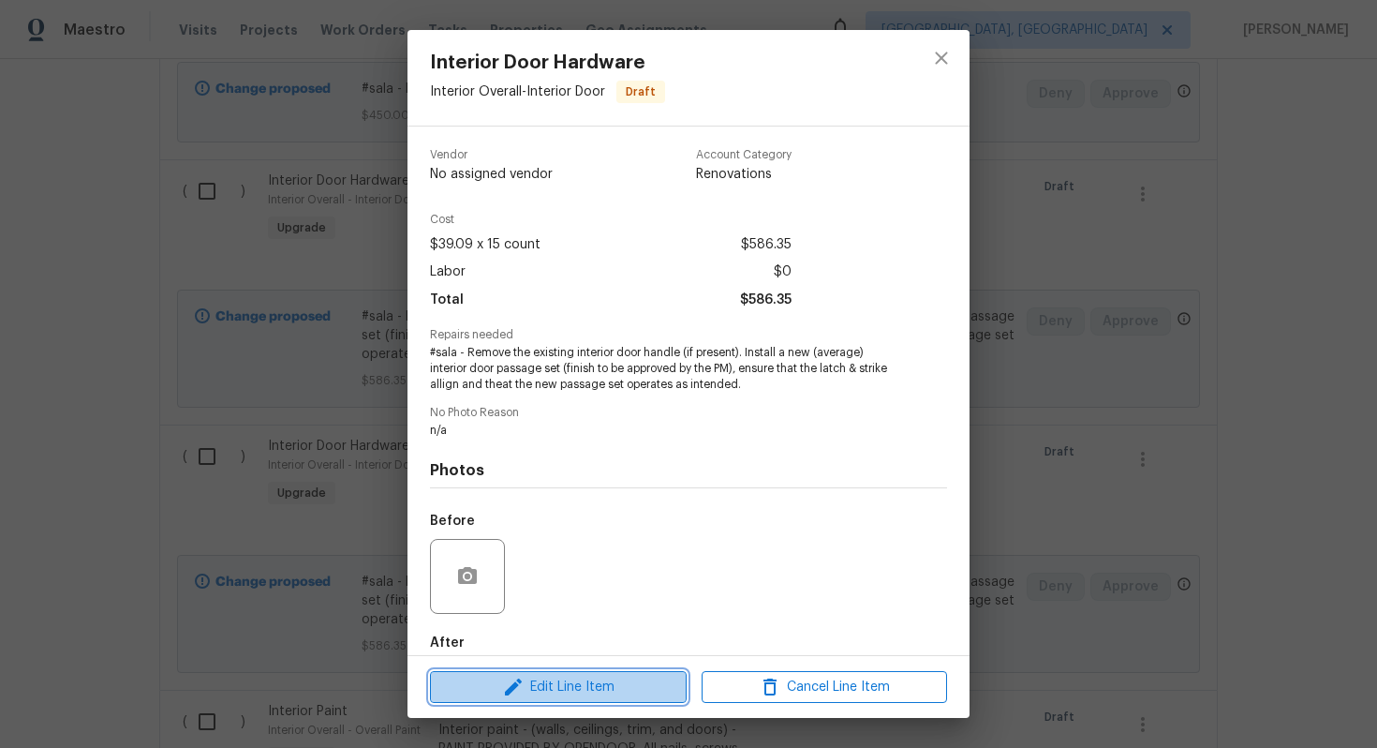
click at [585, 686] on span "Edit Line Item" at bounding box center [558, 686] width 245 height 23
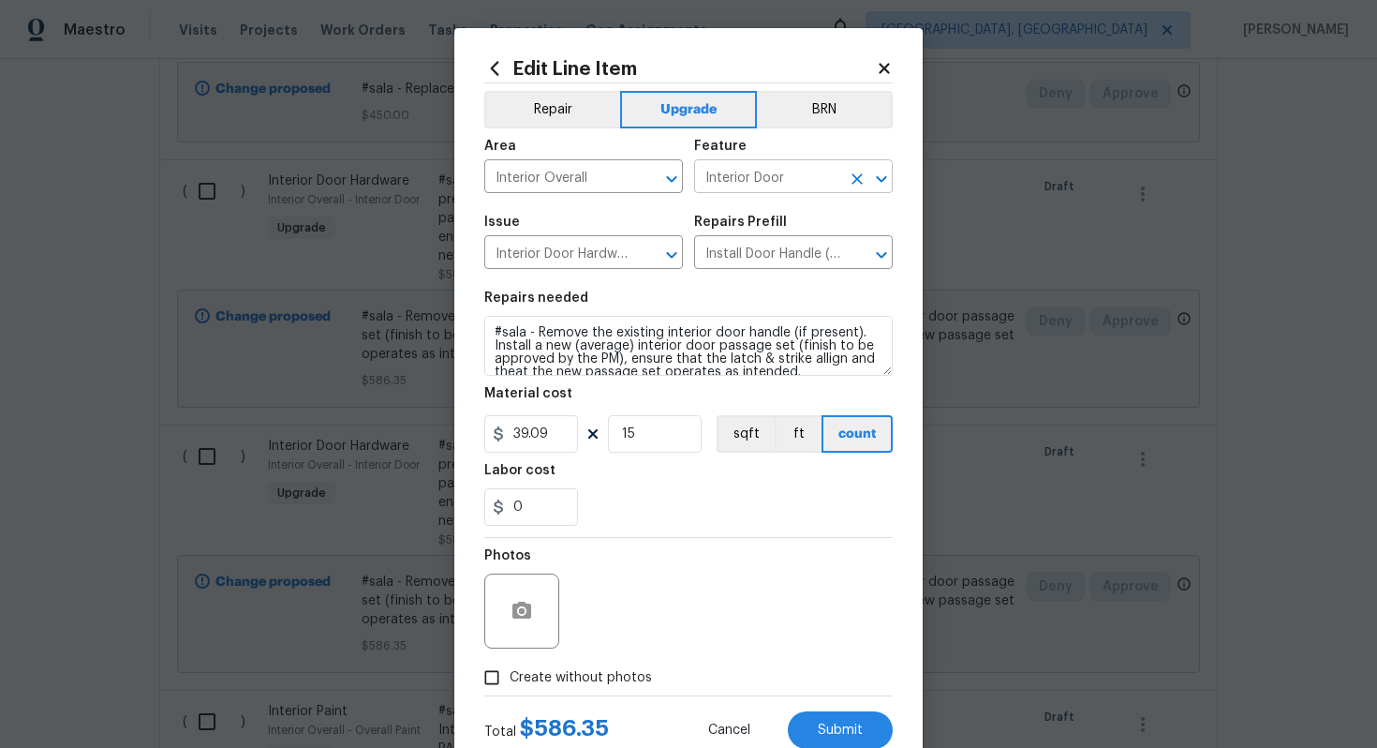
click at [740, 178] on input "Interior Door" at bounding box center [767, 178] width 146 height 29
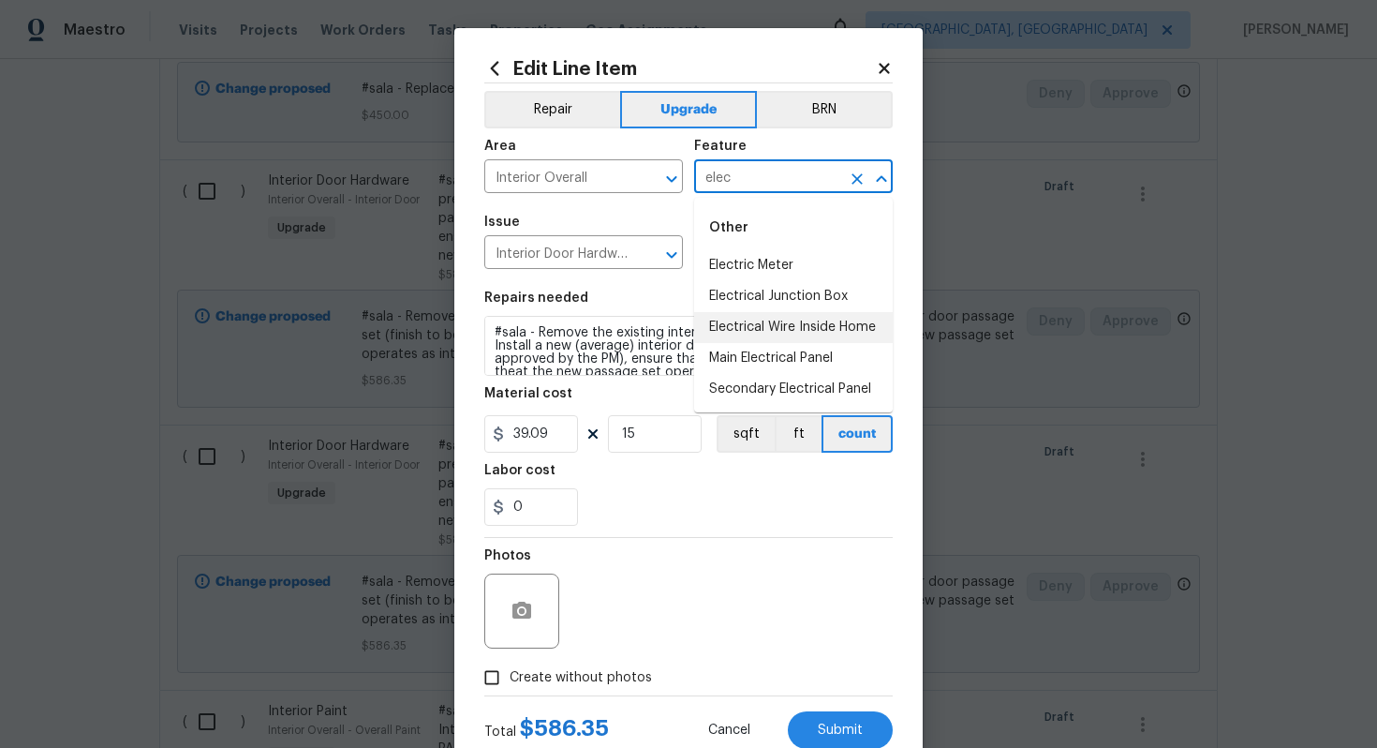
click at [791, 325] on li "Electrical Wire Inside Home" at bounding box center [793, 327] width 199 height 31
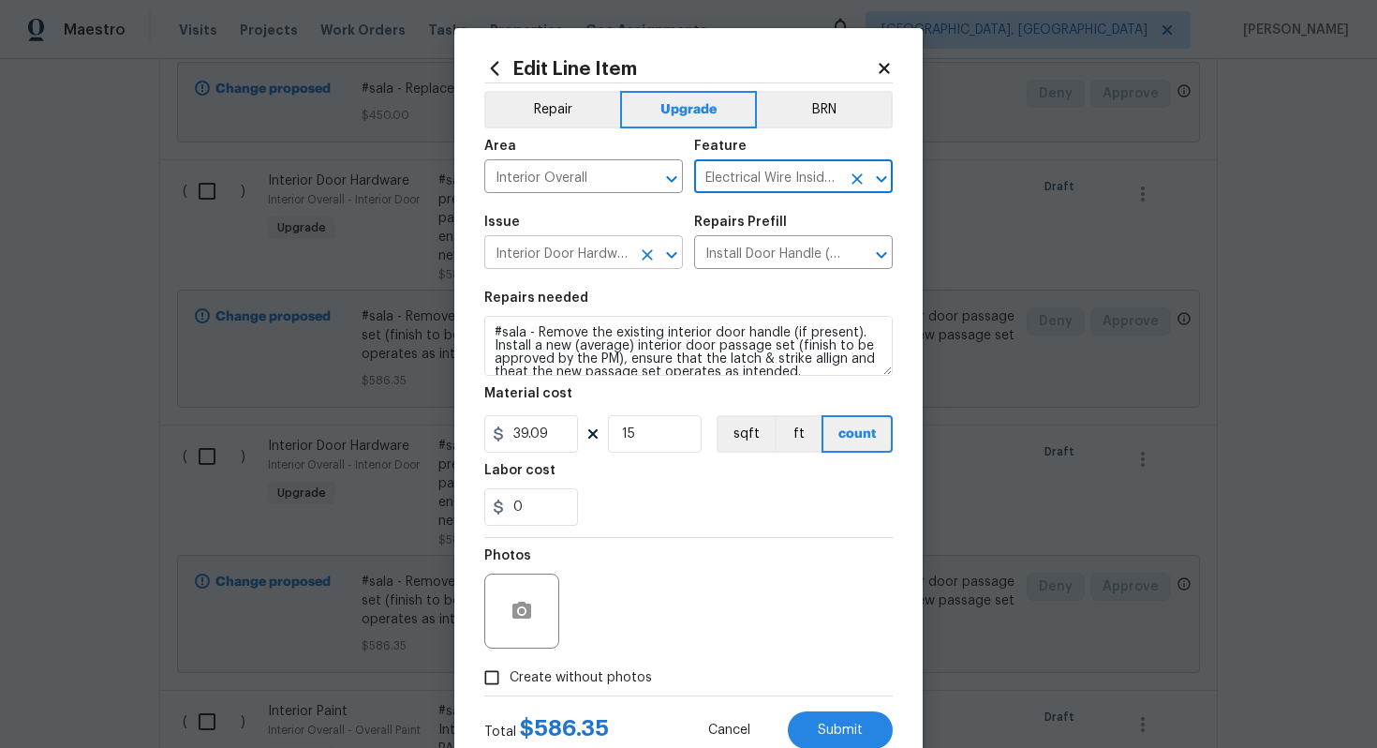
type input "Electrical Wire Inside Home"
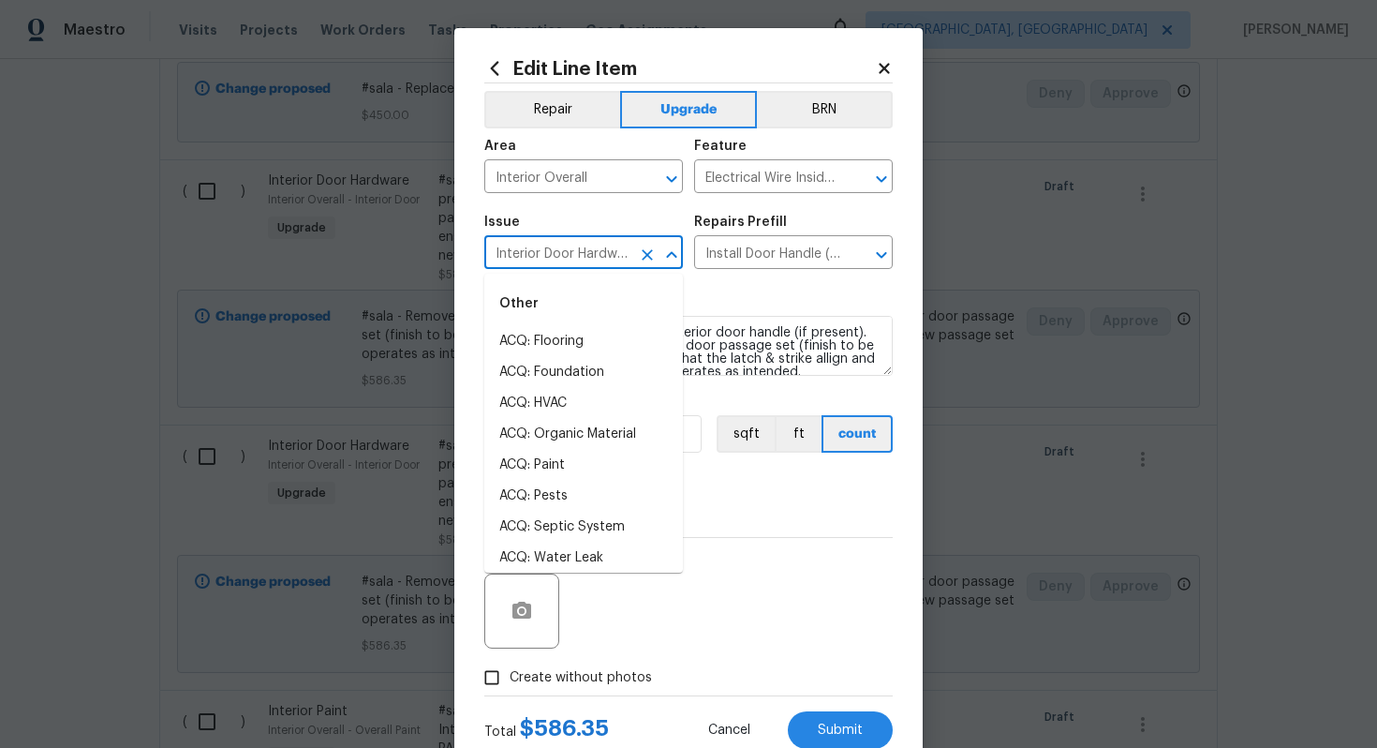
click at [553, 245] on input "Interior Door Hardware" at bounding box center [557, 254] width 146 height 29
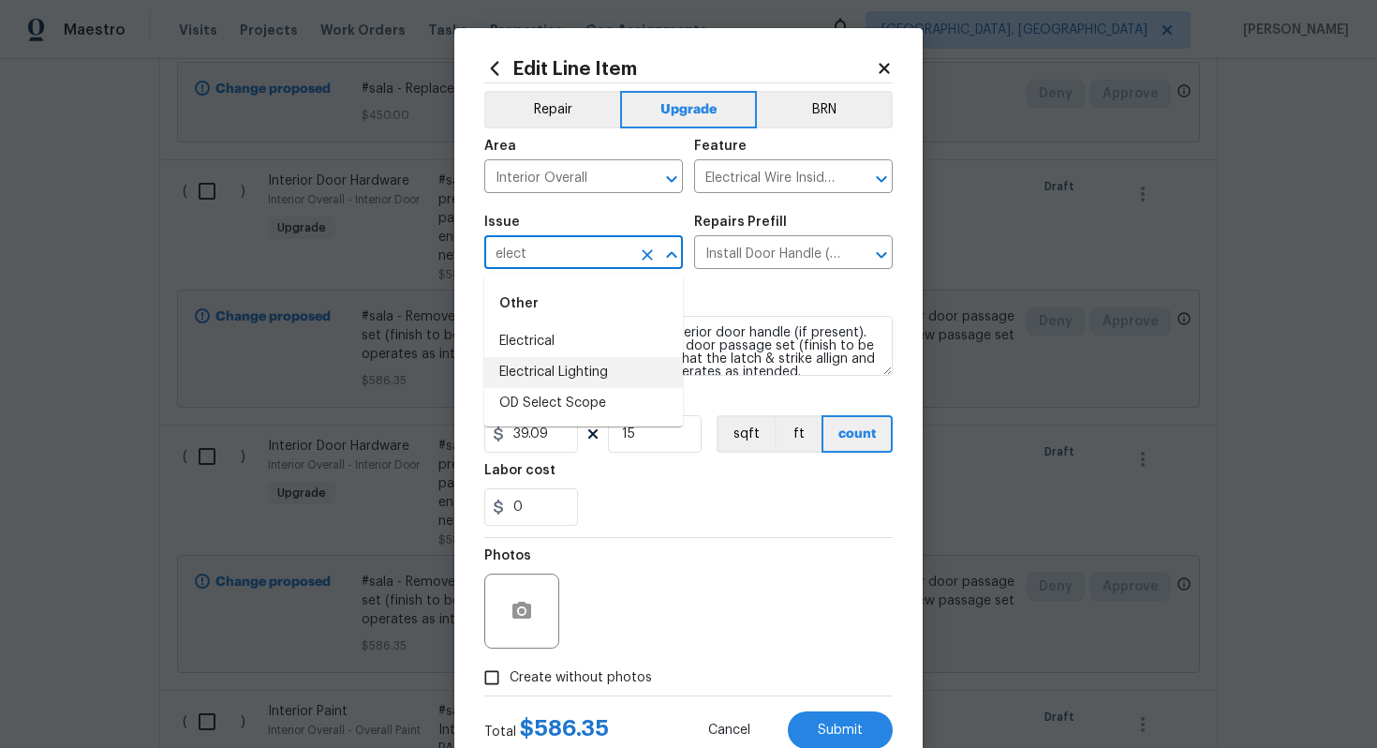
click at [566, 356] on ul "Electrical Electrical Lighting OD Select Scope" at bounding box center [583, 372] width 199 height 93
click at [541, 350] on li "Electrical" at bounding box center [583, 341] width 199 height 31
type input "Electrical"
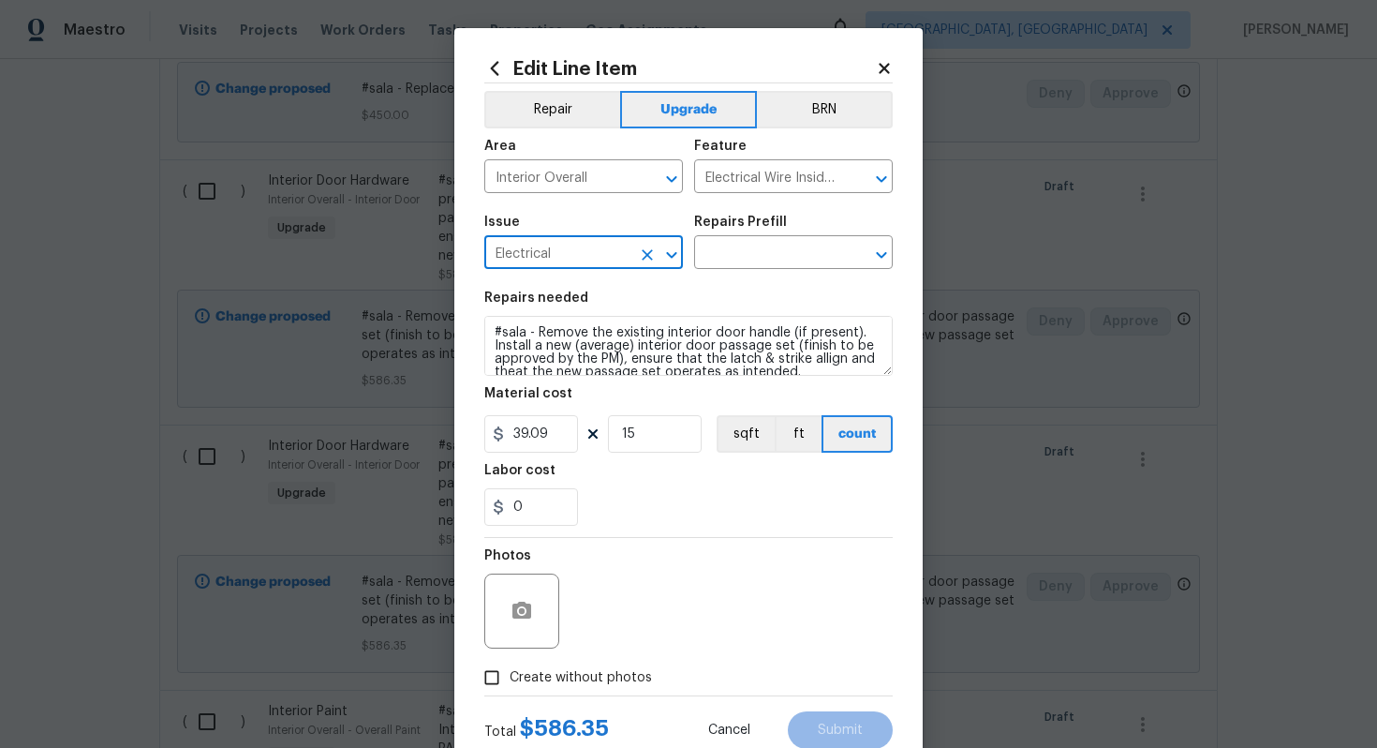
type input "Electrical"
click at [751, 232] on div "Repairs Prefill" at bounding box center [793, 227] width 199 height 24
click at [744, 260] on input "text" at bounding box center [767, 254] width 146 height 29
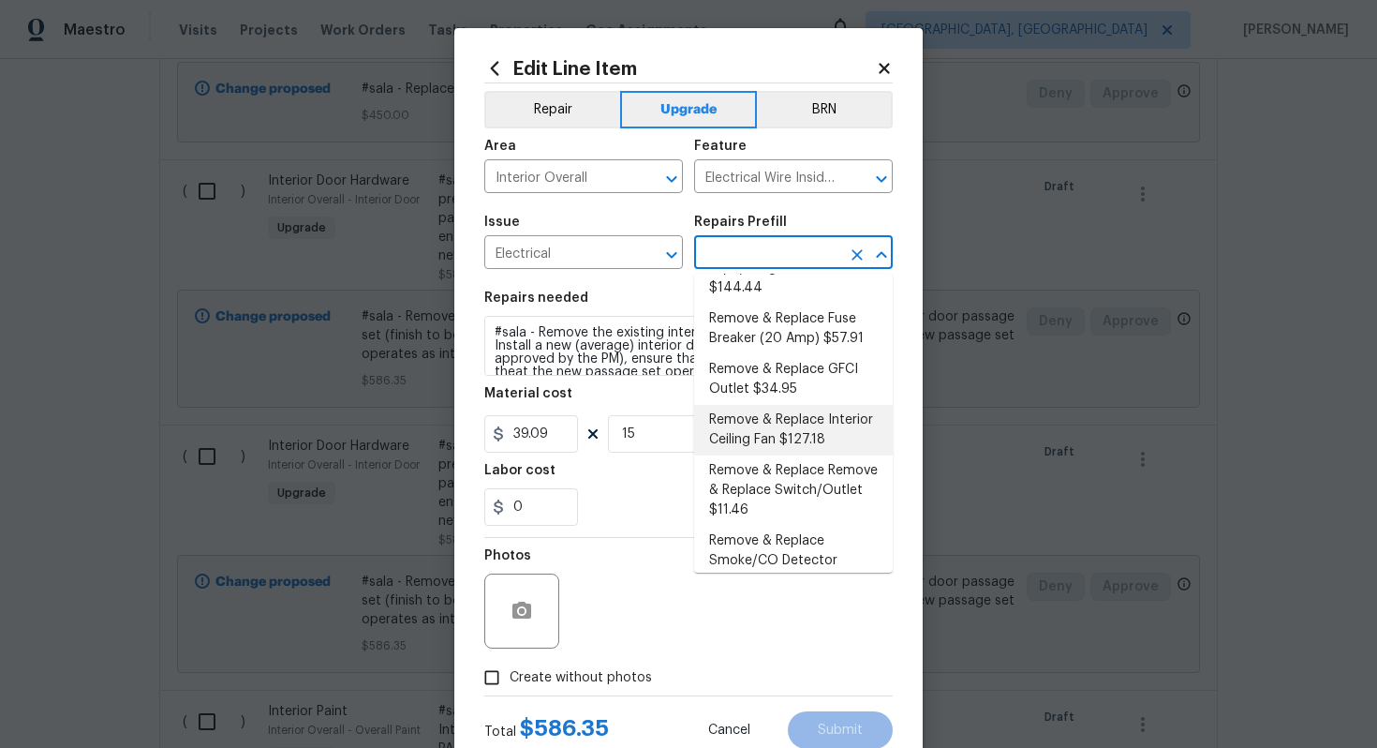
scroll to position [235, 0]
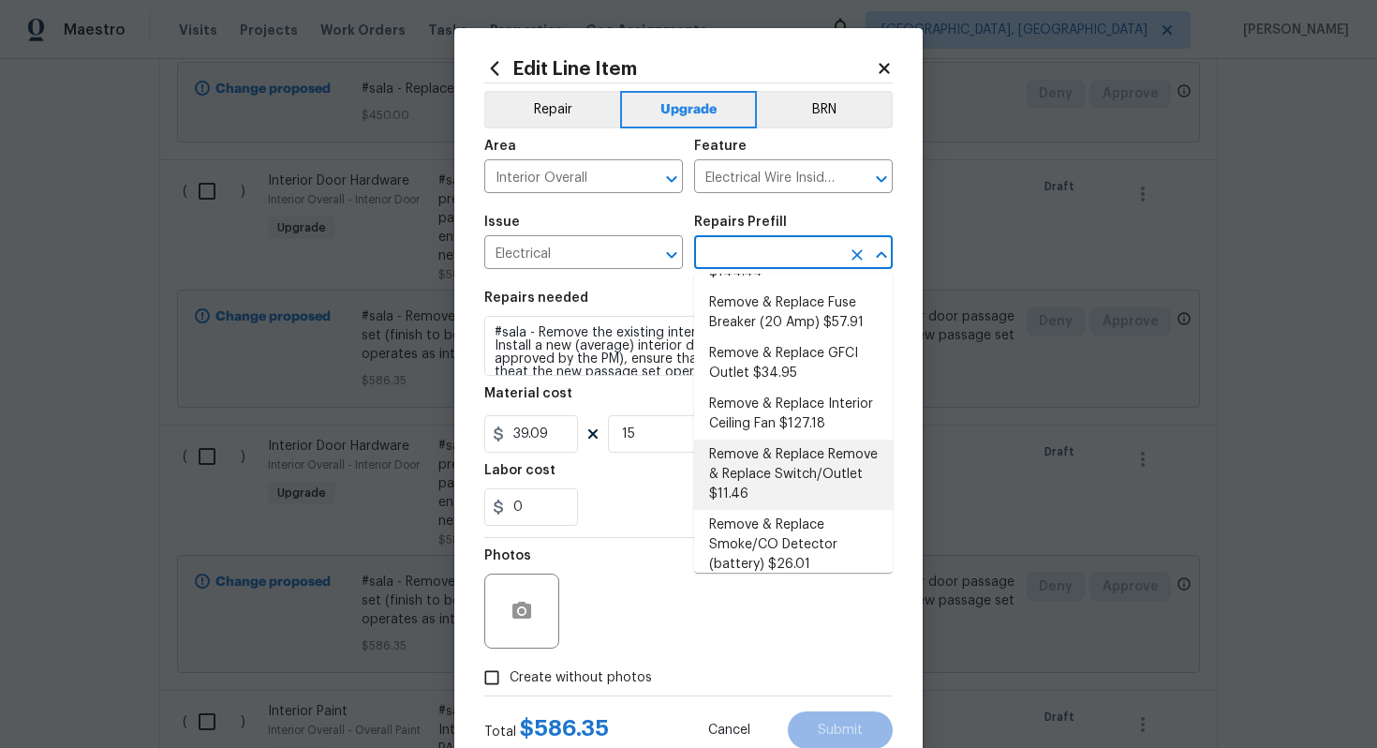
click at [773, 454] on li "Remove & Replace Remove & Replace Switch/Outlet $11.46" at bounding box center [793, 474] width 199 height 70
type input "Remove & Replace Remove & Replace Switch/Outlet $11.46"
type textarea "Remove and replace switch(es) and/or outlet(s) with new (covers to match the re…"
type input "11.46"
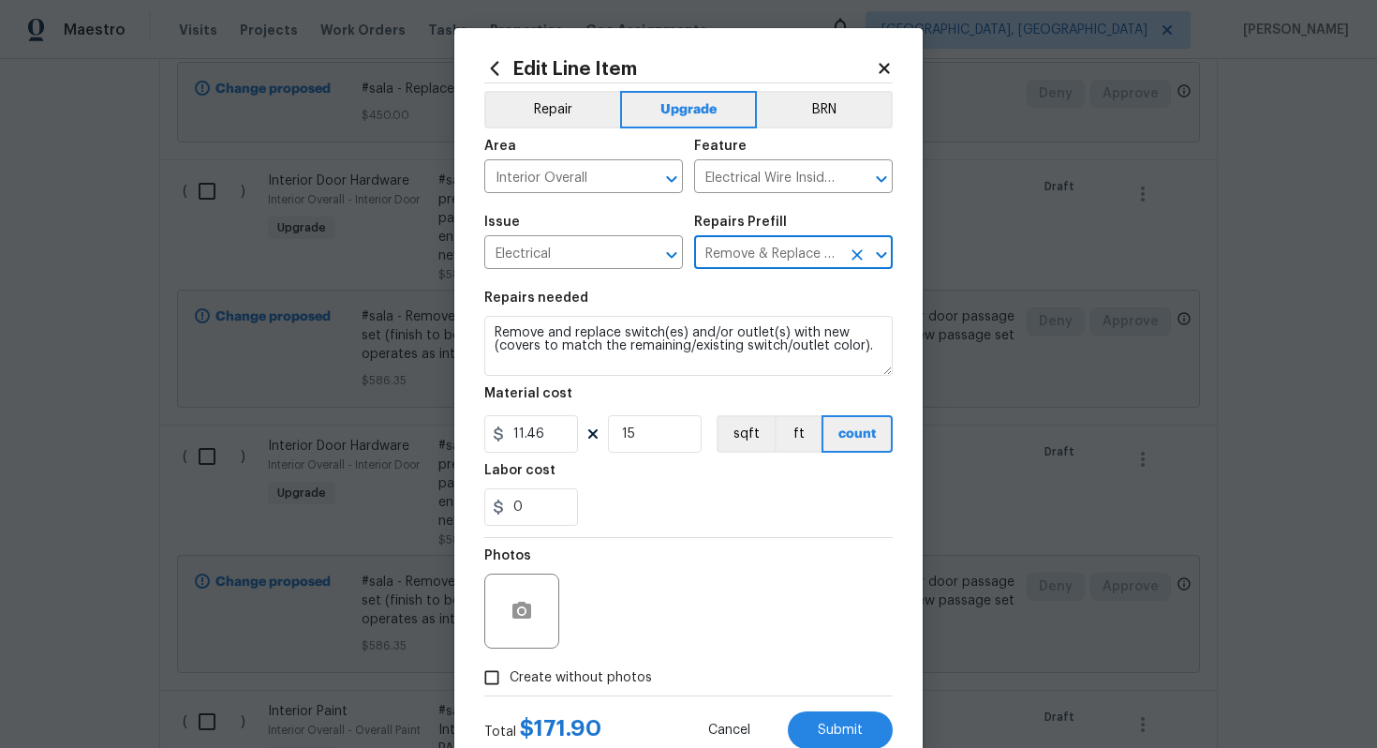
click at [482, 333] on div "Edit Line Item Repair Upgrade BRN Area Interior Overall ​ Feature Electrical Wi…" at bounding box center [688, 403] width 468 height 750
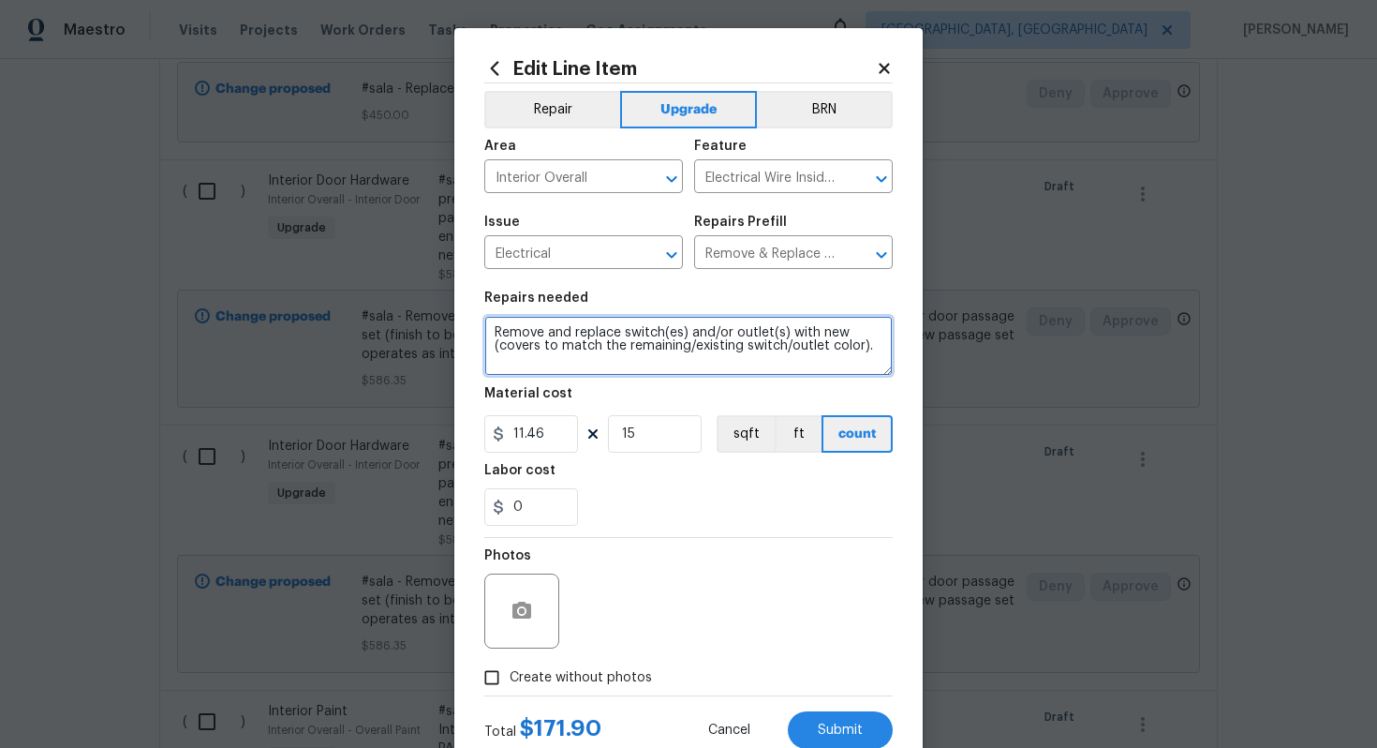
click at [494, 332] on textarea "Remove and replace switch(es) and/or outlet(s) with new (covers to match the re…" at bounding box center [688, 346] width 408 height 60
type textarea "#sala - Remove and replace switch(es) and/or outlet(s) with new (covers to matc…"
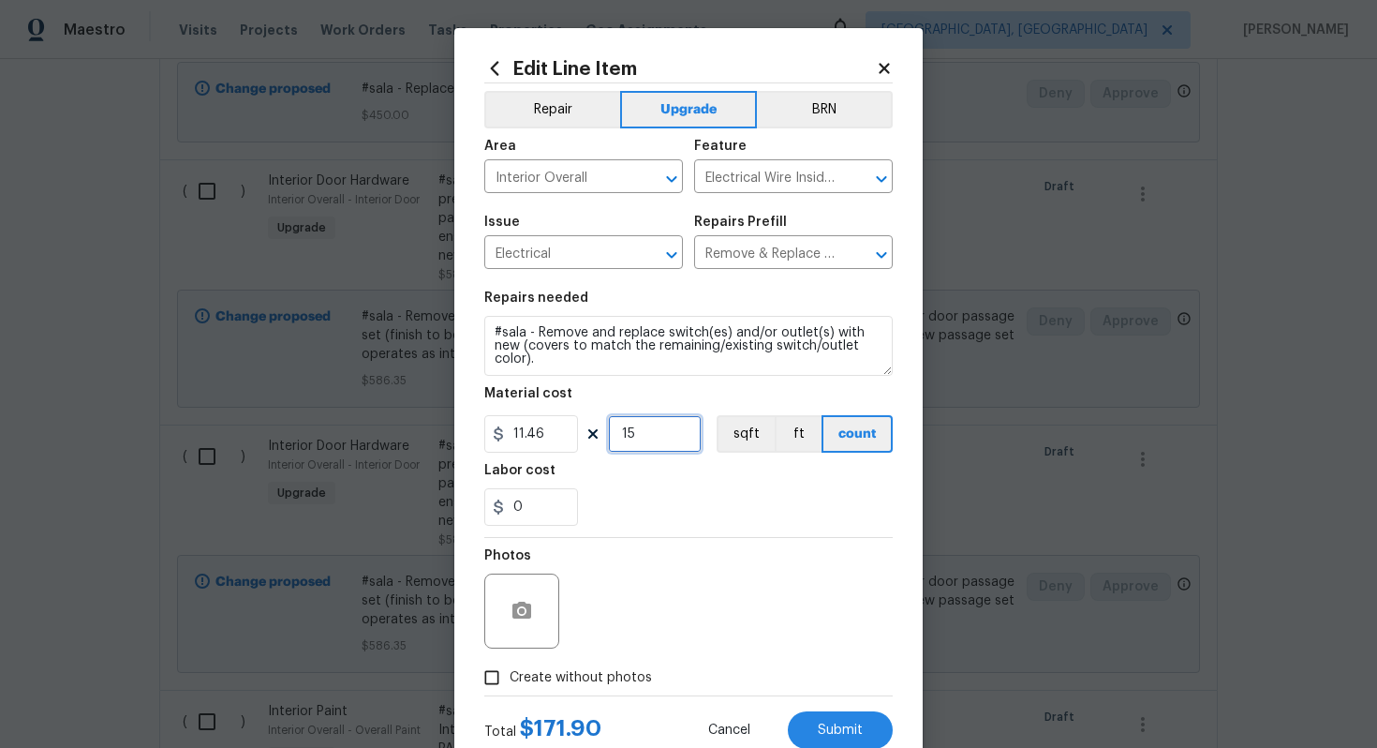
click at [646, 438] on input "15" at bounding box center [655, 433] width 94 height 37
type input "100"
click at [615, 681] on span "Create without photos" at bounding box center [581, 678] width 142 height 20
click at [510, 681] on input "Create without photos" at bounding box center [492, 678] width 36 height 36
checkbox input "true"
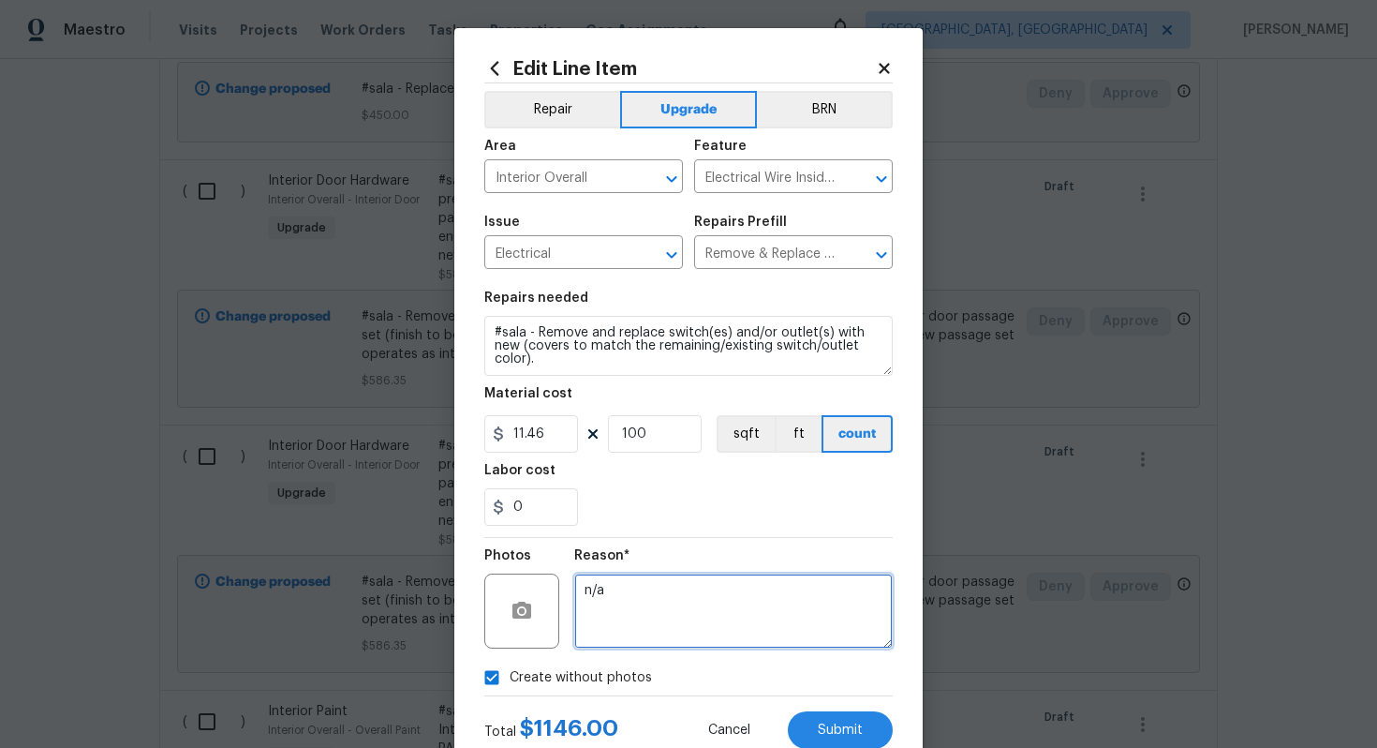
click at [629, 645] on textarea "n/a" at bounding box center [733, 610] width 319 height 75
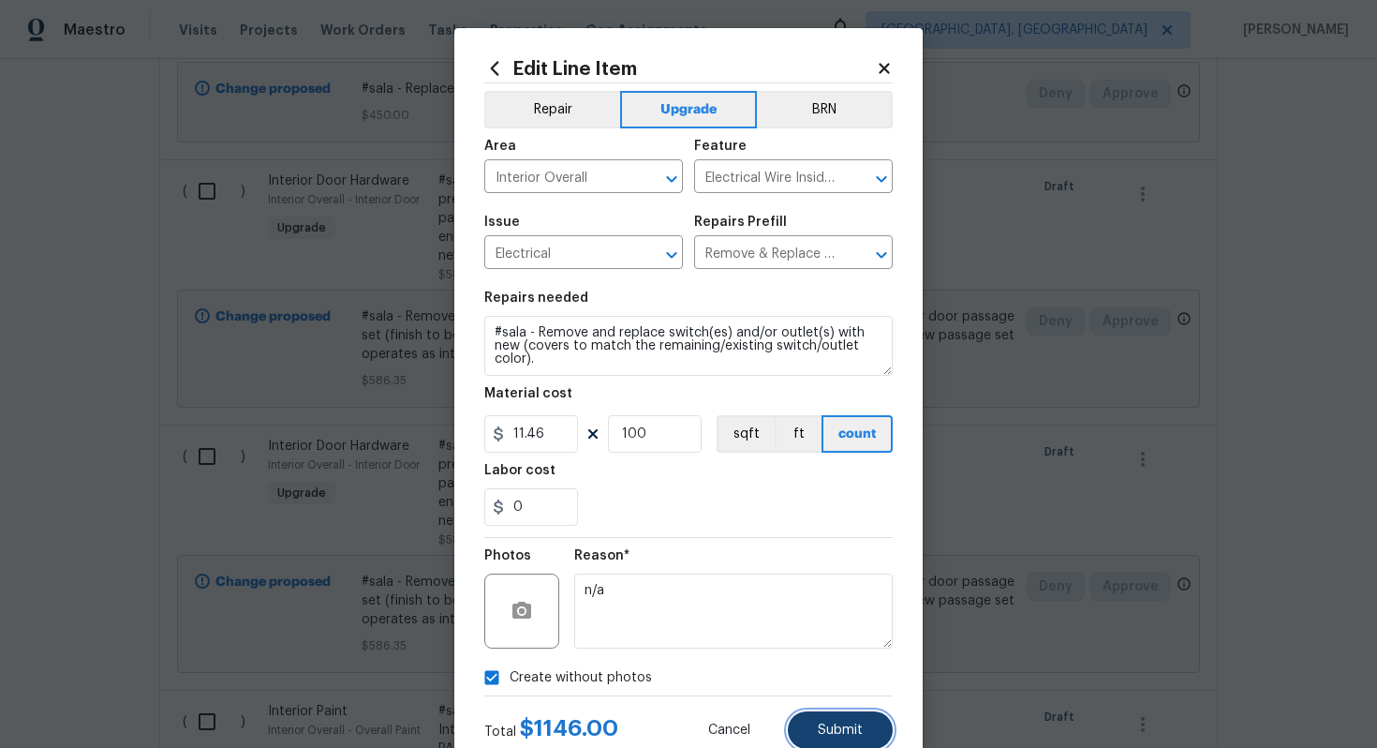
click at [835, 739] on button "Submit" at bounding box center [840, 729] width 105 height 37
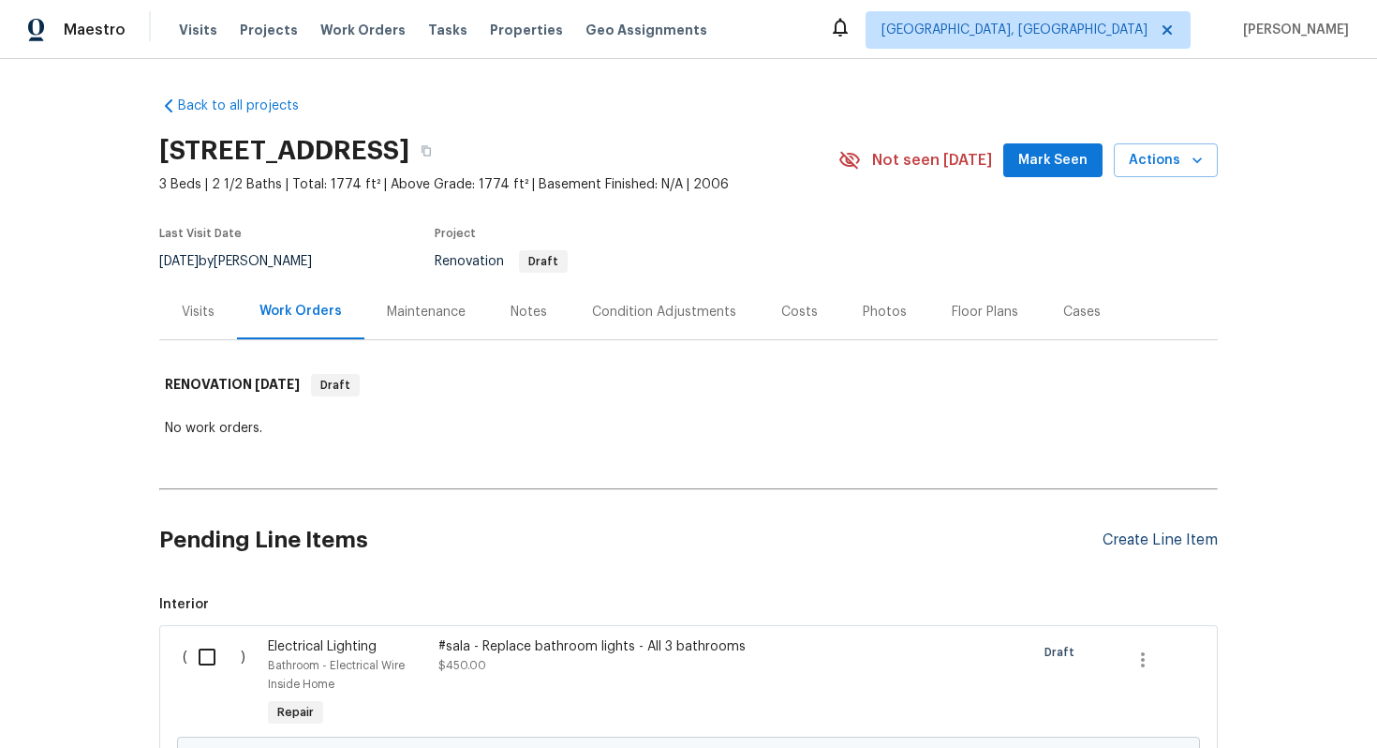
click at [1154, 537] on div "Create Line Item" at bounding box center [1160, 540] width 115 height 18
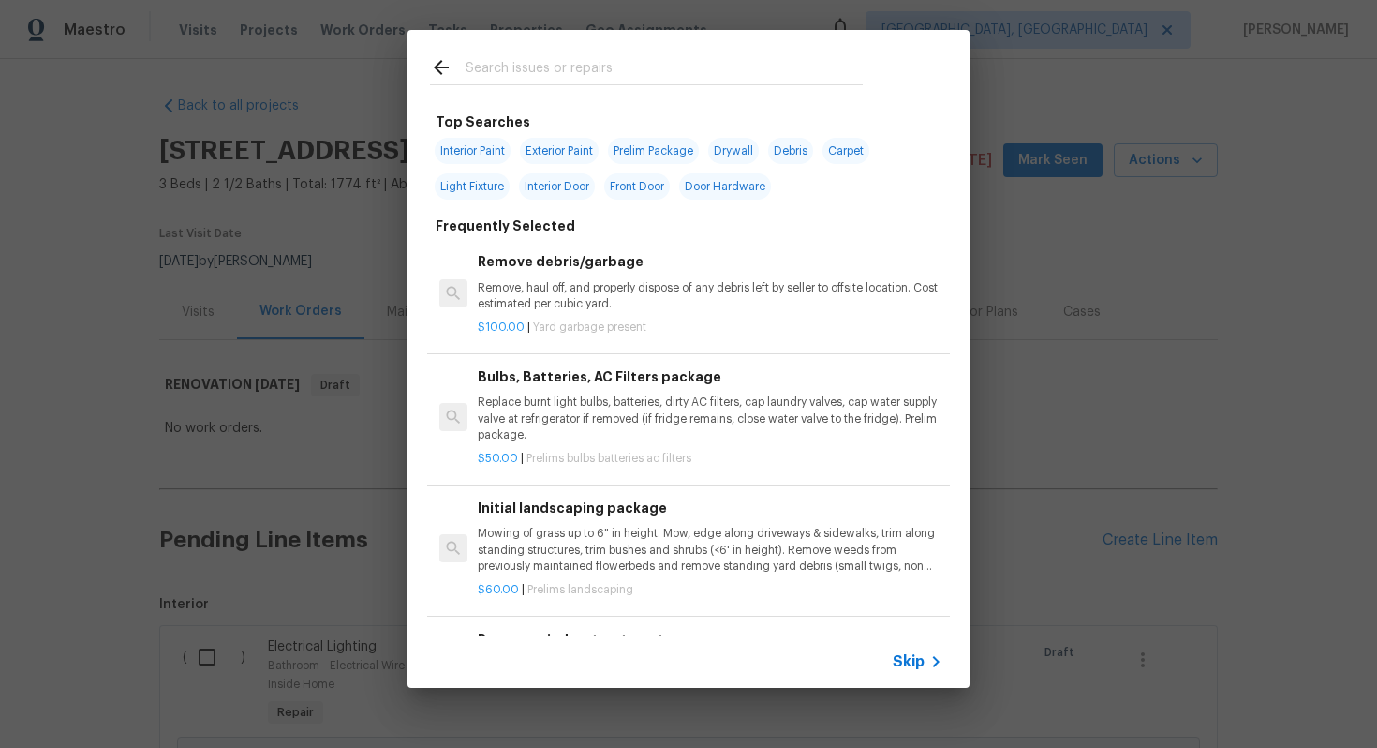
click at [927, 663] on icon at bounding box center [936, 661] width 22 height 22
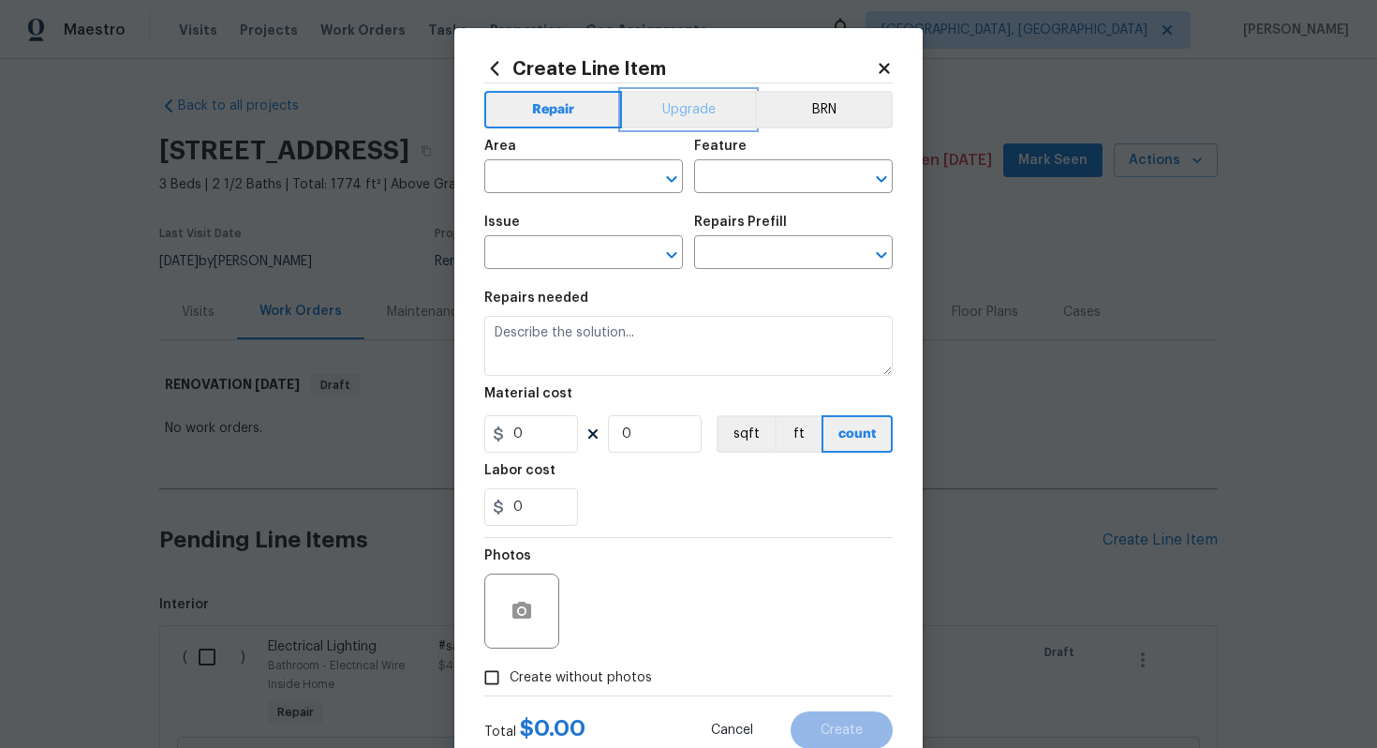
click at [658, 105] on button "Upgrade" at bounding box center [689, 109] width 134 height 37
click at [586, 188] on input "text" at bounding box center [557, 178] width 146 height 29
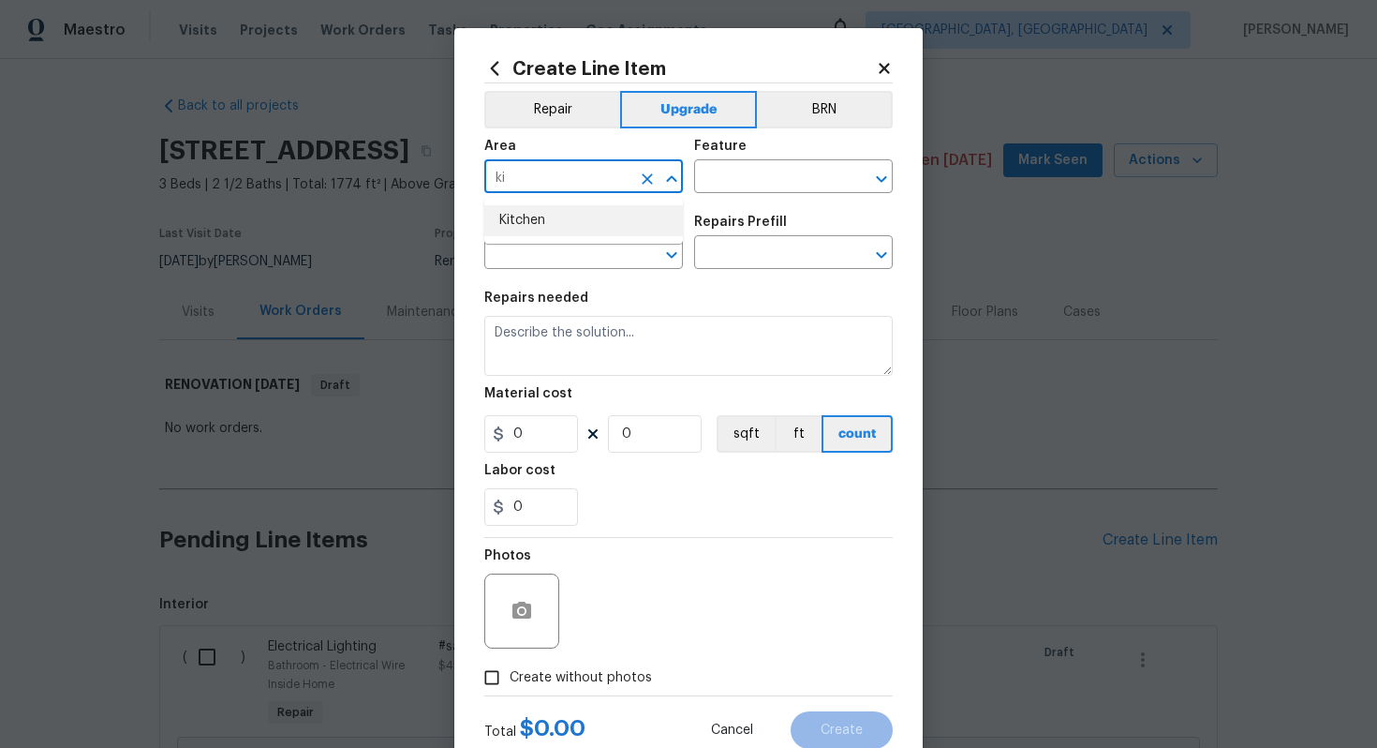
click at [556, 234] on li "Kitchen" at bounding box center [583, 220] width 199 height 31
type input "Kitchen"
click at [754, 167] on input "text" at bounding box center [767, 178] width 146 height 29
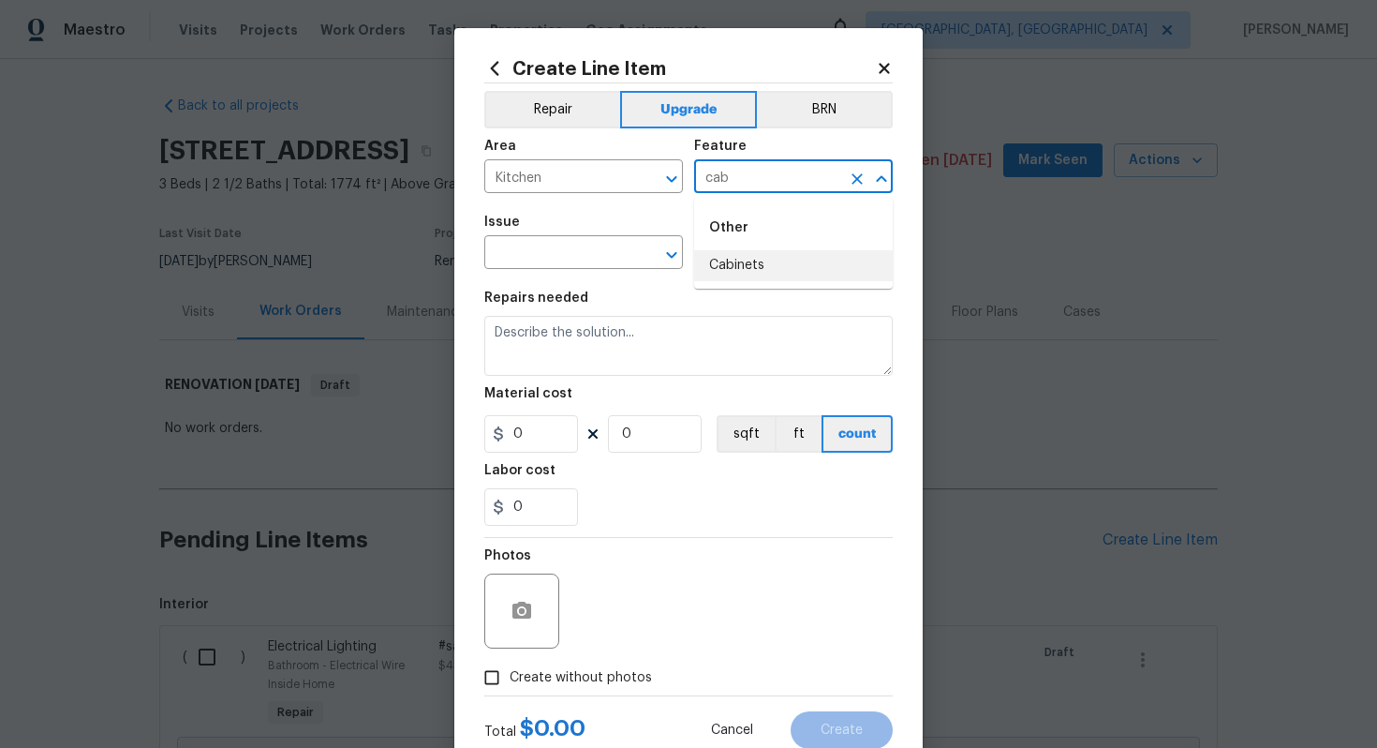
click at [770, 259] on li "Cabinets" at bounding box center [793, 265] width 199 height 31
type input "Cabinets"
click at [572, 246] on input "text" at bounding box center [557, 254] width 146 height 29
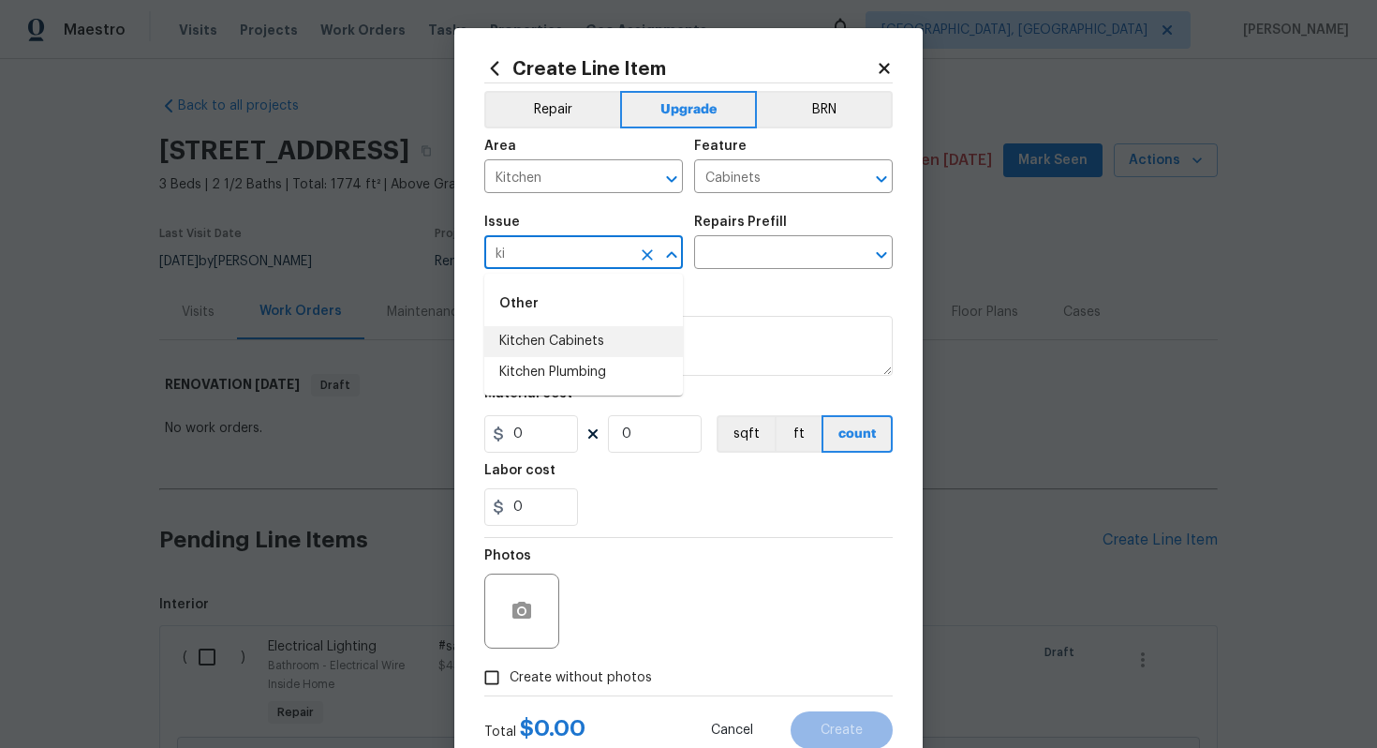
click at [592, 354] on li "Kitchen Cabinets" at bounding box center [583, 341] width 199 height 31
type input "Kitchen Cabinets"
click at [745, 240] on input "text" at bounding box center [767, 254] width 146 height 29
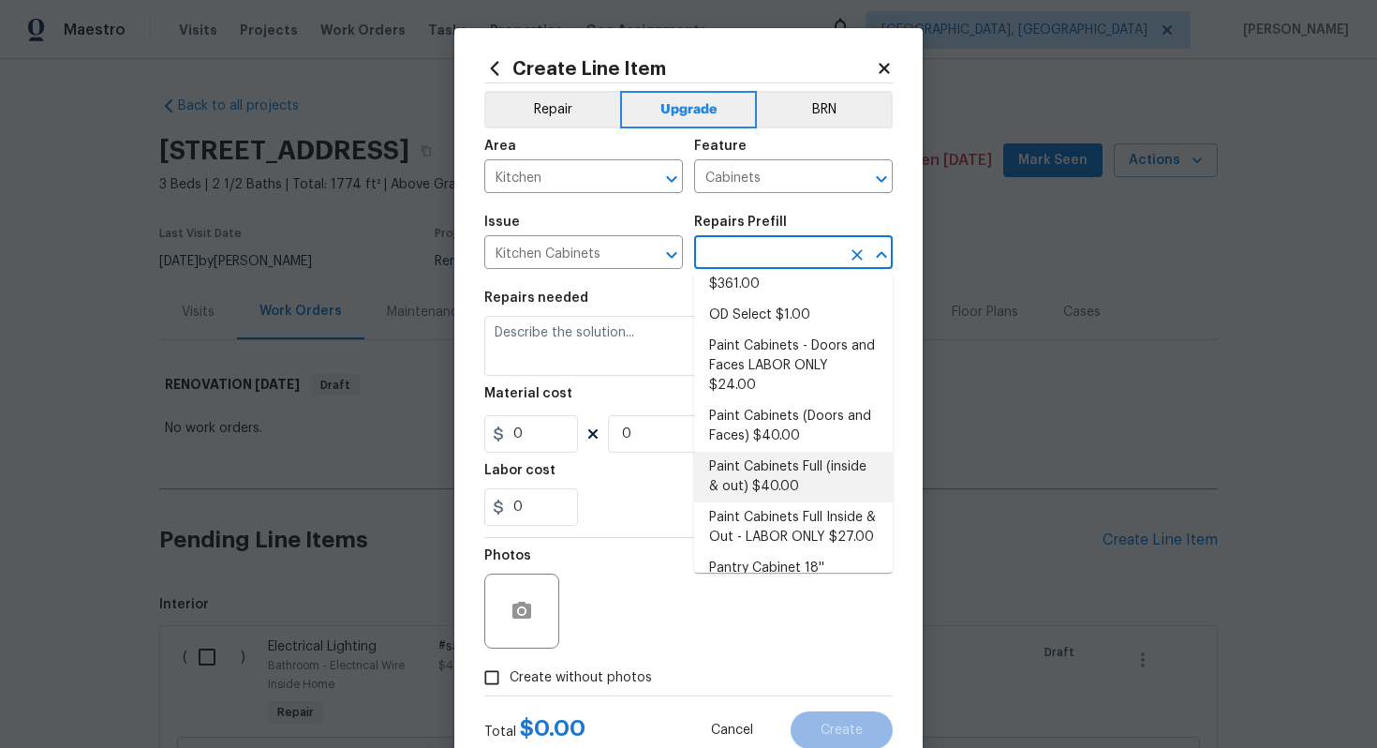
scroll to position [249, 0]
click at [770, 448] on li "Paint Cabinets Full (inside & out) $40.00" at bounding box center [793, 473] width 199 height 51
type input "Paint Cabinets Full (inside & out) $40.00"
type textarea "Prep, sand, mask and apply 2 coats of paint to the kitchen cabinet doors, inter…"
type input "40"
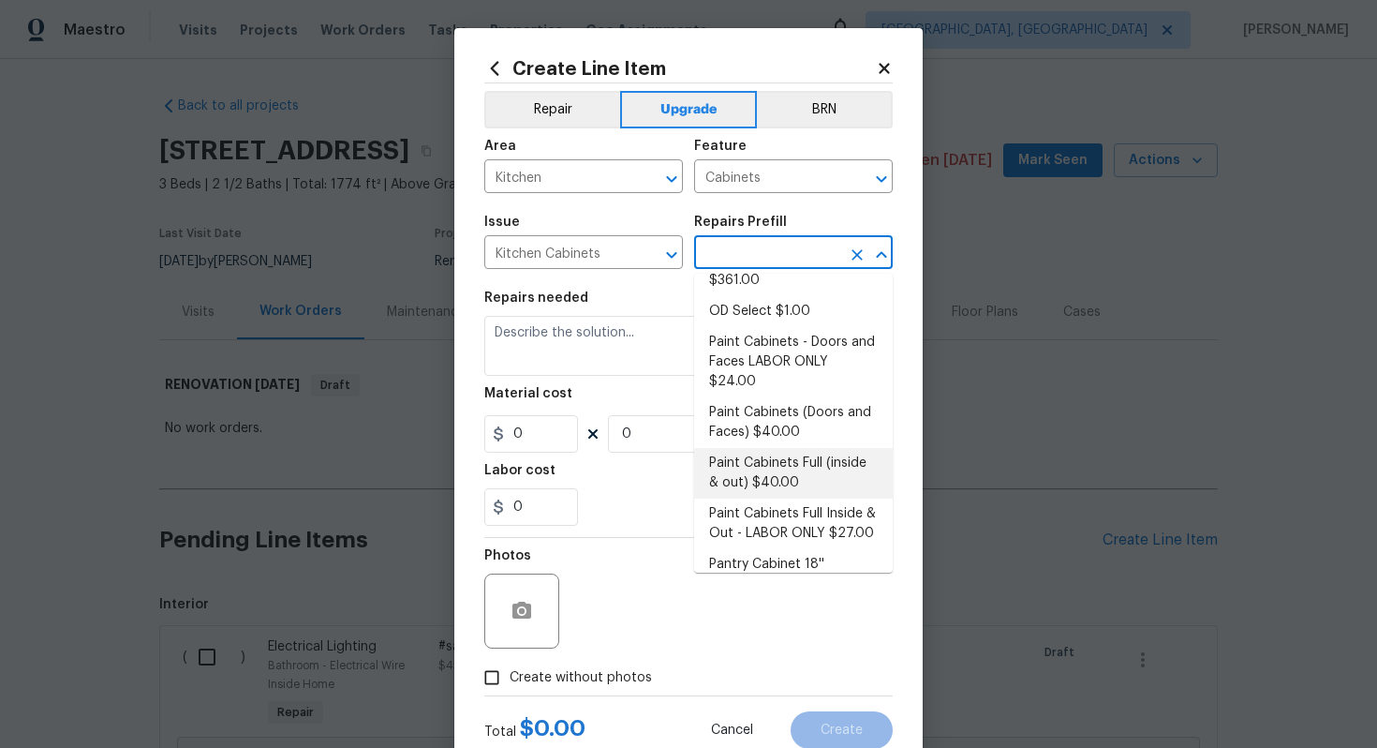
type input "1"
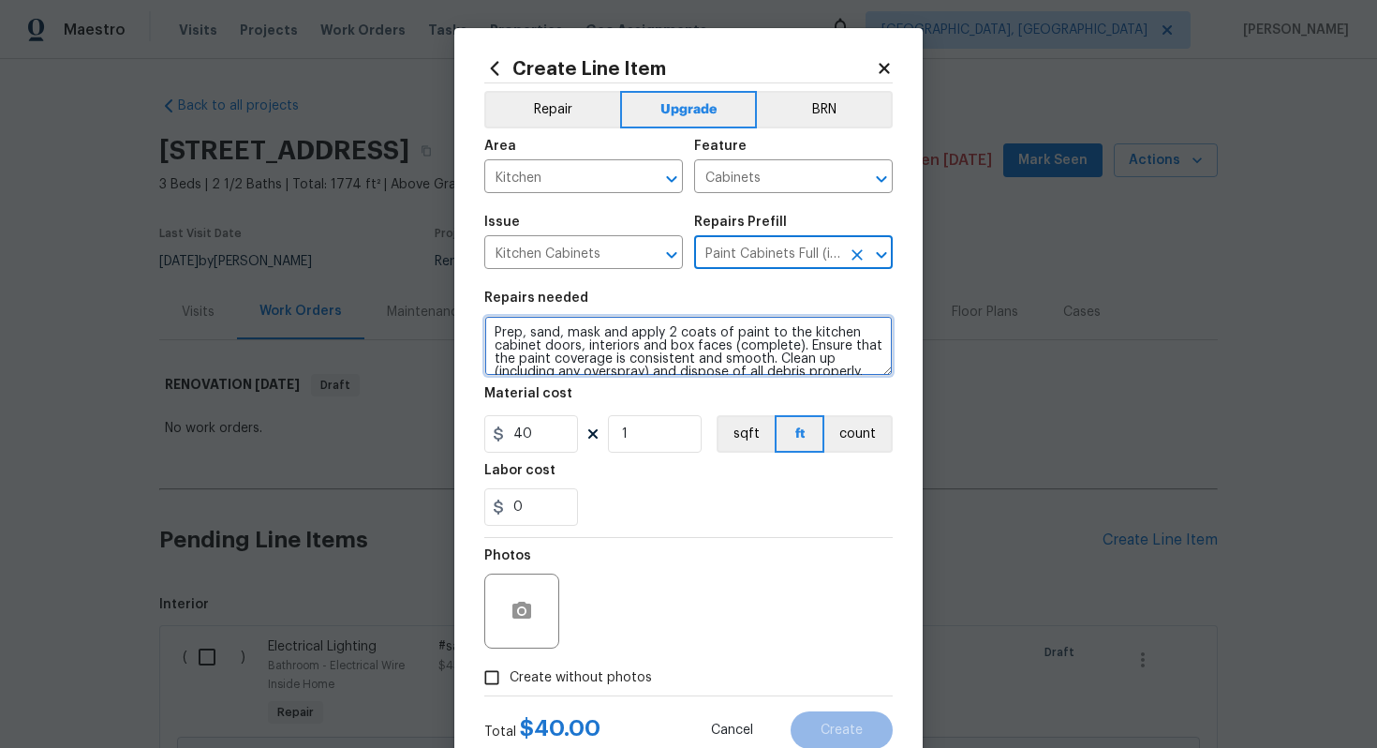
click at [487, 334] on textarea "Prep, sand, mask and apply 2 coats of paint to the kitchen cabinet doors, inter…" at bounding box center [688, 346] width 408 height 60
type textarea "#sala - Prep, sand, mask and apply 2 coats of paint to the kitchen cabinet door…"
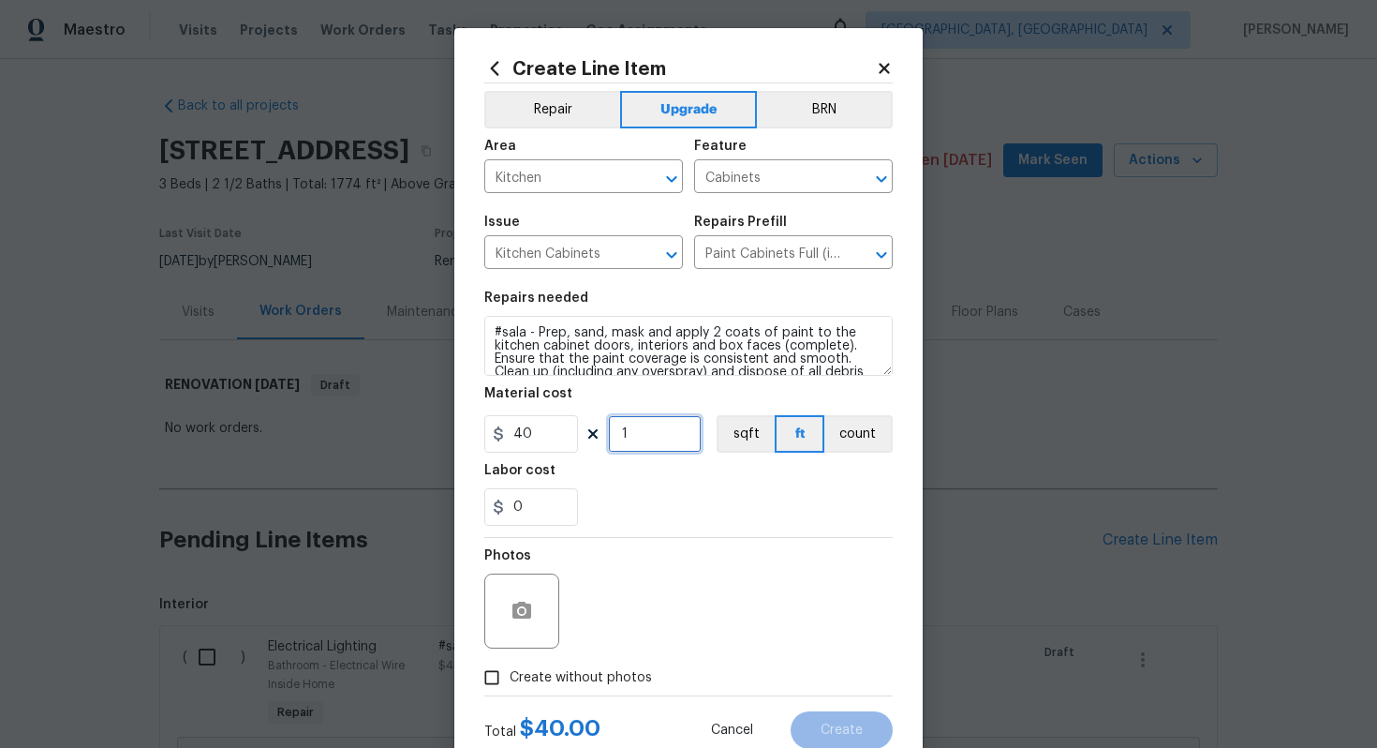
click at [632, 427] on input "1" at bounding box center [655, 433] width 94 height 37
type input "60"
click at [588, 669] on span "Create without photos" at bounding box center [581, 678] width 142 height 20
click at [510, 669] on input "Create without photos" at bounding box center [492, 678] width 36 height 36
checkbox input "true"
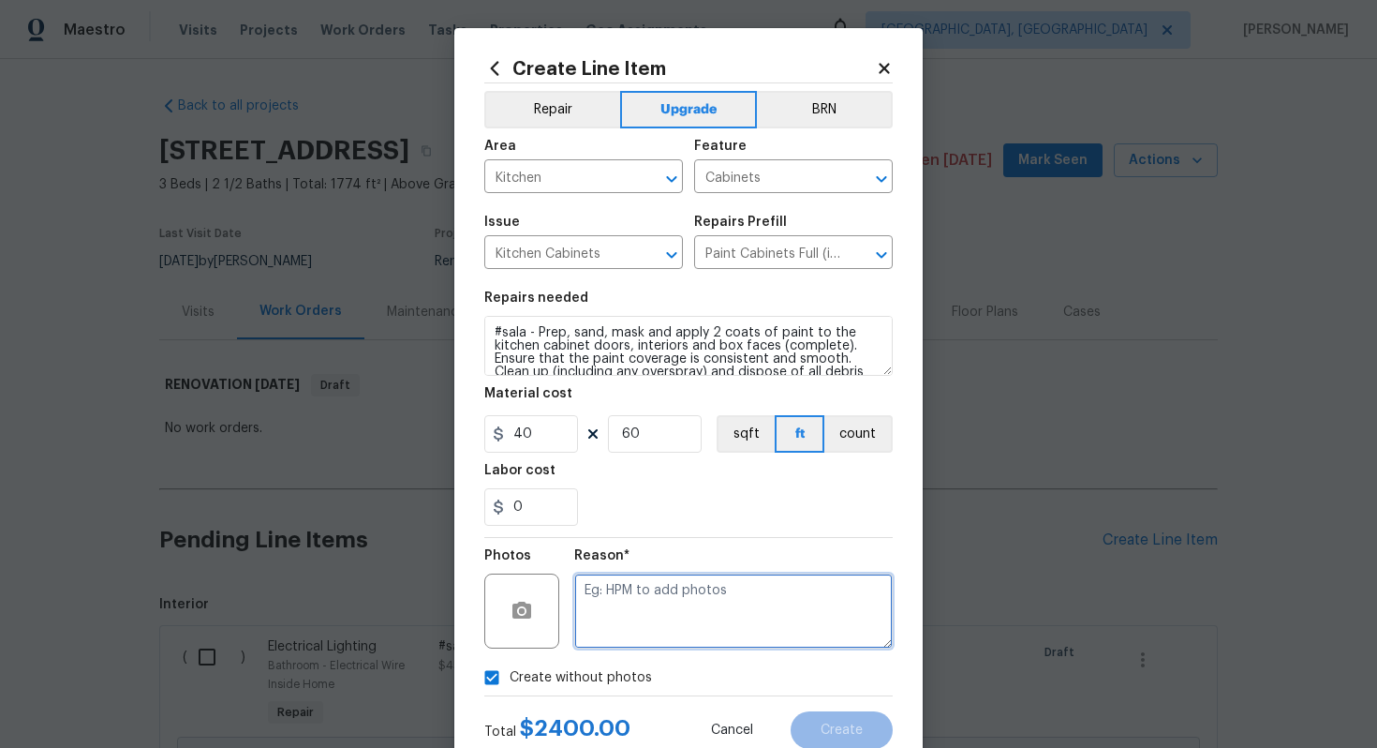
click at [605, 629] on textarea at bounding box center [733, 610] width 319 height 75
type textarea "n/a"
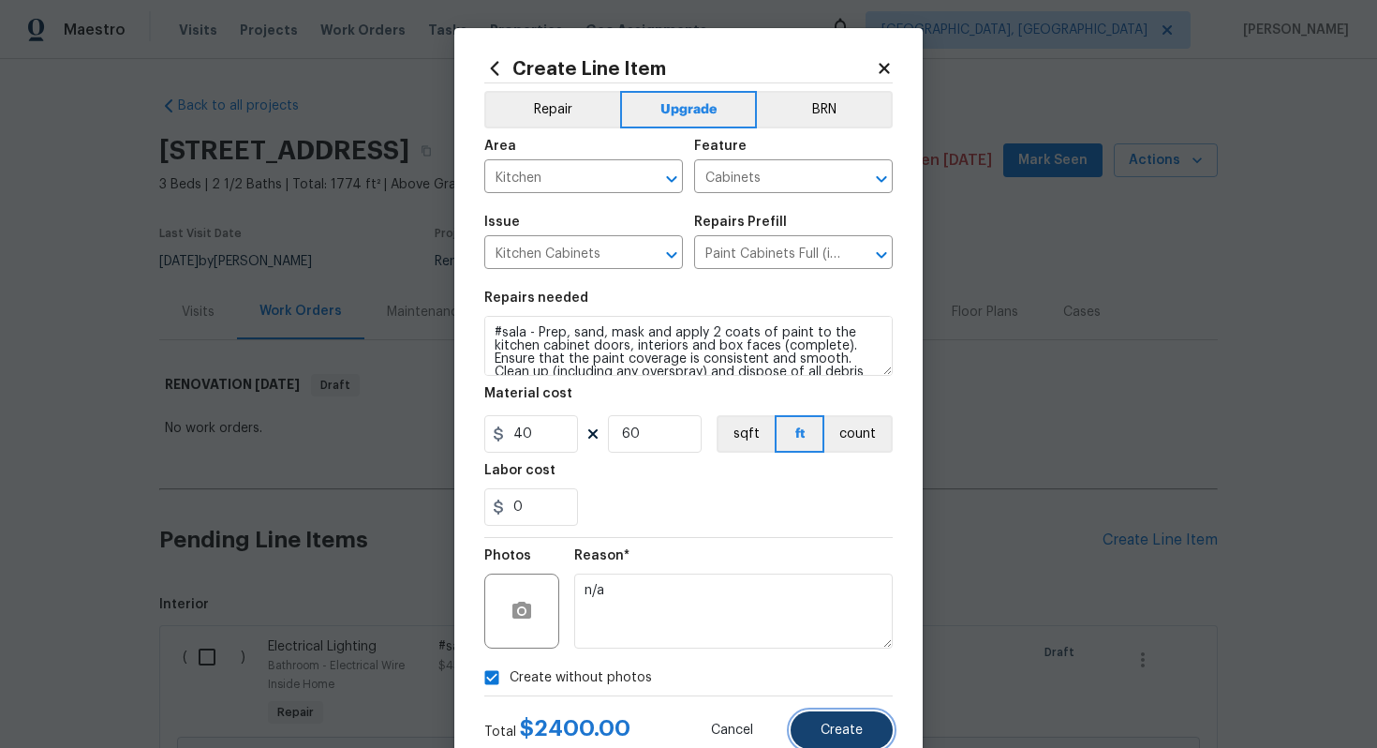
click at [844, 736] on span "Create" at bounding box center [842, 730] width 42 height 14
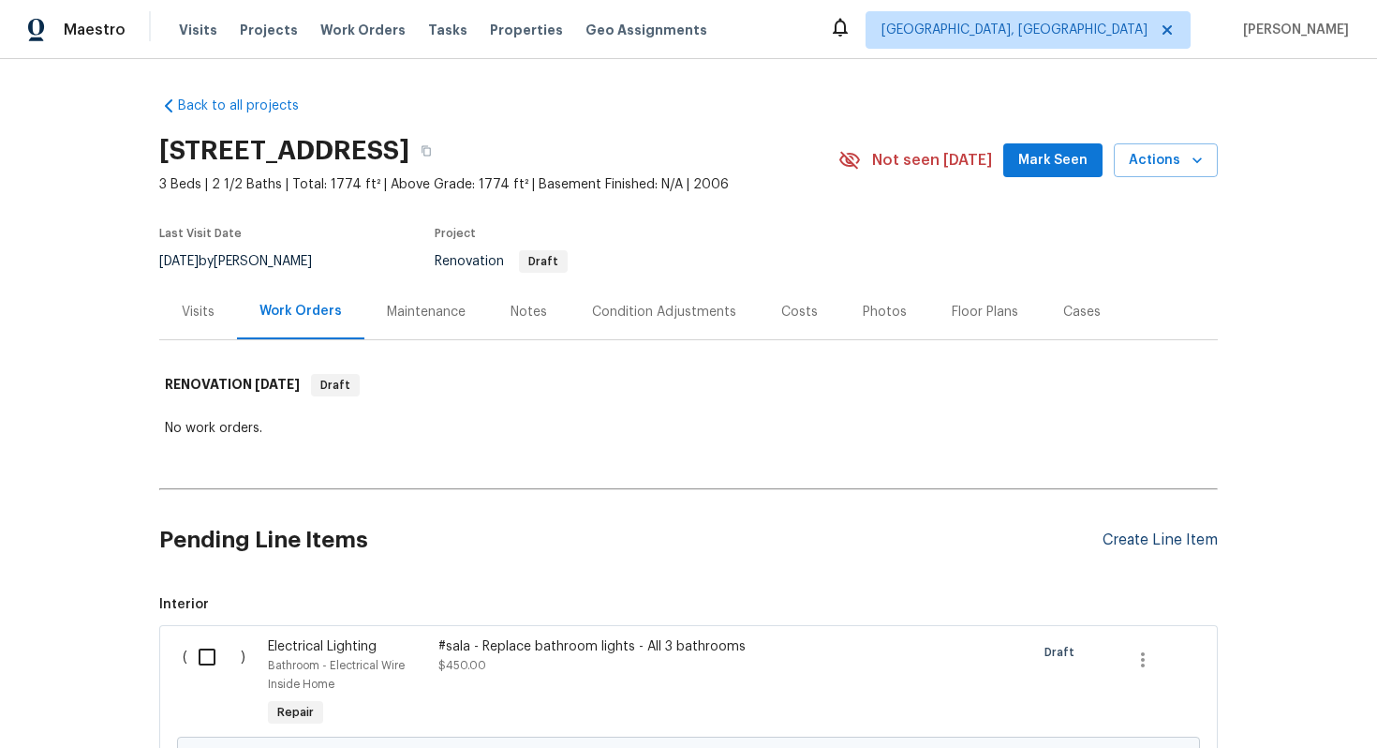
click at [1185, 534] on div "Create Line Item" at bounding box center [1160, 540] width 115 height 18
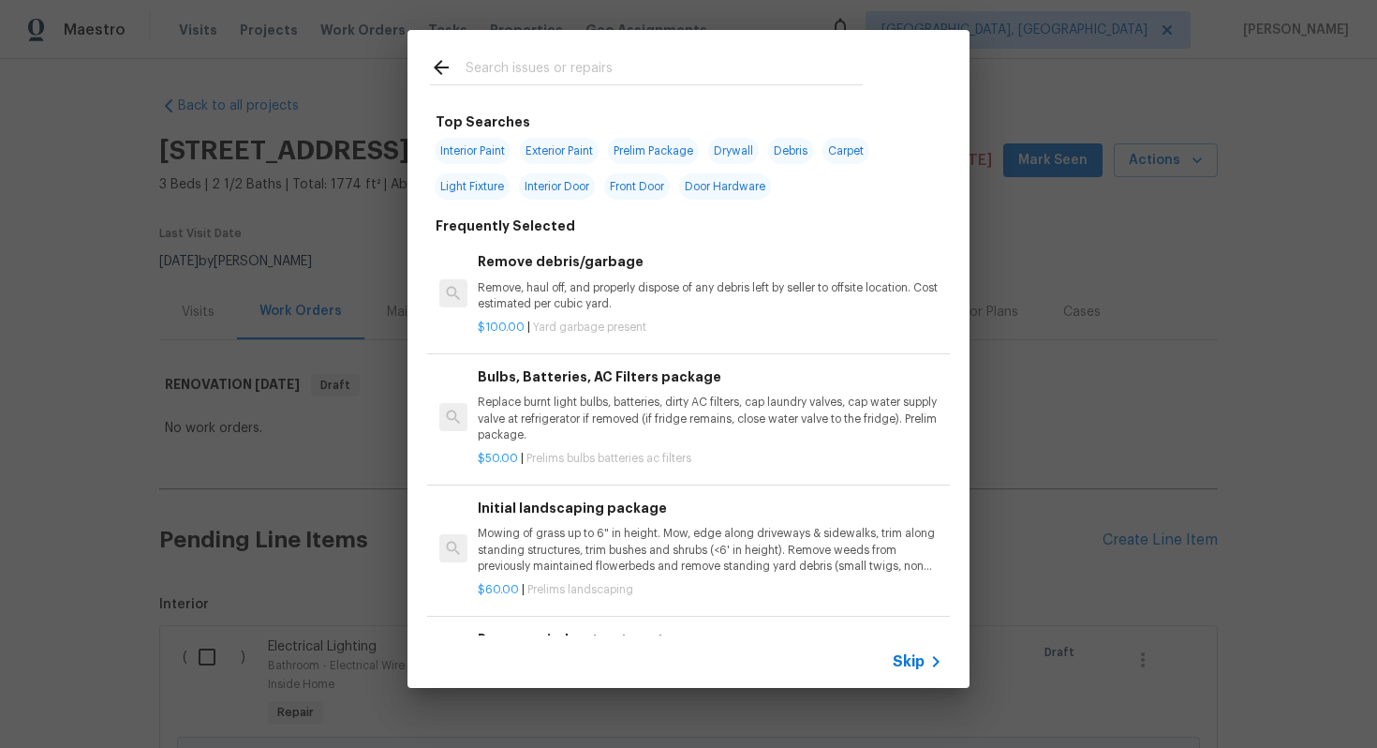
click at [922, 682] on div "Skip" at bounding box center [689, 661] width 562 height 52
click at [900, 655] on span "Skip" at bounding box center [909, 661] width 32 height 19
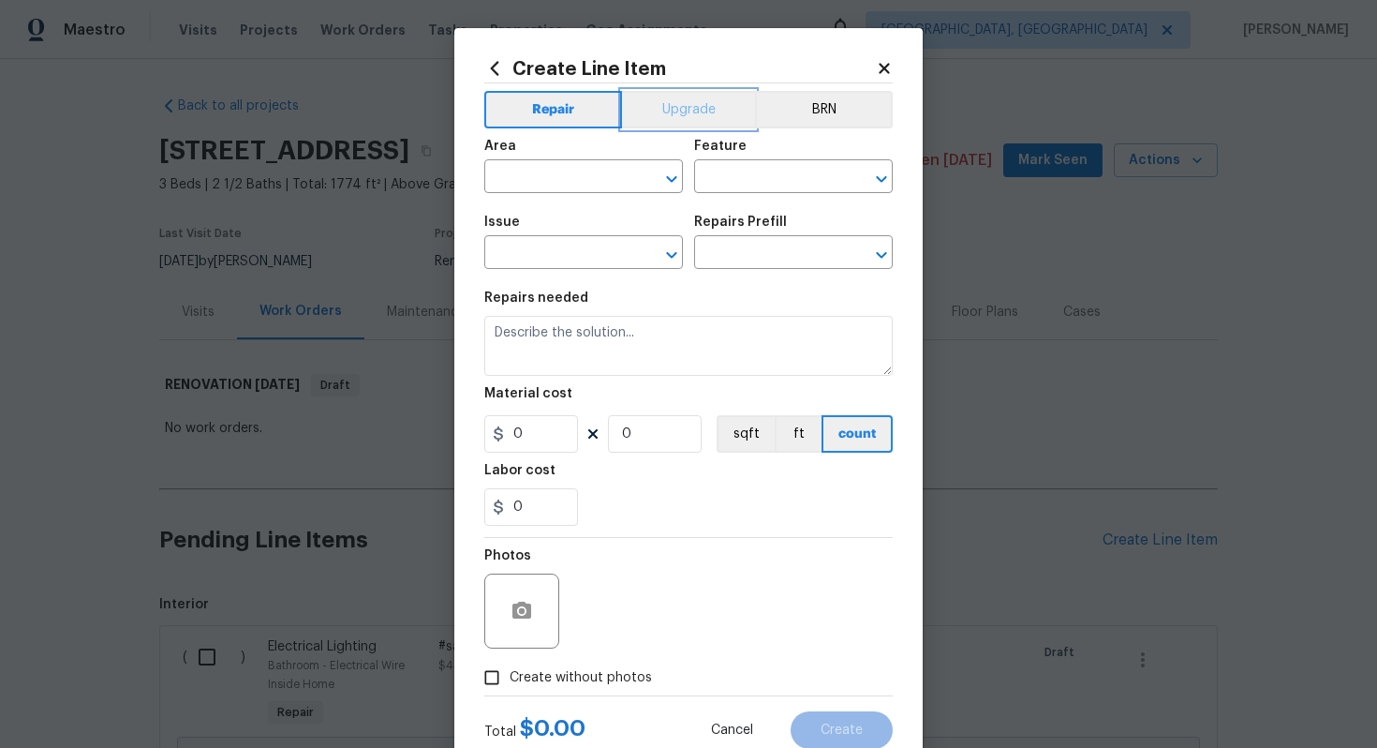
click at [676, 103] on button "Upgrade" at bounding box center [689, 109] width 134 height 37
click at [535, 189] on input "text" at bounding box center [557, 178] width 146 height 29
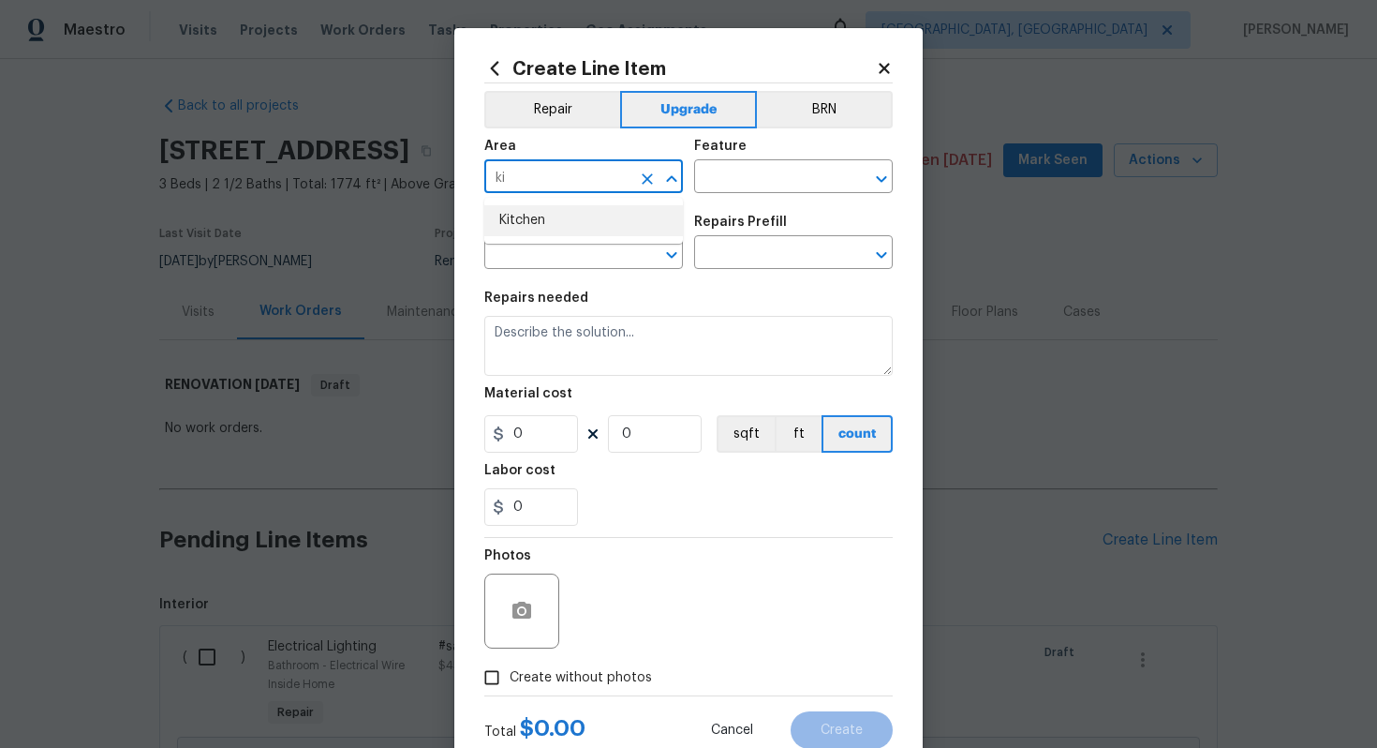
click at [537, 215] on li "Kitchen" at bounding box center [583, 220] width 199 height 31
type input "Kitchen"
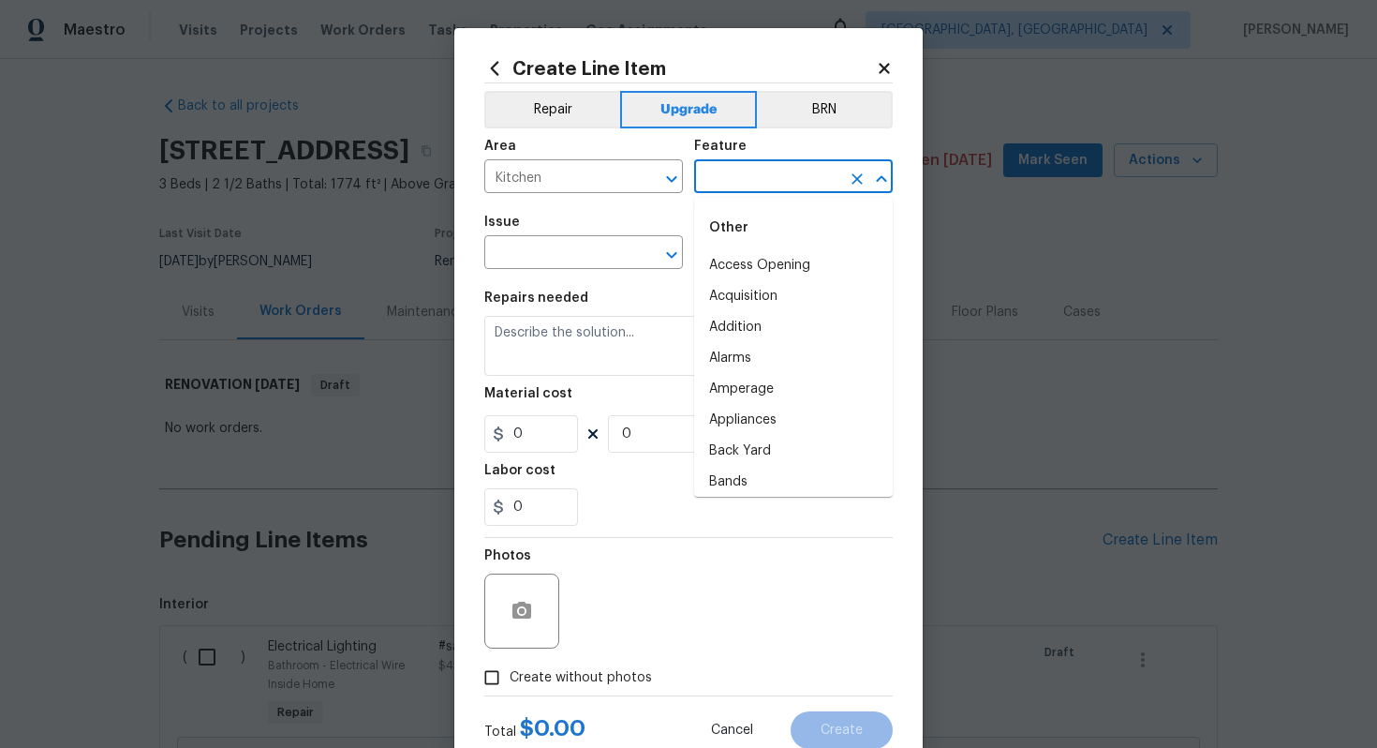
click at [730, 164] on input "text" at bounding box center [767, 178] width 146 height 29
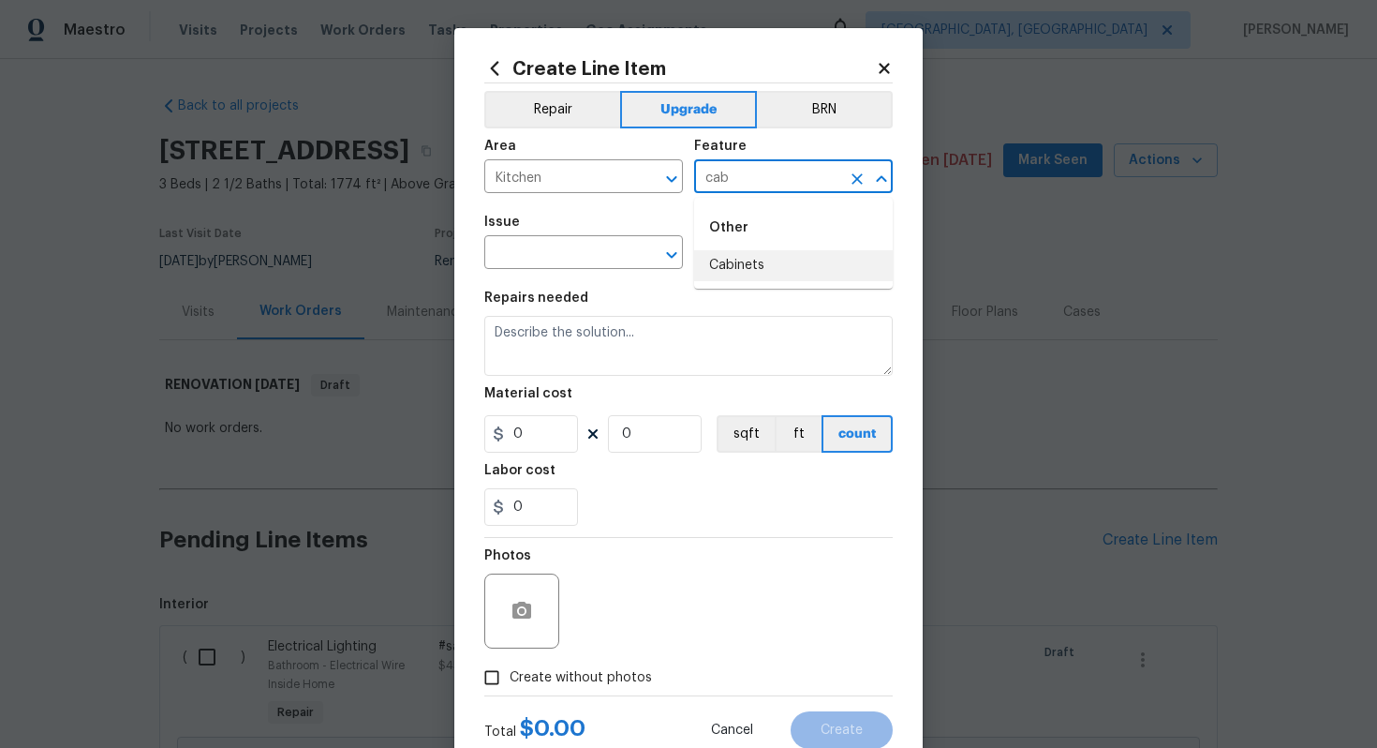
click at [775, 264] on li "Cabinets" at bounding box center [793, 265] width 199 height 31
type input "Cabinets"
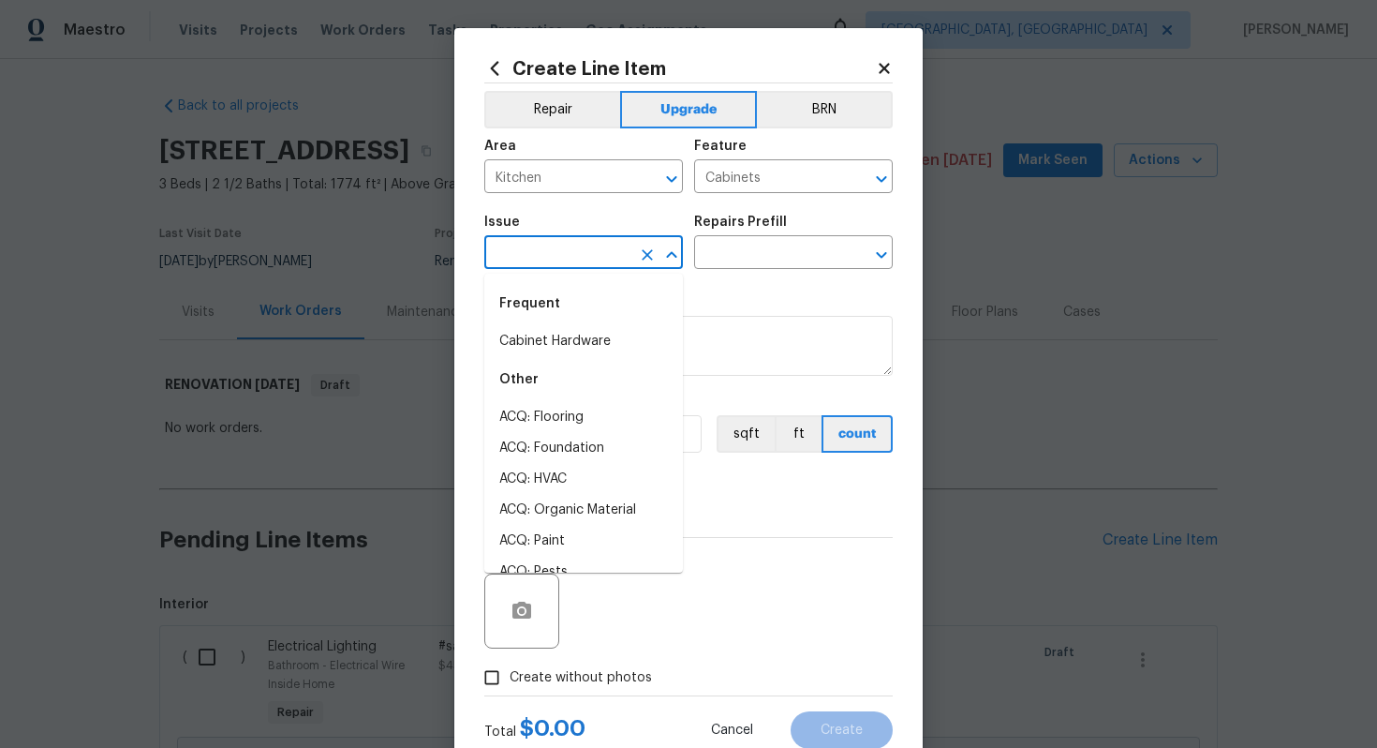
click at [518, 258] on input "text" at bounding box center [557, 254] width 146 height 29
click at [551, 334] on li "Cabinet Hardware" at bounding box center [583, 341] width 199 height 31
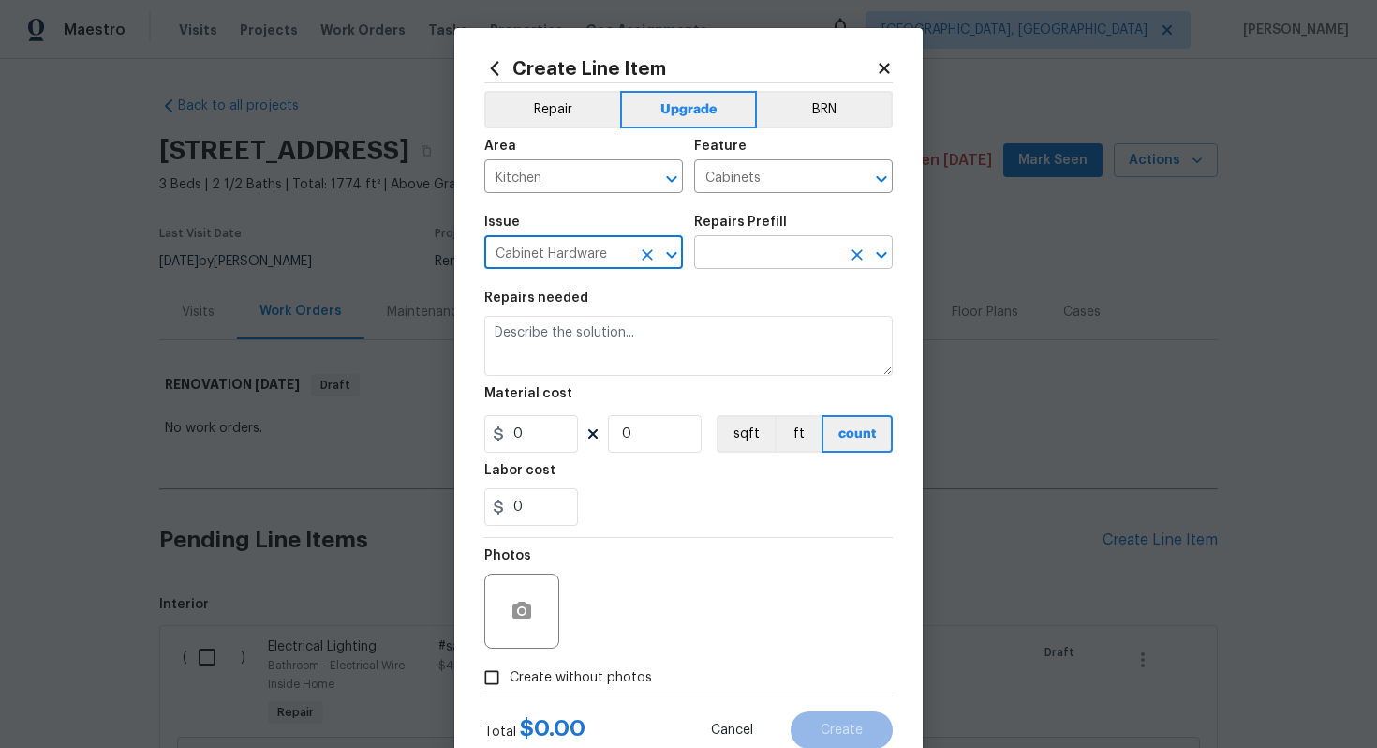
type input "Cabinet Hardware"
click at [749, 241] on input "text" at bounding box center [767, 254] width 146 height 29
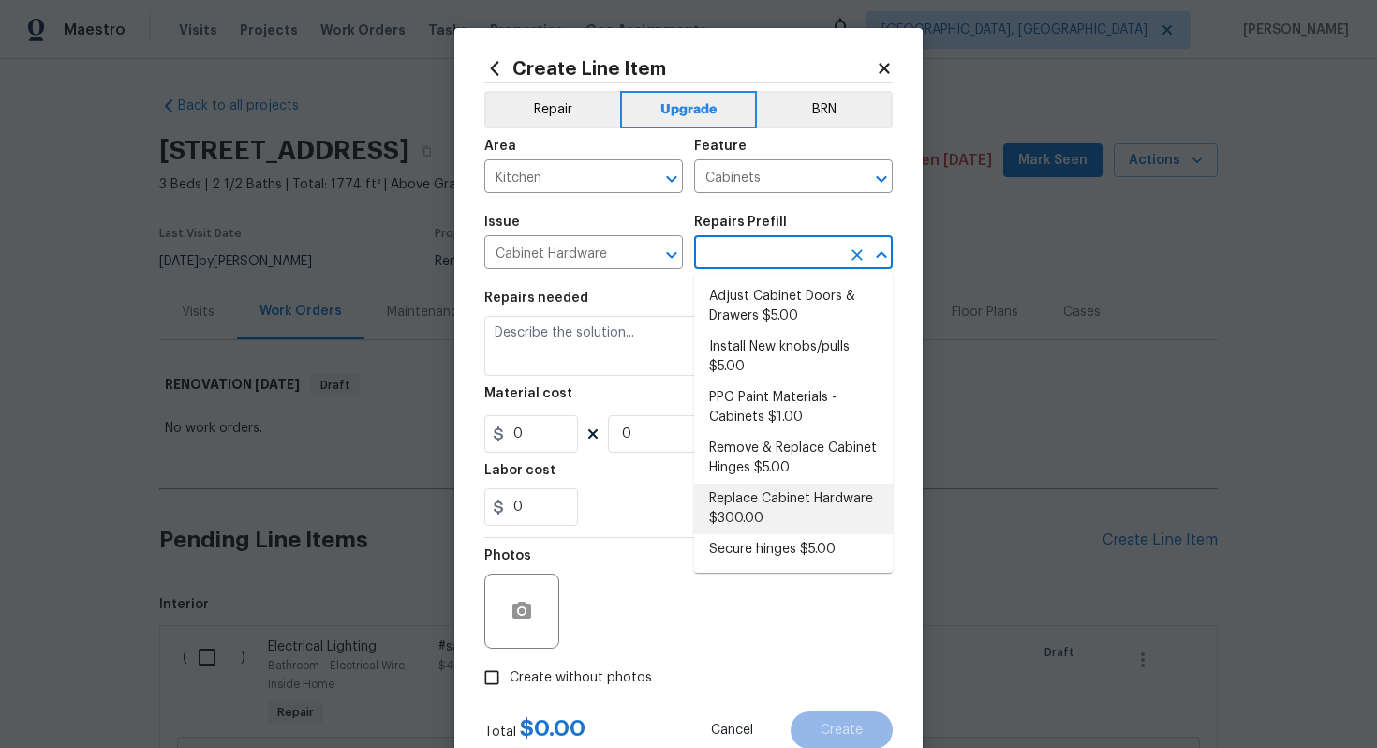
click at [848, 487] on li "Replace Cabinet Hardware $300.00" at bounding box center [793, 508] width 199 height 51
type input "Replace Cabinet Hardware $300.00"
type textarea "Replace cabinet hardware with new hinges and pulls. HPM to provide specs"
type input "300"
type input "1"
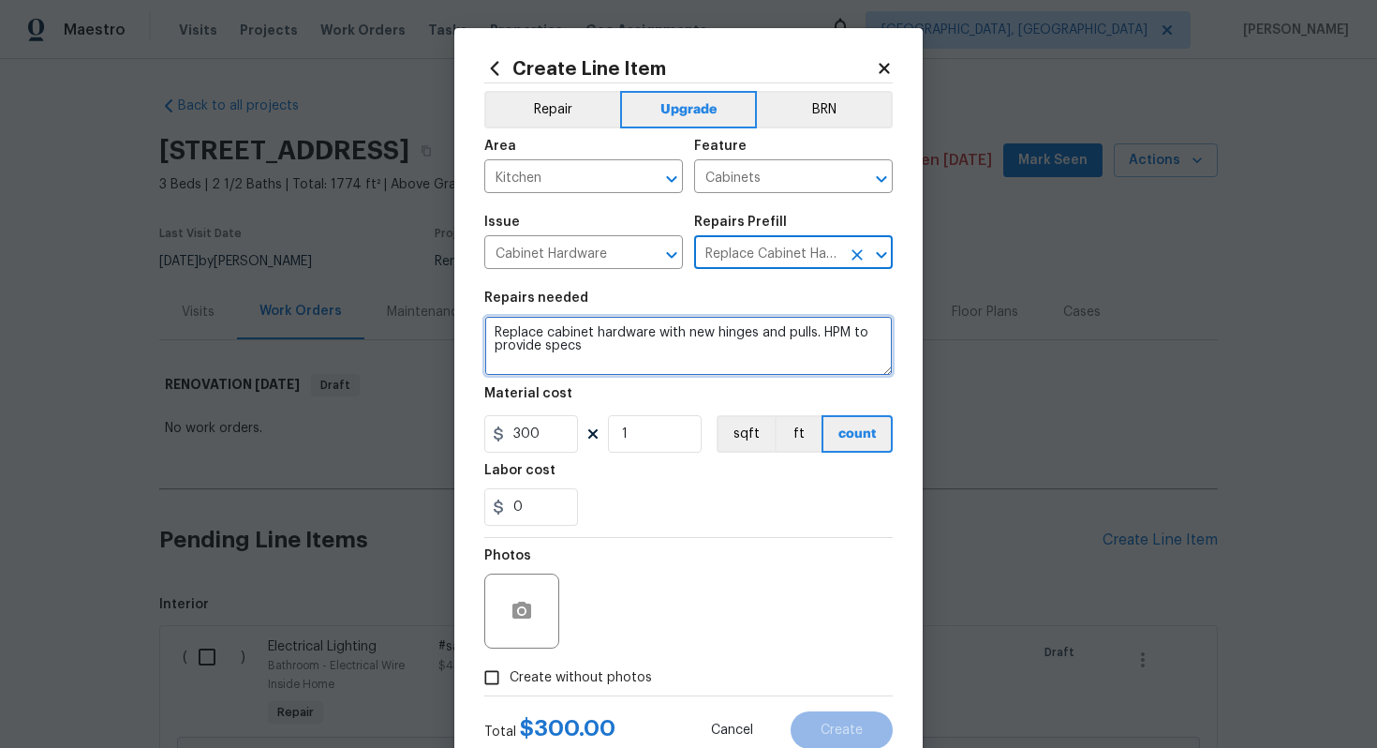
click at [488, 332] on textarea "Replace cabinet hardware with new hinges and pulls. HPM to provide specs" at bounding box center [688, 346] width 408 height 60
type textarea "#sala - Replace cabinet hardware with new hinges and pulls. HPM to provide specs"
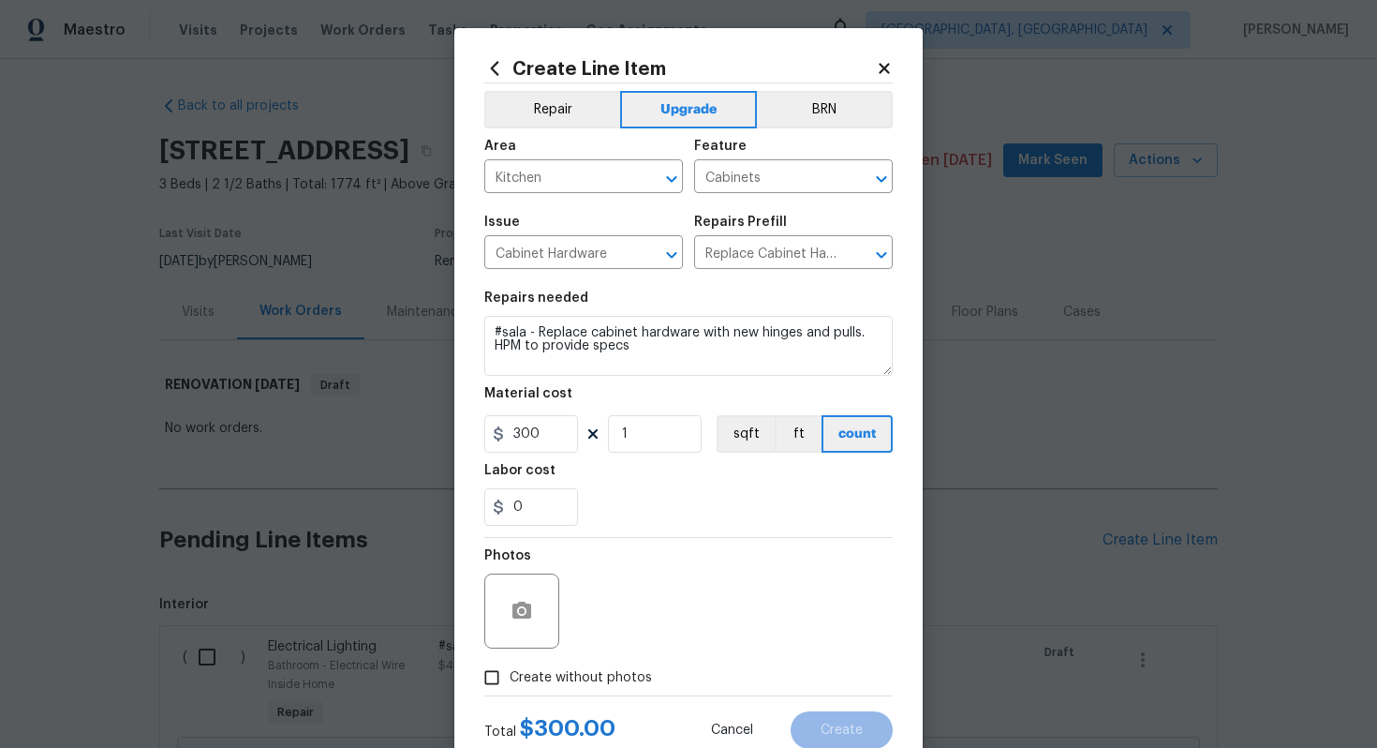
click at [577, 679] on span "Create without photos" at bounding box center [581, 678] width 142 height 20
click at [510, 679] on input "Create without photos" at bounding box center [492, 678] width 36 height 36
checkbox input "true"
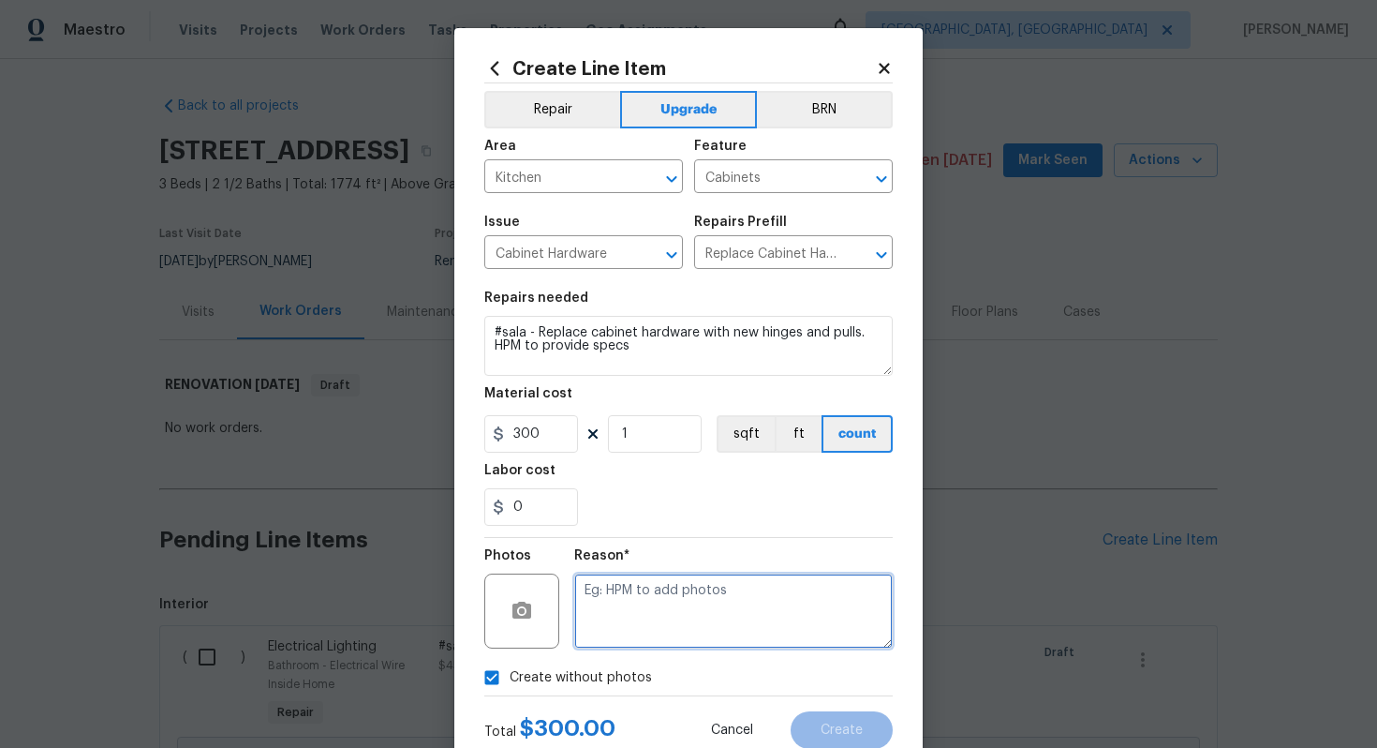
click at [629, 622] on textarea at bounding box center [733, 610] width 319 height 75
type textarea "n/a"
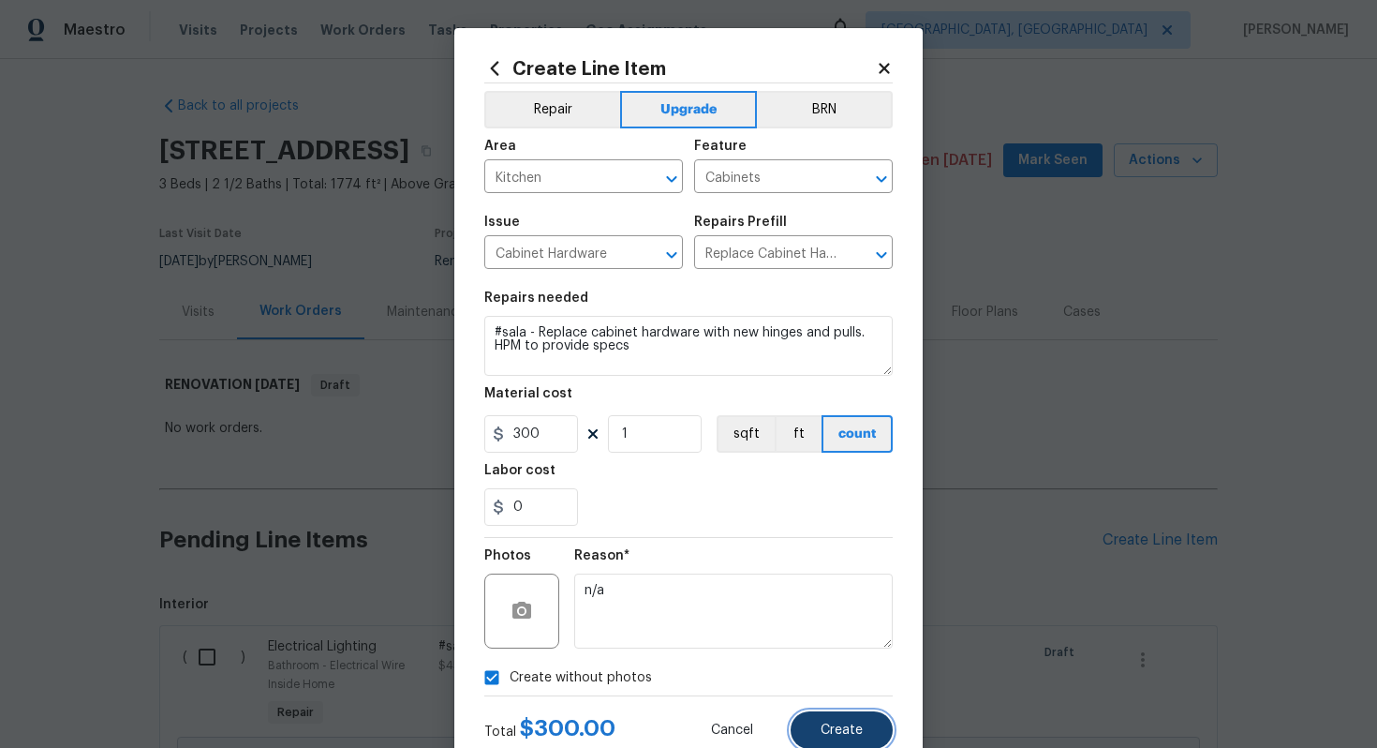
click at [821, 726] on button "Create" at bounding box center [842, 729] width 102 height 37
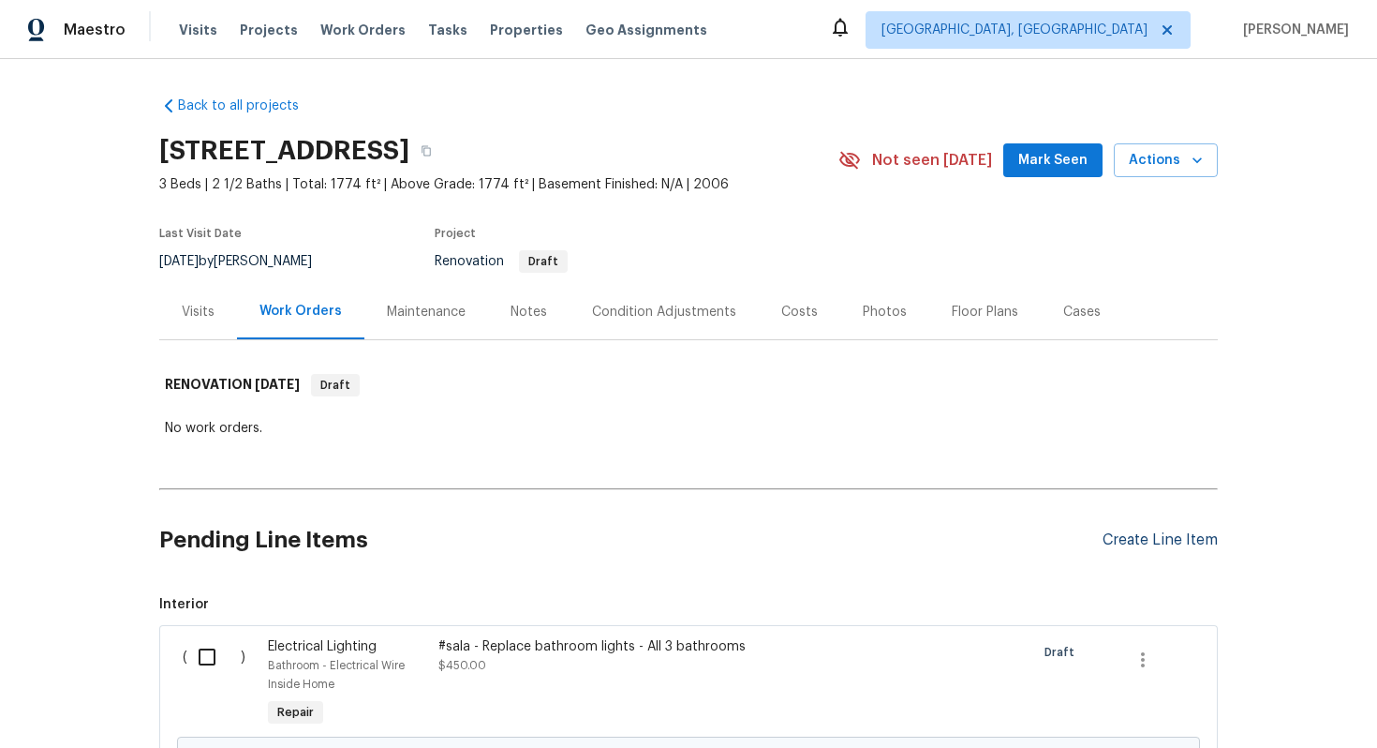
click at [1134, 540] on div "Create Line Item" at bounding box center [1160, 540] width 115 height 18
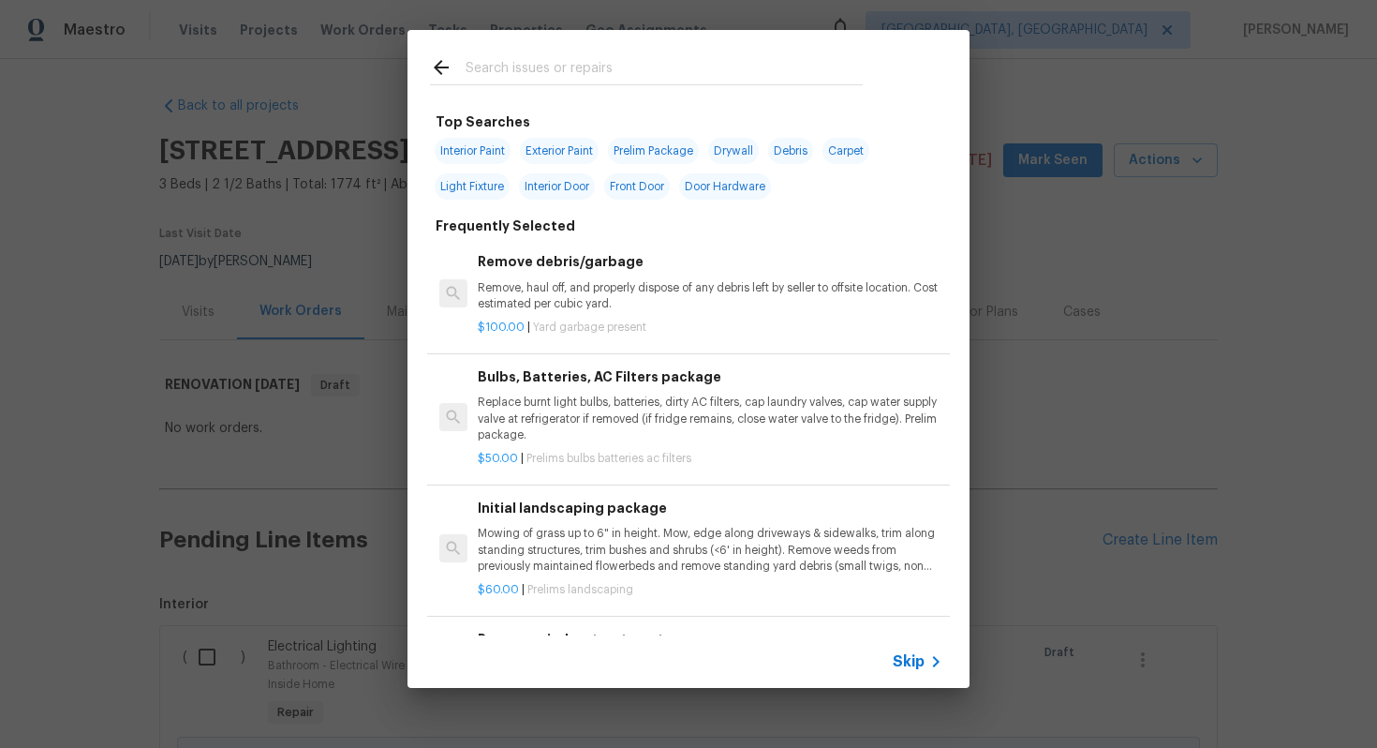
click at [912, 660] on span "Skip" at bounding box center [909, 661] width 32 height 19
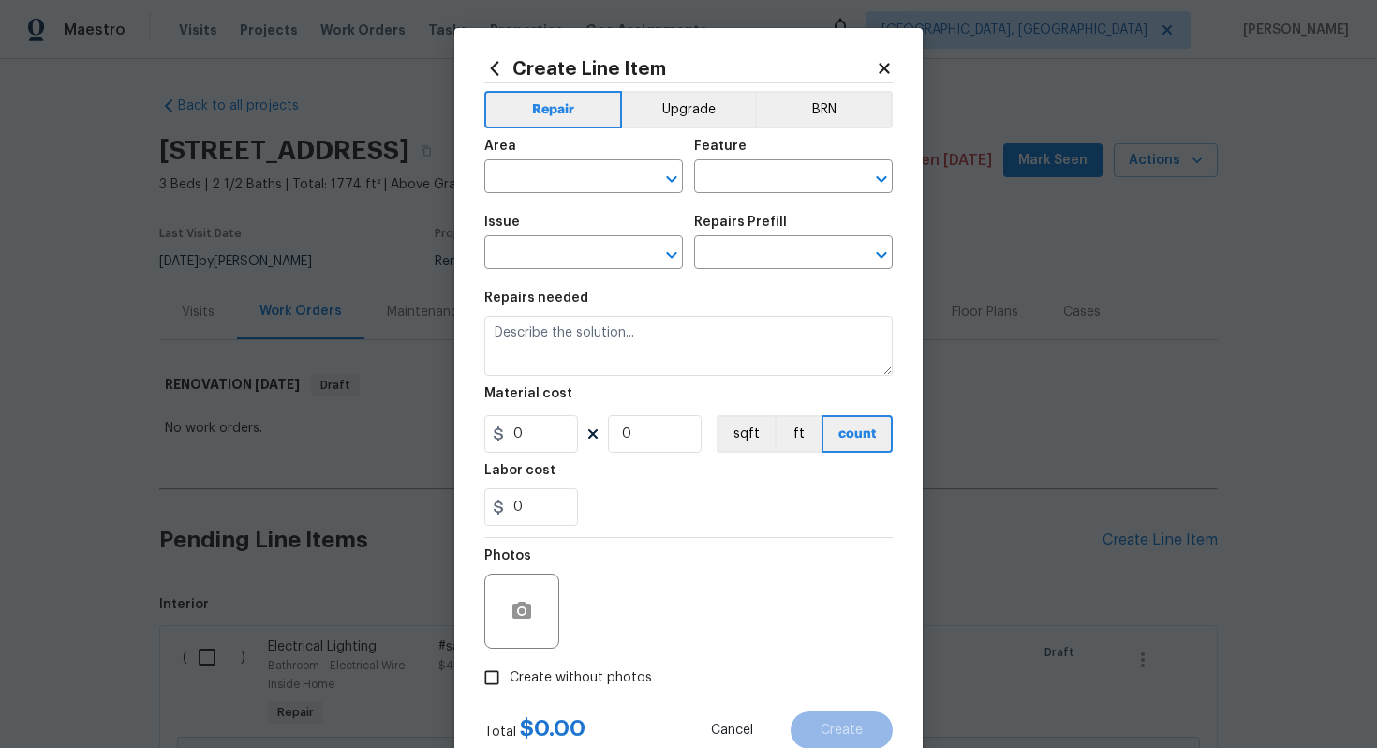
click at [686, 128] on div "Area ​ Feature ​" at bounding box center [688, 166] width 408 height 76
click at [680, 123] on button "Upgrade" at bounding box center [689, 109] width 134 height 37
click at [569, 194] on span "Area ​" at bounding box center [583, 166] width 199 height 76
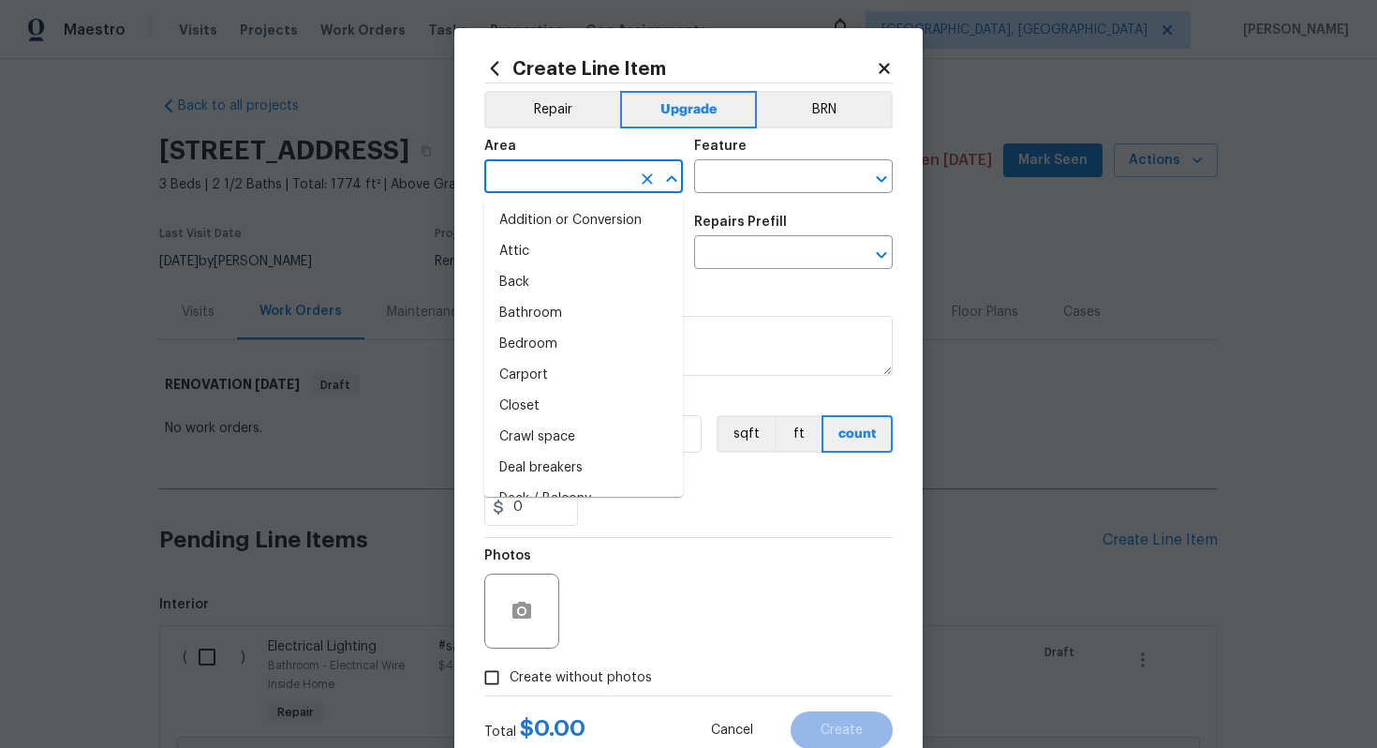
click at [554, 189] on input "text" at bounding box center [557, 178] width 146 height 29
click at [550, 164] on input "text" at bounding box center [557, 178] width 146 height 29
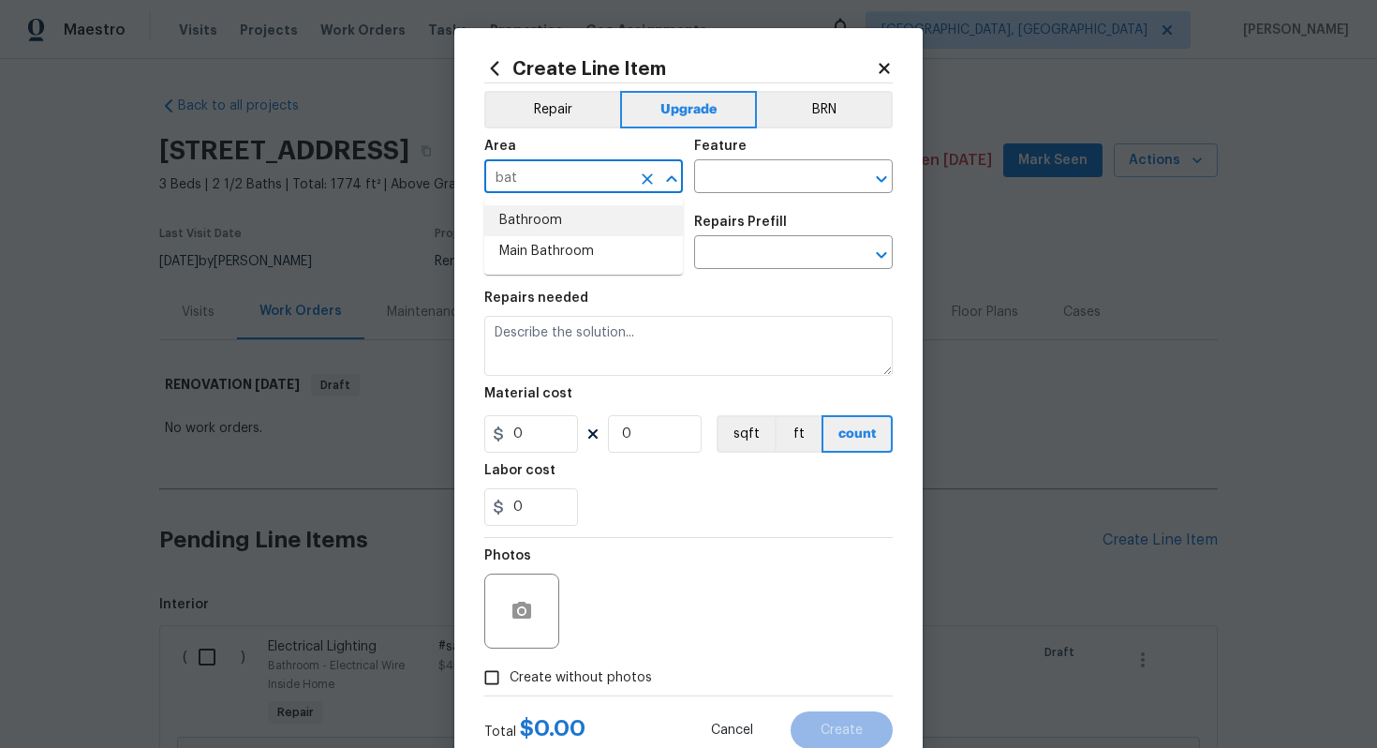
click at [554, 233] on li "Bathroom" at bounding box center [583, 220] width 199 height 31
type input "Bathroom"
click at [749, 165] on input "text" at bounding box center [767, 178] width 146 height 29
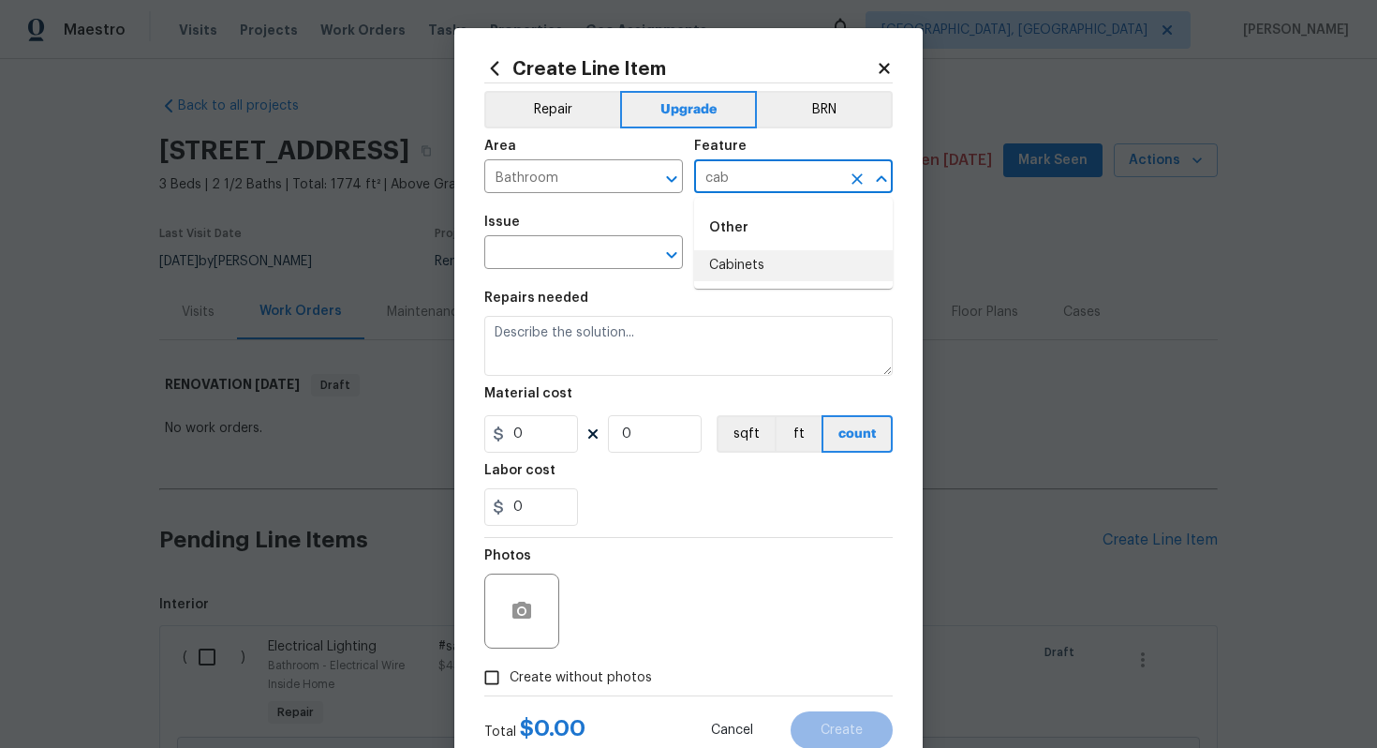
click at [769, 258] on li "Cabinets" at bounding box center [793, 265] width 199 height 31
type input "Cabinets"
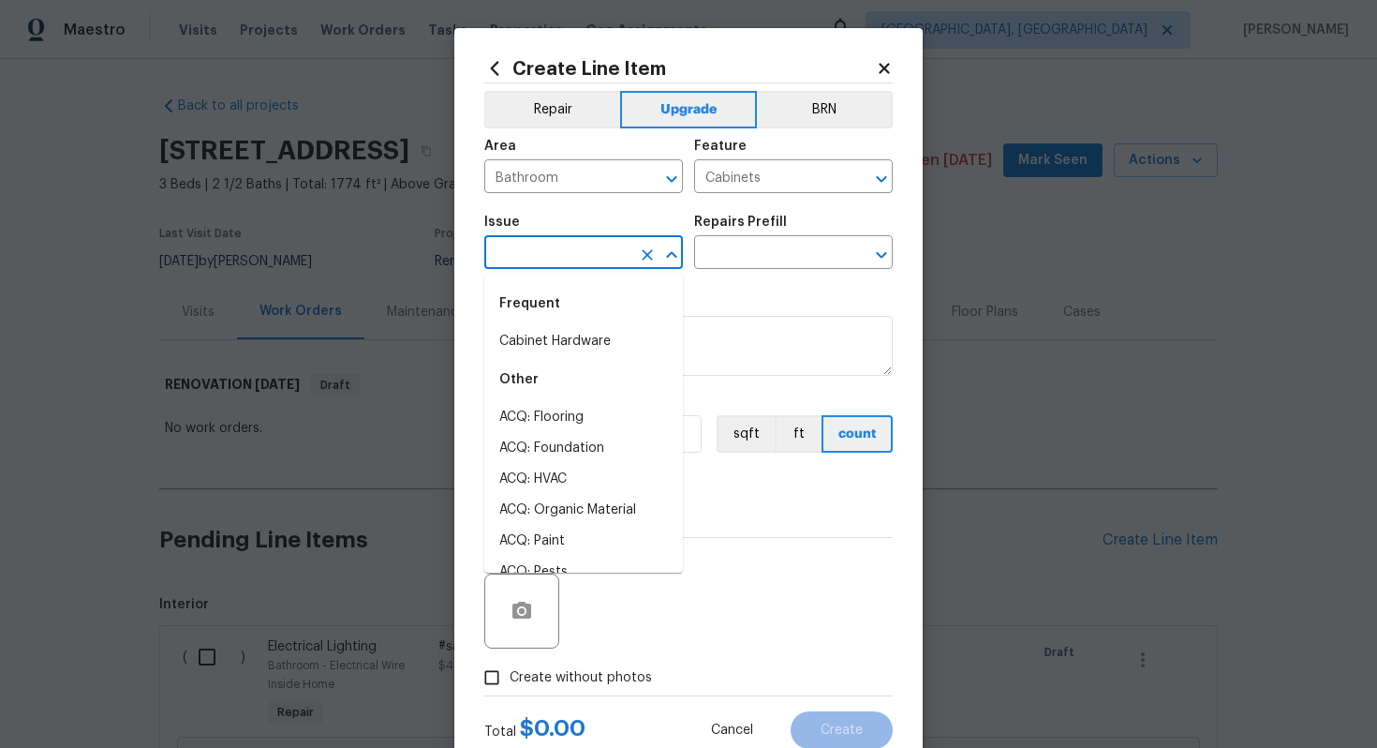
click at [553, 260] on input "text" at bounding box center [557, 254] width 146 height 29
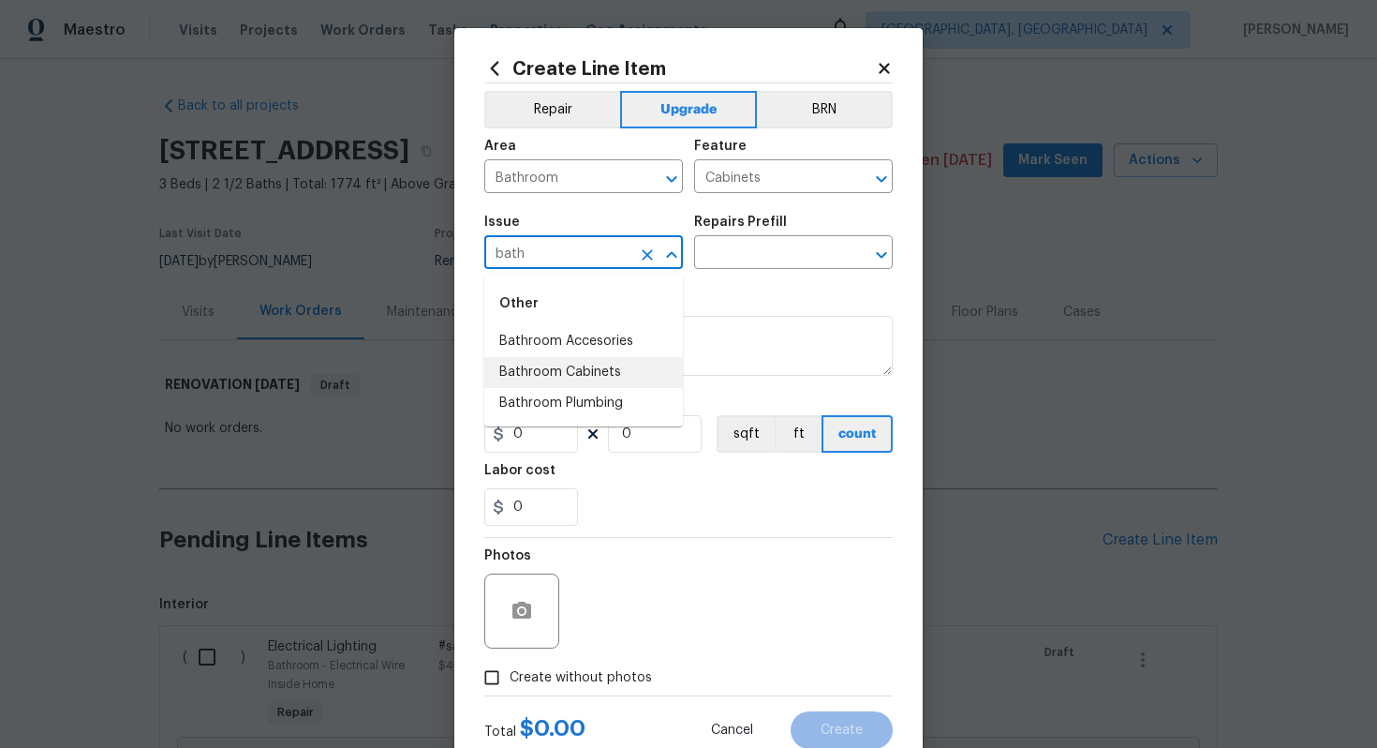
click at [589, 374] on li "Bathroom Cabinets" at bounding box center [583, 372] width 199 height 31
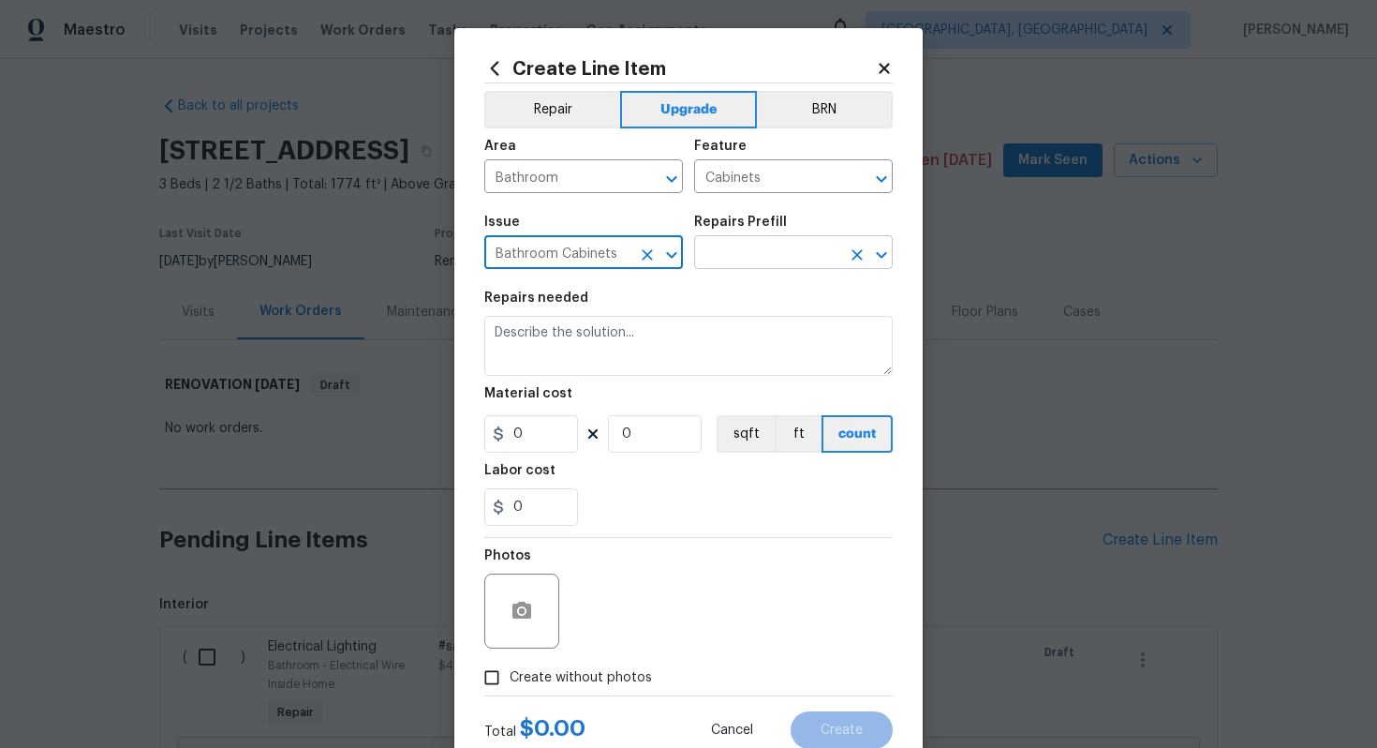
type input "Bathroom Cabinets"
click at [719, 248] on input "text" at bounding box center [767, 254] width 146 height 29
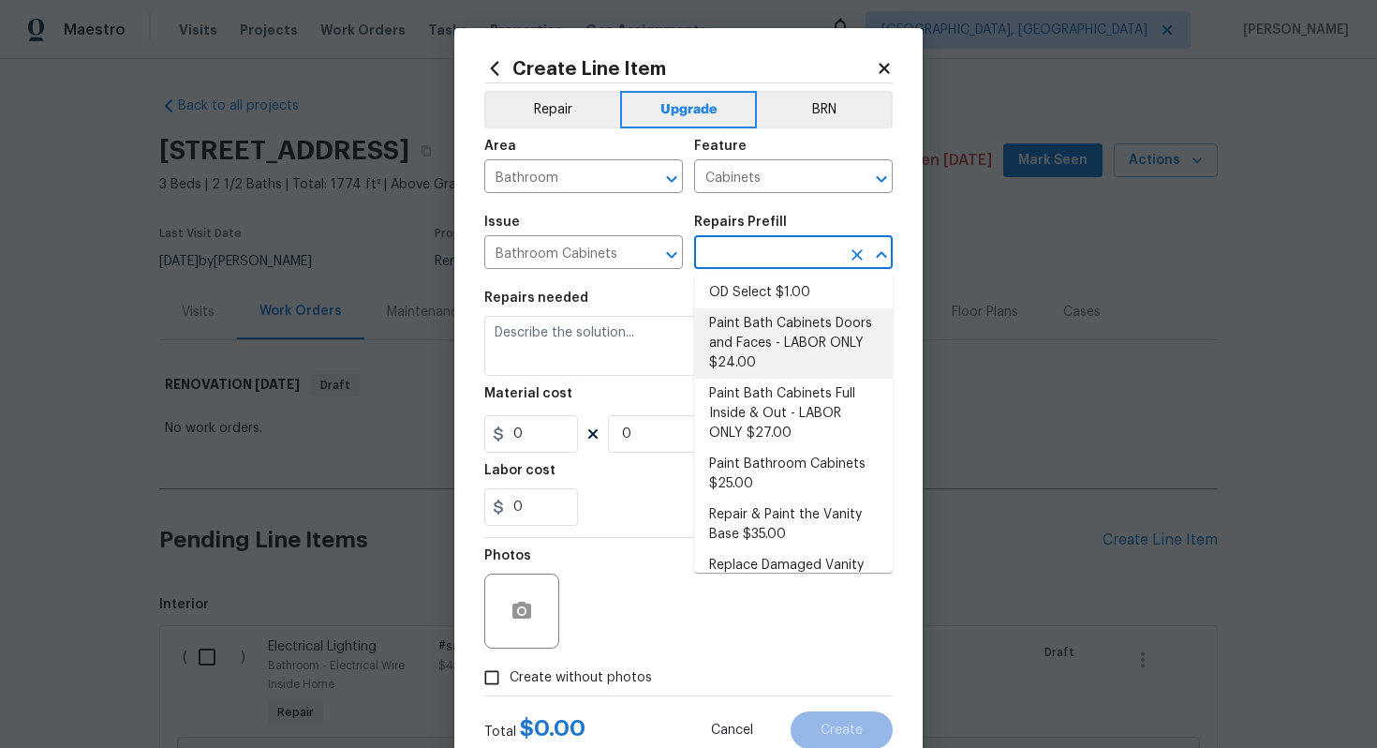
scroll to position [243, 0]
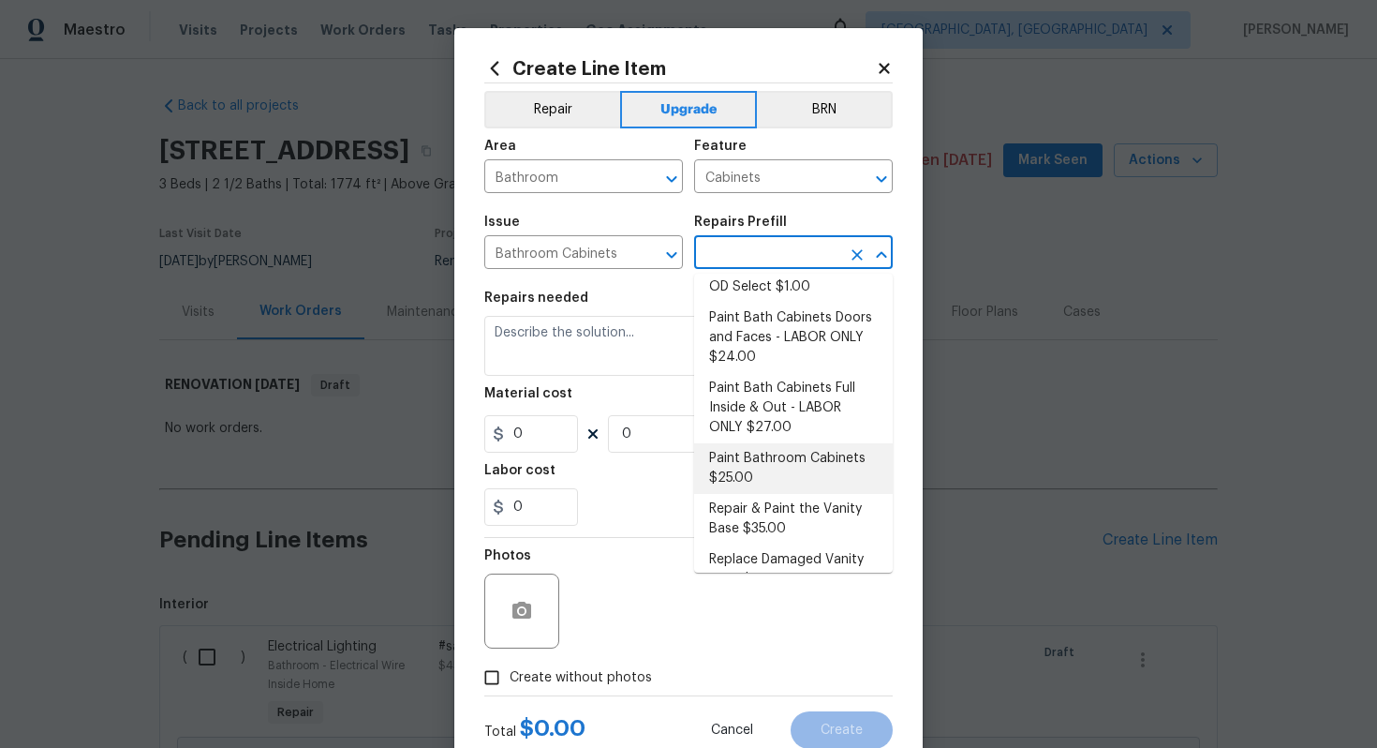
click at [755, 463] on li "Paint Bathroom Cabinets $25.00" at bounding box center [793, 468] width 199 height 51
type input "Paint Bathroom Cabinets $25.00"
type textarea "Prep, sand, mask and apply 2 coats of paint to the bathroom cabinet doors, inte…"
type input "25"
type input "1"
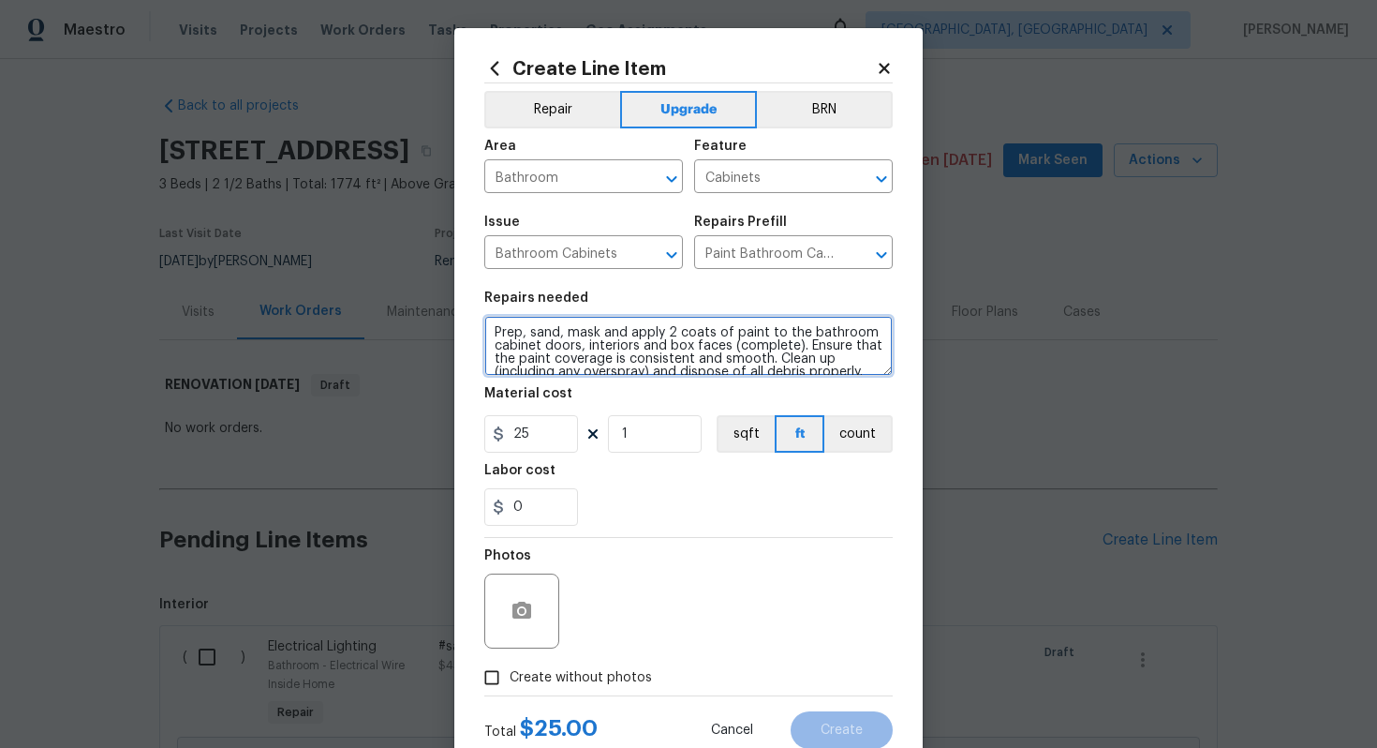
click at [491, 331] on textarea "Prep, sand, mask and apply 2 coats of paint to the bathroom cabinet doors, inte…" at bounding box center [688, 346] width 408 height 60
type textarea "#sala - Prep, sand, mask and apply 2 coats of paint to the bathroom cabinet doo…"
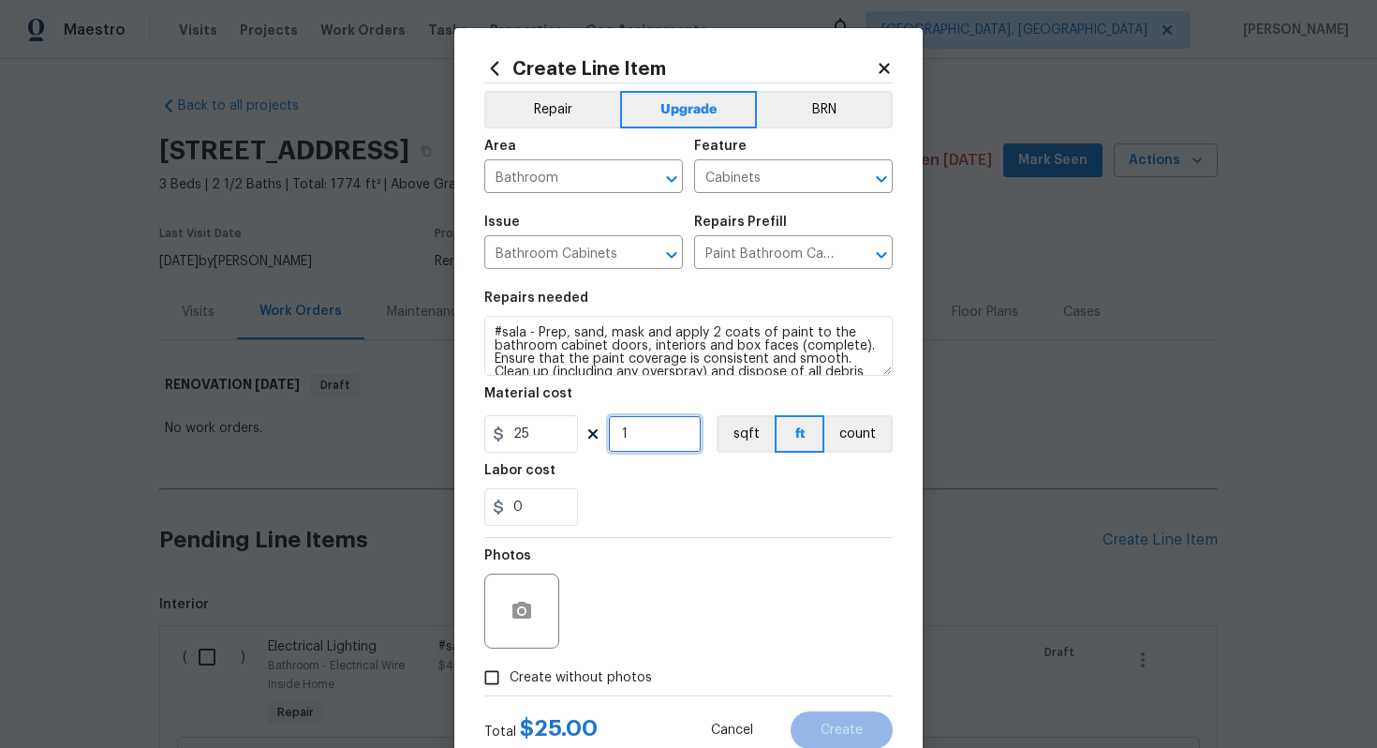
click at [664, 437] on input "1" at bounding box center [655, 433] width 94 height 37
type input "48"
click at [586, 676] on span "Create without photos" at bounding box center [581, 678] width 142 height 20
click at [510, 676] on input "Create without photos" at bounding box center [492, 678] width 36 height 36
checkbox input "true"
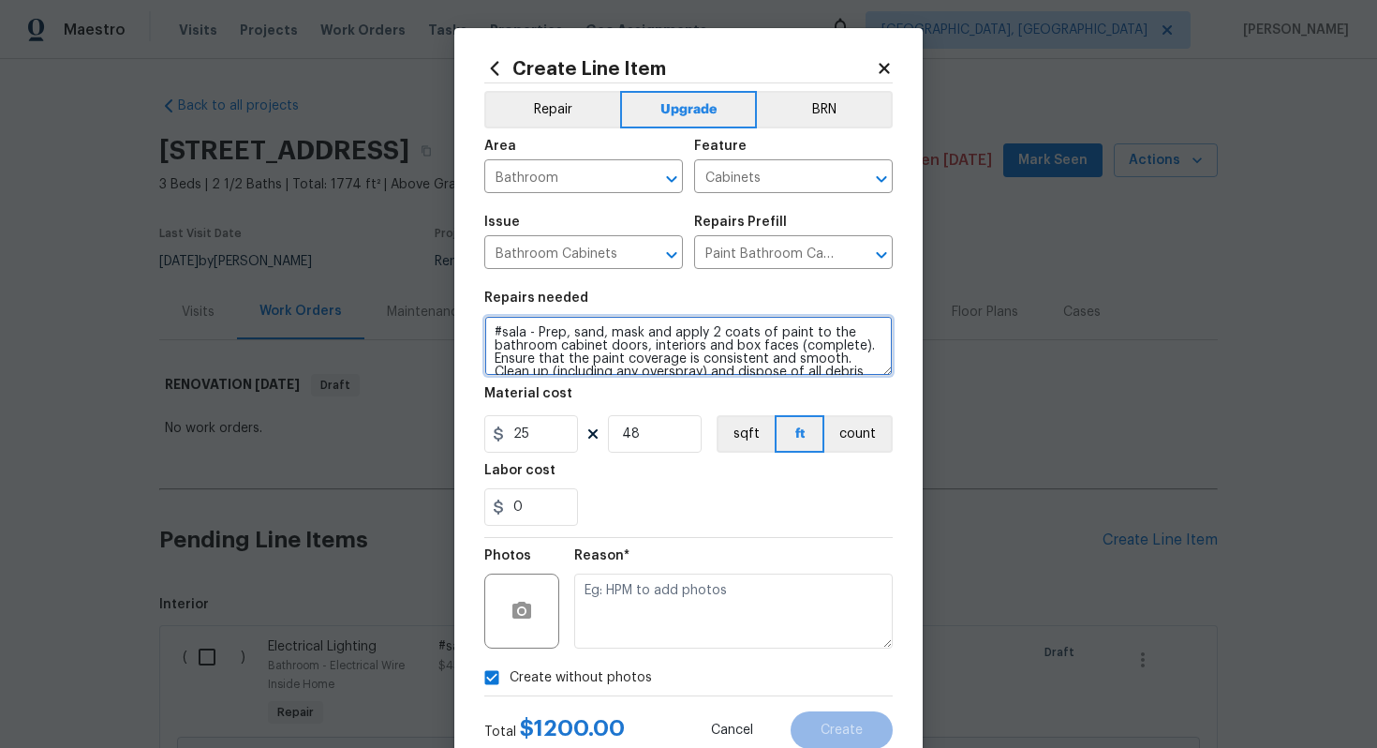
click at [535, 333] on textarea "#sala - Prep, sand, mask and apply 2 coats of paint to the bathroom cabinet doo…" at bounding box center [688, 346] width 408 height 60
paste textarea "All 3 bathrooms"
type textarea "#sala - All 3 bathrooms - Prep, sand, mask and apply 2 coats of paint to the ba…"
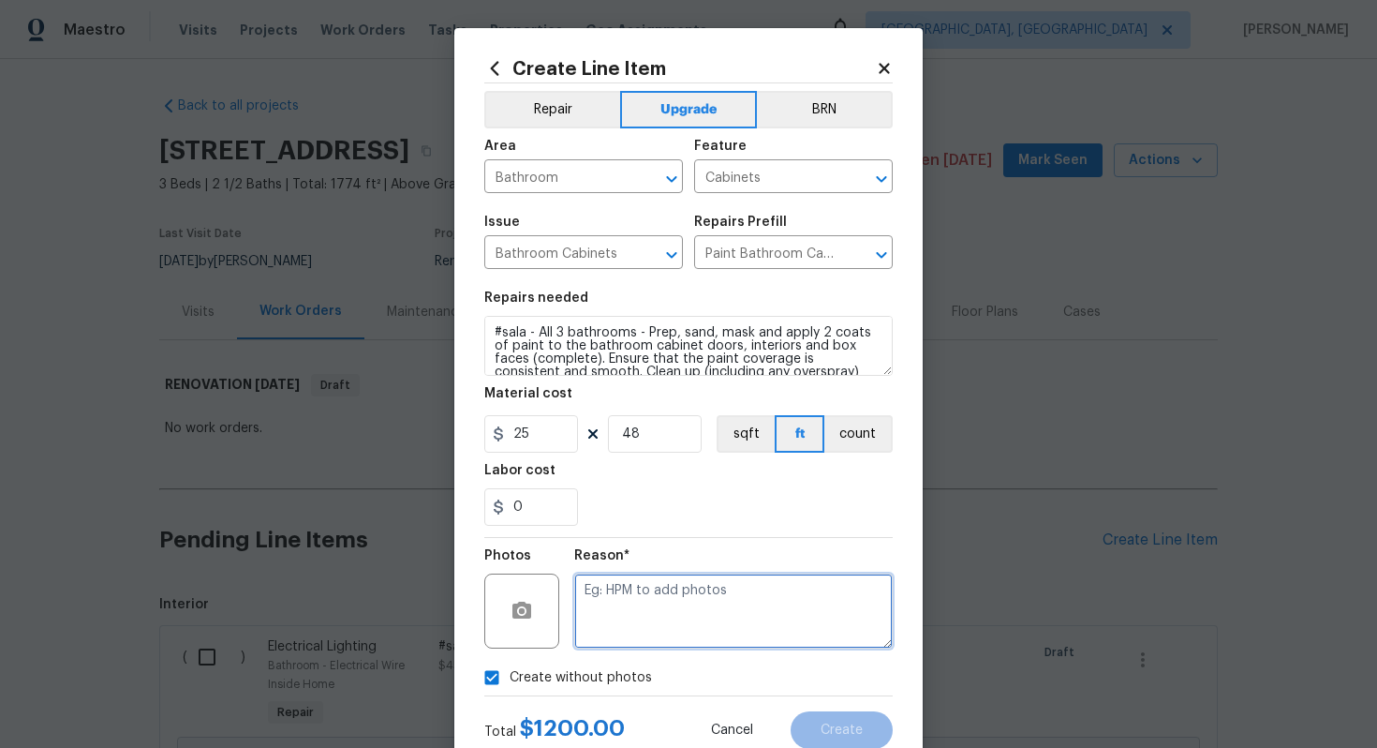
click at [650, 596] on textarea at bounding box center [733, 610] width 319 height 75
type textarea "n/a"
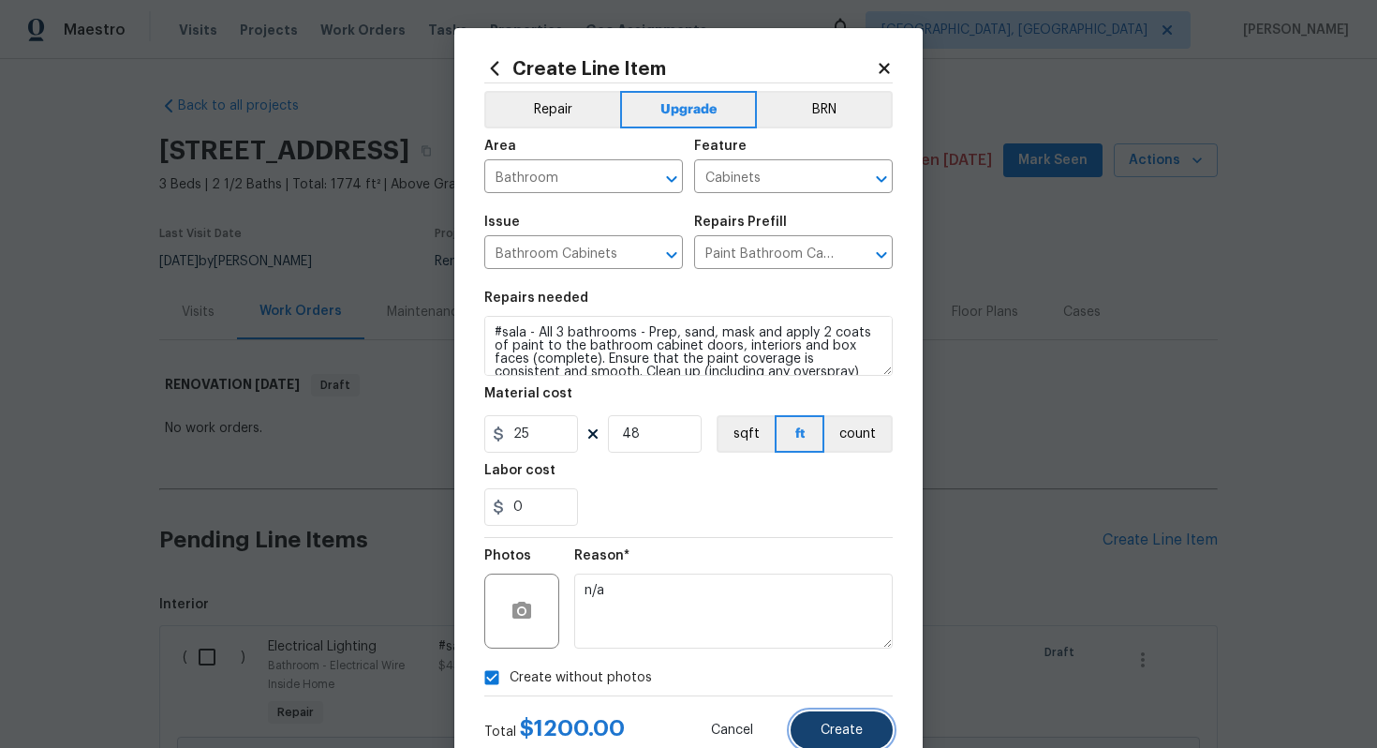
click at [845, 732] on span "Create" at bounding box center [842, 730] width 42 height 14
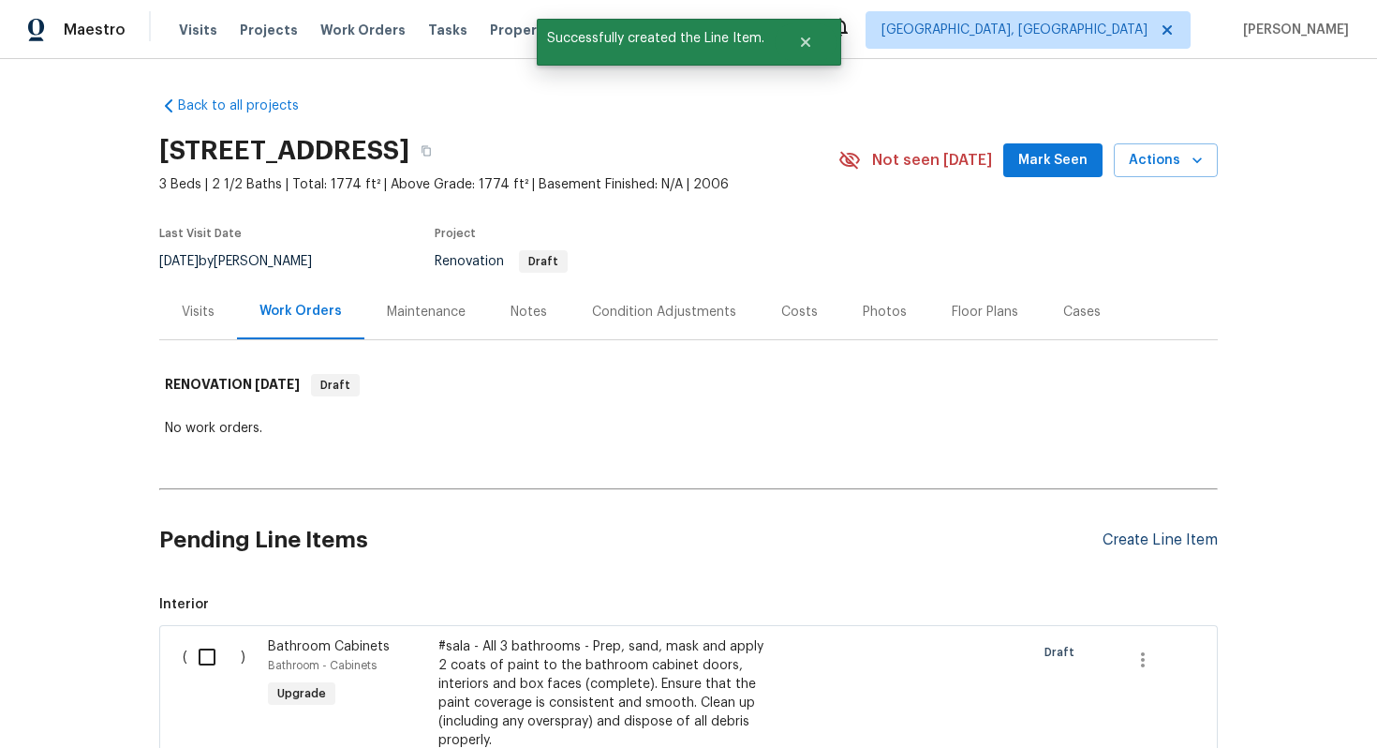
click at [1158, 537] on div "Create Line Item" at bounding box center [1160, 540] width 115 height 18
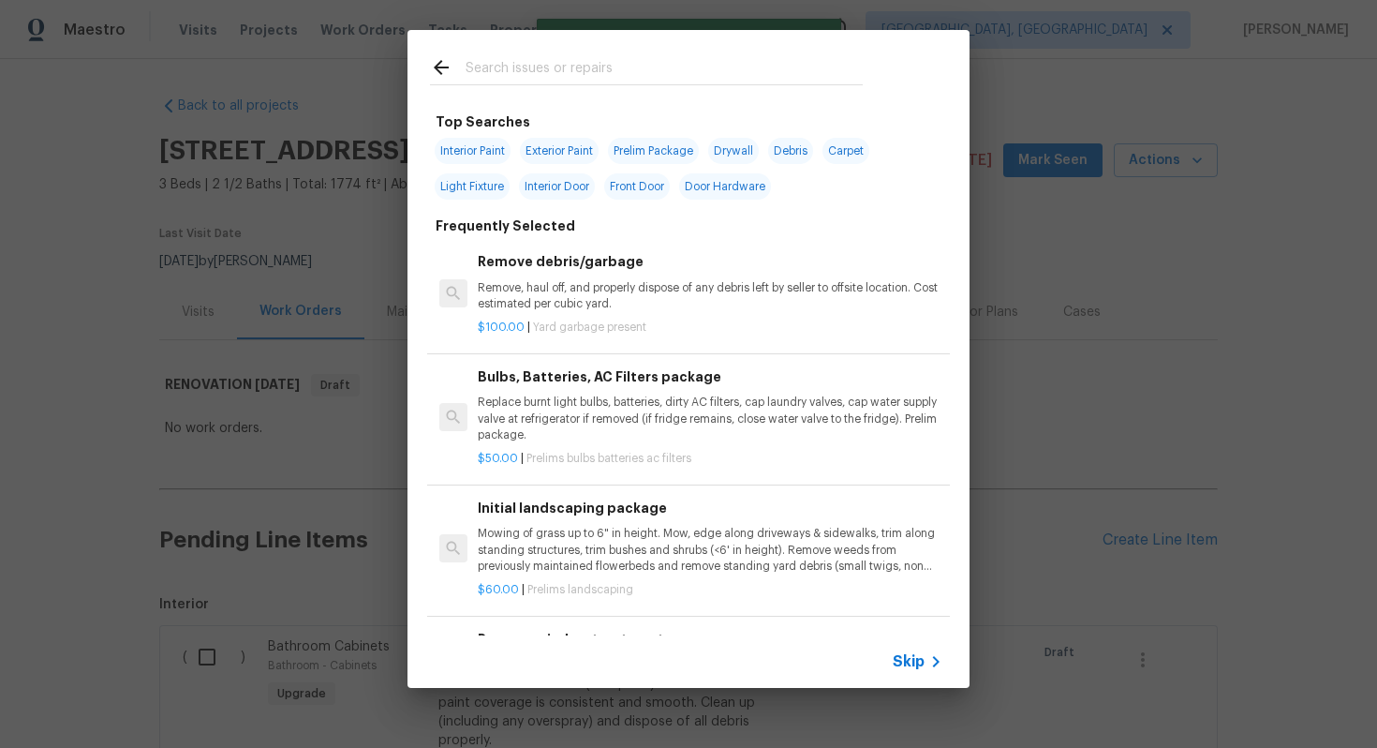
click at [910, 663] on span "Skip" at bounding box center [909, 661] width 32 height 19
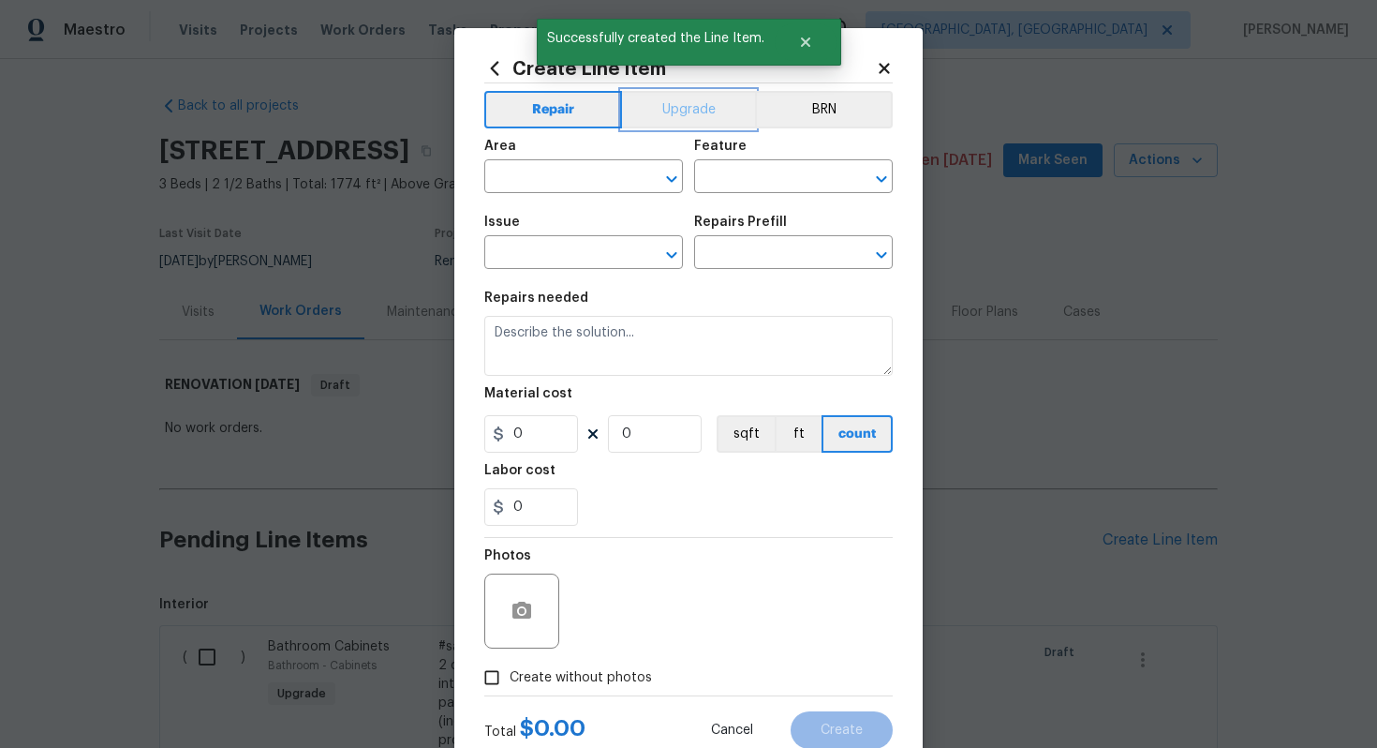
click at [643, 106] on button "Upgrade" at bounding box center [689, 109] width 134 height 37
click at [572, 185] on input "text" at bounding box center [557, 178] width 146 height 29
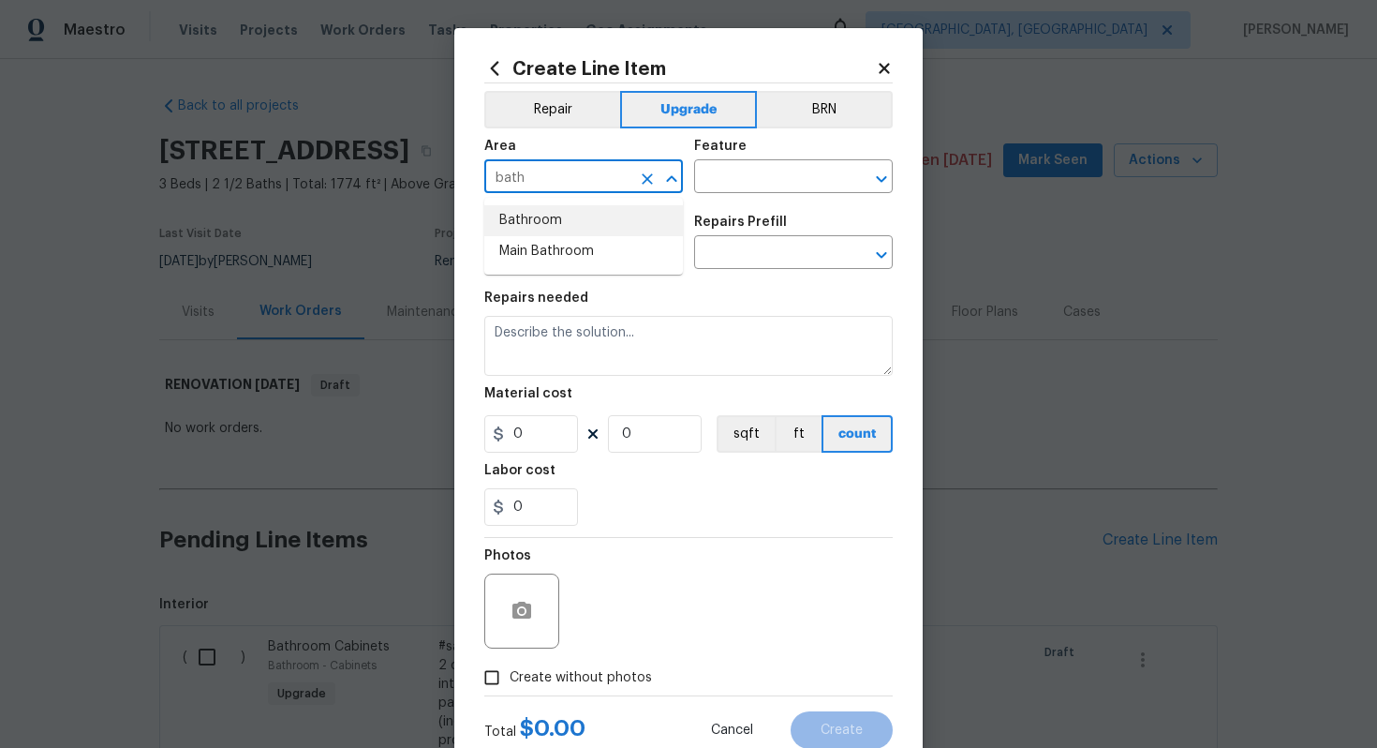
click at [535, 210] on li "Bathroom" at bounding box center [583, 220] width 199 height 31
type input "Bathroom"
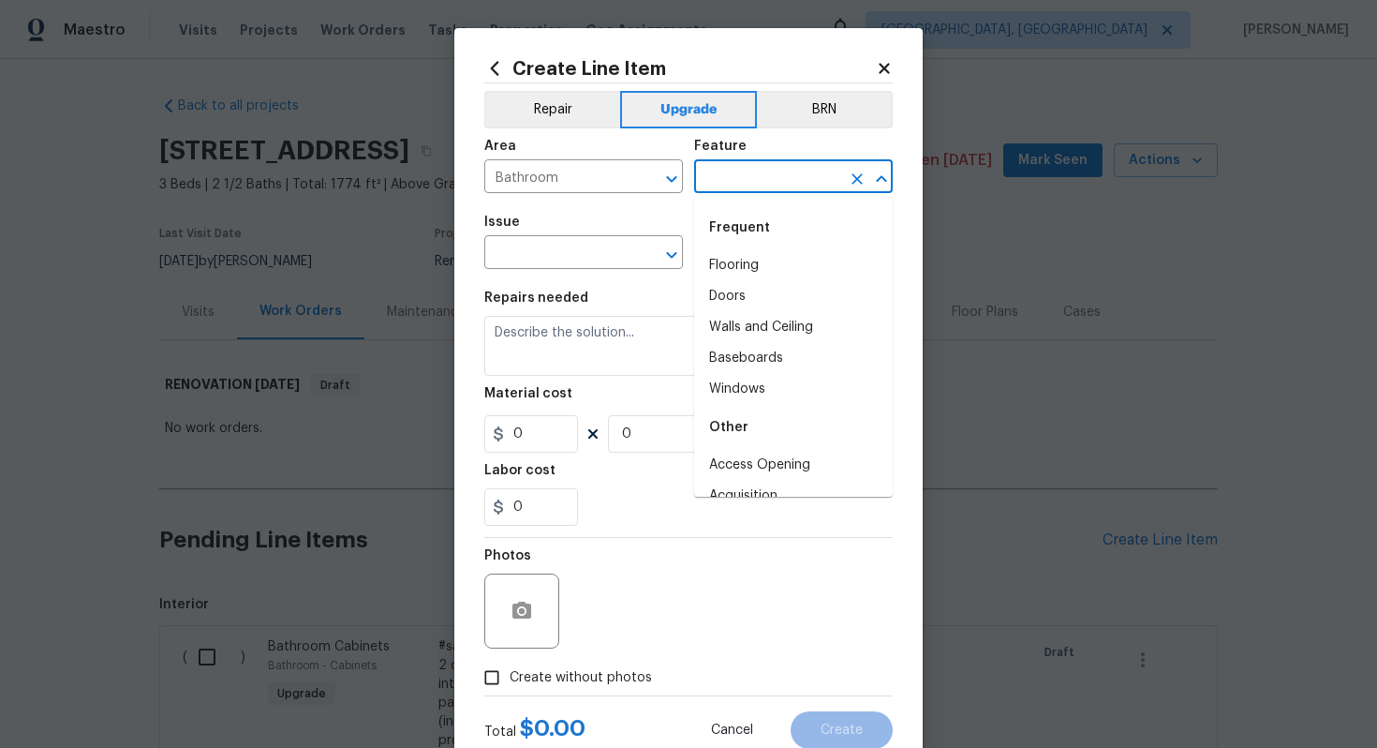
click at [711, 178] on input "text" at bounding box center [767, 178] width 146 height 29
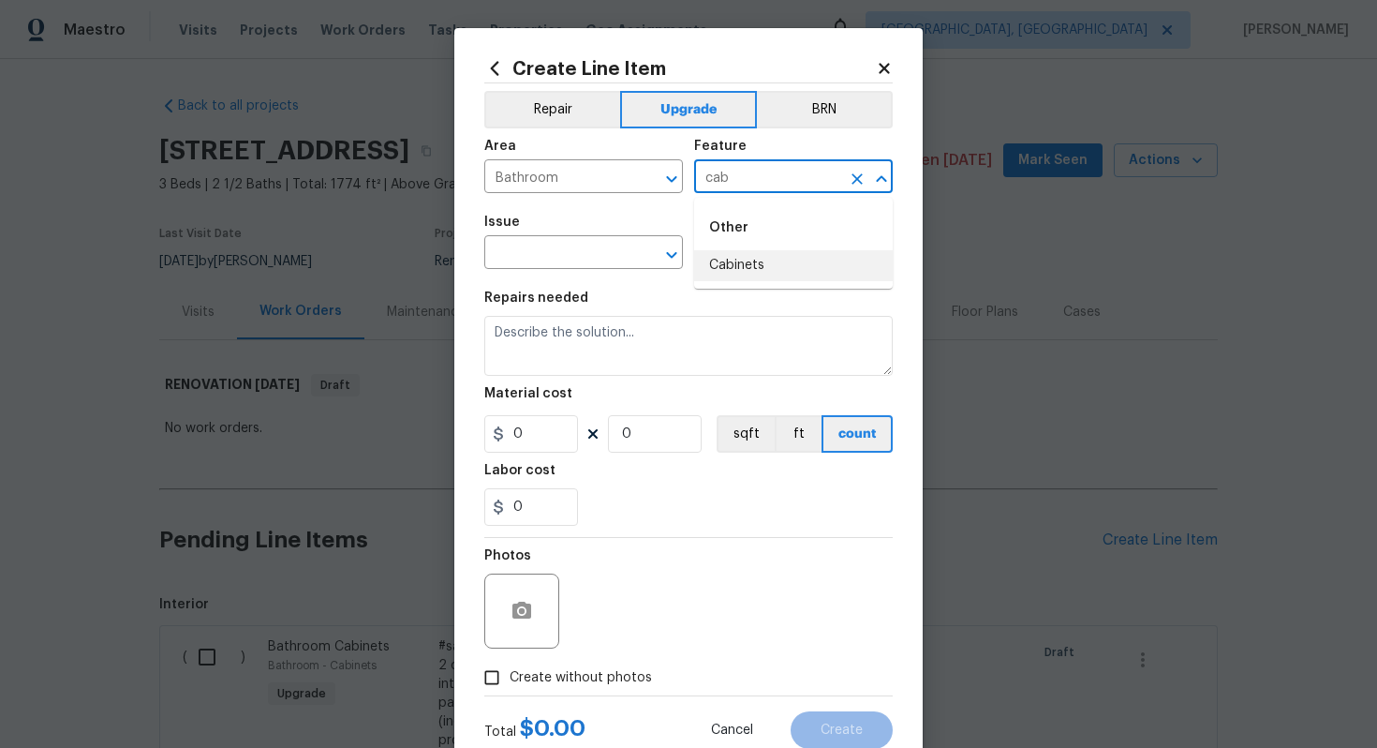
click at [733, 285] on ul "Other Cabinets" at bounding box center [793, 243] width 199 height 91
click at [730, 274] on li "Cabinets" at bounding box center [793, 265] width 199 height 31
type input "Cabinets"
click at [556, 247] on input "text" at bounding box center [557, 254] width 146 height 29
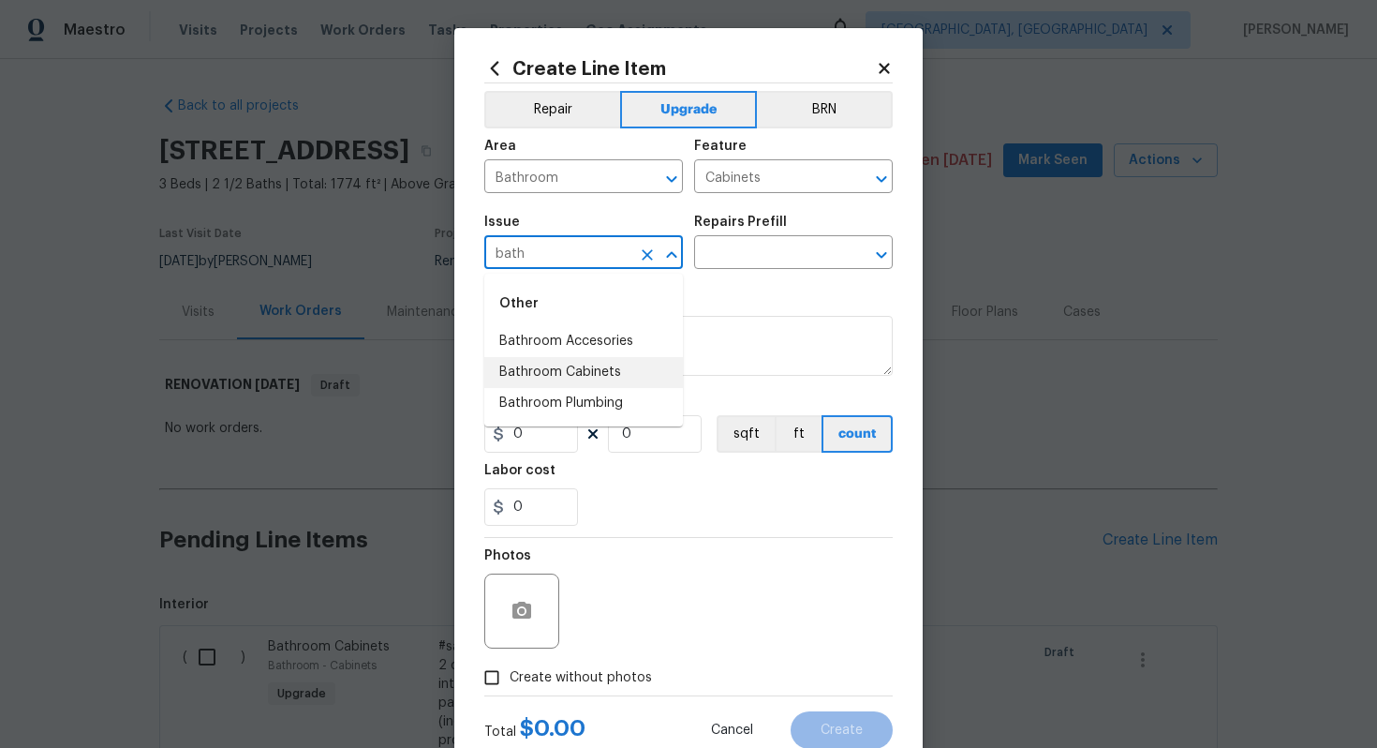
click at [629, 382] on li "Bathroom Cabinets" at bounding box center [583, 372] width 199 height 31
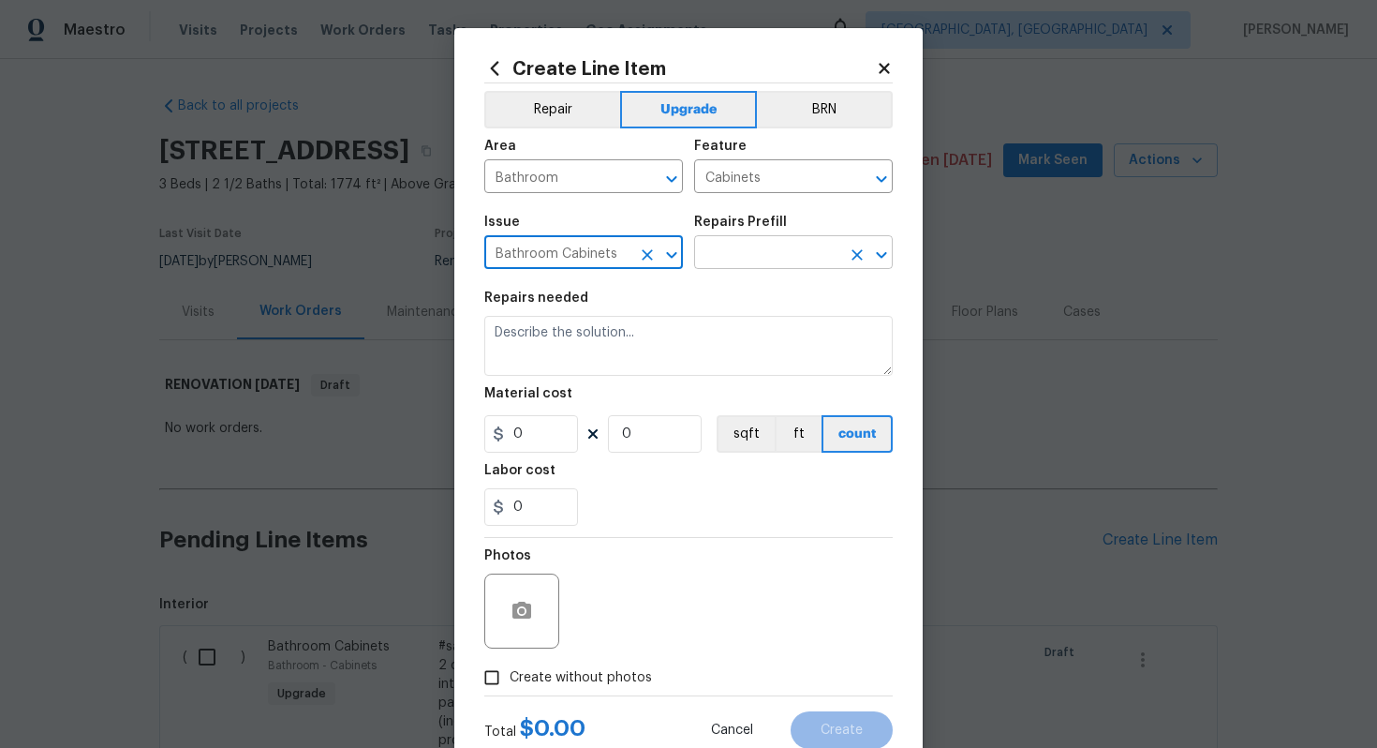
type input "Bathroom Cabinets"
click at [742, 242] on input "text" at bounding box center [767, 254] width 146 height 29
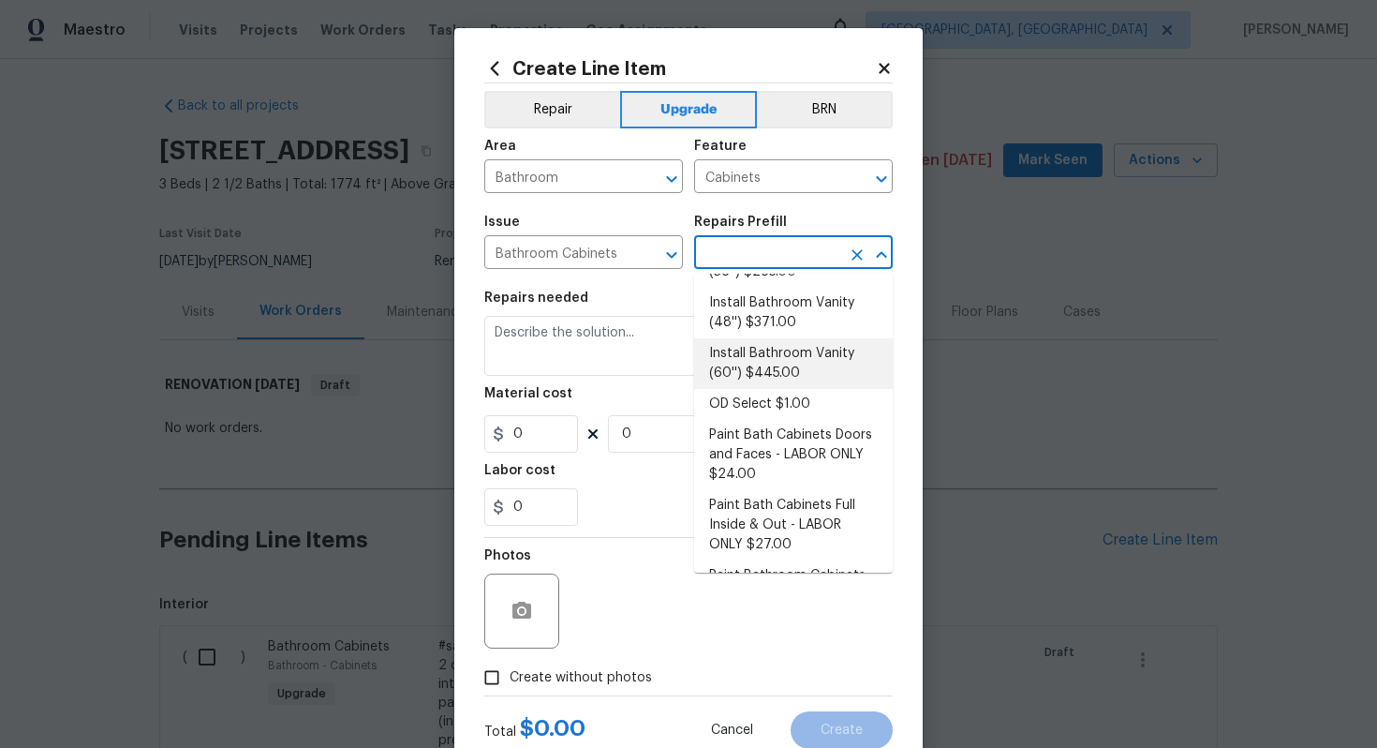
scroll to position [273, 0]
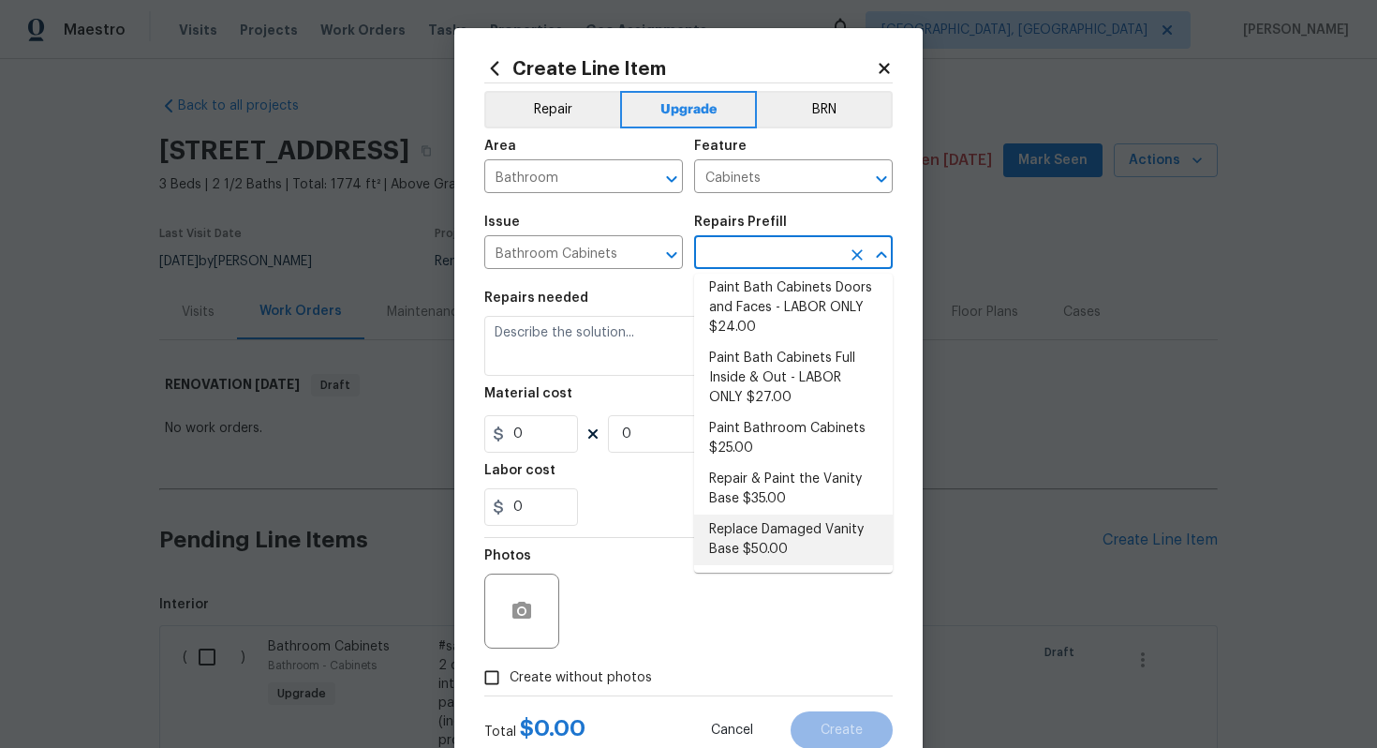
click at [777, 541] on li "Replace Damaged Vanity Base $50.00" at bounding box center [793, 539] width 199 height 51
type input "Replace Damaged Vanity Base $50.00"
type textarea "Remove the existing/damage cabinet base and replace with new. Ensure that the n…"
type input "50"
type input "1"
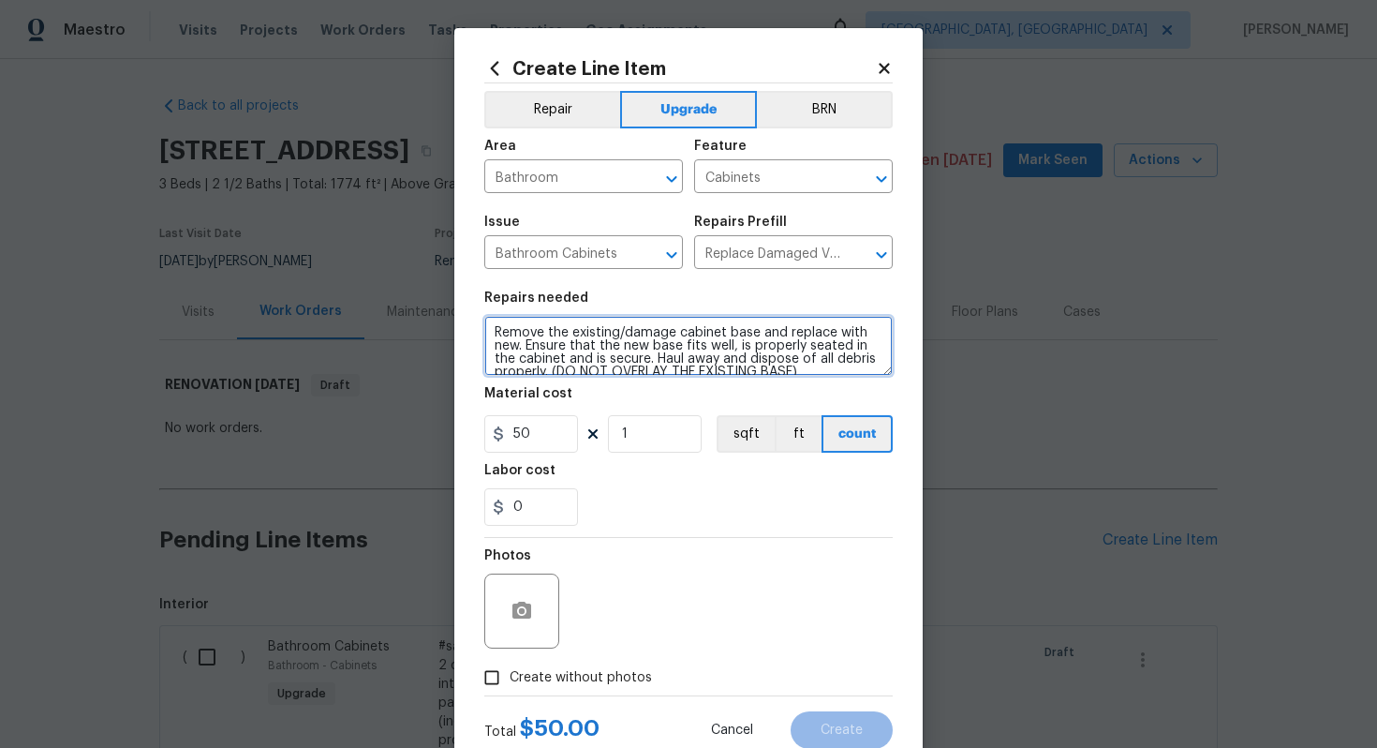
click at [495, 334] on textarea "Remove the existing/damage cabinet base and replace with new. Ensure that the n…" at bounding box center [688, 346] width 408 height 60
paste textarea "All 3 bathrooms"
type textarea "#sala - All 3 bathrooms - Remove the existing/damage cabinet base and replace w…"
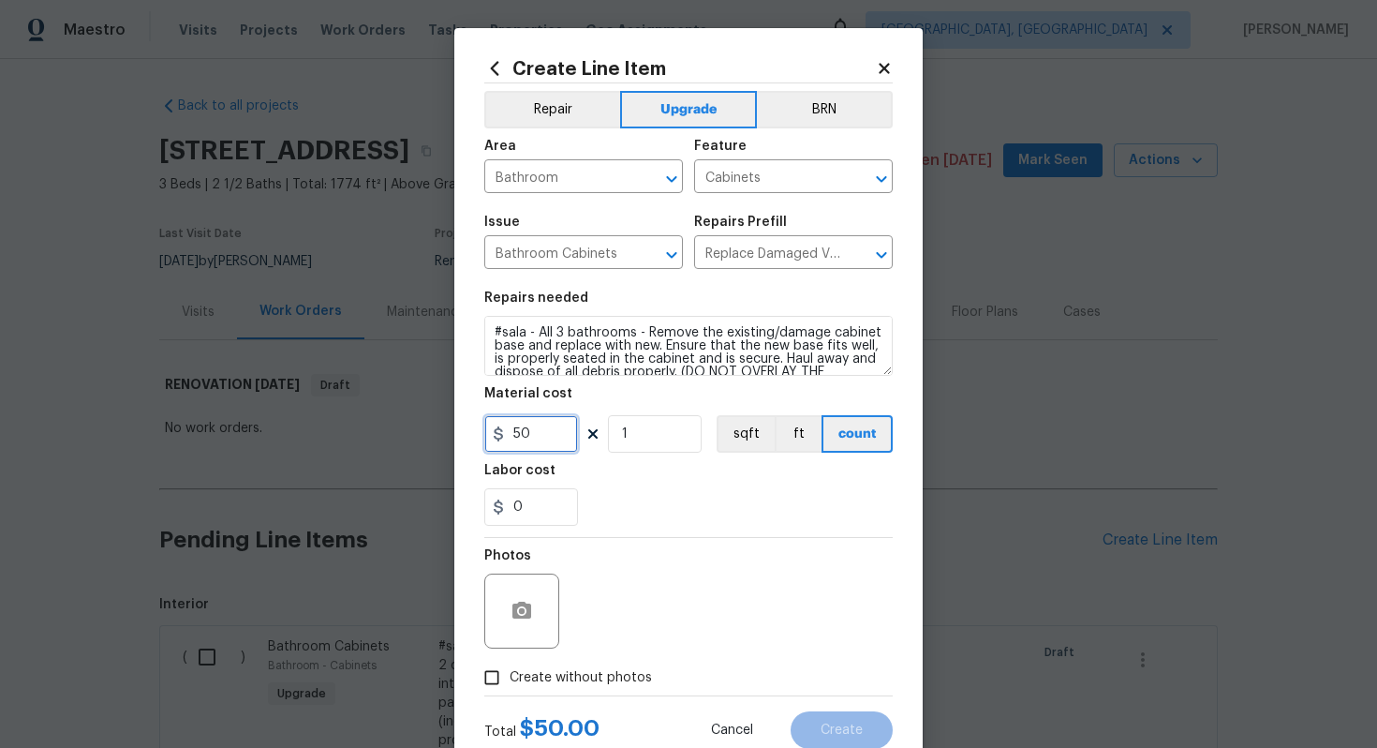
click at [556, 439] on input "50" at bounding box center [531, 433] width 94 height 37
type input "65"
type input "3"
click at [613, 674] on span "Create without photos" at bounding box center [581, 678] width 142 height 20
click at [510, 674] on input "Create without photos" at bounding box center [492, 678] width 36 height 36
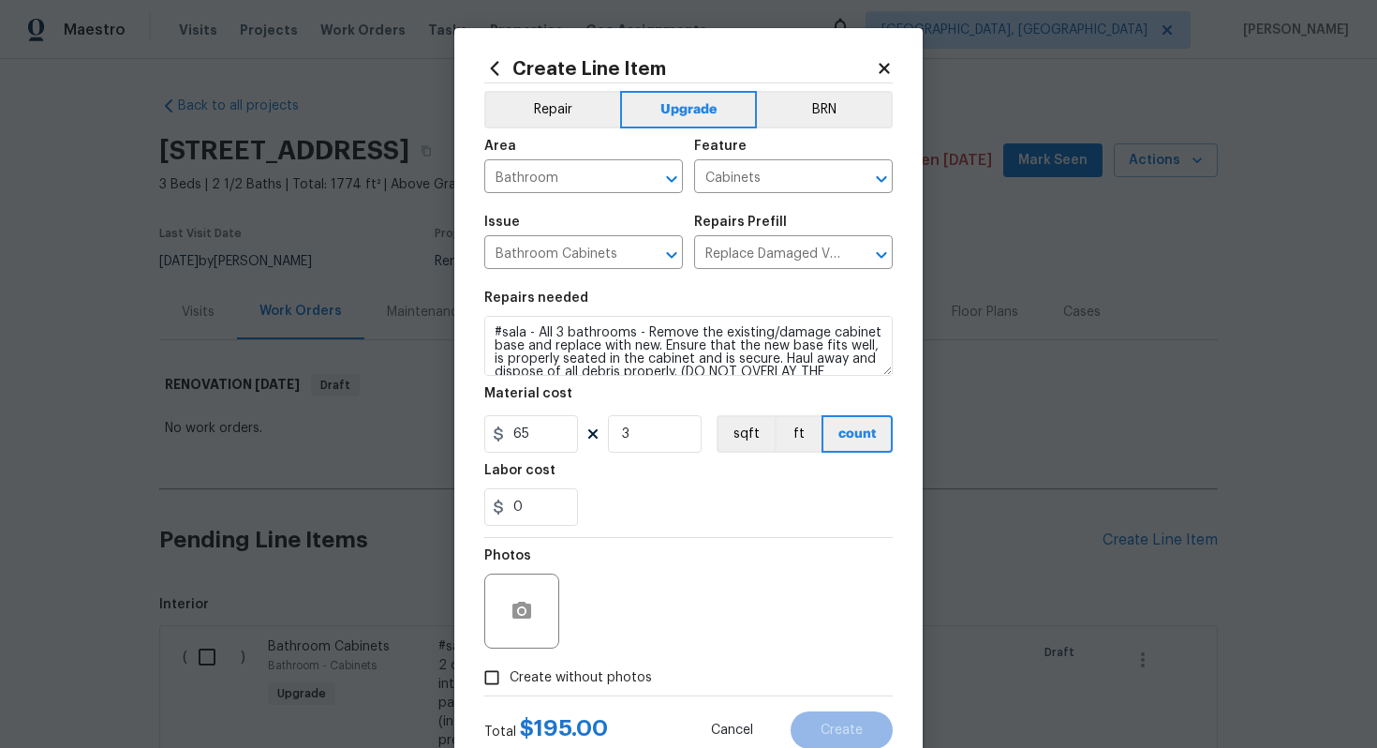
checkbox input "true"
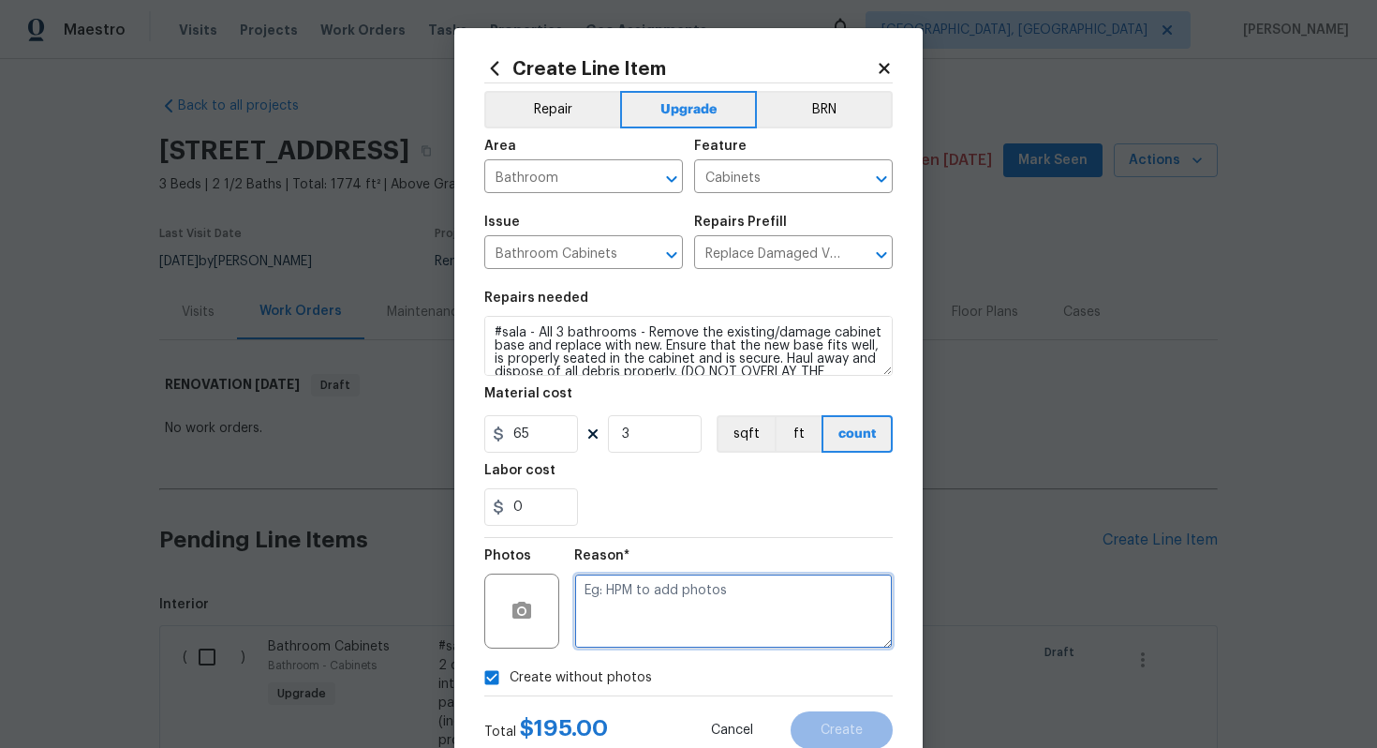
click at [649, 611] on textarea at bounding box center [733, 610] width 319 height 75
type textarea "n/a"
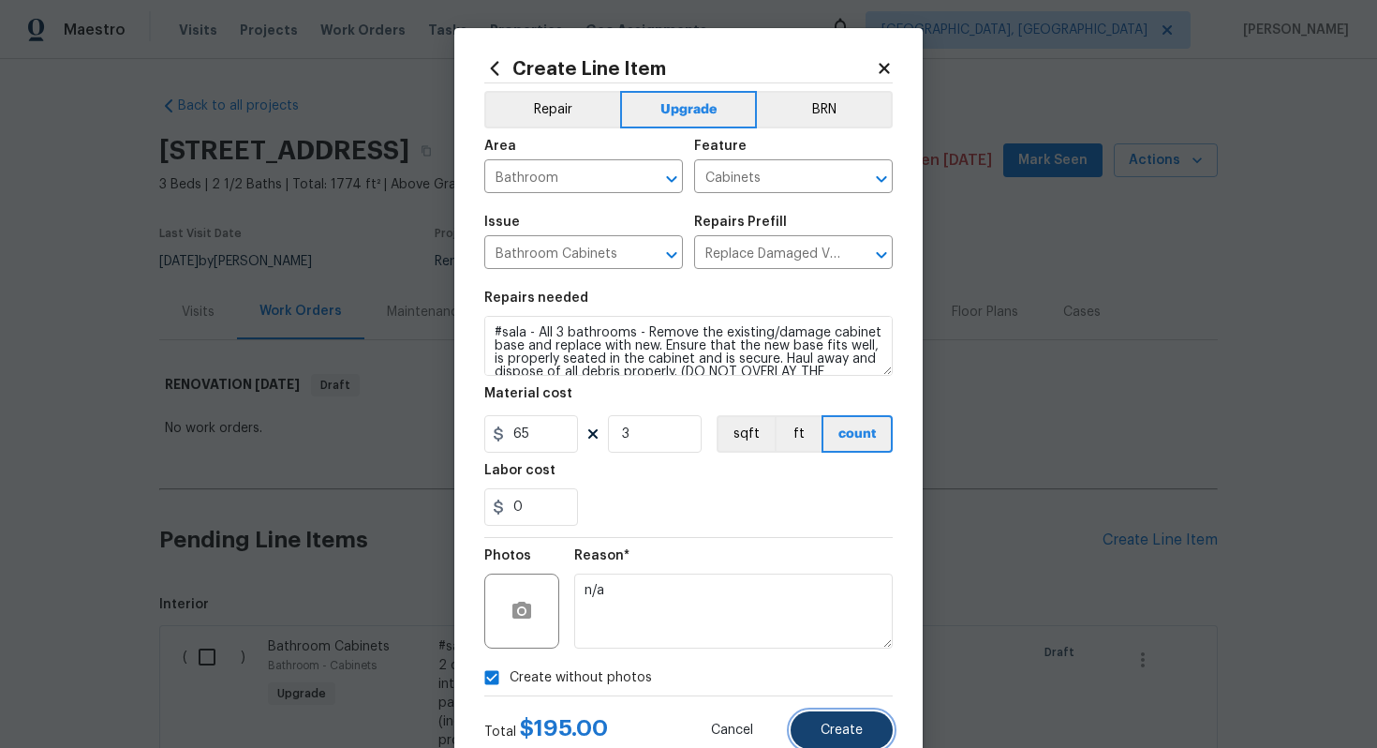
click at [832, 727] on span "Create" at bounding box center [842, 730] width 42 height 14
